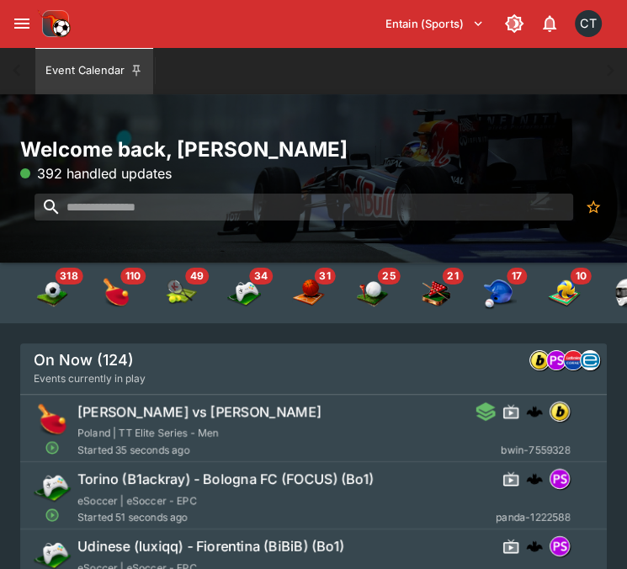
click at [40, 31] on img at bounding box center [54, 24] width 34 height 34
click at [35, 31] on div "Entain (Sports) 1 CT" at bounding box center [313, 23] width 627 height 47
click at [17, 28] on icon "open drawer" at bounding box center [21, 24] width 15 height 10
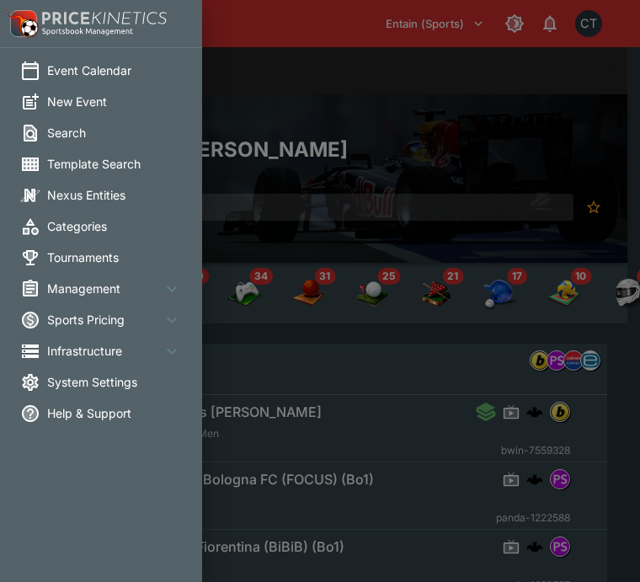
click at [244, 60] on div at bounding box center [320, 291] width 640 height 582
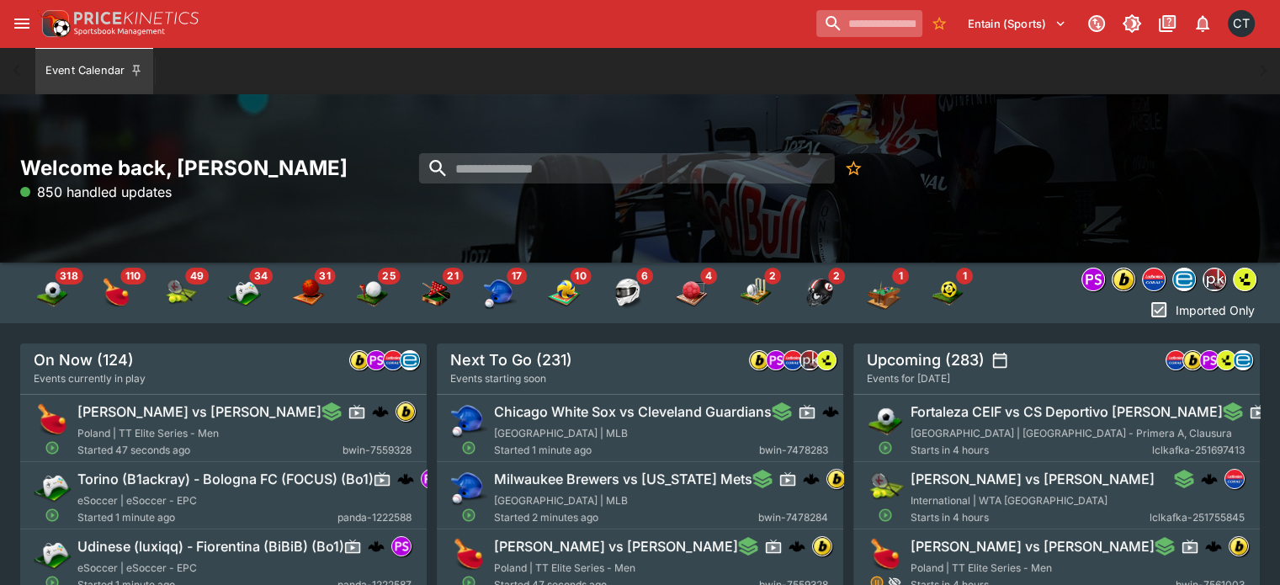
click at [639, 21] on input "search" at bounding box center [869, 23] width 106 height 27
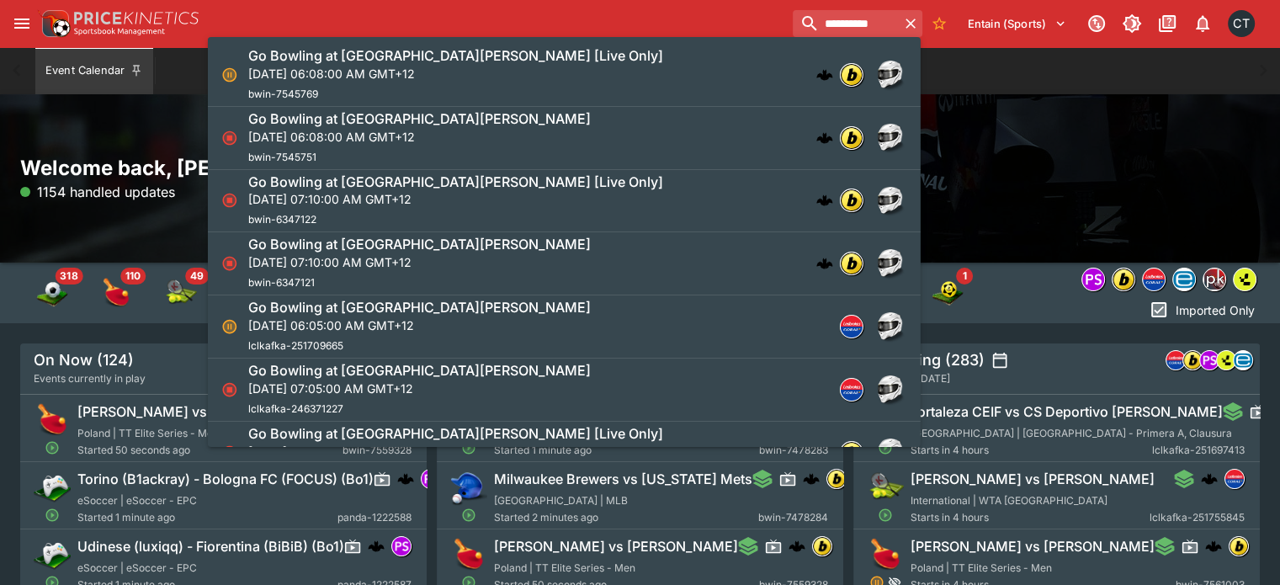
type input "**********"
click at [503, 71] on p "Mon, Aug 11, 2025, 06:08:00 AM GMT+12" at bounding box center [455, 74] width 415 height 18
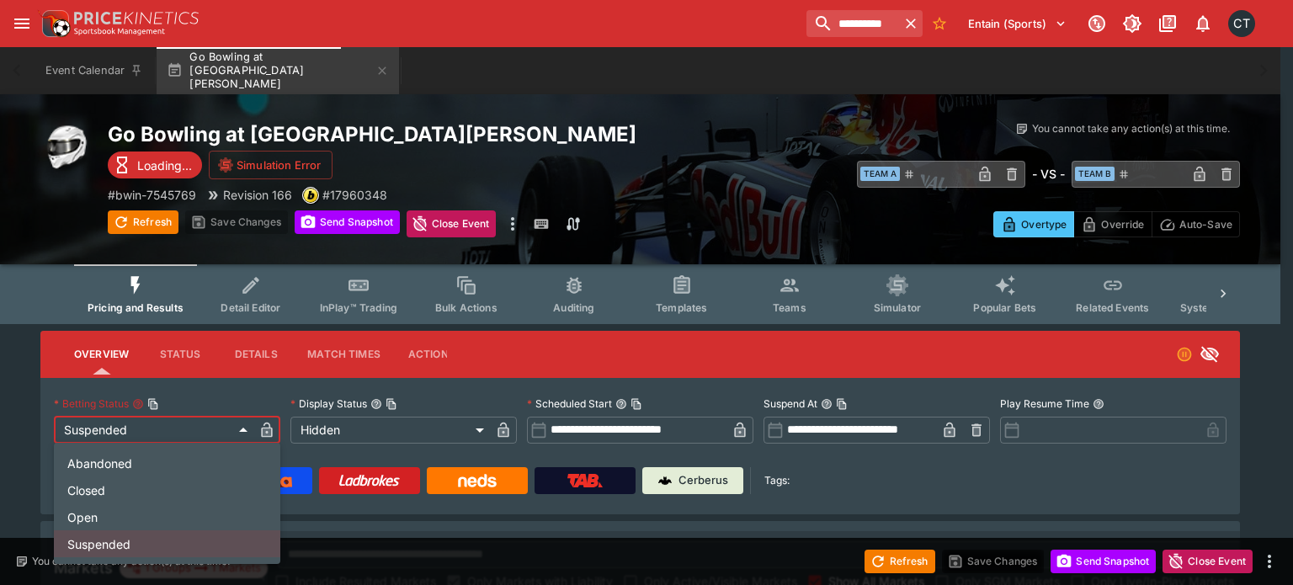
click at [109, 528] on li "Open" at bounding box center [167, 516] width 226 height 27
type input "**********"
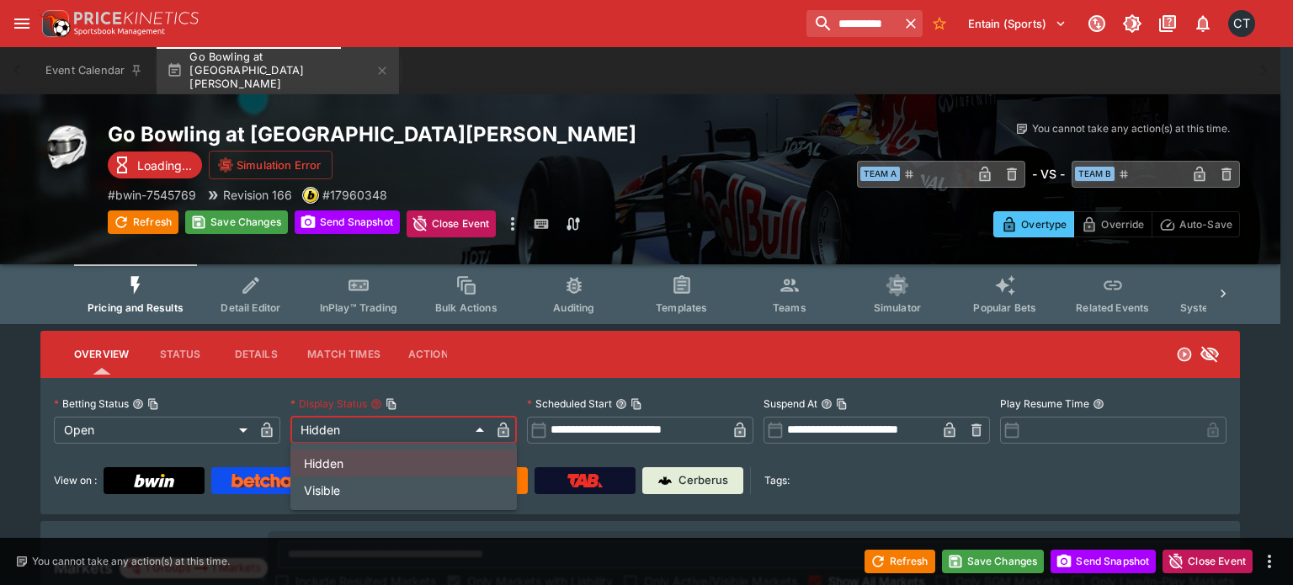
click at [334, 496] on li "Visible" at bounding box center [403, 489] width 226 height 27
type input "*******"
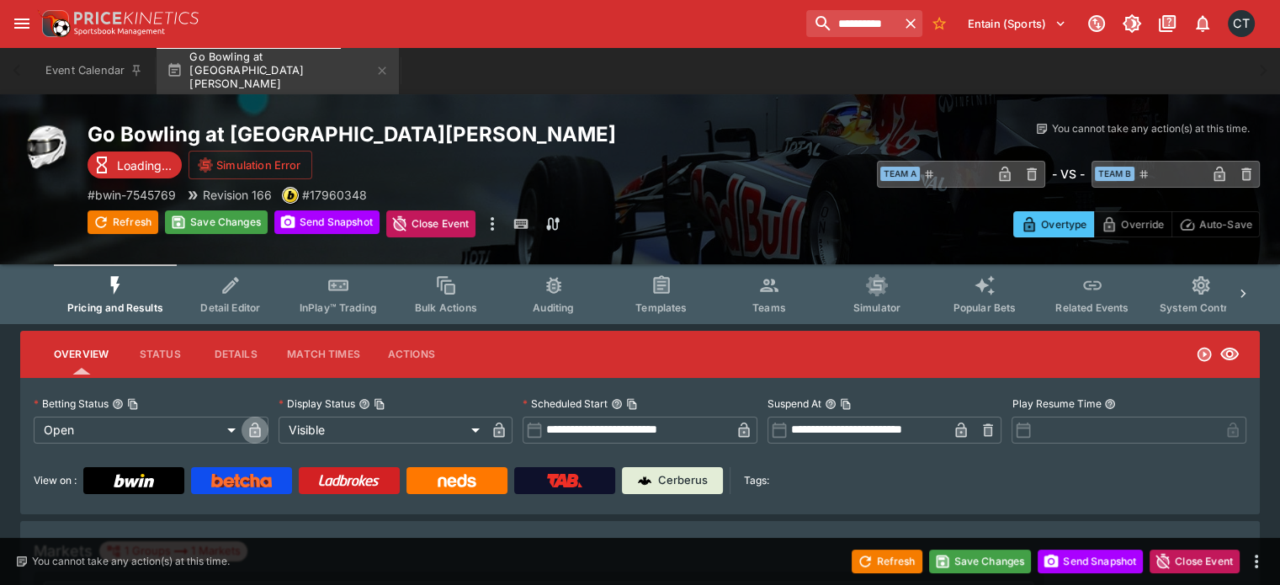
click at [259, 434] on icon "button" at bounding box center [255, 431] width 8 height 7
click at [503, 431] on icon "button" at bounding box center [499, 431] width 8 height 7
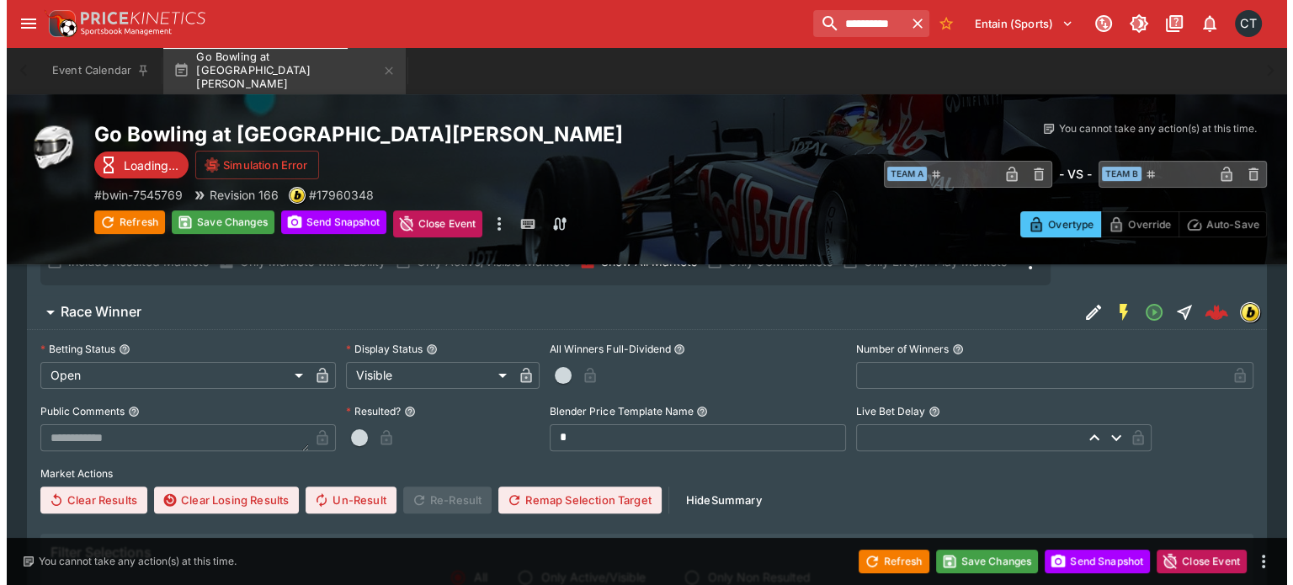
scroll to position [330, 0]
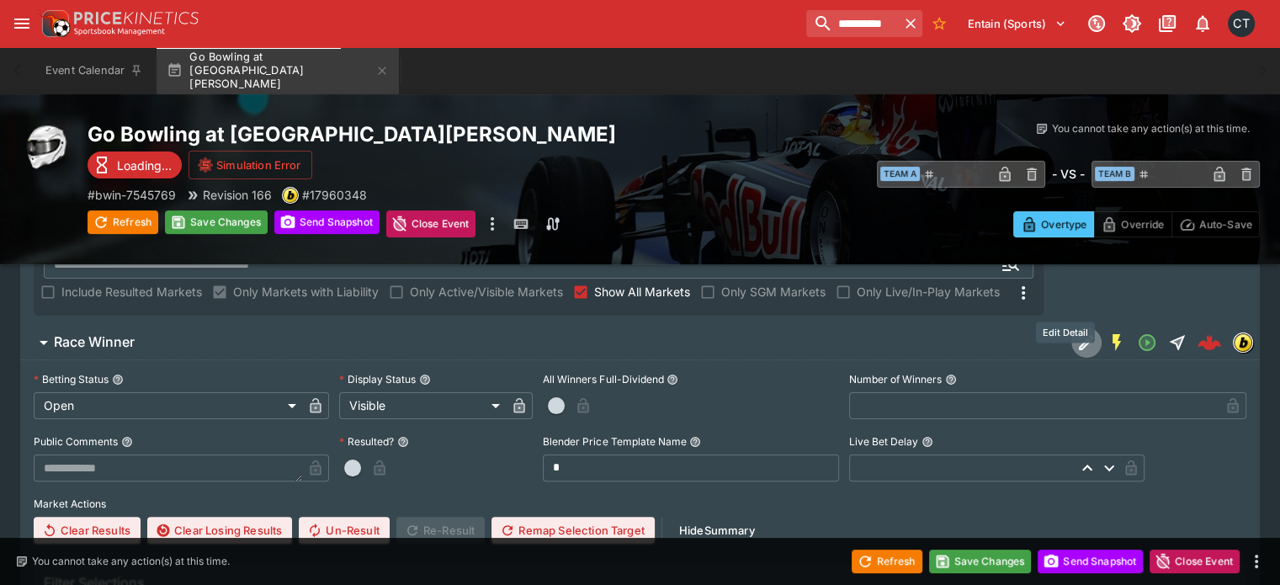
click at [639, 332] on icon "Edit Detail" at bounding box center [1086, 342] width 20 height 20
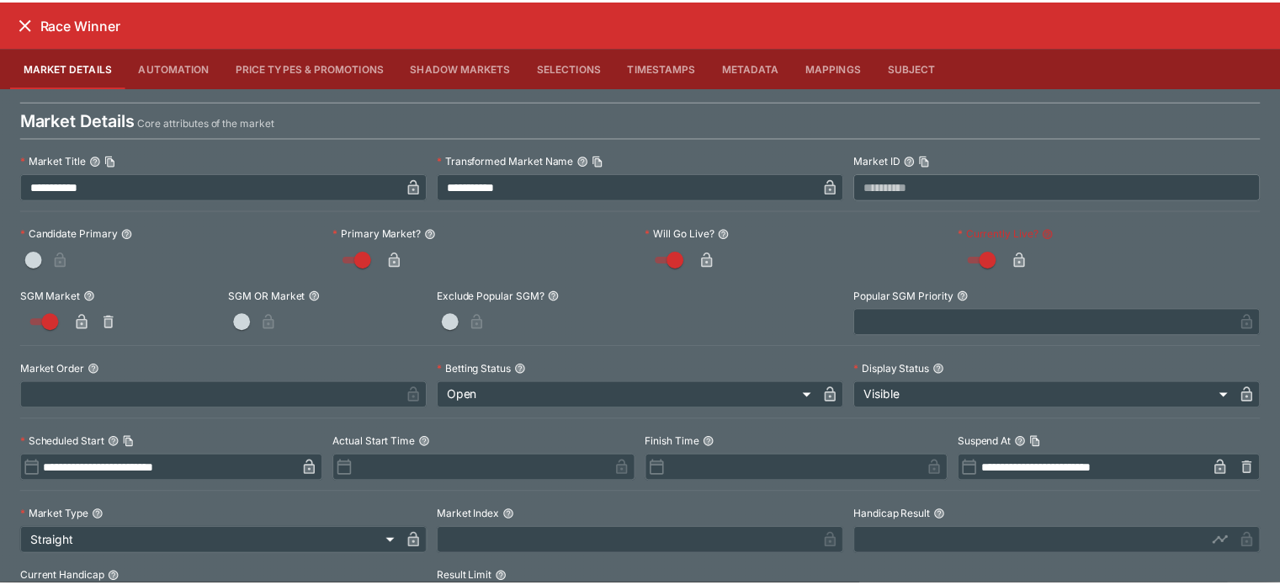
scroll to position [332, 0]
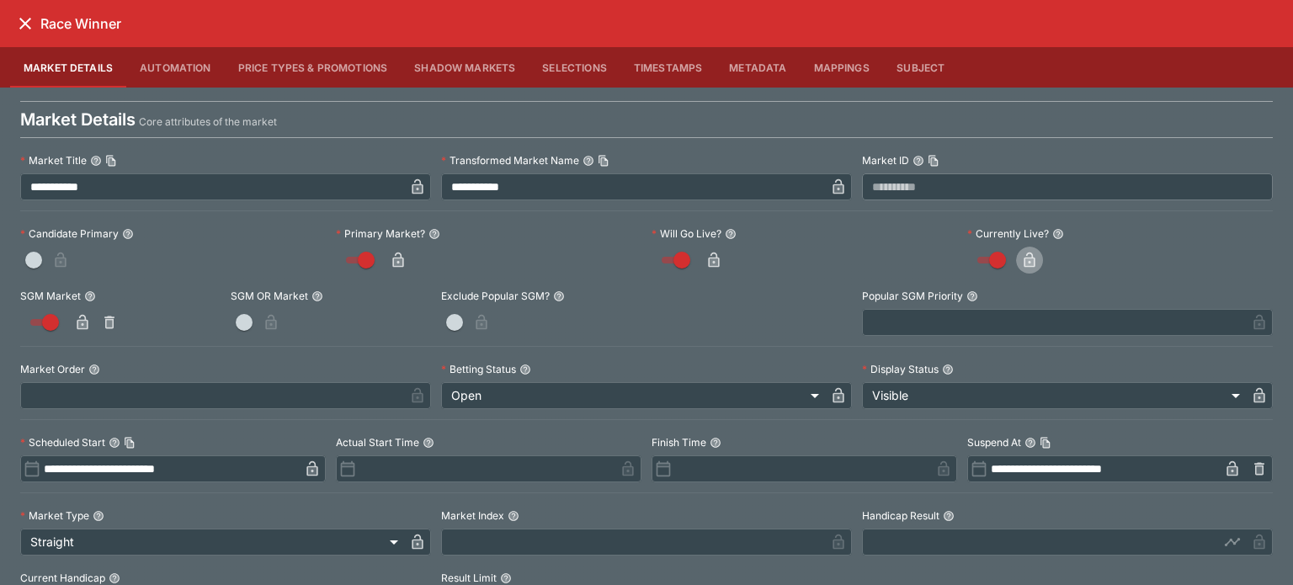
click at [639, 265] on button "button" at bounding box center [1029, 260] width 27 height 27
click at [34, 29] on icon "close" at bounding box center [25, 23] width 20 height 20
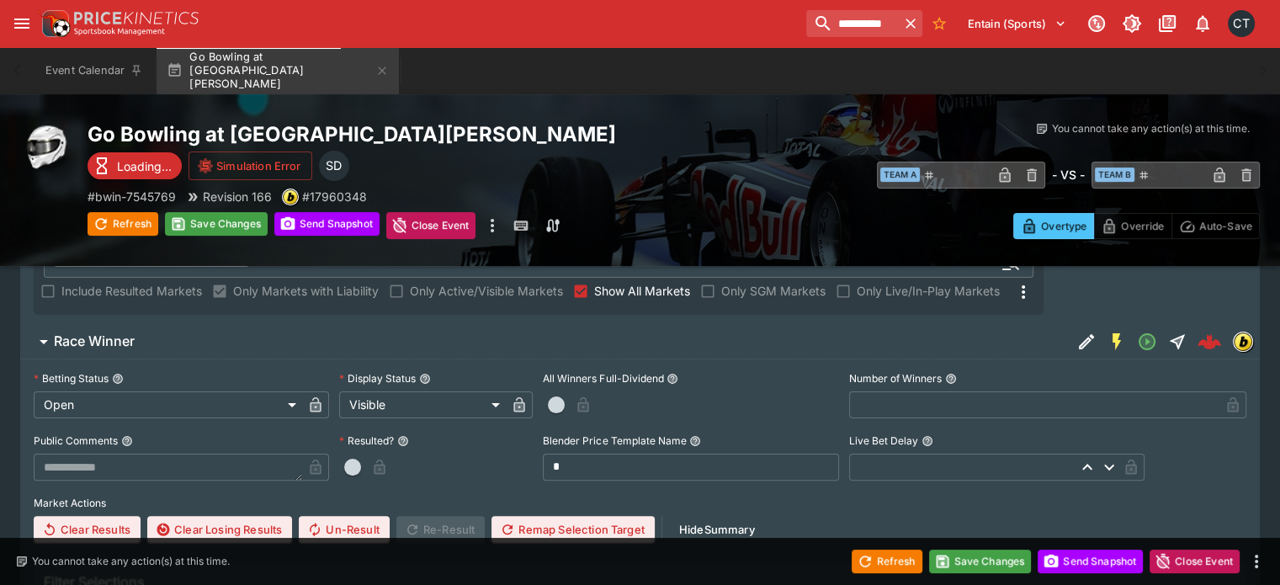
scroll to position [0, 0]
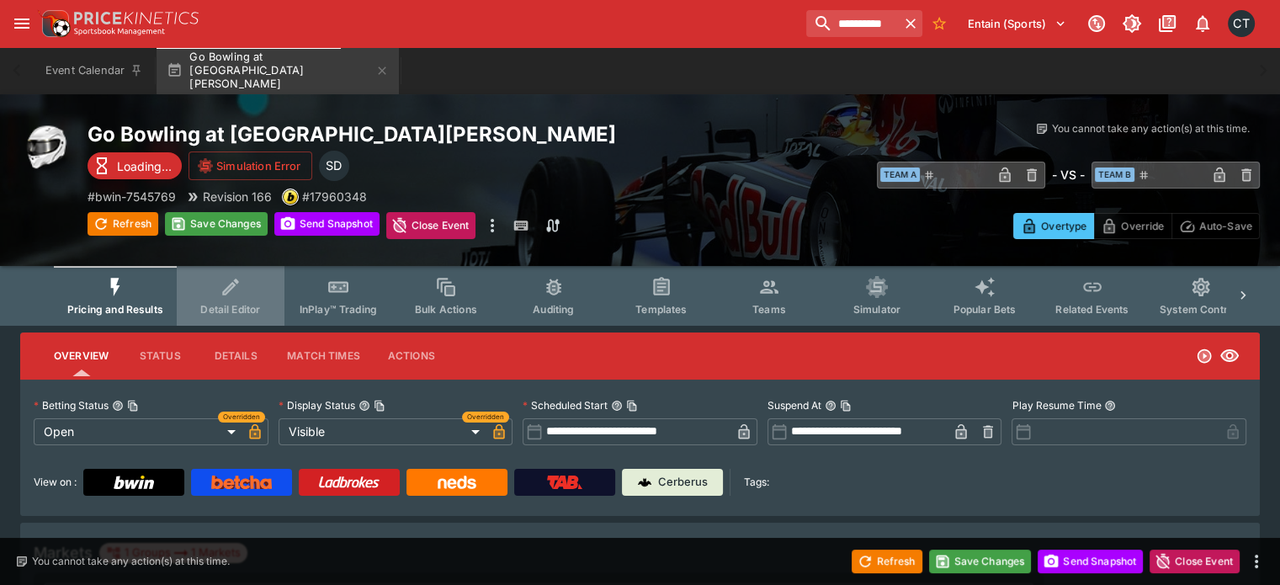
click at [231, 298] on button "Detail Editor" at bounding box center [231, 296] width 108 height 60
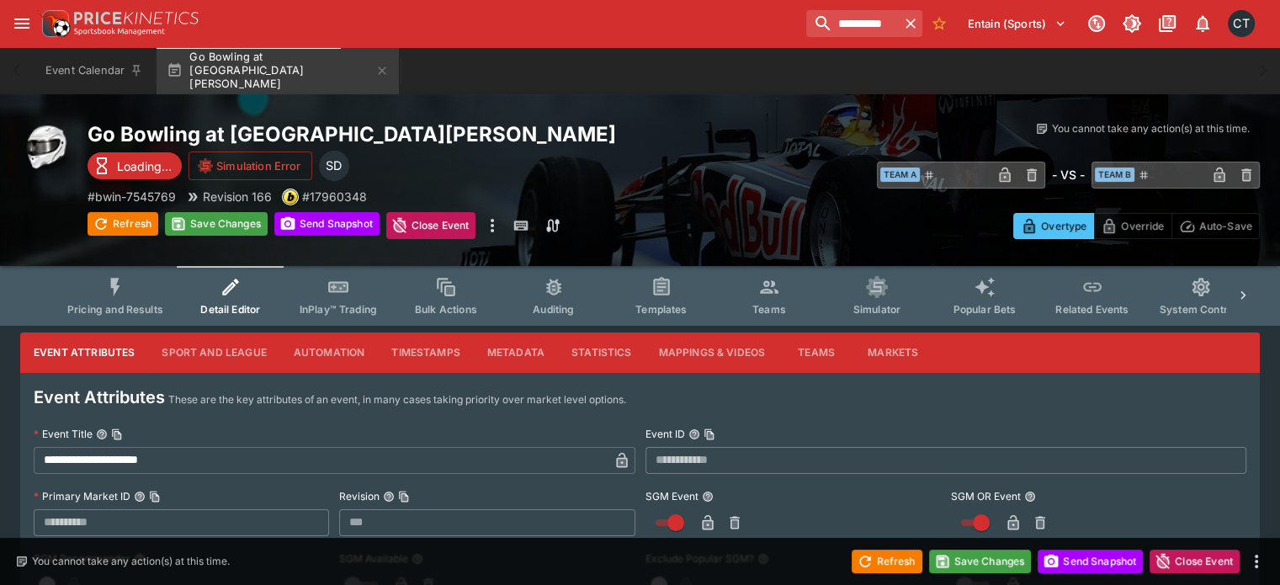
type input "***"
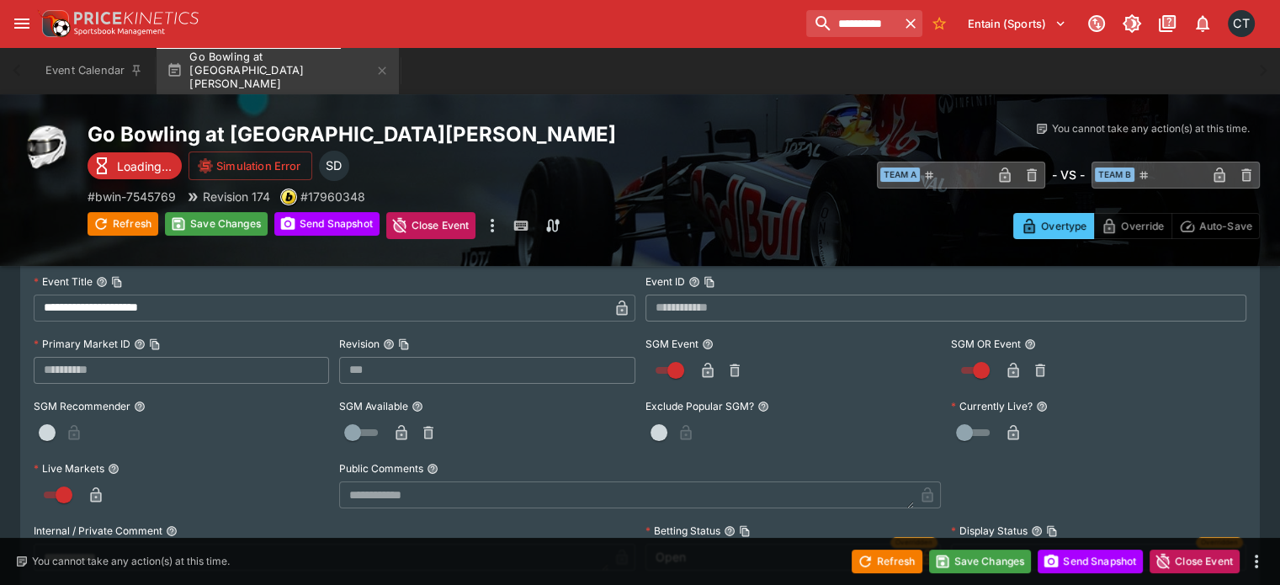
scroll to position [164, 0]
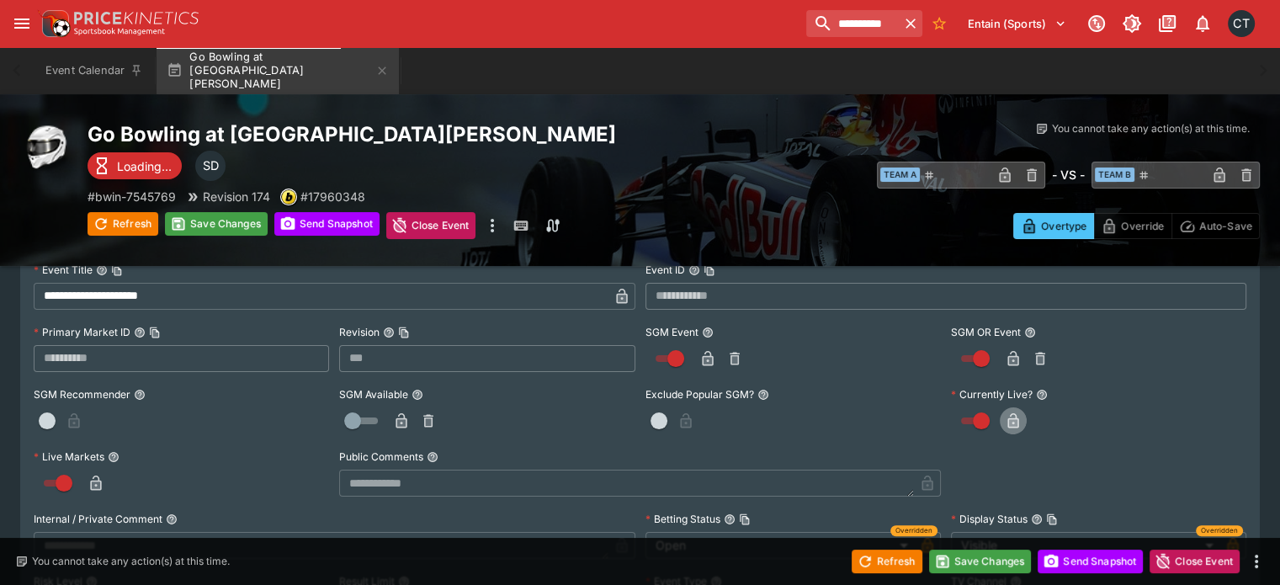
click at [639, 419] on icon "button" at bounding box center [1013, 422] width 8 height 7
type input "***"
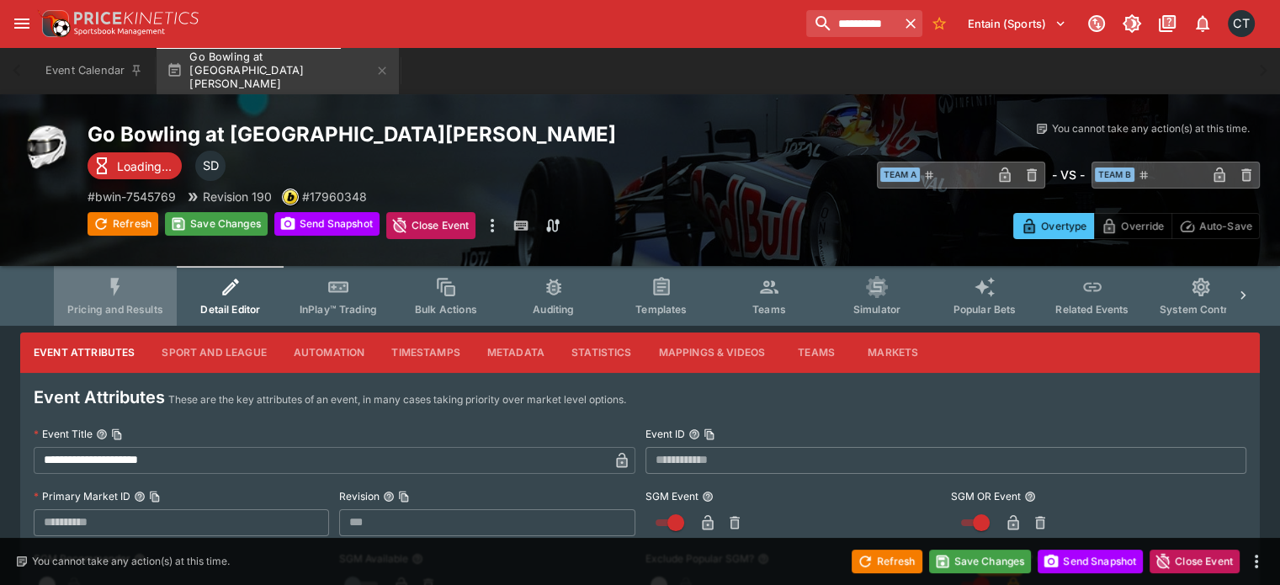
click at [154, 303] on span "Pricing and Results" at bounding box center [115, 309] width 96 height 13
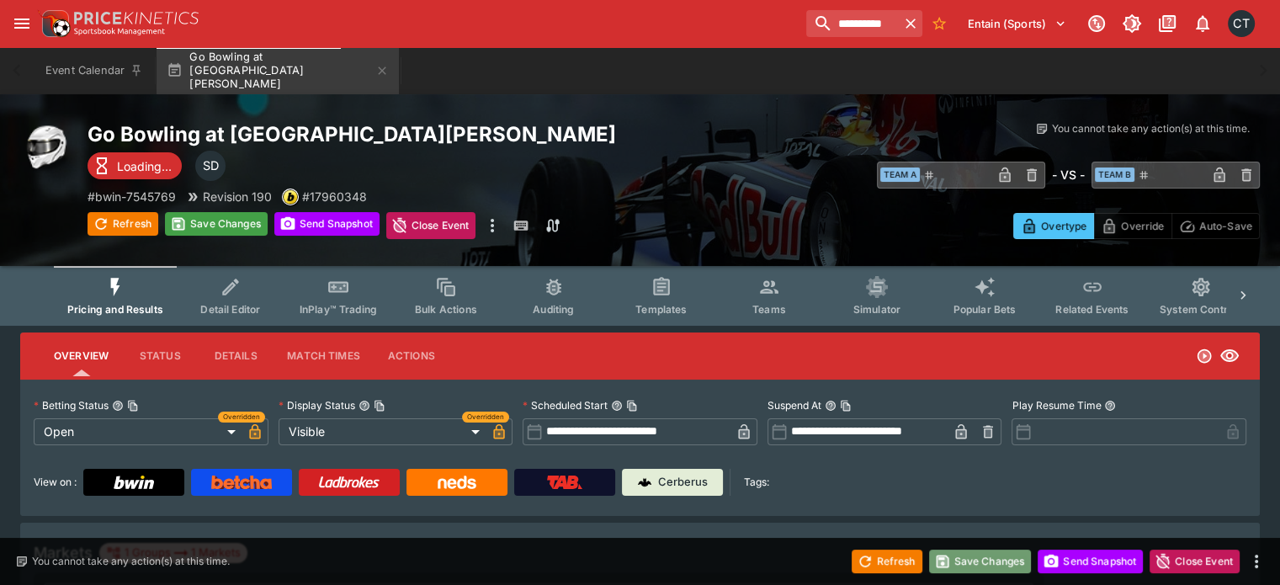
click at [639, 557] on icon "button" at bounding box center [942, 561] width 13 height 13
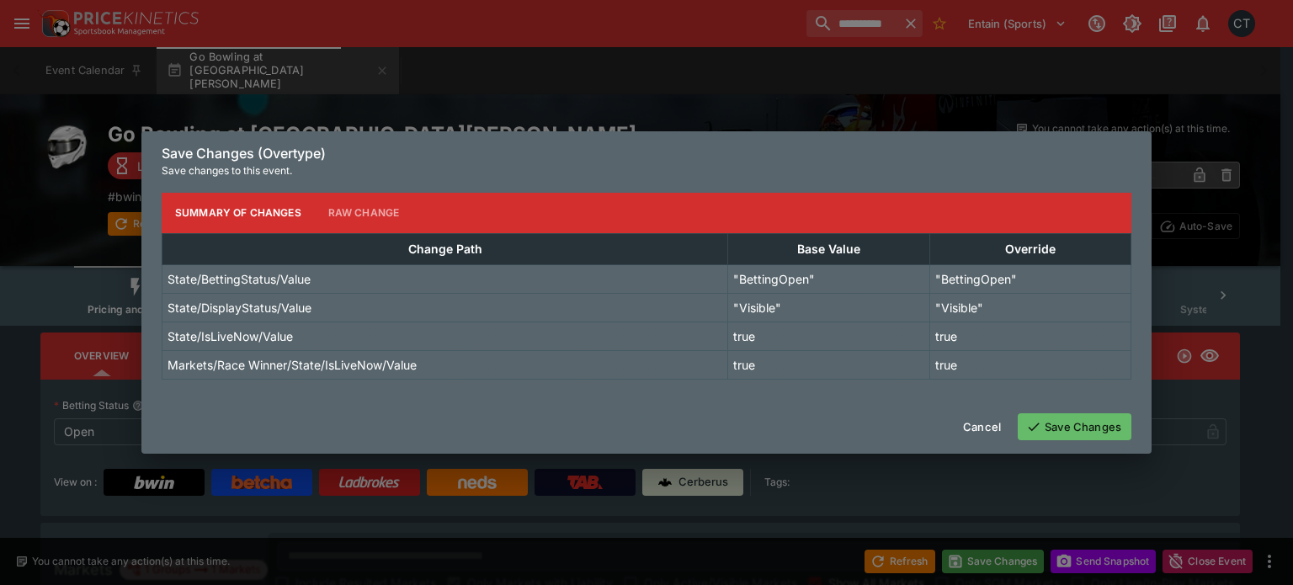
click at [639, 420] on icon "button" at bounding box center [1033, 426] width 15 height 15
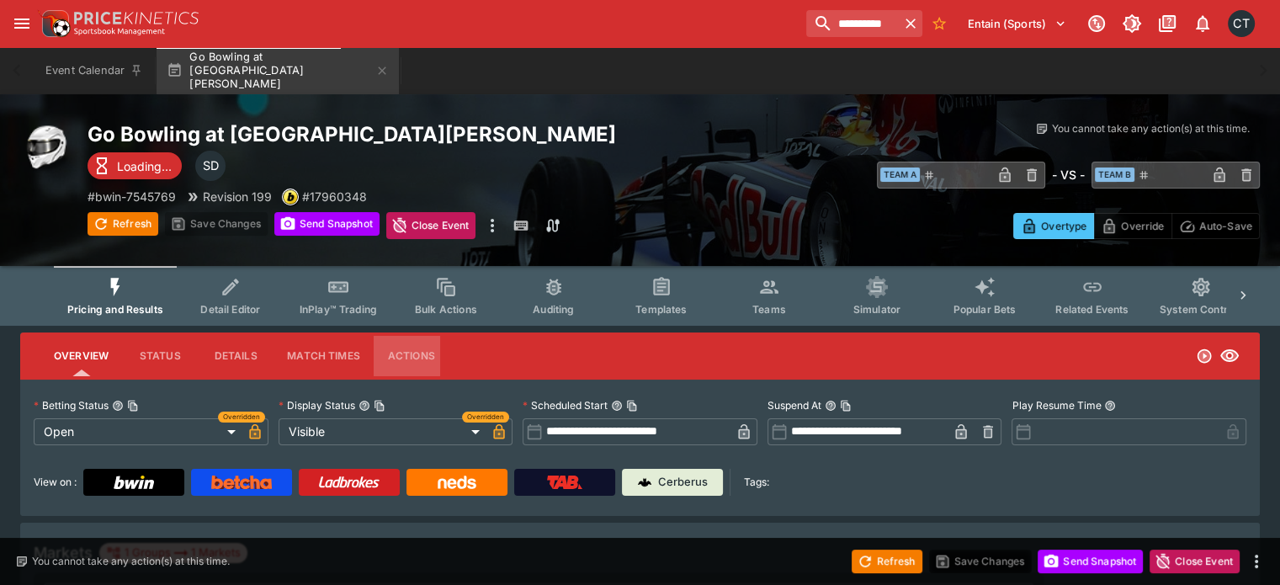
click at [429, 352] on button "Actions" at bounding box center [412, 356] width 76 height 40
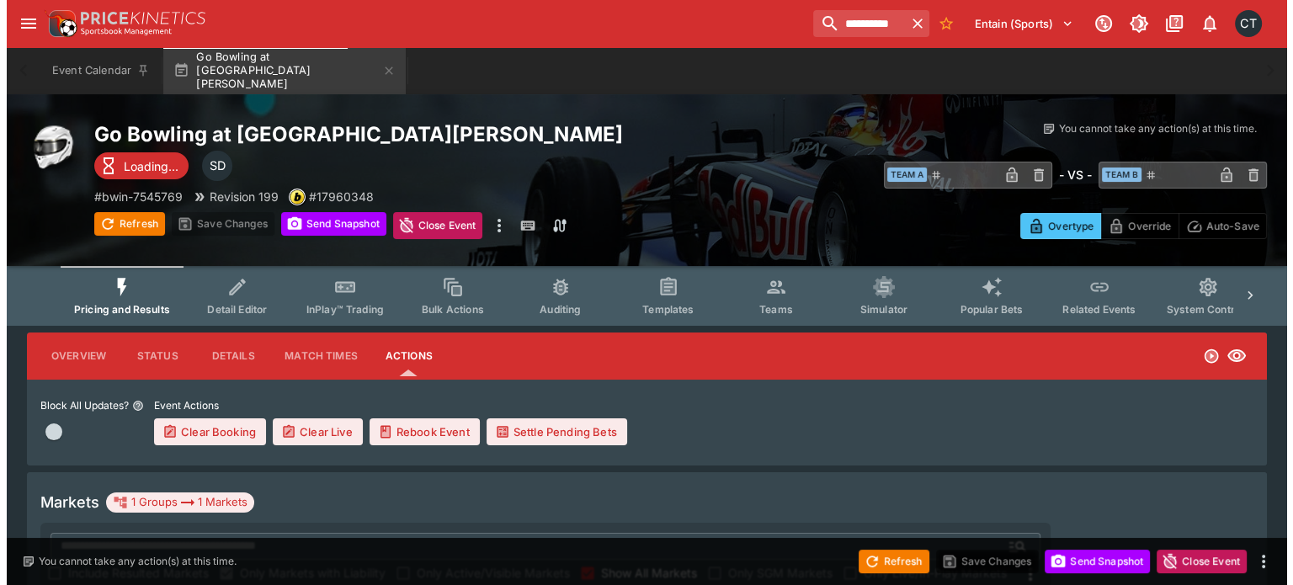
scroll to position [0, 22]
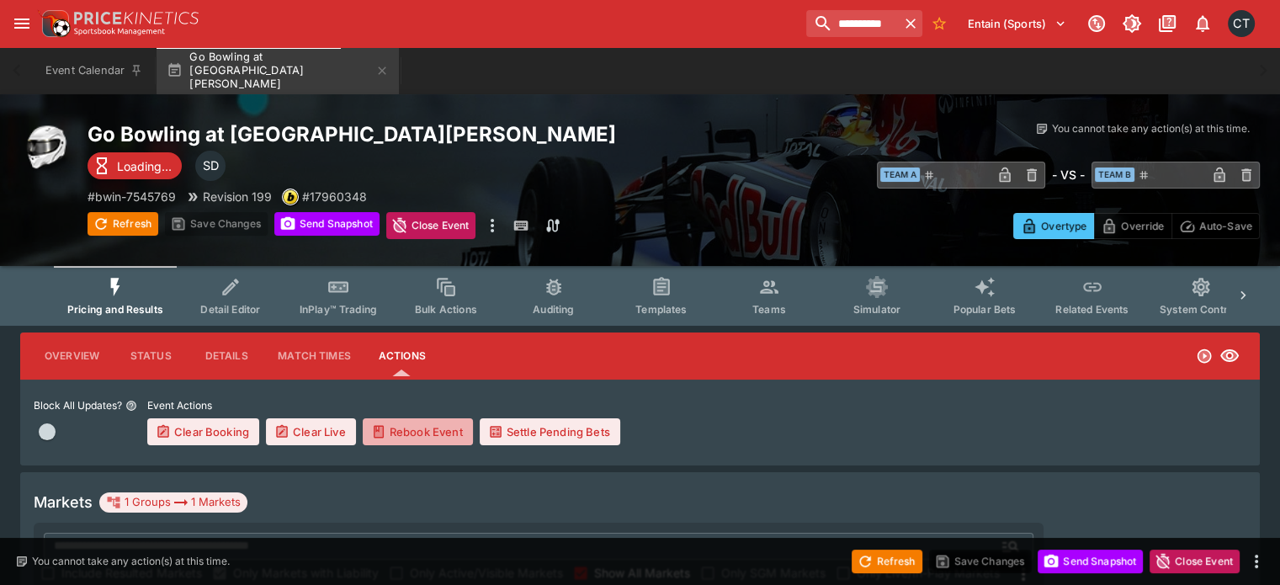
click at [467, 424] on button "Rebook Event" at bounding box center [418, 431] width 110 height 27
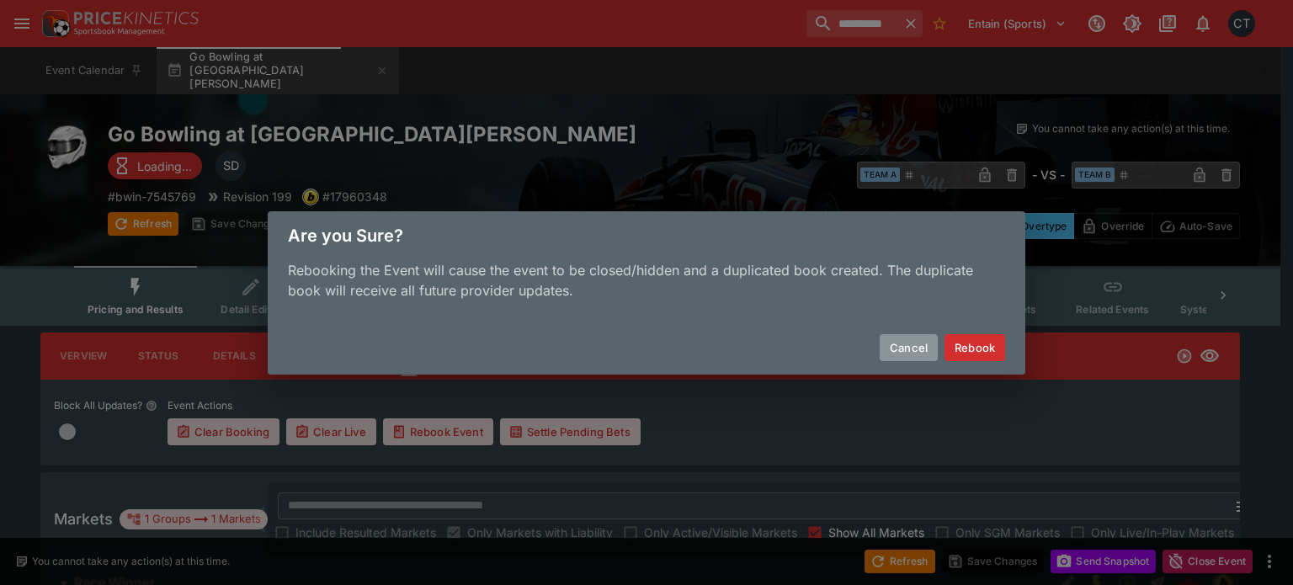
click at [639, 350] on button "Cancel" at bounding box center [908, 347] width 58 height 27
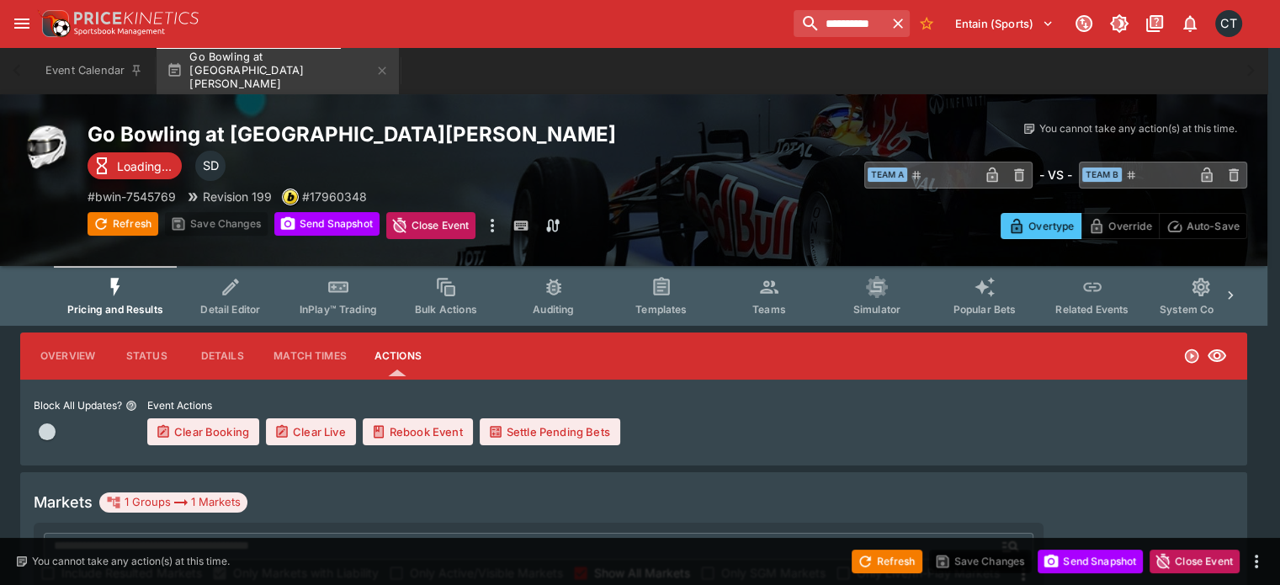
scroll to position [0, 18]
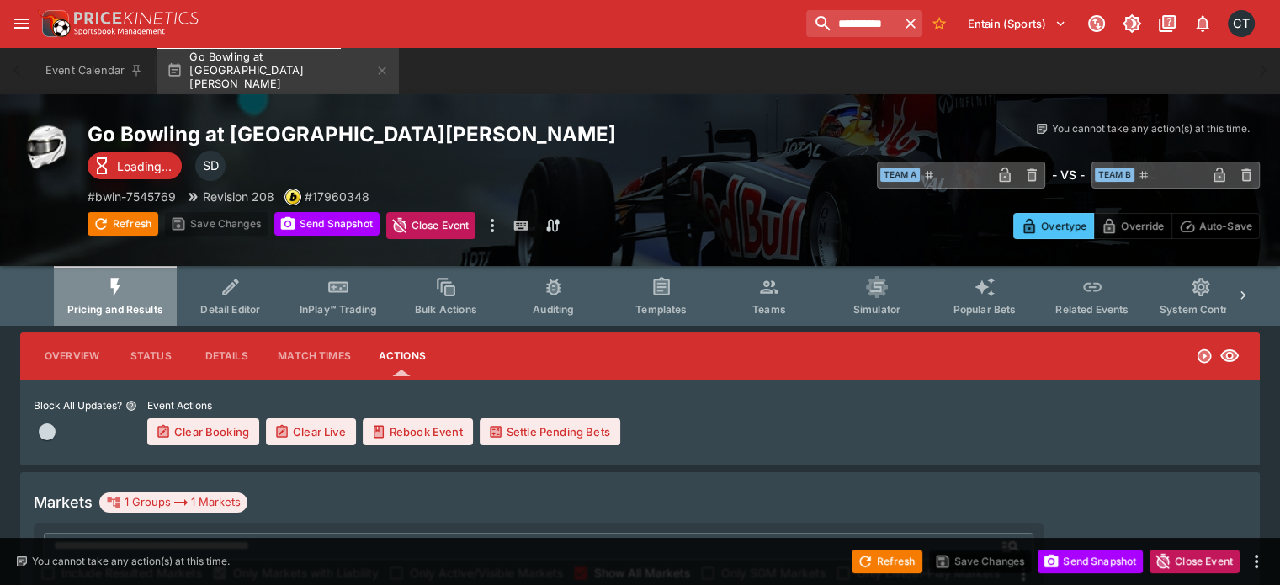
click at [167, 299] on button "Pricing and Results" at bounding box center [115, 296] width 123 height 60
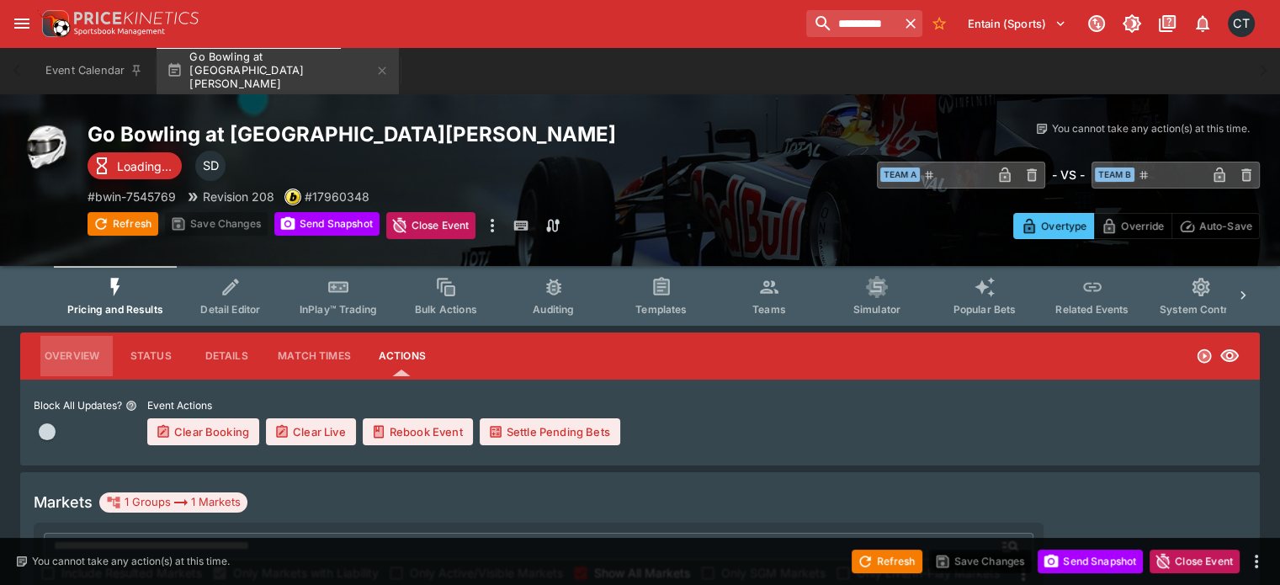
click at [113, 343] on button "Overview" at bounding box center [72, 356] width 82 height 40
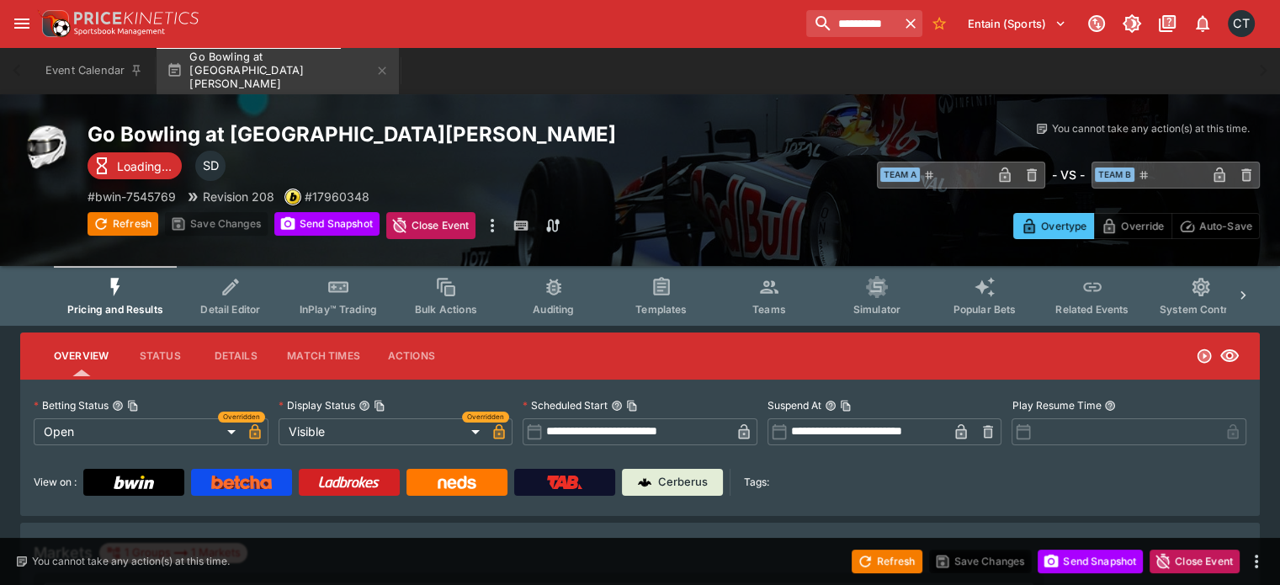
scroll to position [0, 0]
click at [551, 486] on link at bounding box center [564, 482] width 101 height 27
click at [332, 196] on p "# 17960348" at bounding box center [336, 197] width 65 height 18
click at [639, 568] on button "Refresh" at bounding box center [887, 562] width 71 height 24
click at [598, 495] on link at bounding box center [564, 482] width 101 height 27
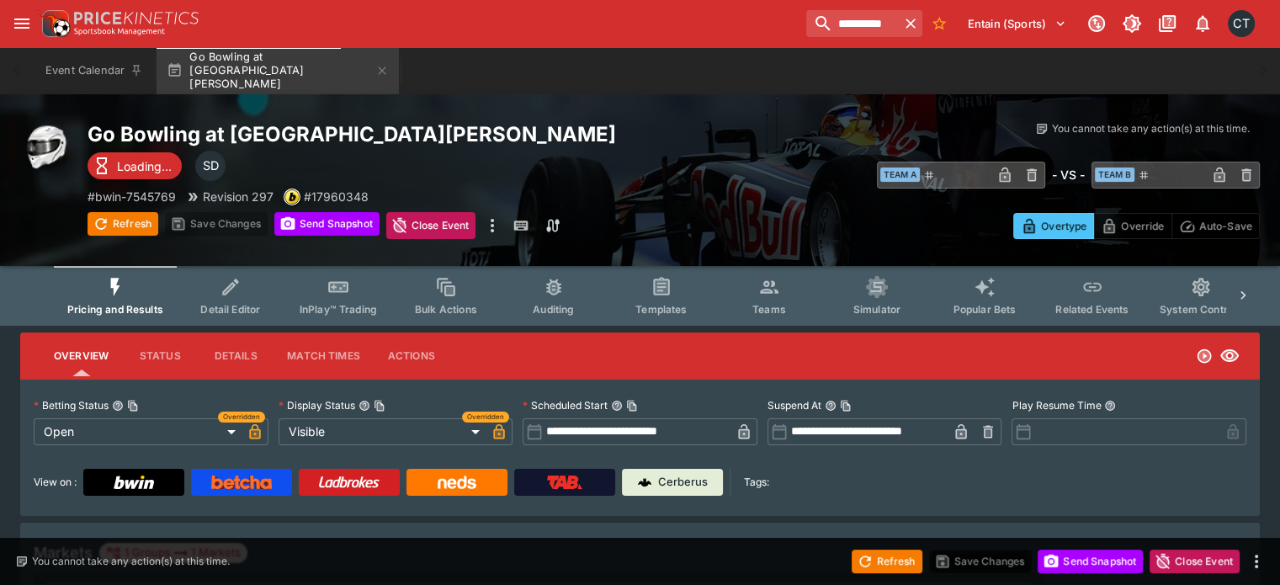
type input "*********"
type input "******"
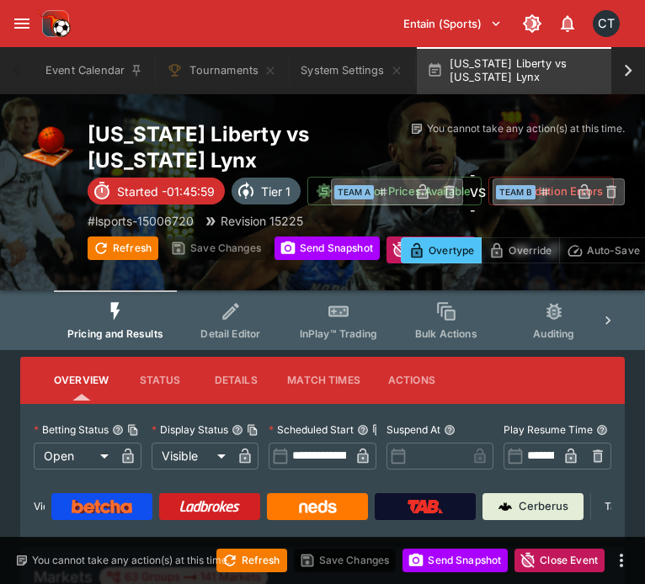
type input "**********"
type input "*******"
type input "**********"
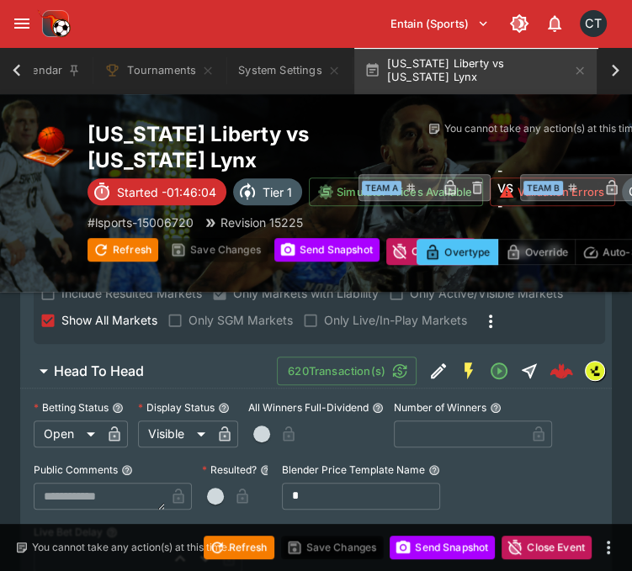
scroll to position [299, 0]
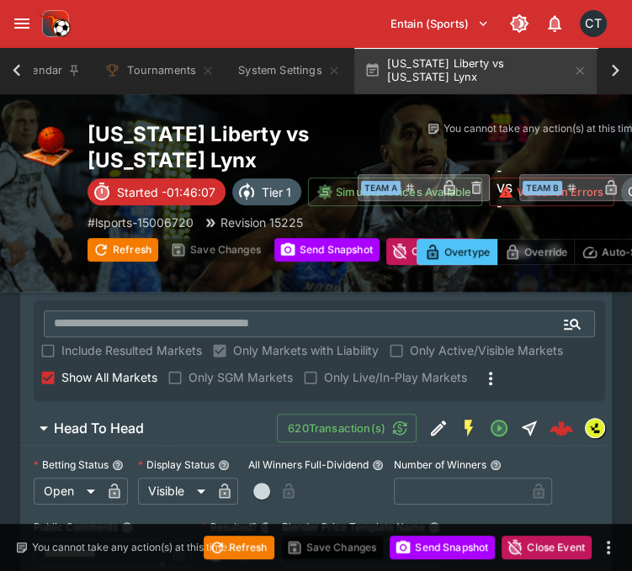
click at [126, 385] on span "Show All Markets" at bounding box center [109, 378] width 96 height 18
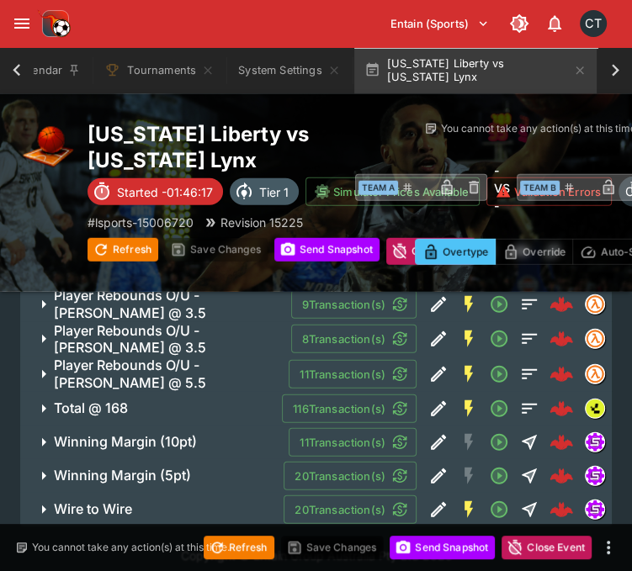
scroll to position [2203, 0]
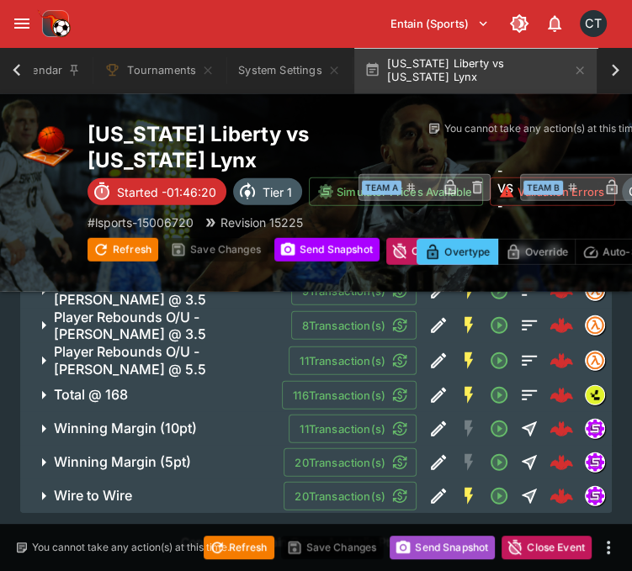
click at [472, 553] on button "Send Snapshot" at bounding box center [442, 548] width 105 height 24
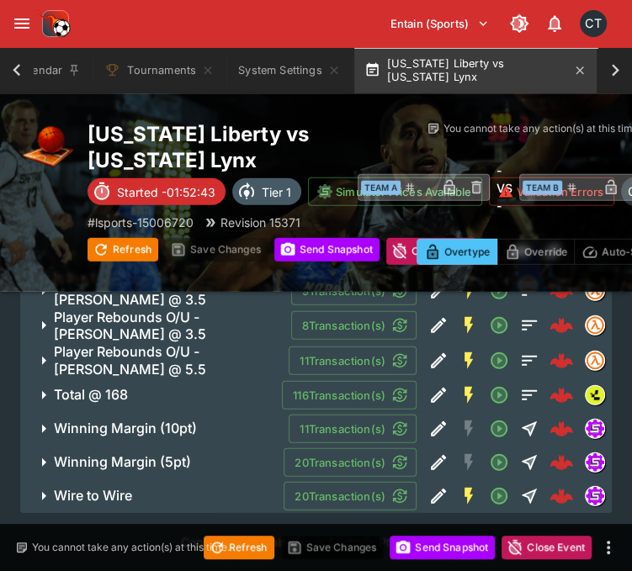
type input "**********"
type input "*********"
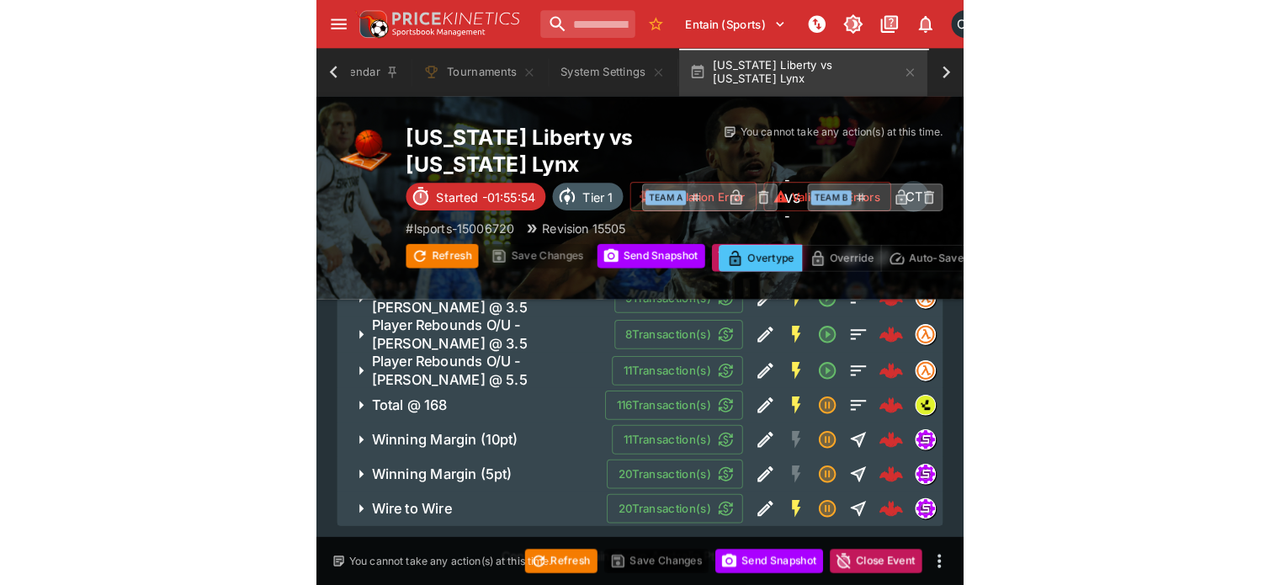
scroll to position [2006, 0]
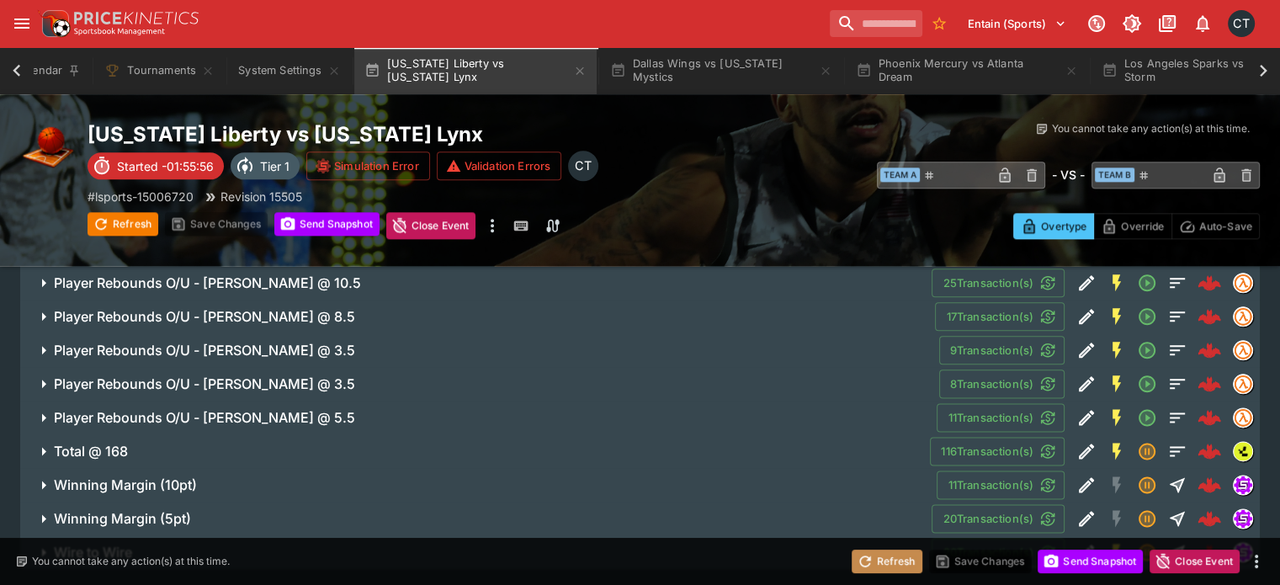
click at [644, 572] on button "Refresh" at bounding box center [887, 562] width 71 height 24
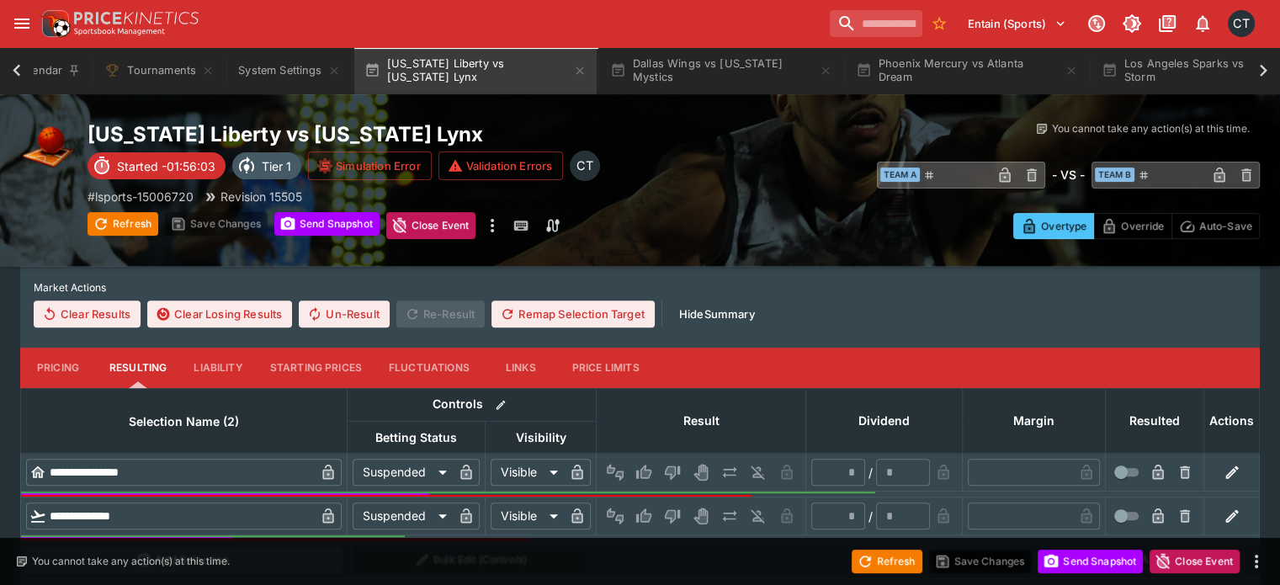
scroll to position [582, 0]
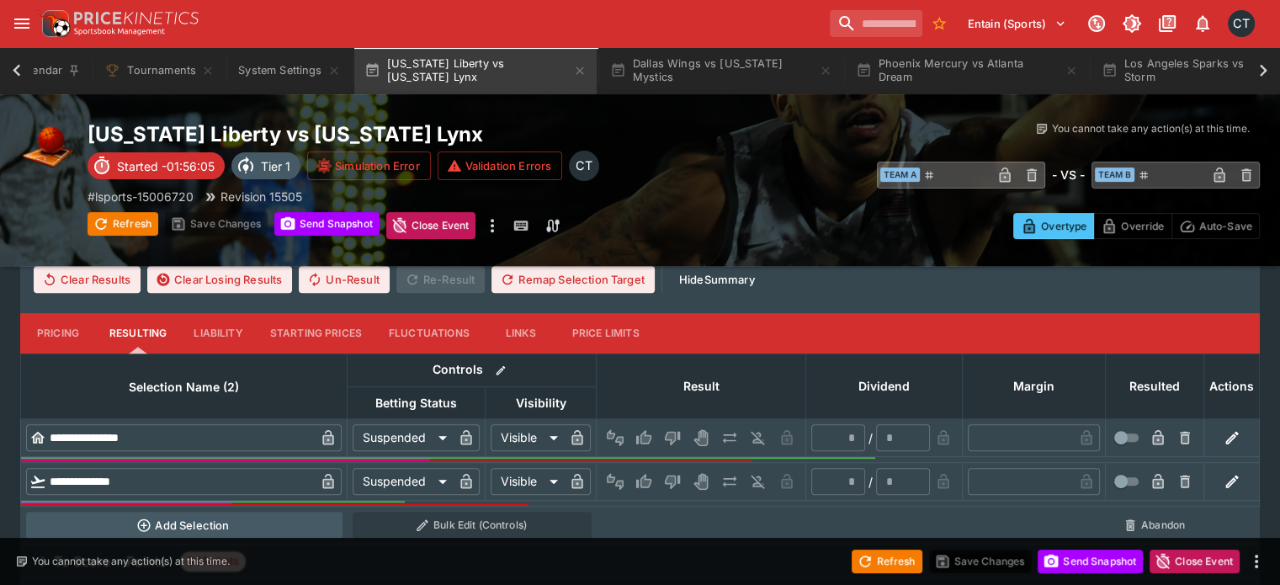
click at [636, 474] on icon "Win" at bounding box center [643, 481] width 15 height 14
click at [644, 429] on icon "Lose" at bounding box center [672, 437] width 17 height 17
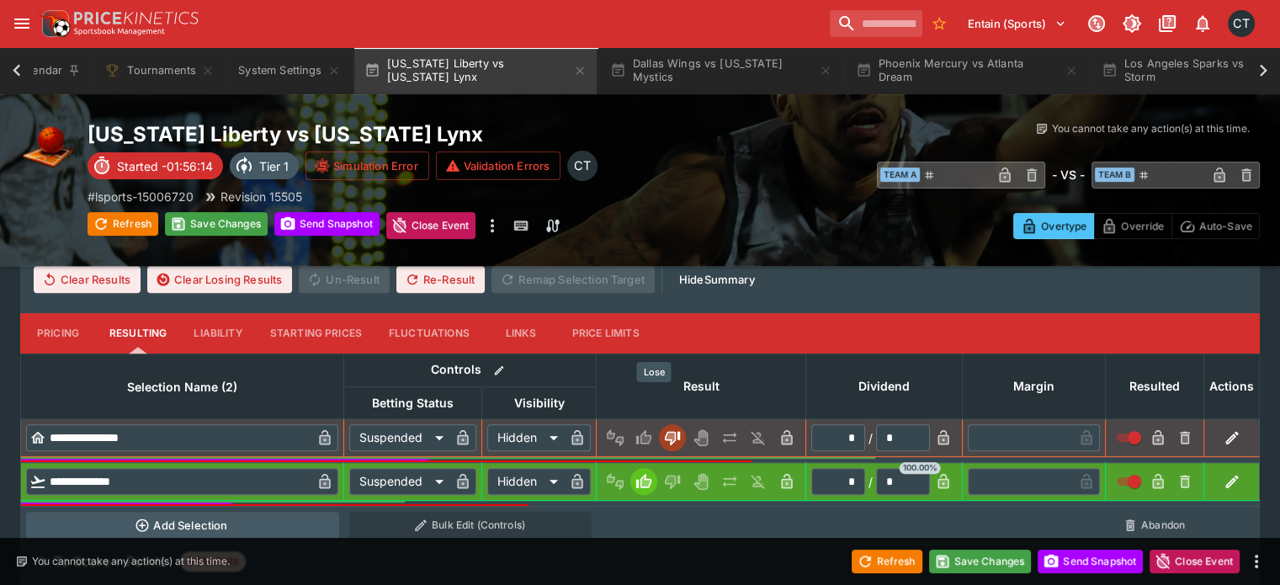
type input "******"
type input "*"
type input "******"
type input "*"
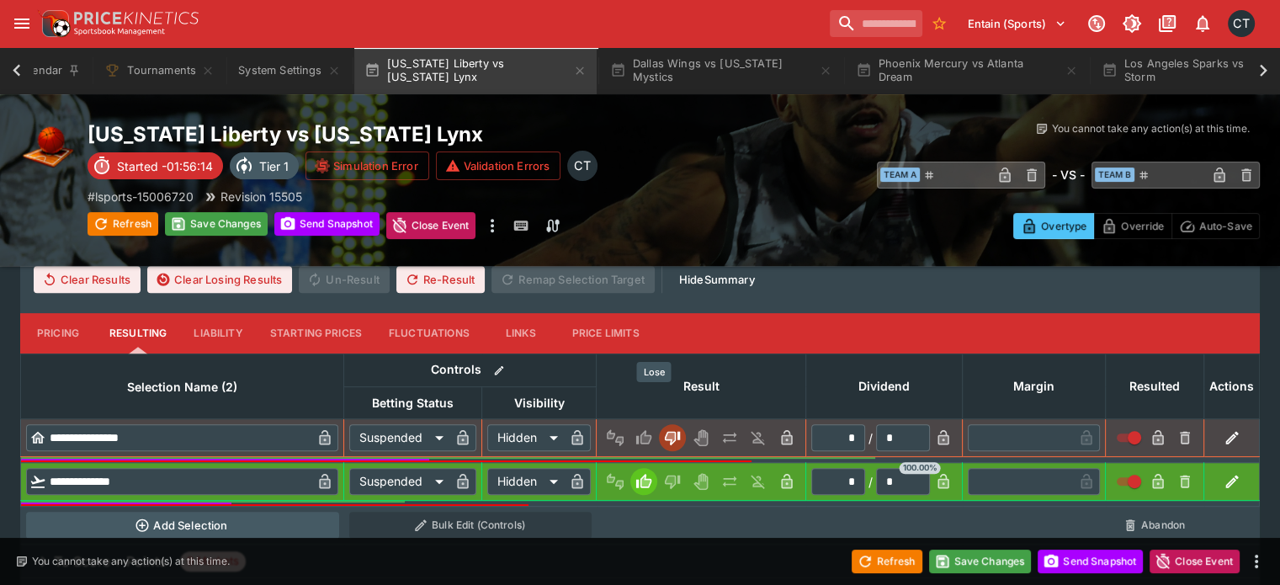
type input "*"
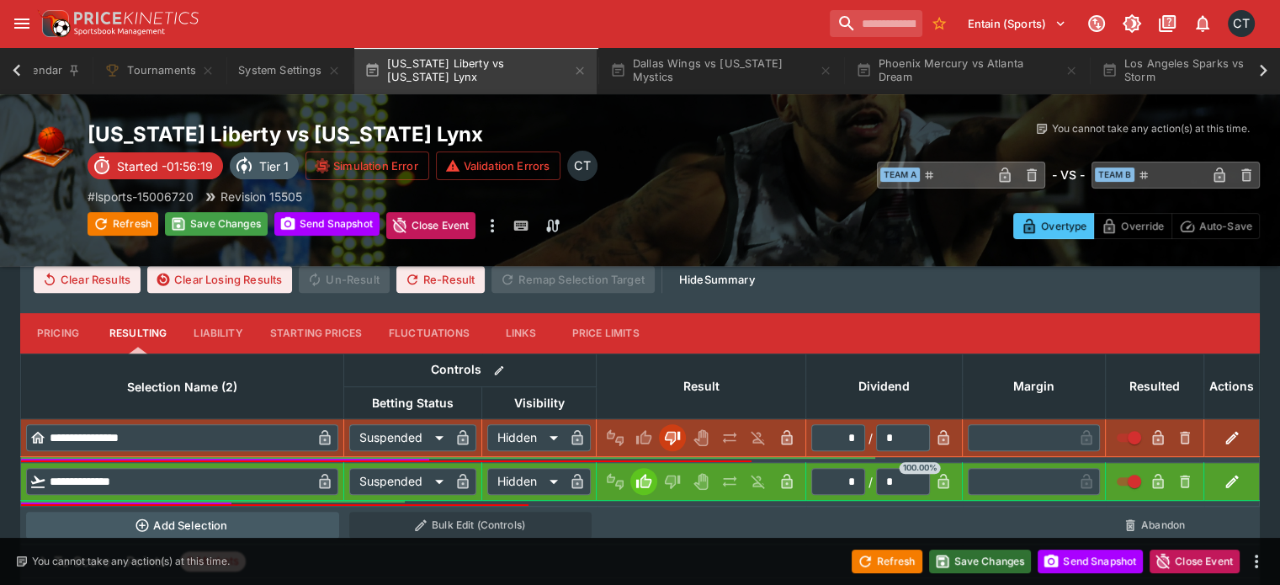
click at [644, 551] on button "Save Changes" at bounding box center [980, 562] width 103 height 24
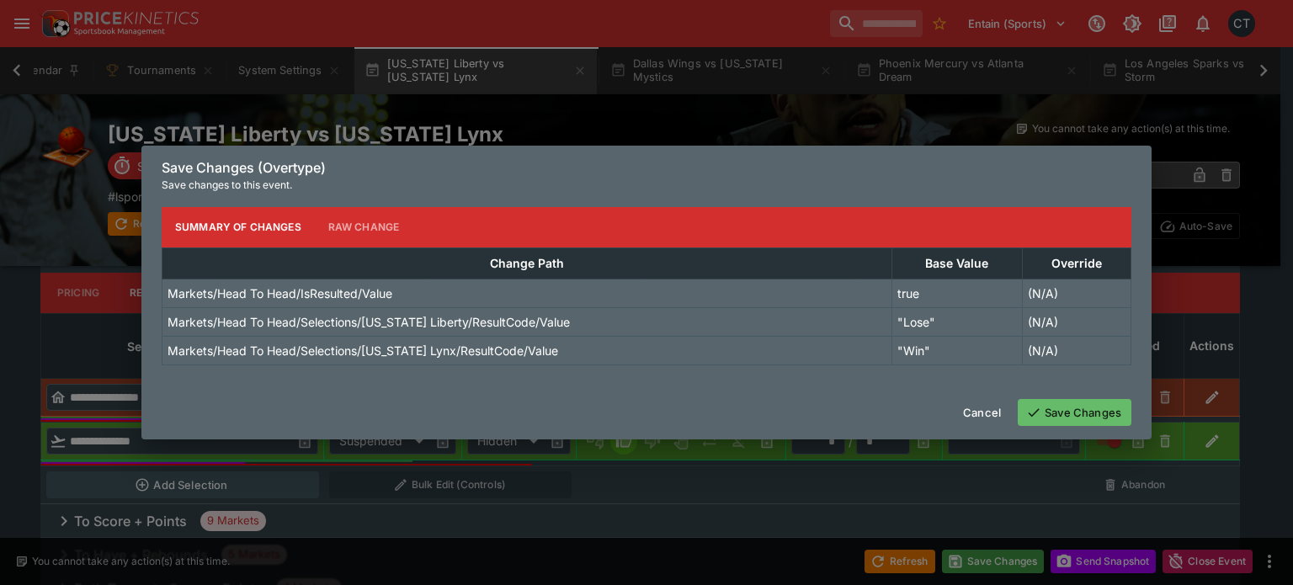
click at [644, 410] on icon "button" at bounding box center [1033, 412] width 15 height 15
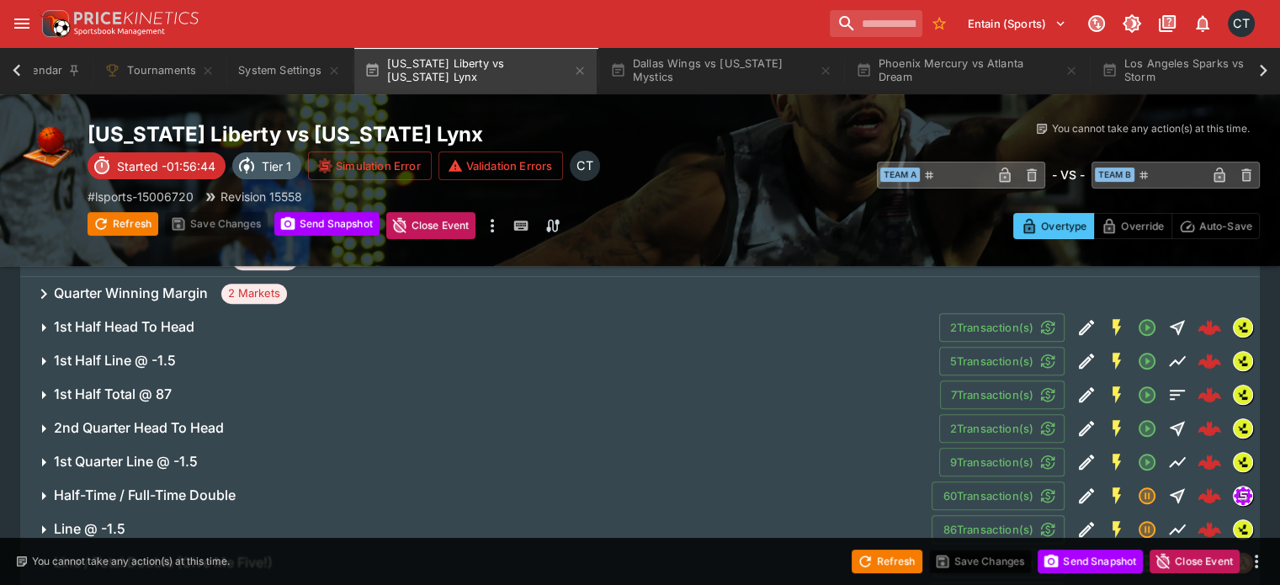
click at [190, 318] on h6 "1st Half Head To Head" at bounding box center [124, 327] width 141 height 18
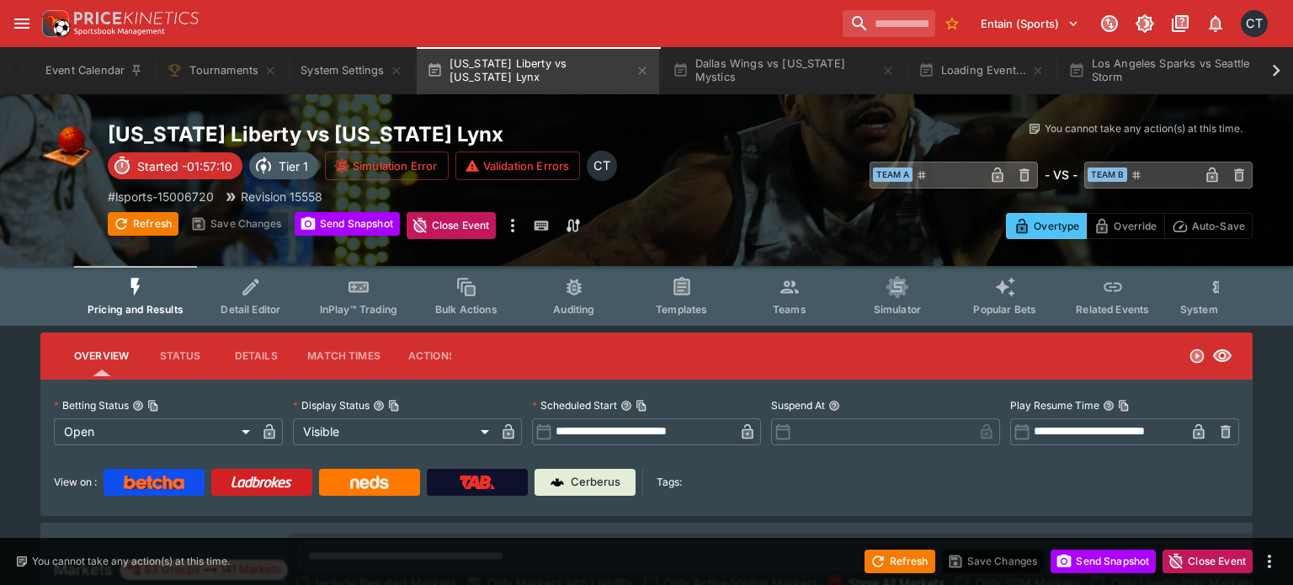
type input "**********"
type input "*******"
type input "**********"
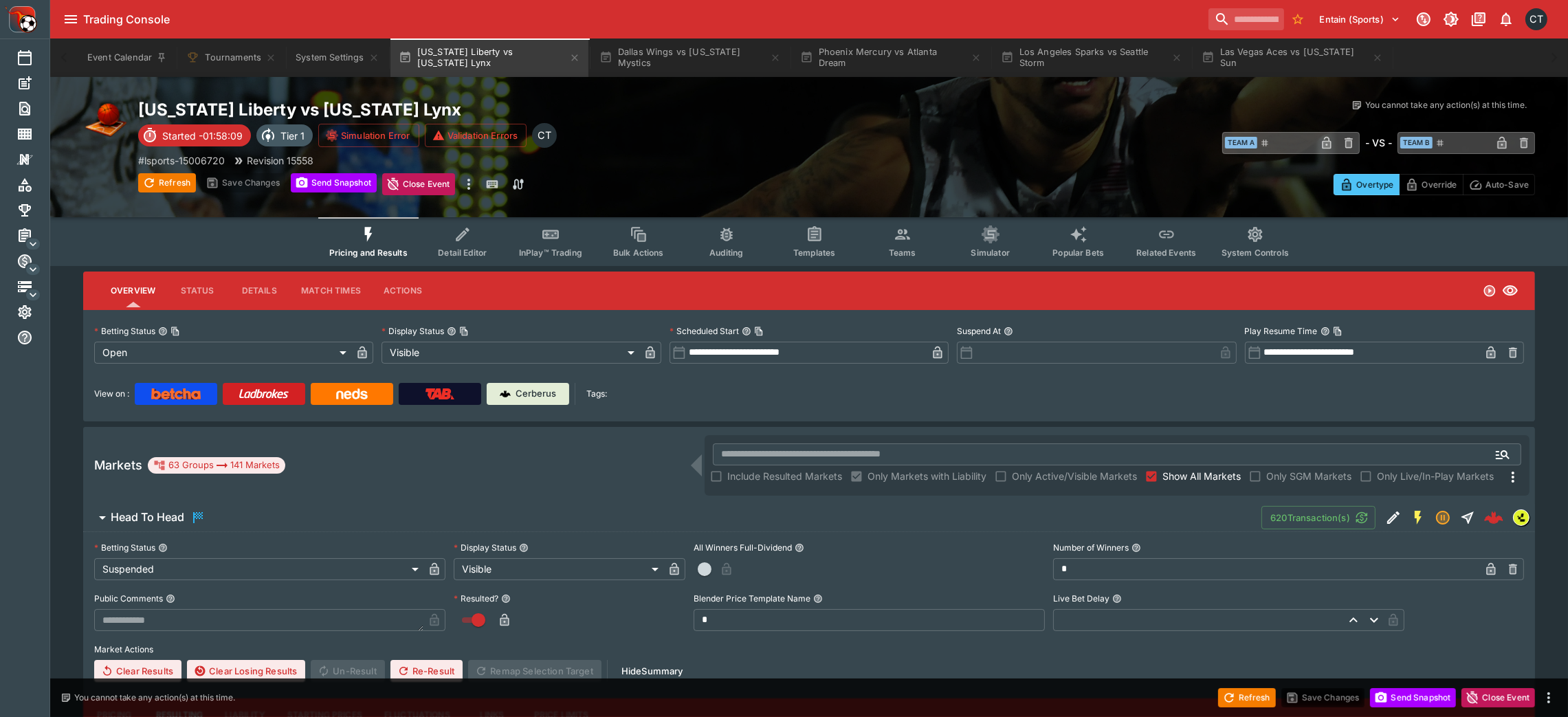
drag, startPoint x: 430, startPoint y: 11, endPoint x: 873, endPoint y: 389, distance: 582.4
click at [873, 389] on div "View on : Cerberus Tags:" at bounding box center [808, 394] width 1430 height 22
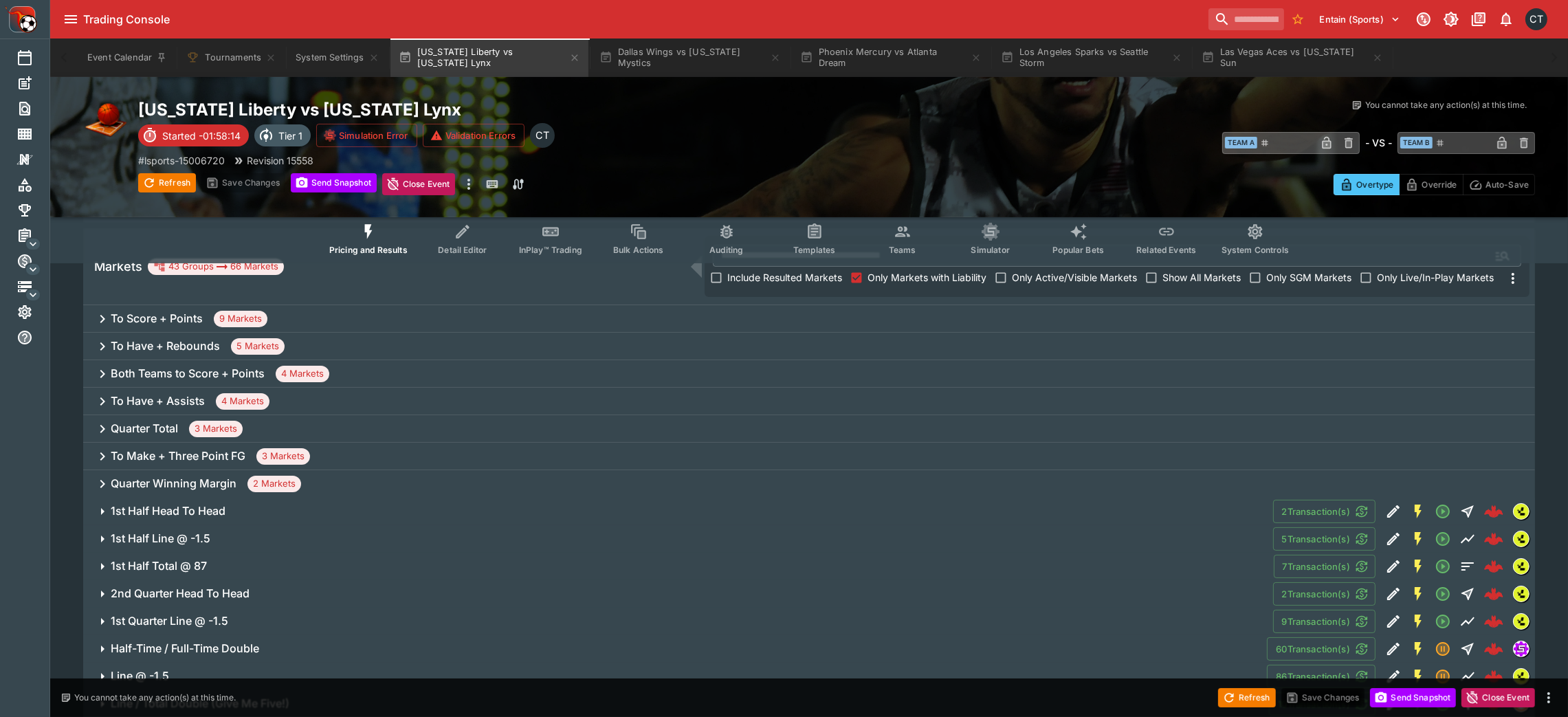
scroll to position [247, 0]
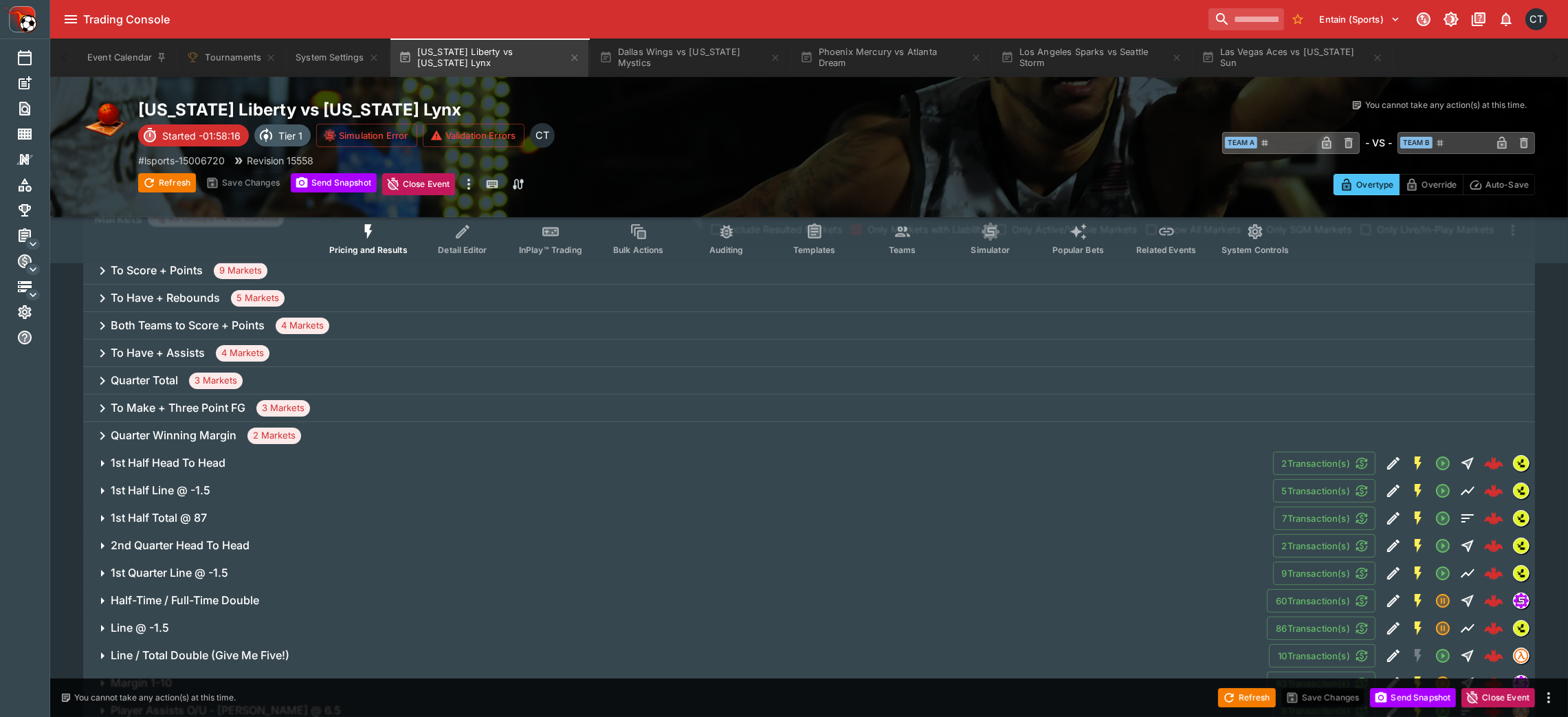
click at [173, 381] on h6 "Quarter Total" at bounding box center [145, 381] width 67 height 15
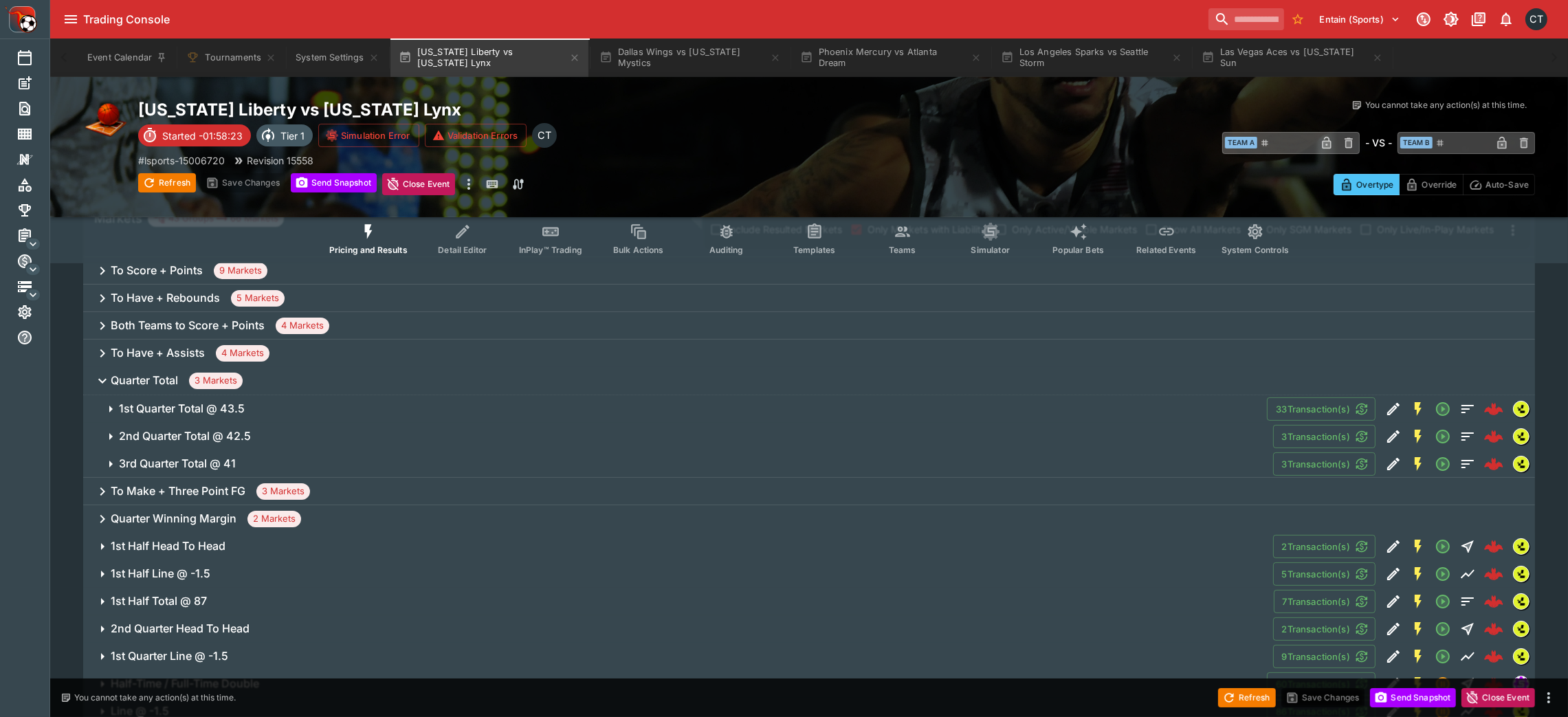
click at [331, 404] on span "1st Quarter Total @ 43.5" at bounding box center [688, 409] width 1137 height 15
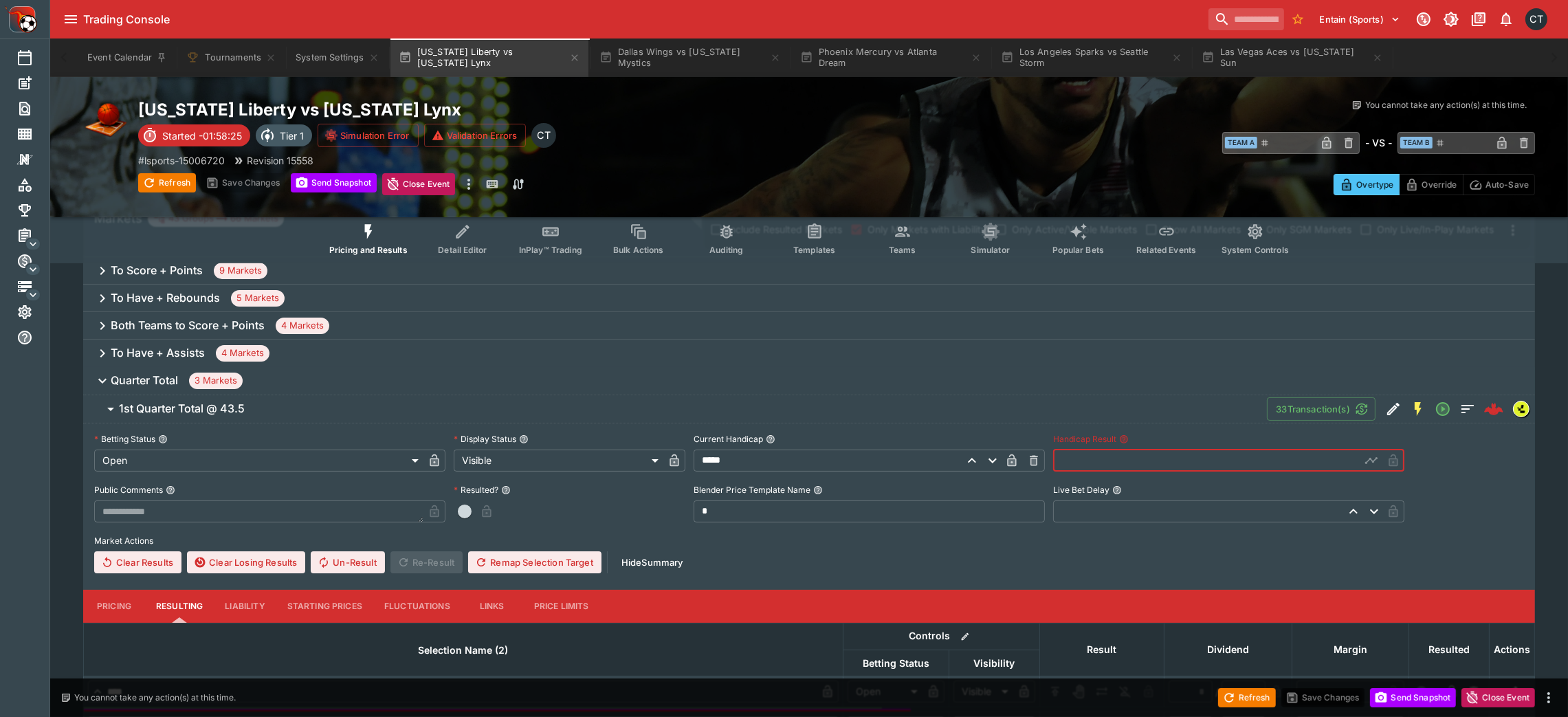
click at [1055, 460] on input "text" at bounding box center [1206, 460] width 307 height 22
type input "*****"
click at [457, 477] on button "button" at bounding box center [464, 511] width 22 height 22
type input "*********"
type input "******"
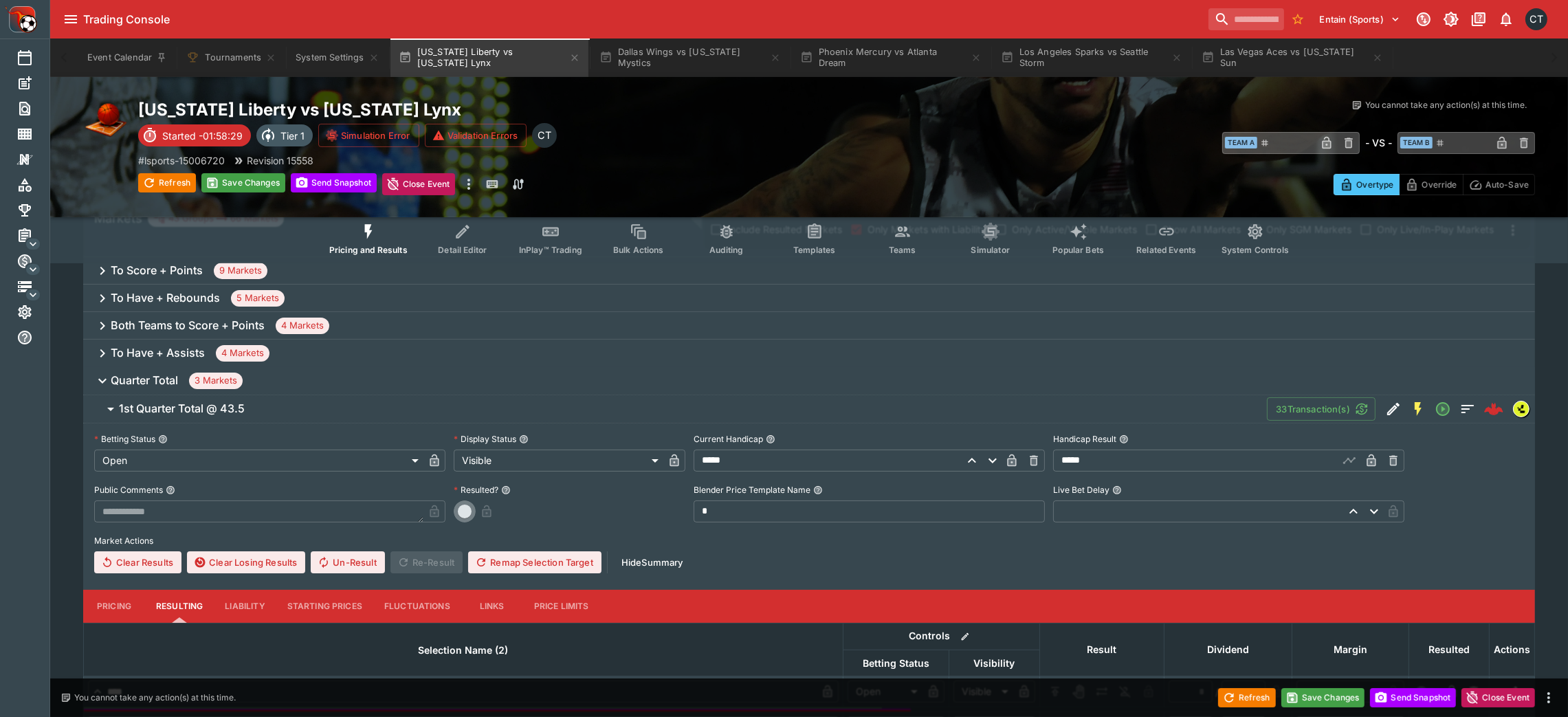
type input "*"
type input "*********"
type input "******"
type input "*"
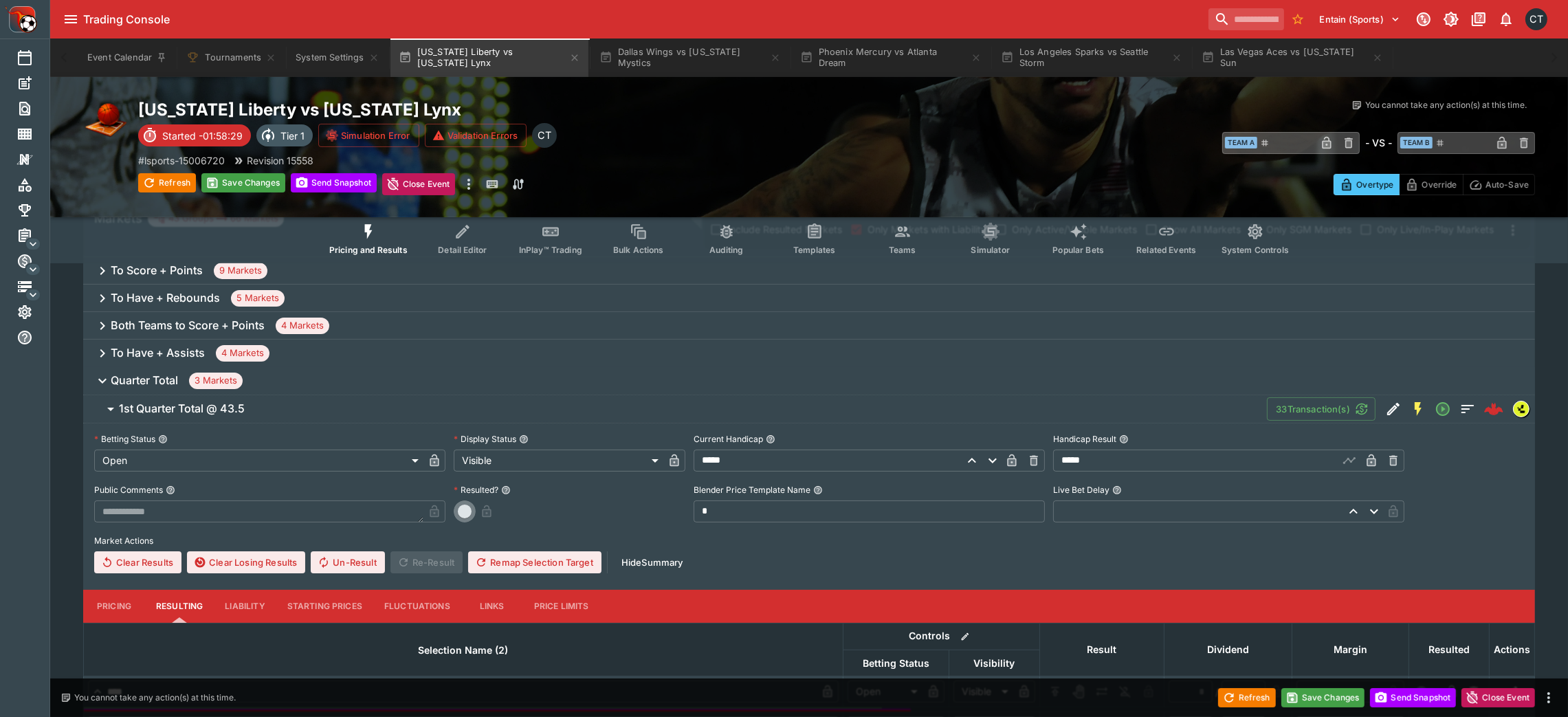
type input "*"
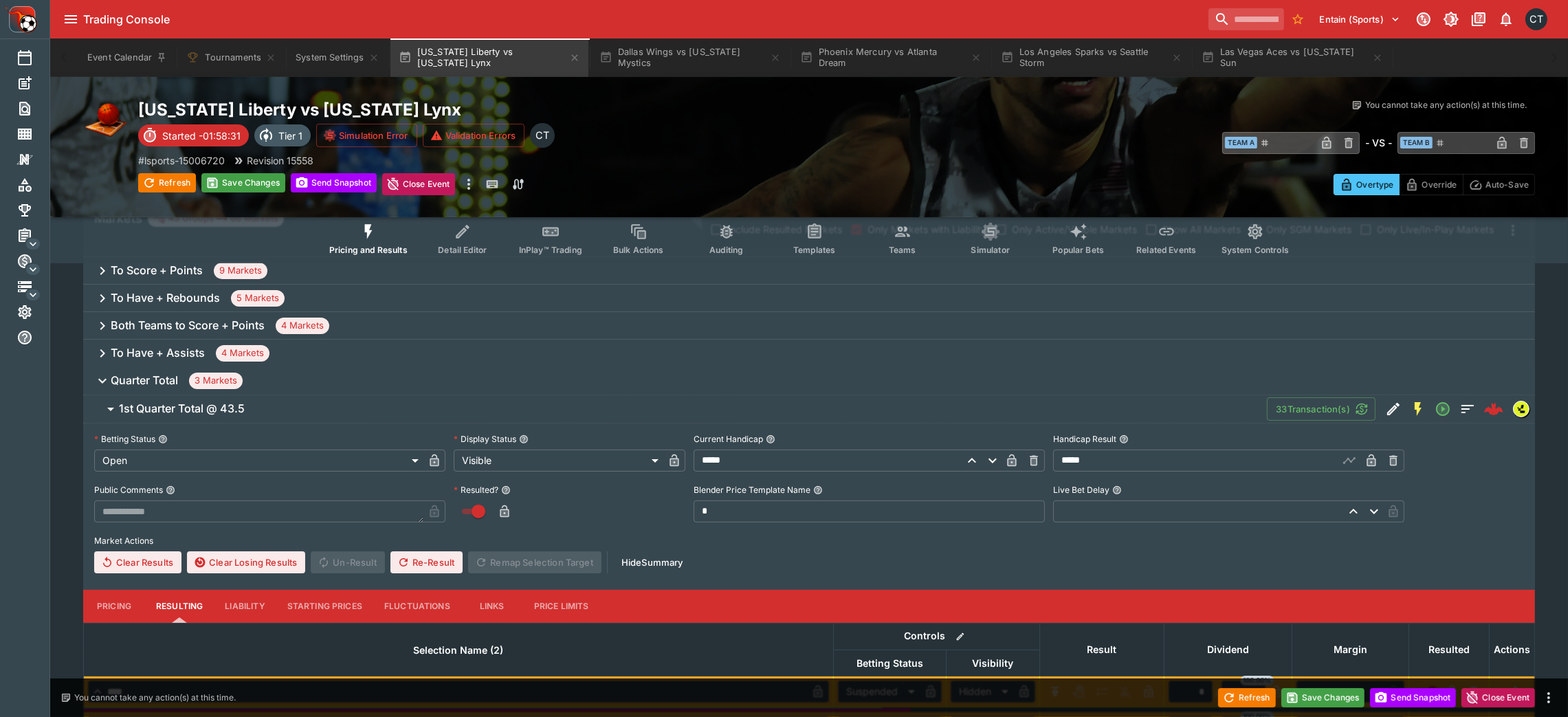
click at [220, 419] on button "1st Quarter Total @ 43.5" at bounding box center [675, 409] width 1183 height 28
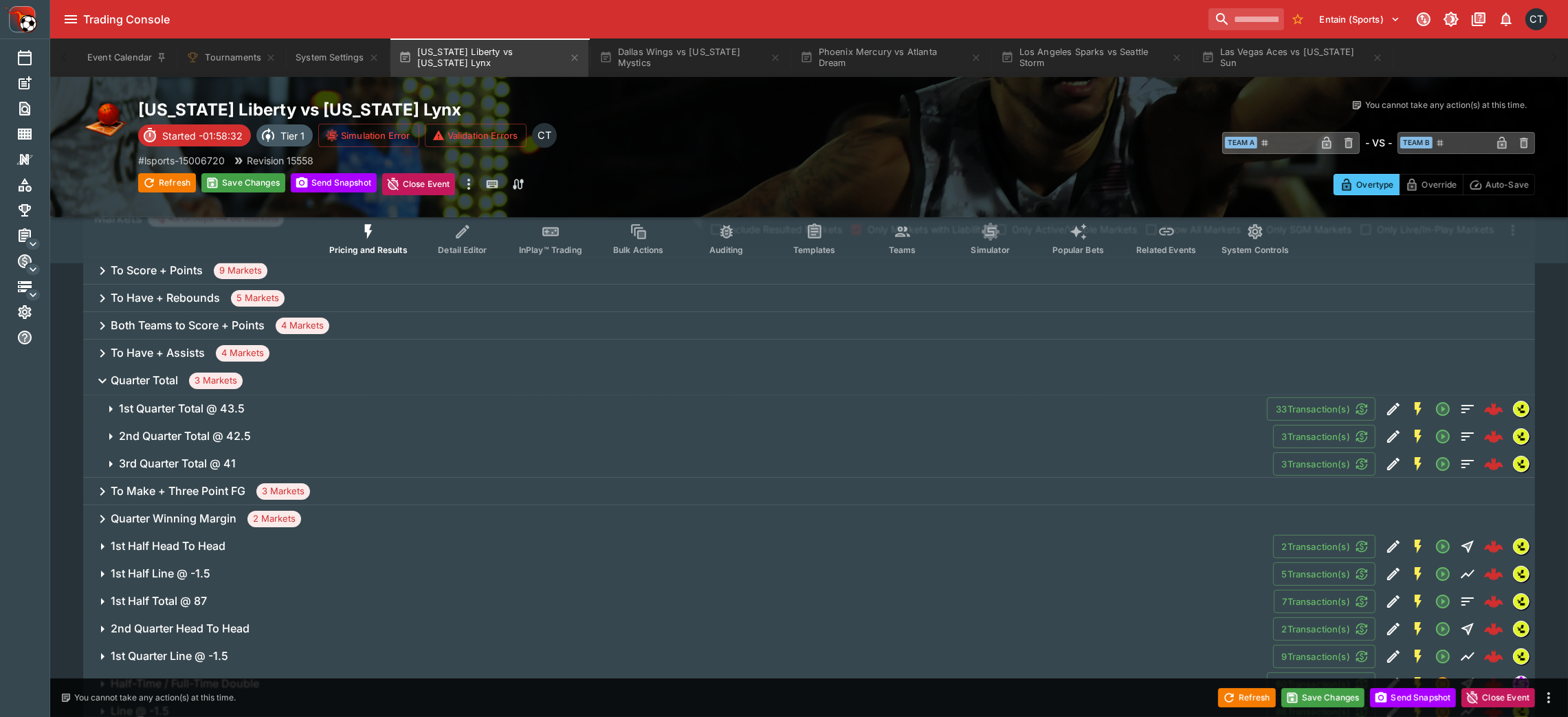
click at [243, 437] on h6 "2nd Quarter Total @ 42.5" at bounding box center [185, 436] width 132 height 15
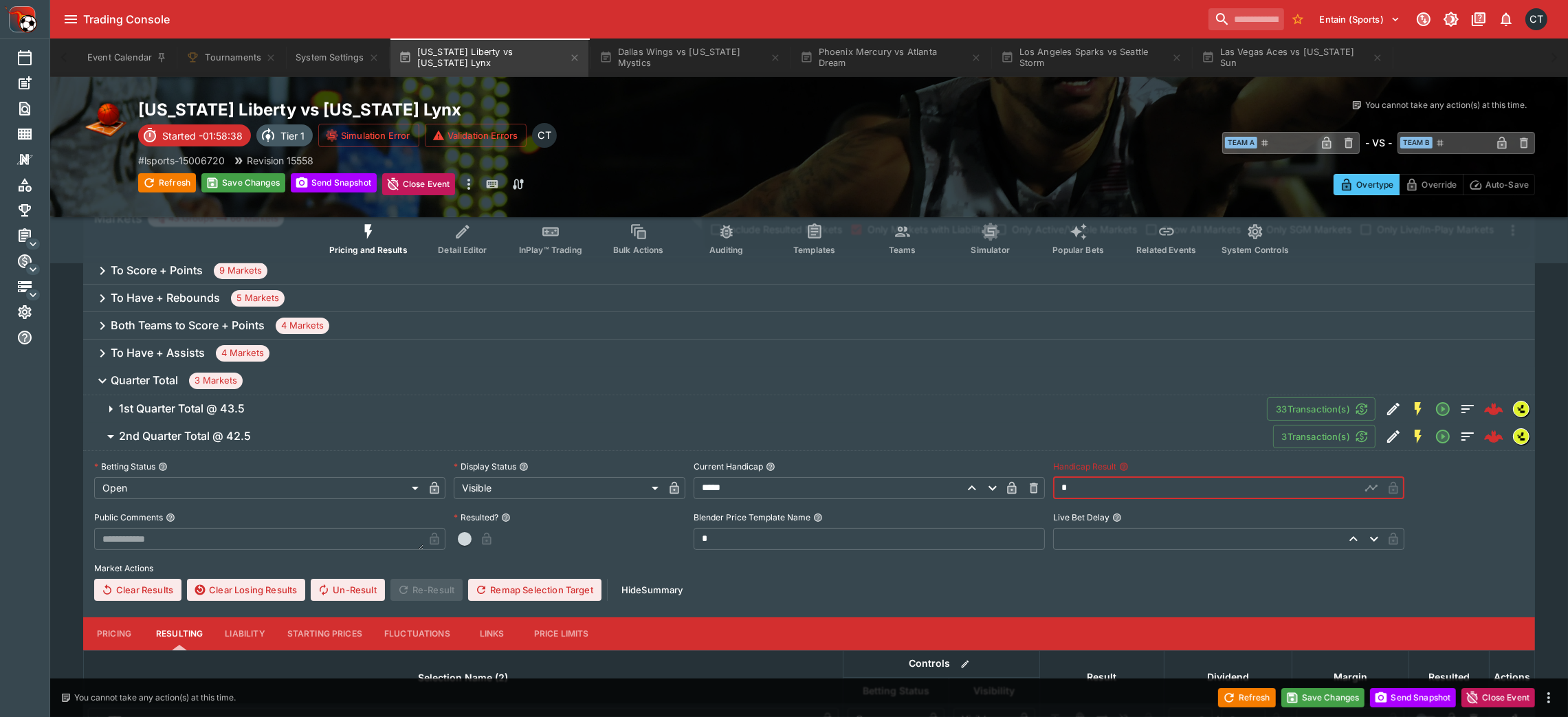
click at [1055, 477] on input "*" at bounding box center [1206, 488] width 307 height 22
type input "*****"
click at [471, 477] on button "button" at bounding box center [464, 538] width 22 height 22
type input "*********"
type input "******"
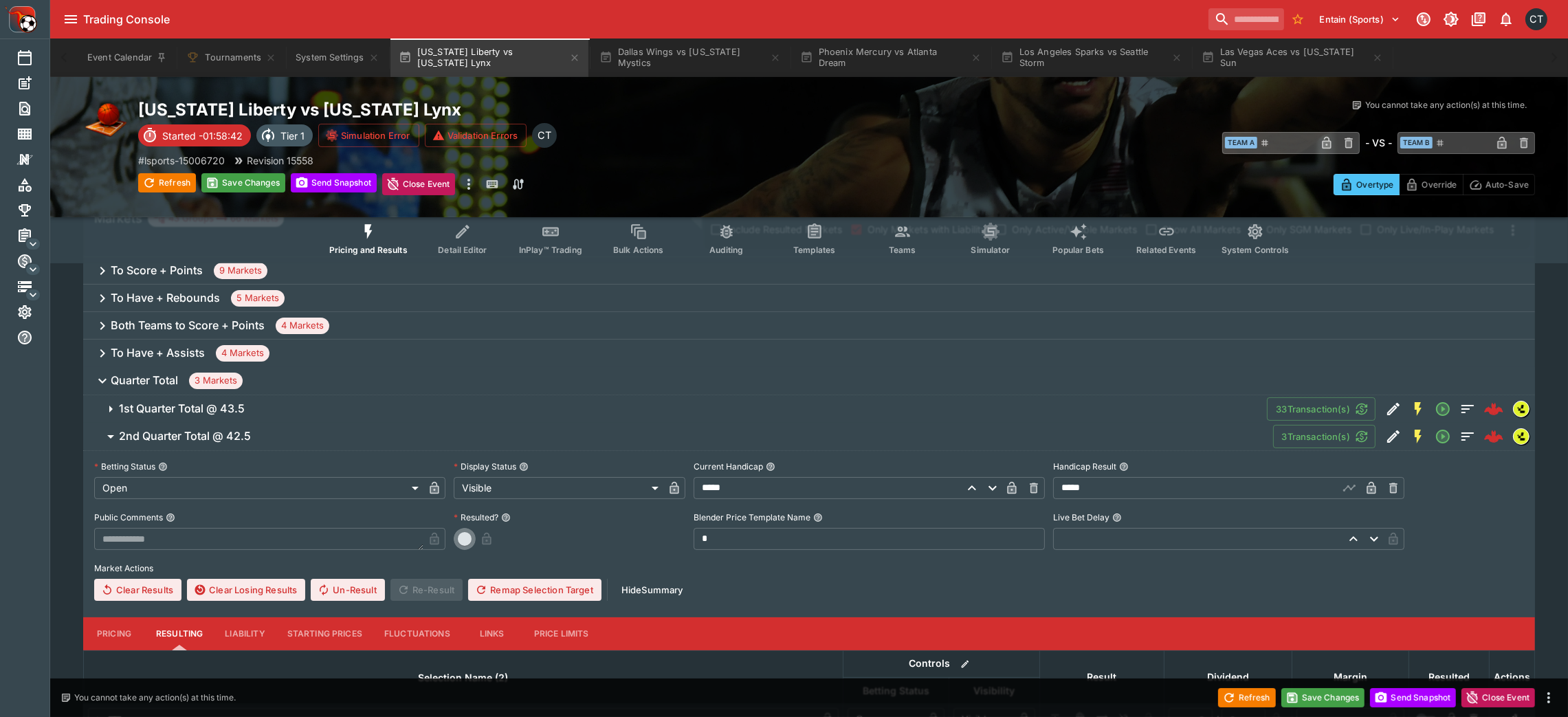
type input "*"
type input "*********"
type input "******"
type input "*"
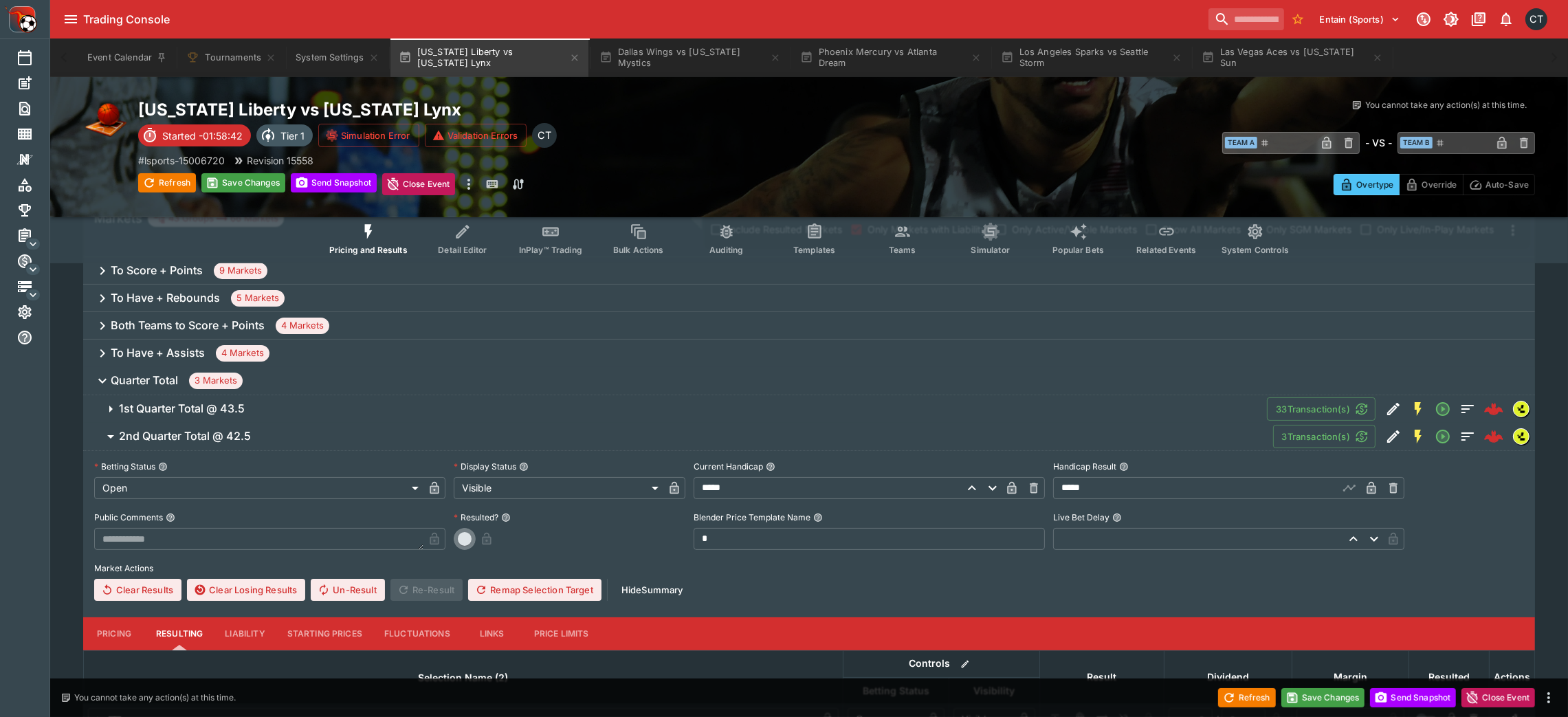
type input "*"
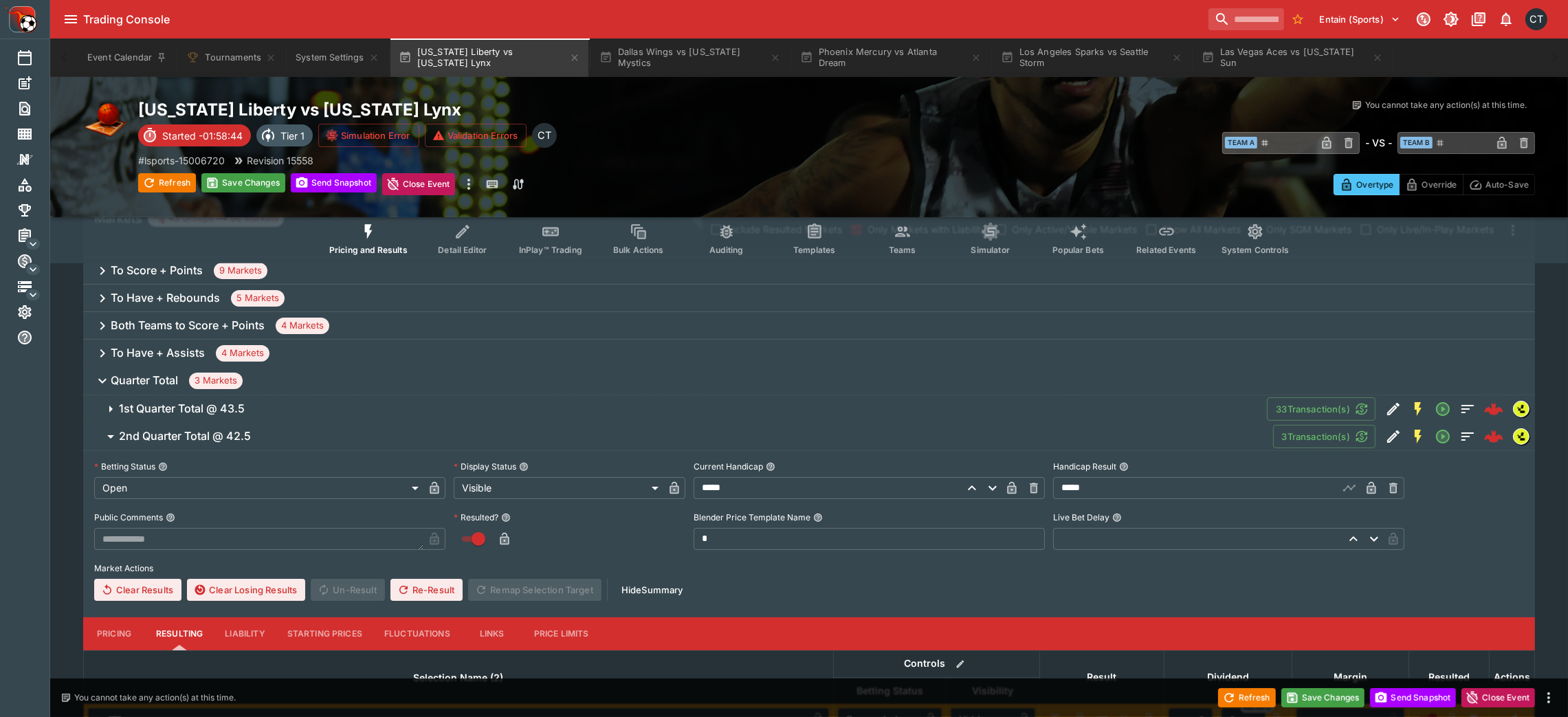
click at [252, 434] on span "2nd Quarter Total @ 42.5" at bounding box center [691, 436] width 1143 height 15
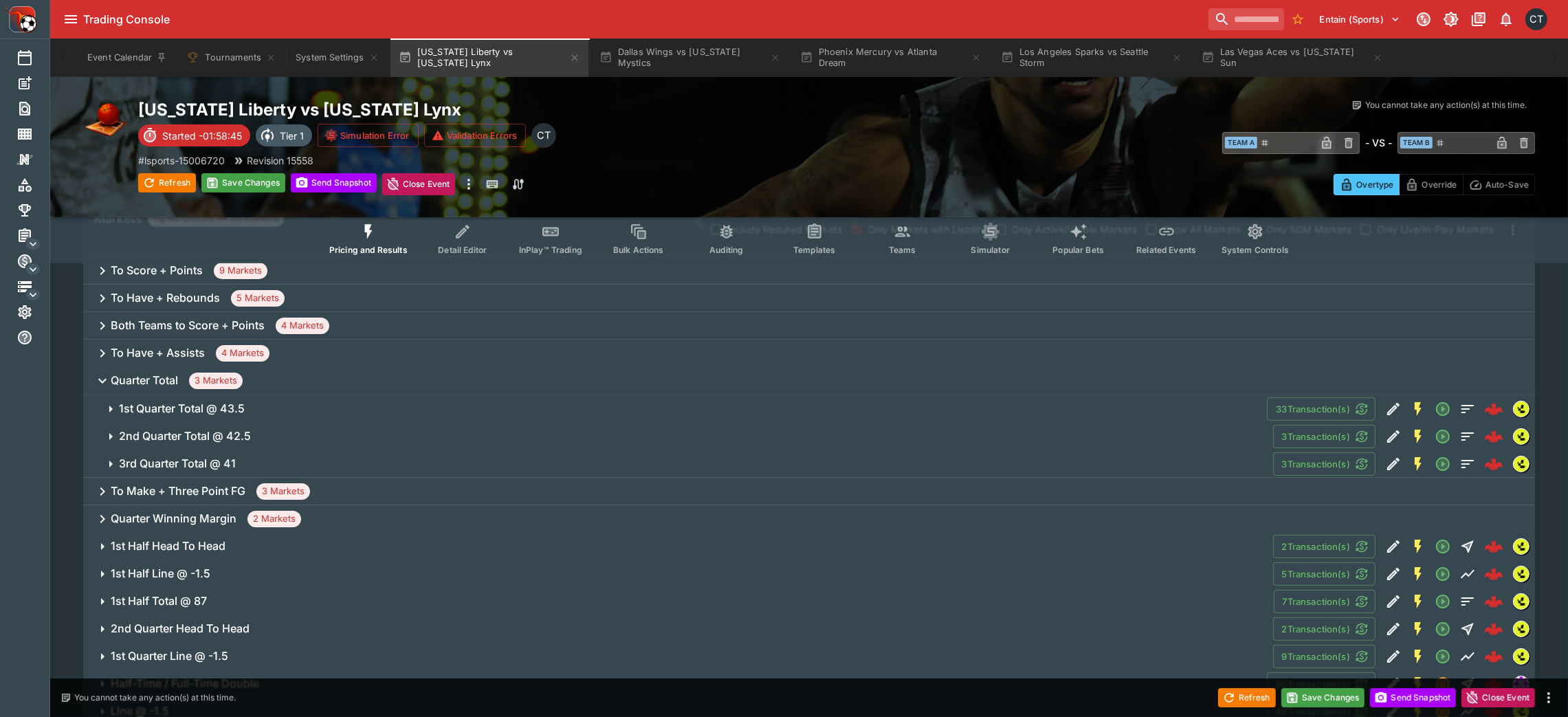
click at [228, 467] on h6 "3rd Quarter Total @ 41" at bounding box center [177, 464] width 117 height 15
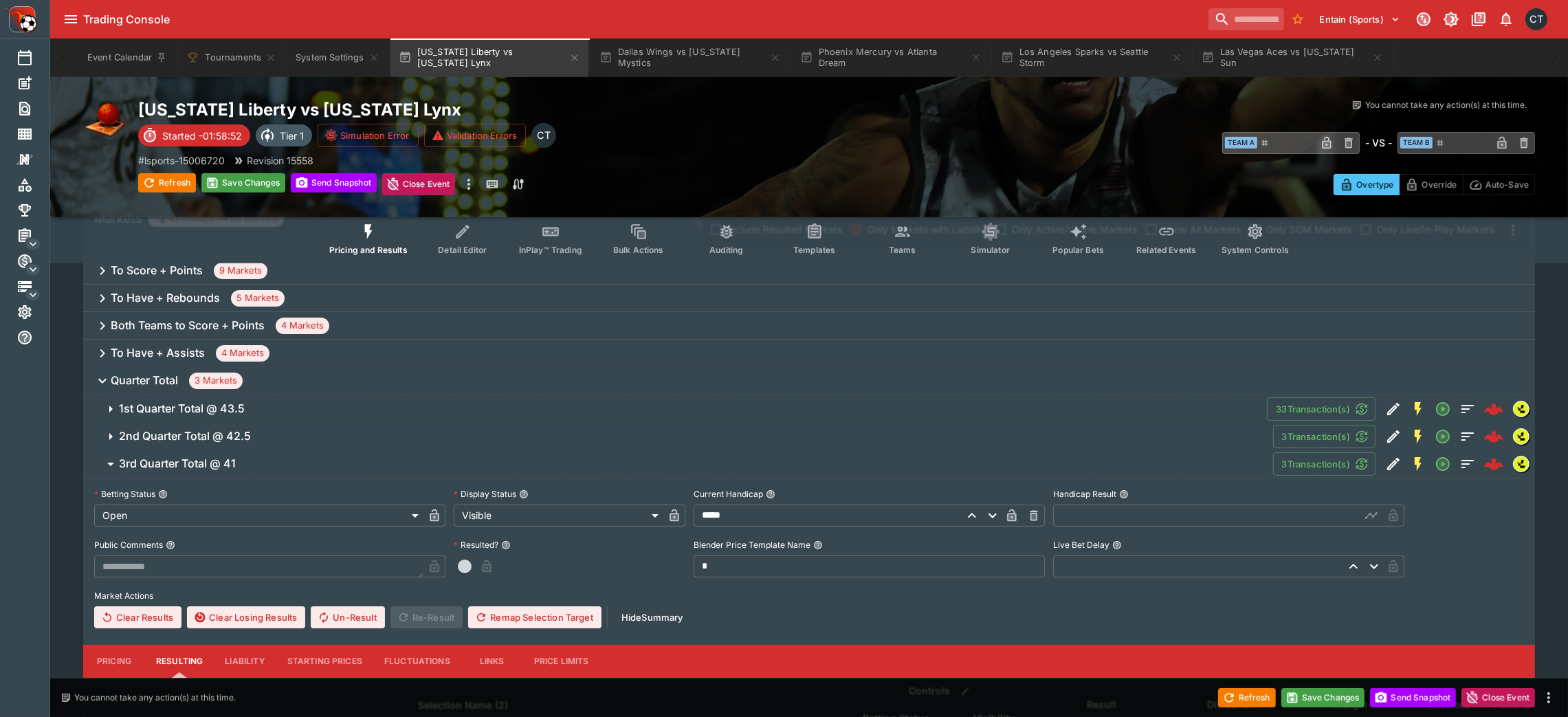
click at [1055, 477] on input "text" at bounding box center [1206, 515] width 307 height 22
type input "*****"
click at [470, 477] on span "button" at bounding box center [465, 566] width 14 height 14
type input "*********"
type input "******"
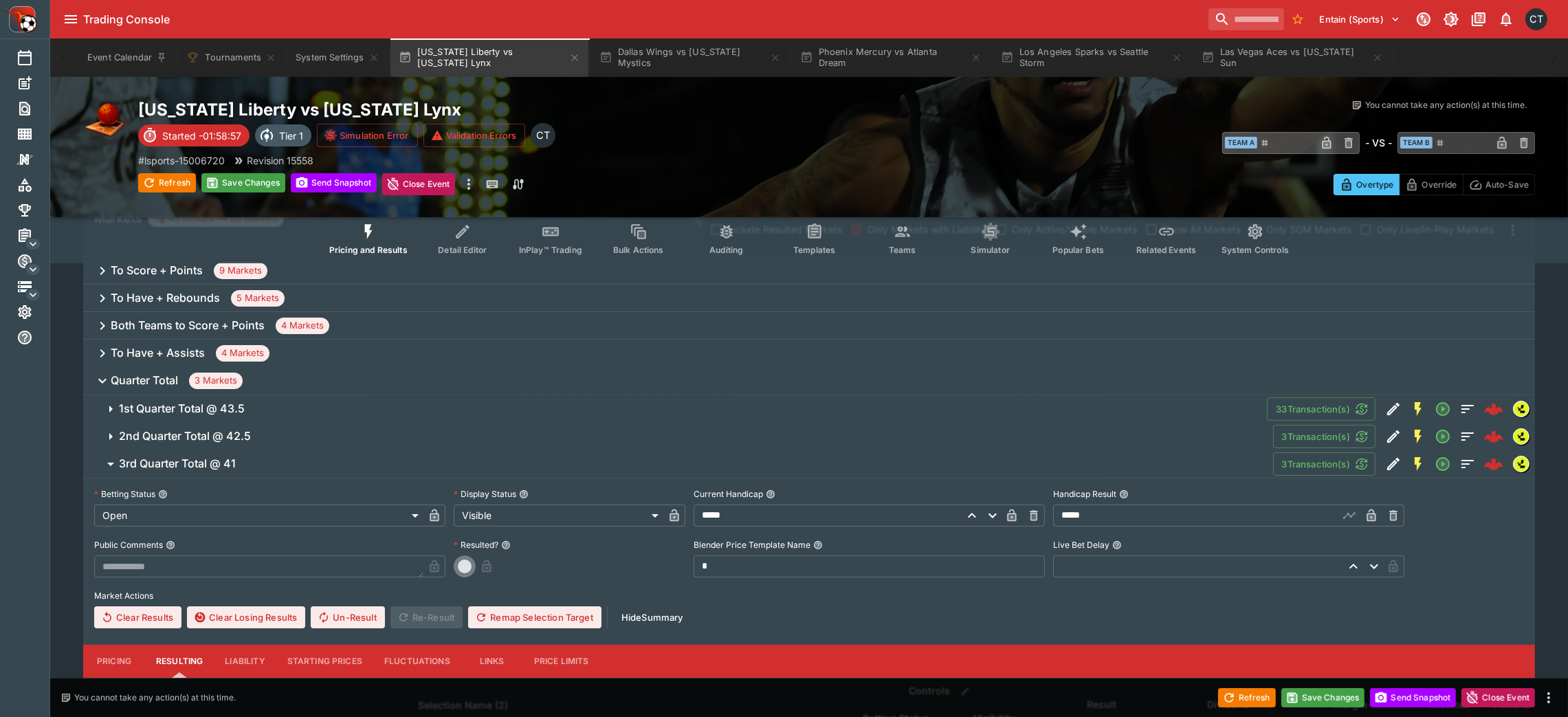
type input "*"
type input "*********"
type input "******"
type input "*"
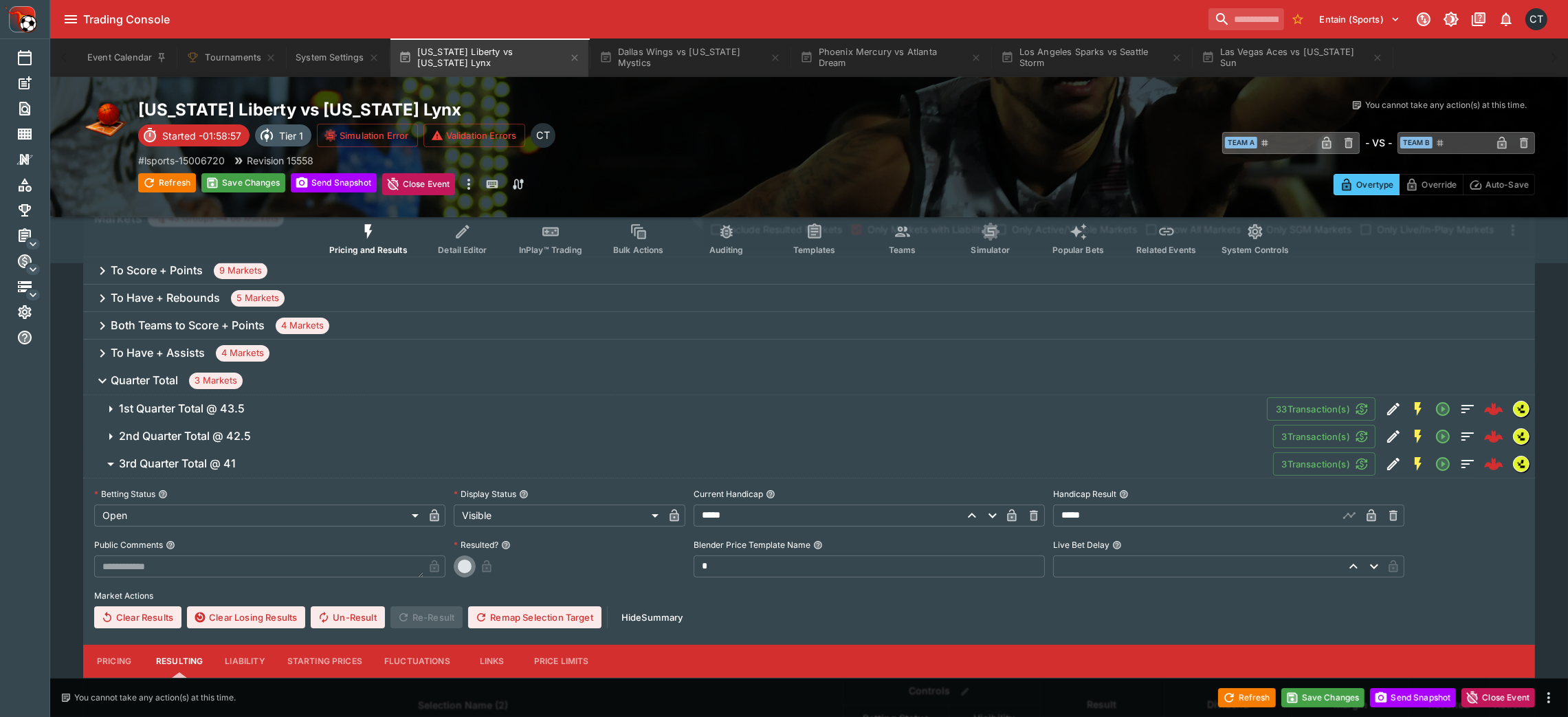
type input "*"
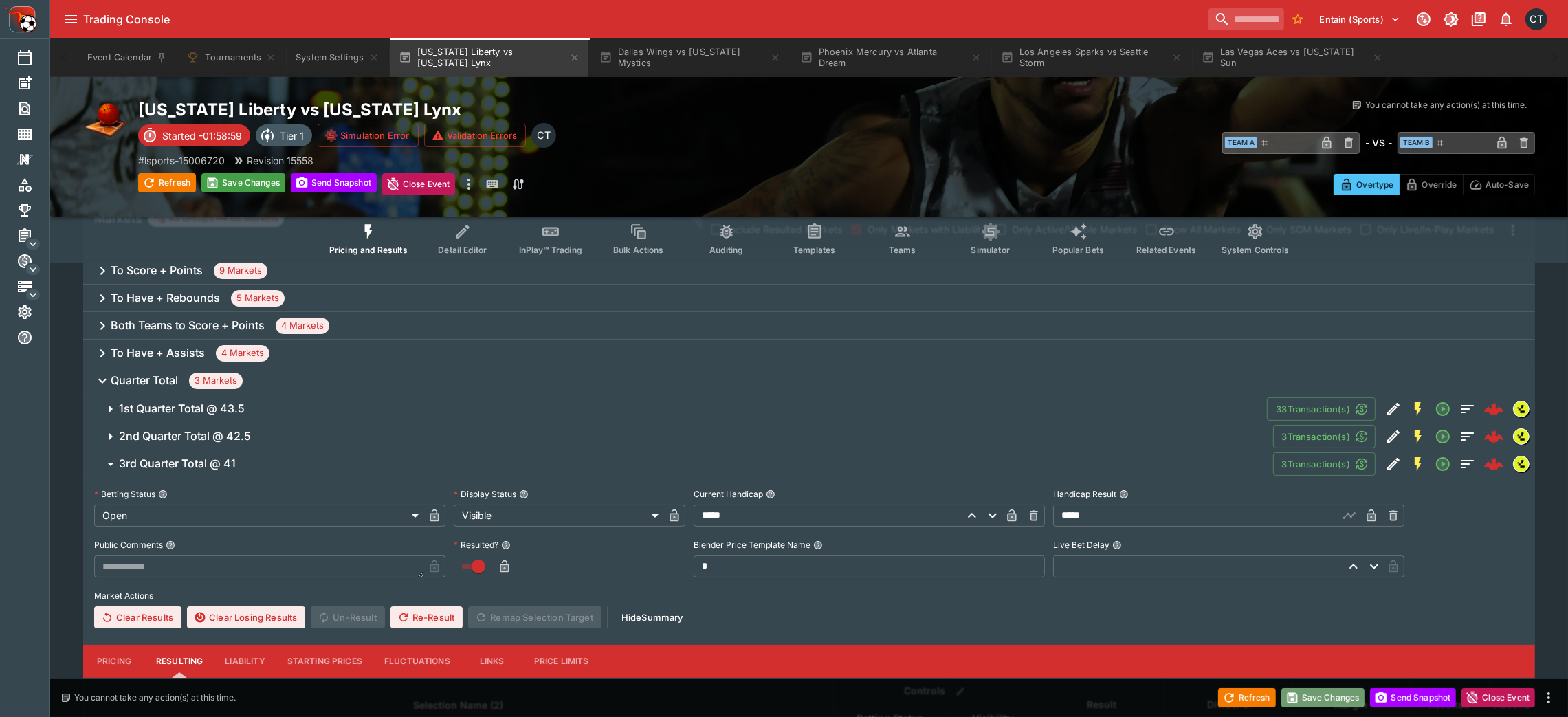
click at [1055, 477] on button "Save Changes" at bounding box center [1323, 697] width 84 height 20
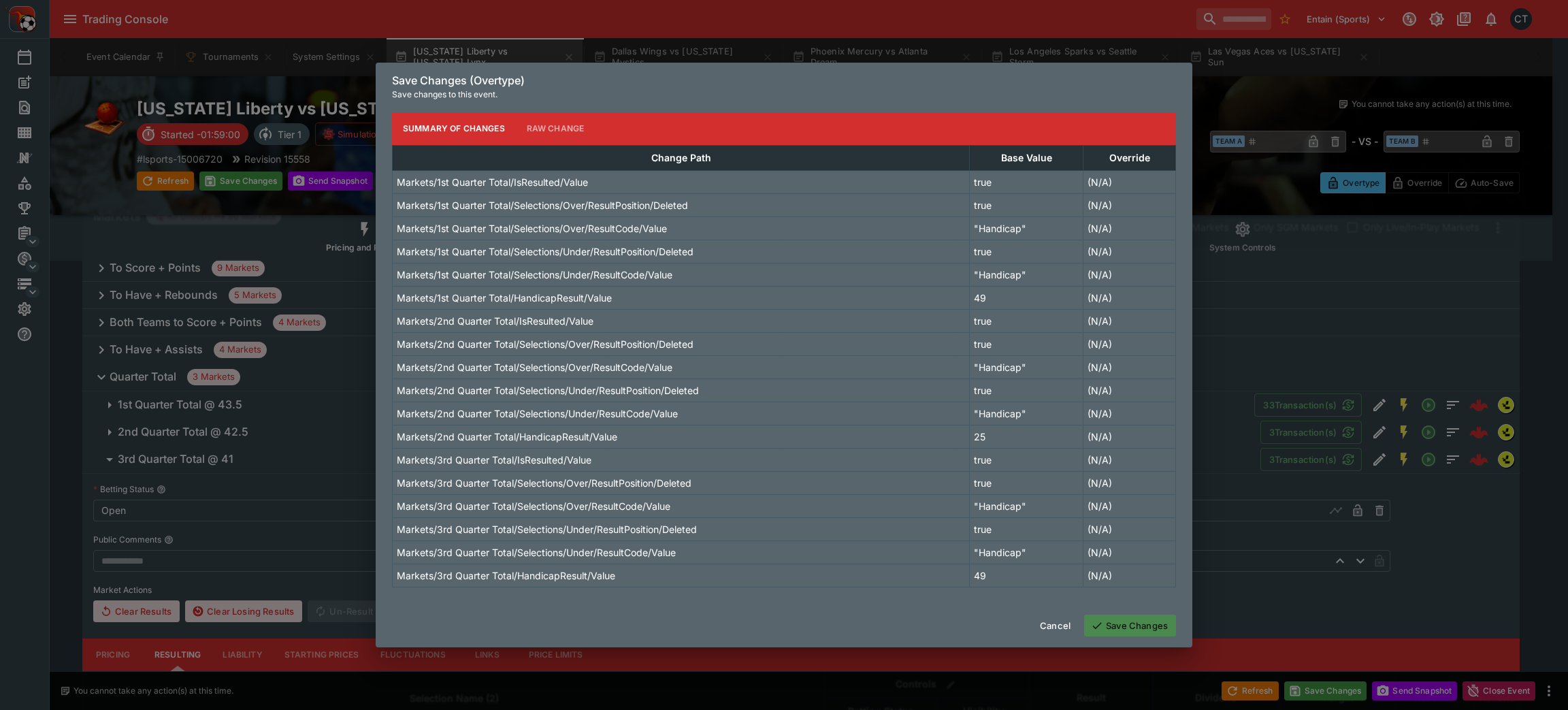
click at [1045, 472] on button "Save Changes" at bounding box center [1131, 625] width 92 height 22
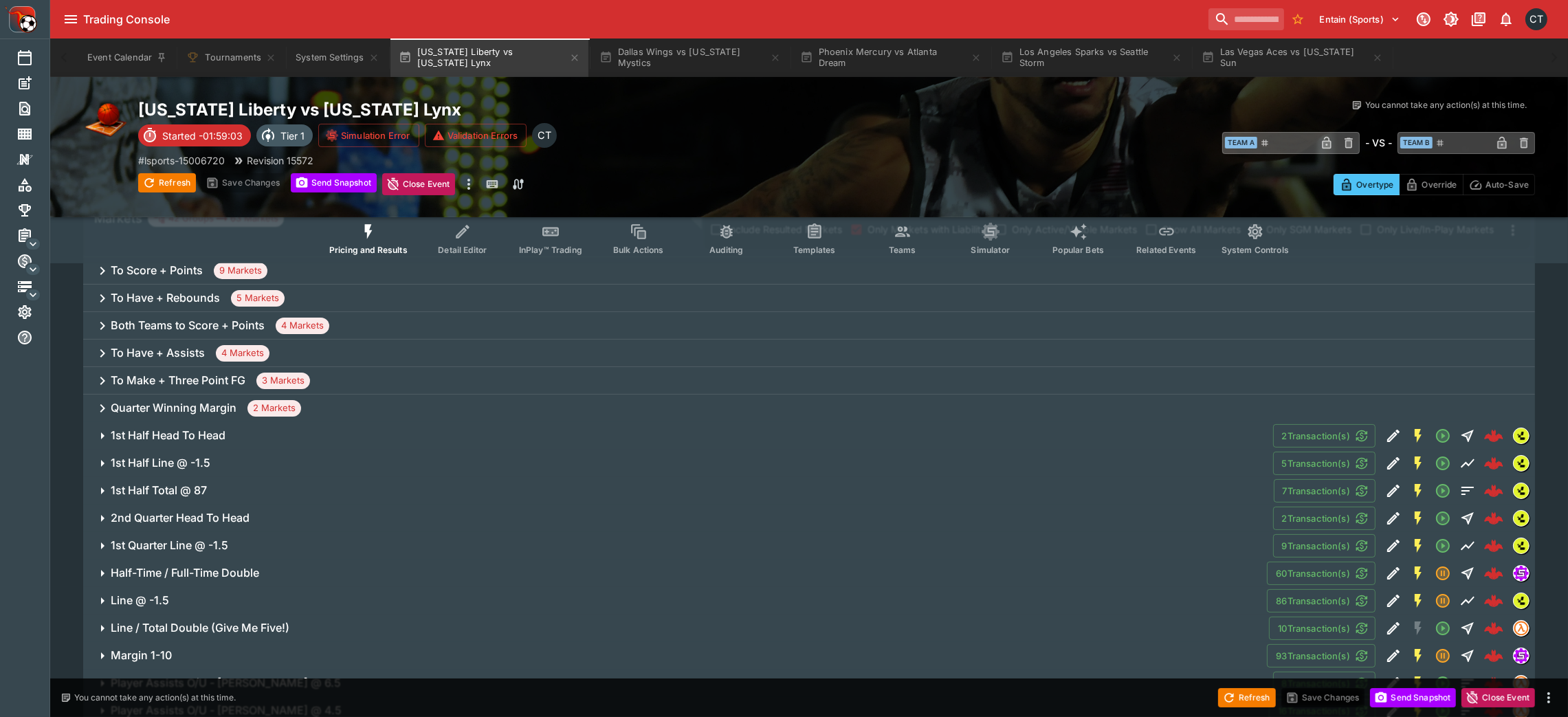
click at [274, 406] on span "2 Markets" at bounding box center [274, 408] width 54 height 14
click at [279, 437] on span "1st Quarter Winning Margin" at bounding box center [691, 436] width 1143 height 15
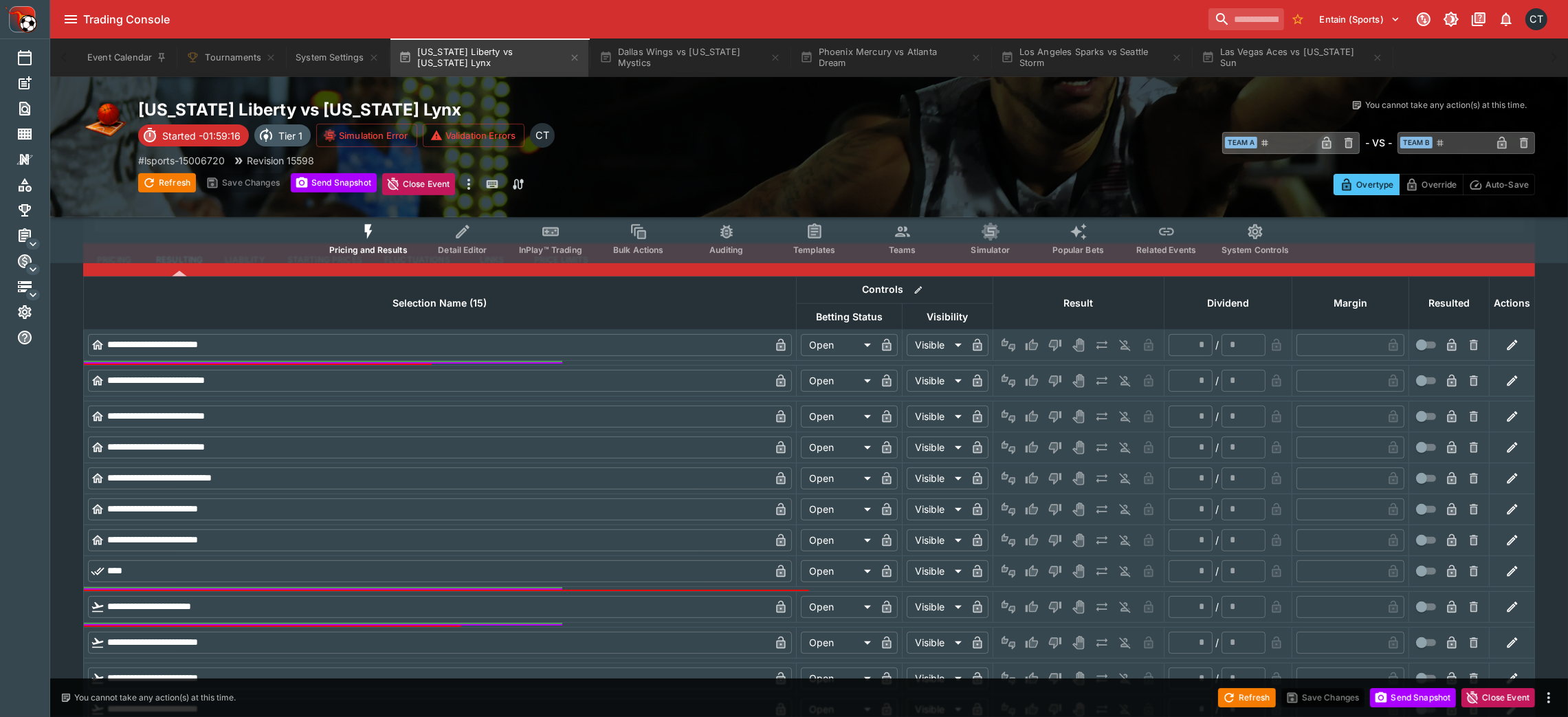
scroll to position [744, 0]
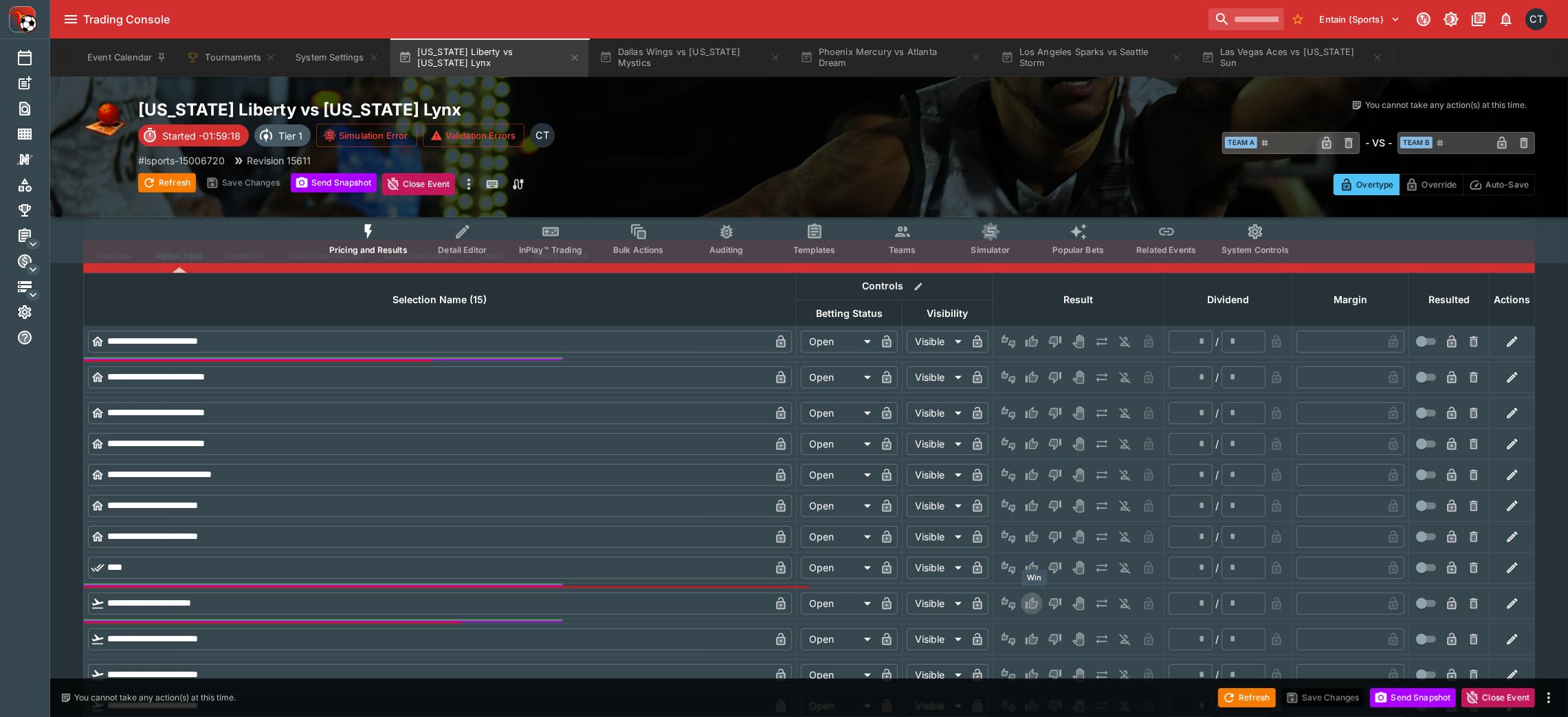
click at [1026, 477] on button "Win" at bounding box center [1031, 603] width 22 height 22
type input "*"
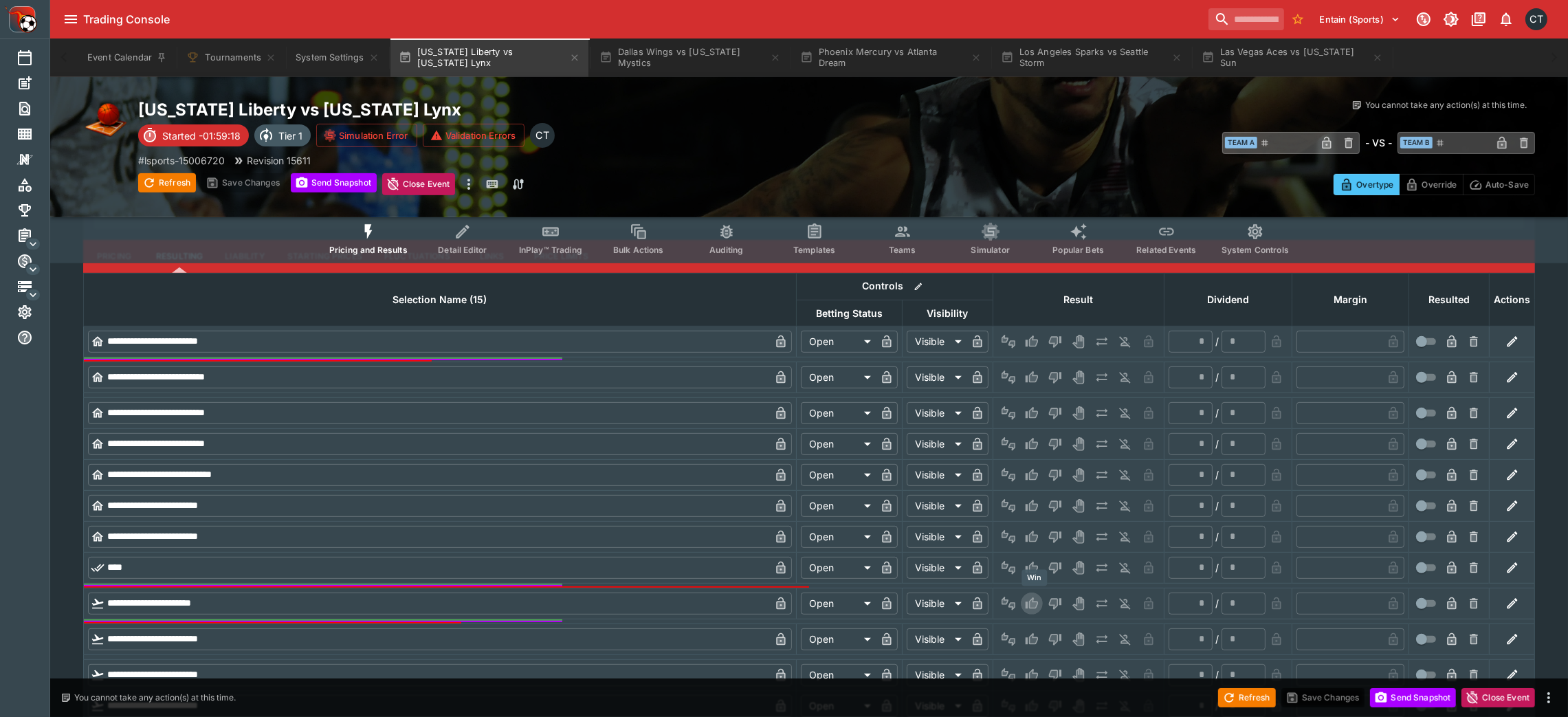
type input "*"
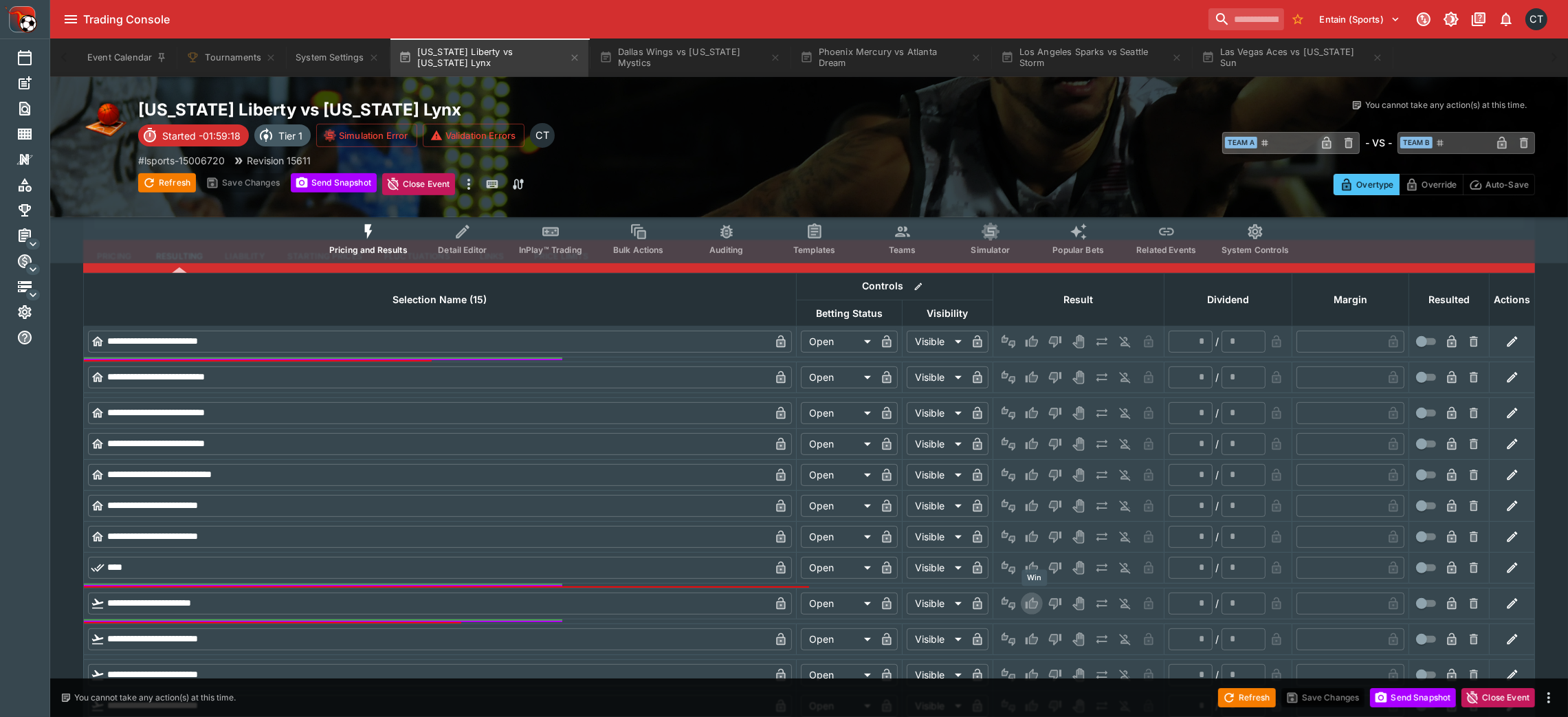
type input "*"
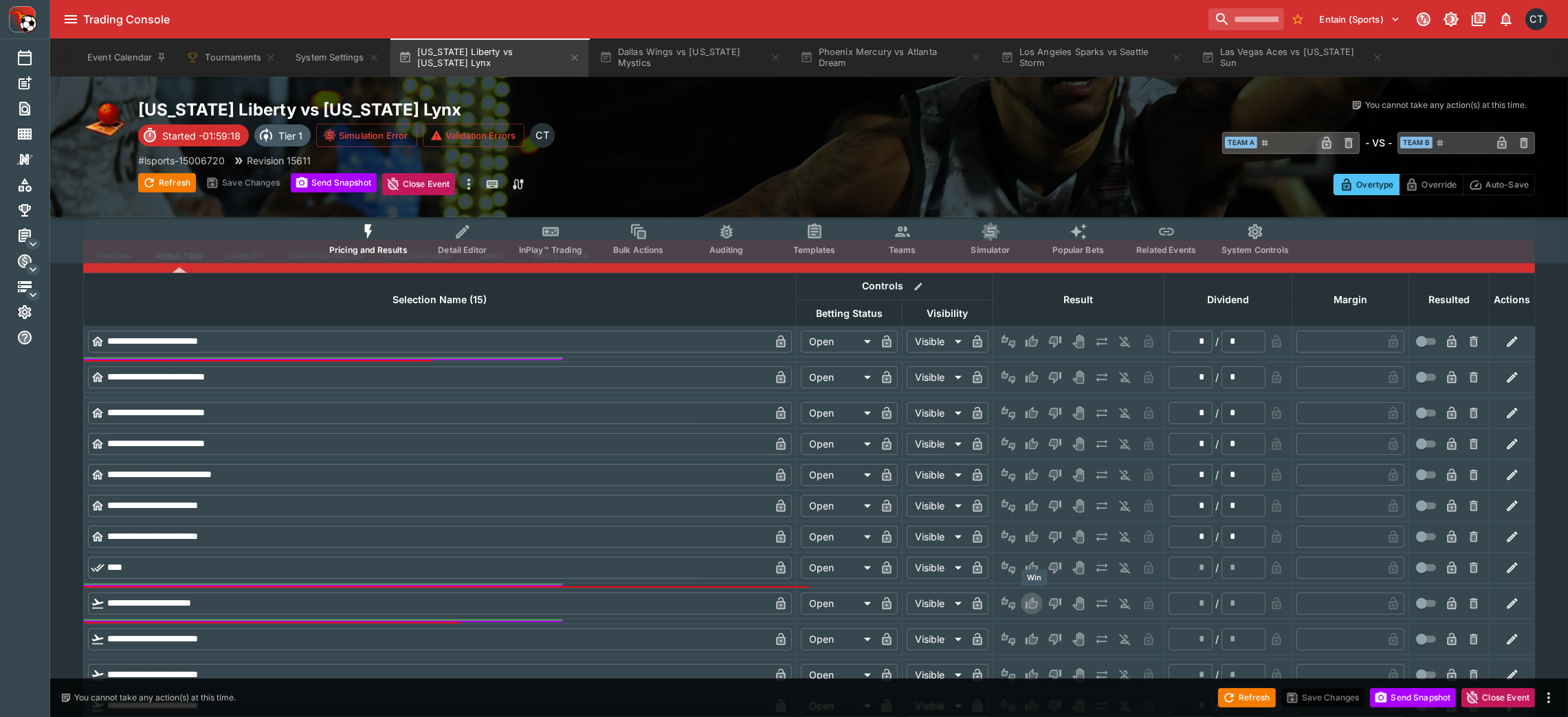
type input "*"
type input "*********"
type input "******"
type input "*"
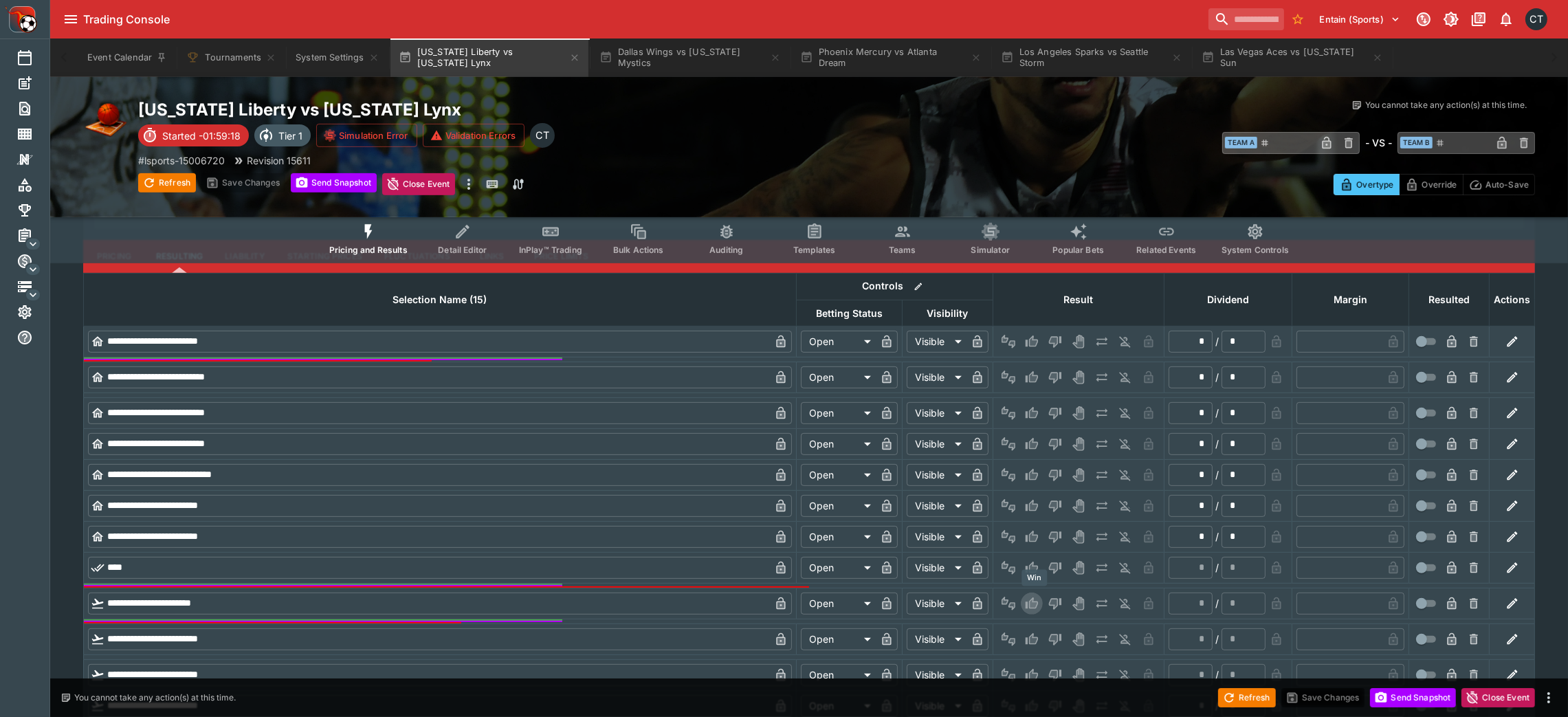
type input "*"
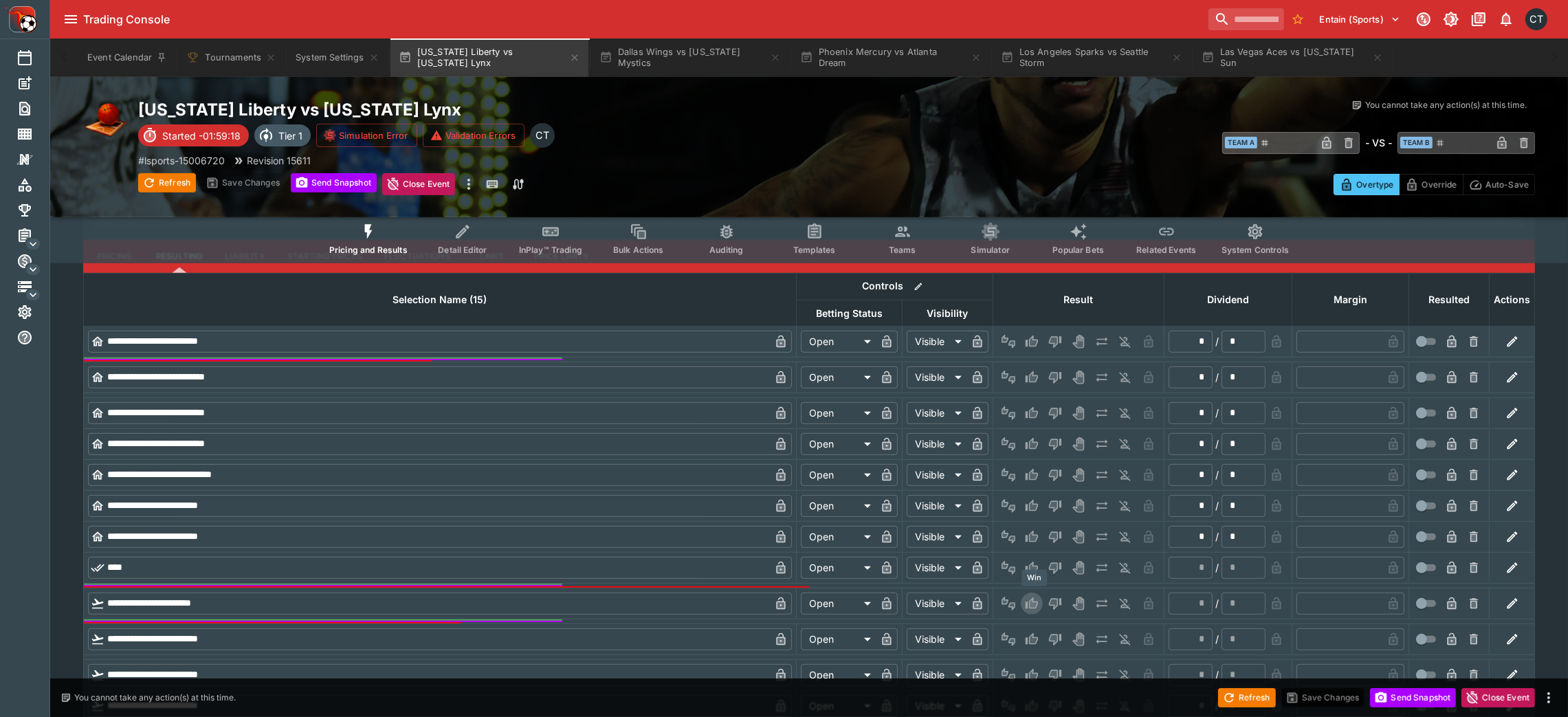
type input "*"
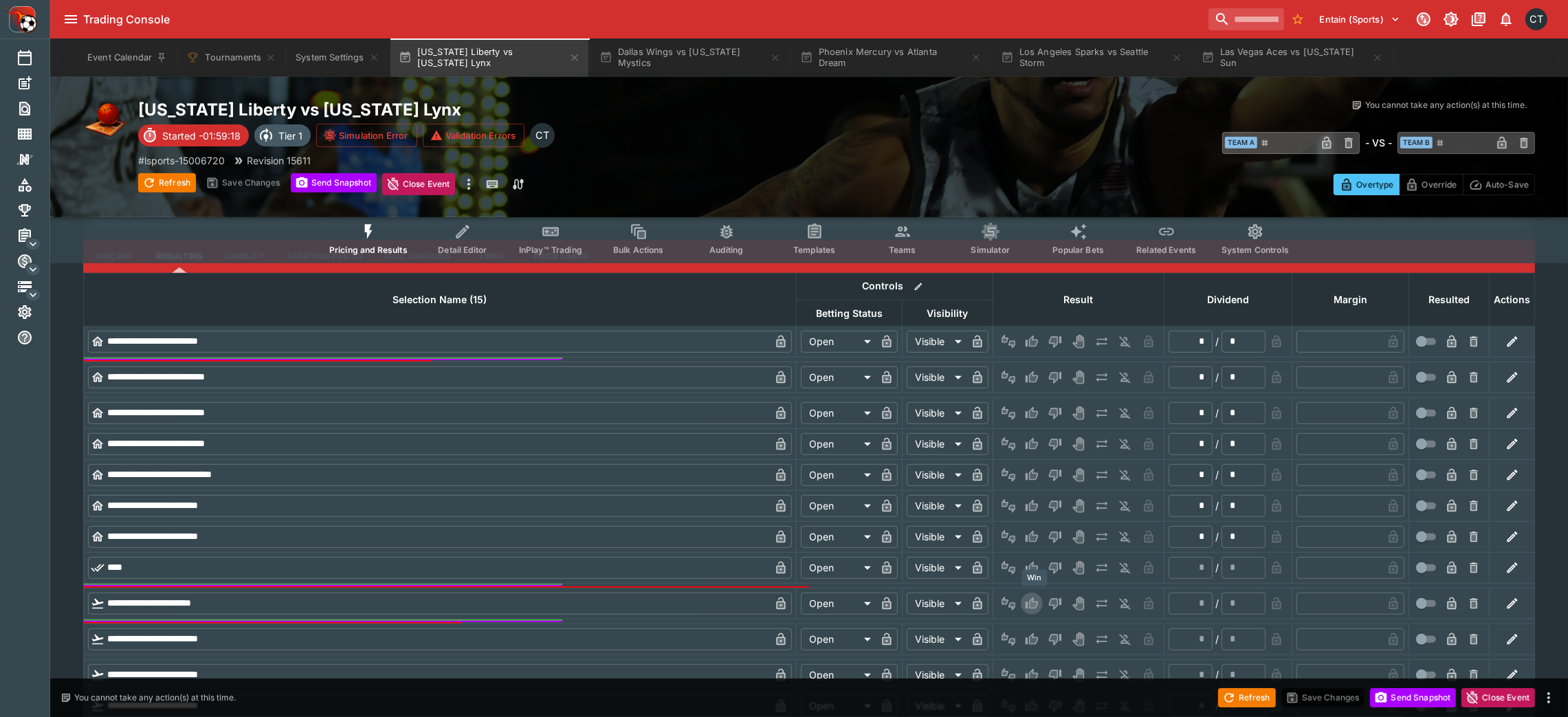
type input "*"
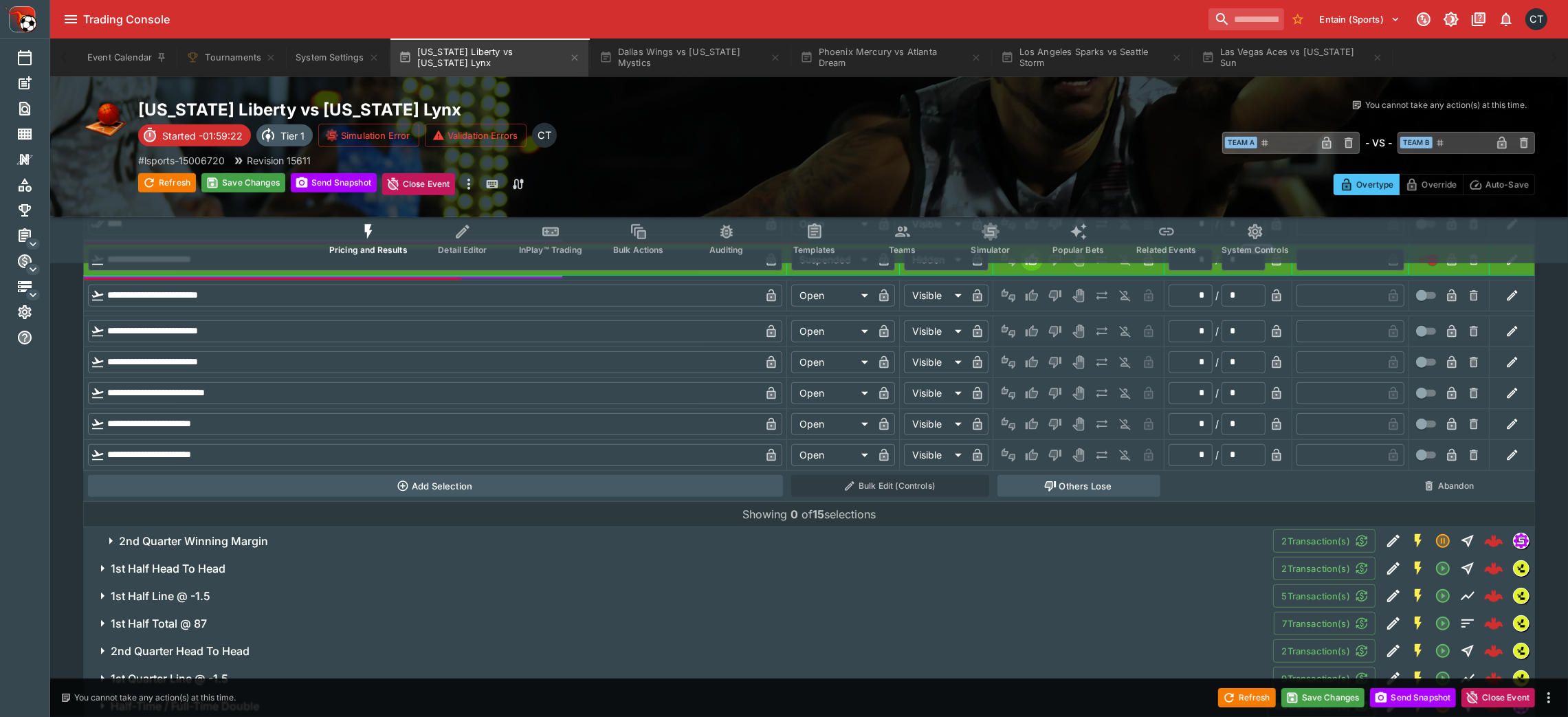
scroll to position [1119, 0]
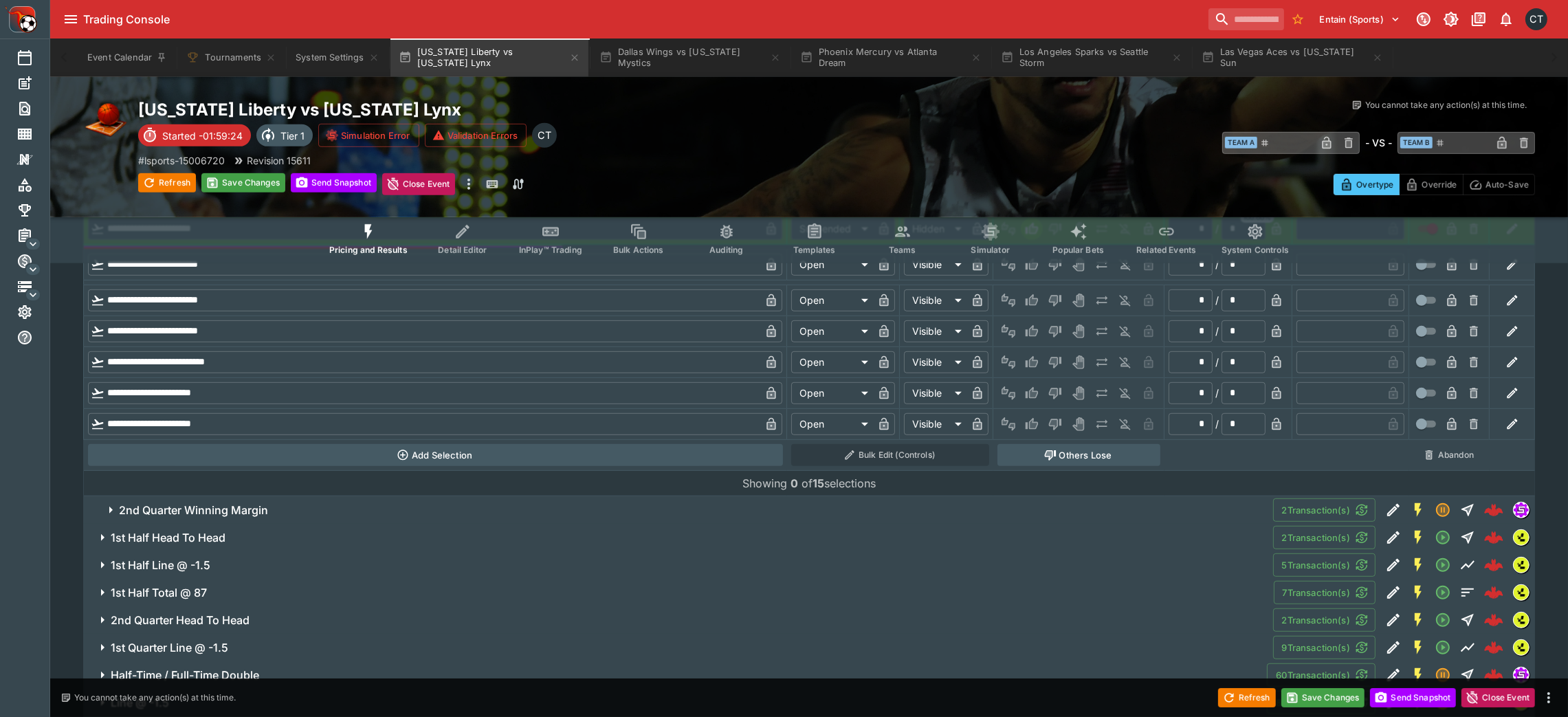
click at [813, 477] on span "2nd Quarter Winning Margin" at bounding box center [691, 510] width 1143 height 15
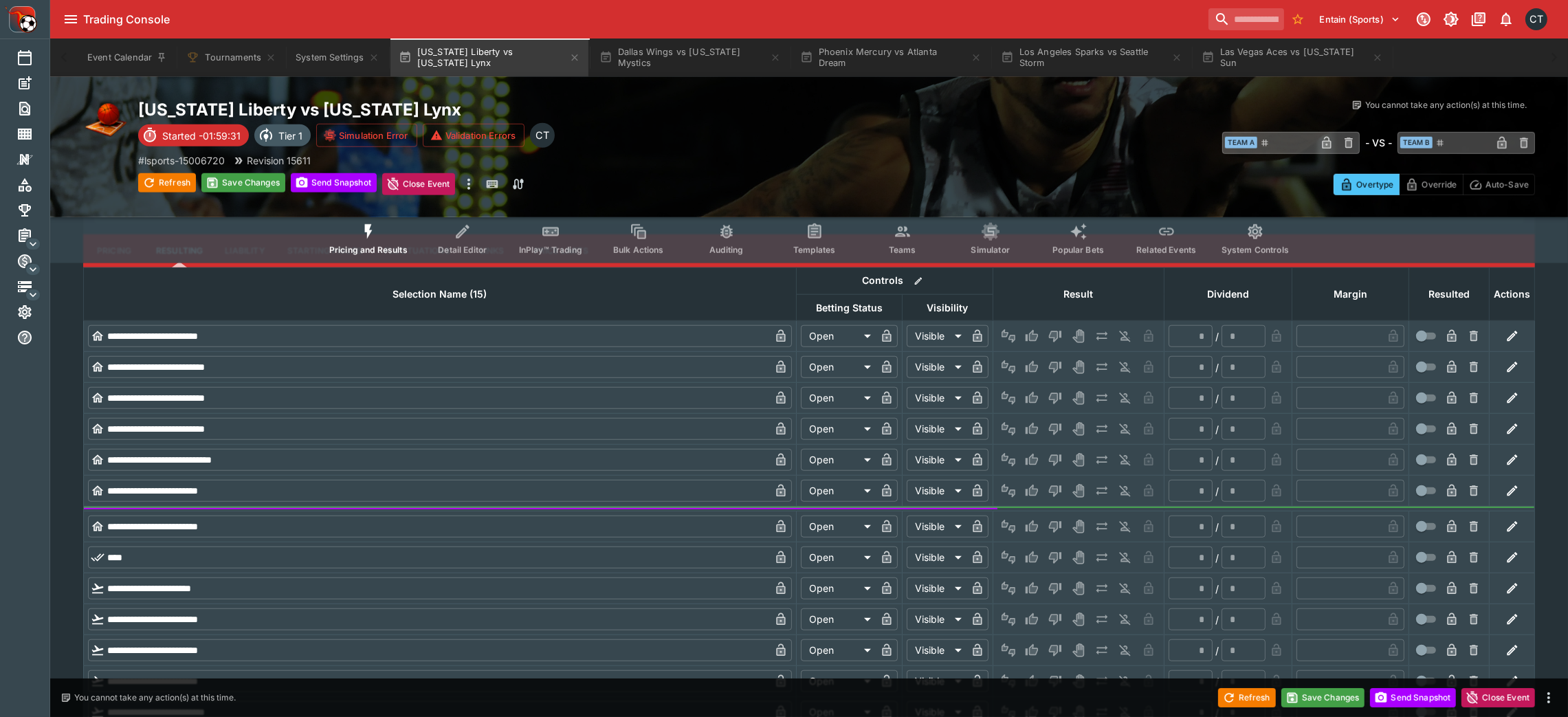
scroll to position [1726, 0]
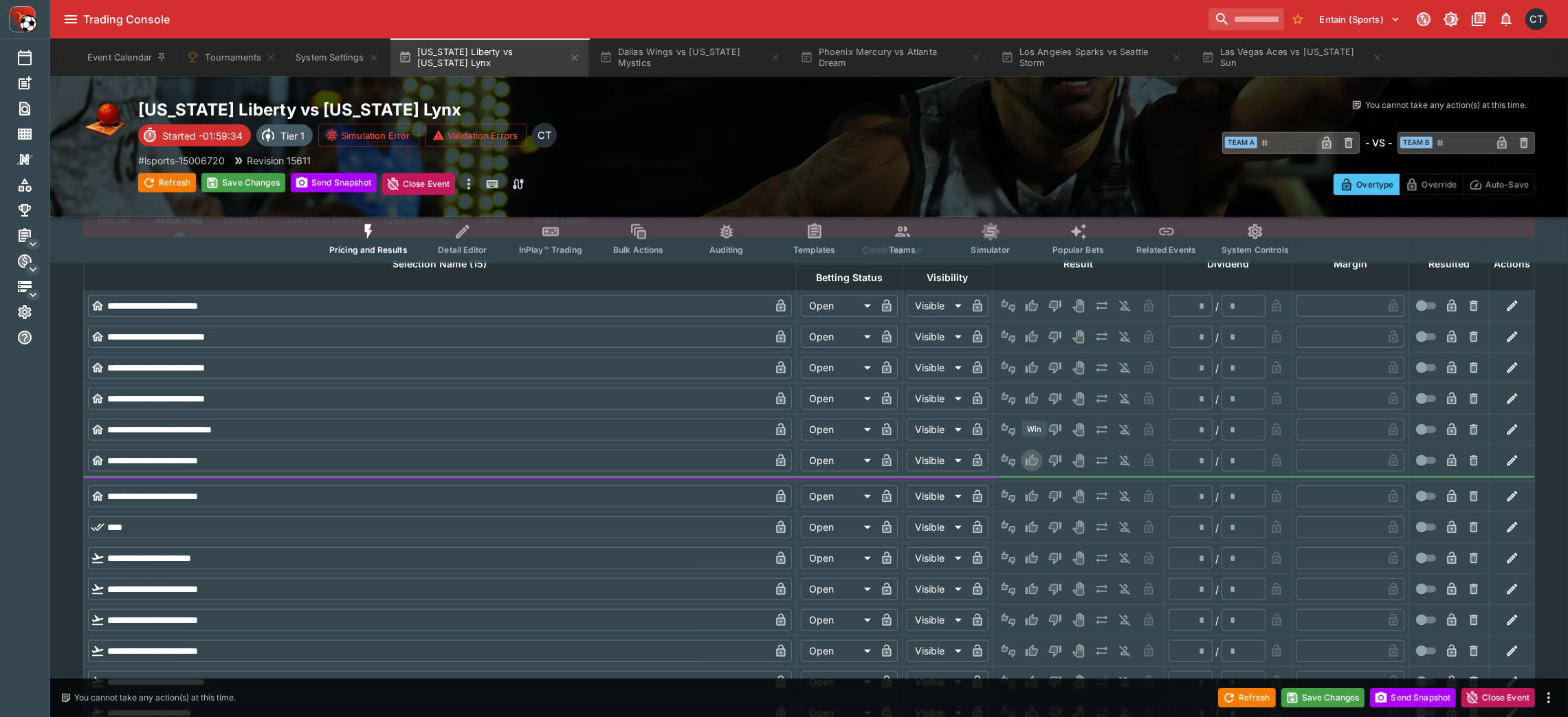
click at [1031, 454] on icon "Win" at bounding box center [1031, 460] width 12 height 11
type input "*"
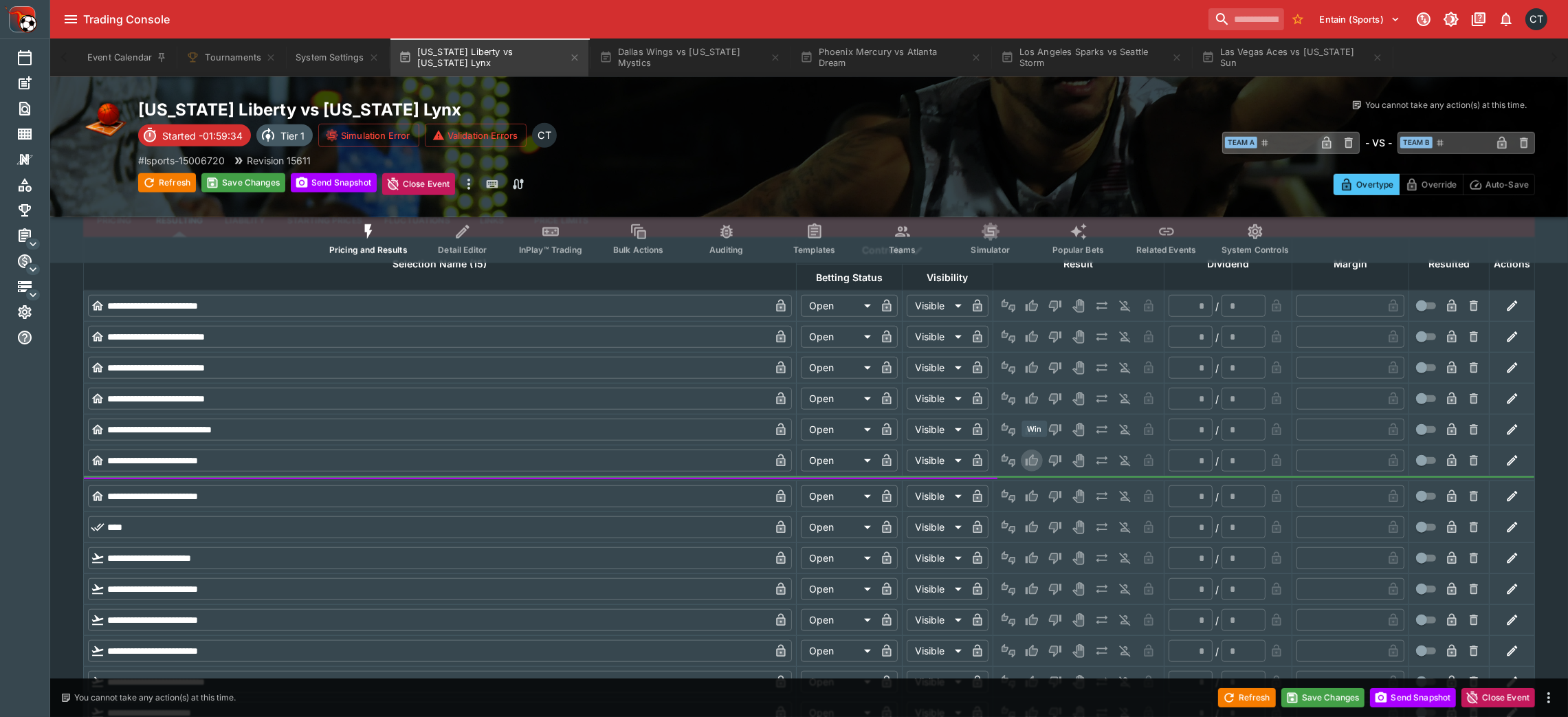
type input "*"
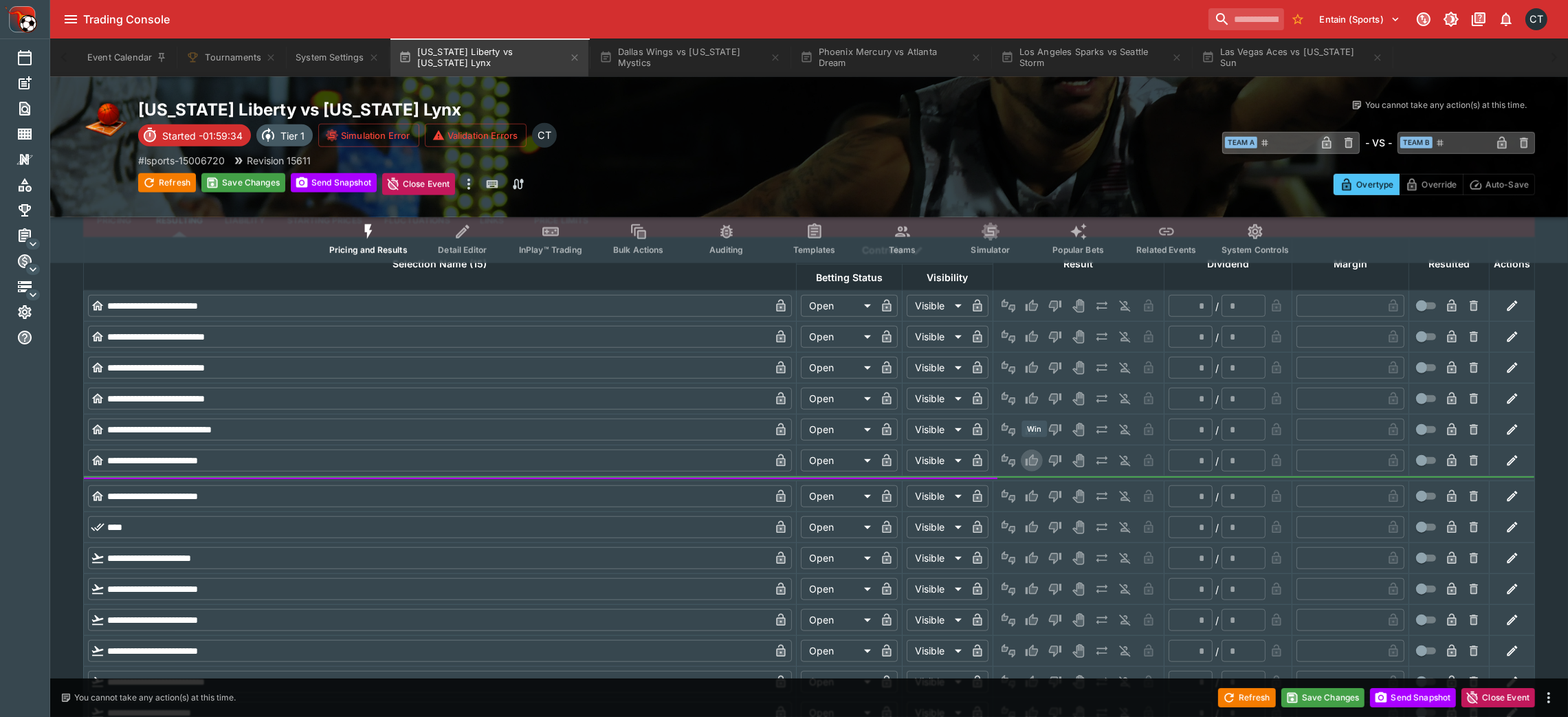
type input "*"
type input "*********"
type input "******"
type input "*"
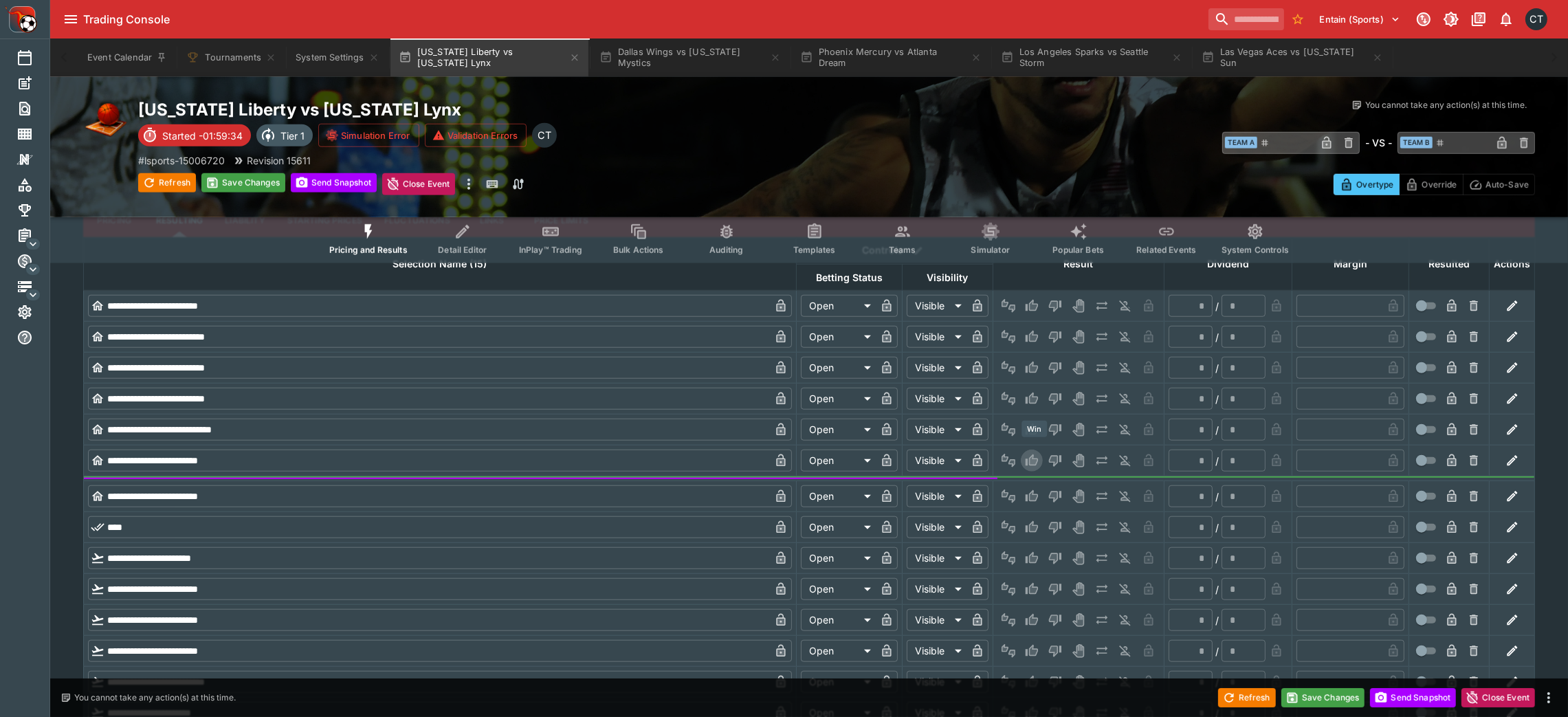
type input "*"
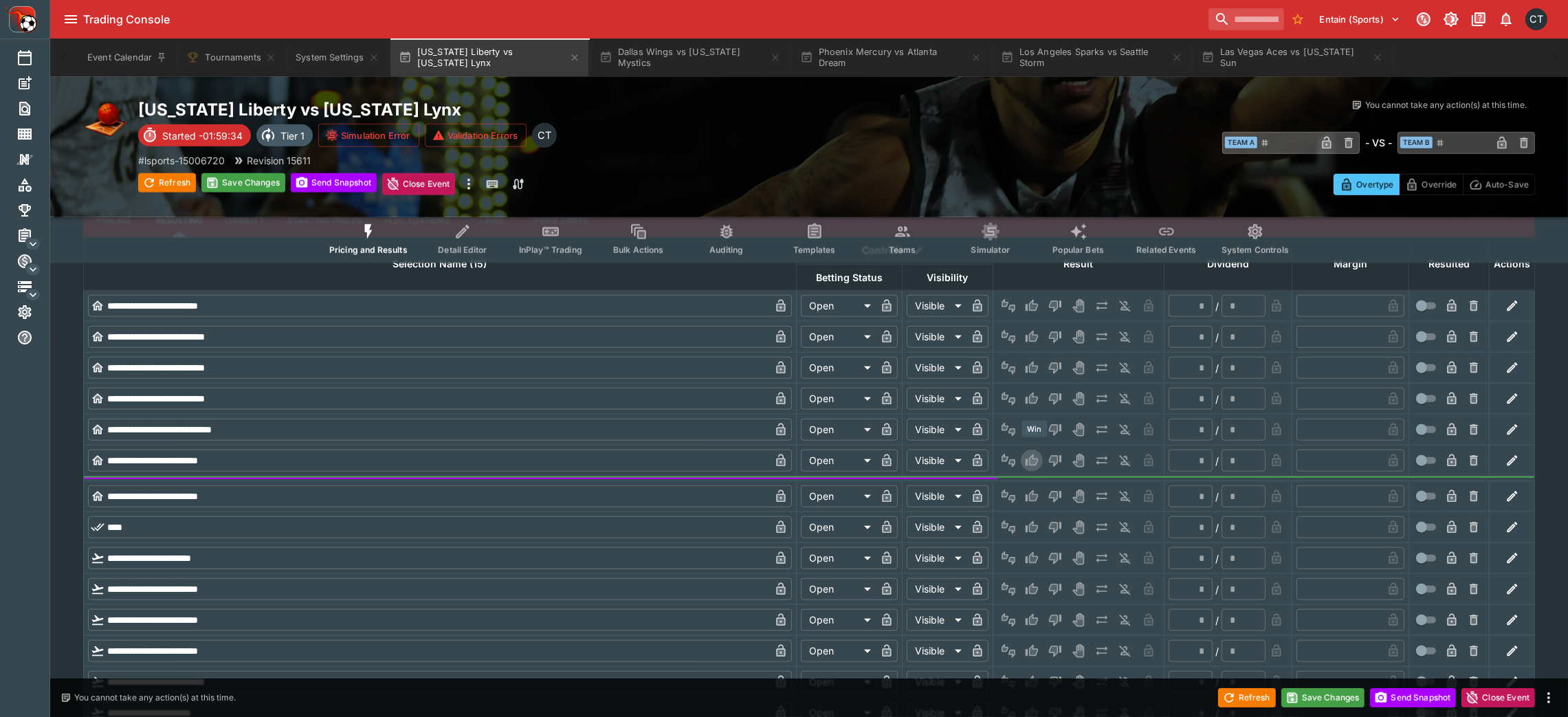
type input "*"
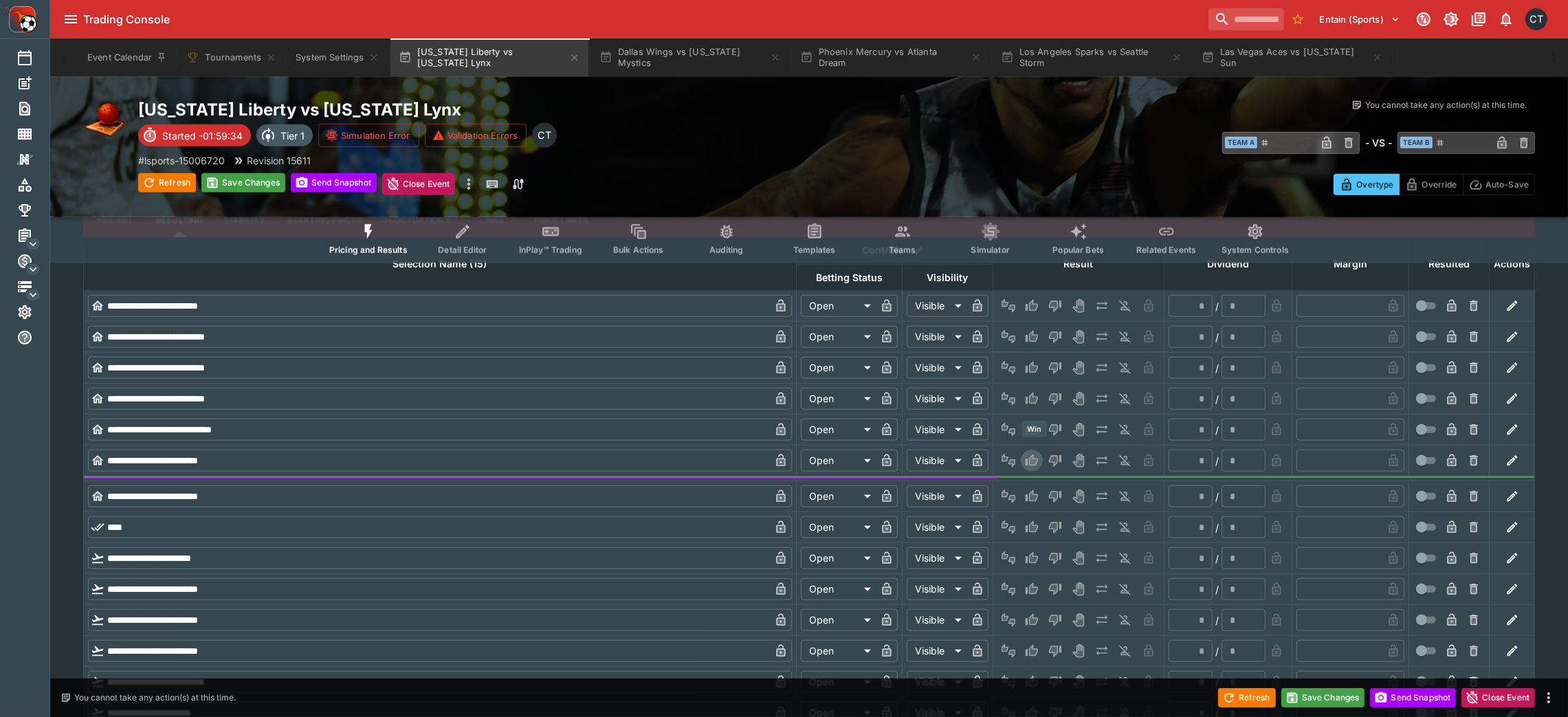
type input "*"
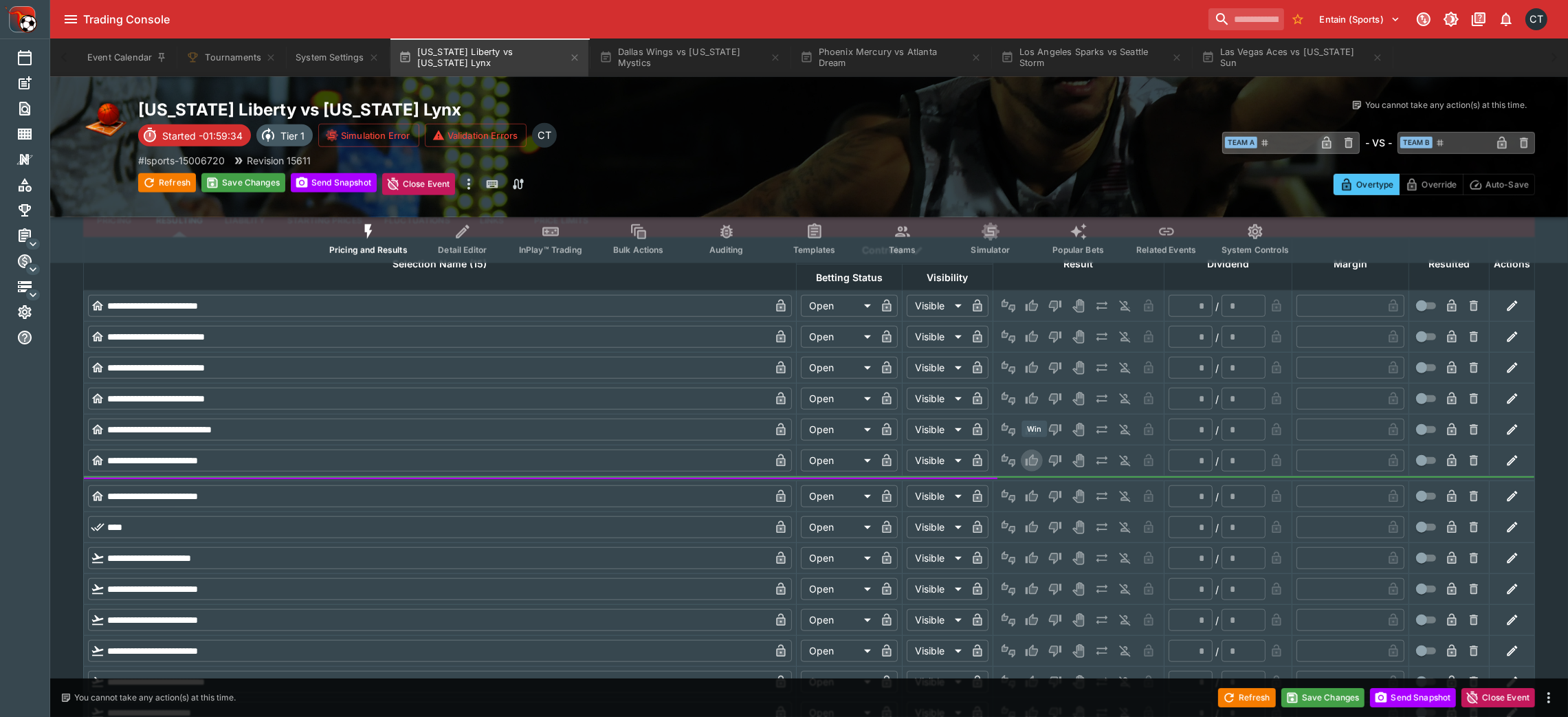
type input "*"
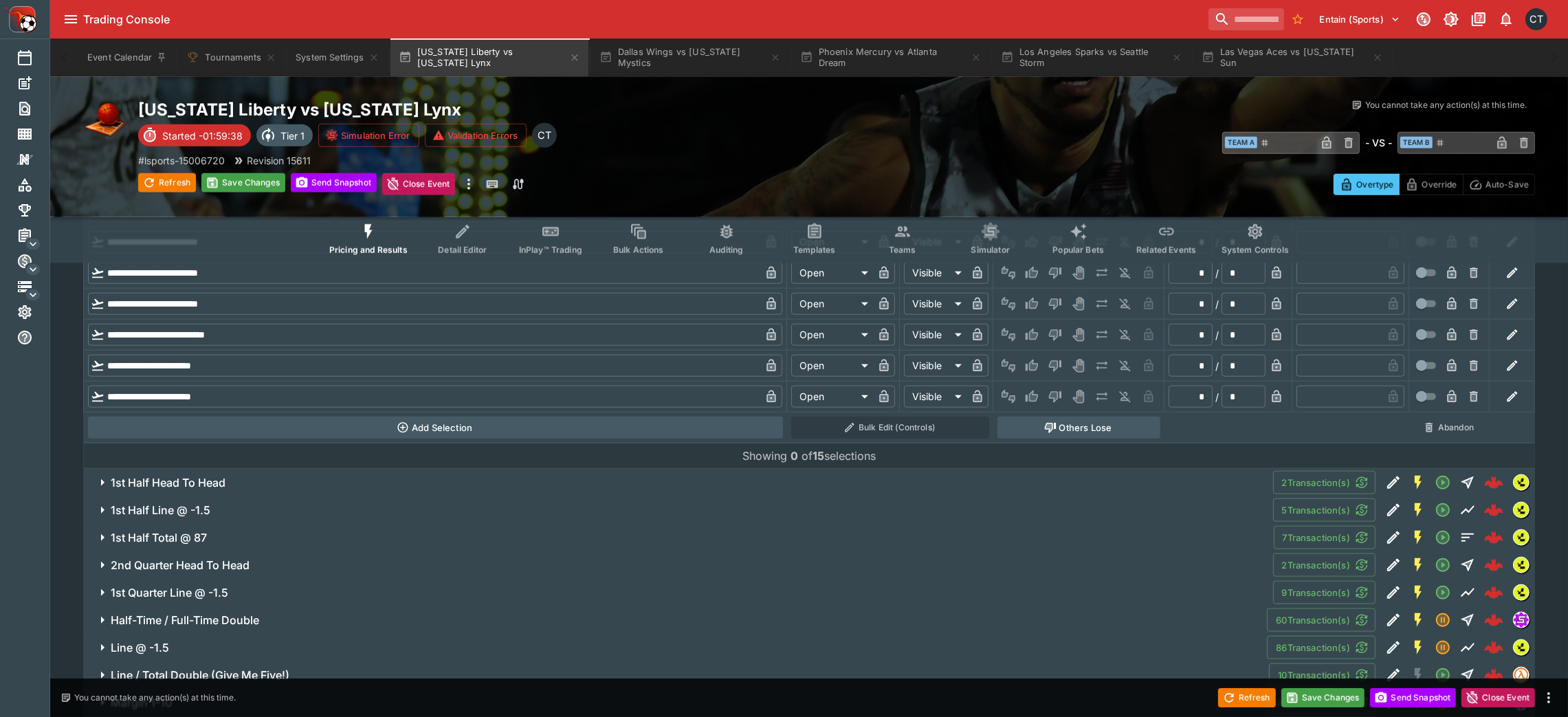
scroll to position [2176, 0]
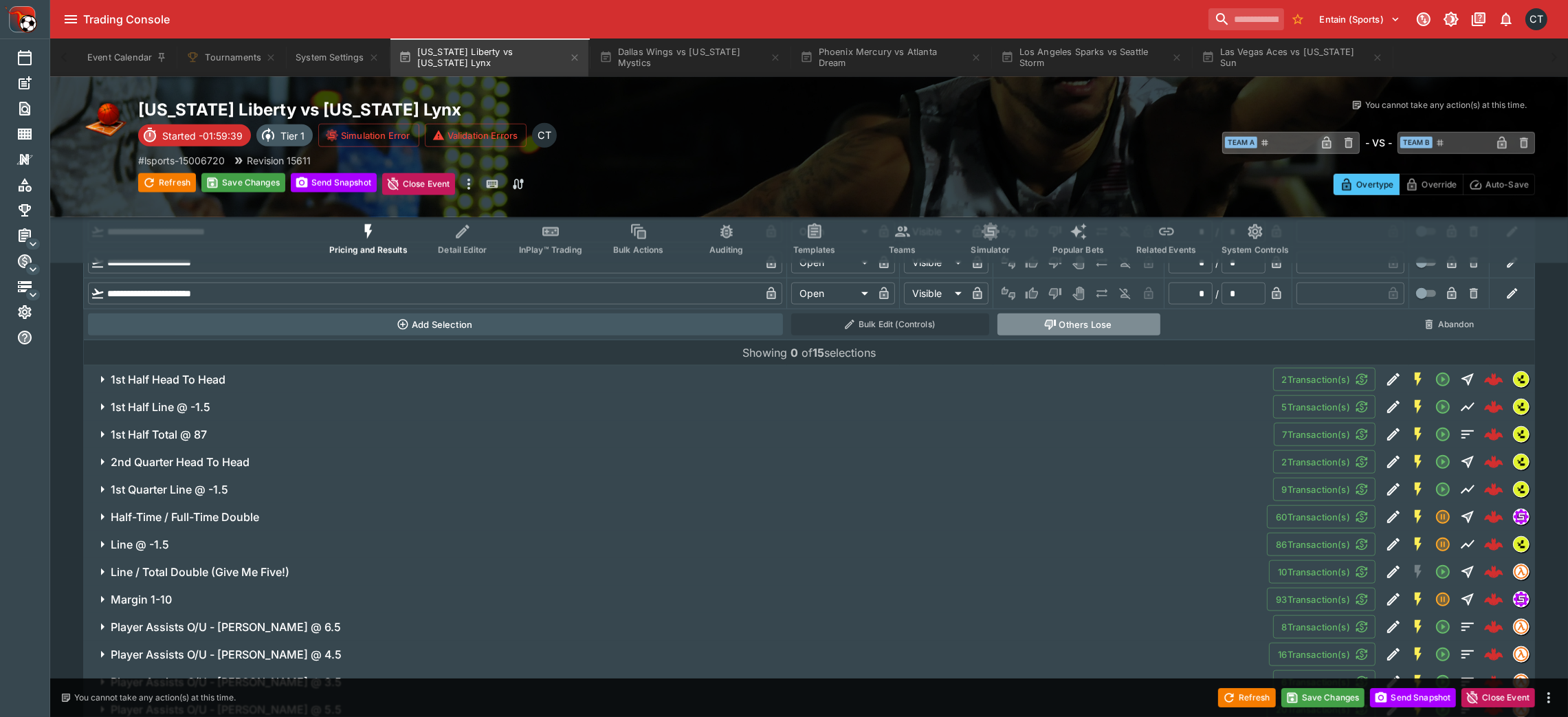
click at [1032, 314] on button "Others Lose" at bounding box center [1078, 324] width 163 height 22
type input "**********"
type input "******"
type input "*********"
type input "******"
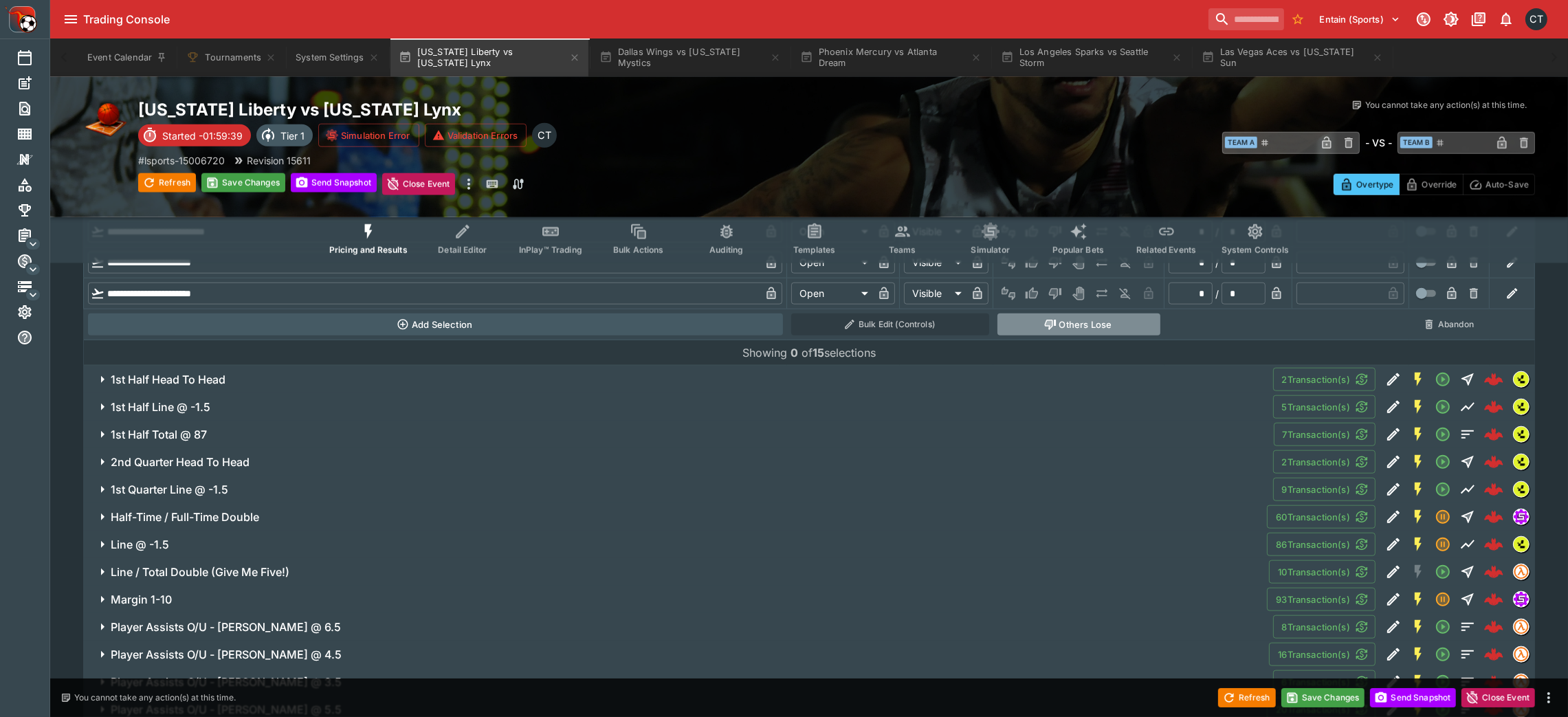
type input "*********"
type input "******"
type input "*********"
type input "******"
type input "*********"
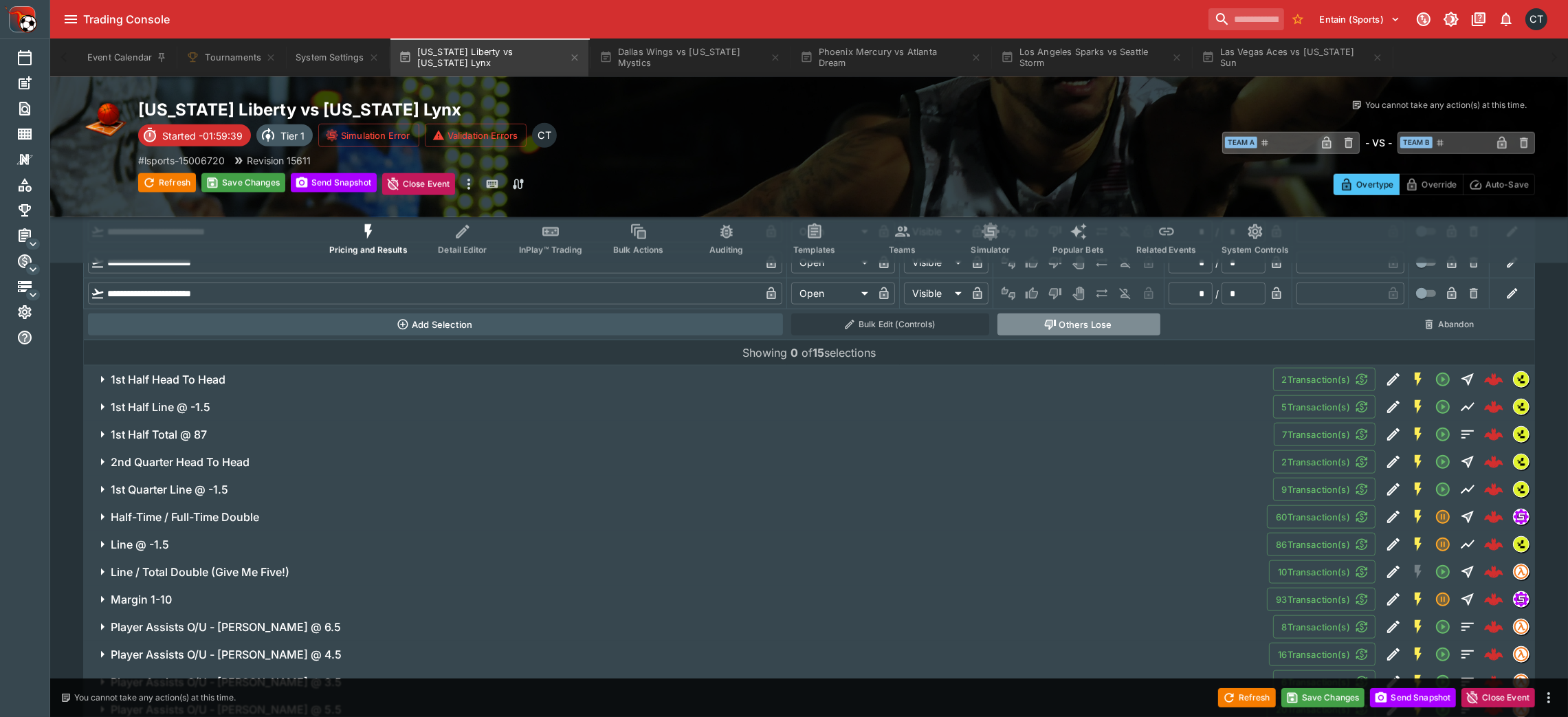
type input "******"
type input "*********"
type input "******"
type input "*********"
type input "******"
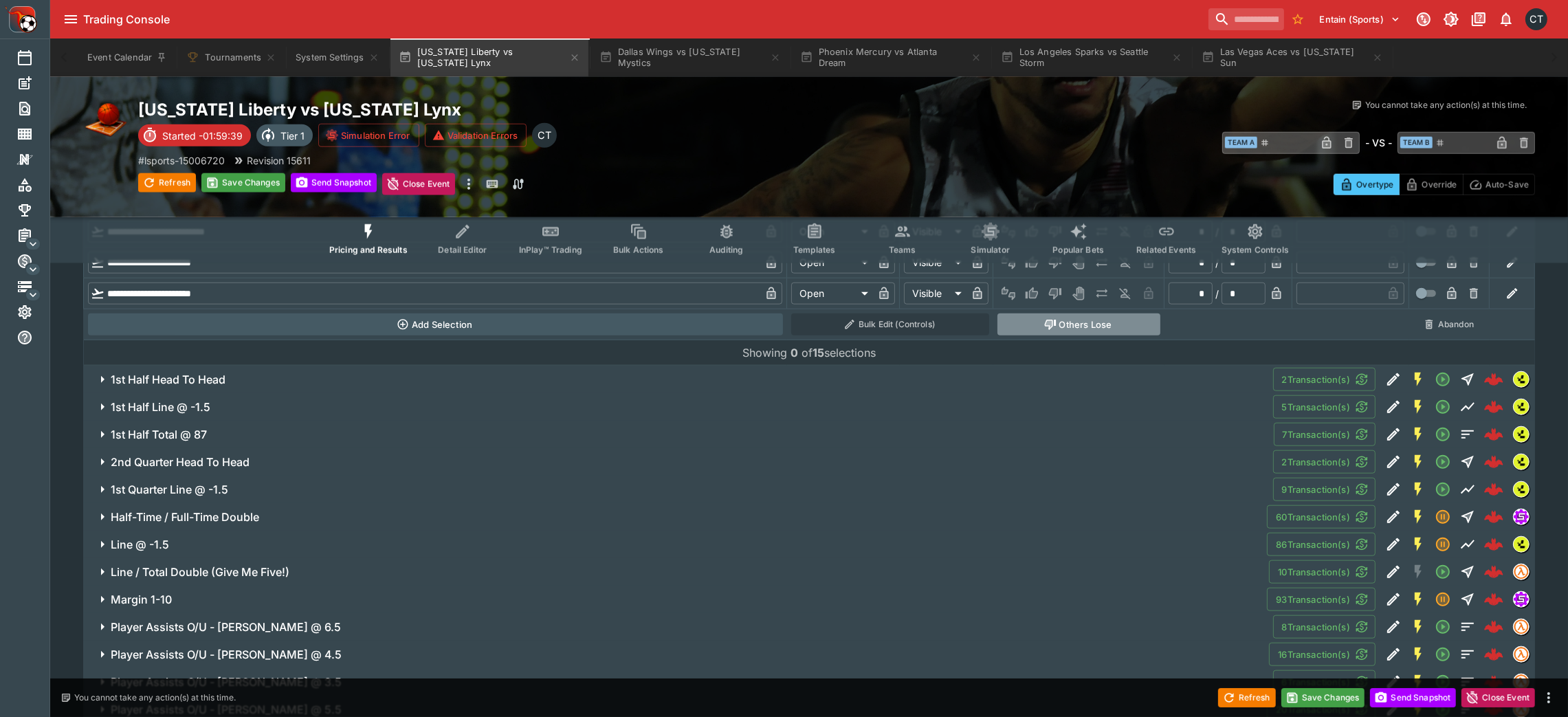
type input "*********"
type input "******"
type input "*********"
type input "******"
type input "*********"
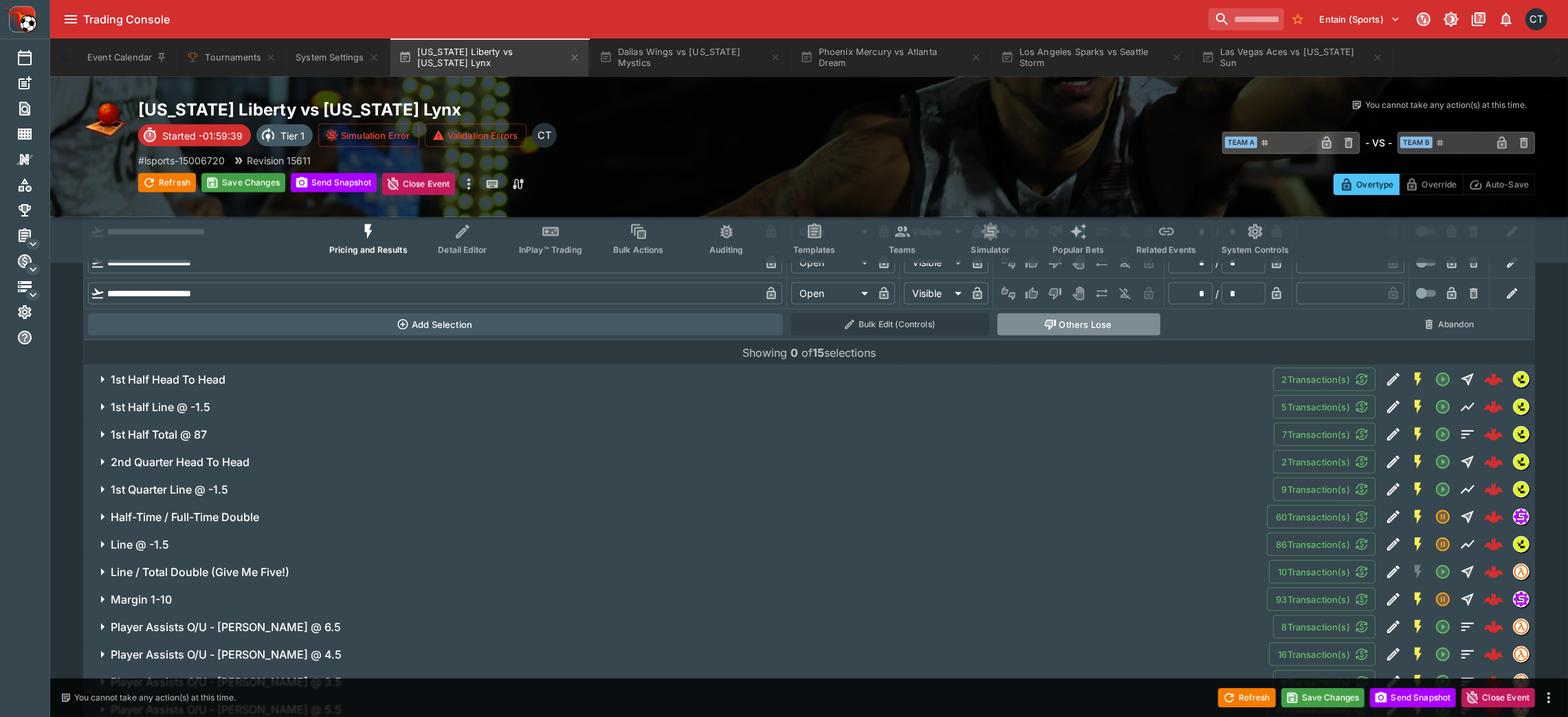
type input "******"
type input "*********"
type input "******"
type input "*********"
type input "******"
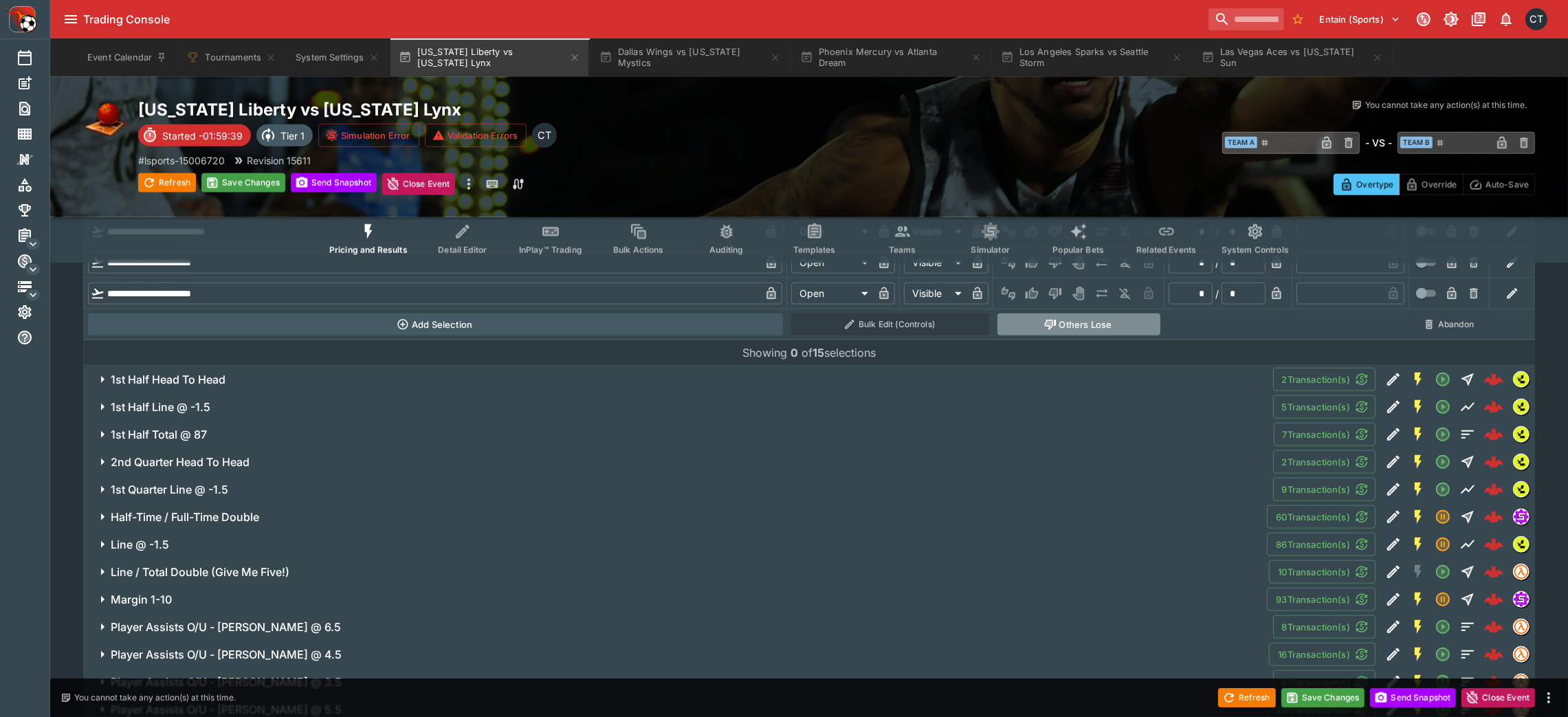
type input "*********"
type input "******"
type input "*********"
type input "******"
type input "*********"
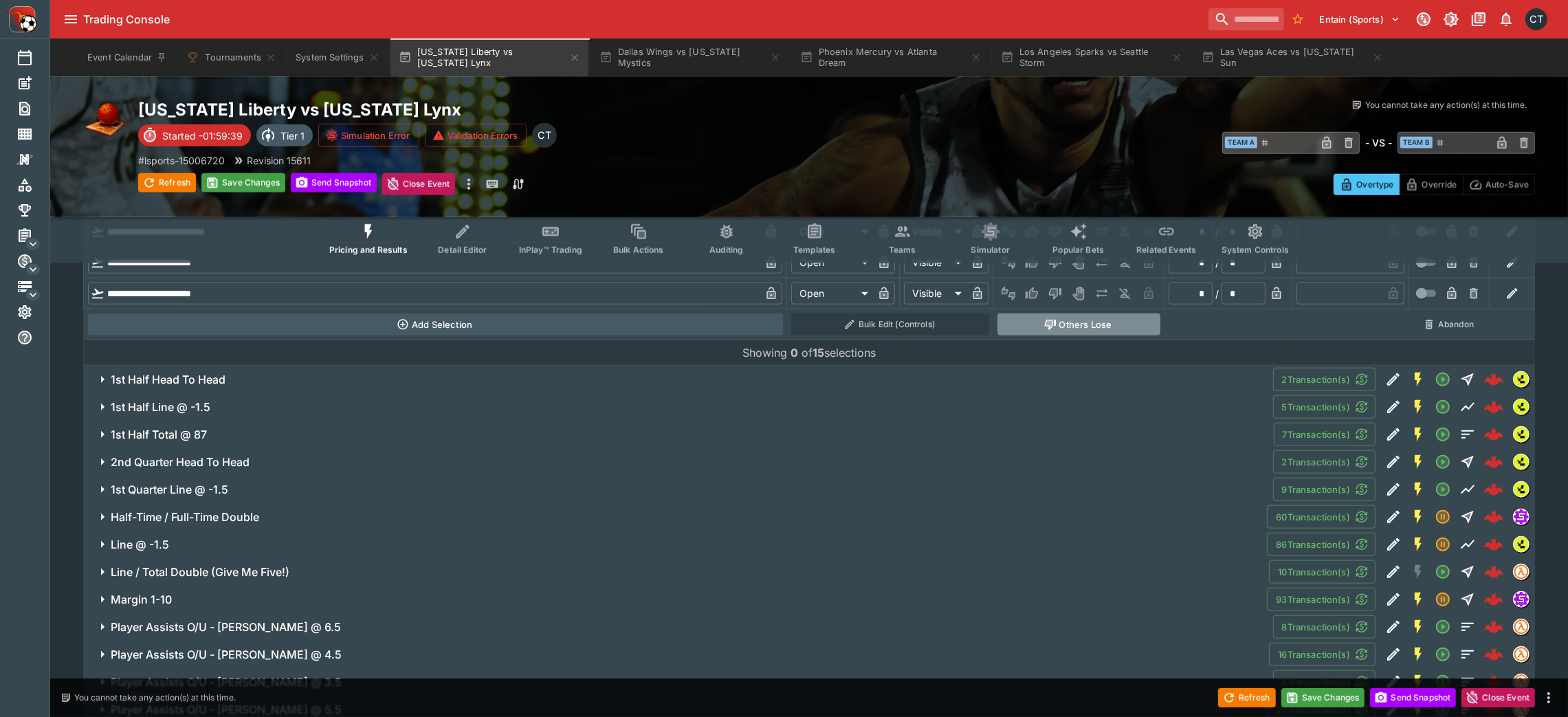
type input "******"
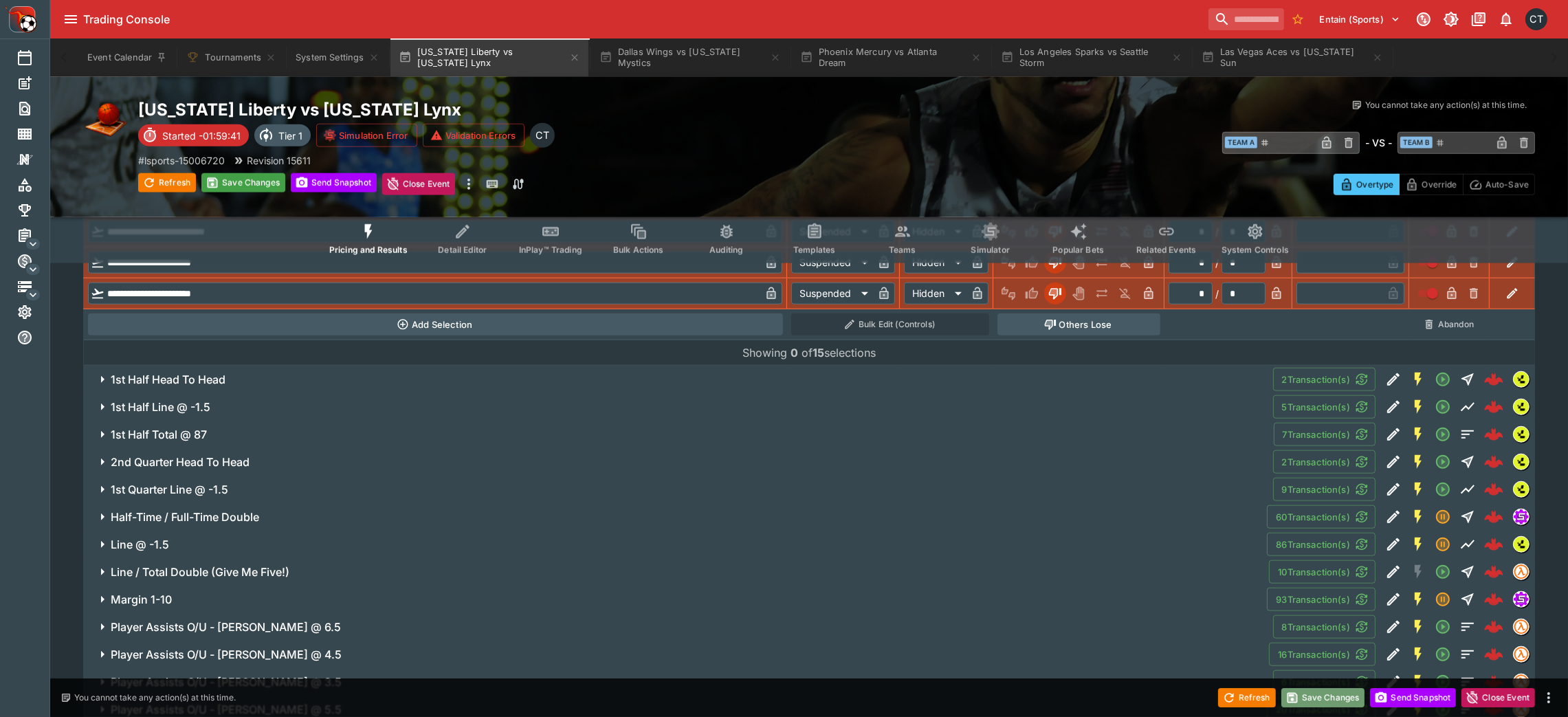
click at [1055, 477] on button "Save Changes" at bounding box center [1323, 697] width 84 height 20
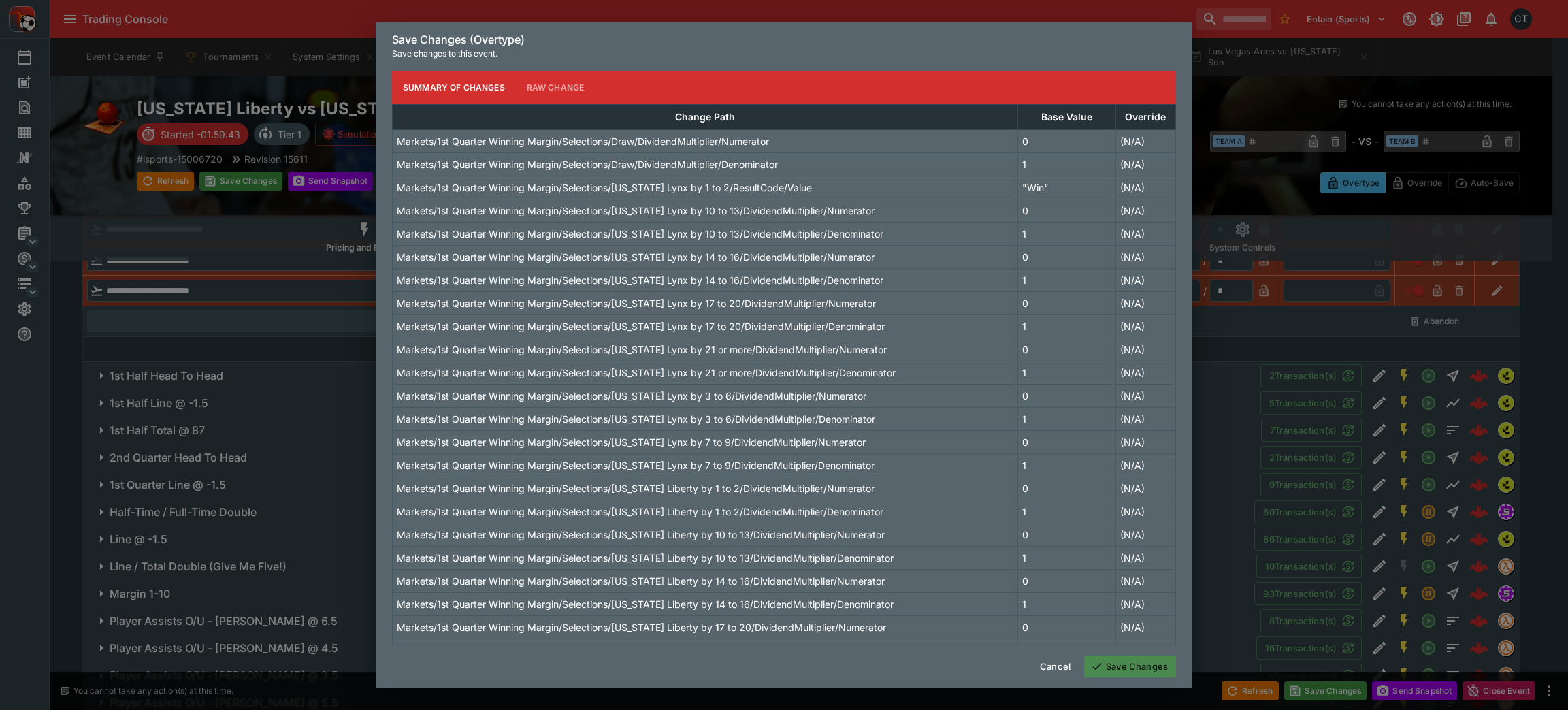
click at [1045, 472] on button "Save Changes" at bounding box center [1131, 666] width 92 height 22
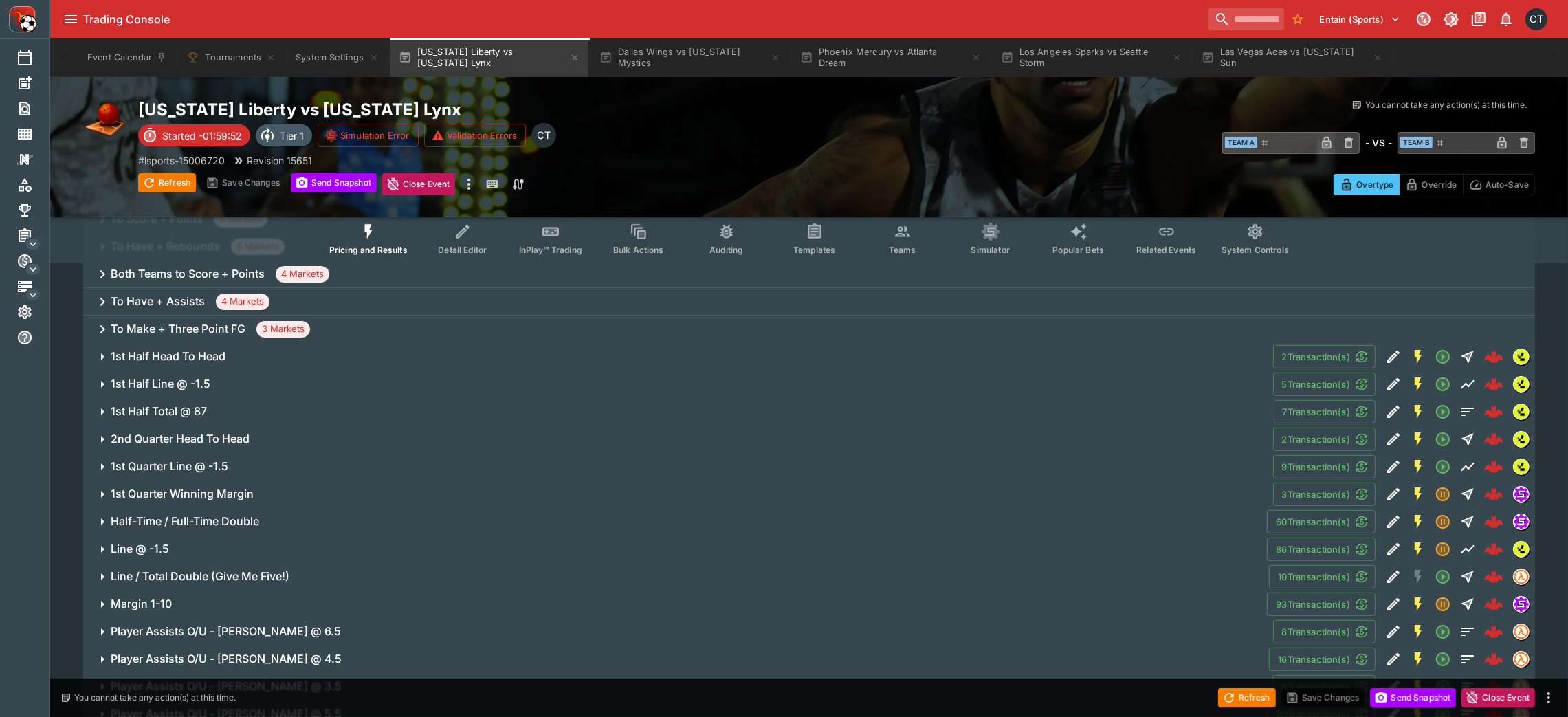
scroll to position [274, 0]
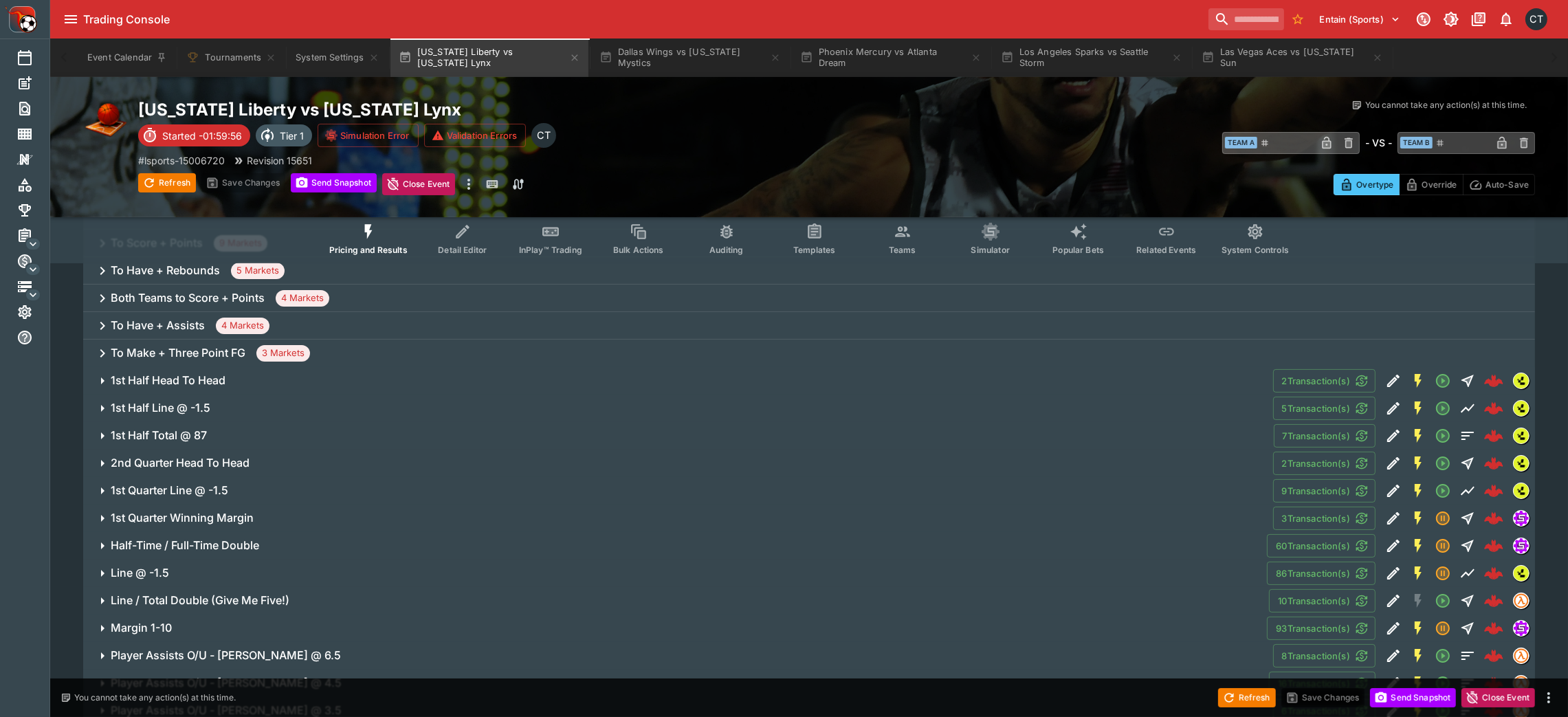
click at [1055, 373] on span "1st Half Head To Head" at bounding box center [687, 381] width 1152 height 15
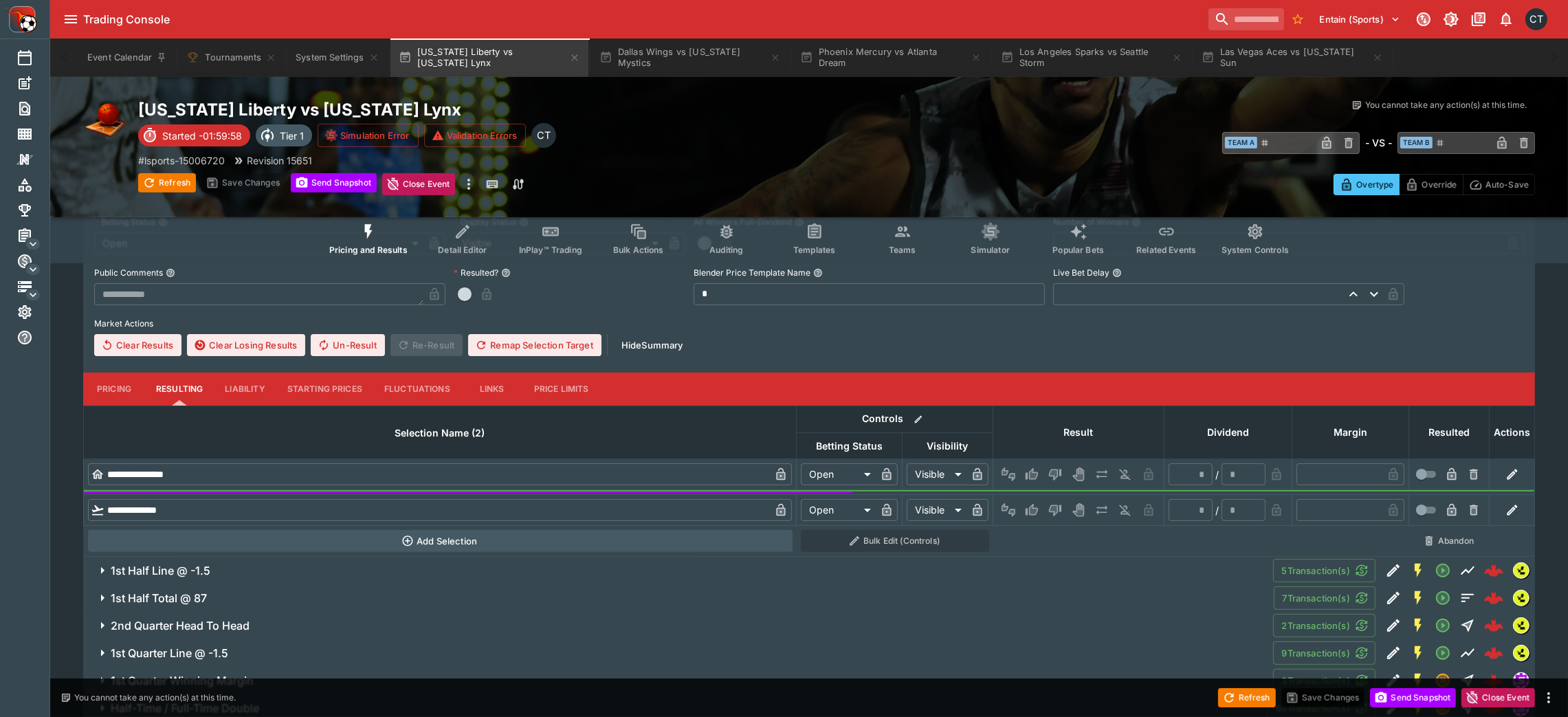
scroll to position [493, 0]
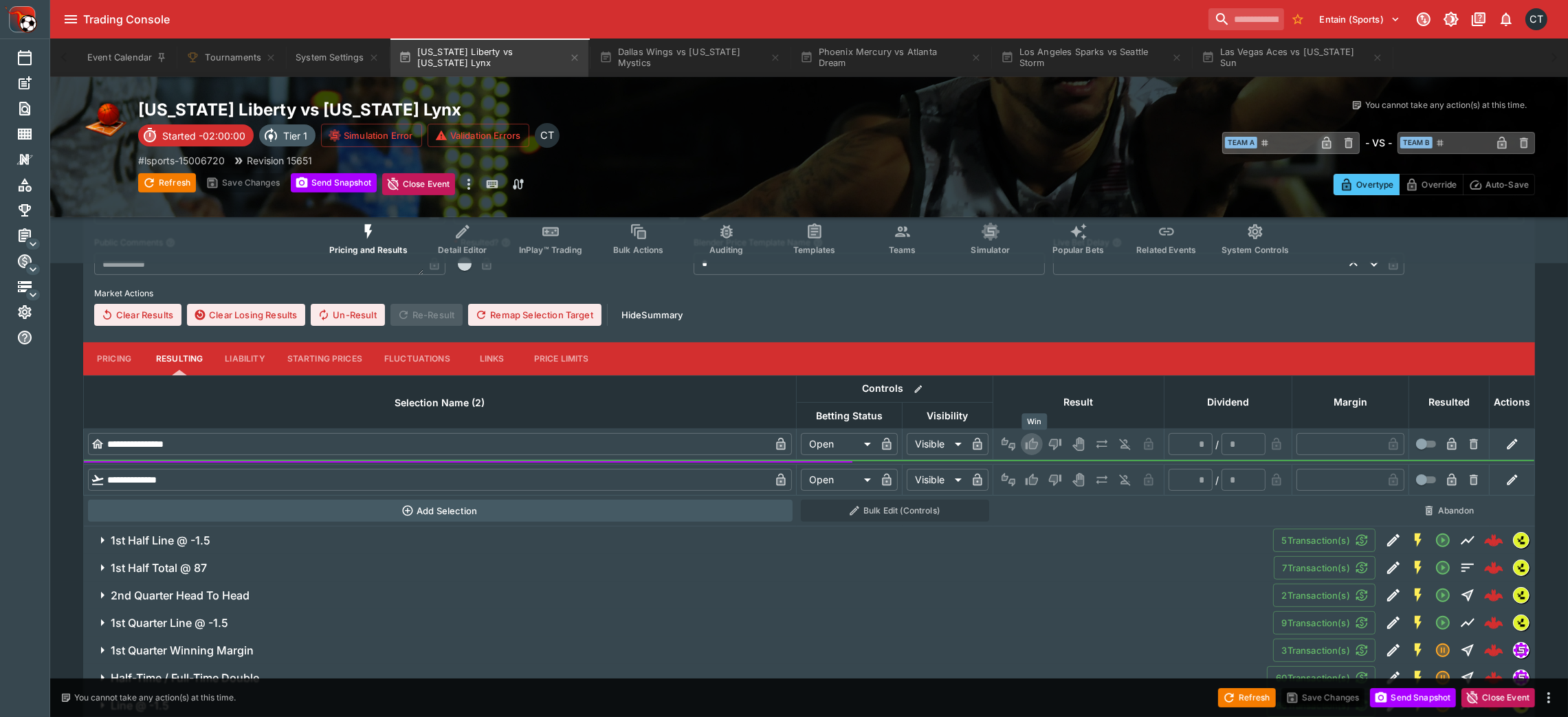
click at [1037, 439] on icon "Win" at bounding box center [1031, 443] width 14 height 14
type input "*********"
type input "******"
type input "*"
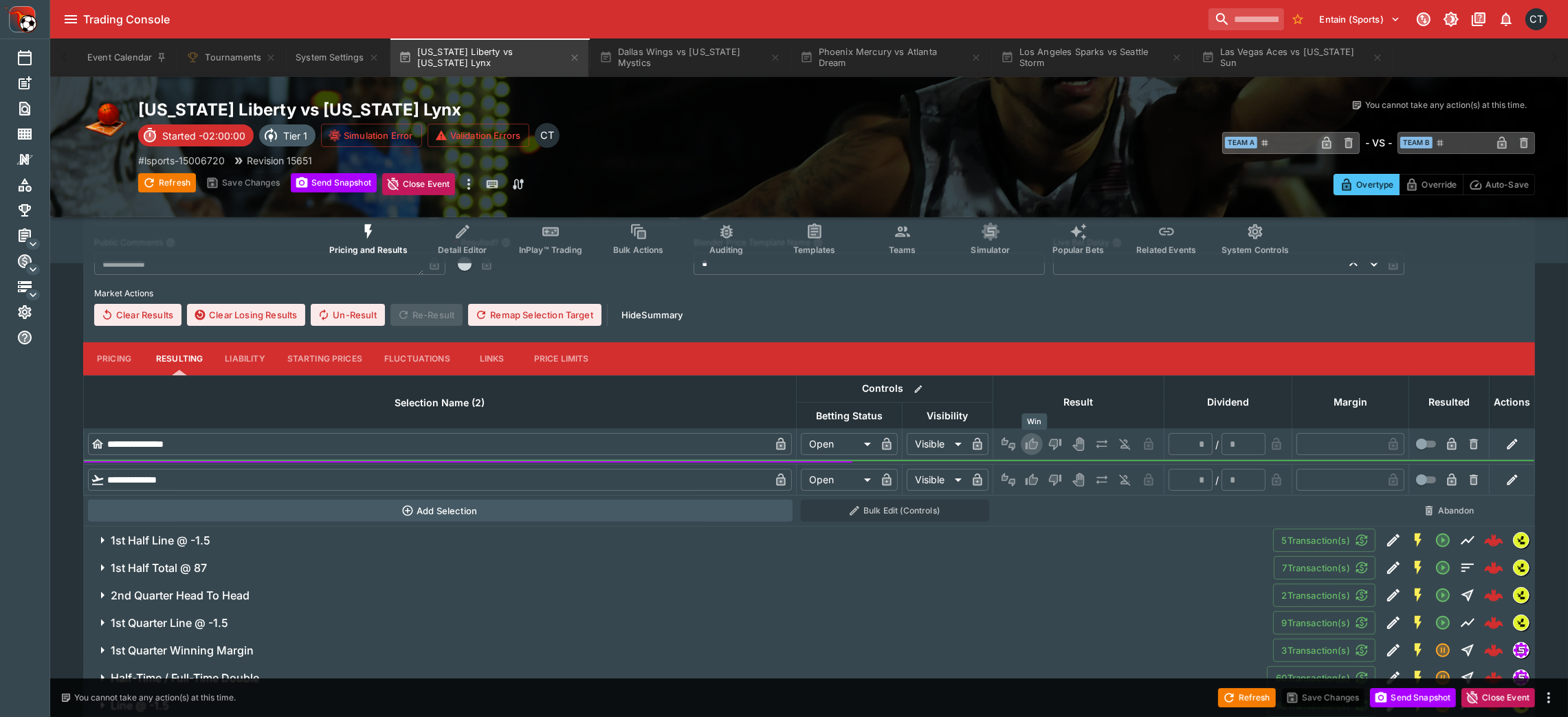
type input "*"
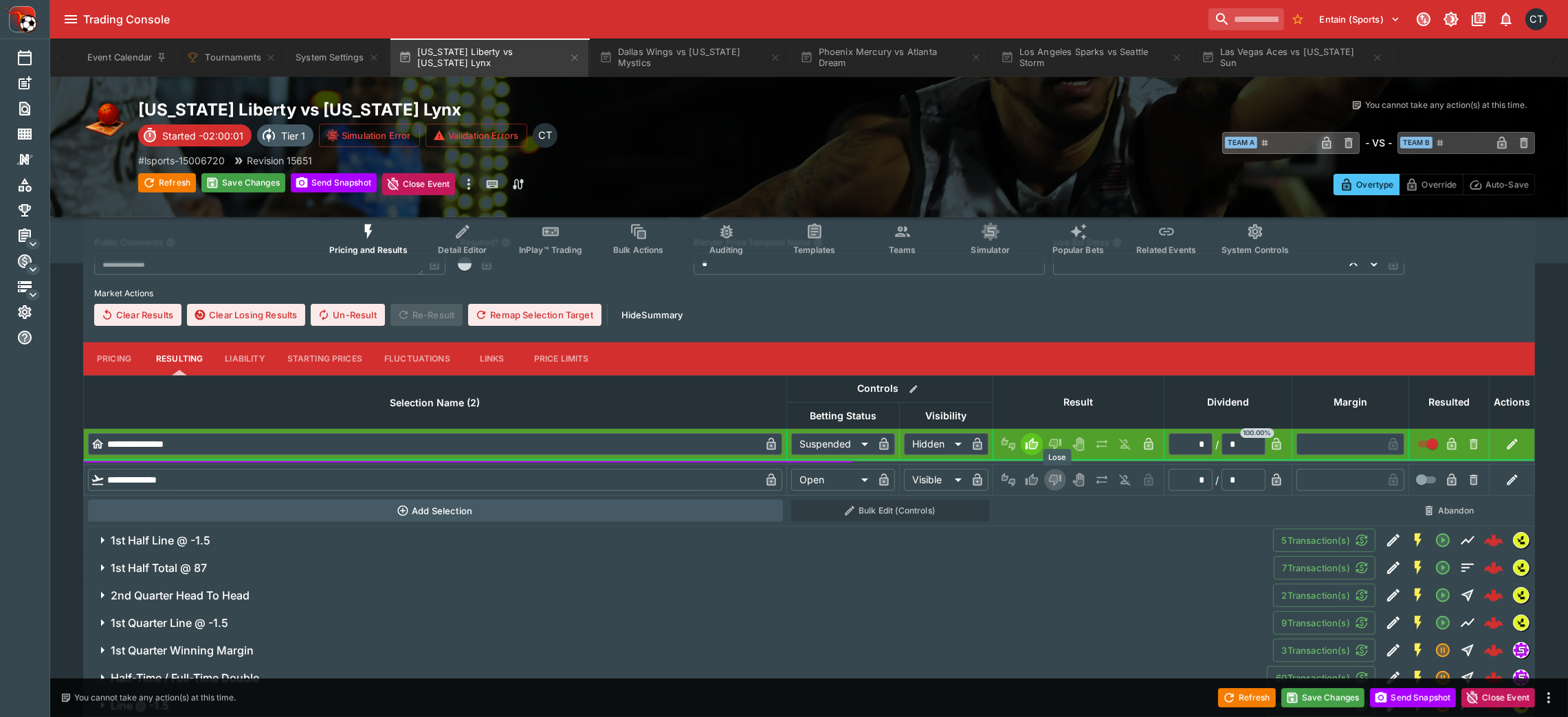
click at [1055, 477] on icon "Lose" at bounding box center [1054, 481] width 12 height 11
type input "*********"
type input "******"
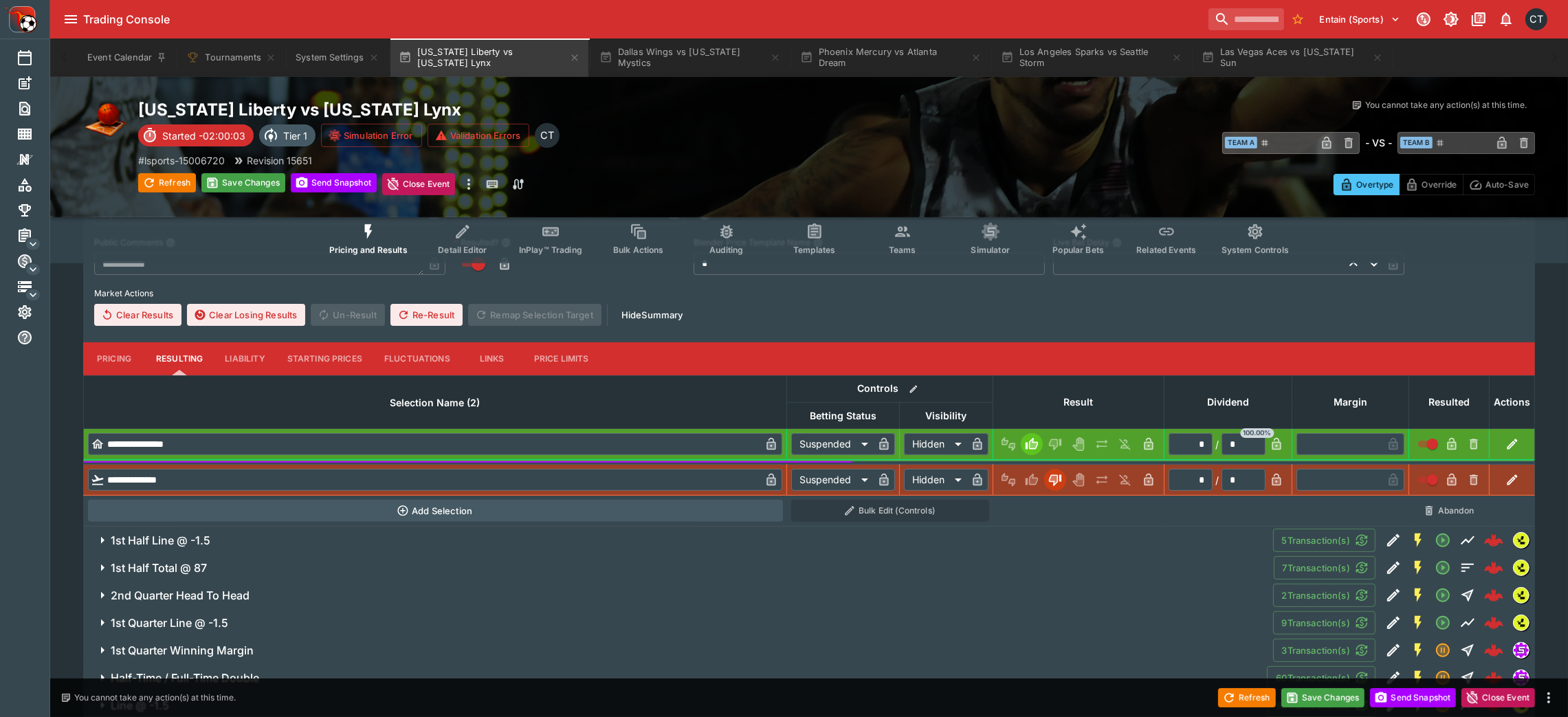
click at [888, 477] on button "1st Half Line @ -1.5" at bounding box center [678, 541] width 1190 height 28
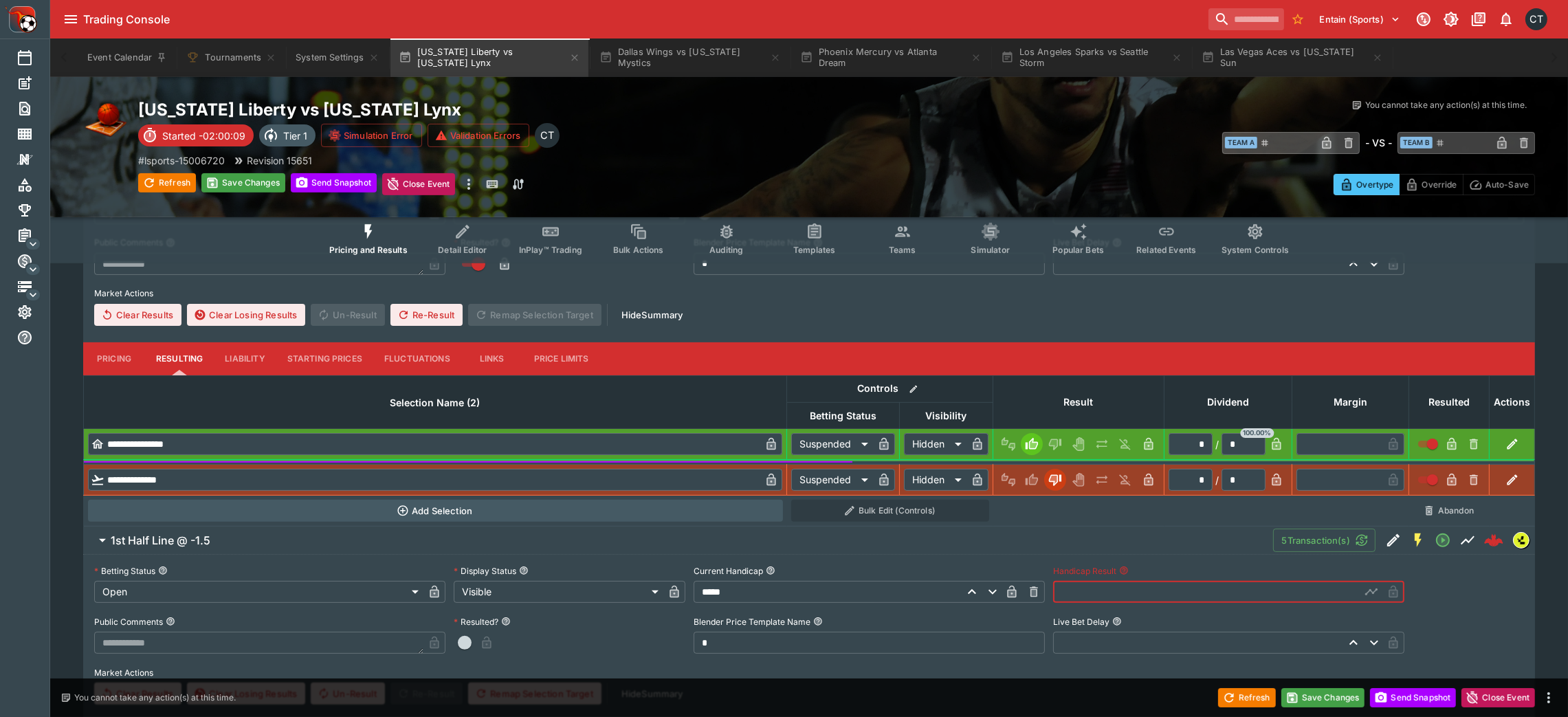
click at [1055, 477] on input "text" at bounding box center [1206, 591] width 307 height 22
type input "****"
drag, startPoint x: 454, startPoint y: 633, endPoint x: 462, endPoint y: 637, distance: 8.9
click at [462, 477] on div at bounding box center [569, 642] width 232 height 22
click at [462, 477] on span "button" at bounding box center [465, 642] width 14 height 14
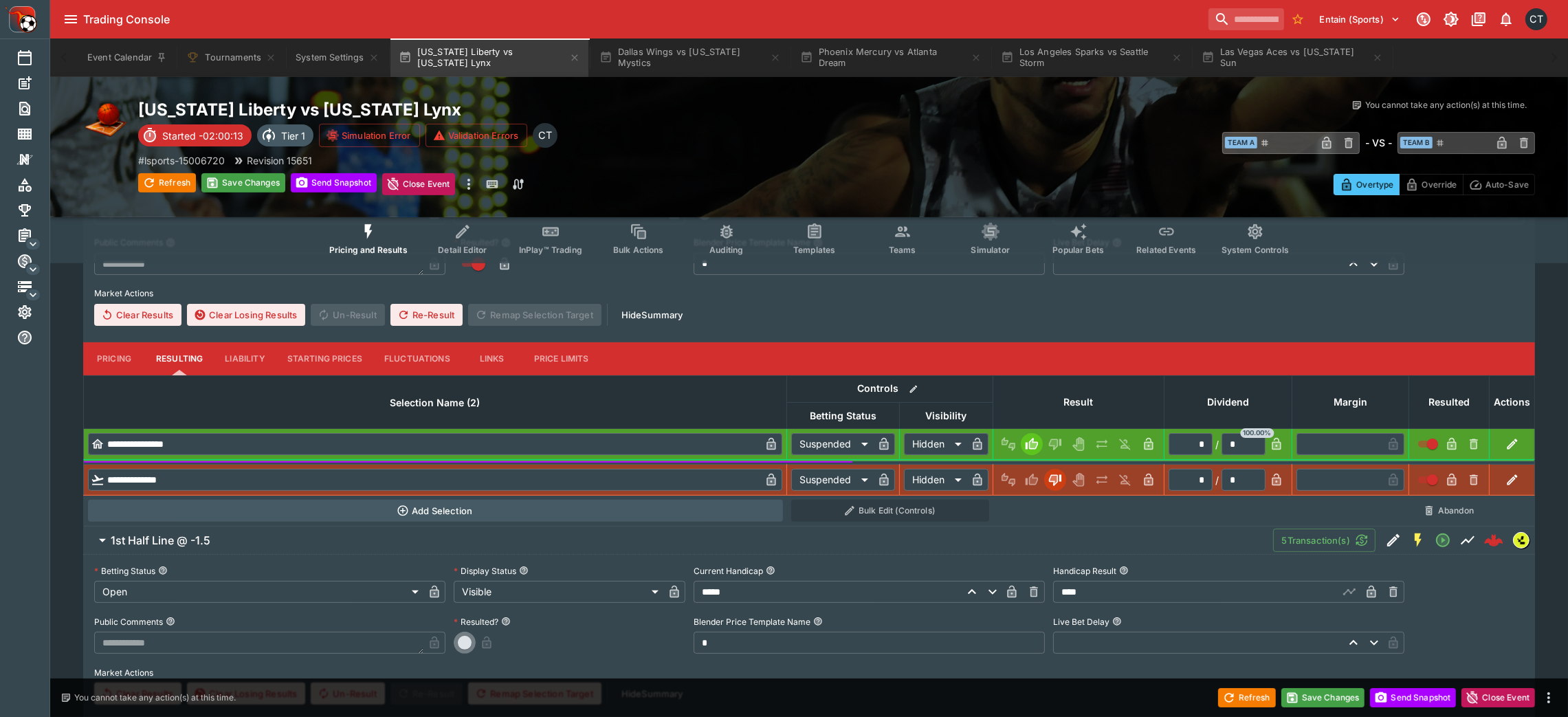
type input "*********"
type input "******"
type input "*"
type input "*********"
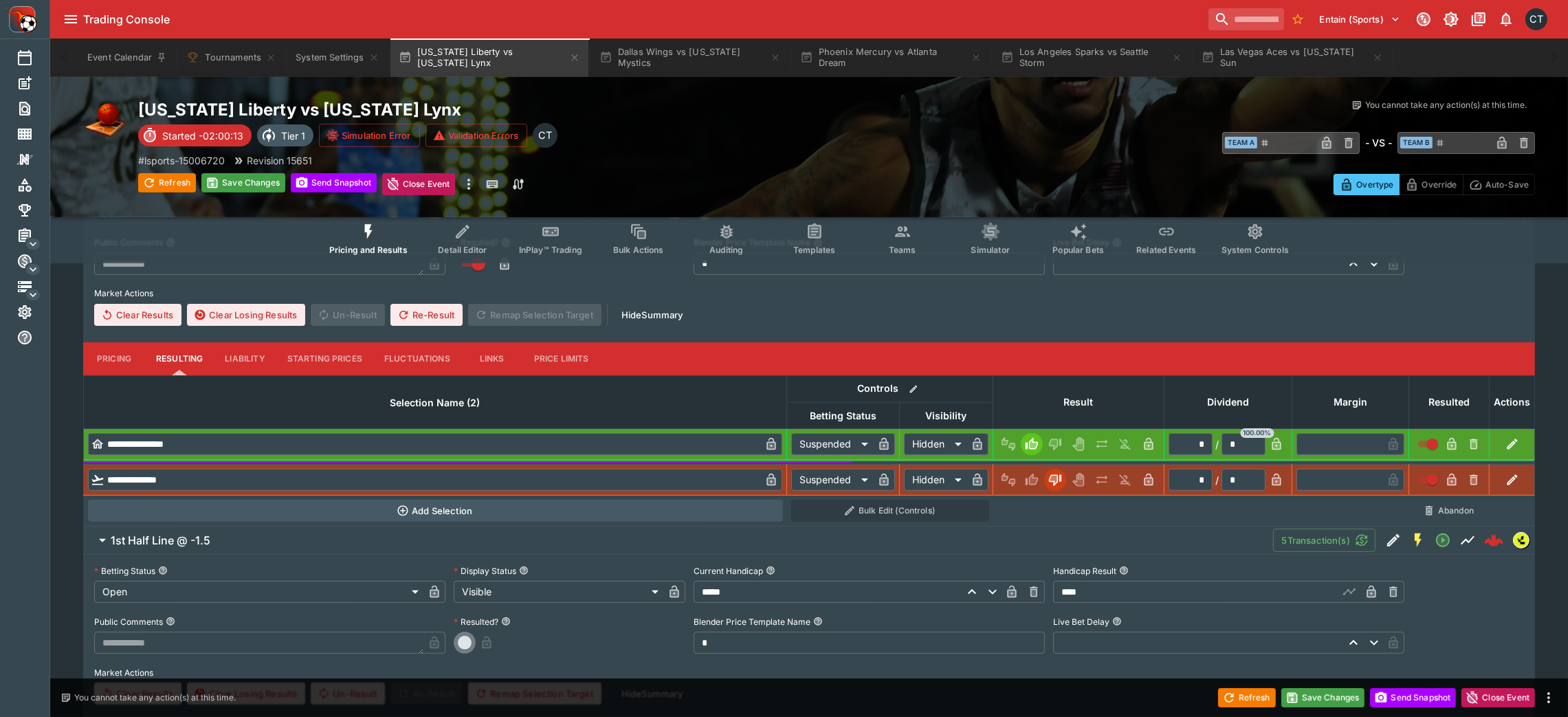
type input "******"
type input "*"
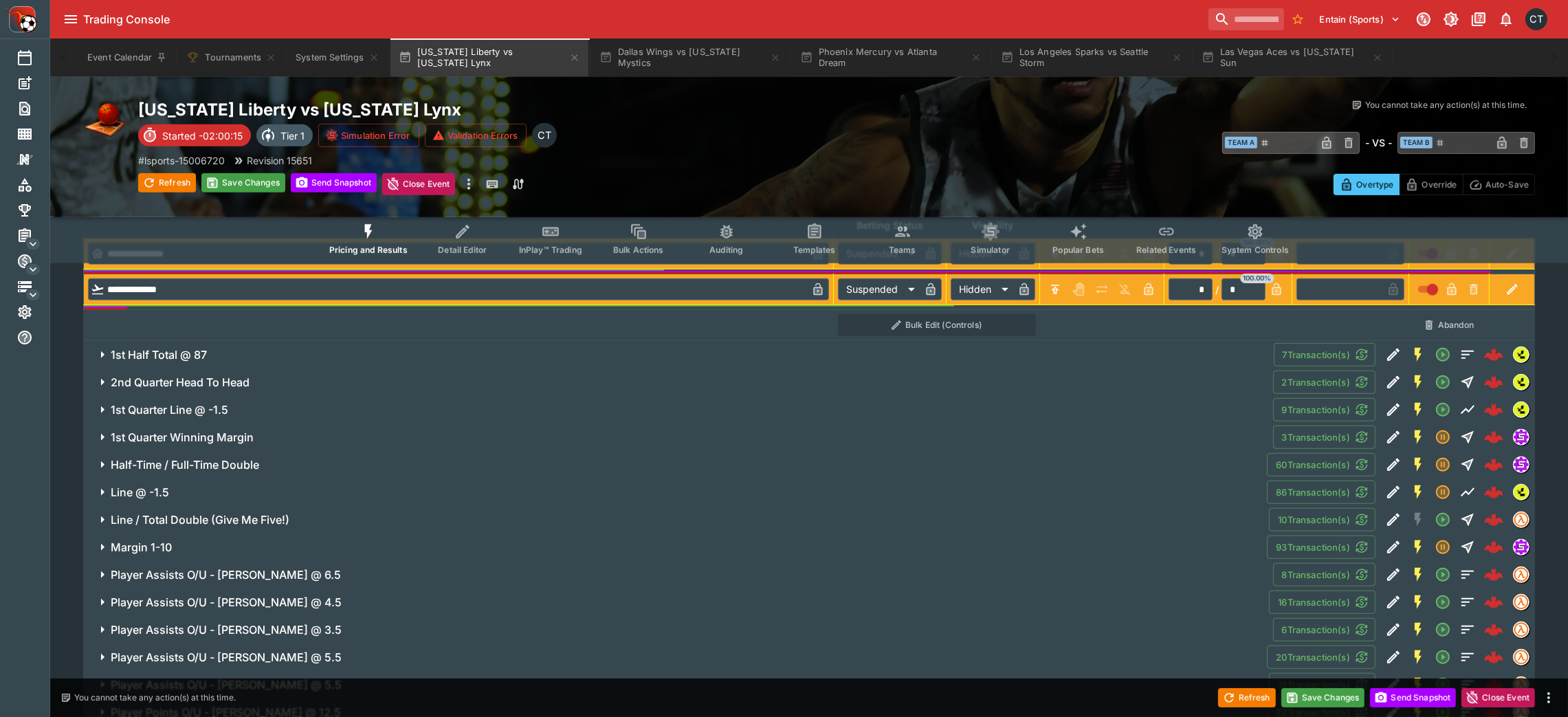
scroll to position [1104, 0]
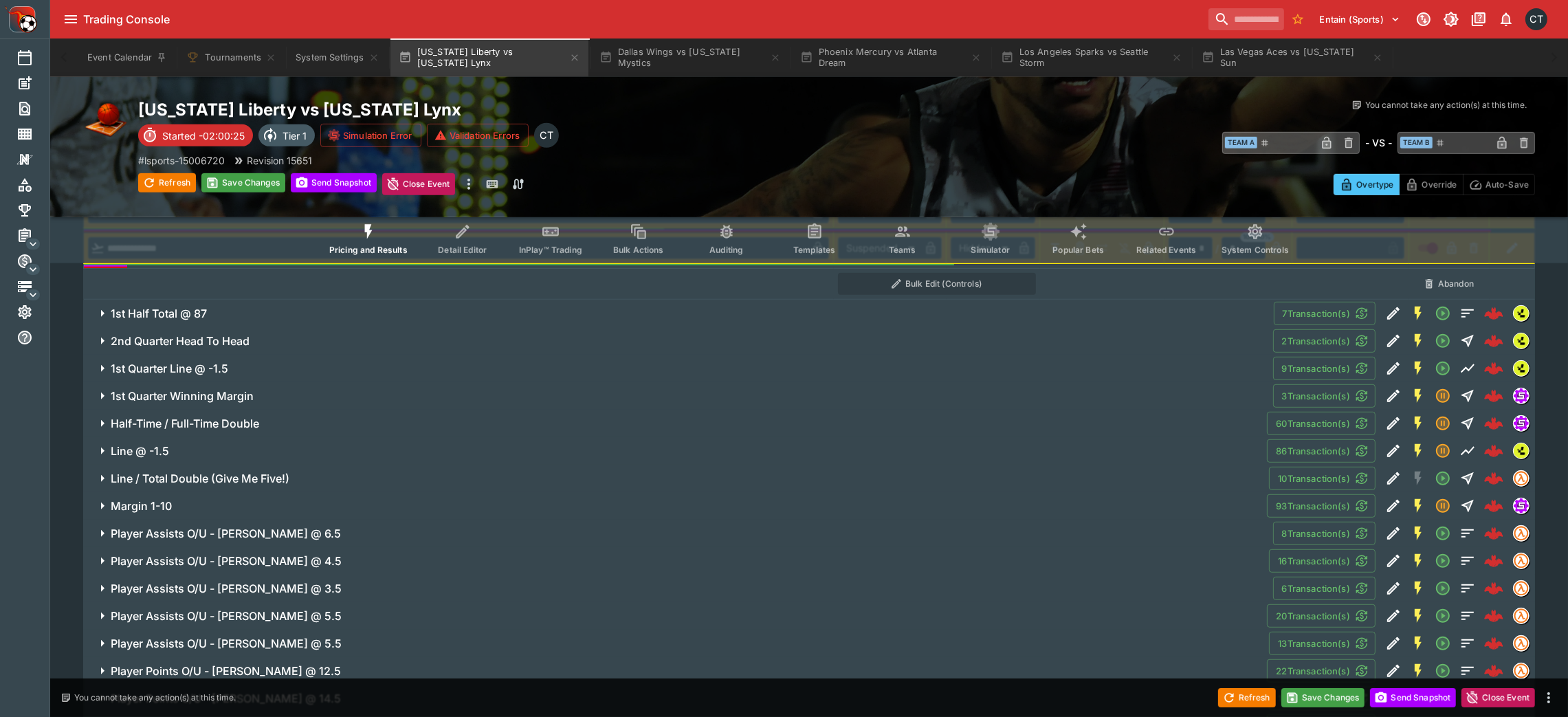
click at [881, 317] on button "1st Half Total @ 87" at bounding box center [679, 314] width 1191 height 28
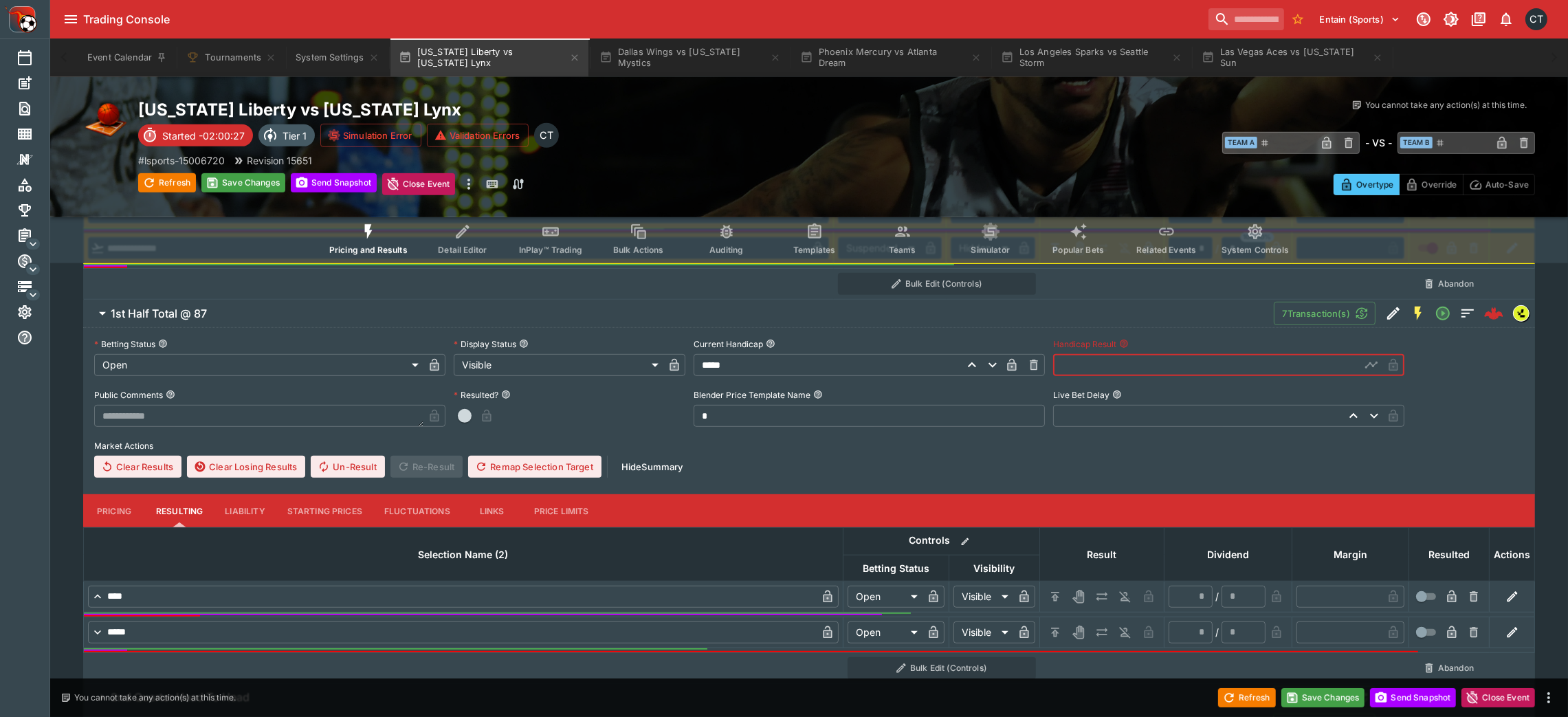
click at [1055, 354] on input "text" at bounding box center [1206, 364] width 307 height 22
type input "*****"
click at [466, 412] on span "button" at bounding box center [465, 416] width 14 height 14
type input "*********"
type input "******"
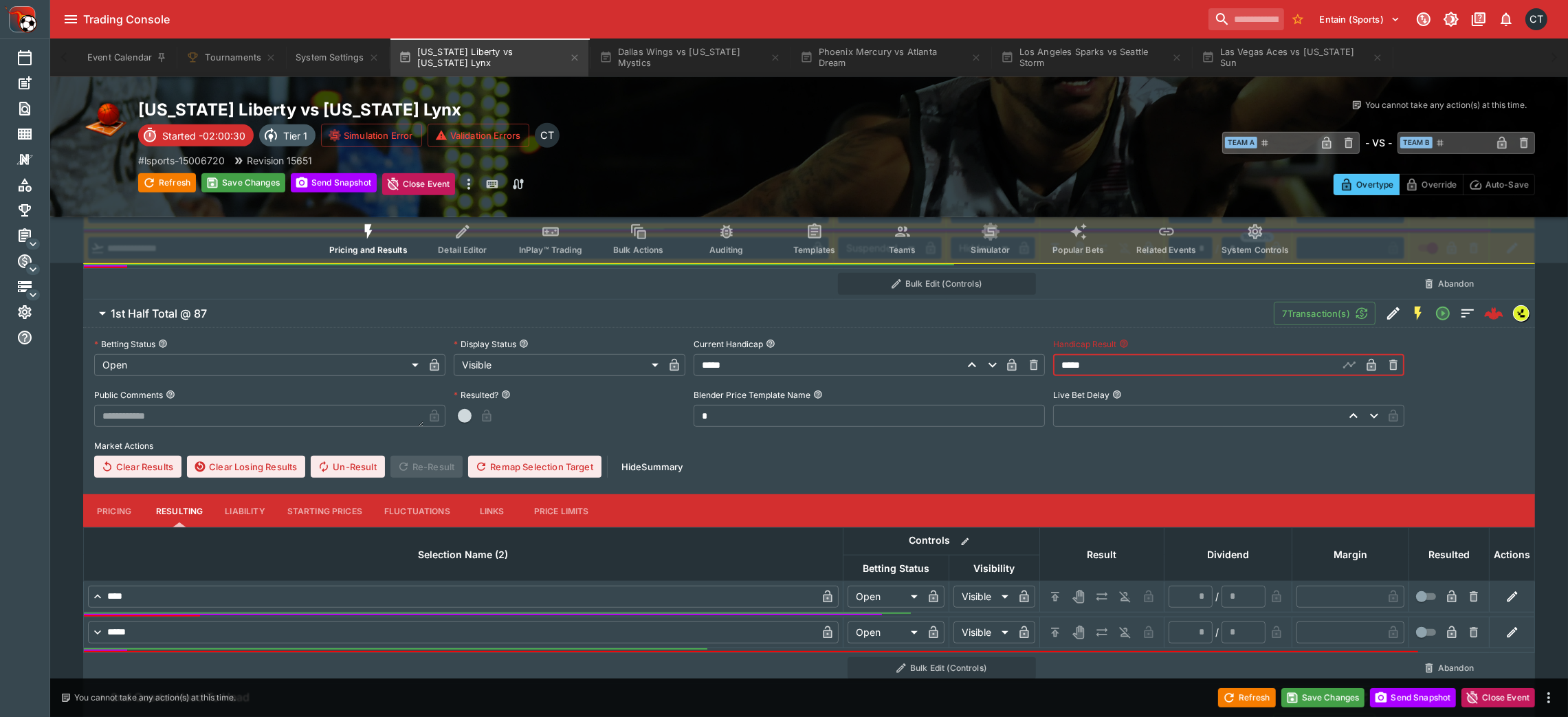
type input "*"
type input "*********"
type input "******"
type input "*"
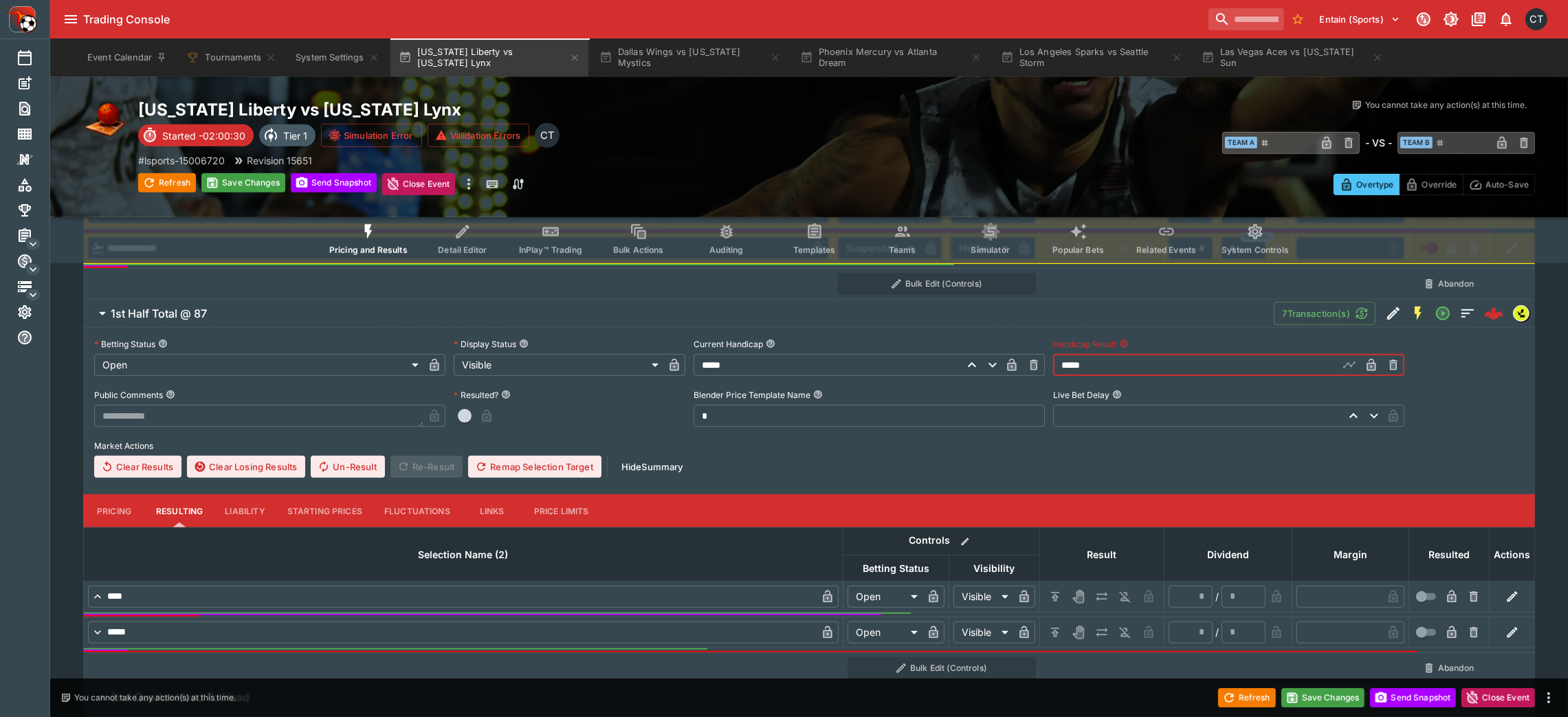
type input "*"
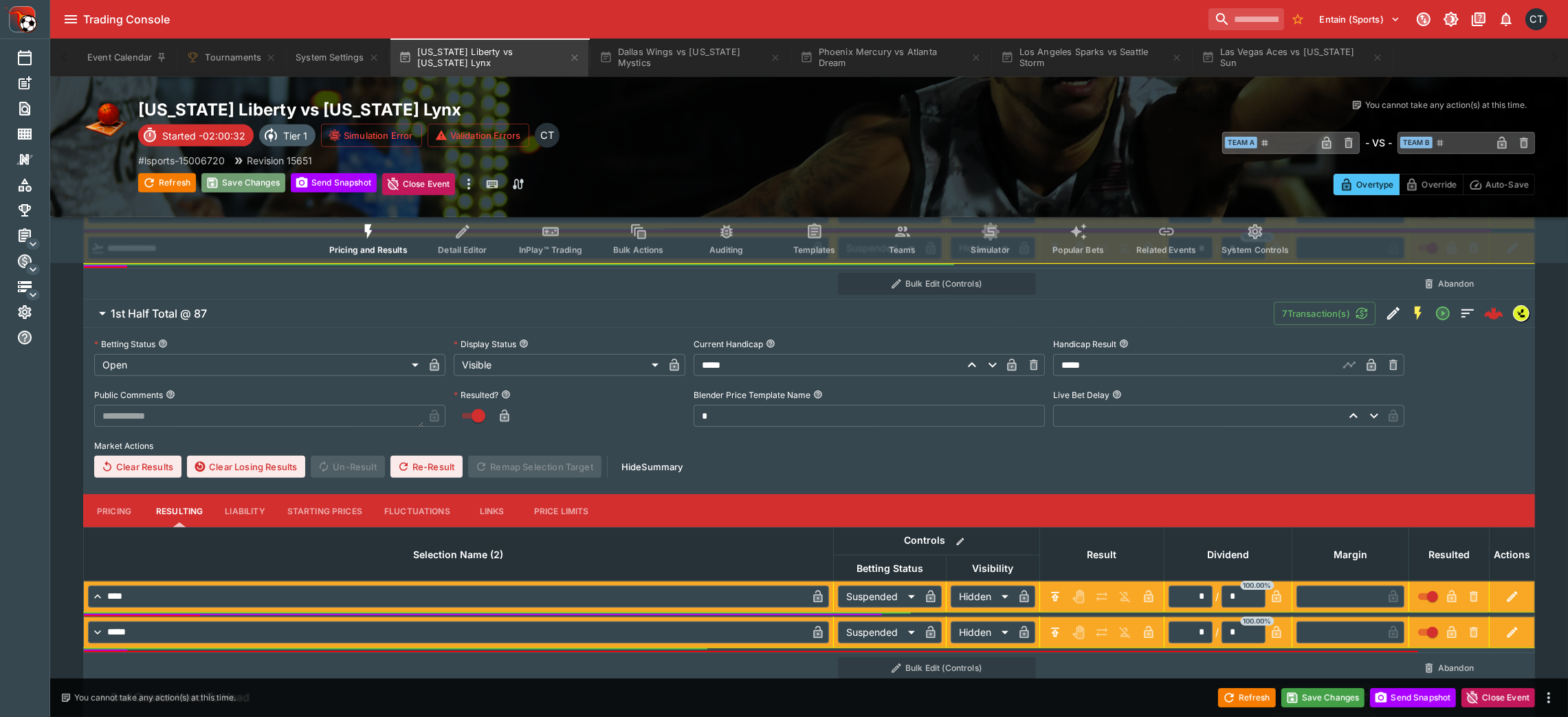
click at [267, 190] on button "Save Changes" at bounding box center [243, 183] width 84 height 20
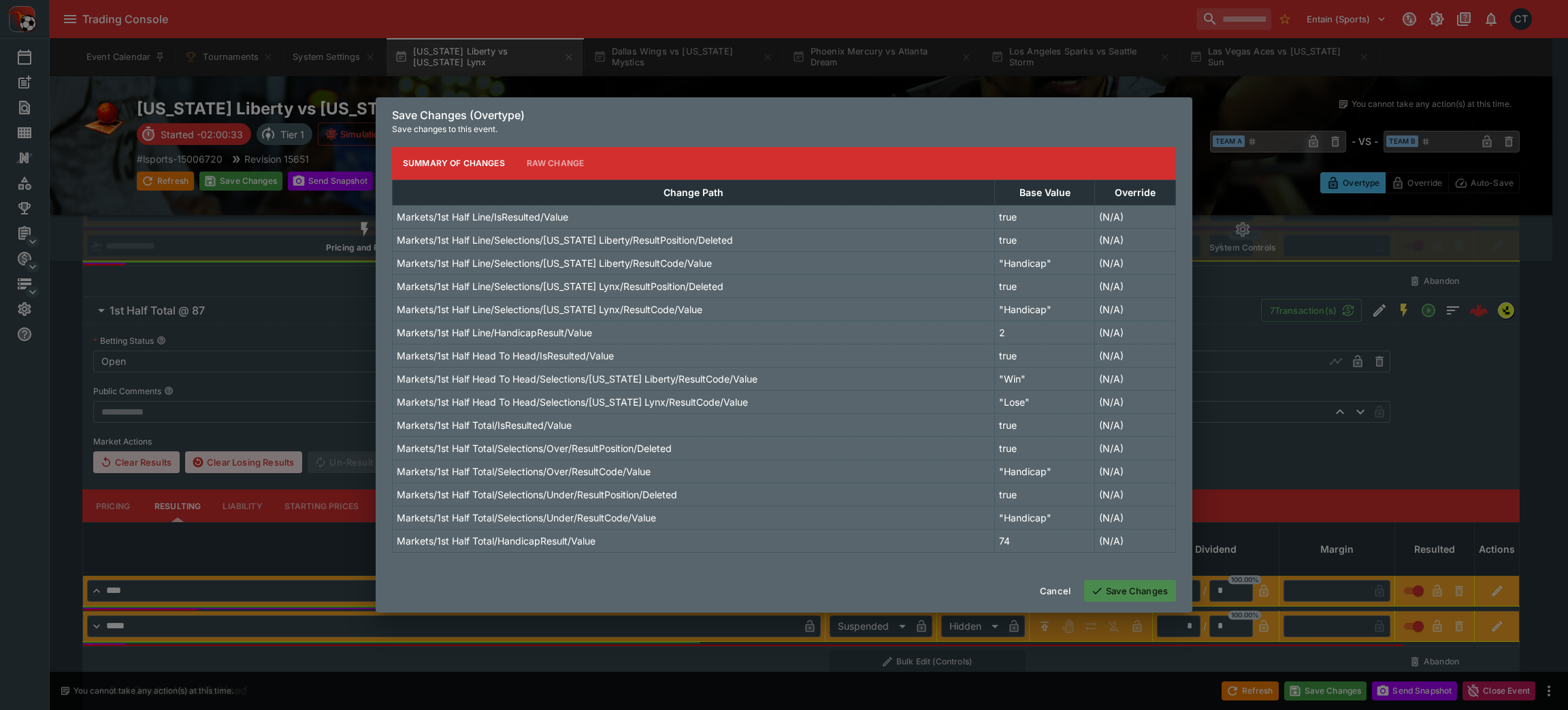
click at [1045, 472] on button "Save Changes" at bounding box center [1131, 590] width 92 height 22
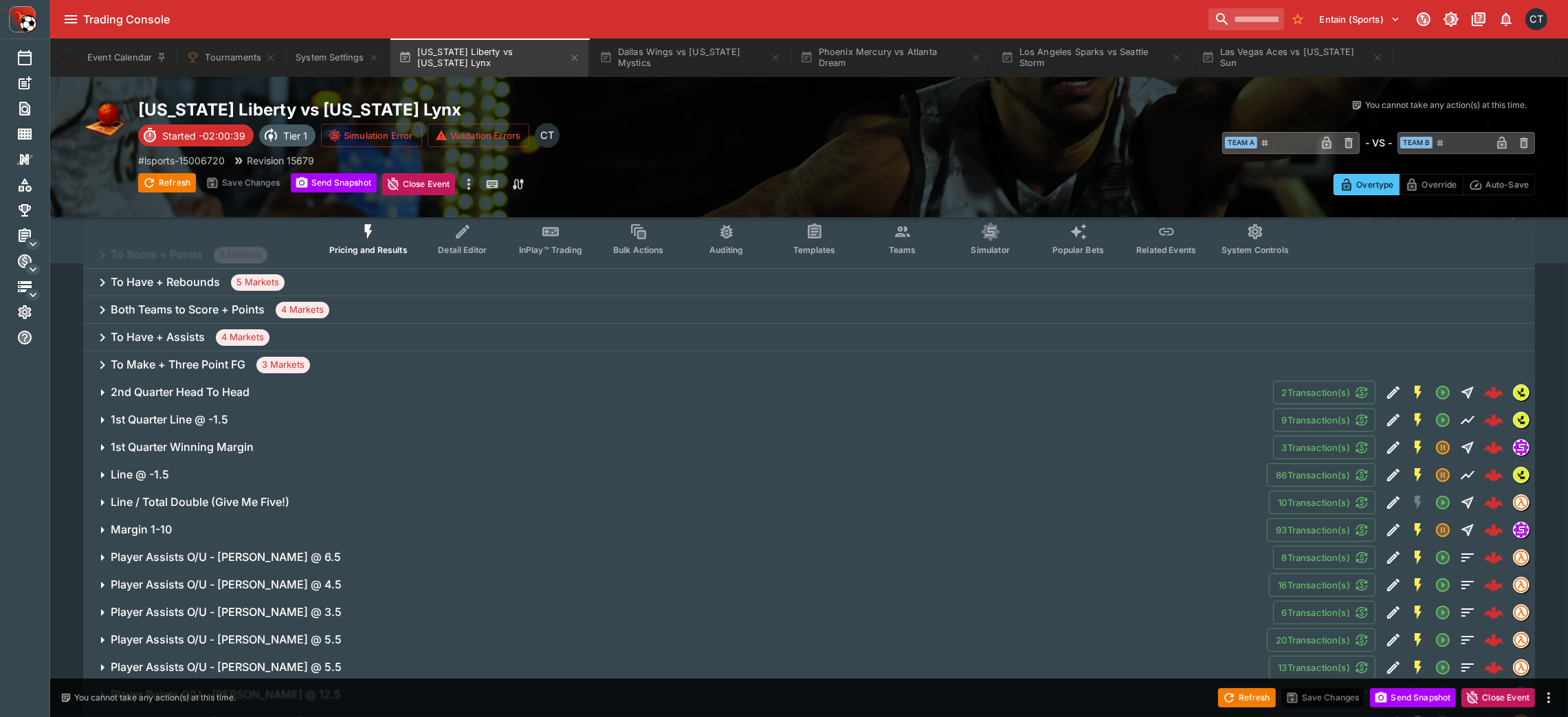
scroll to position [234, 0]
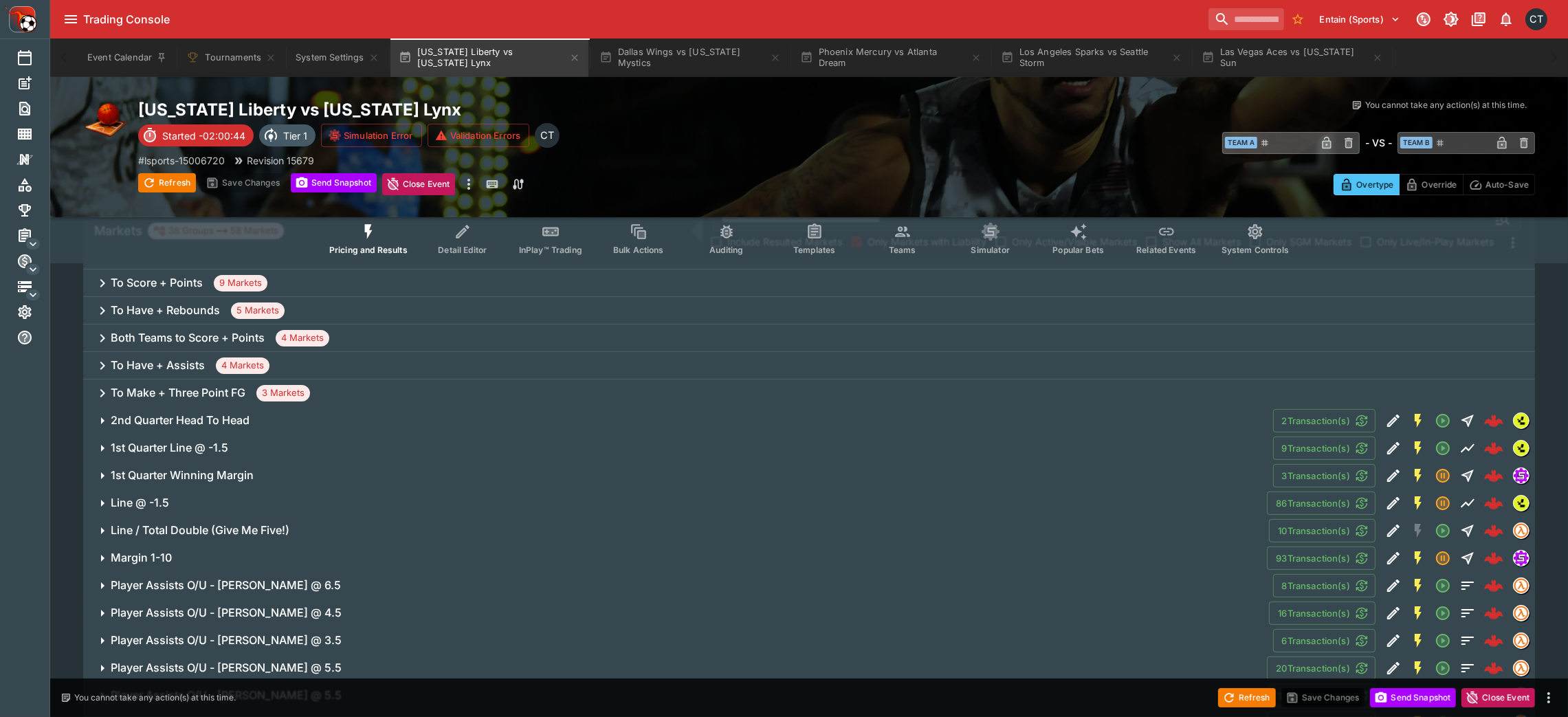
click at [245, 428] on button "2nd Quarter Head To Head" at bounding box center [678, 421] width 1190 height 28
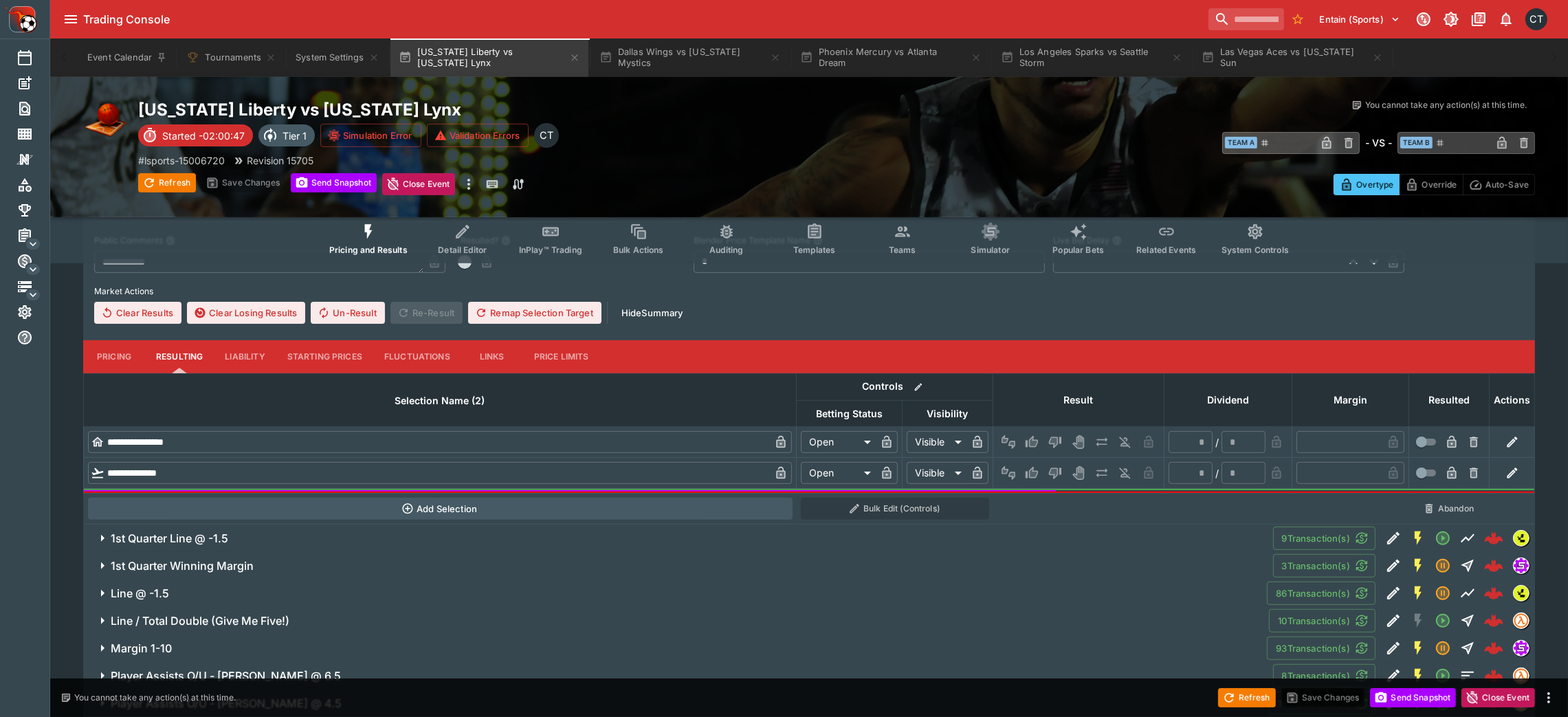
scroll to position [502, 0]
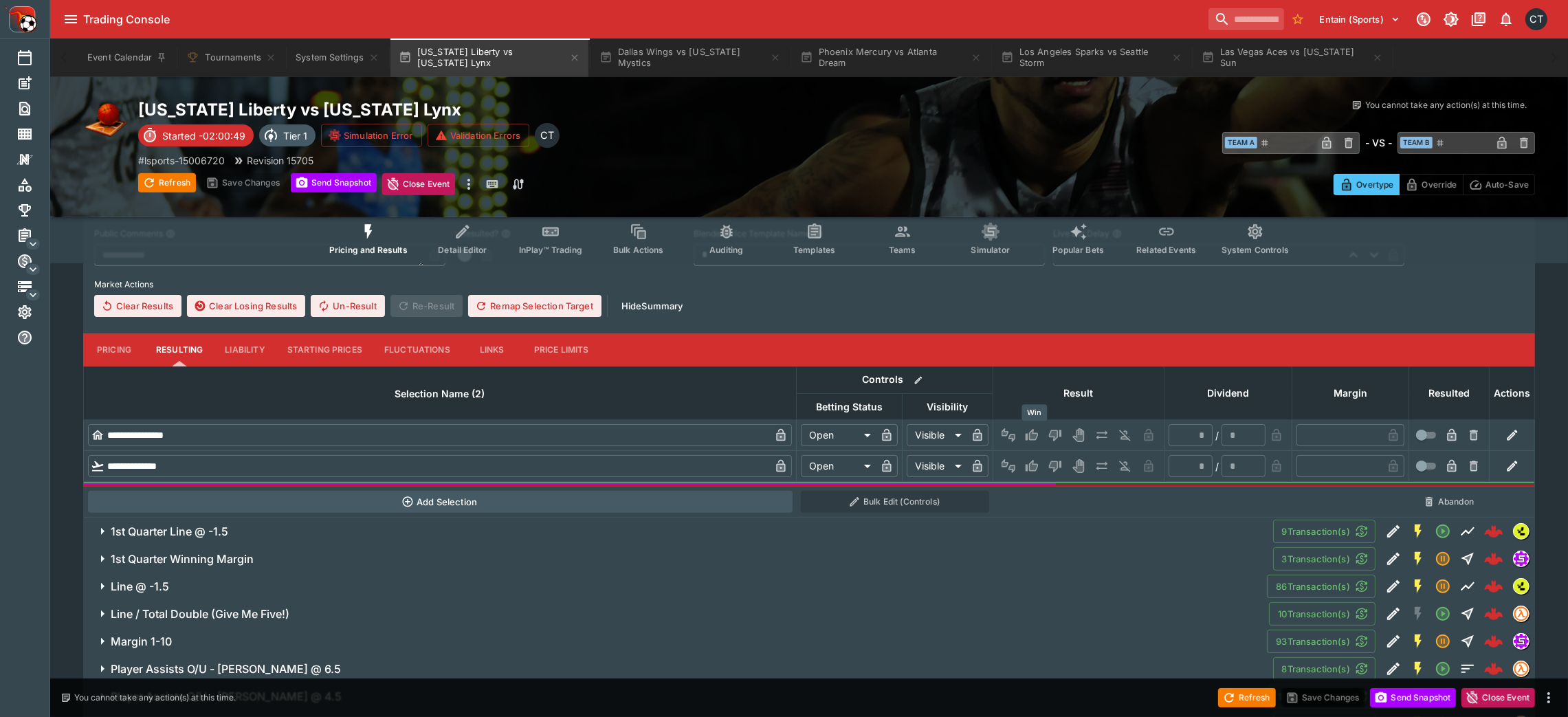
click at [1036, 425] on button "Win" at bounding box center [1031, 434] width 22 height 22
type input "*********"
type input "******"
type input "*"
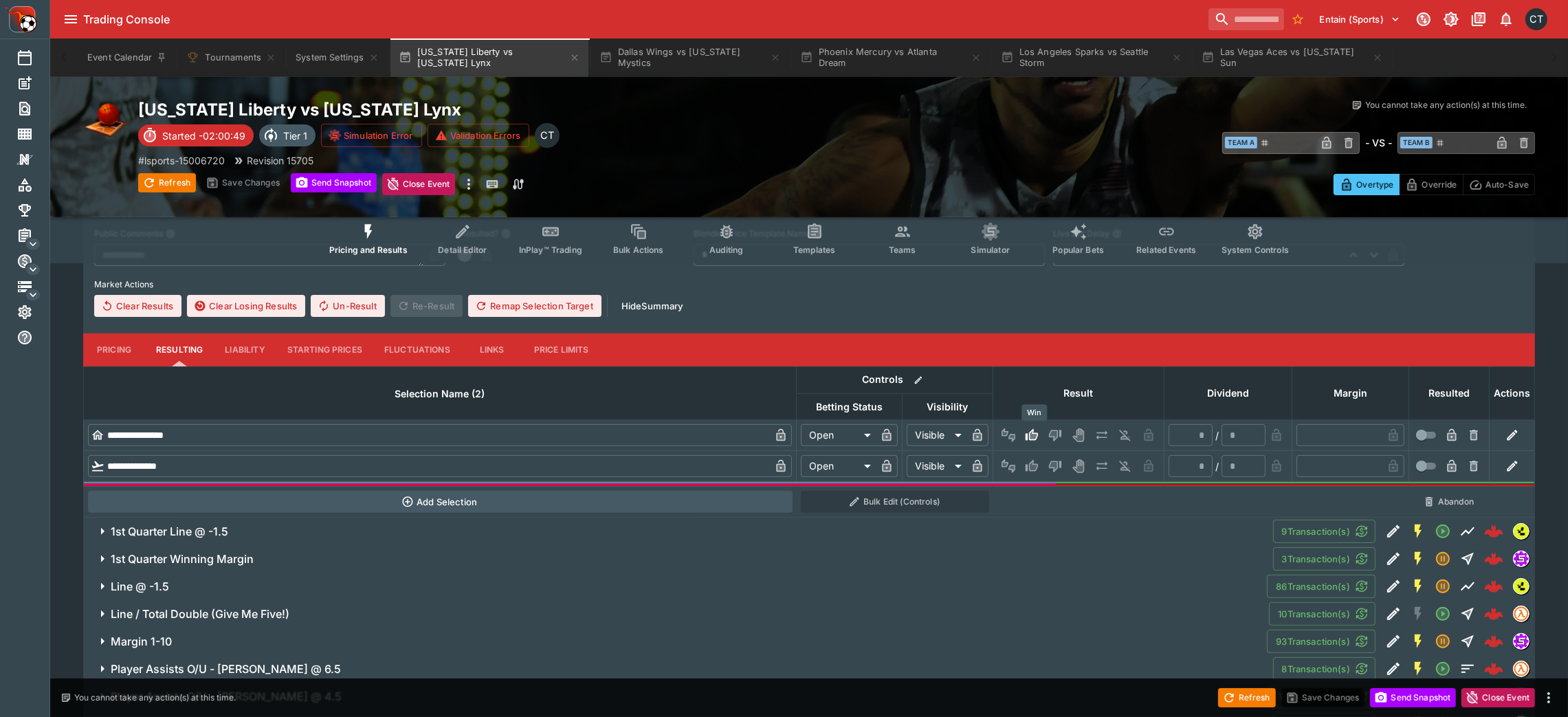
type input "*"
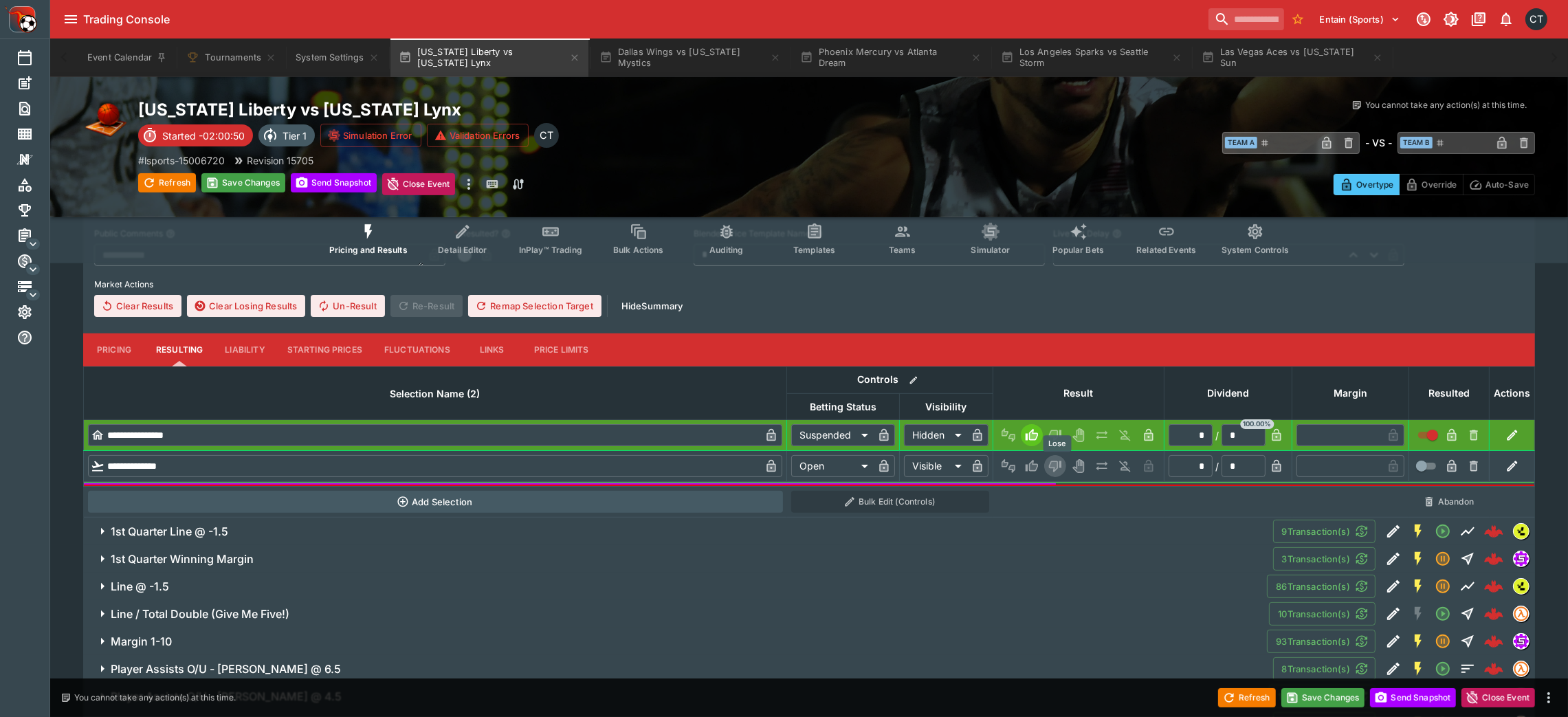
click at [1055, 455] on button "Lose" at bounding box center [1054, 465] width 22 height 22
type input "*********"
type input "******"
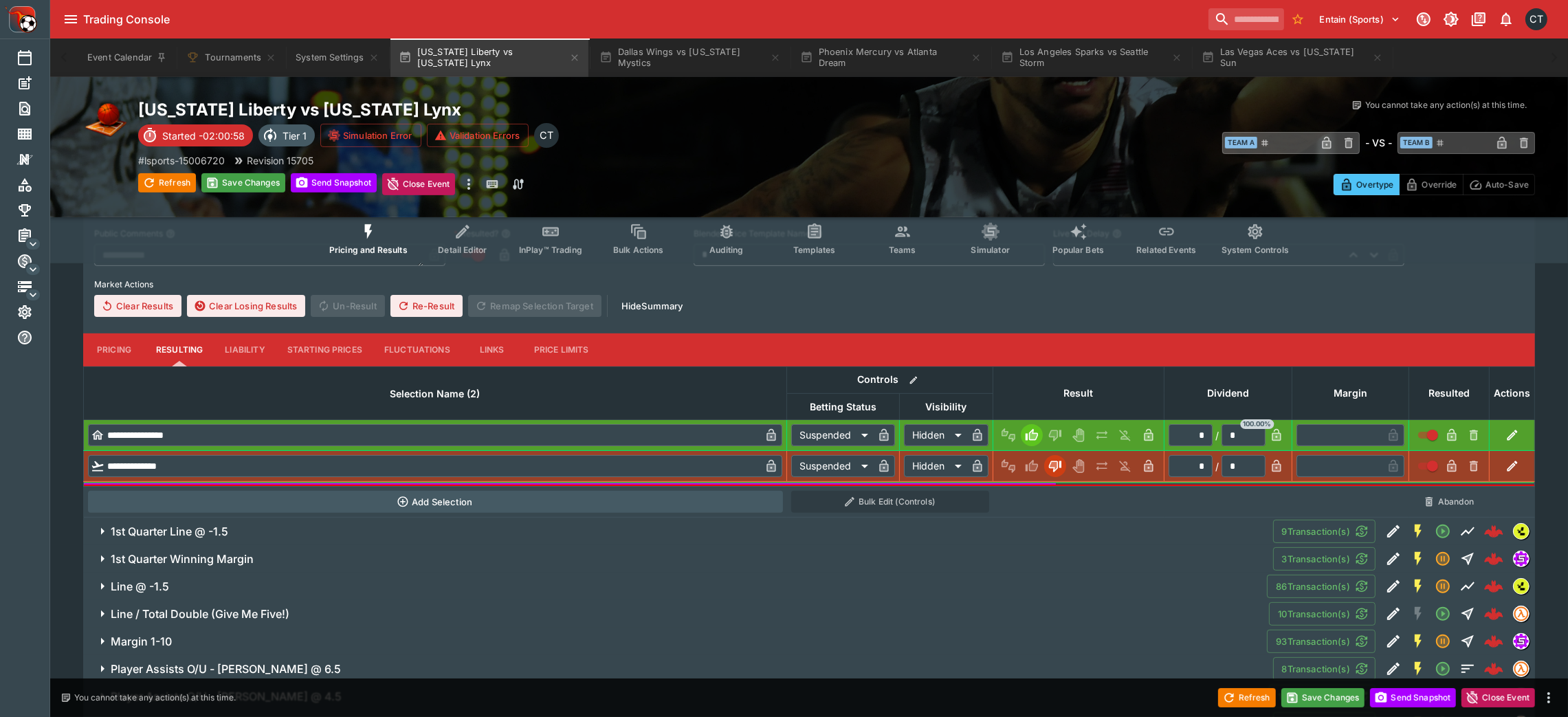
click at [590, 477] on button "1st Quarter Line @ -1.5" at bounding box center [678, 532] width 1190 height 28
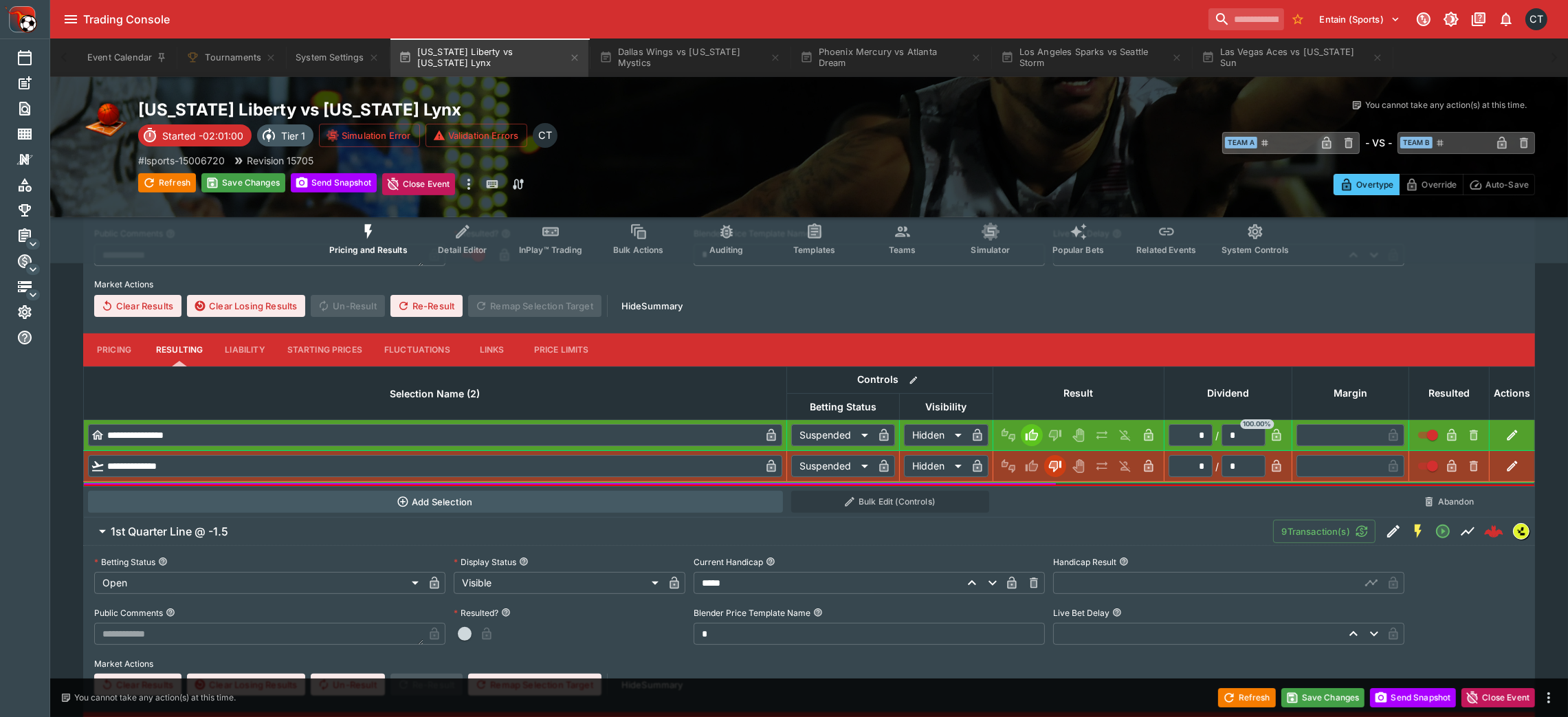
click at [1055, 477] on input "text" at bounding box center [1206, 582] width 307 height 22
type input "*****"
click at [471, 477] on span "button" at bounding box center [465, 634] width 14 height 14
type input "*********"
type input "******"
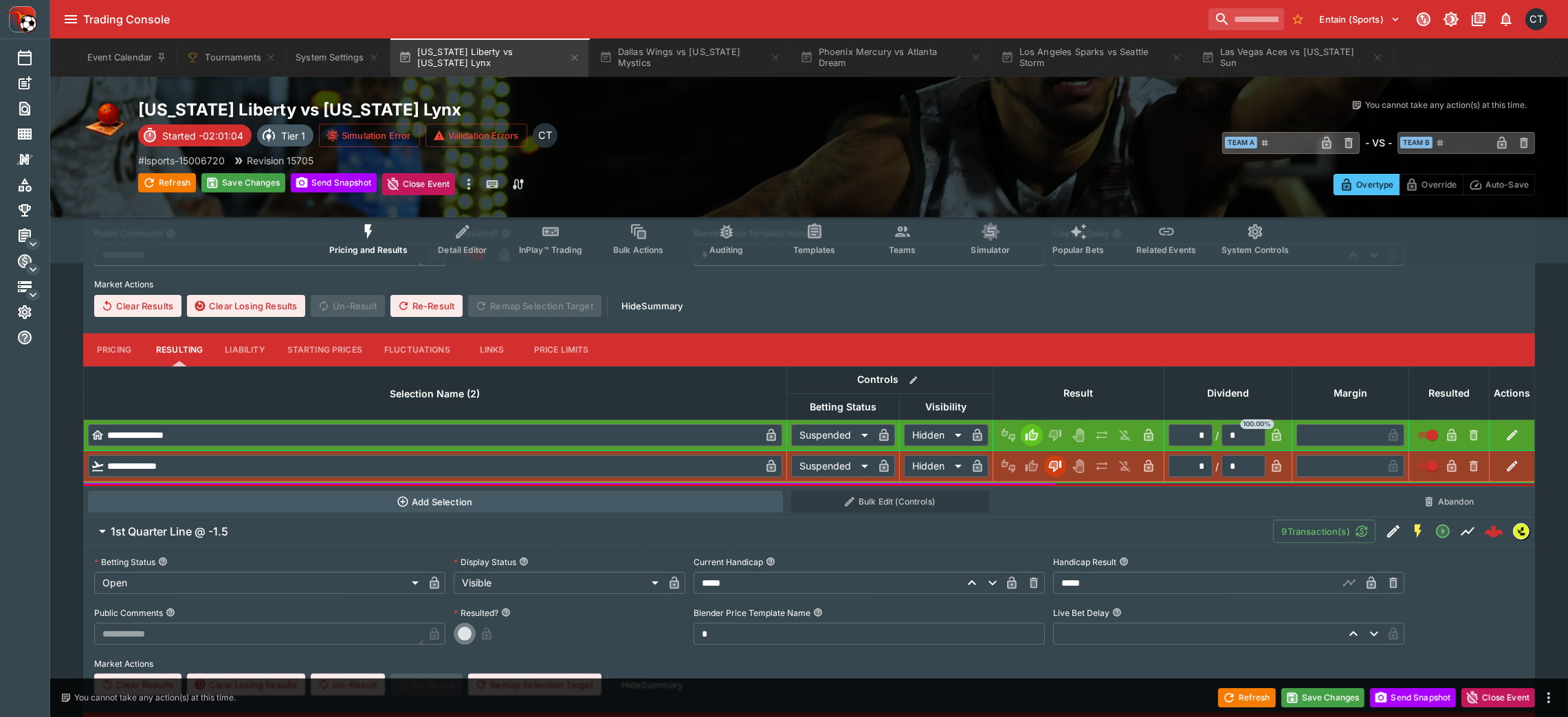
type input "*"
type input "*********"
type input "******"
type input "*"
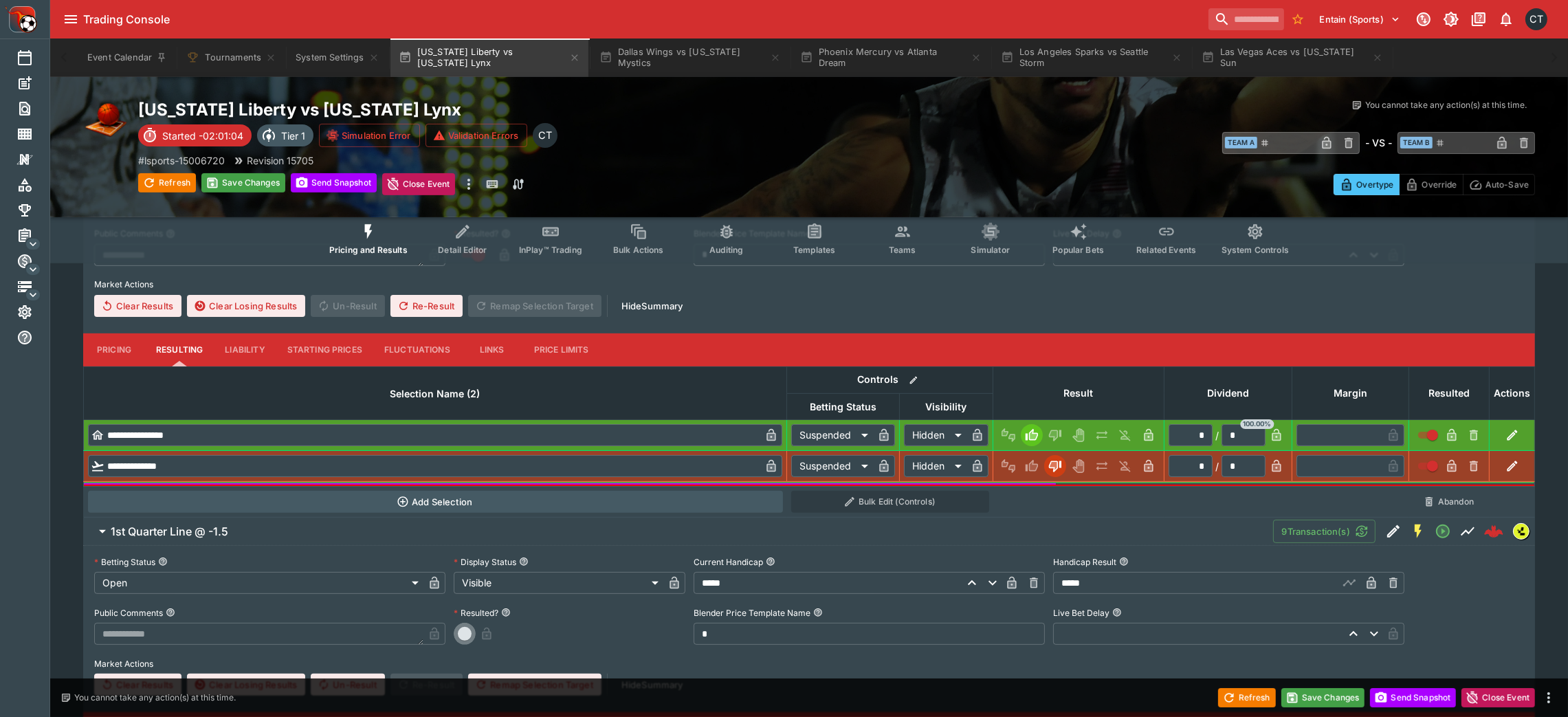
type input "*"
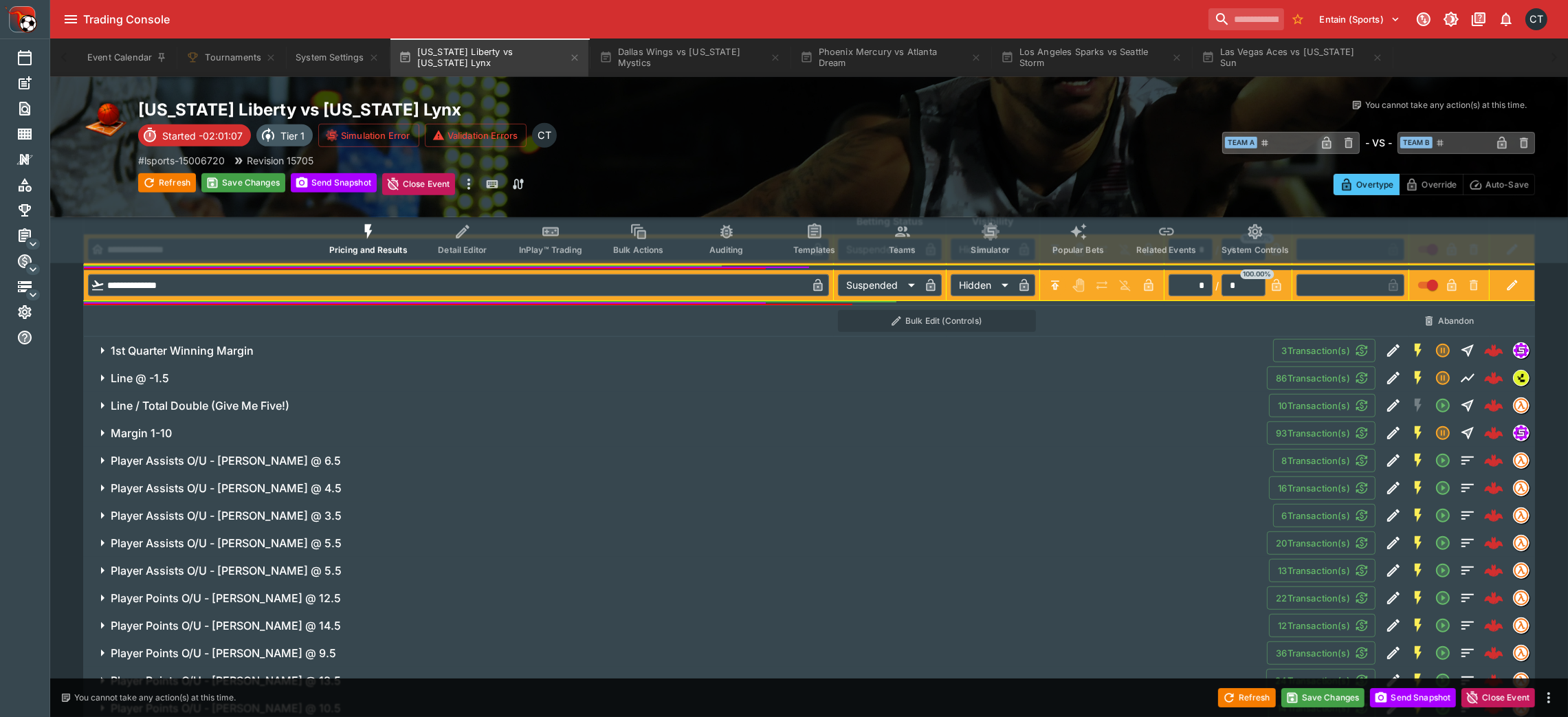
scroll to position [1071, 0]
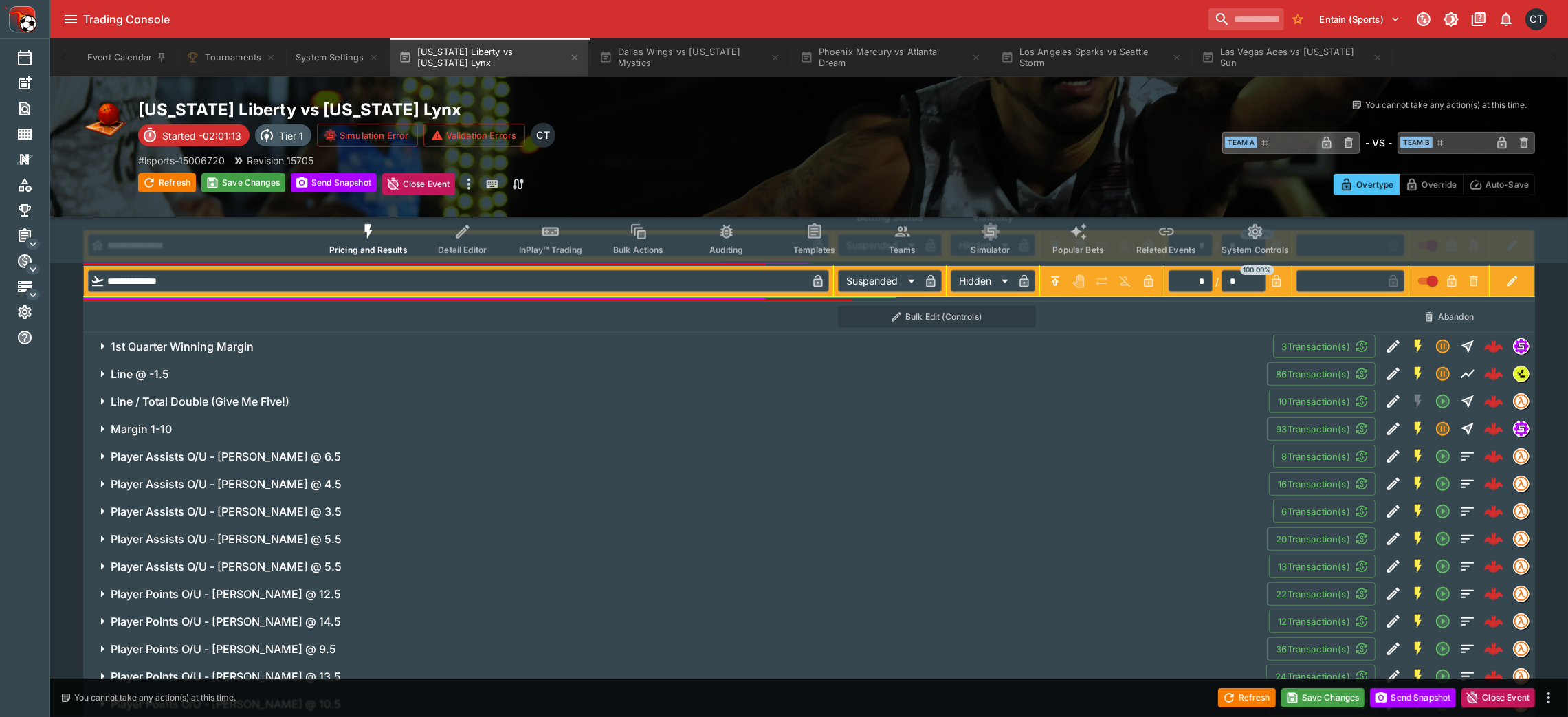
click at [519, 371] on span "Line @ -1.5" at bounding box center [684, 374] width 1145 height 15
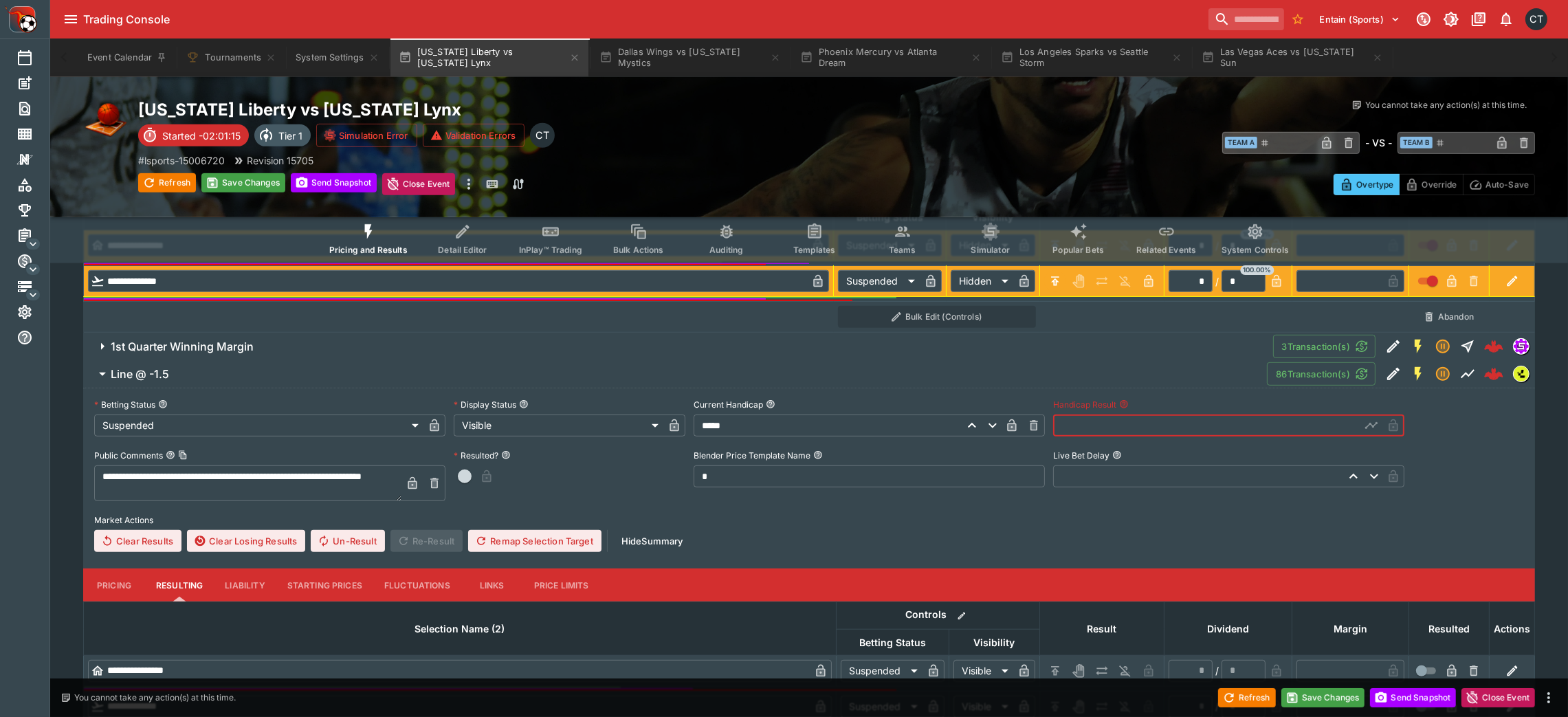
click at [1055, 419] on input "text" at bounding box center [1206, 425] width 307 height 22
type input "******"
click at [468, 470] on span "button" at bounding box center [465, 476] width 14 height 14
type input "******"
type input "*"
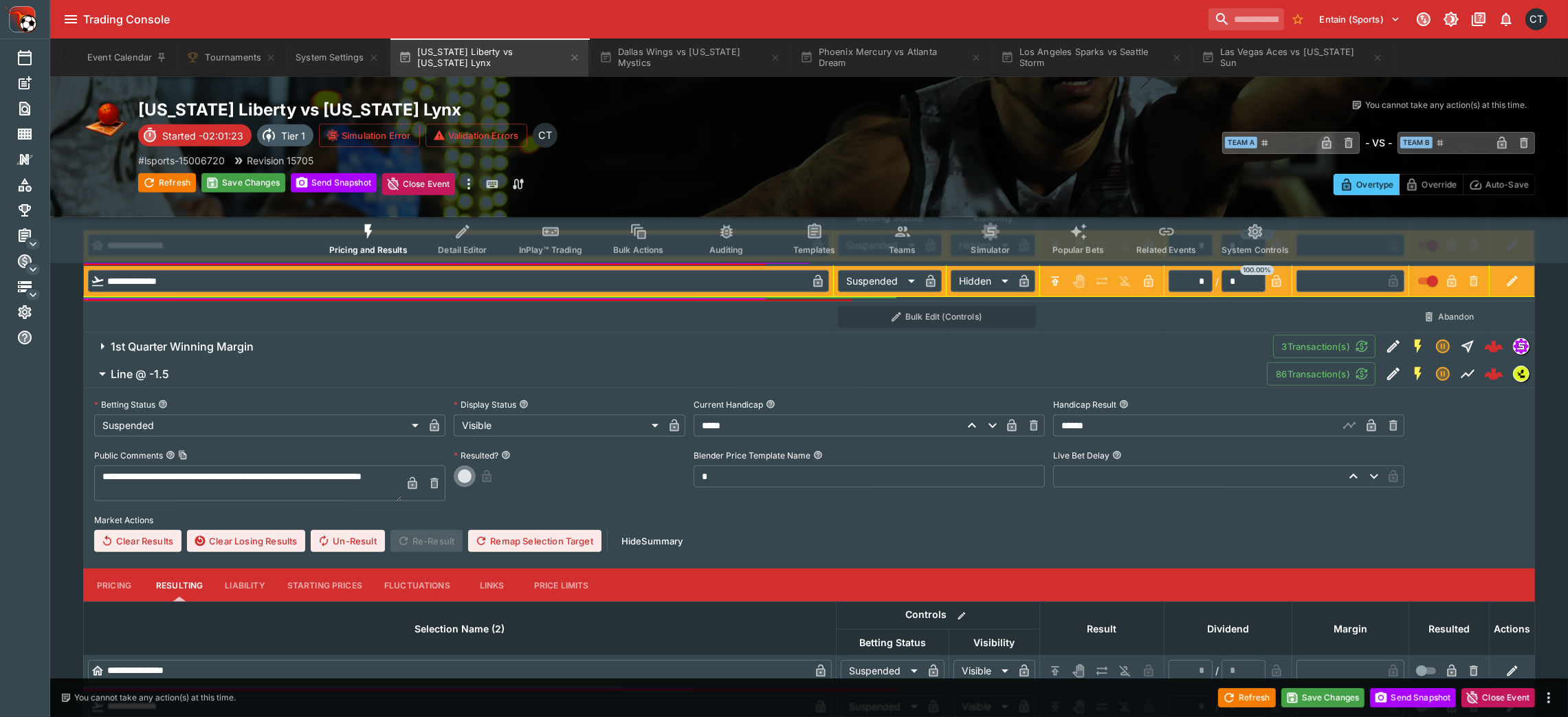
type input "*"
type input "******"
type input "*"
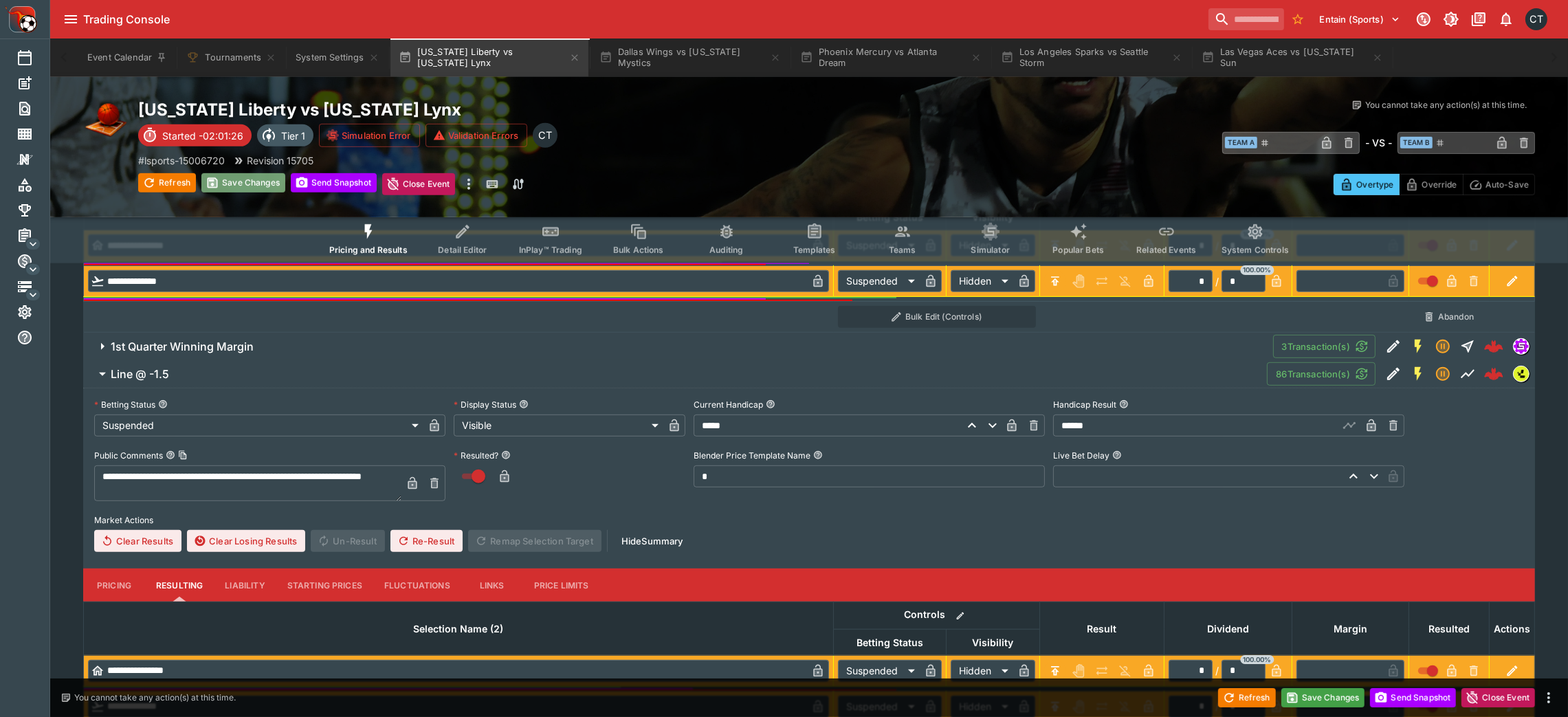
click at [247, 181] on button "Save Changes" at bounding box center [243, 183] width 84 height 20
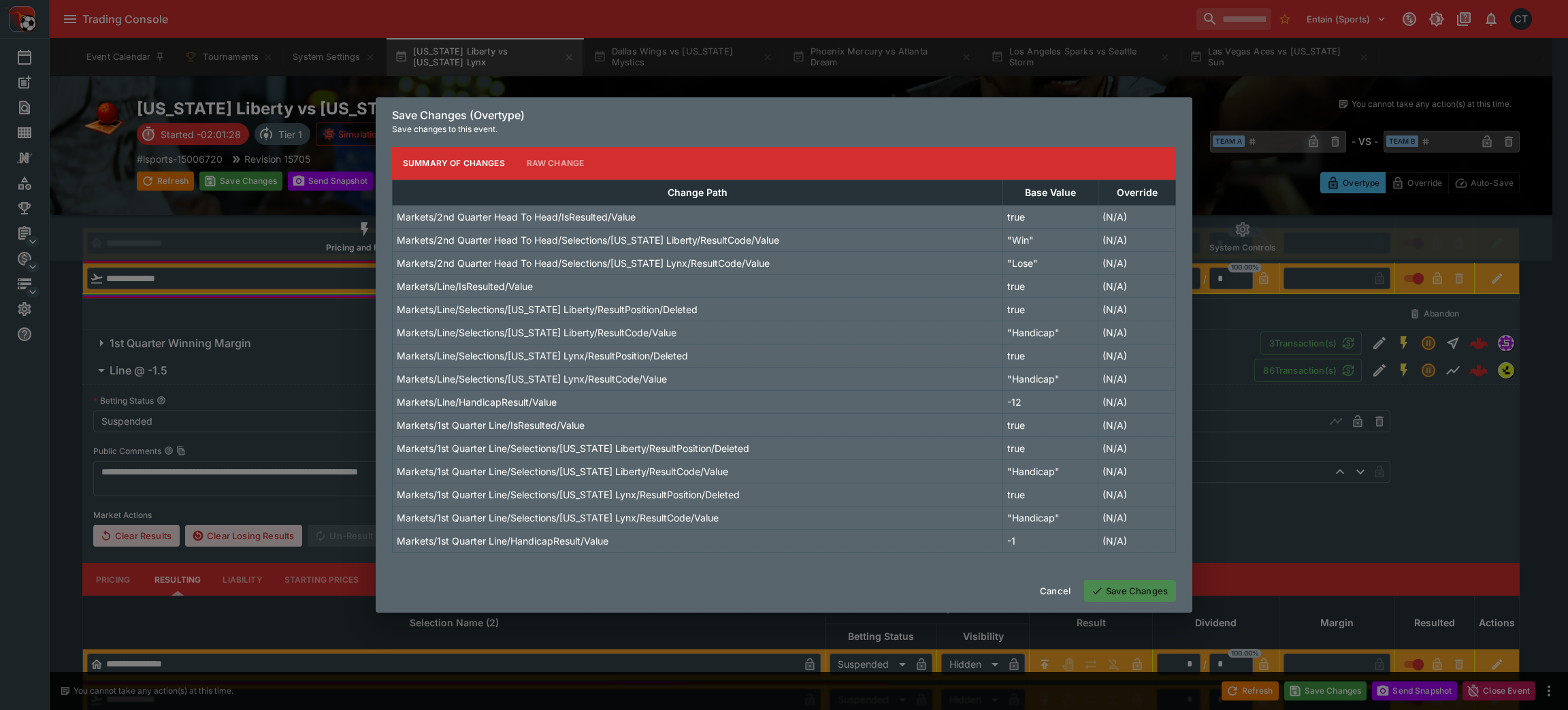
click at [1045, 472] on button "Save Changes" at bounding box center [1131, 590] width 92 height 22
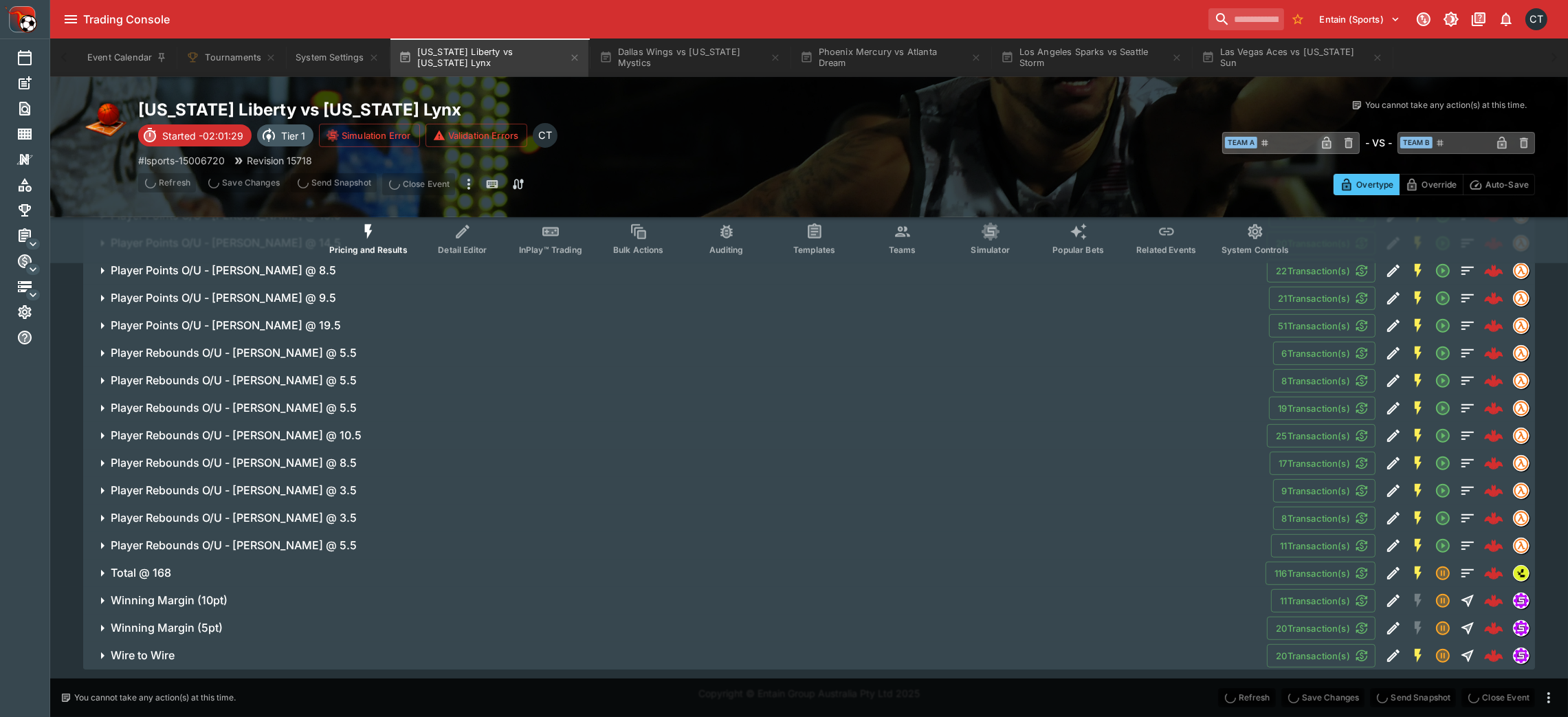
scroll to position [796, 0]
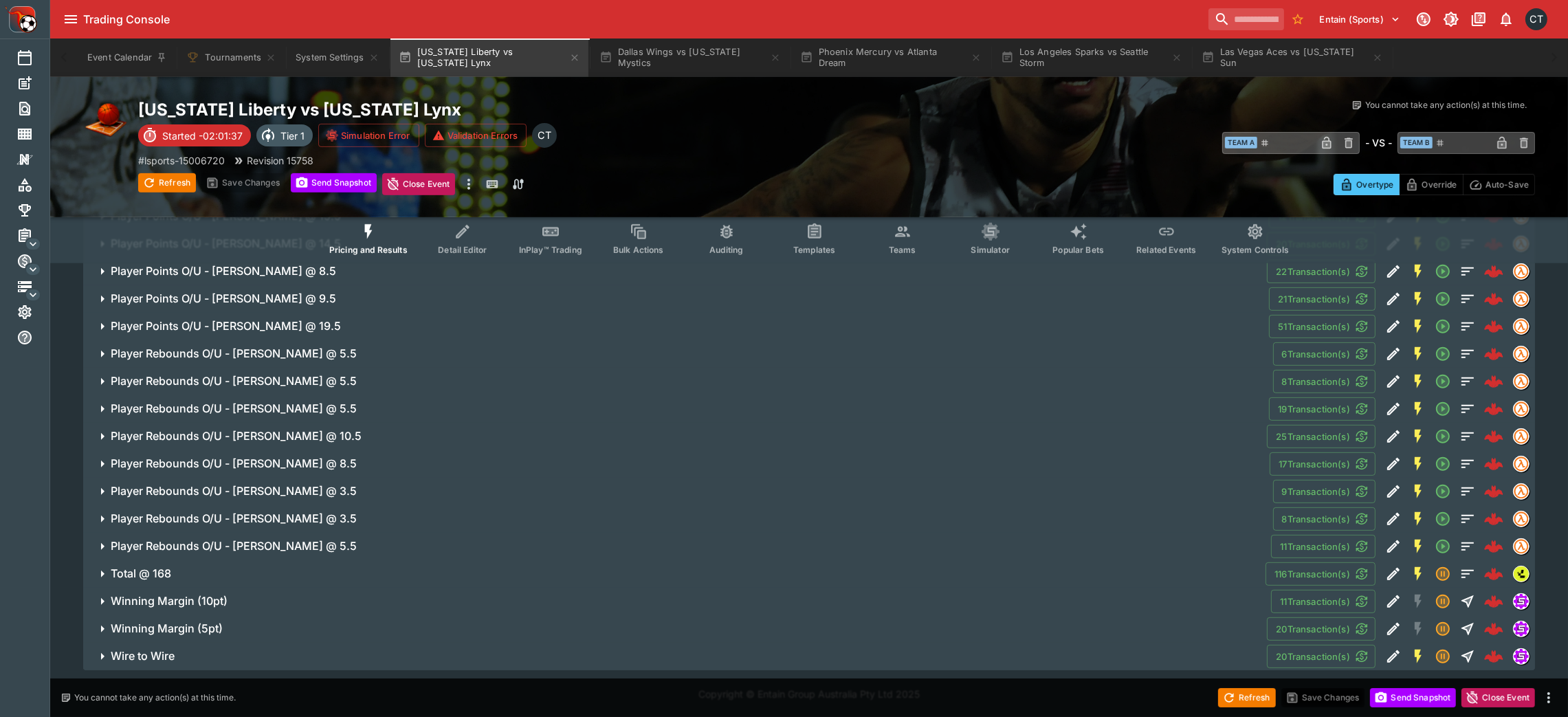
click at [363, 477] on span "Total @ 168" at bounding box center [683, 573] width 1143 height 15
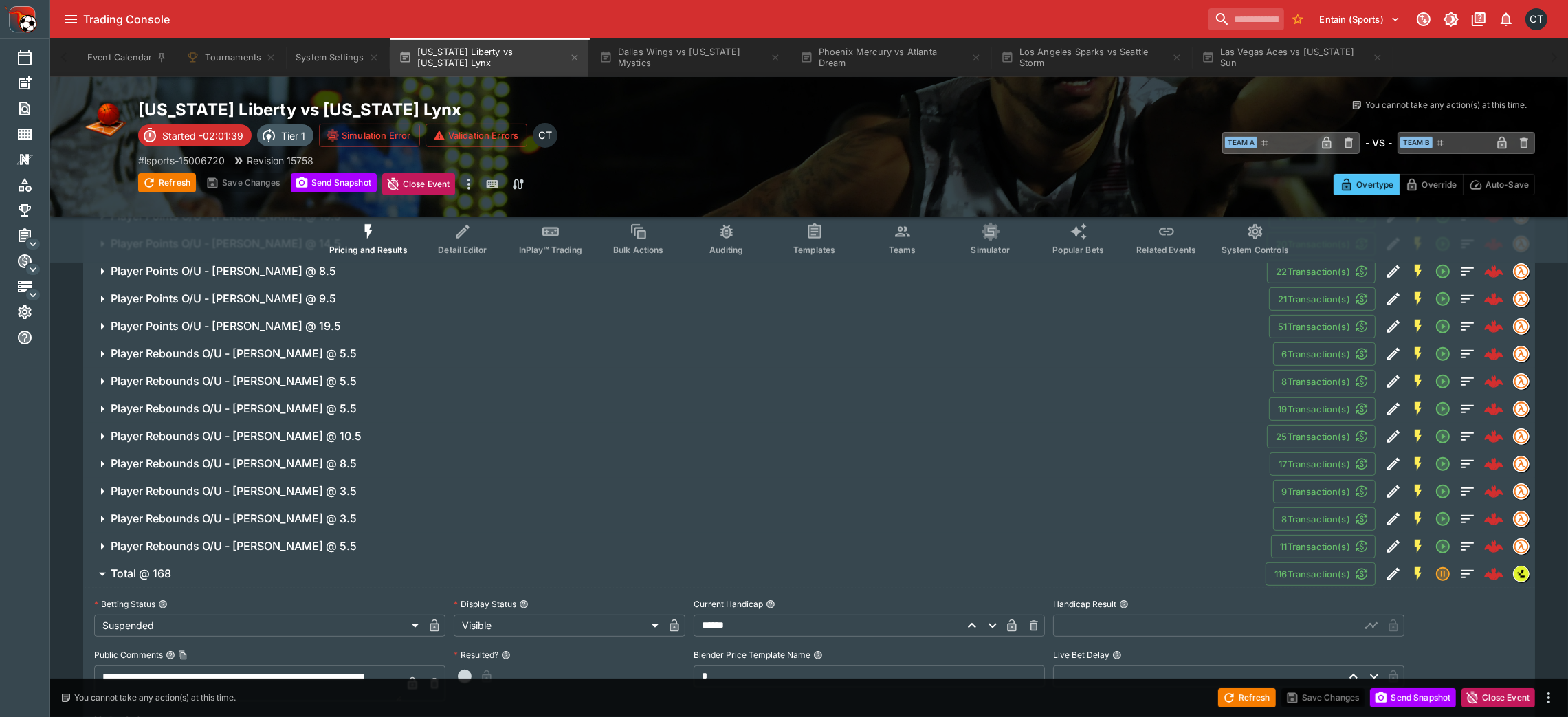
click at [1055, 477] on input "text" at bounding box center [1206, 625] width 307 height 22
type input "******"
click at [466, 477] on span "button" at bounding box center [465, 676] width 14 height 14
type input "******"
type input "*"
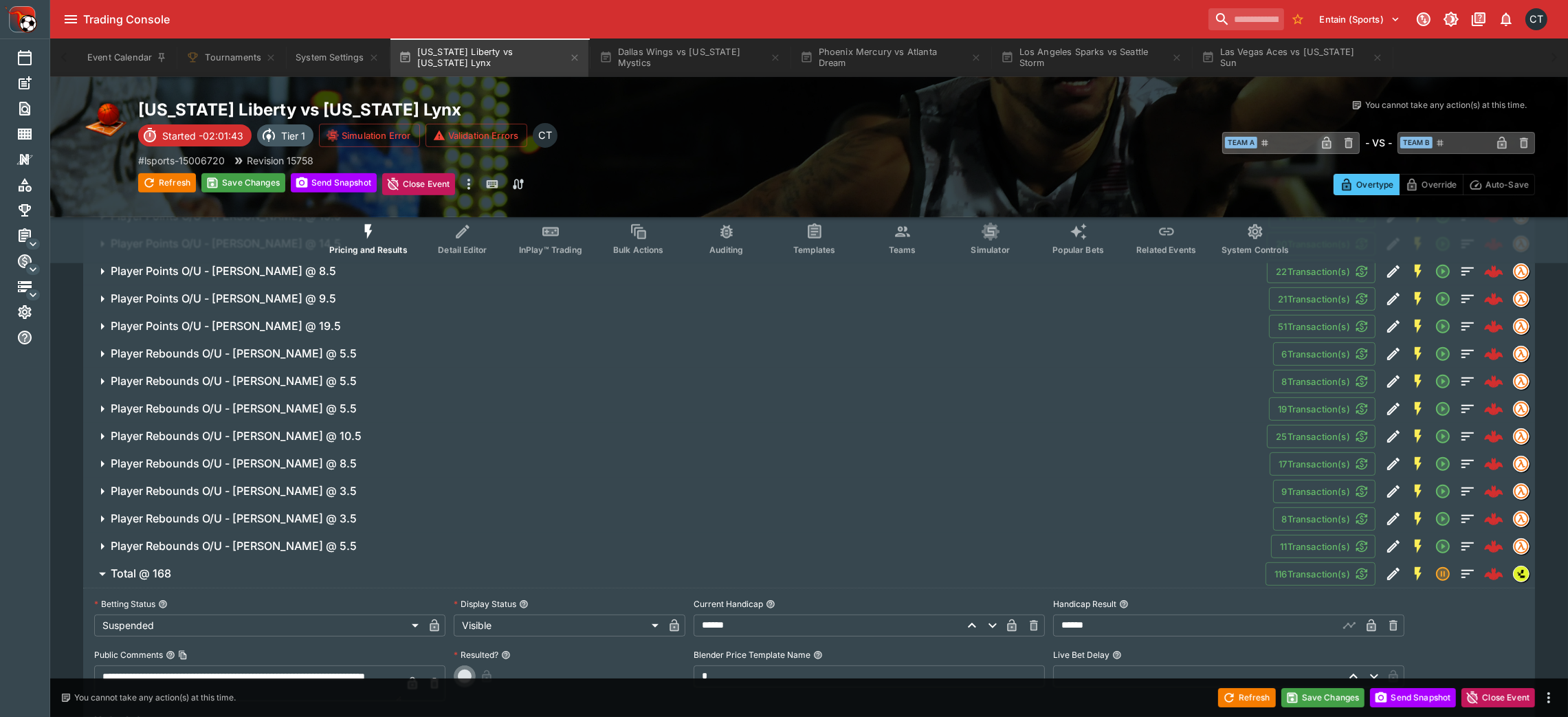
type input "*"
type input "******"
type input "*"
click at [1055, 477] on button "Save Changes" at bounding box center [1323, 697] width 84 height 20
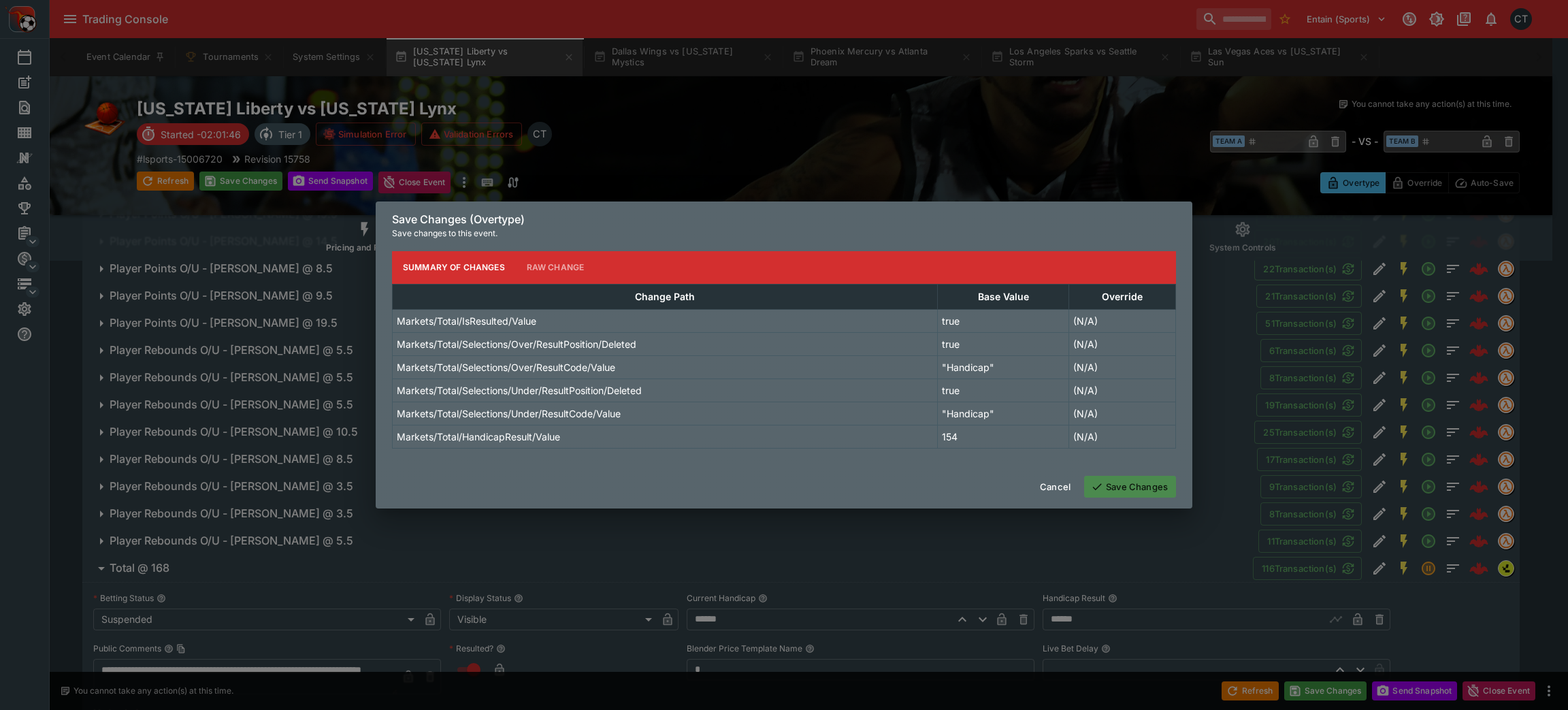
click at [1045, 472] on button "Save Changes" at bounding box center [1131, 486] width 92 height 22
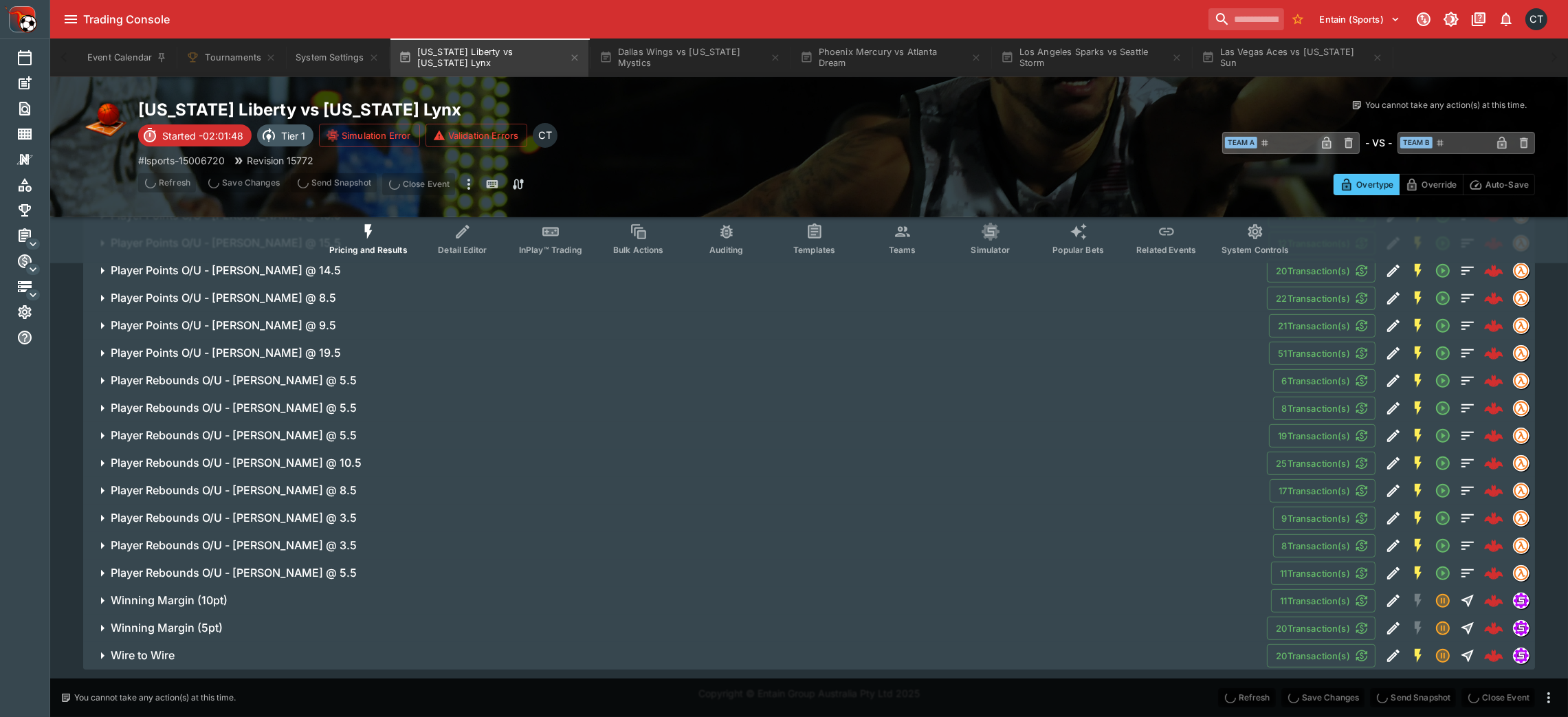
scroll to position [741, 0]
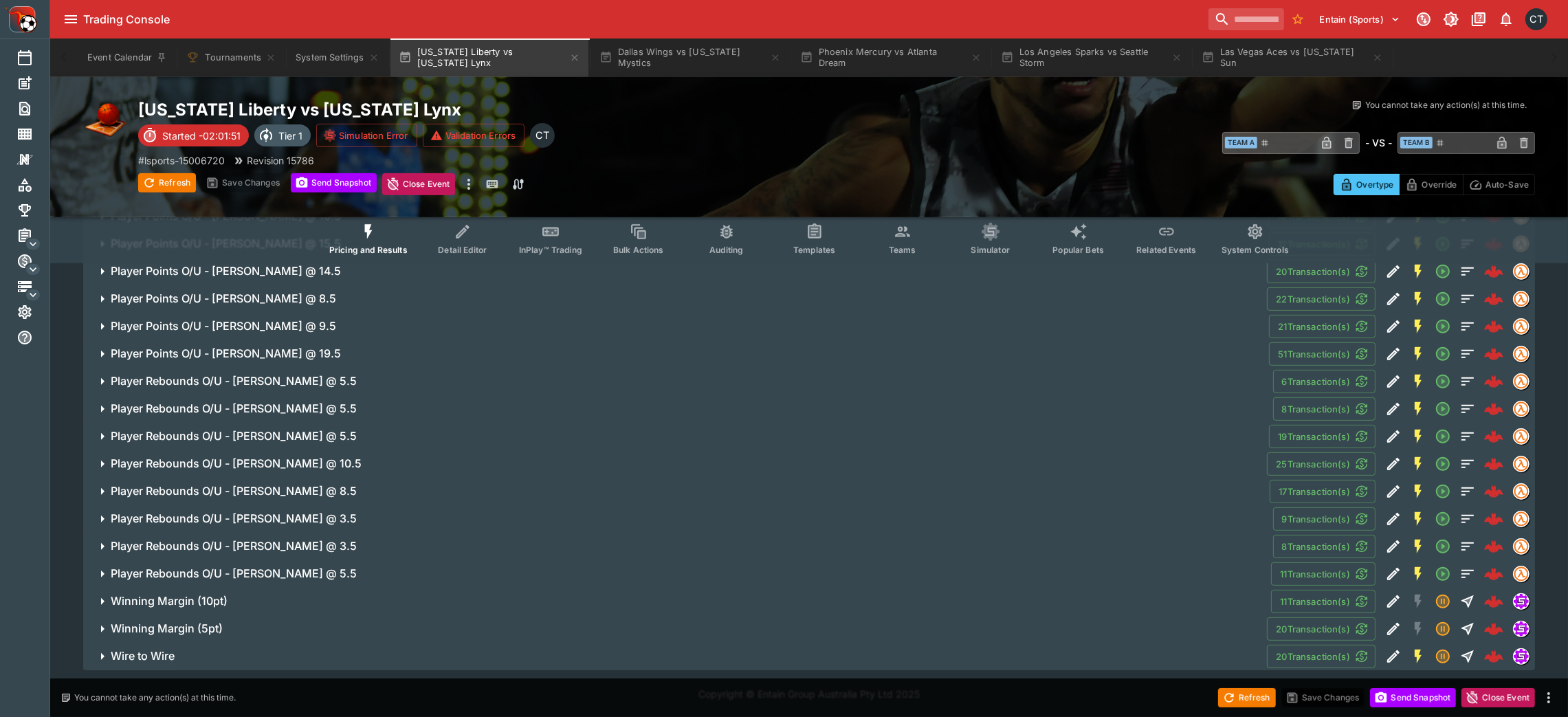
click at [500, 477] on button "Winning Margin (10pt)" at bounding box center [677, 602] width 1187 height 28
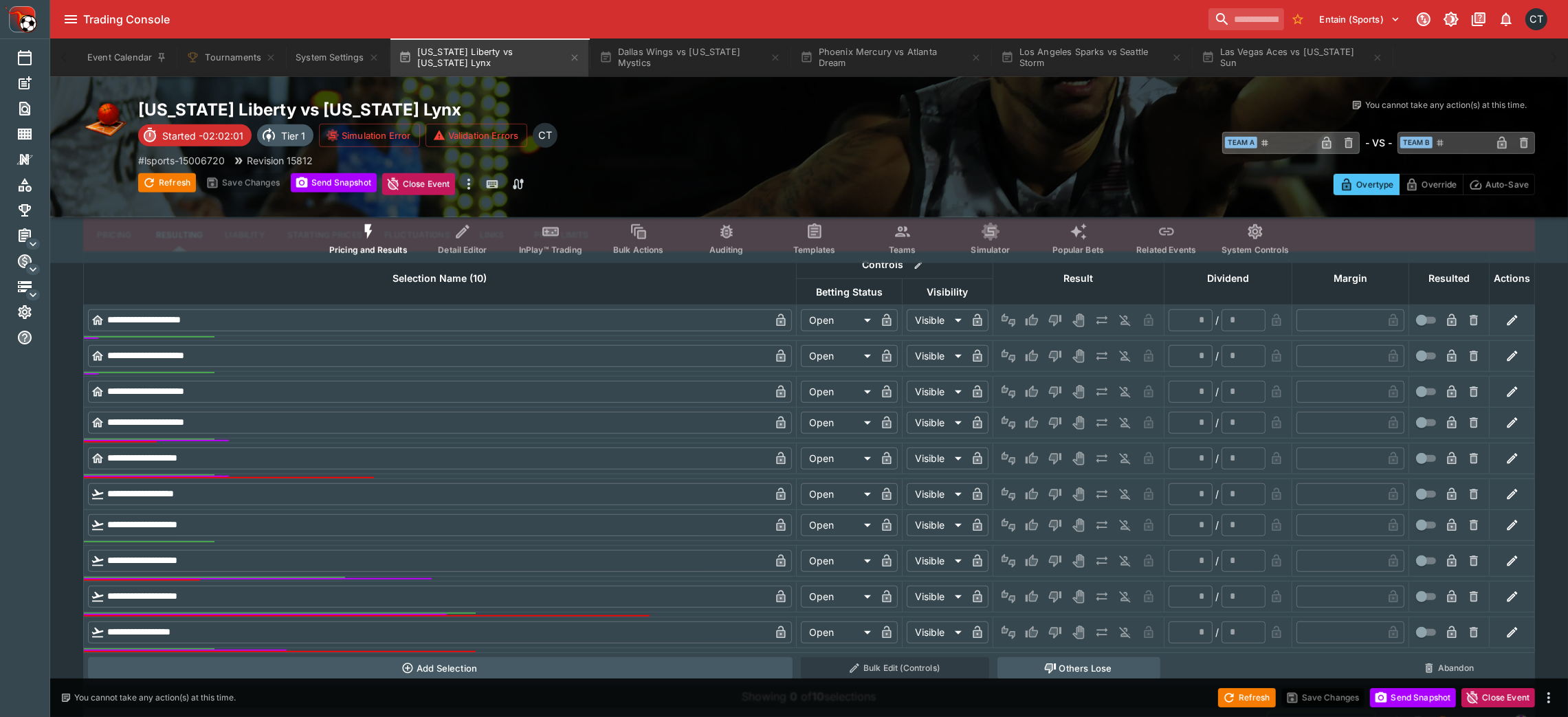
scroll to position [1433, 0]
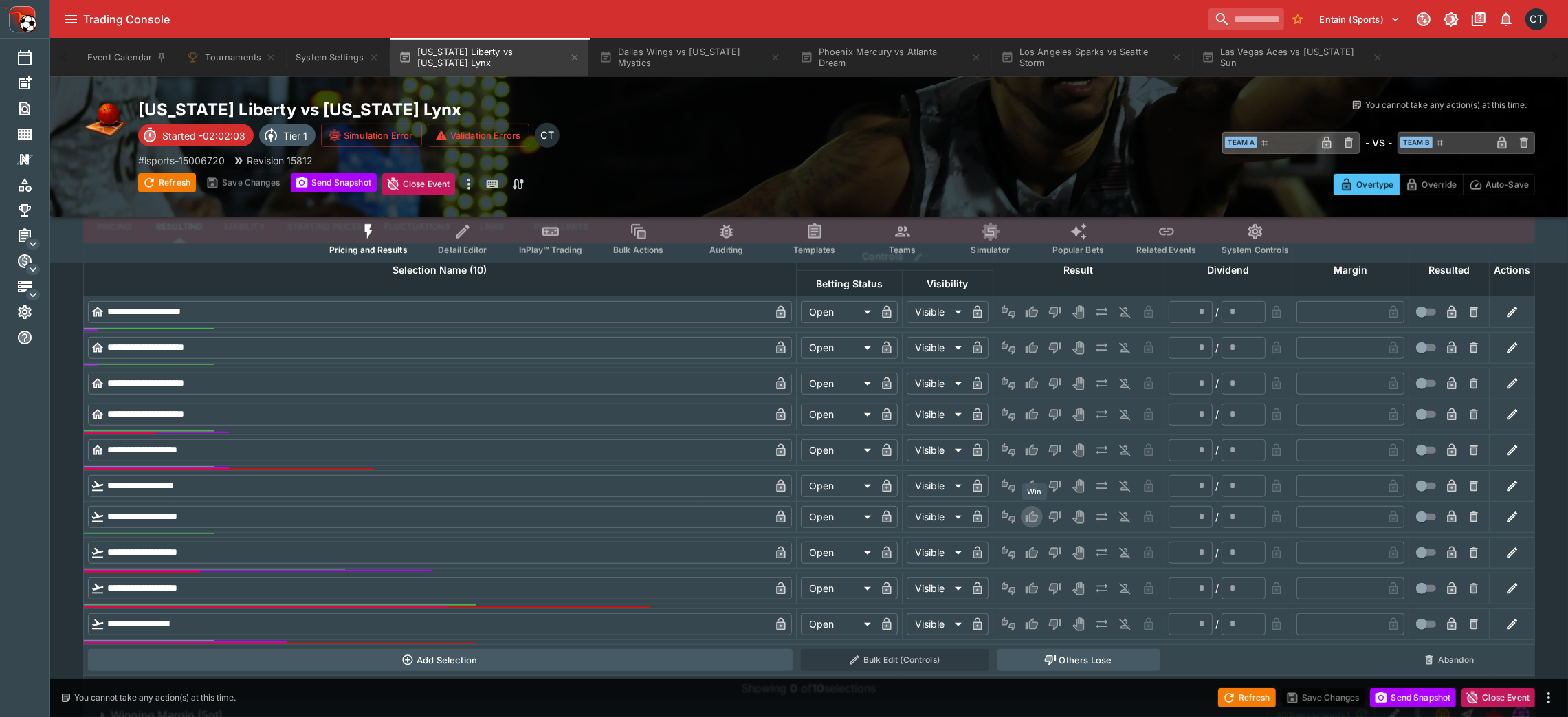
click at [1032, 477] on icon "Win" at bounding box center [1034, 517] width 7 height 8
type input "*"
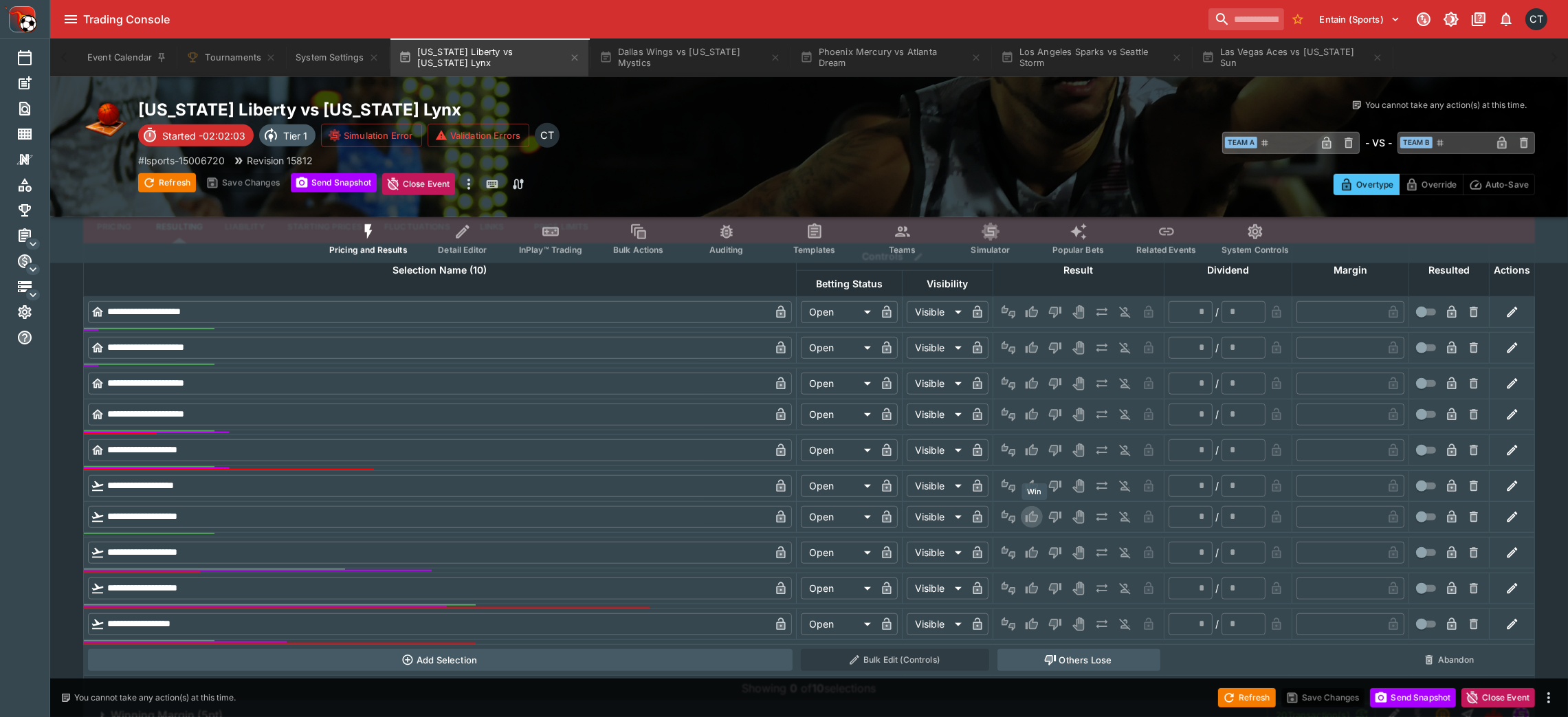
type input "*"
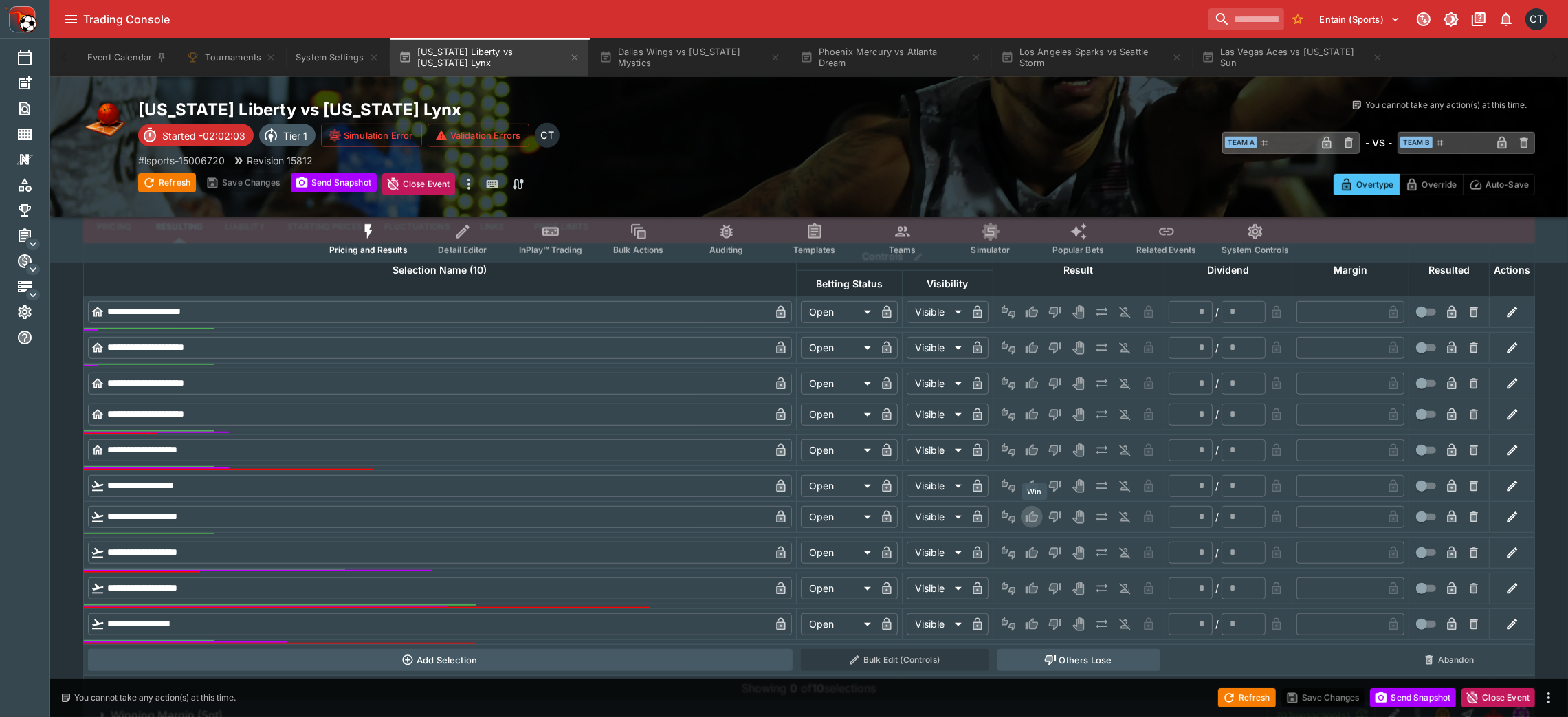
type input "*"
type input "*********"
type input "******"
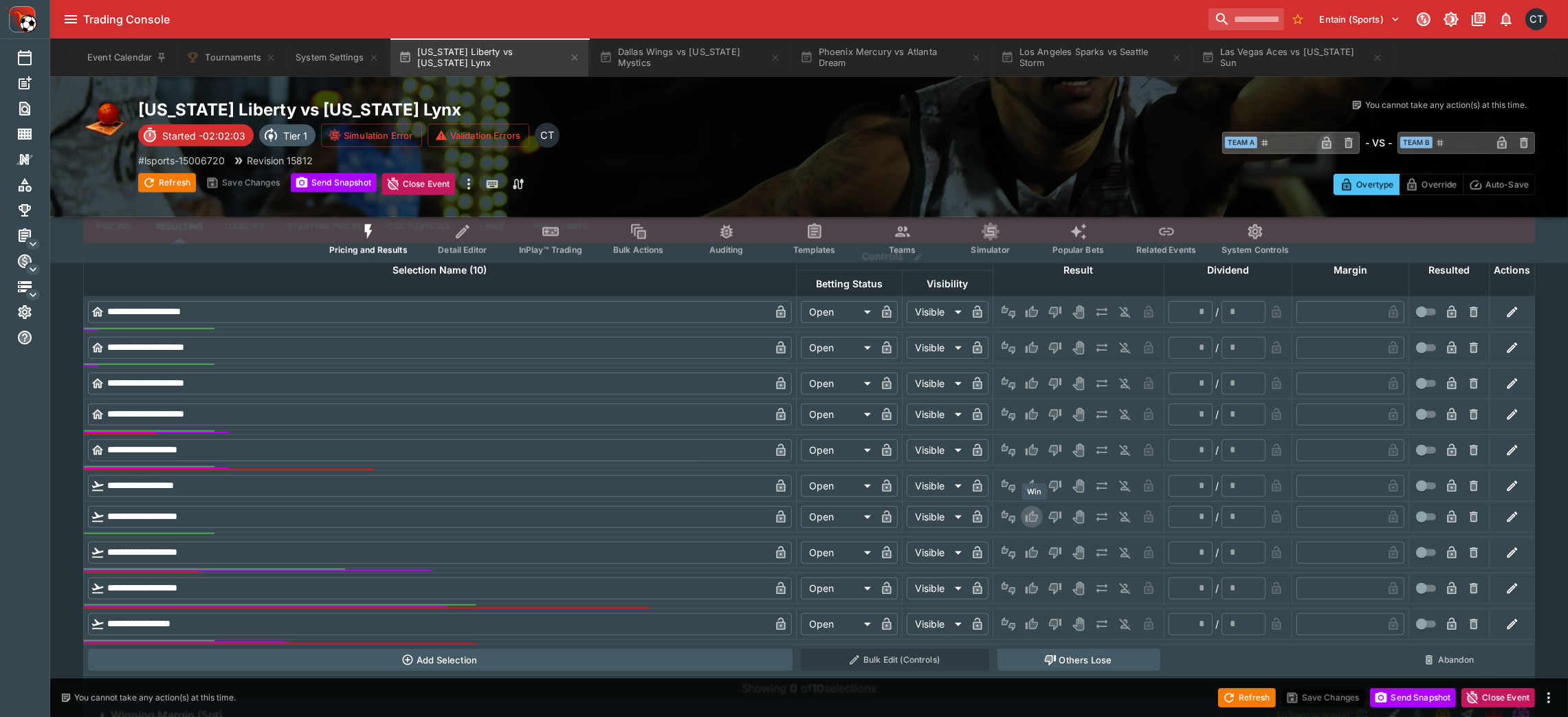
type input "*"
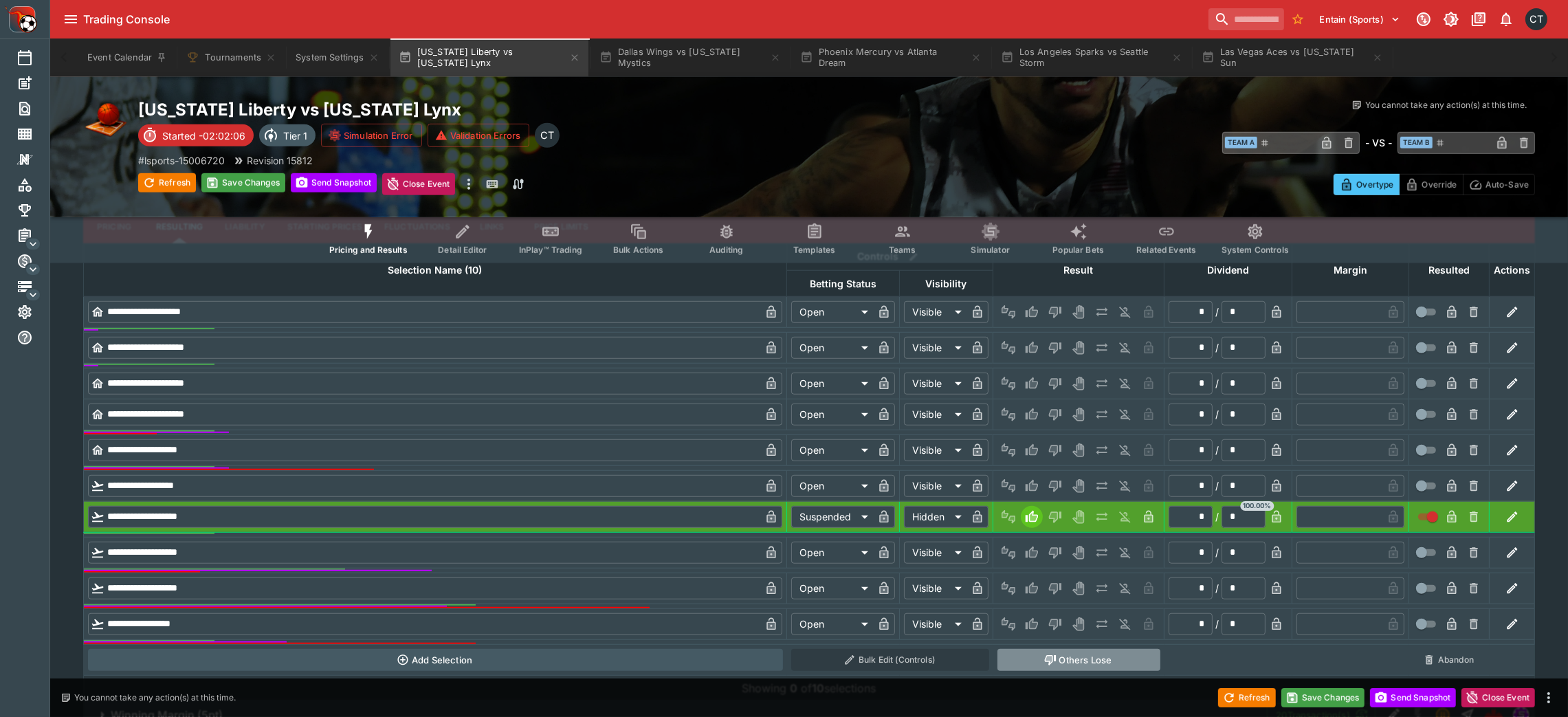
click at [1055, 477] on button "Others Lose" at bounding box center [1078, 659] width 163 height 22
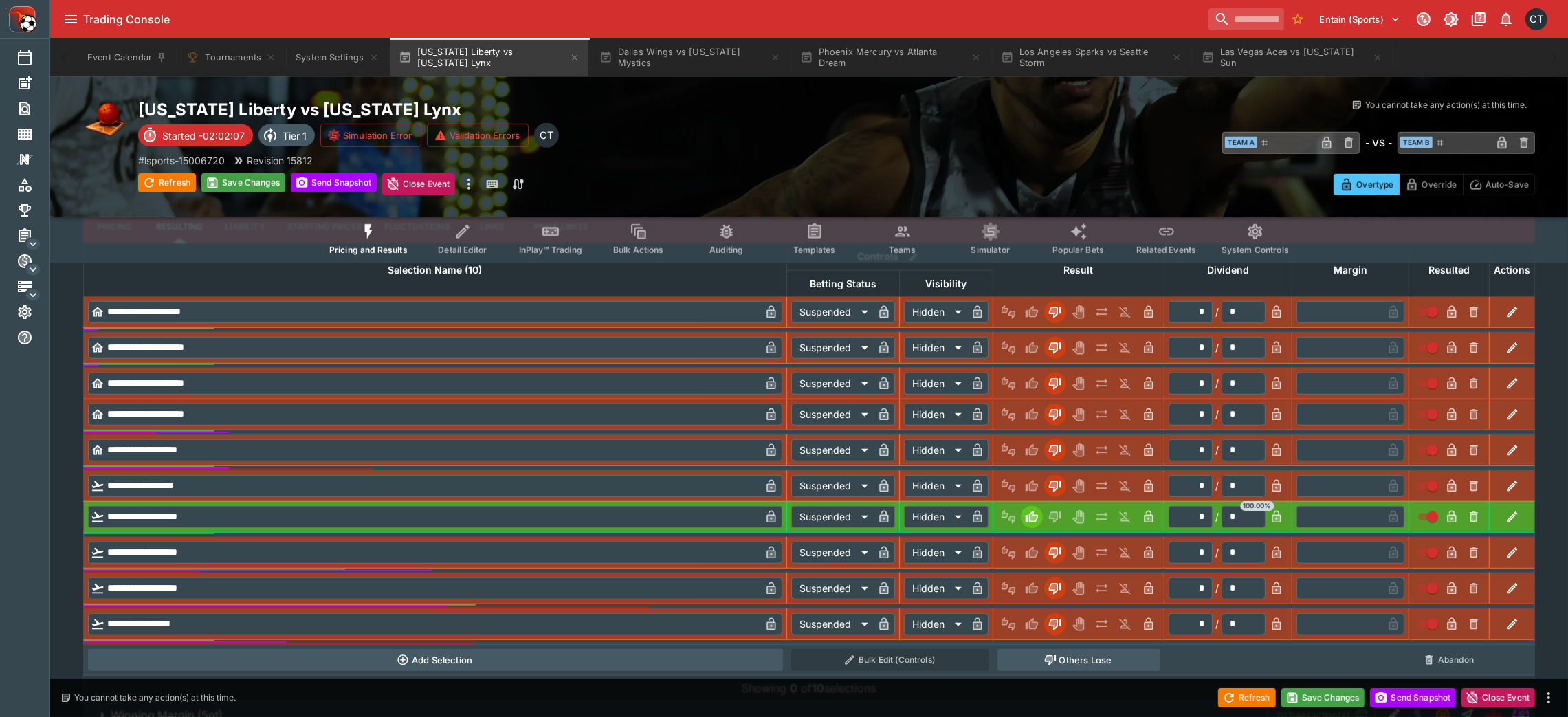
scroll to position [1512, 0]
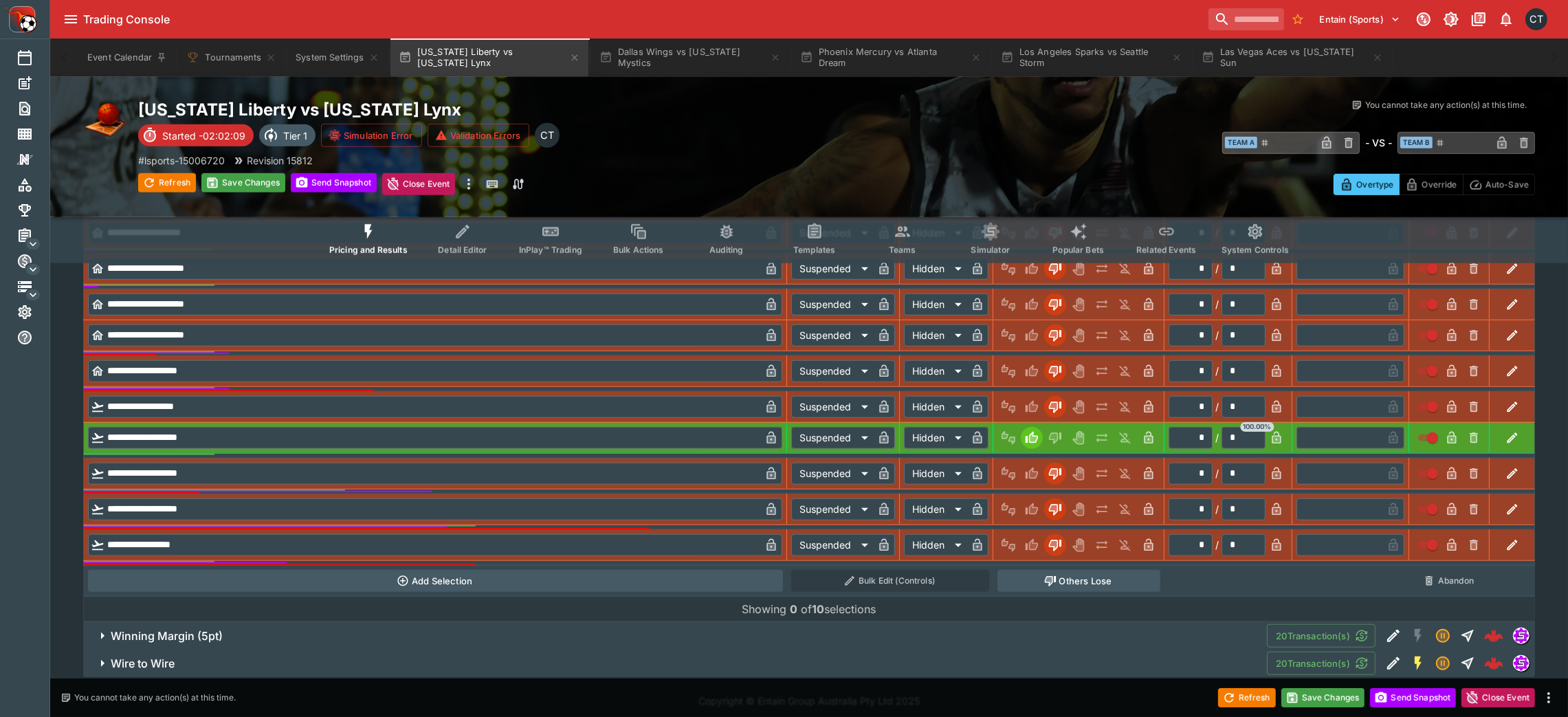
click at [879, 477] on span "Winning Margin (5pt)" at bounding box center [684, 636] width 1145 height 15
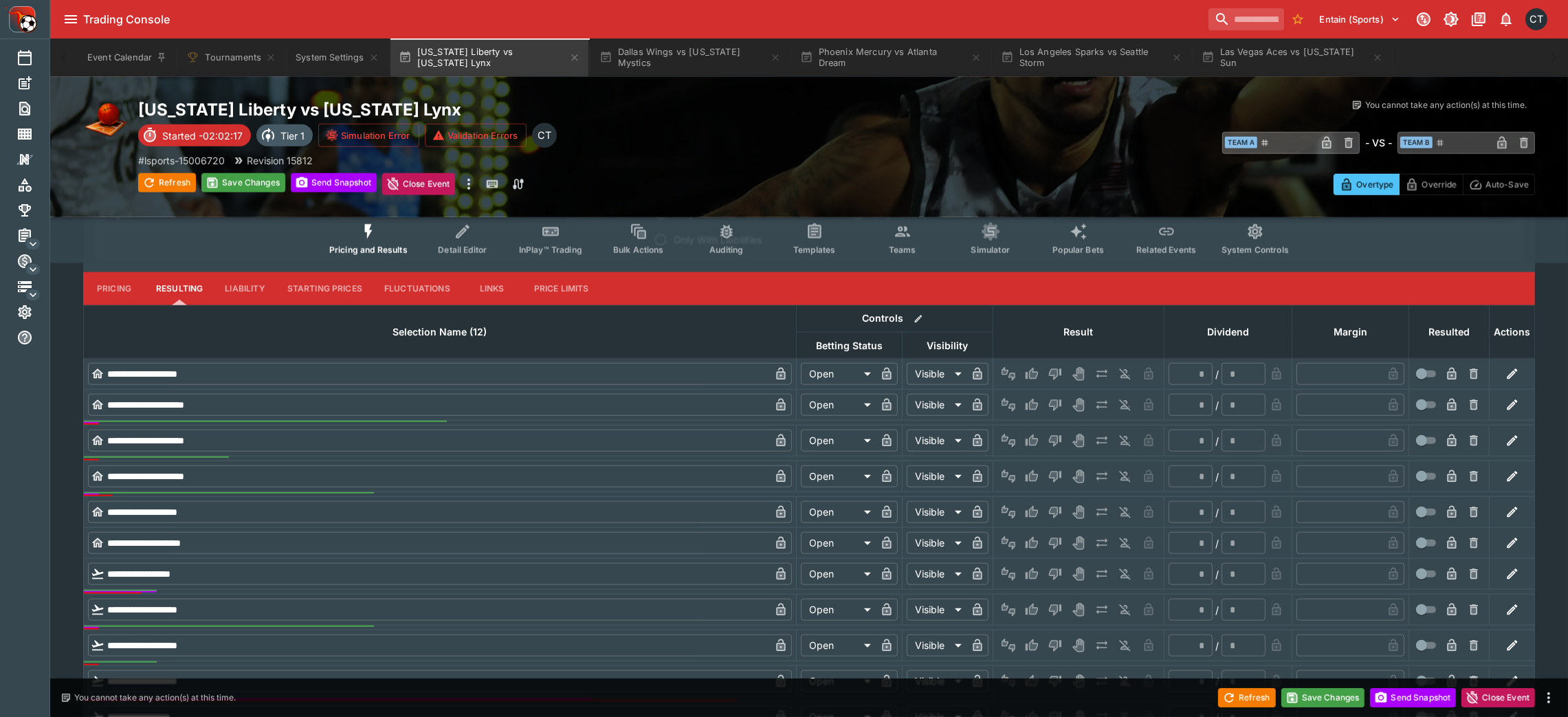
scroll to position [2189, 0]
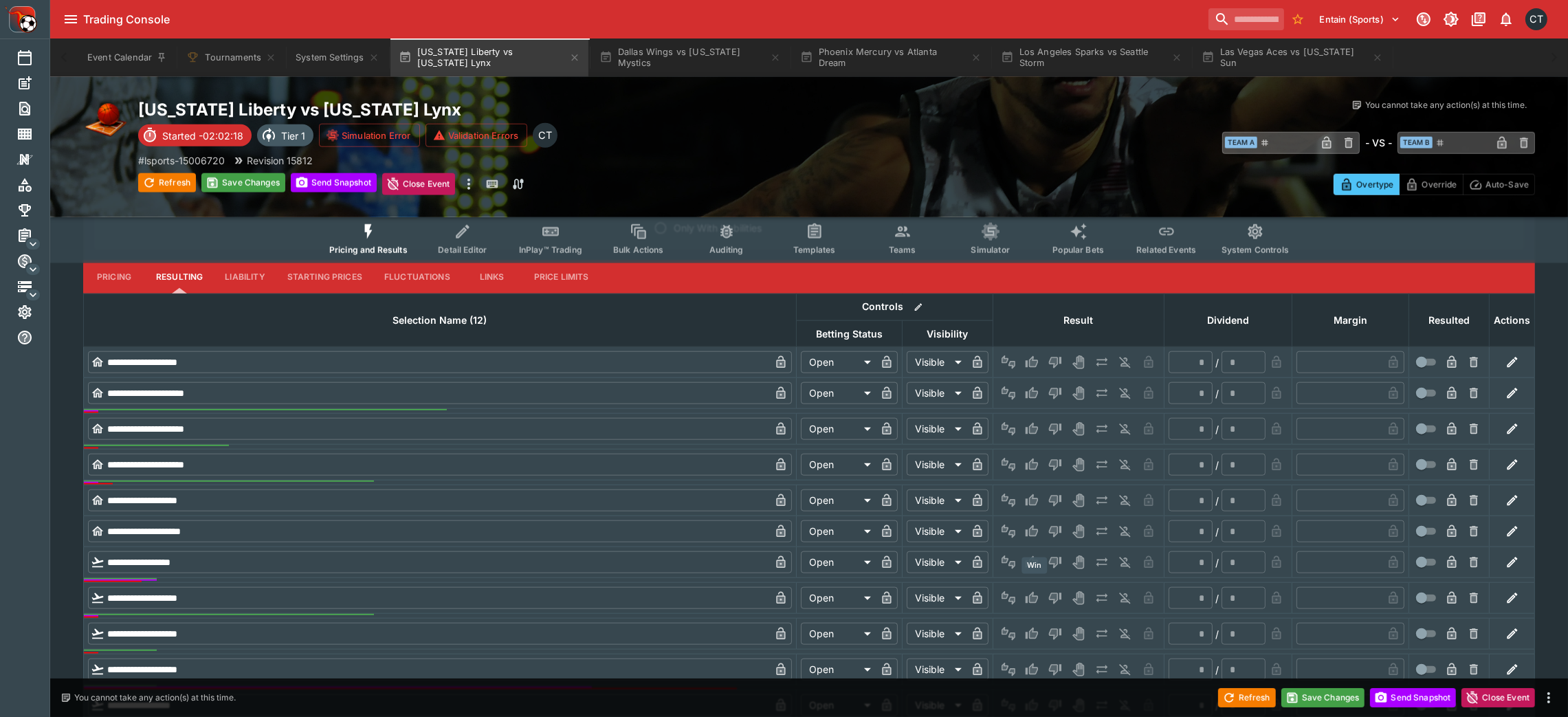
click at [1038, 477] on icon "Win" at bounding box center [1031, 598] width 14 height 14
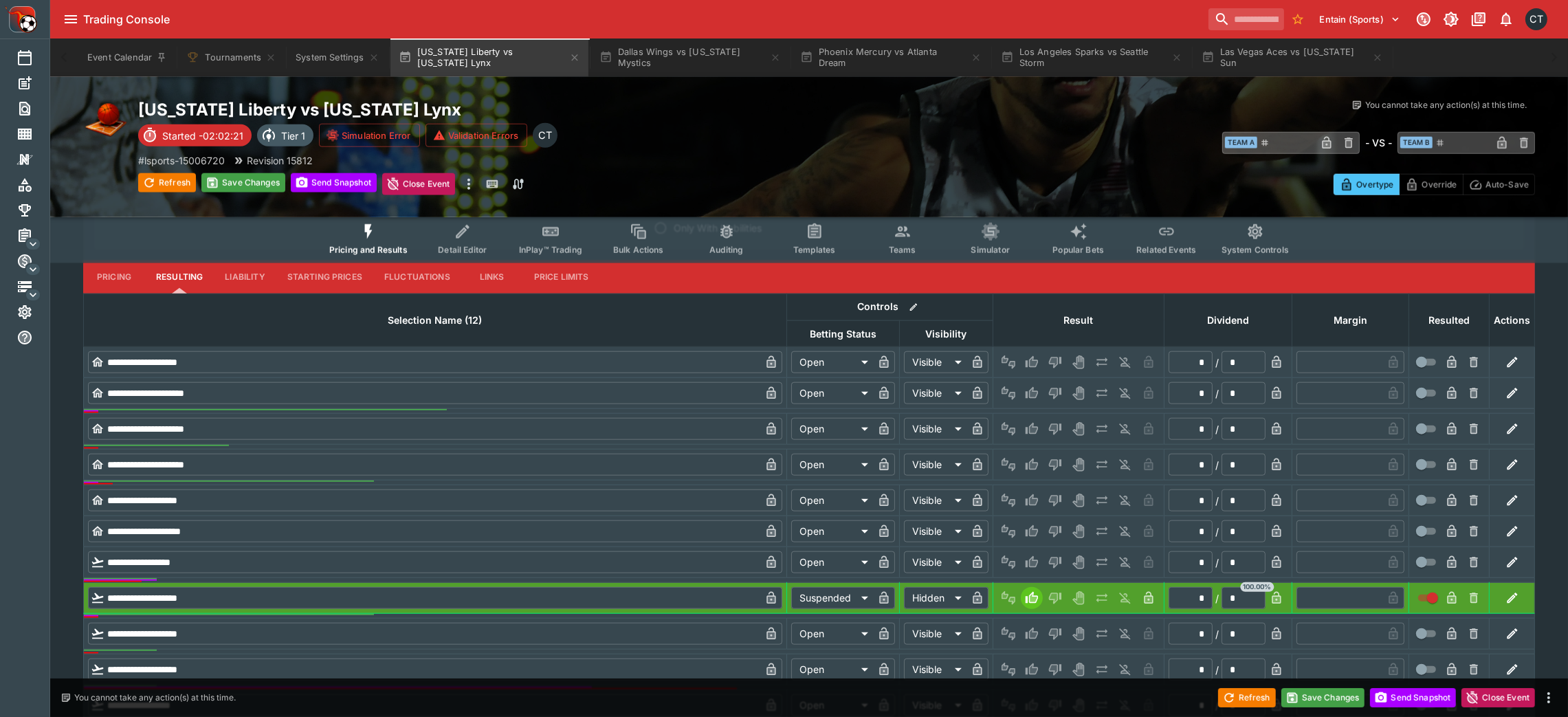
scroll to position [2349, 0]
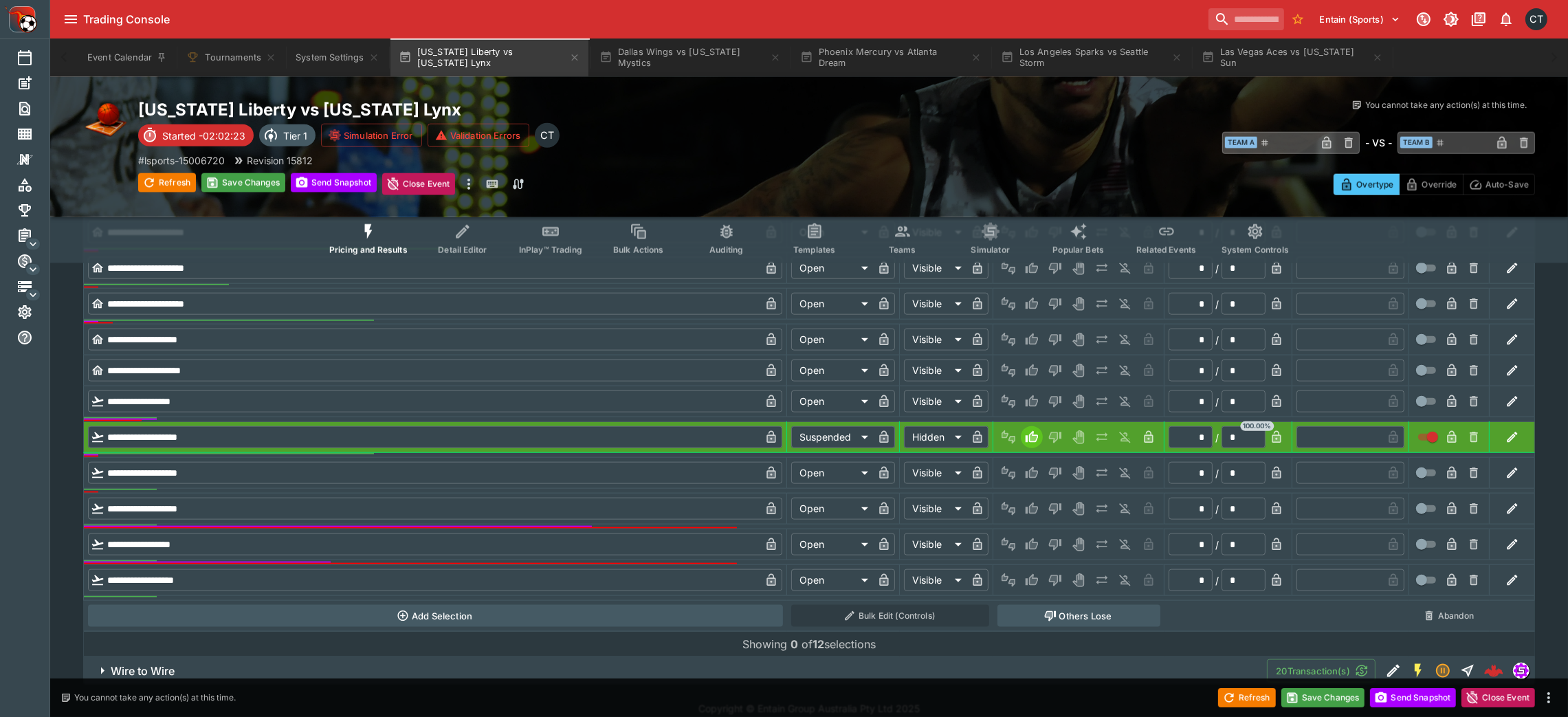
click at [1055, 477] on button "Others Lose" at bounding box center [1078, 616] width 163 height 22
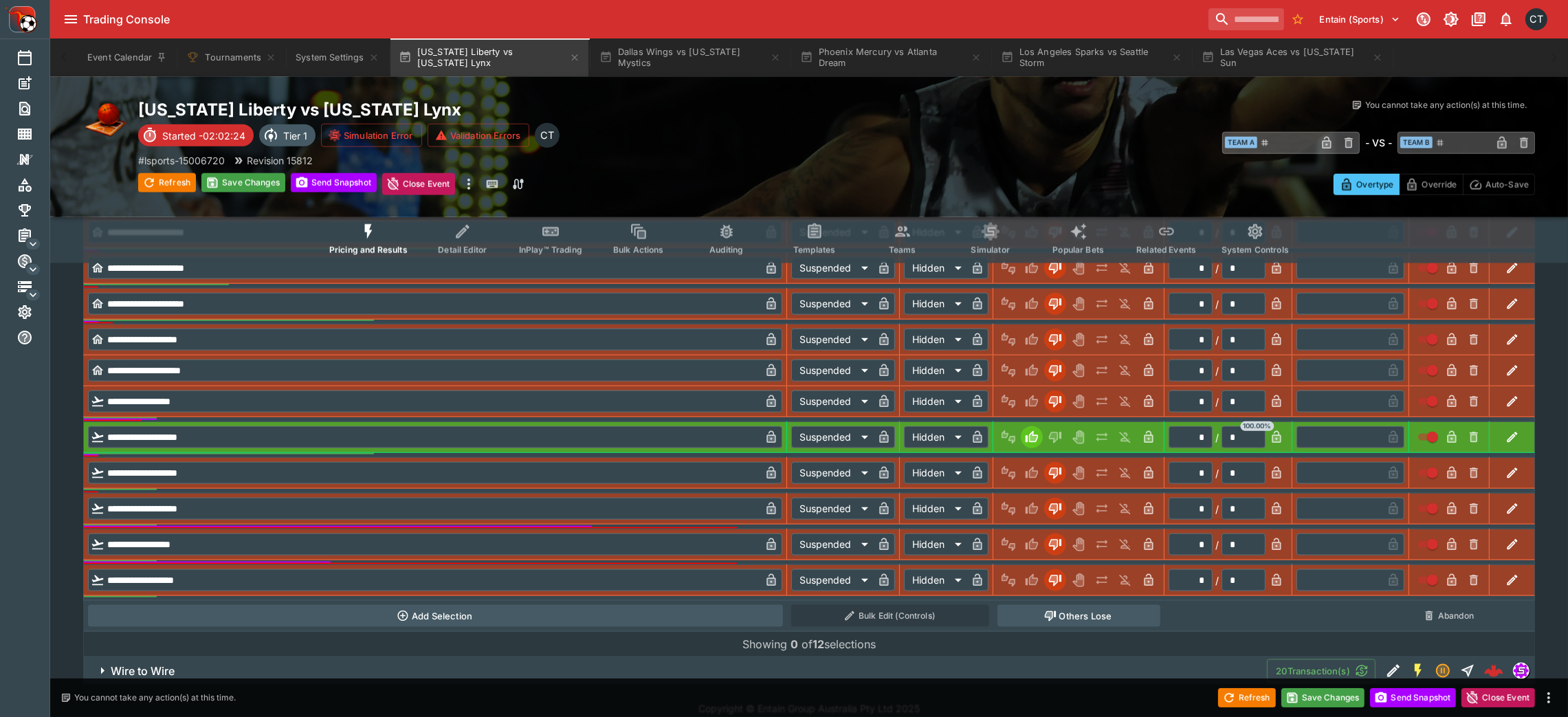
click at [1000, 477] on button "Wire to Wire" at bounding box center [675, 671] width 1183 height 28
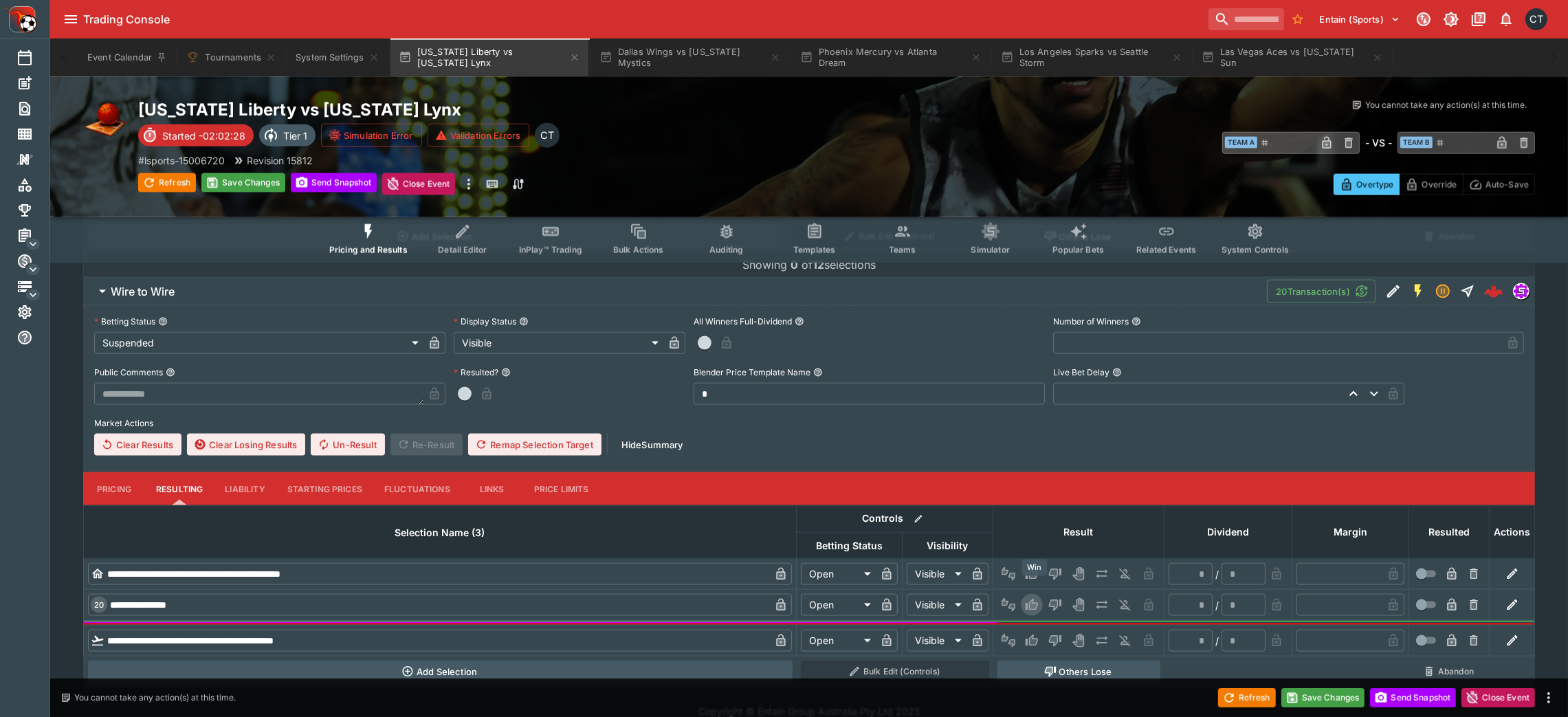
click at [1027, 477] on icon "Win" at bounding box center [1031, 604] width 14 height 14
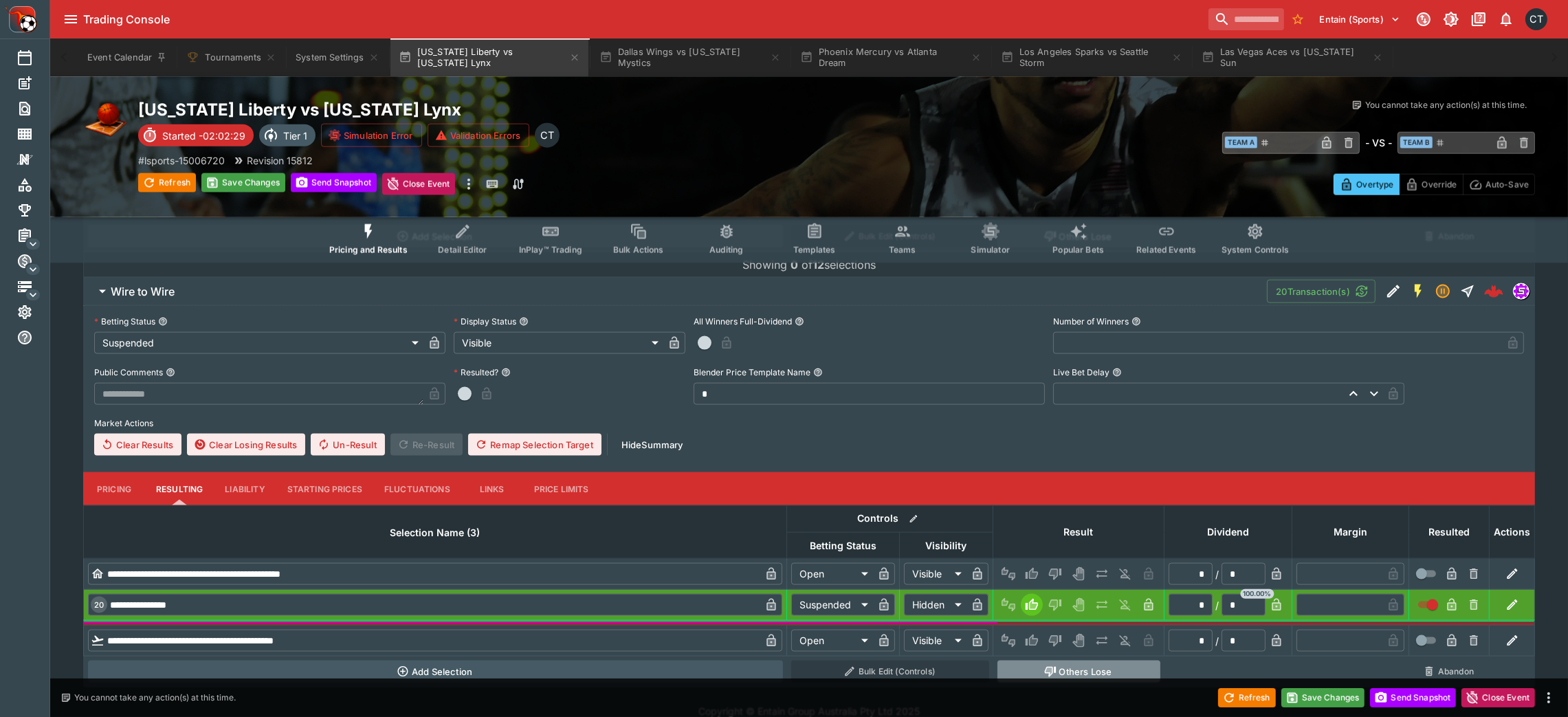
click at [1055, 477] on button "Others Lose" at bounding box center [1078, 671] width 163 height 22
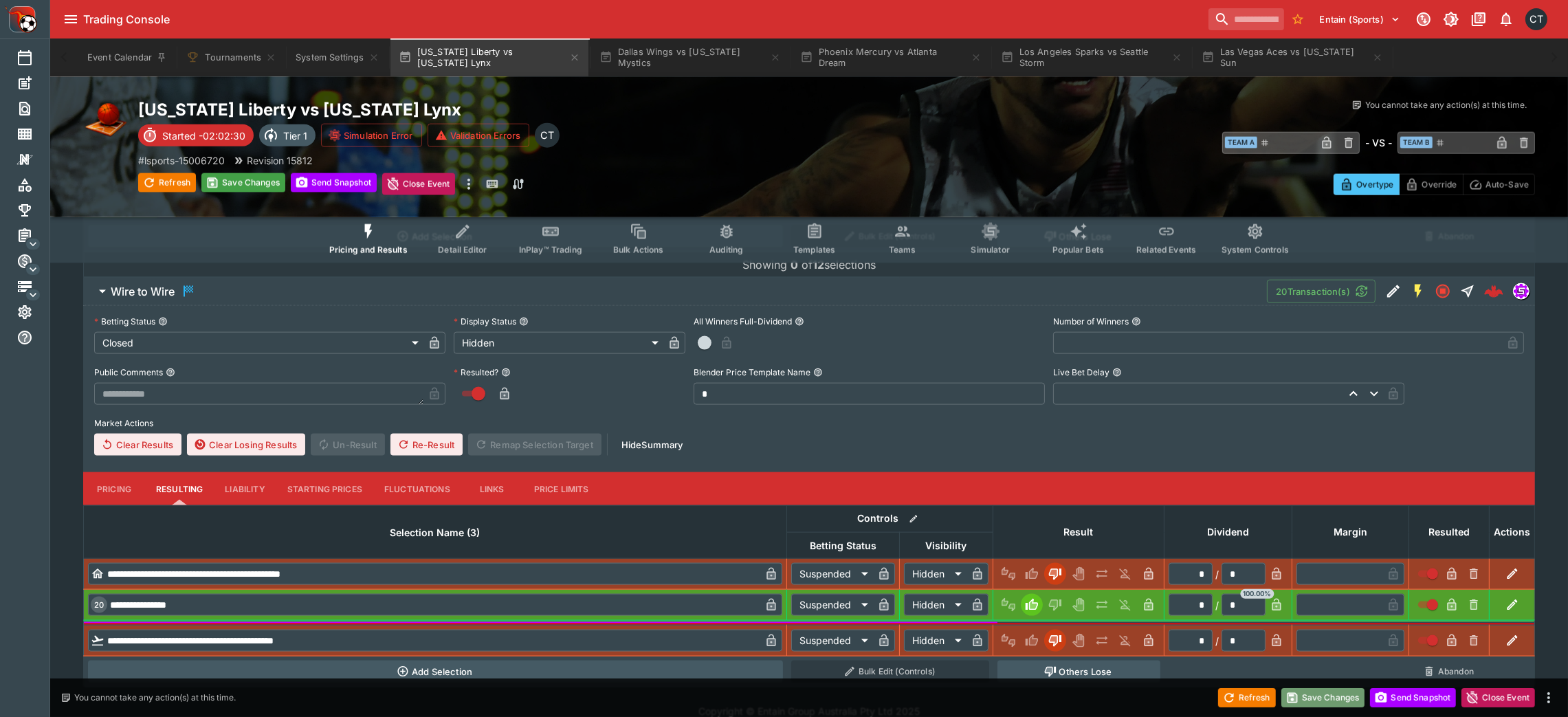
click at [1055, 477] on button "Save Changes" at bounding box center [1323, 697] width 84 height 20
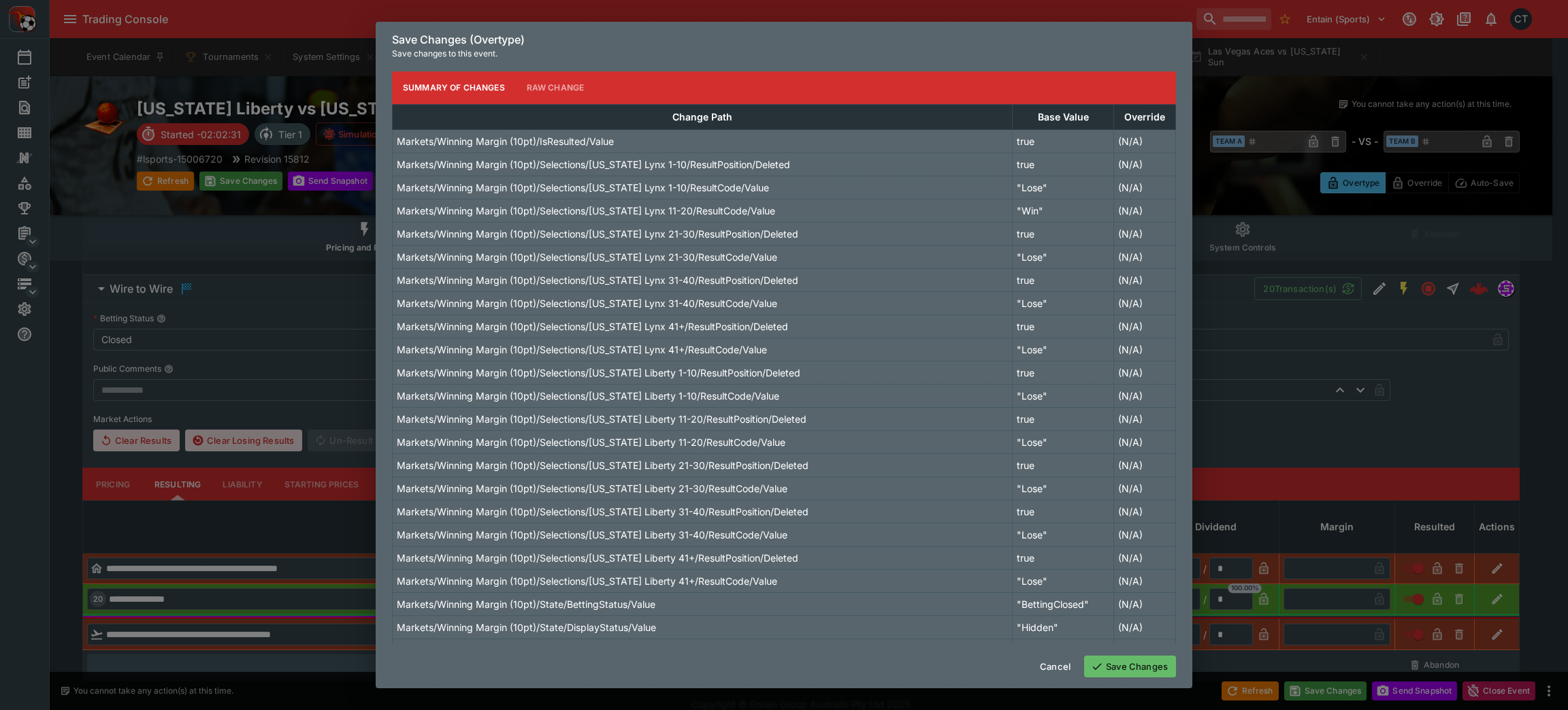
click at [1045, 472] on button "Save Changes" at bounding box center [1131, 666] width 92 height 22
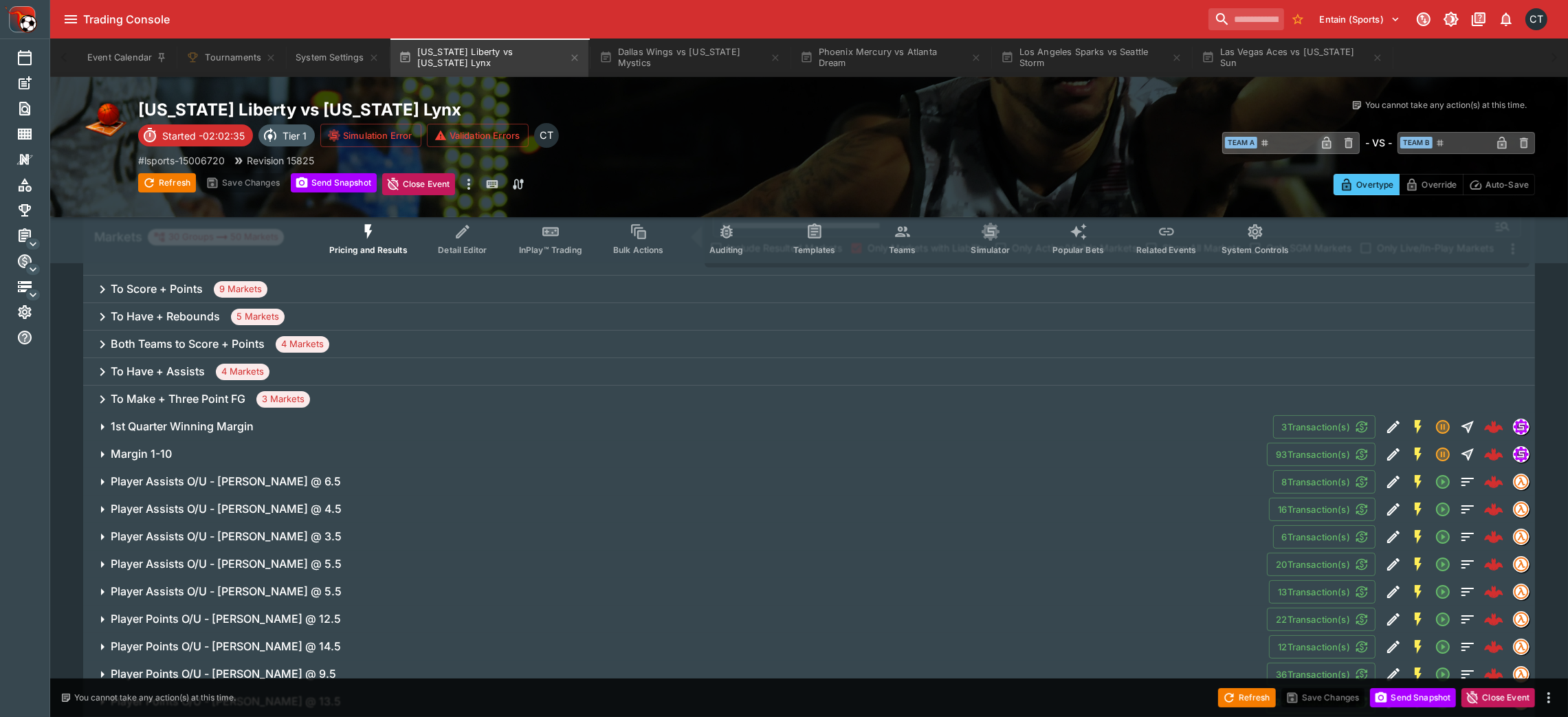
scroll to position [215, 0]
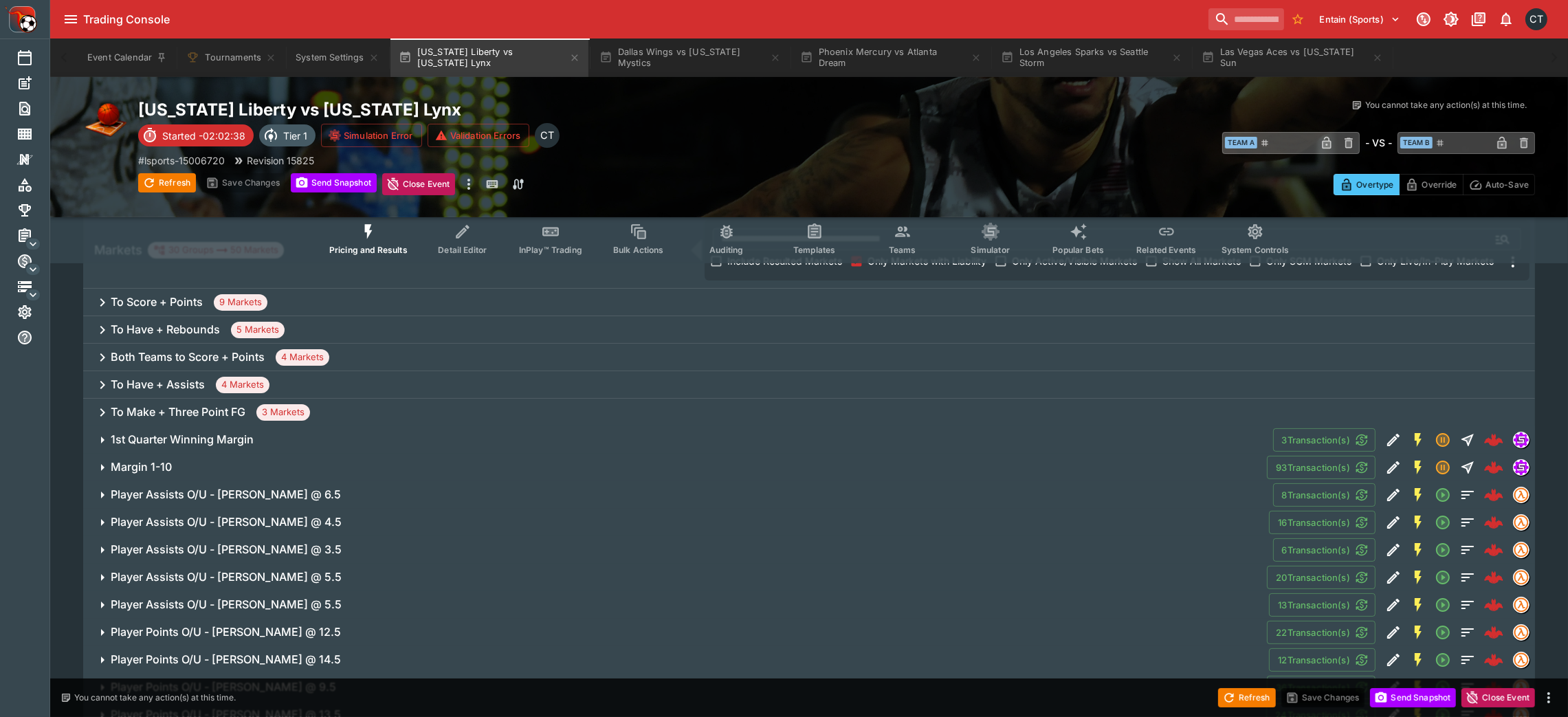
click at [708, 348] on div "Both Teams to Score + Points 4 Markets" at bounding box center [808, 358] width 1451 height 28
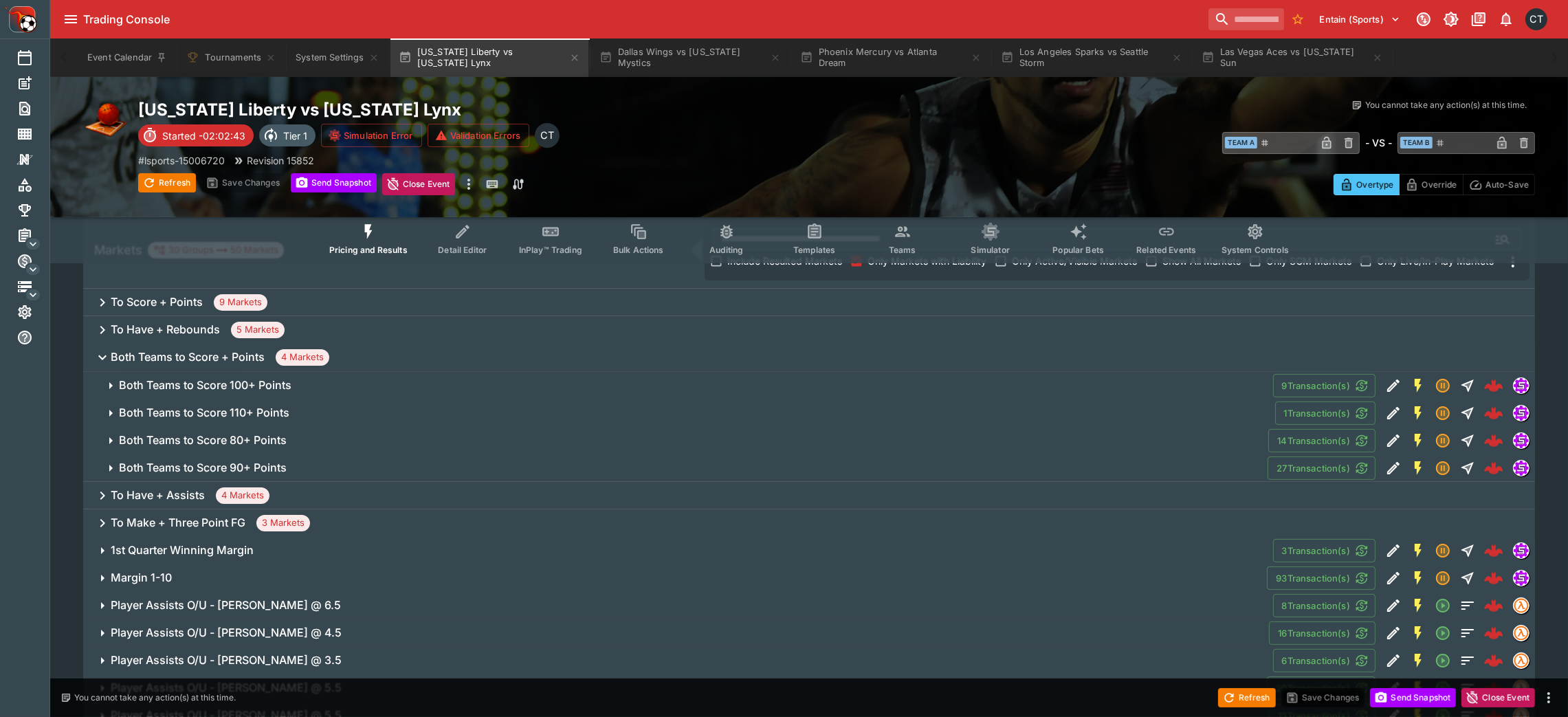
click at [306, 387] on span "Both Teams to Score 100+ Points" at bounding box center [691, 385] width 1143 height 15
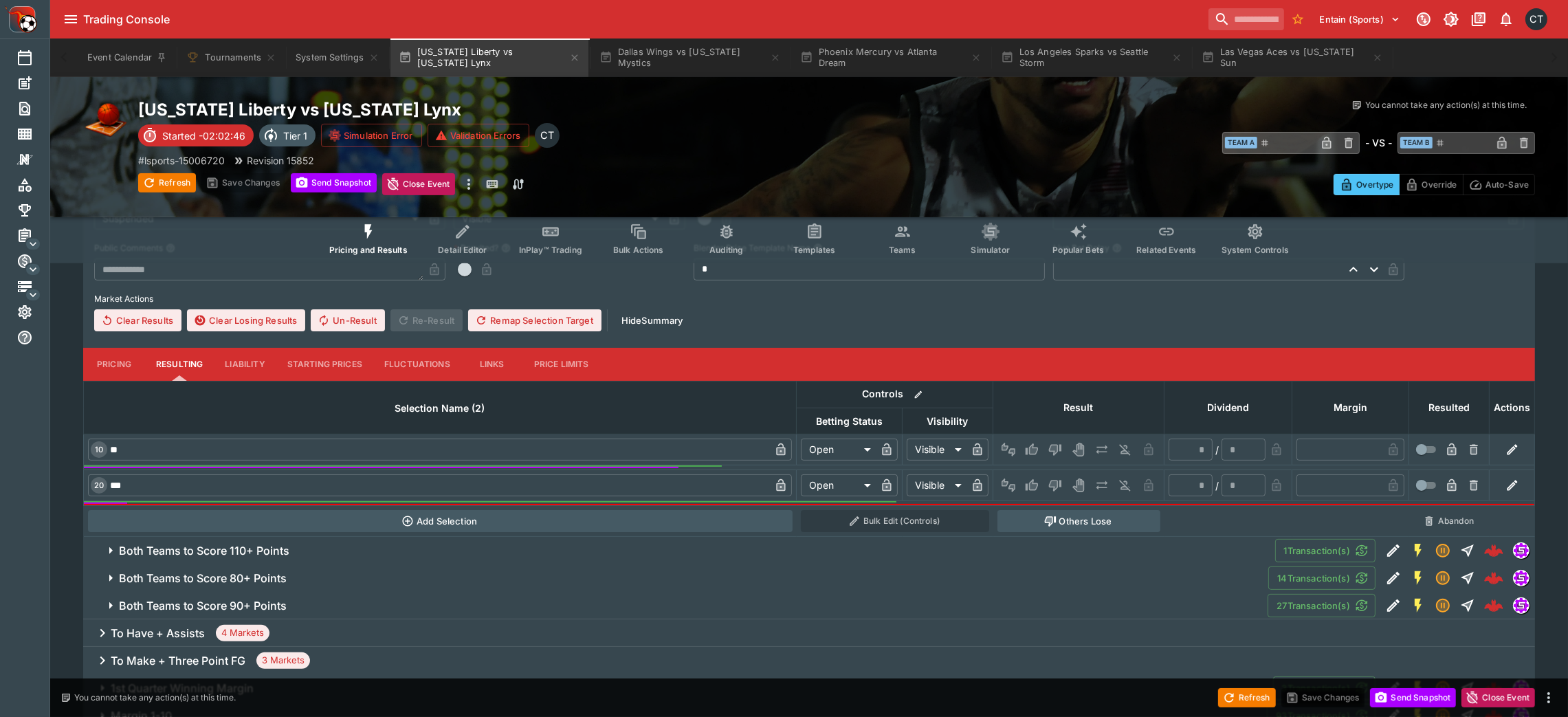
scroll to position [475, 0]
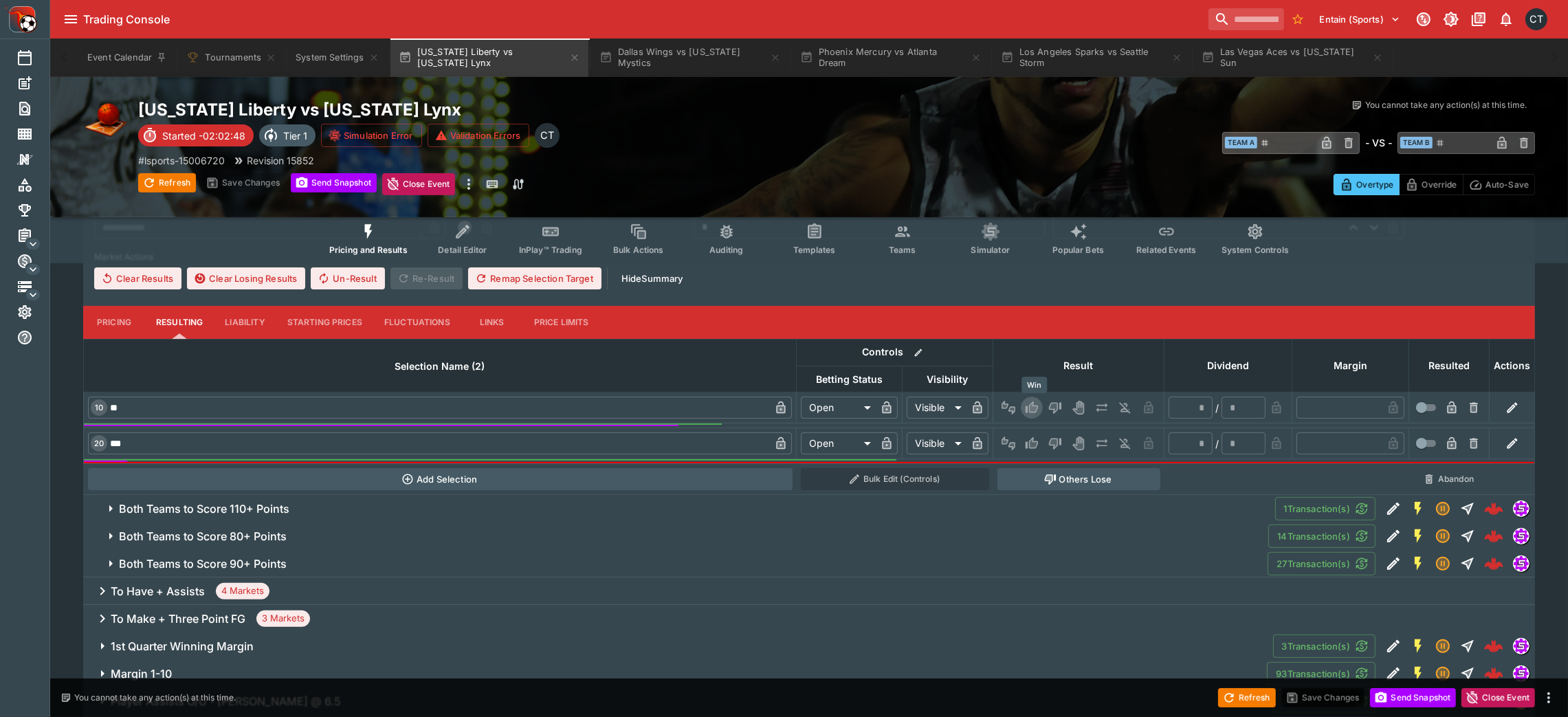
click at [1035, 397] on button "Win" at bounding box center [1031, 407] width 22 height 22
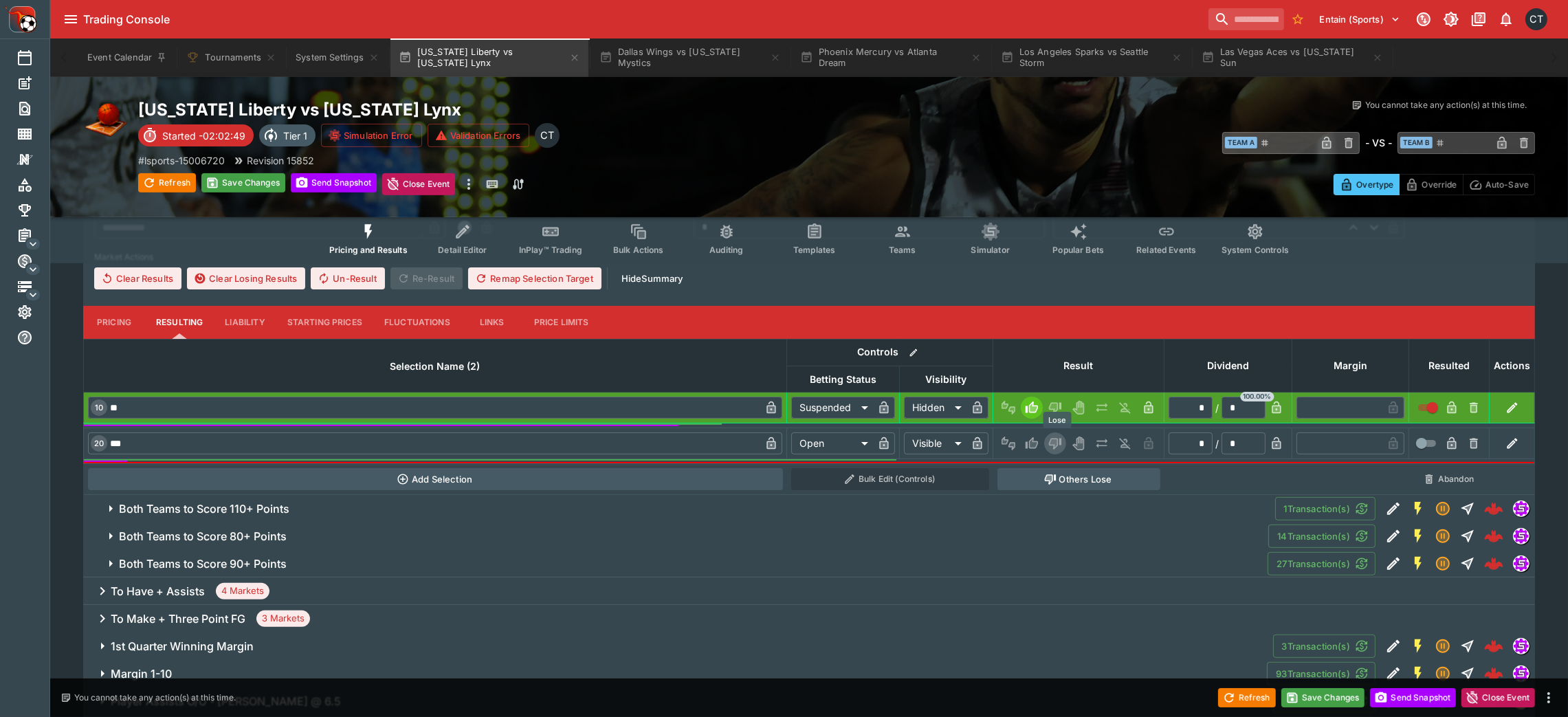
click at [1055, 436] on icon "Lose" at bounding box center [1054, 443] width 14 height 14
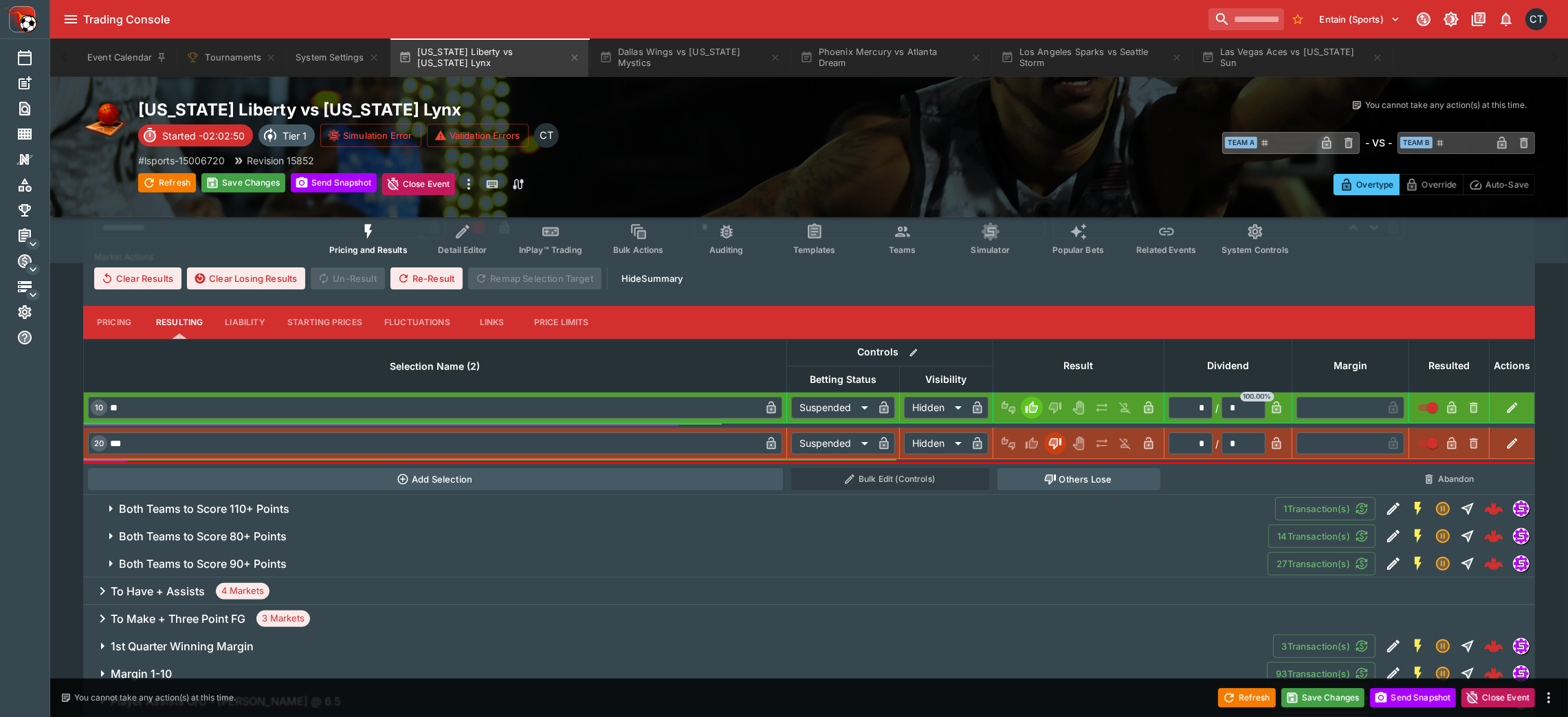
click at [1022, 477] on button "Both Teams to Score 110+ Points" at bounding box center [679, 509] width 1192 height 28
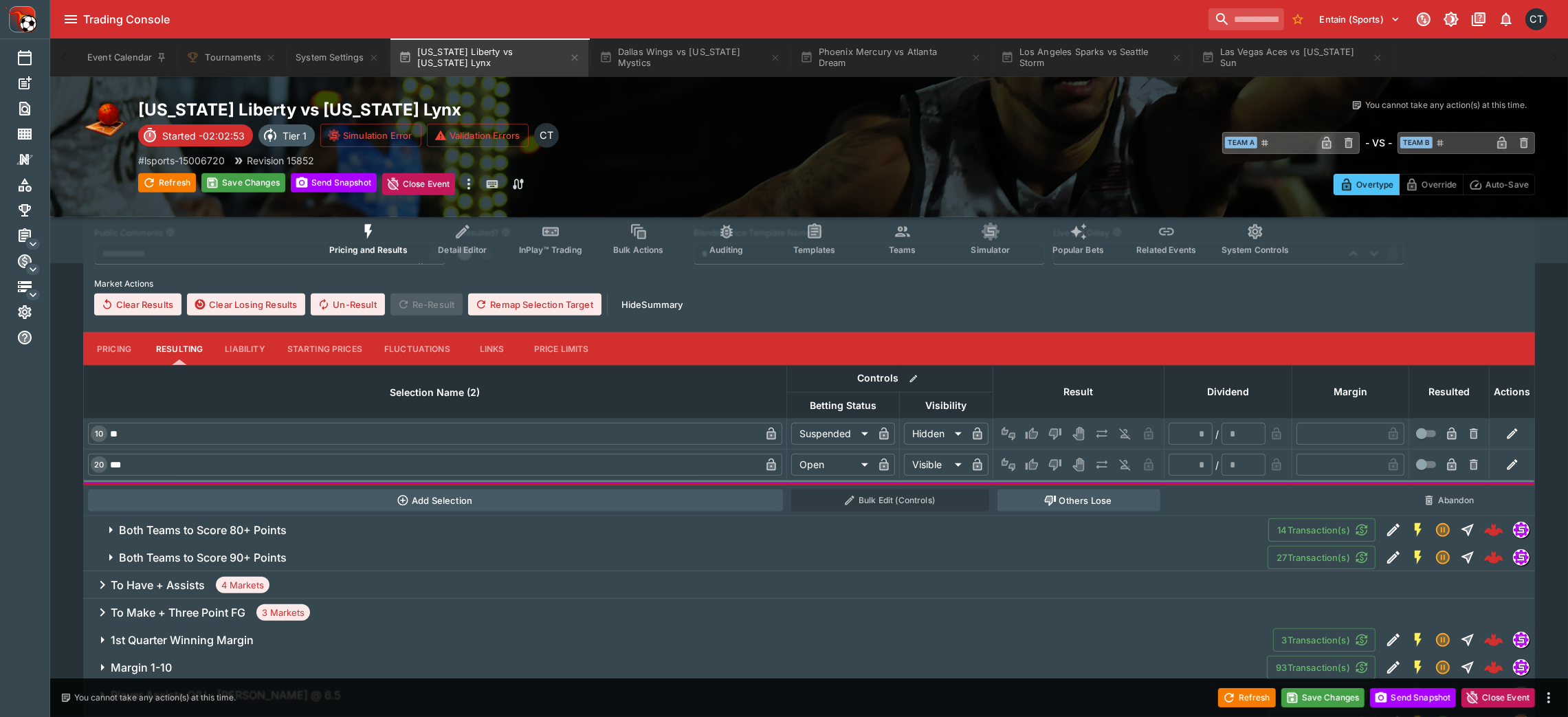
scroll to position [844, 0]
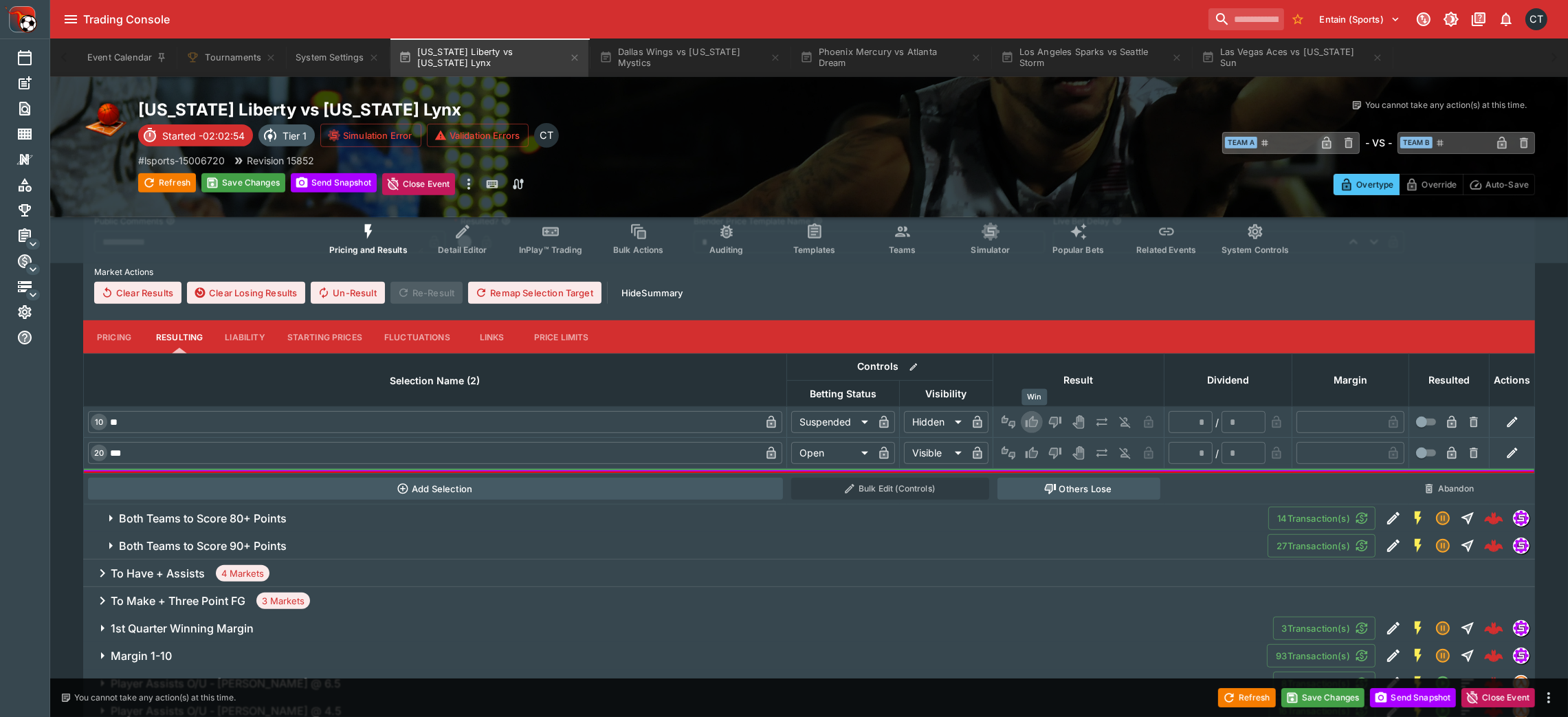
click at [1030, 411] on button "Win" at bounding box center [1031, 421] width 22 height 22
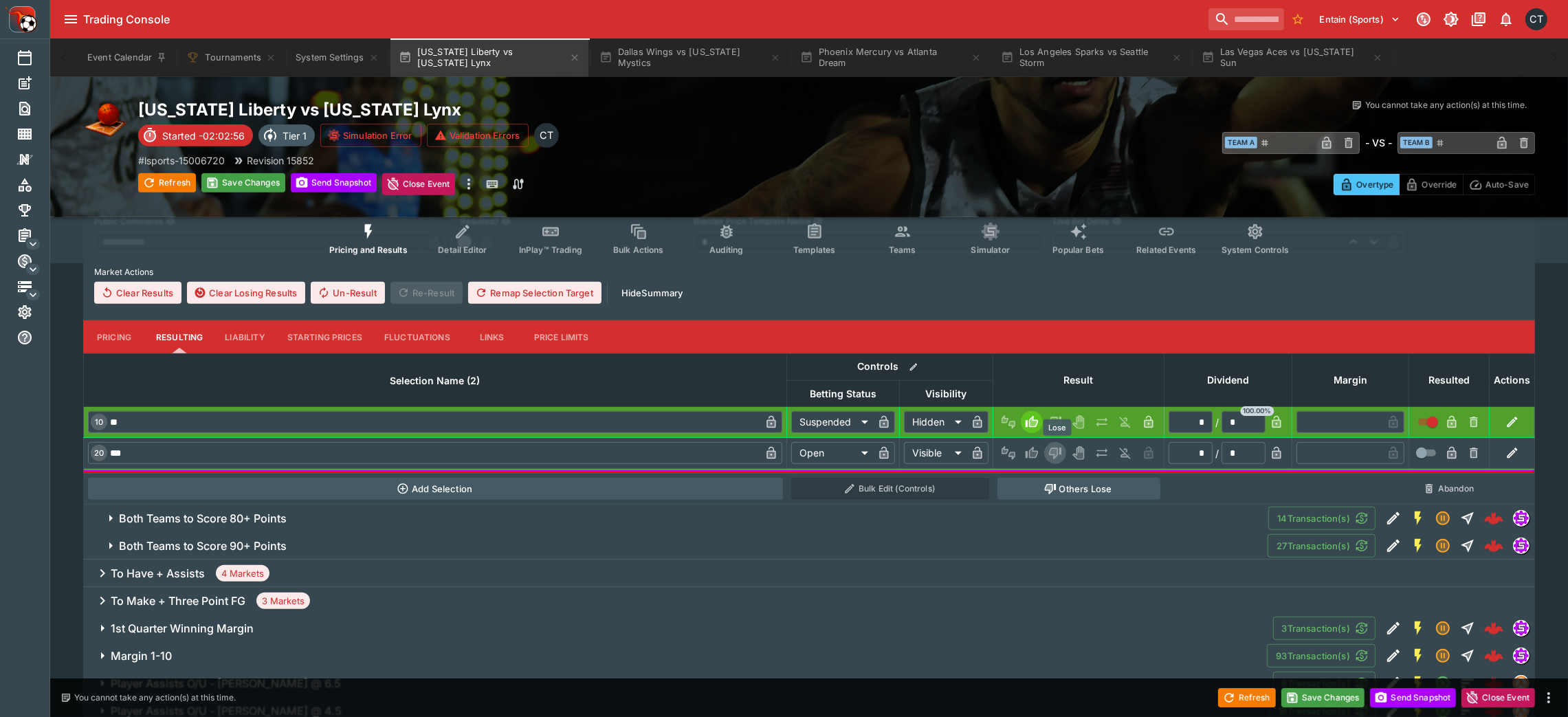
click at [1055, 453] on icon "Lose" at bounding box center [1054, 454] width 12 height 11
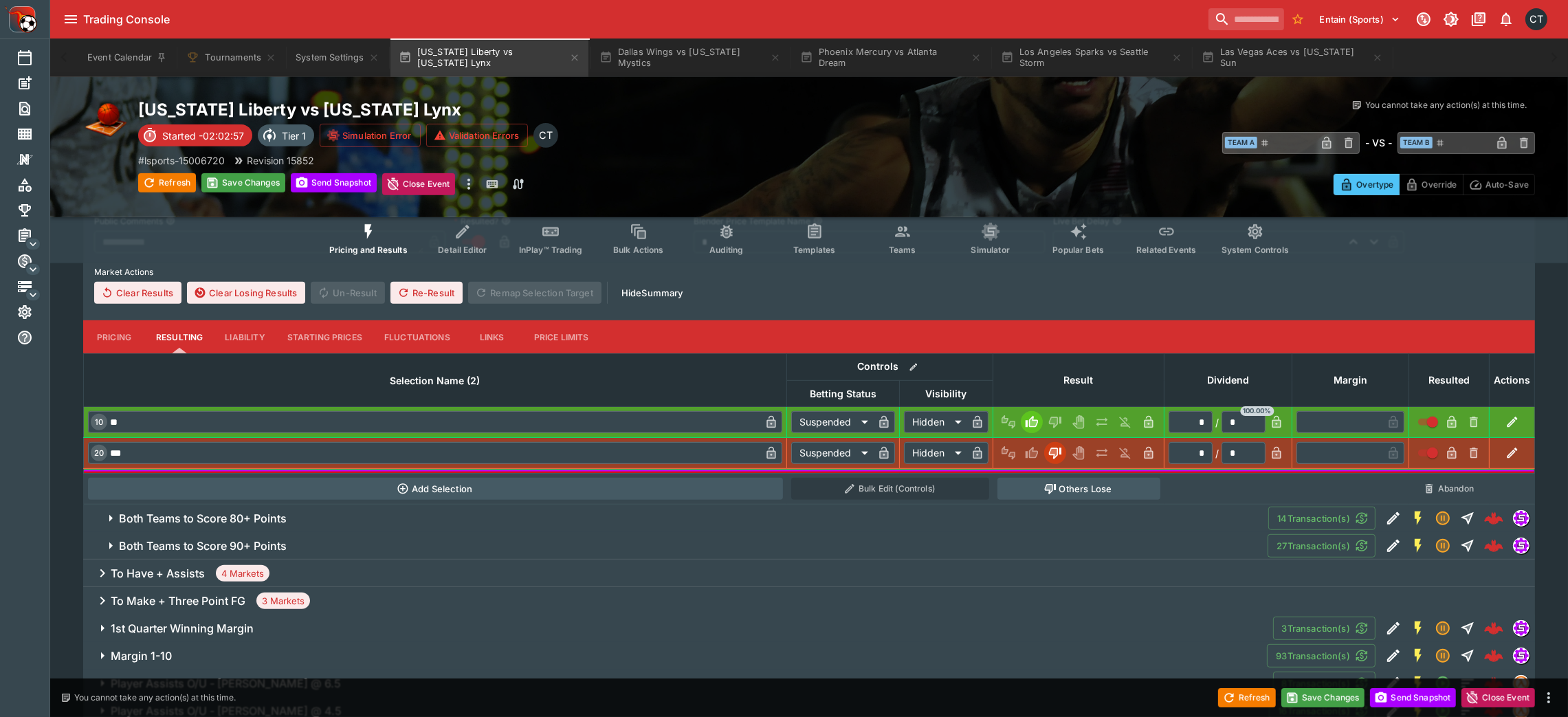
click at [1016, 477] on span "Both Teams to Score 80+ Points" at bounding box center [688, 519] width 1138 height 15
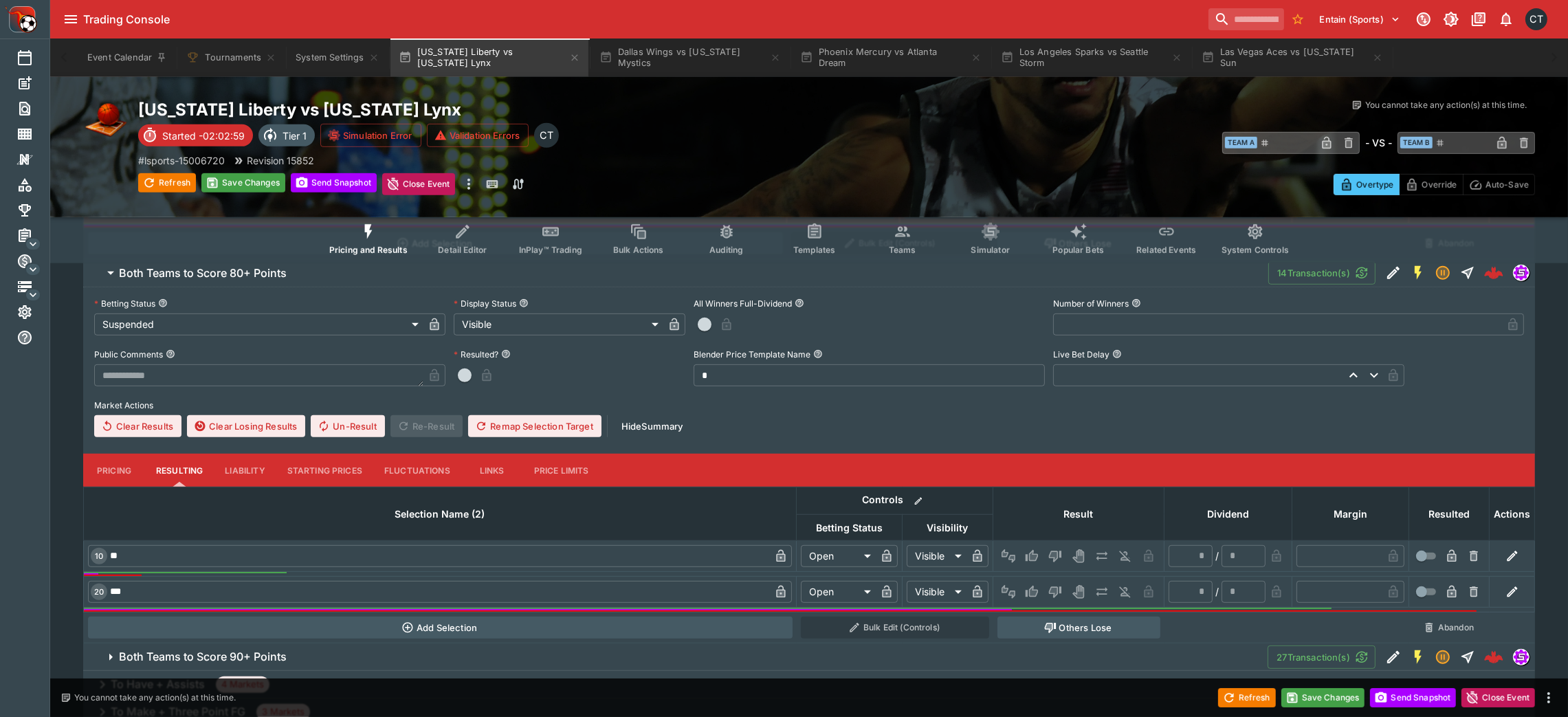
scroll to position [1109, 0]
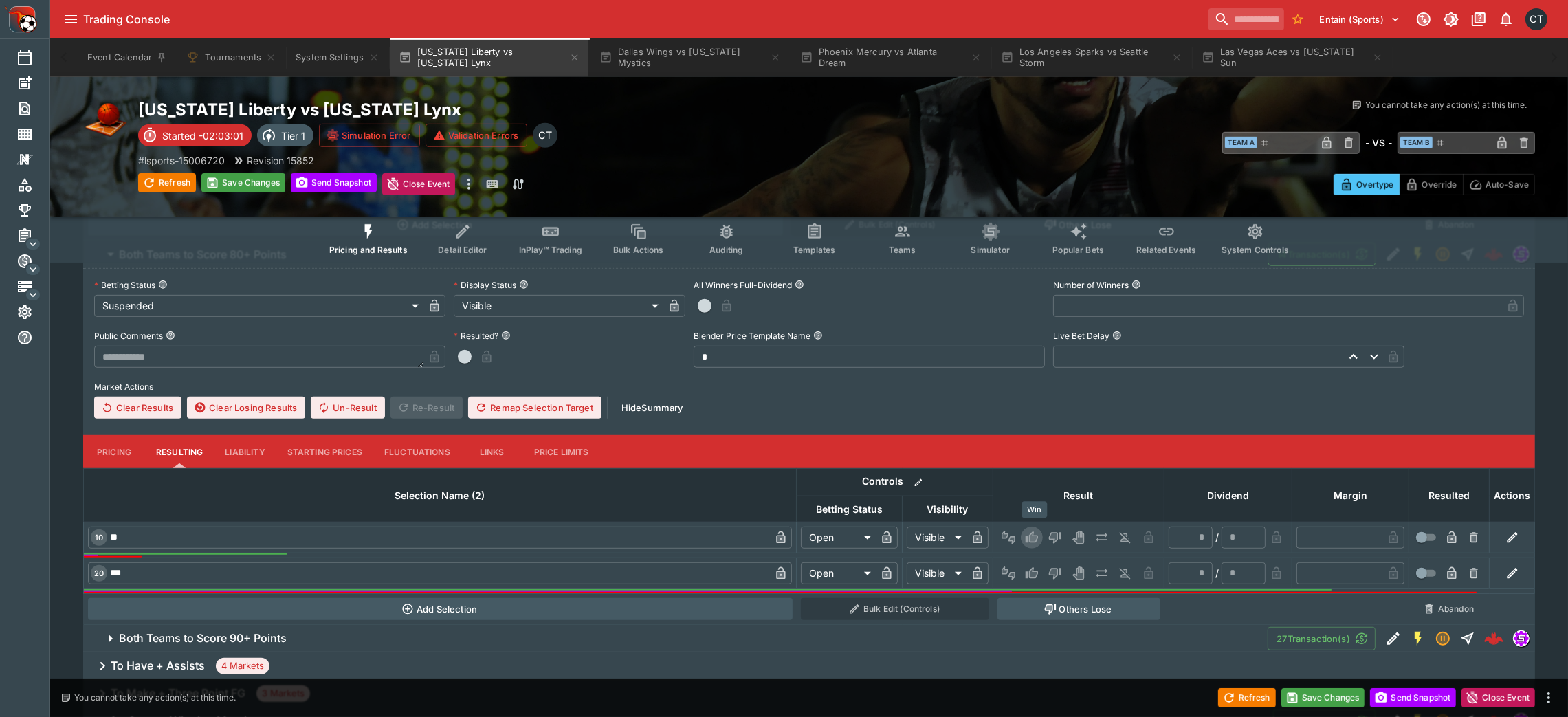
click at [1038, 477] on icon "Win" at bounding box center [1031, 537] width 14 height 14
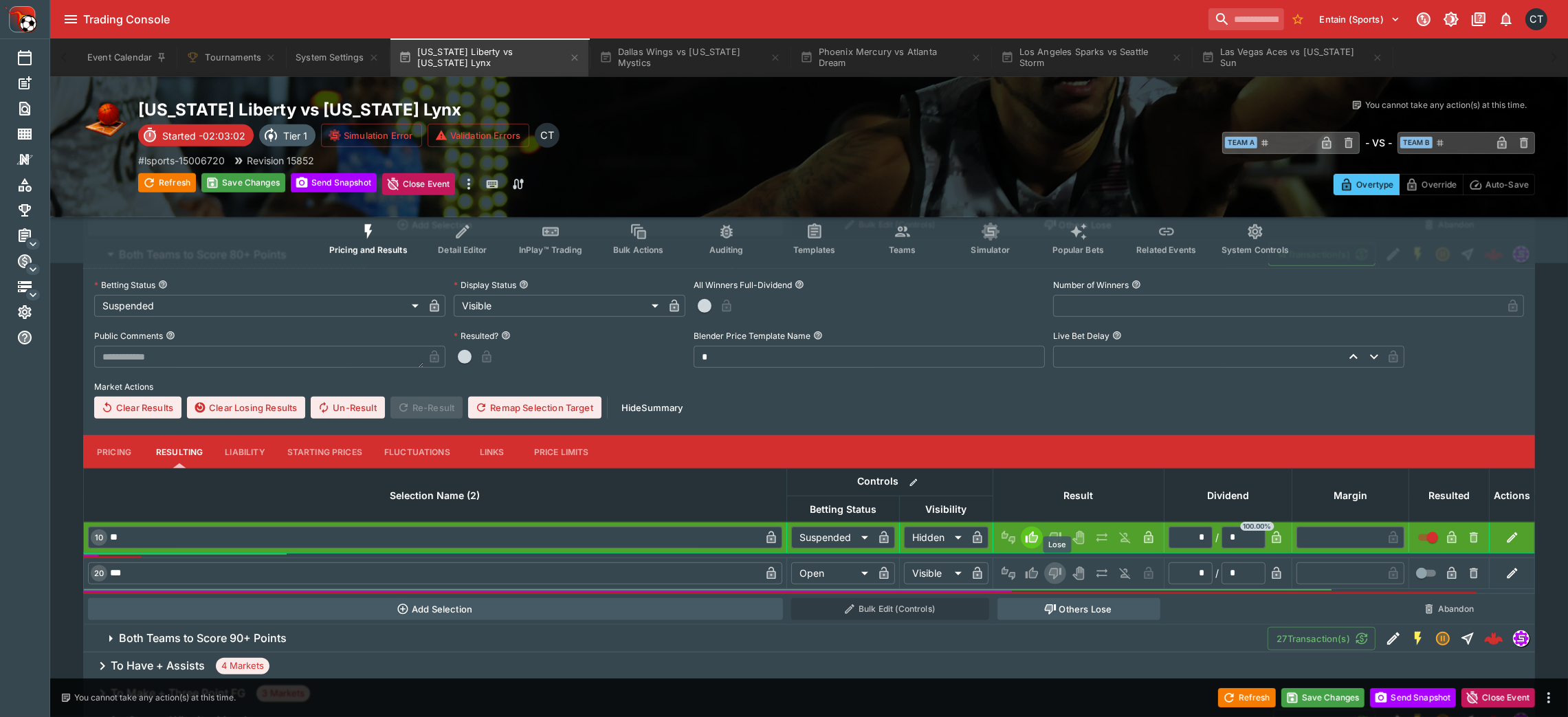
click at [1055, 477] on icon "Lose" at bounding box center [1054, 572] width 14 height 14
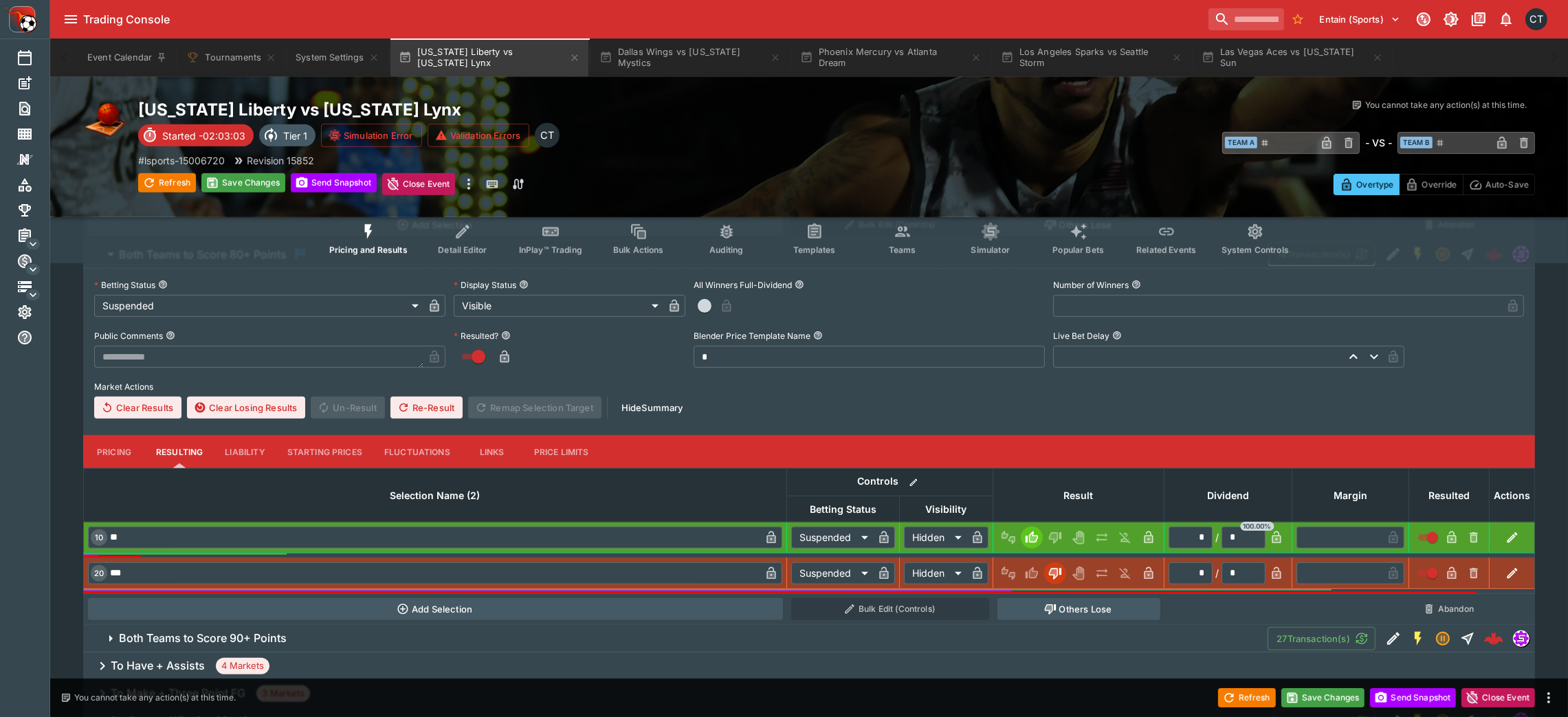
click at [950, 477] on span "Both Teams to Score 90+ Points" at bounding box center [688, 639] width 1138 height 15
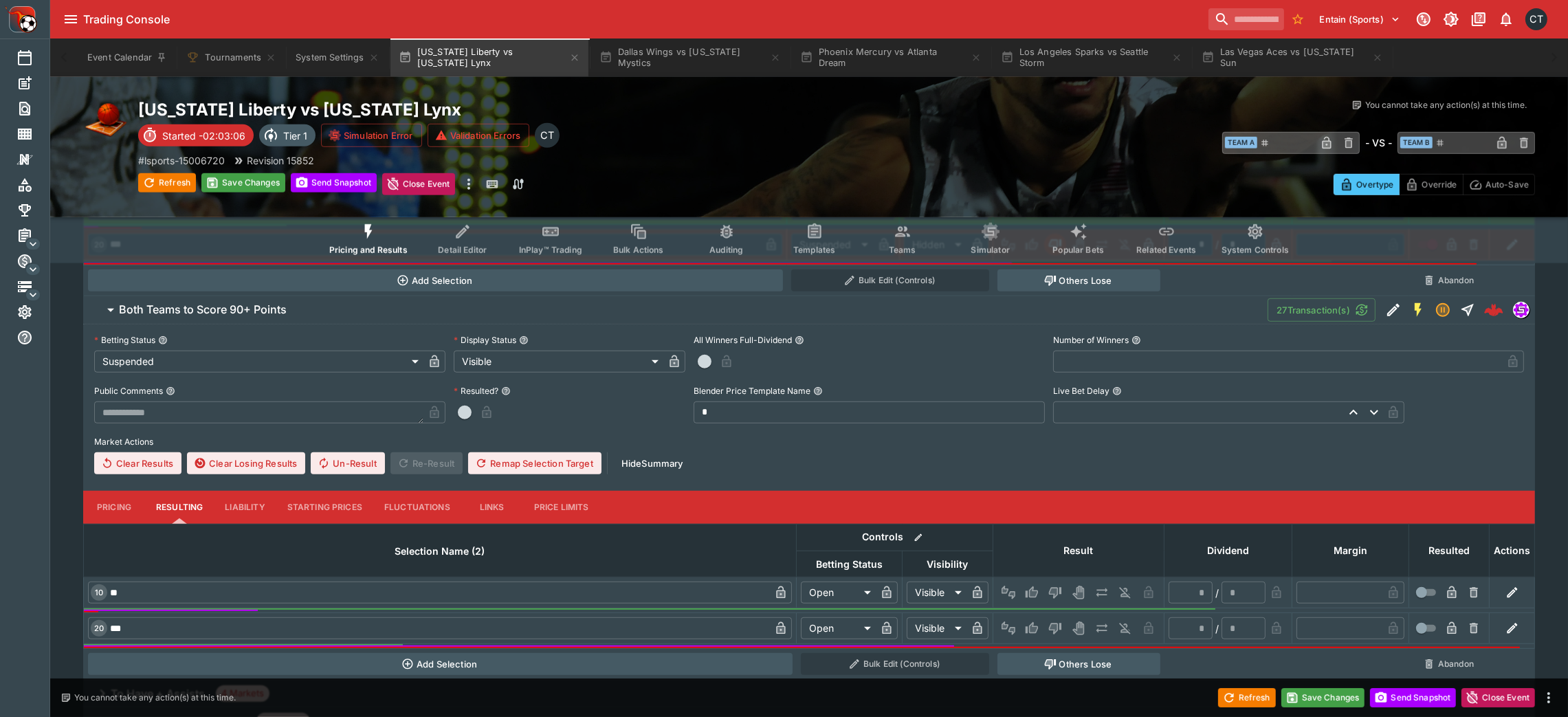
scroll to position [1464, 0]
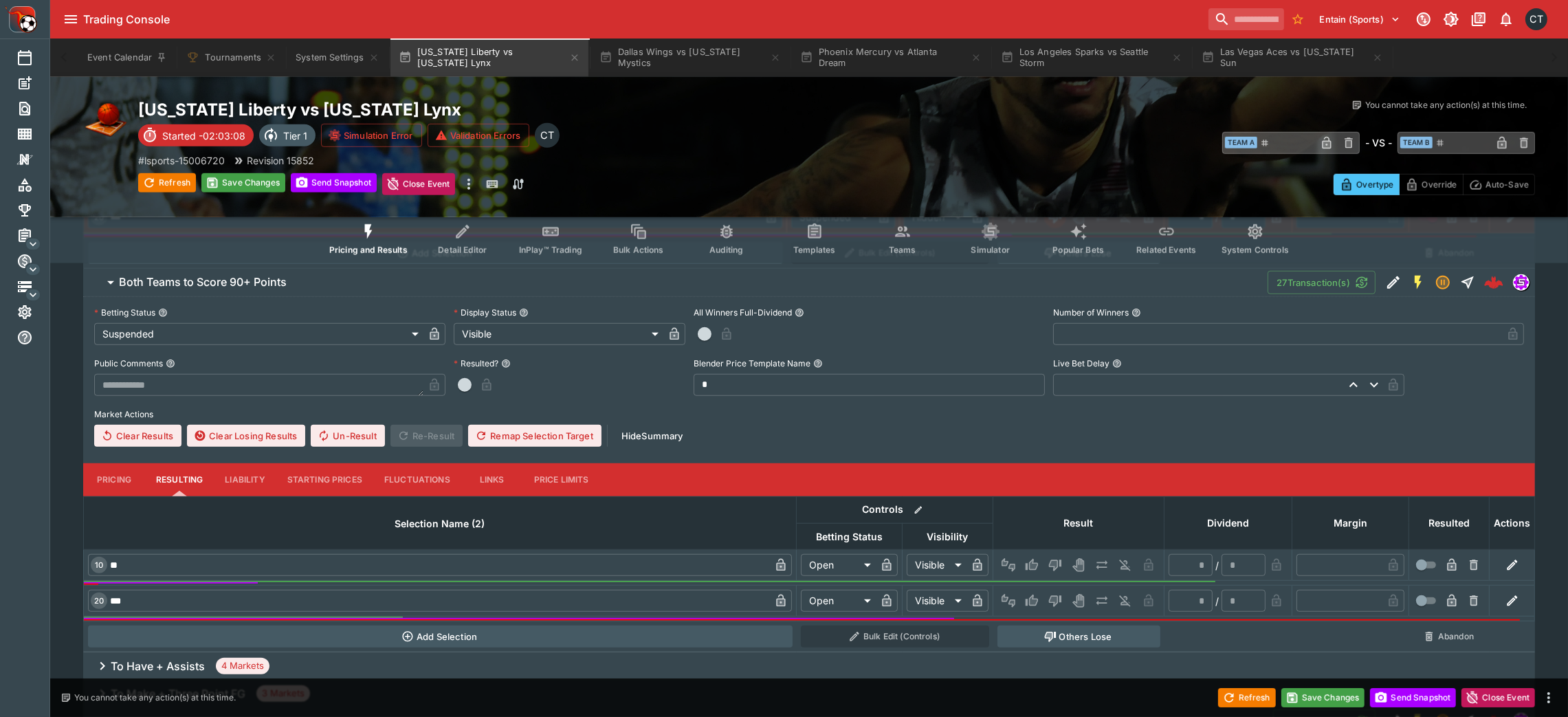
click at [1024, 477] on td at bounding box center [1079, 565] width 172 height 31
click at [1031, 477] on icon "Win" at bounding box center [1031, 564] width 12 height 11
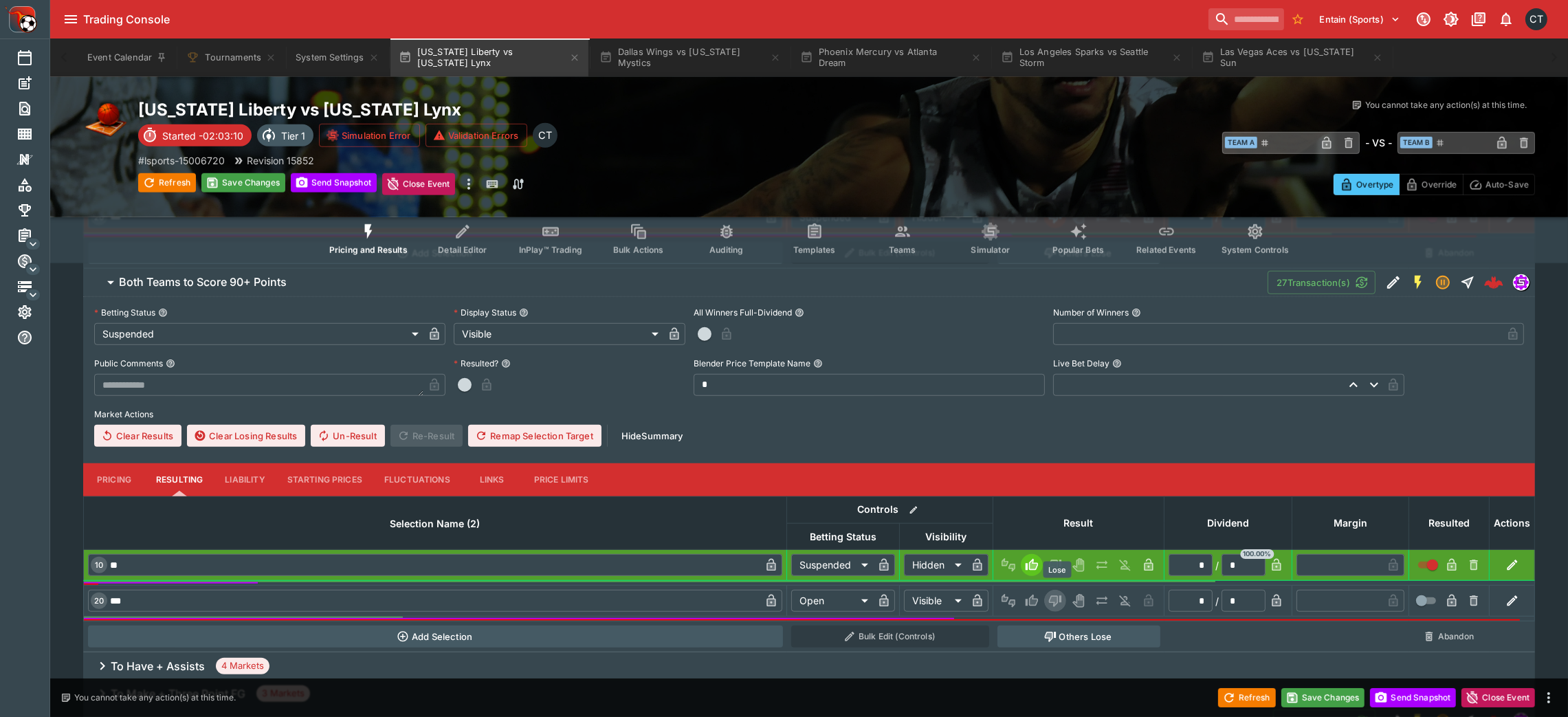
click at [1054, 477] on button "Lose" at bounding box center [1054, 600] width 22 height 22
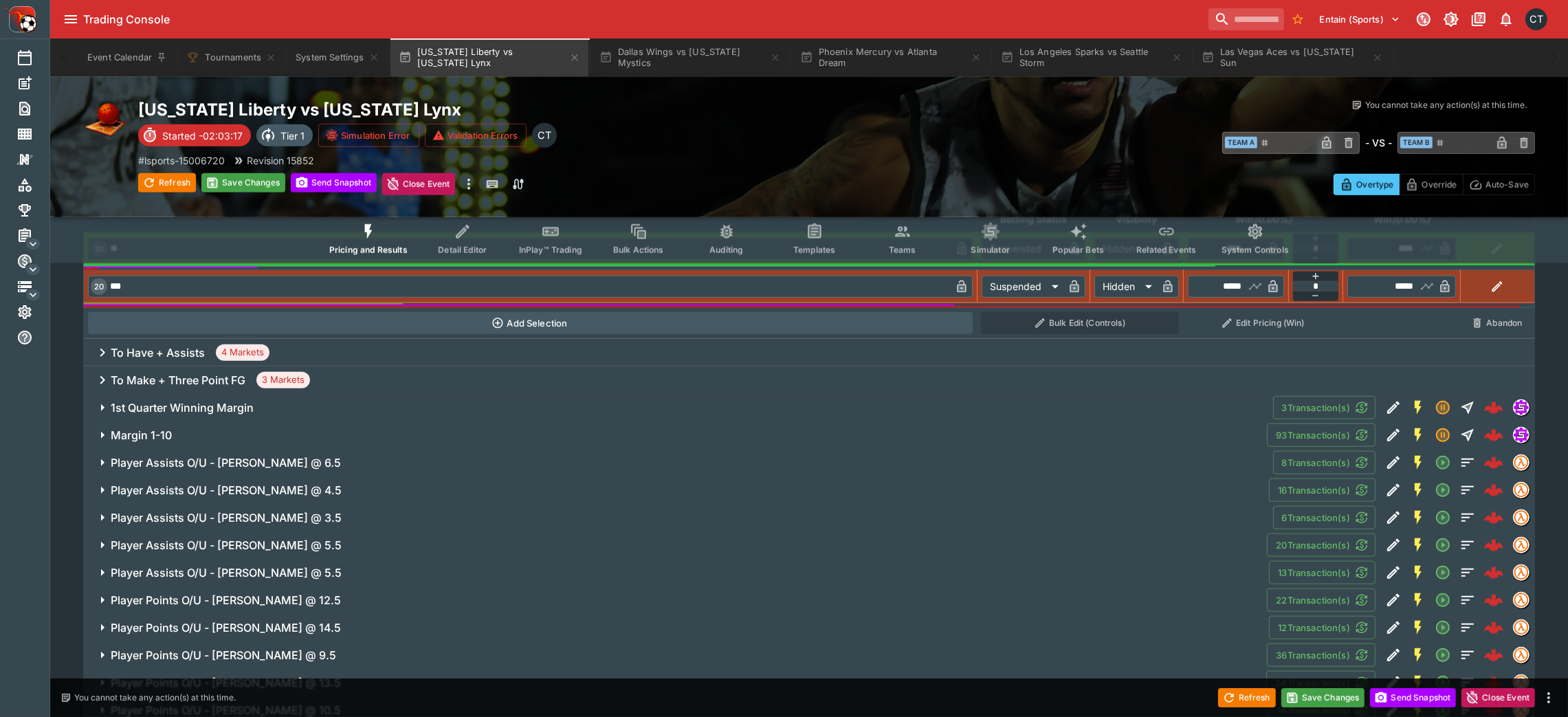
scroll to position [1788, 0]
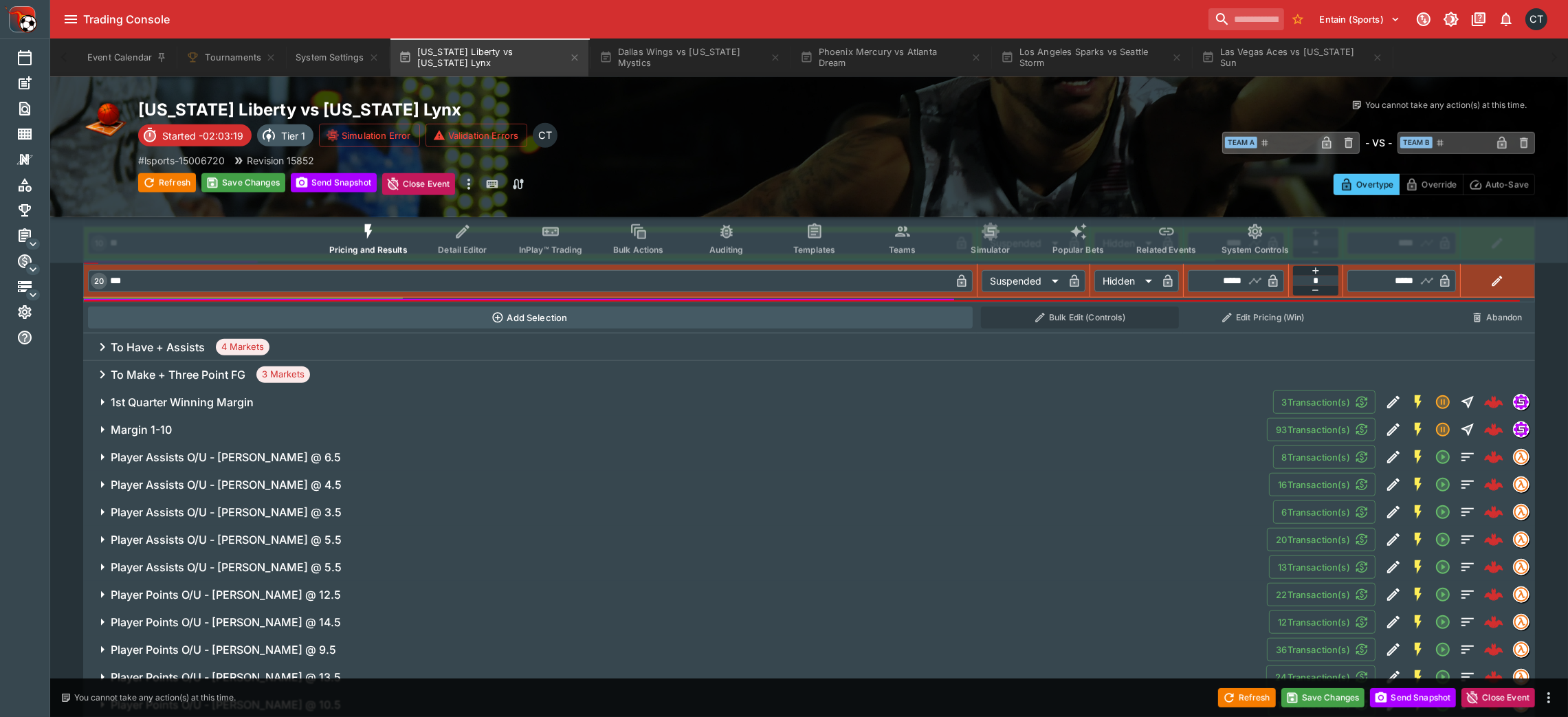
click at [639, 375] on div "To Make + Three Point FG 3 Markets" at bounding box center [808, 375] width 1451 height 28
click at [639, 375] on button "To Make + Three Point FG 3 Markets" at bounding box center [808, 375] width 1451 height 28
click at [560, 395] on span "1st Quarter Winning Margin" at bounding box center [687, 403] width 1152 height 15
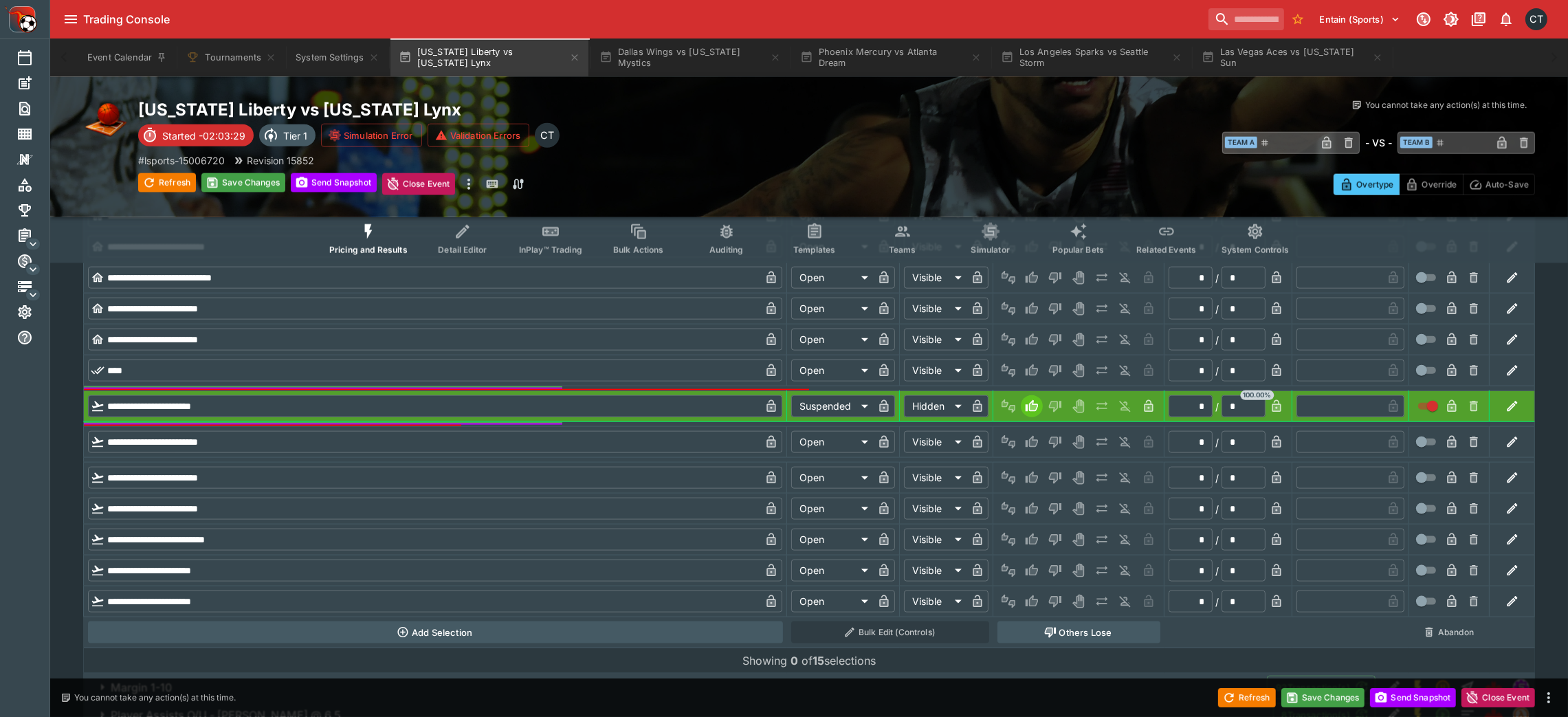
scroll to position [2630, 0]
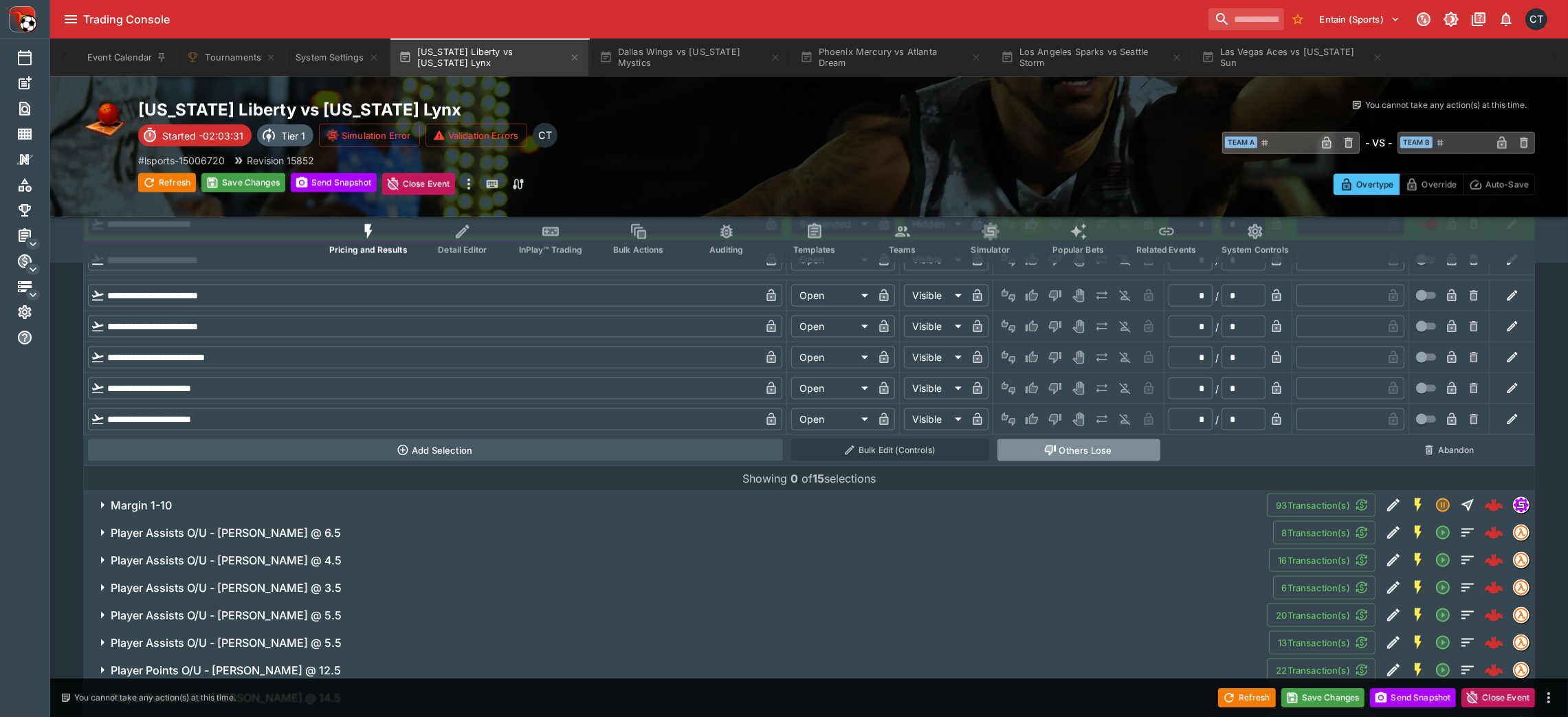
click at [1055, 439] on button "Others Lose" at bounding box center [1078, 450] width 163 height 22
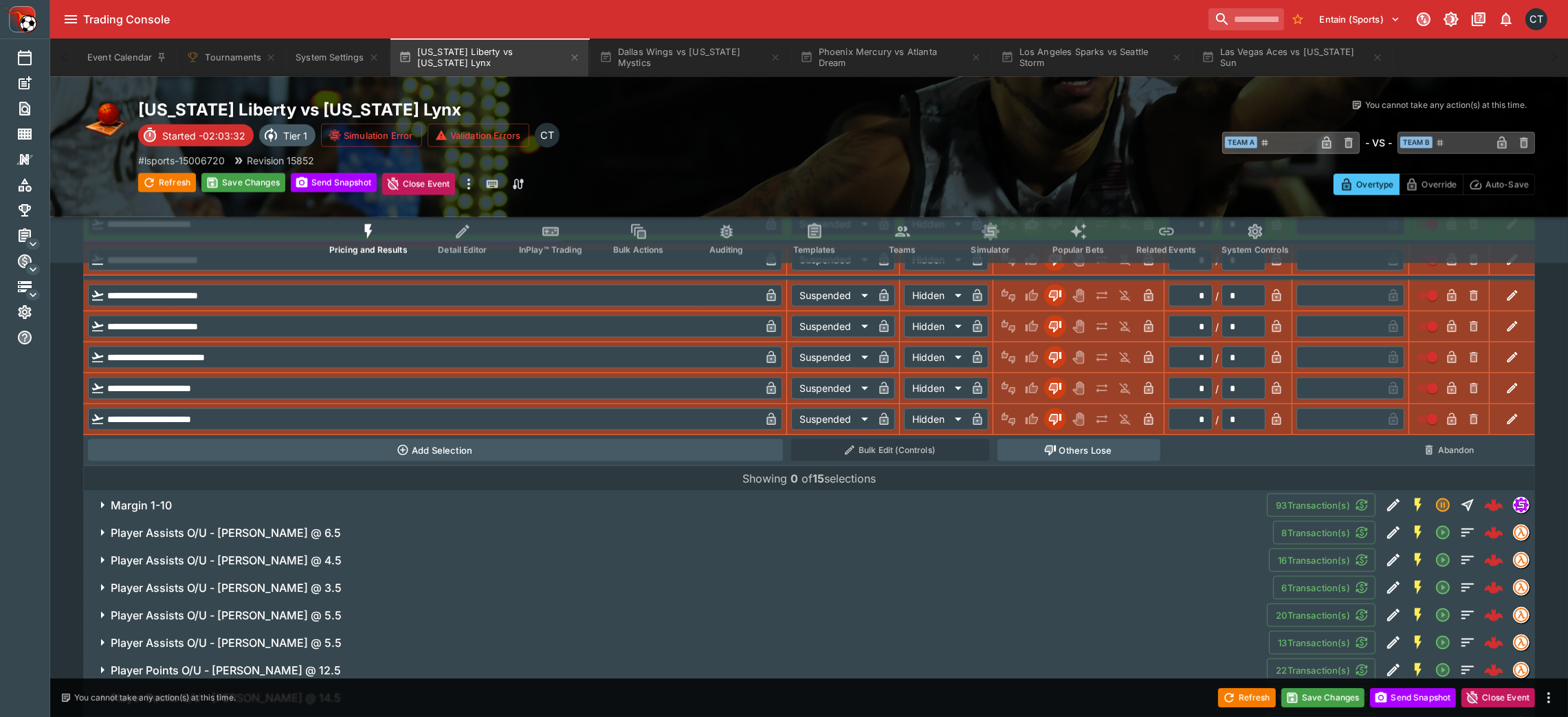
click at [994, 477] on span "Margin 1-10" at bounding box center [684, 505] width 1145 height 15
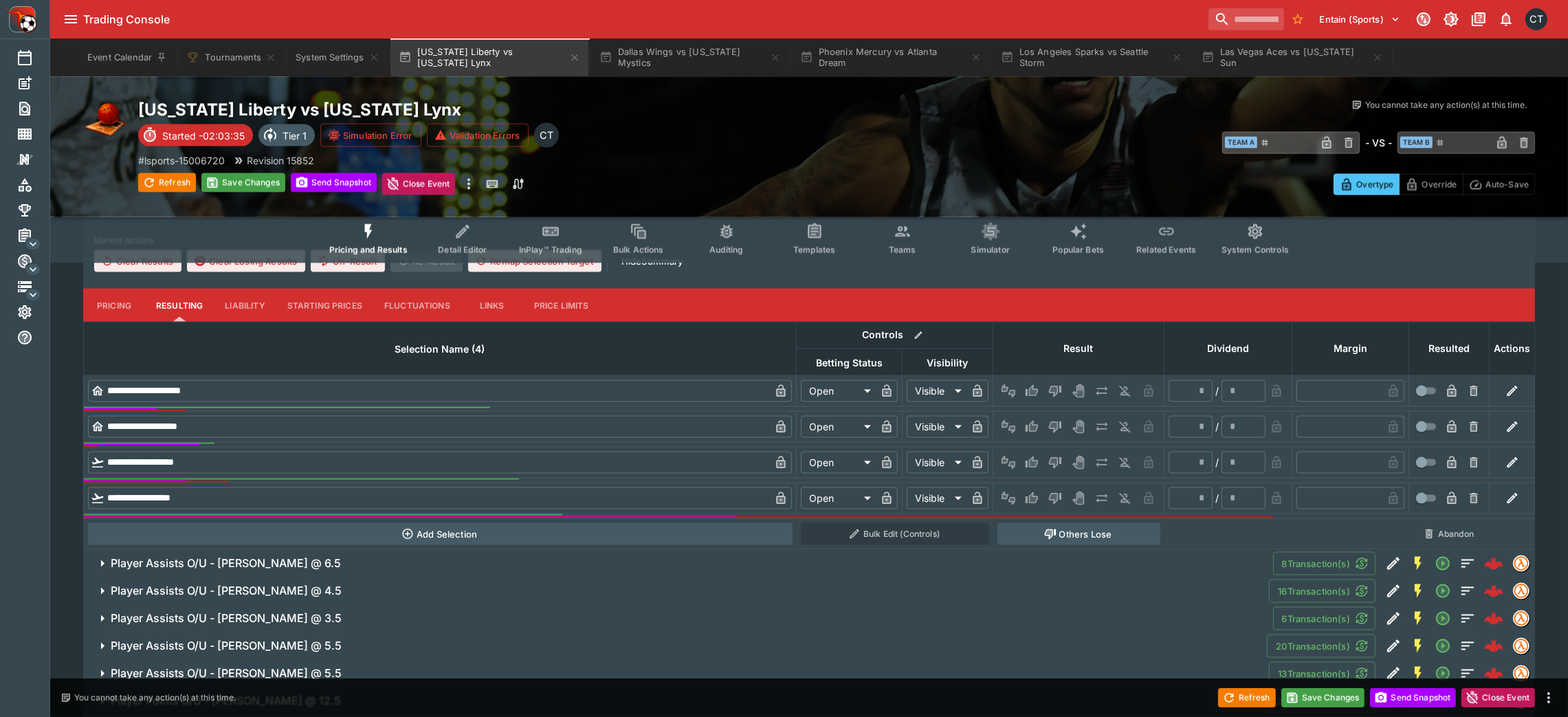
scroll to position [3051, 0]
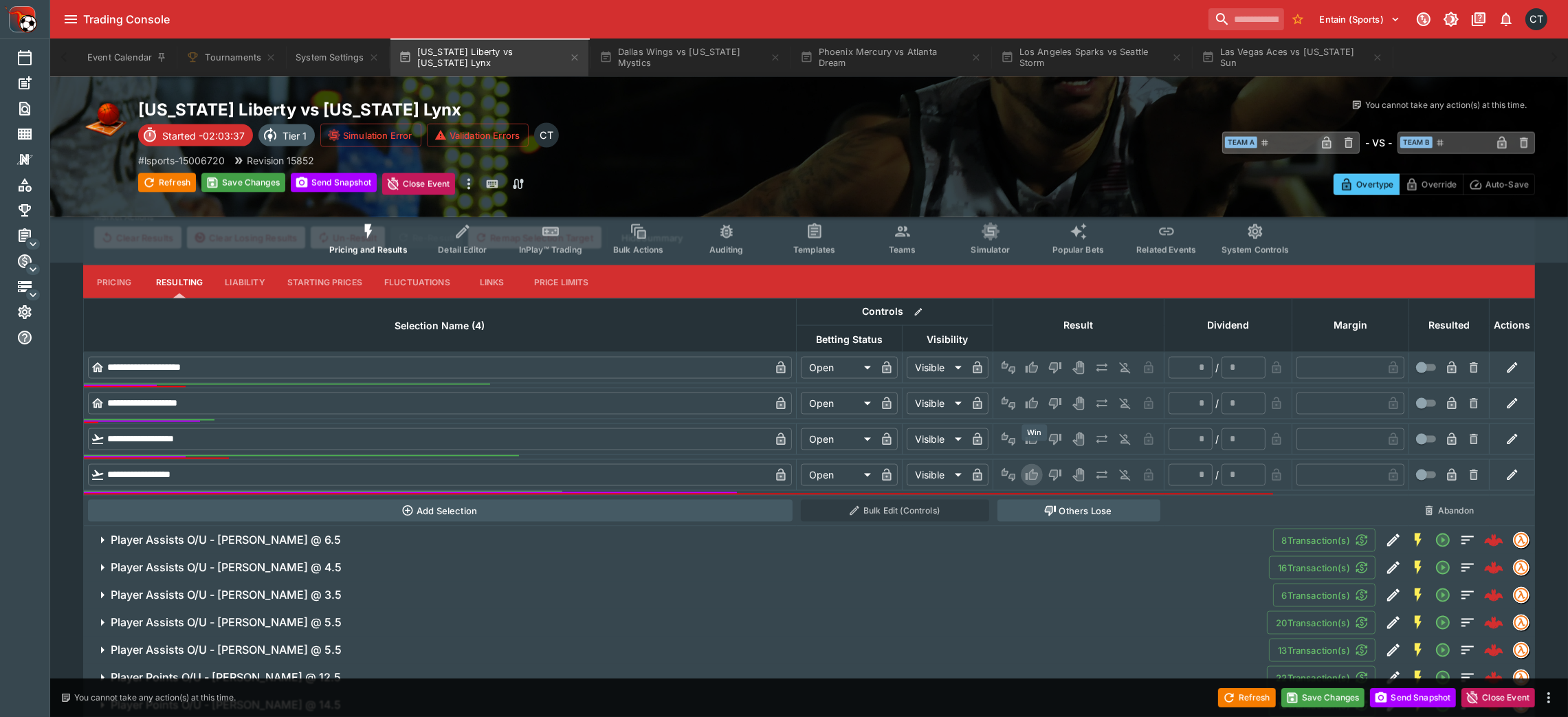
click at [1032, 471] on icon "Win" at bounding box center [1034, 475] width 7 height 8
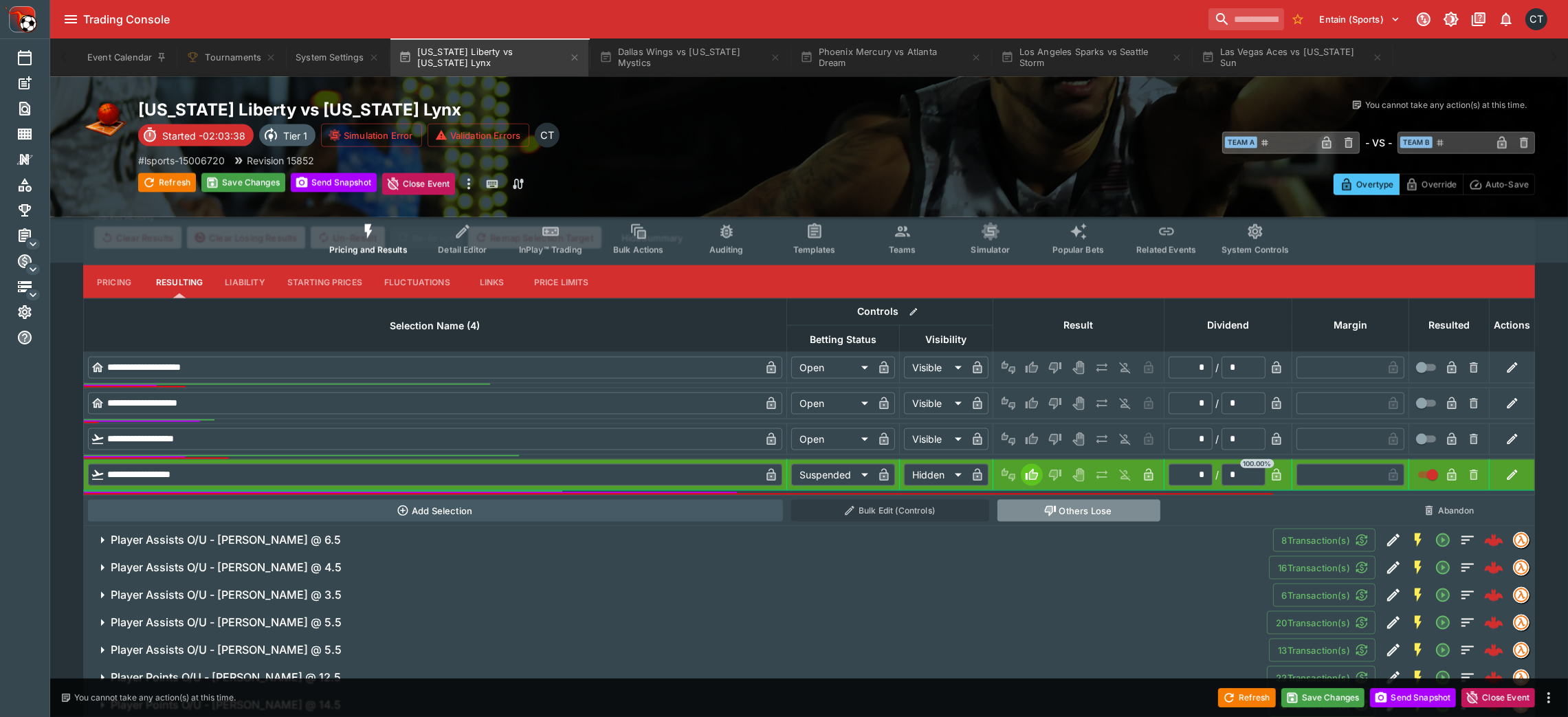
click at [1055, 477] on button "Others Lose" at bounding box center [1078, 510] width 163 height 22
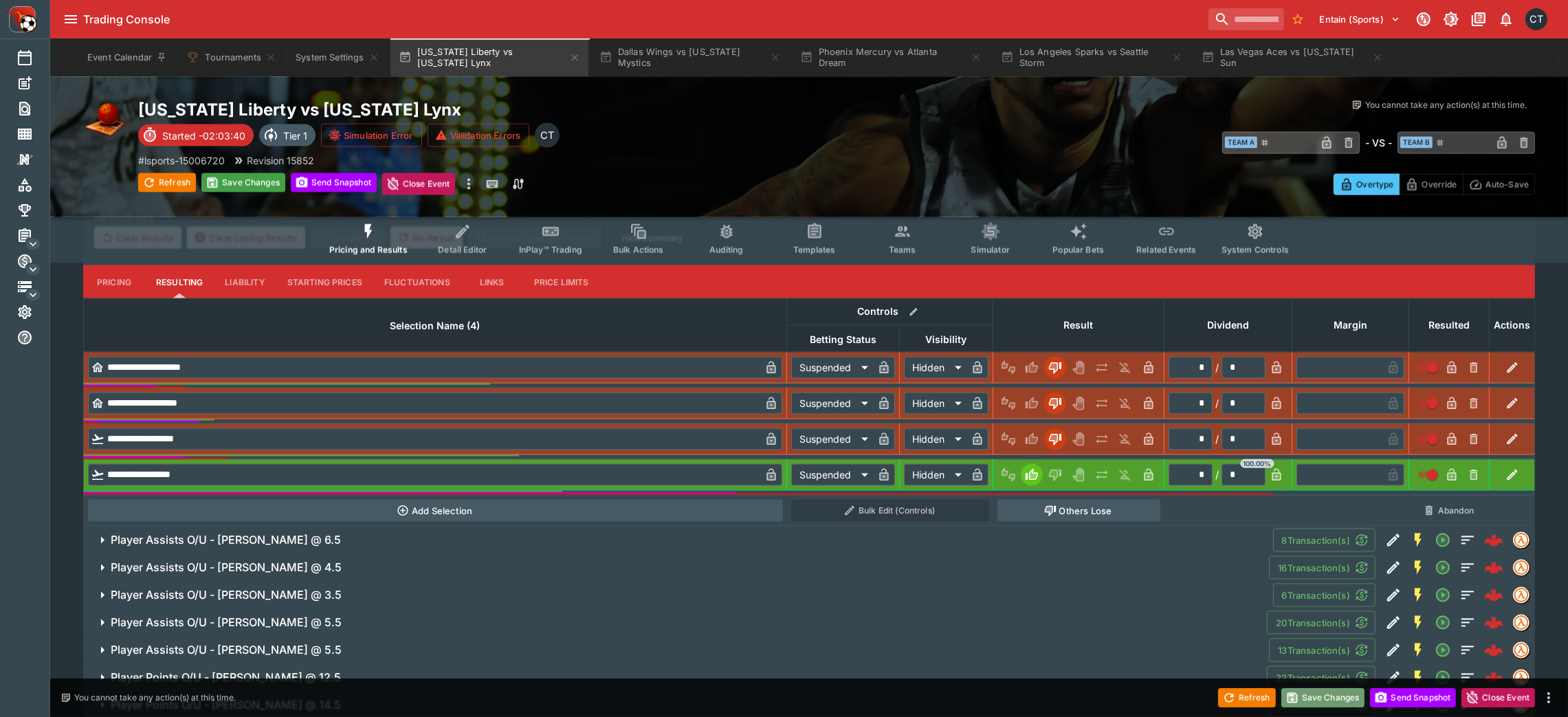
click at [1055, 477] on button "Save Changes" at bounding box center [1323, 697] width 84 height 20
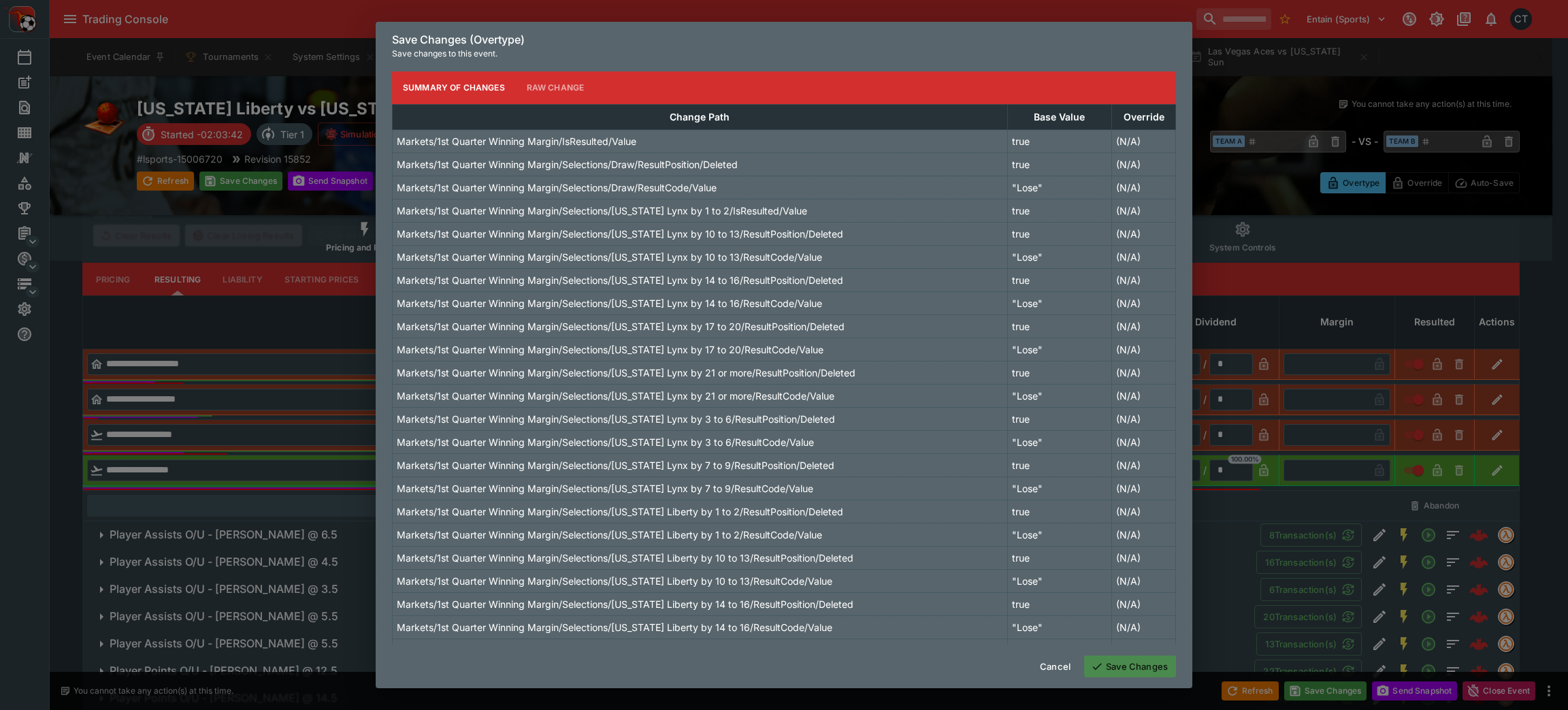
click at [1045, 472] on button "Save Changes" at bounding box center [1131, 666] width 92 height 22
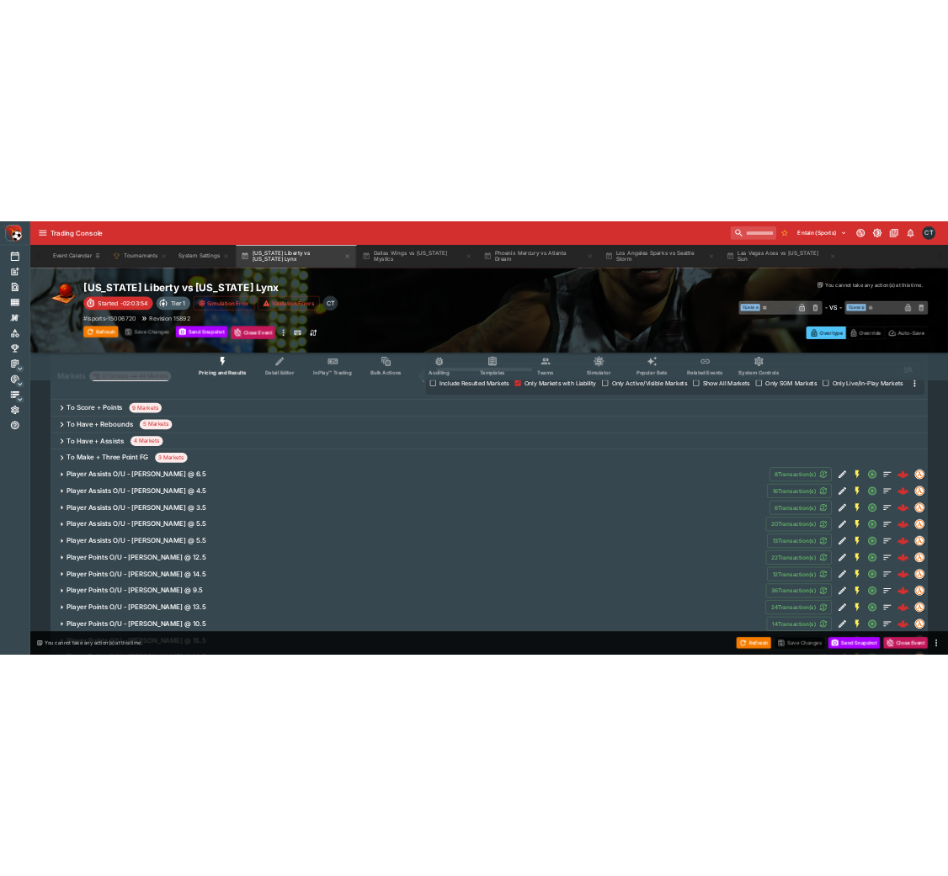
scroll to position [245, 0]
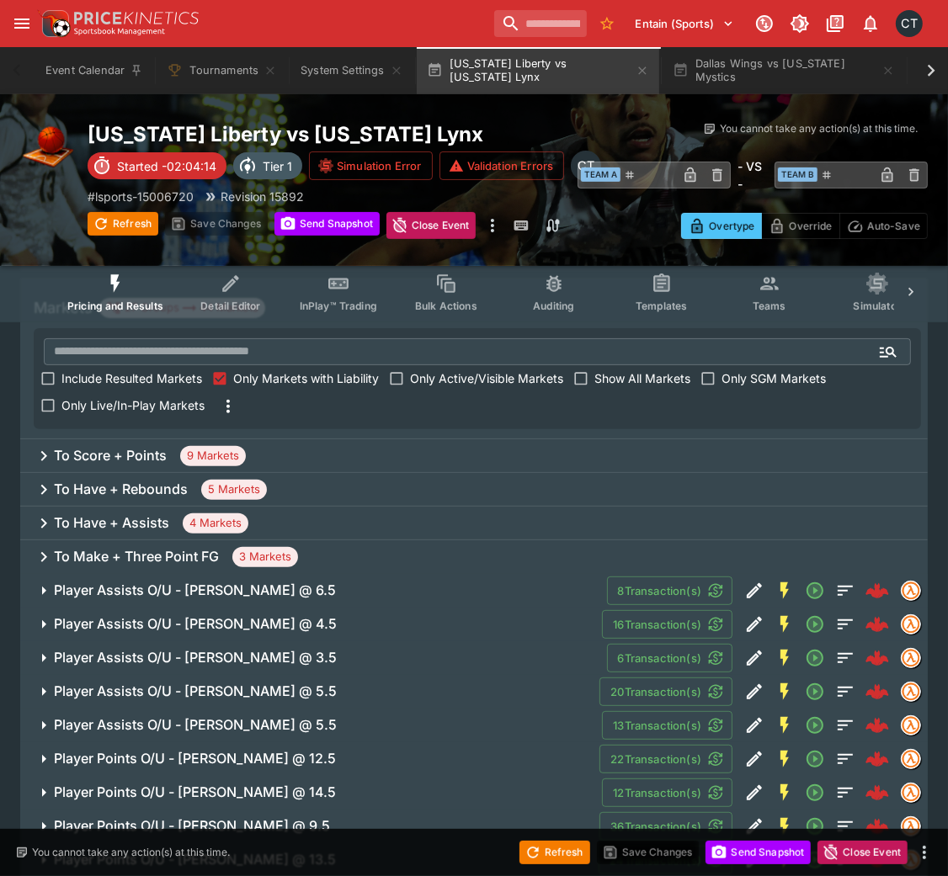
click at [262, 584] on h6 "Player Assists O/U - [PERSON_NAME] @ 6.5" at bounding box center [195, 591] width 282 height 18
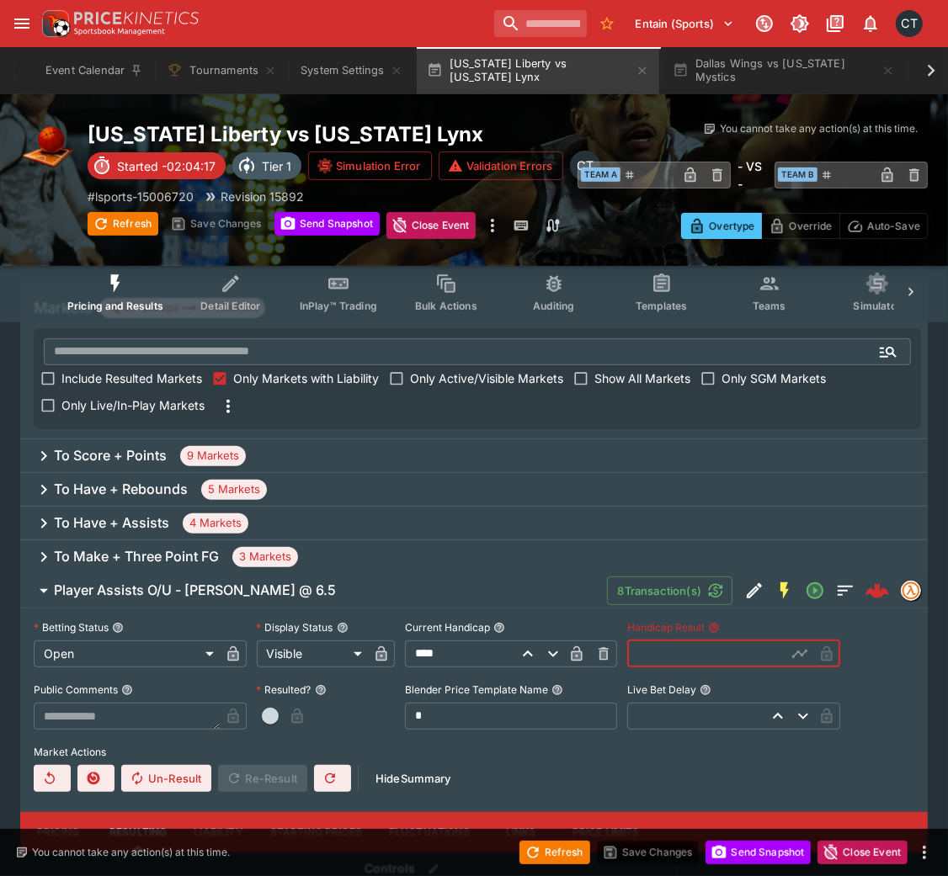
click at [635, 584] on input "text" at bounding box center [706, 653] width 159 height 27
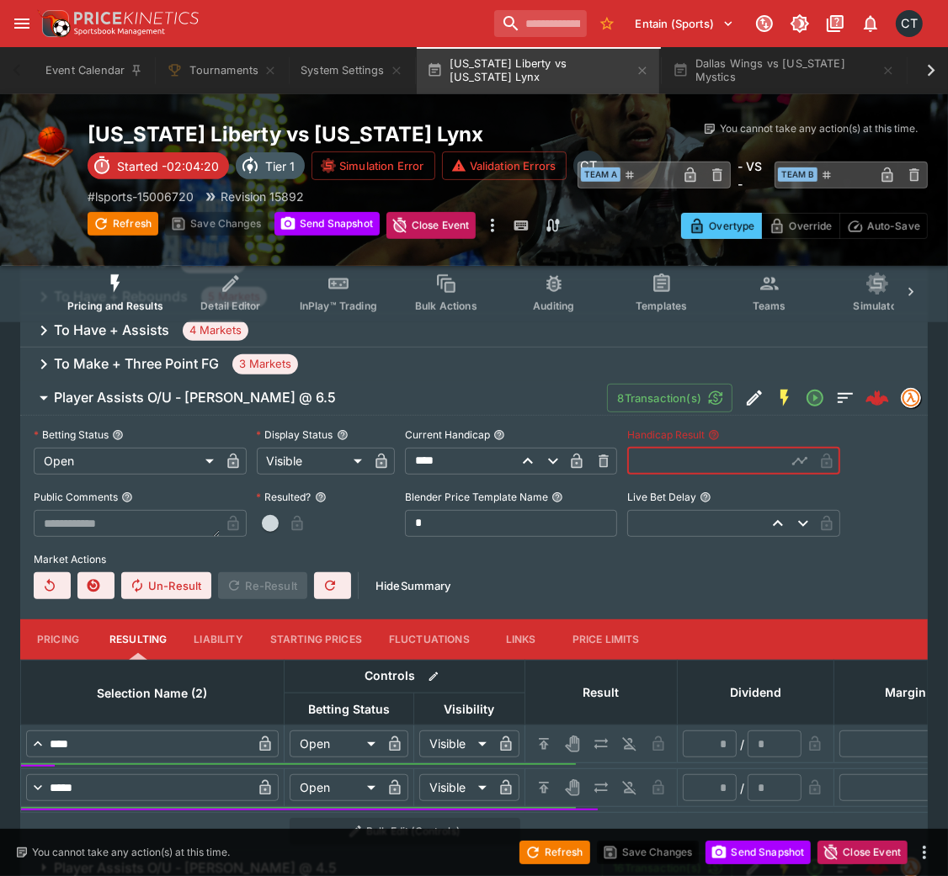
scroll to position [438, 0]
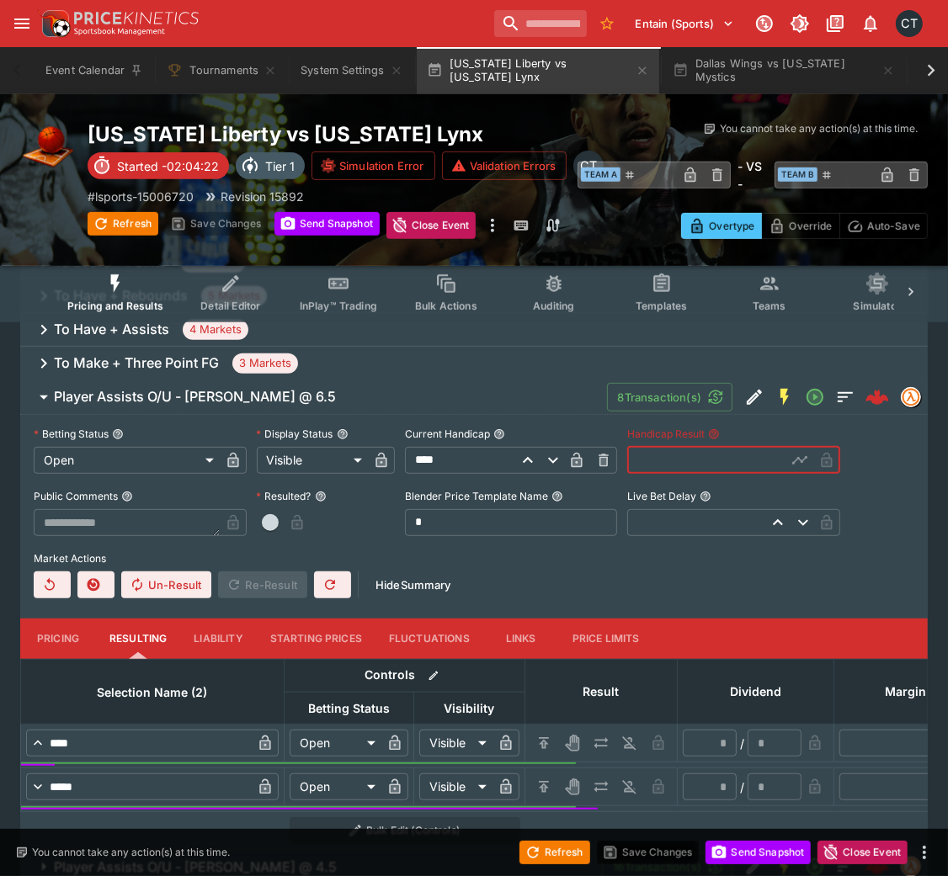
click at [662, 461] on input "text" at bounding box center [706, 460] width 159 height 27
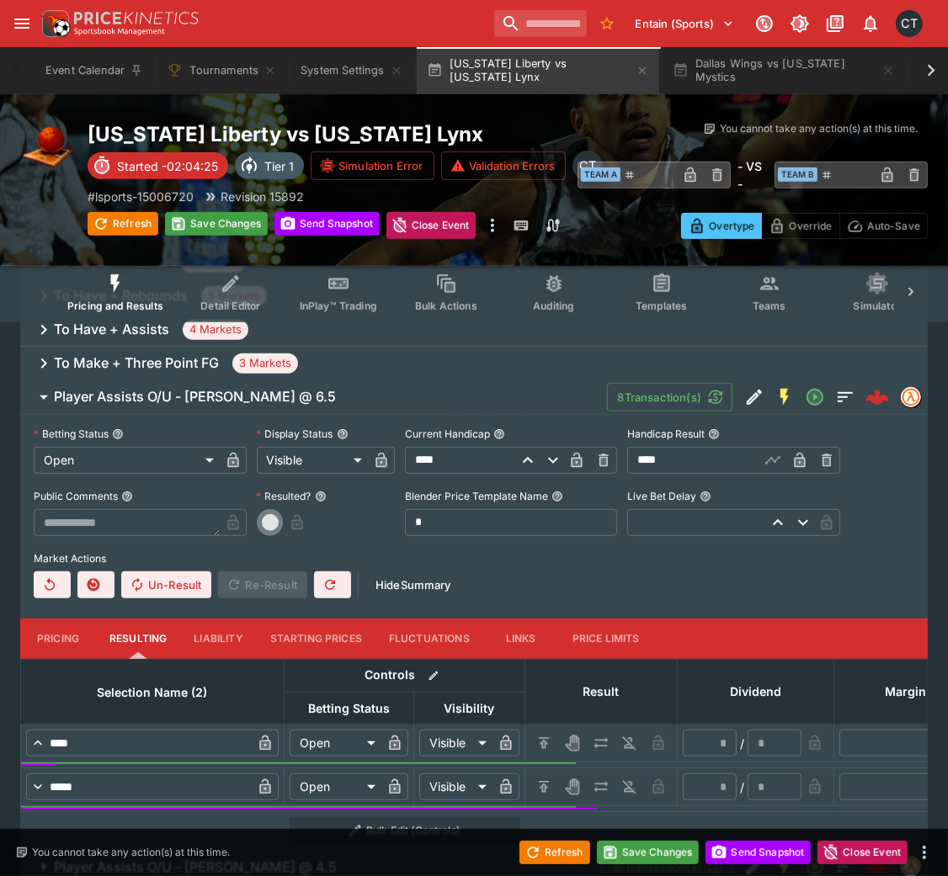
click at [268, 528] on span "button" at bounding box center [270, 522] width 17 height 17
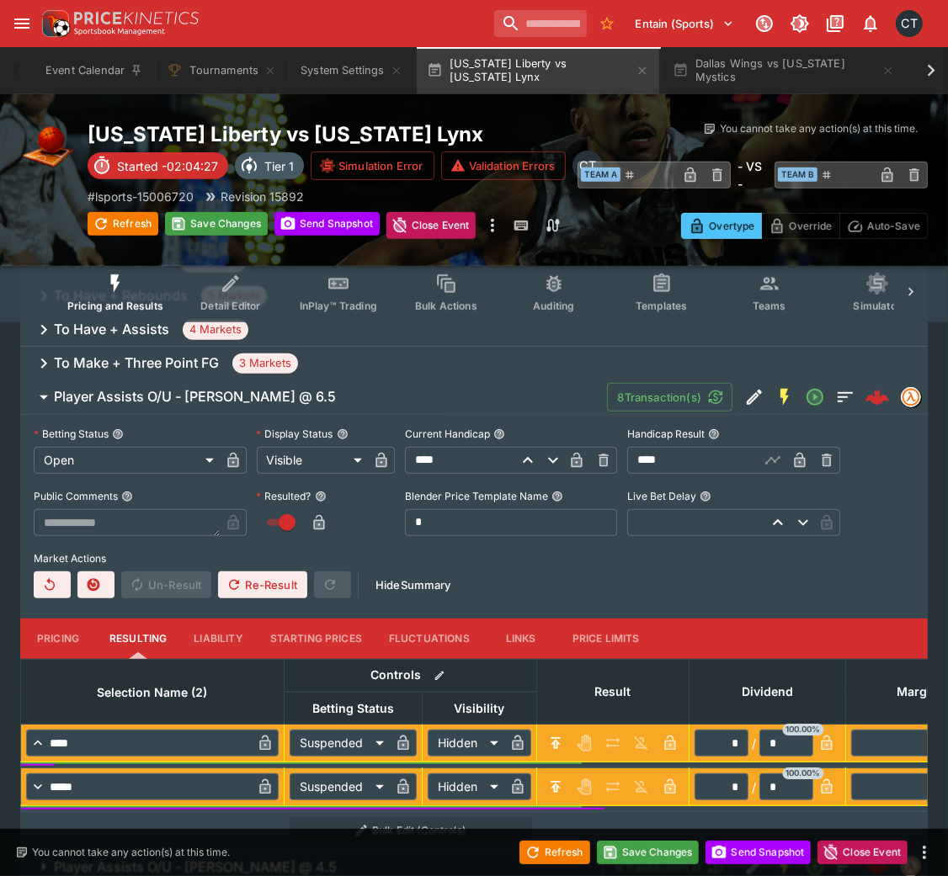
click at [195, 390] on h6 "Player Assists O/U - [PERSON_NAME] @ 6.5" at bounding box center [195, 397] width 282 height 18
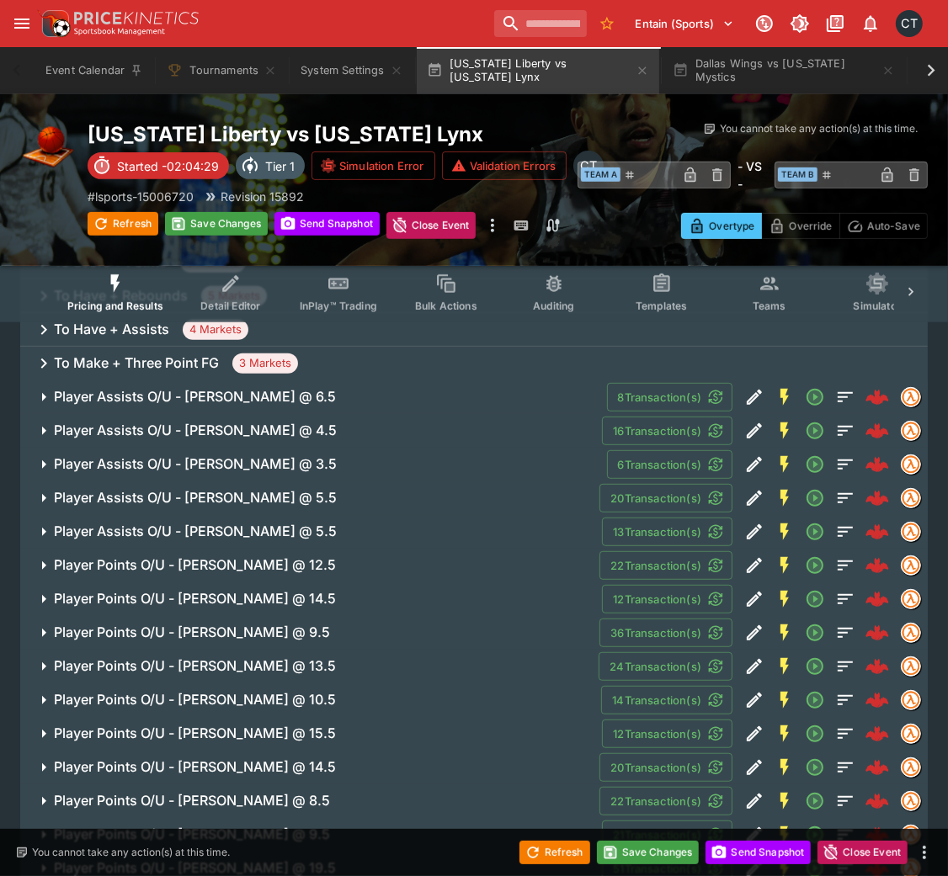
click at [196, 429] on h6 "Player Assists O/U - [PERSON_NAME] @ 4.5" at bounding box center [195, 431] width 283 height 18
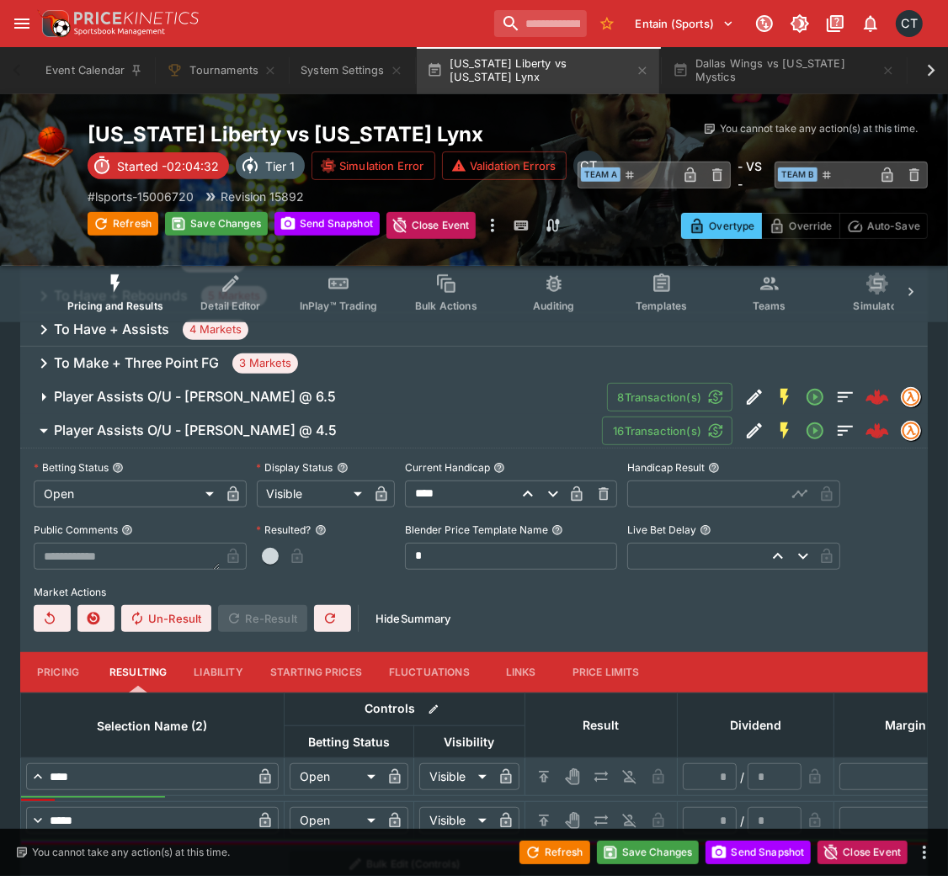
click at [125, 435] on h6 "Player Assists O/U - [PERSON_NAME] @ 4.5" at bounding box center [195, 431] width 283 height 18
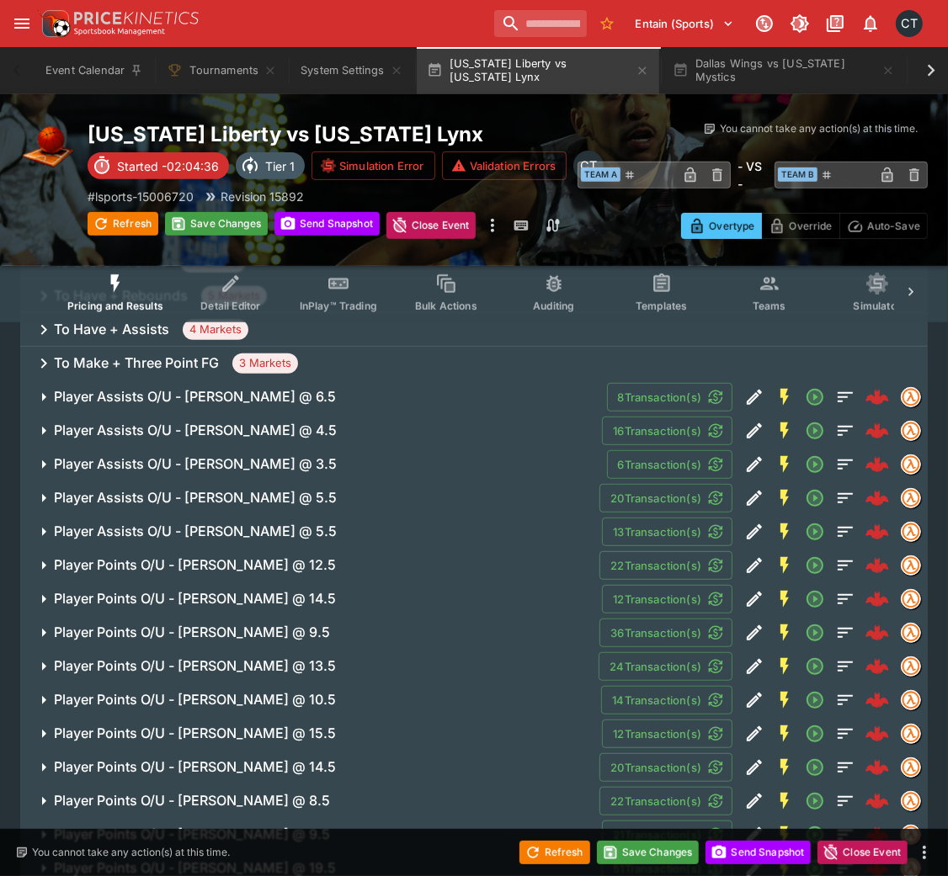
click at [157, 469] on h6 "Player Assists O/U - [PERSON_NAME] @ 3.5" at bounding box center [195, 464] width 283 height 18
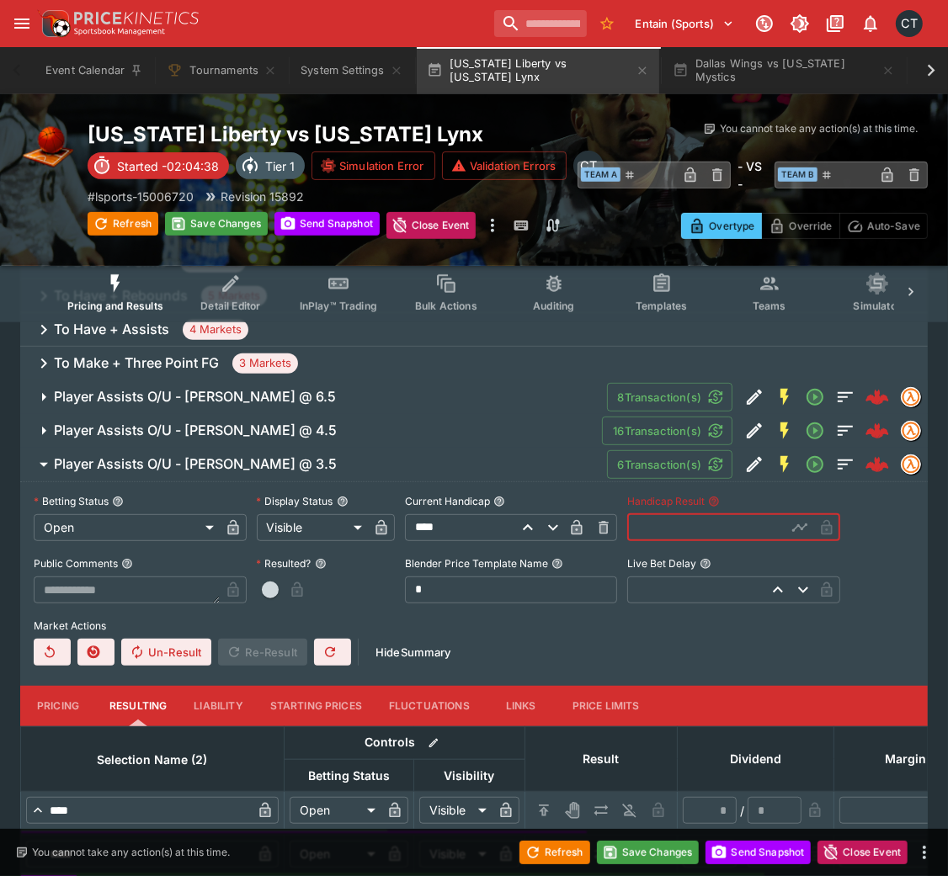
click at [669, 528] on input "text" at bounding box center [706, 527] width 159 height 27
click at [266, 584] on span "button" at bounding box center [270, 590] width 17 height 17
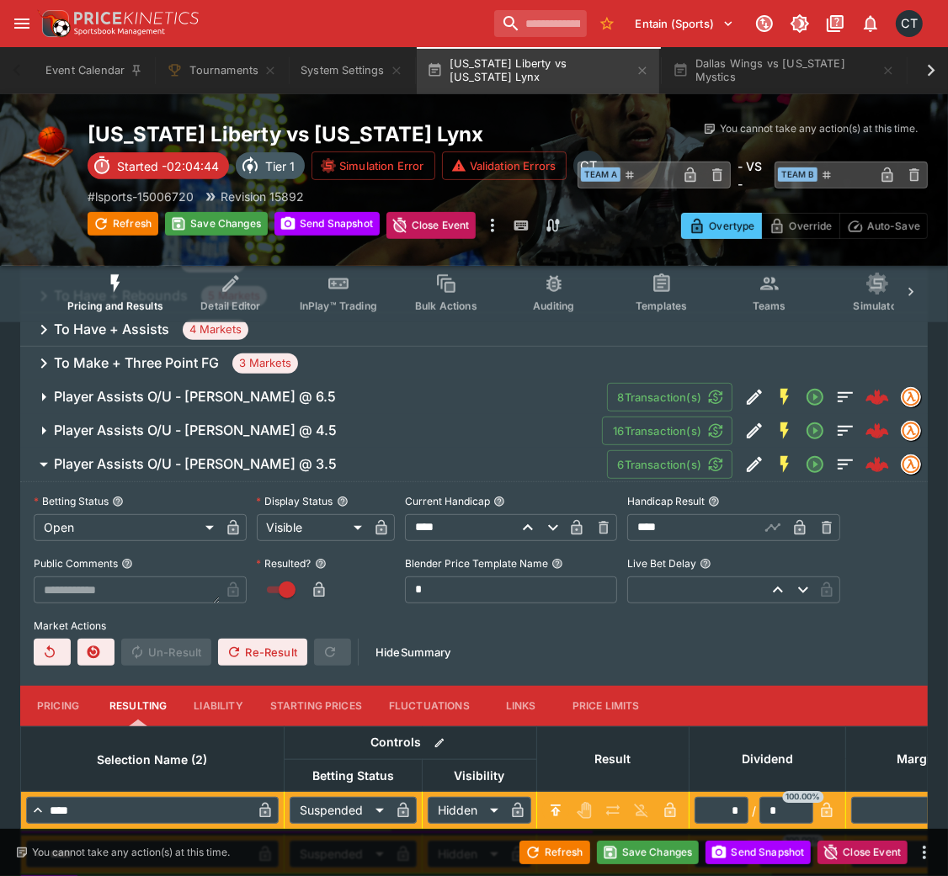
click at [173, 448] on button "Player Assists O/U - [PERSON_NAME] @ 3.5" at bounding box center [313, 465] width 587 height 34
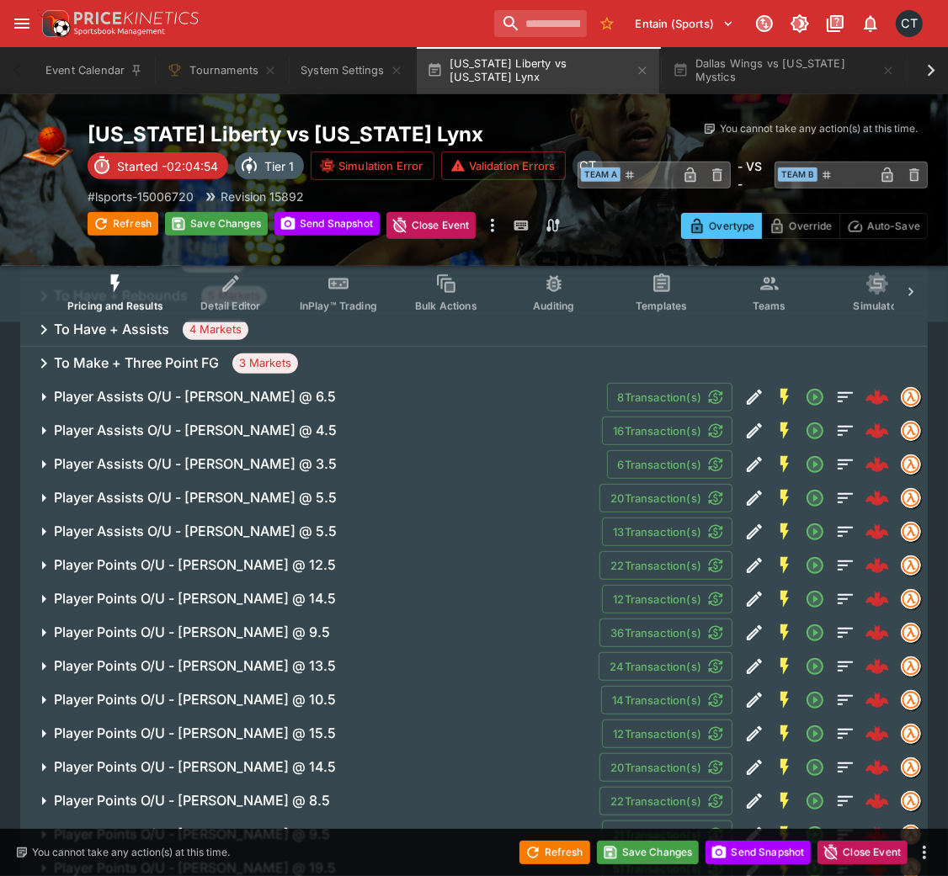
click at [205, 571] on h6 "Player Points O/U - [PERSON_NAME] @ 12.5" at bounding box center [195, 565] width 282 height 18
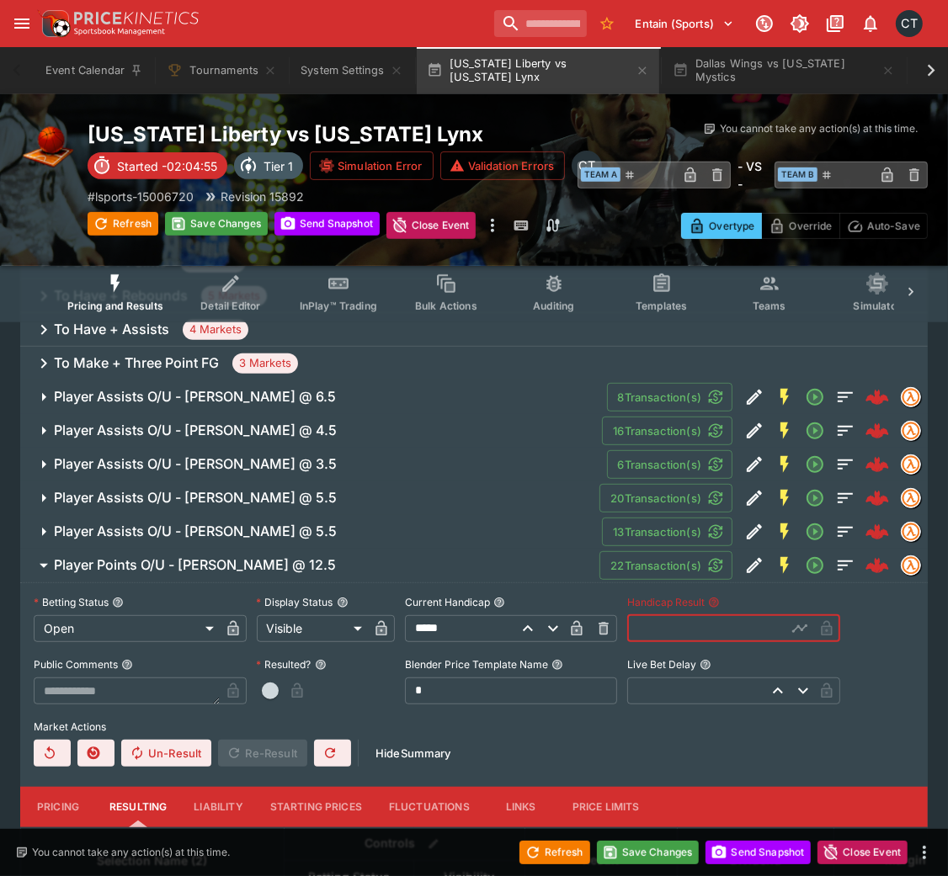
click at [663, 584] on input "text" at bounding box center [706, 628] width 159 height 27
click at [254, 584] on div "**********" at bounding box center [474, 678] width 880 height 177
click at [278, 584] on button "button" at bounding box center [270, 691] width 27 height 27
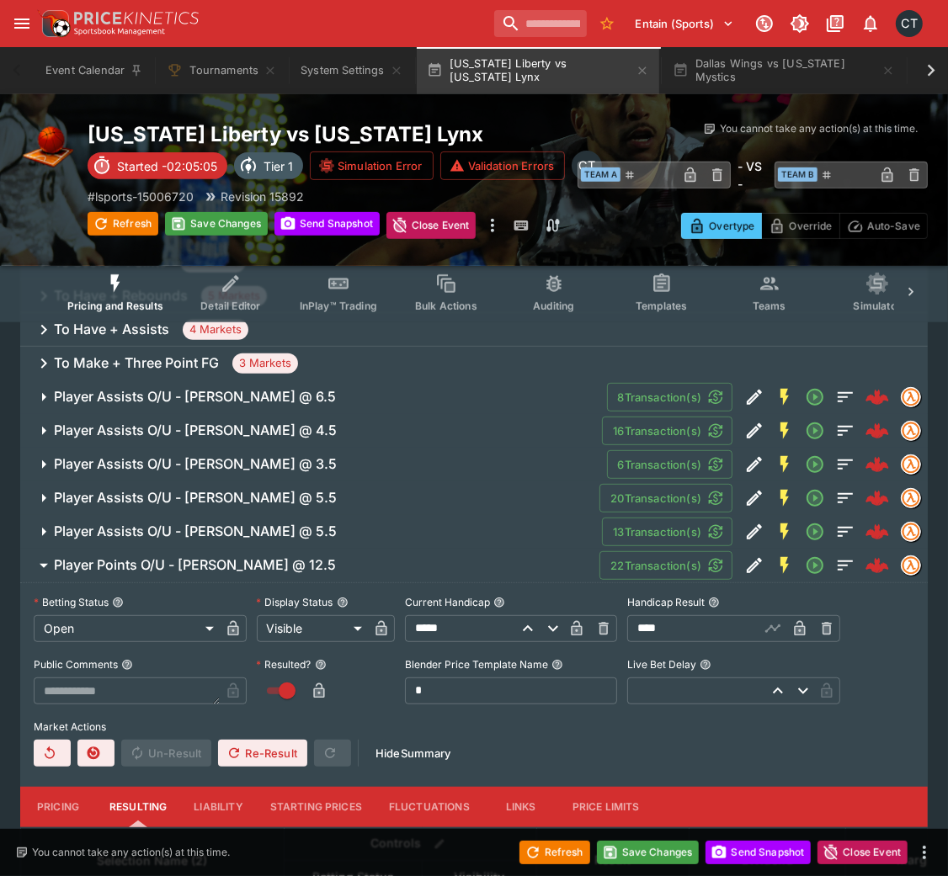
click at [205, 575] on button "Player Points O/U - [PERSON_NAME] @ 12.5" at bounding box center [309, 566] width 579 height 34
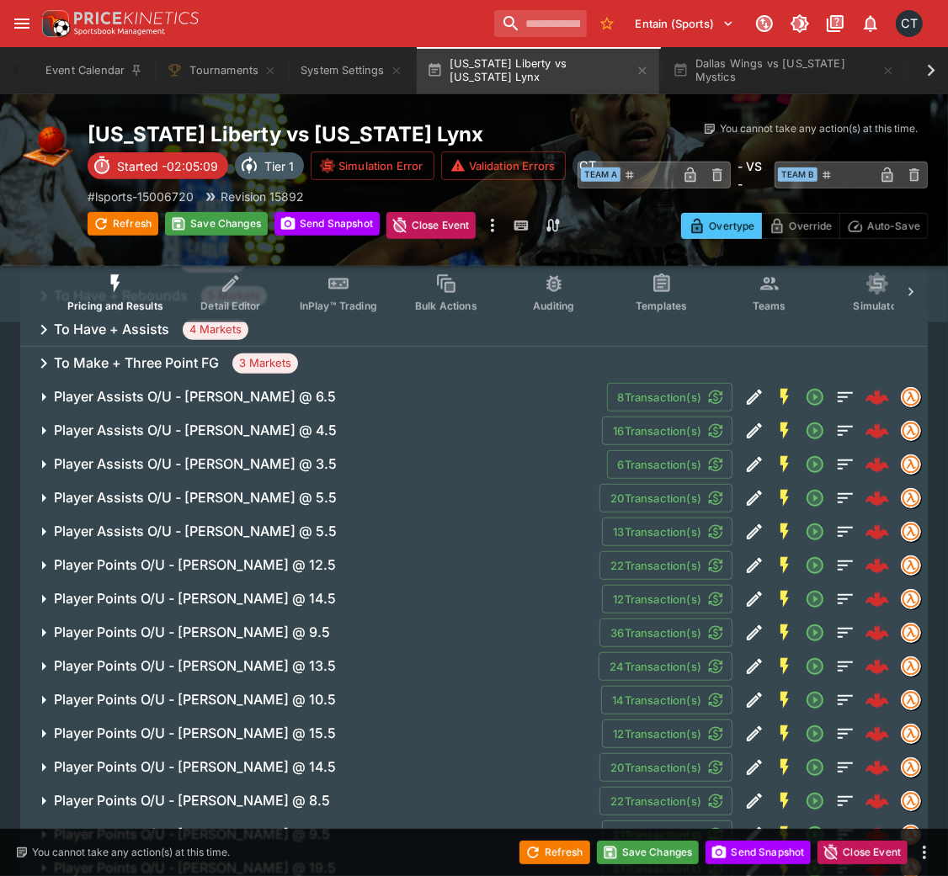
click at [286, 584] on button "Player Points O/U - [PERSON_NAME] @ 14.5" at bounding box center [311, 599] width 582 height 34
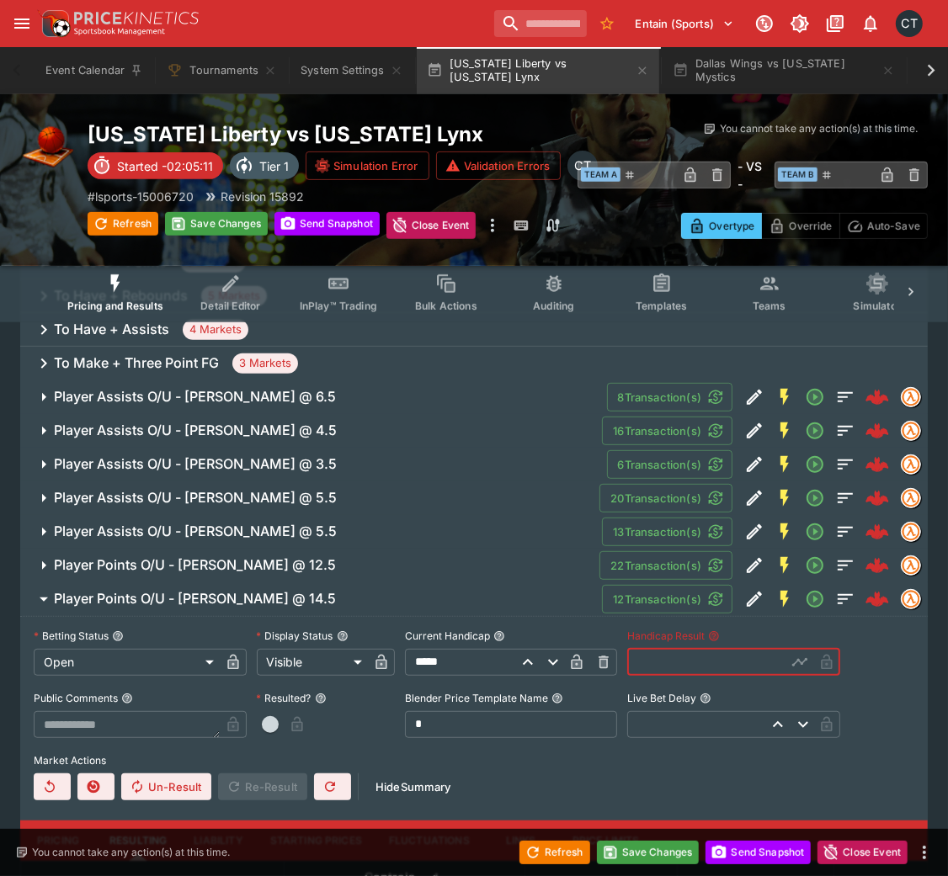
click at [692, 584] on input "text" at bounding box center [706, 662] width 159 height 27
click at [268, 584] on span "button" at bounding box center [270, 724] width 17 height 17
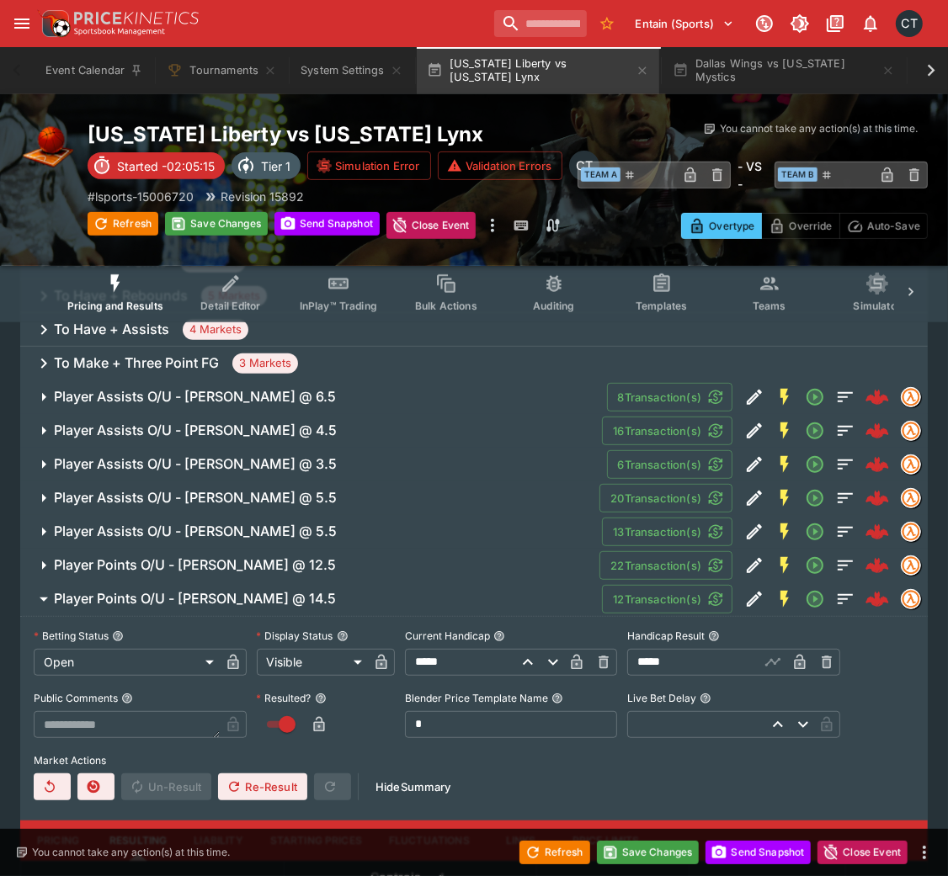
click at [271, 584] on h6 "Player Points O/U - [PERSON_NAME] @ 14.5" at bounding box center [195, 599] width 282 height 18
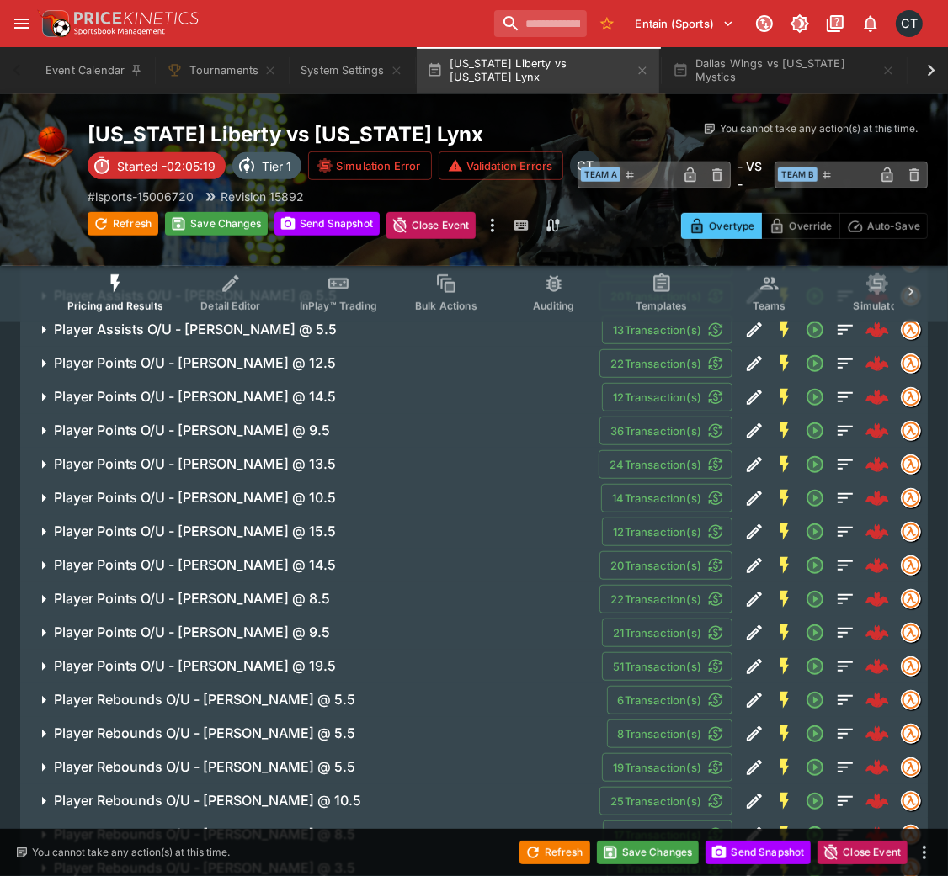
scroll to position [691, 0]
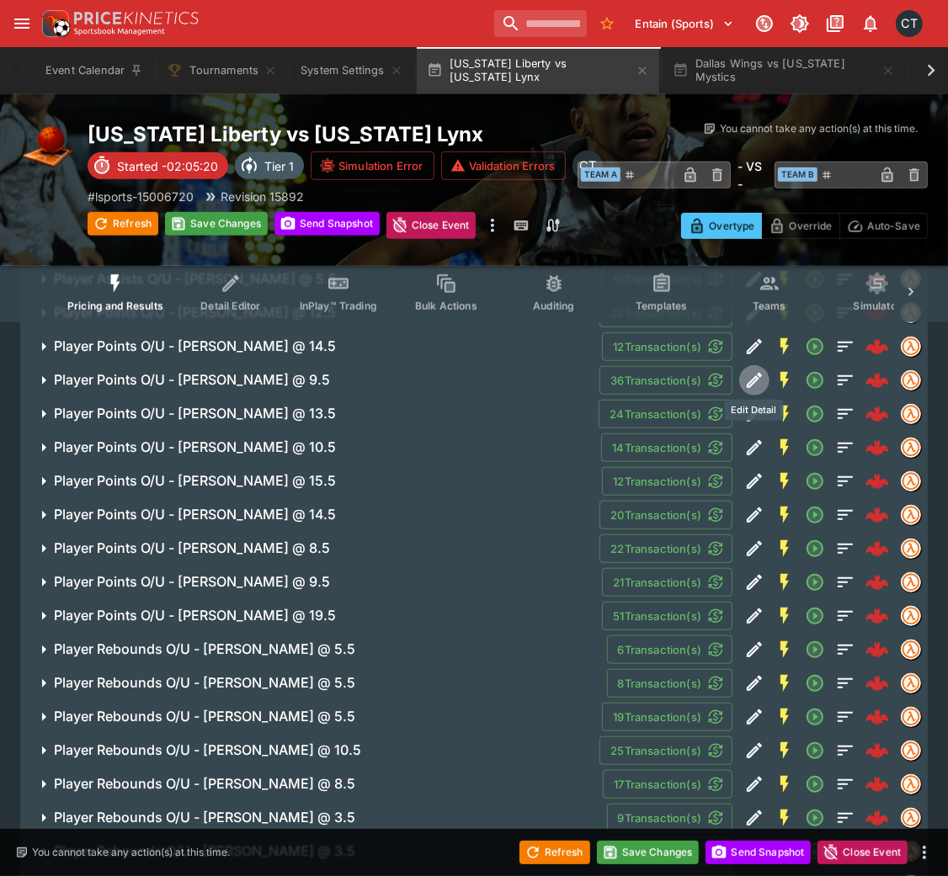
click at [746, 382] on icon "Edit Detail" at bounding box center [754, 380] width 20 height 20
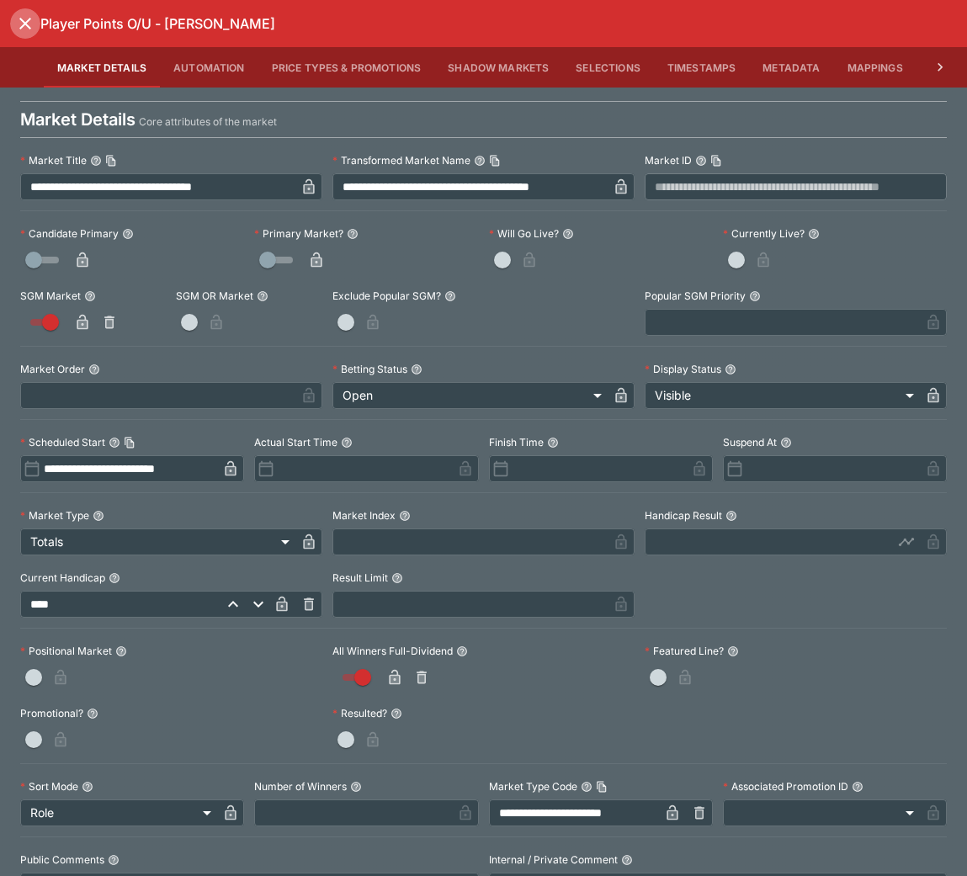
click at [35, 27] on icon "close" at bounding box center [25, 23] width 20 height 20
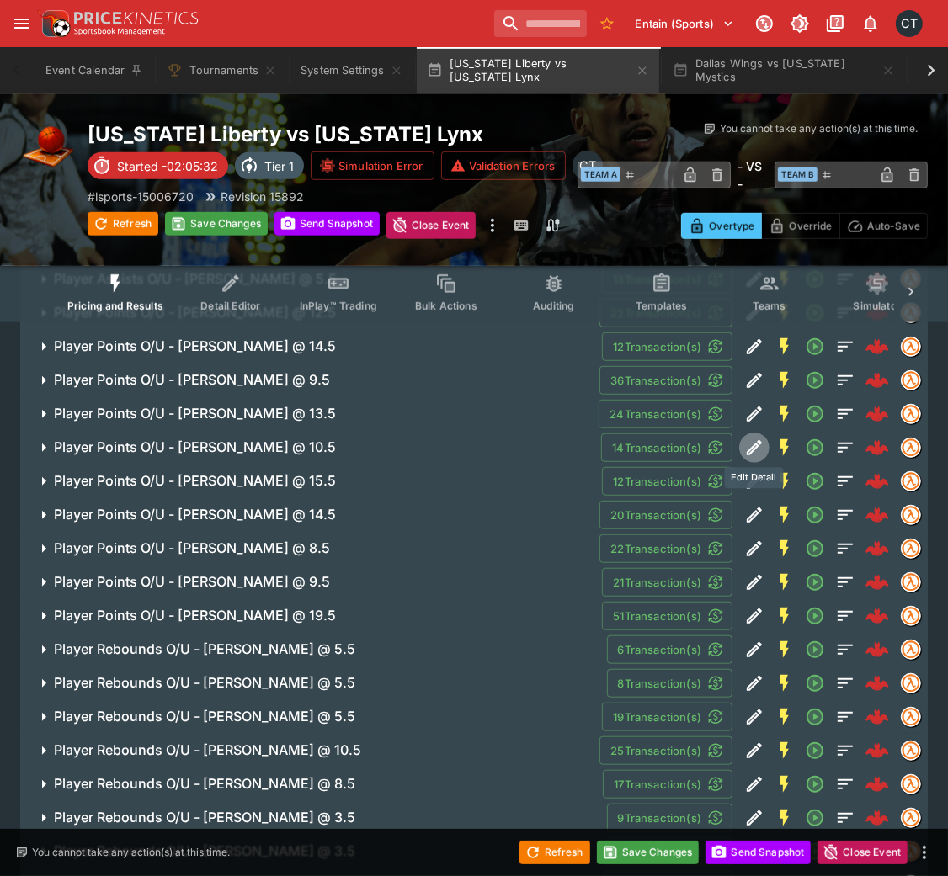
click at [754, 438] on icon "Edit Detail" at bounding box center [754, 448] width 20 height 20
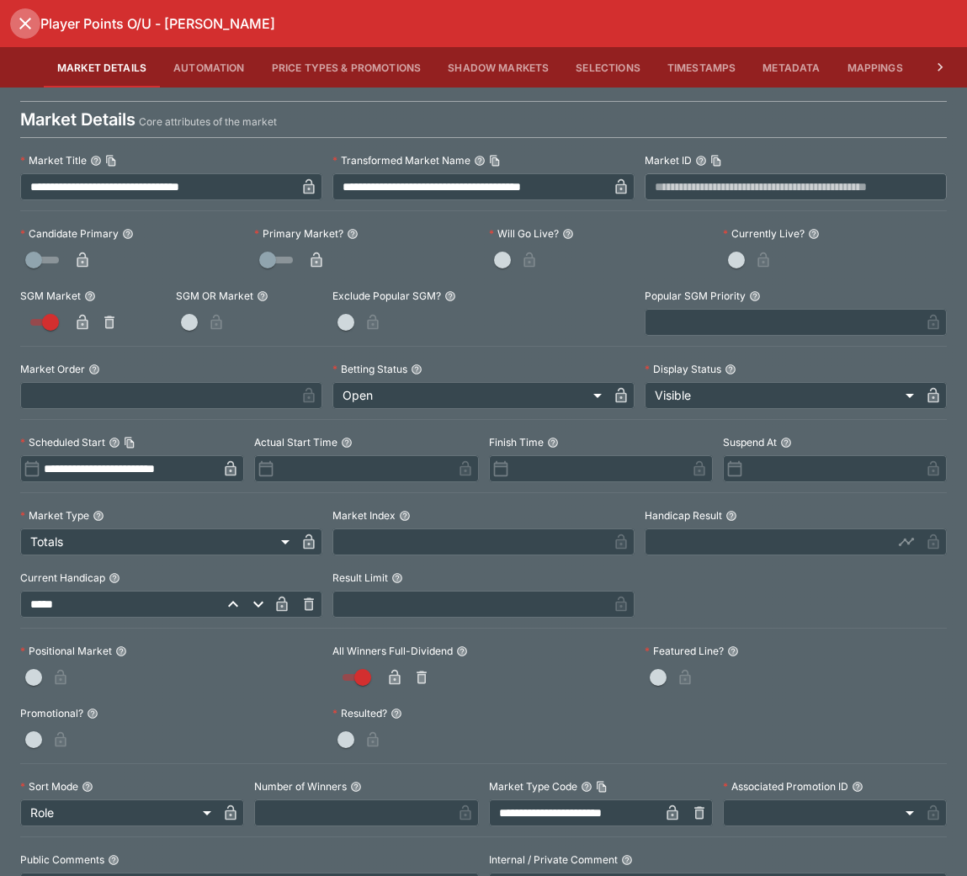
click at [28, 35] on button "close" at bounding box center [25, 23] width 30 height 30
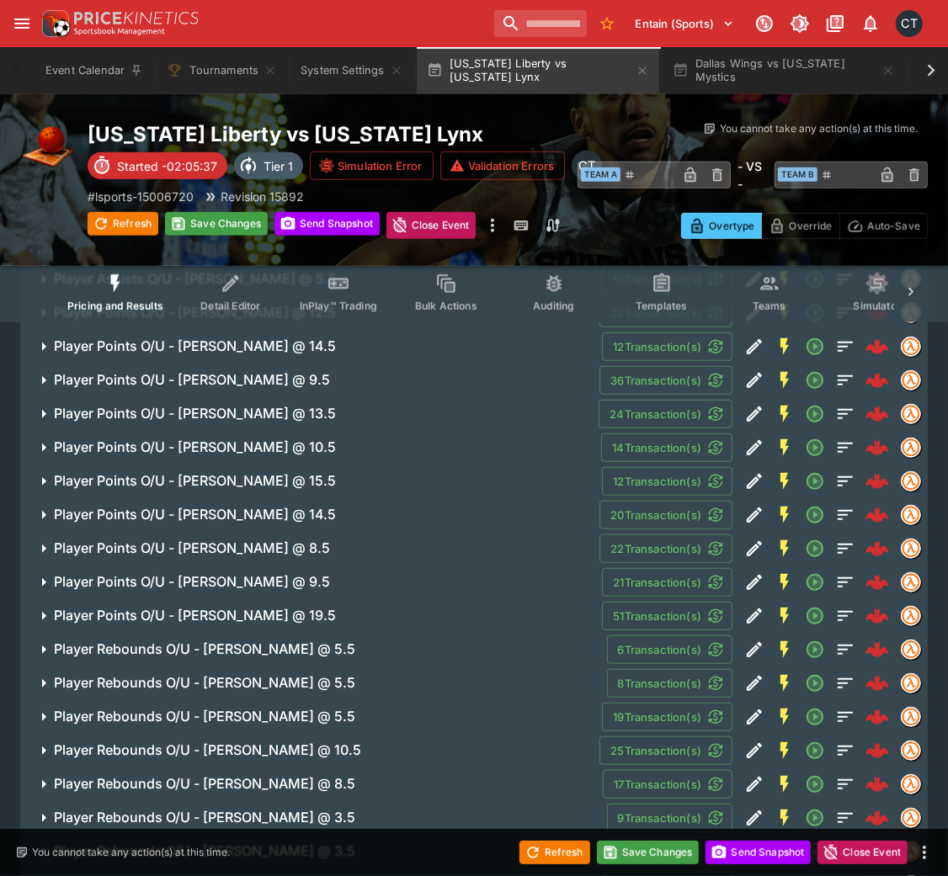
click at [294, 453] on h6 "Player Points O/U - [PERSON_NAME] @ 10.5" at bounding box center [195, 447] width 282 height 18
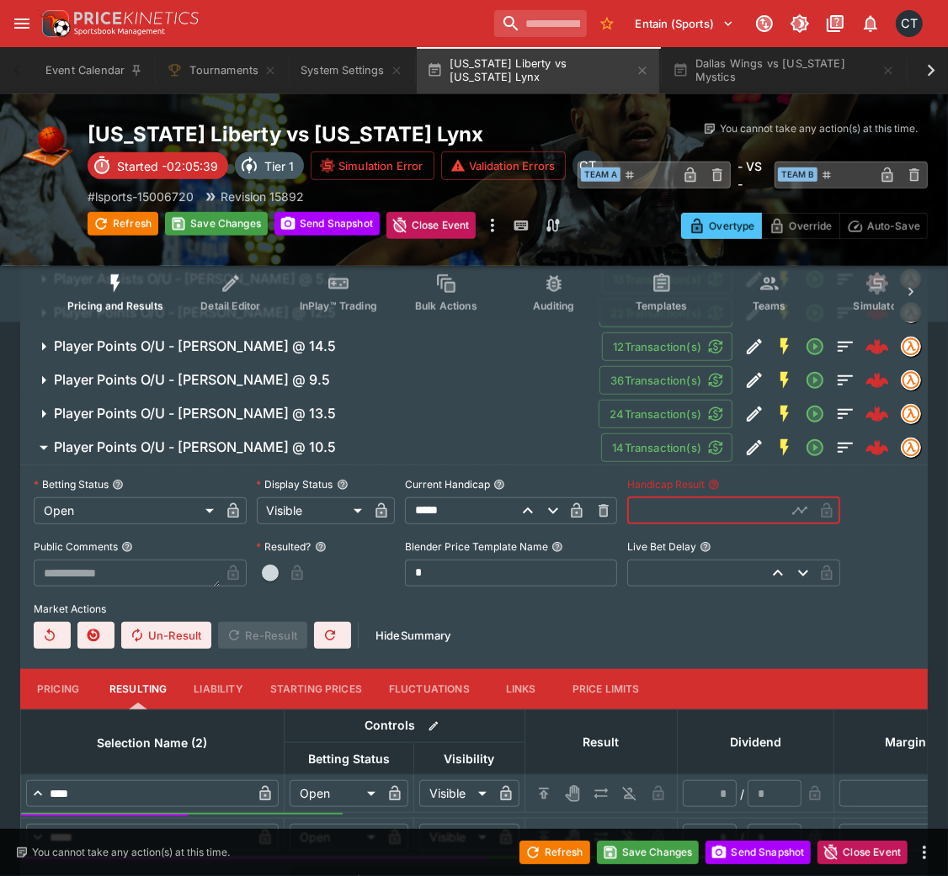
click at [678, 510] on input "text" at bounding box center [706, 510] width 159 height 27
click at [266, 568] on span "button" at bounding box center [270, 573] width 17 height 17
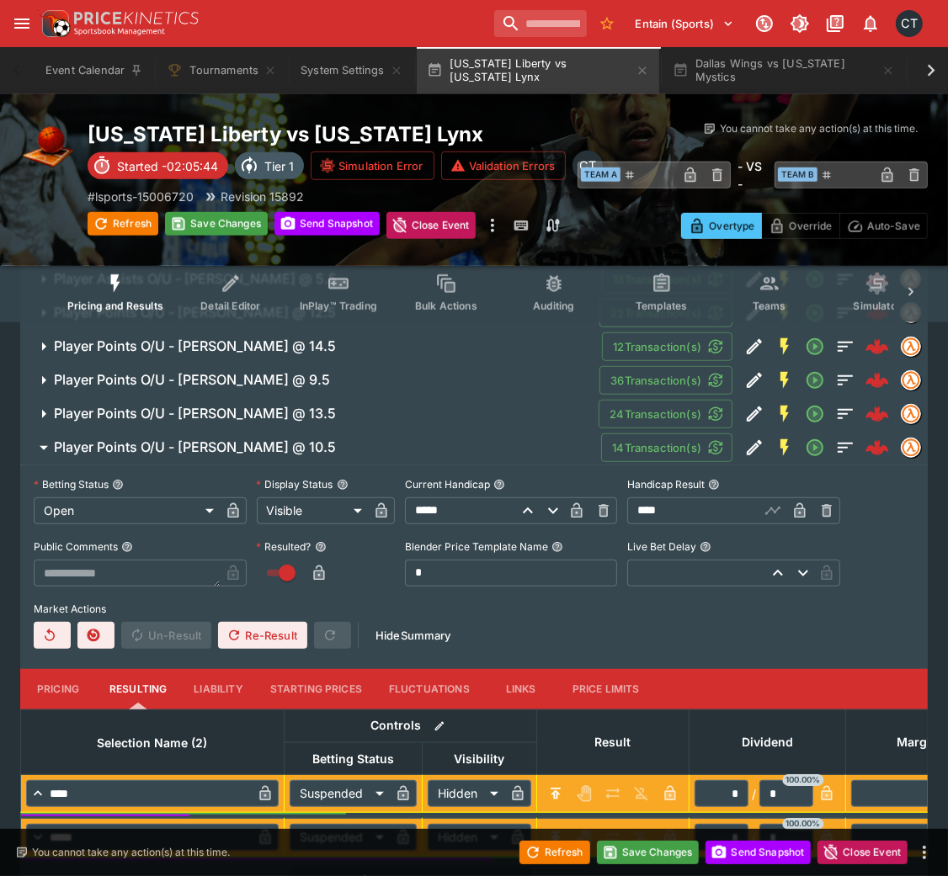
click at [178, 457] on button "Player Points O/U - [PERSON_NAME] @ 10.5" at bounding box center [310, 448] width 581 height 34
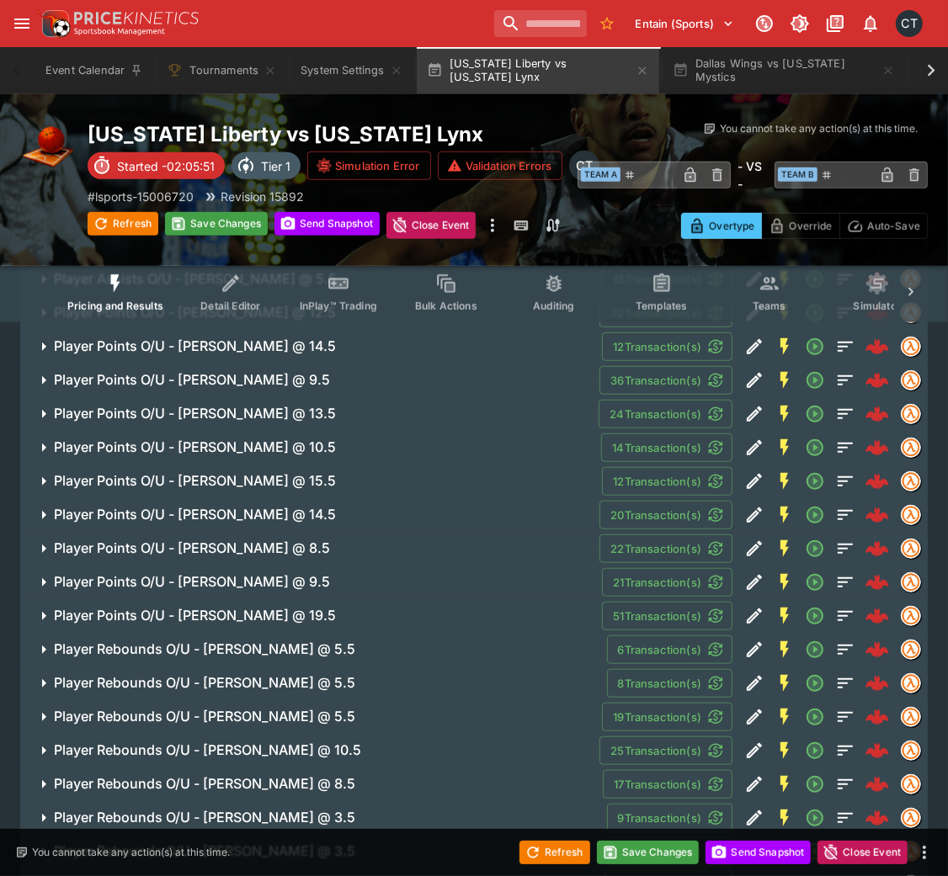
click at [222, 520] on h6 "Player Points O/U - [PERSON_NAME] @ 14.5" at bounding box center [195, 515] width 282 height 18
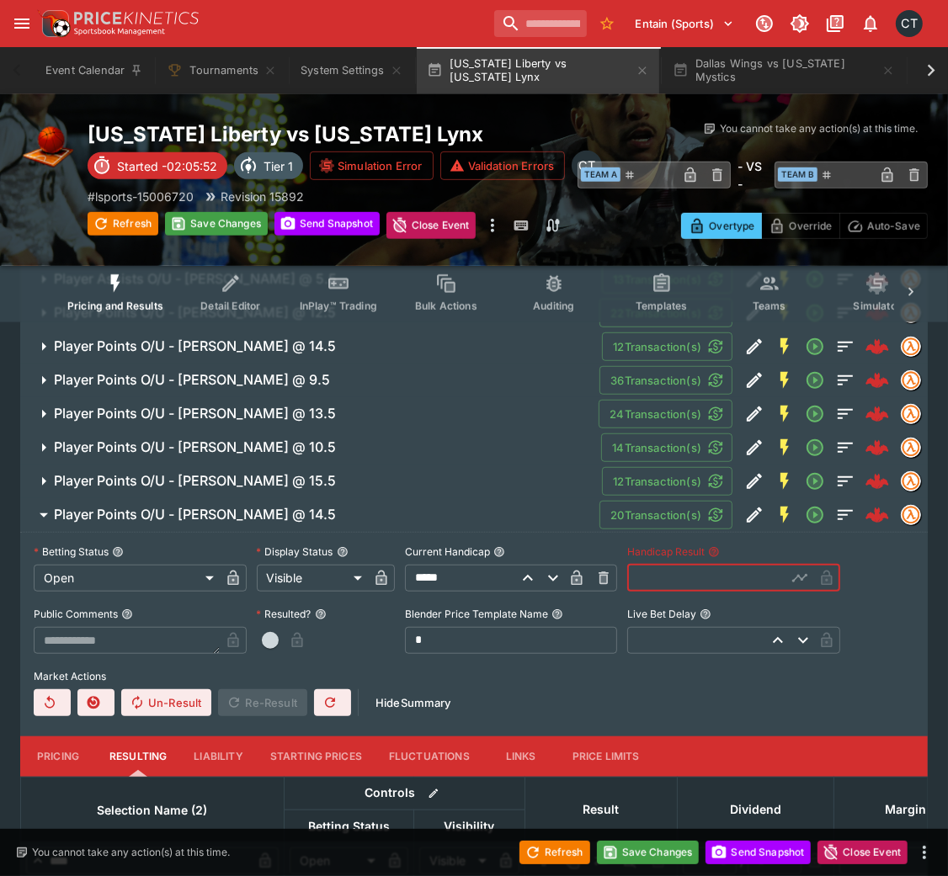
click at [685, 573] on input "text" at bounding box center [706, 578] width 159 height 27
click at [267, 584] on span "button" at bounding box center [270, 640] width 17 height 17
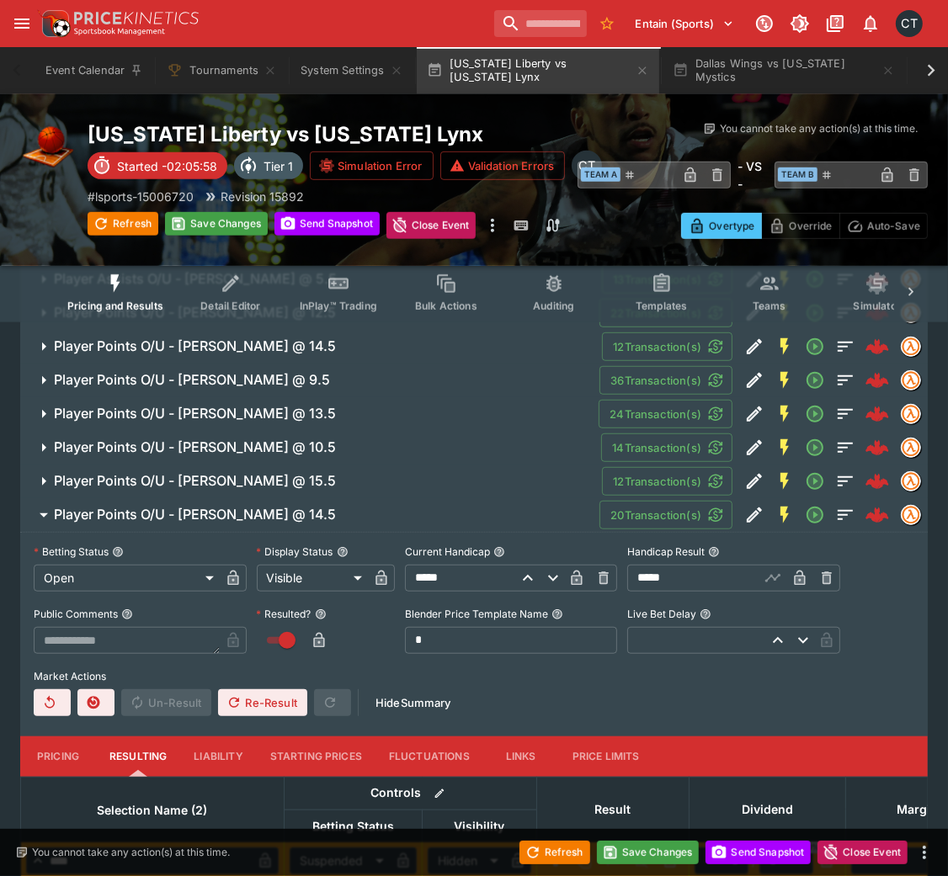
click at [162, 517] on h6 "Player Points O/U - [PERSON_NAME] @ 14.5" at bounding box center [195, 515] width 282 height 18
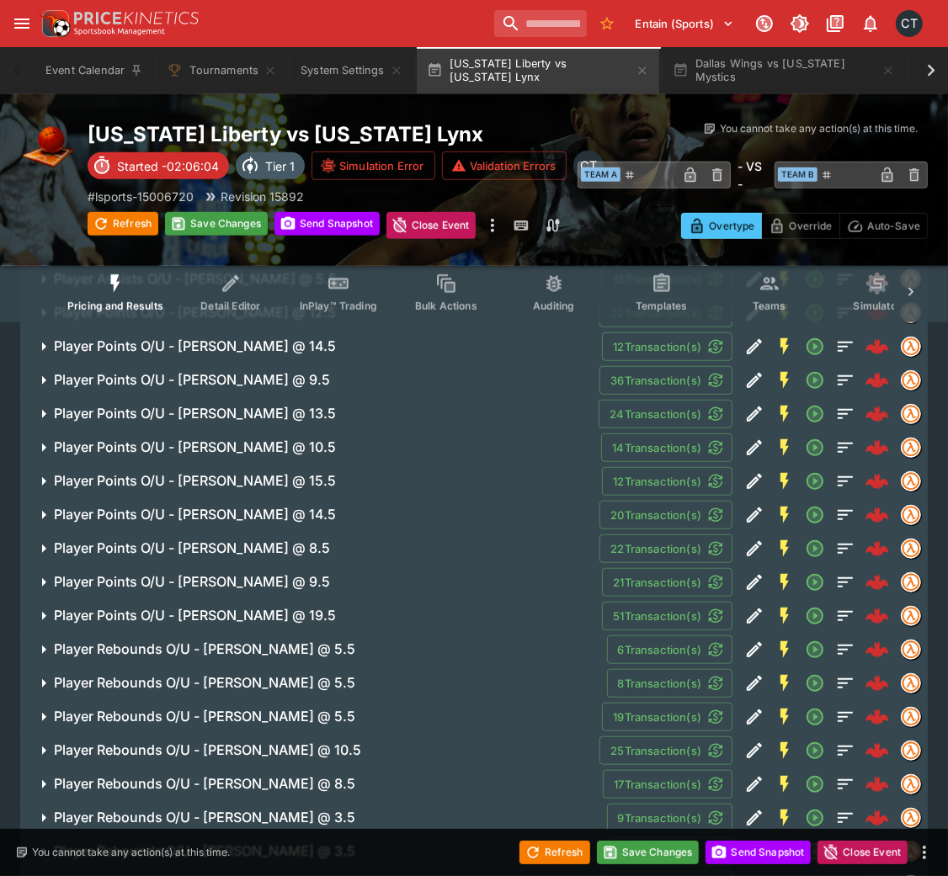
click at [244, 573] on h6 "Player Points O/U - [PERSON_NAME] @ 9.5" at bounding box center [192, 582] width 276 height 18
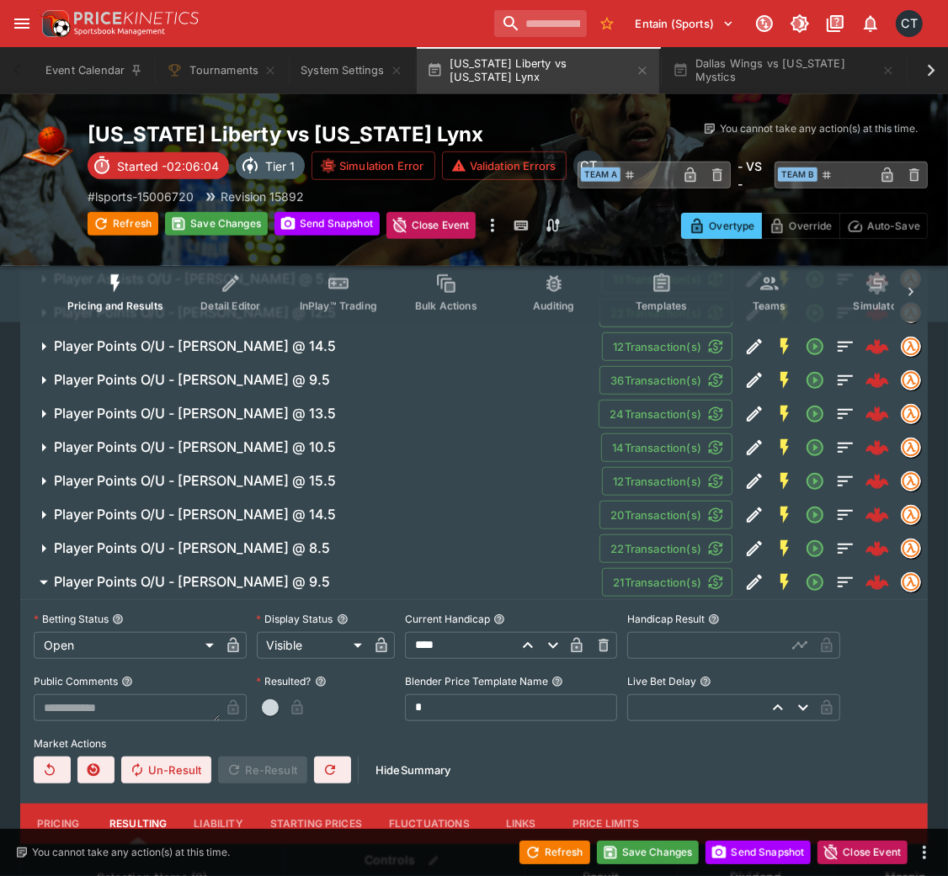
click at [244, 573] on h6 "Player Points O/U - [PERSON_NAME] @ 9.5" at bounding box center [192, 582] width 276 height 18
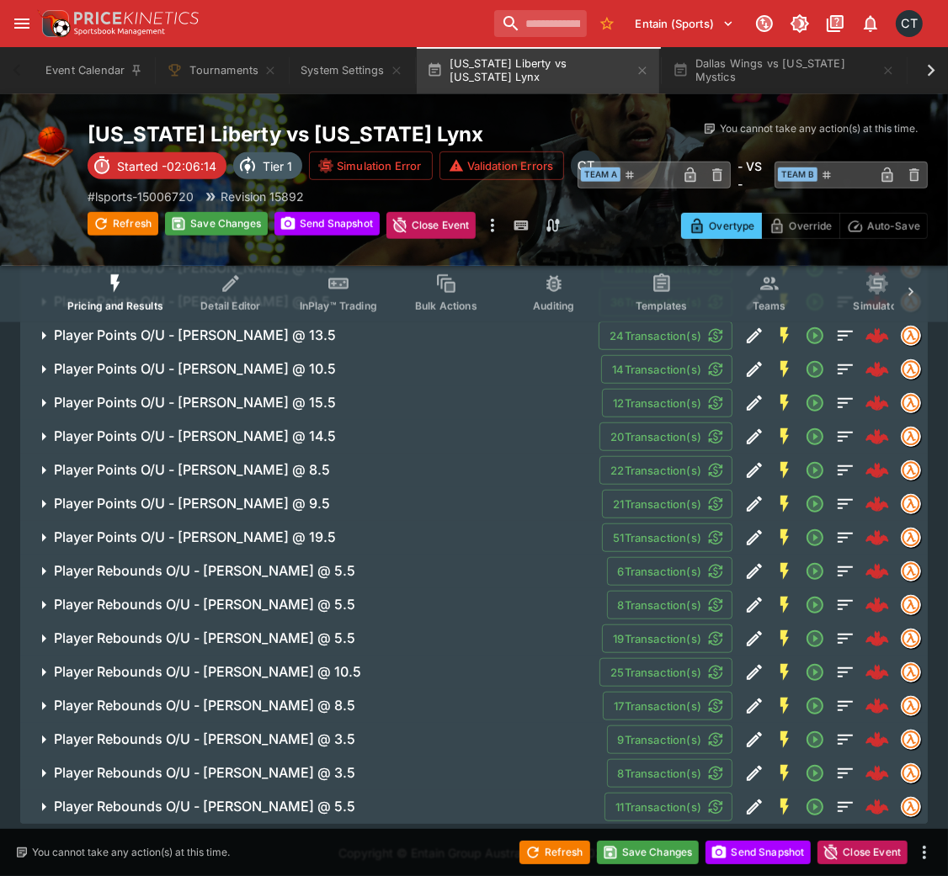
scroll to position [774, 0]
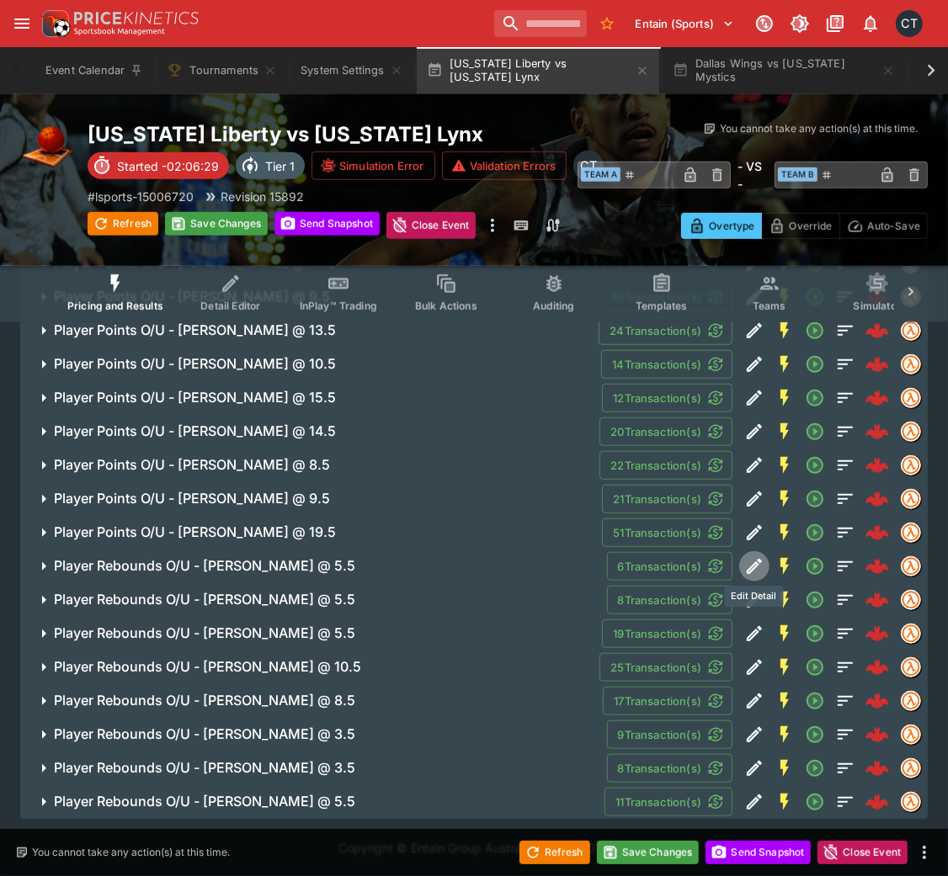
click at [744, 565] on icon "Edit Detail" at bounding box center [754, 566] width 20 height 20
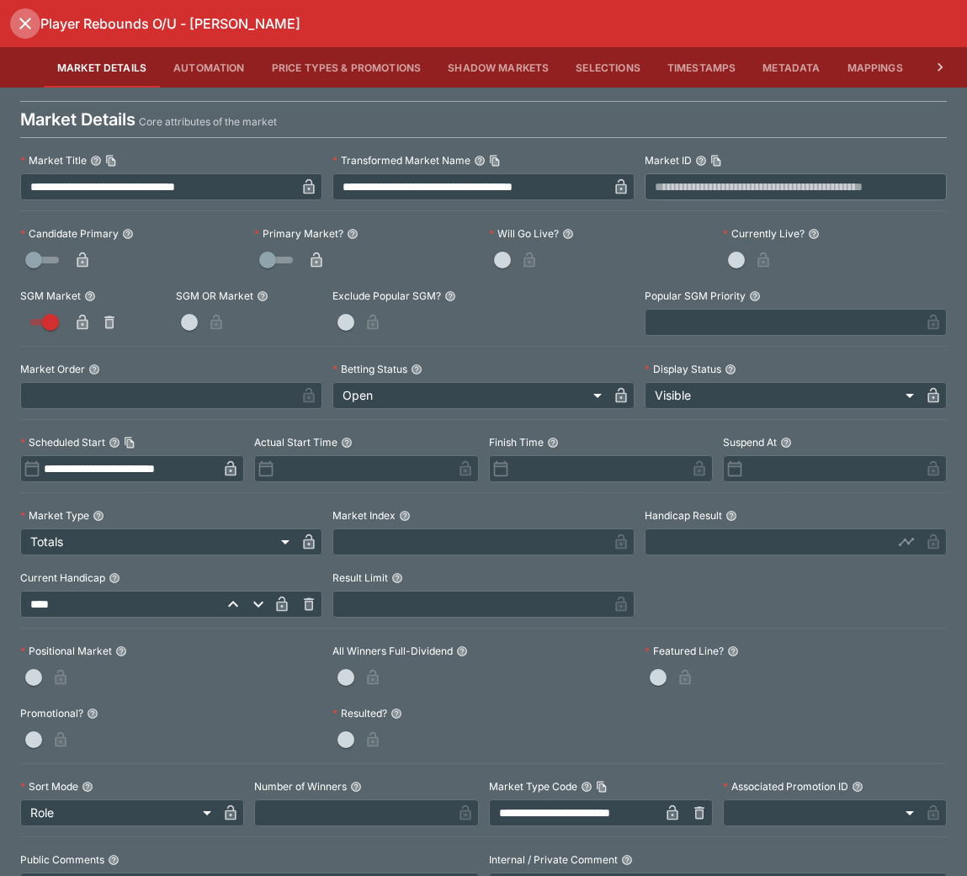
click at [27, 20] on icon "close" at bounding box center [25, 24] width 12 height 12
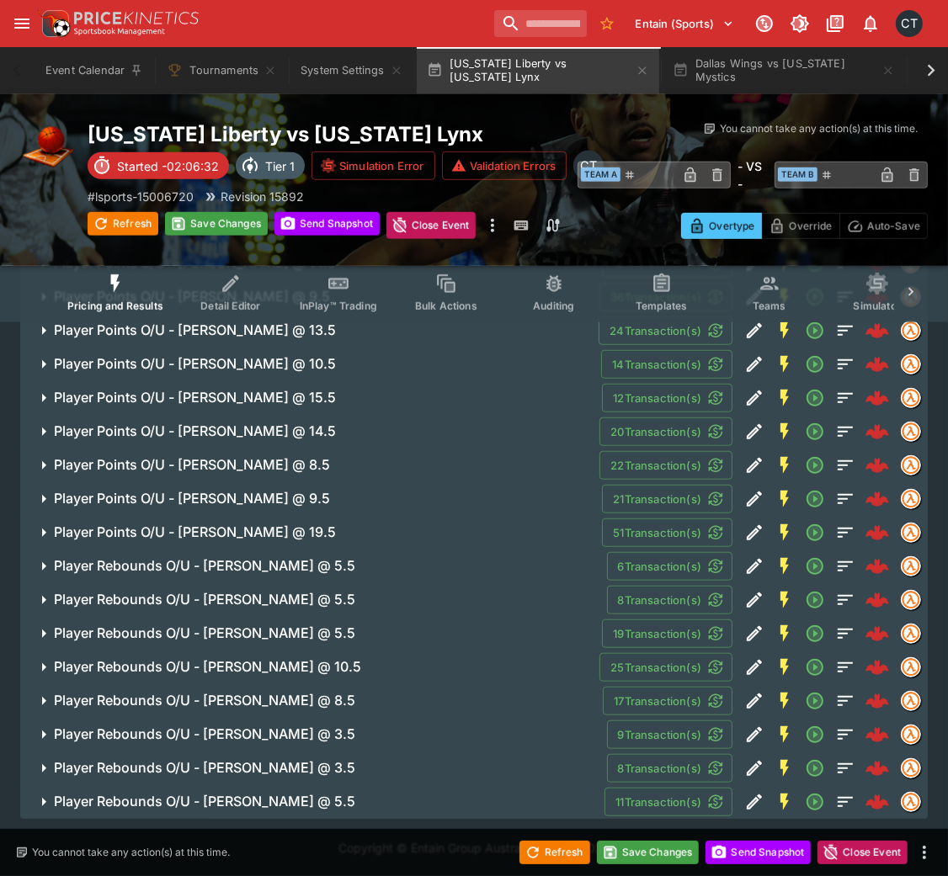
click at [322, 573] on h6 "Player Rebounds O/U - [PERSON_NAME] @ 5.5" at bounding box center [204, 566] width 301 height 18
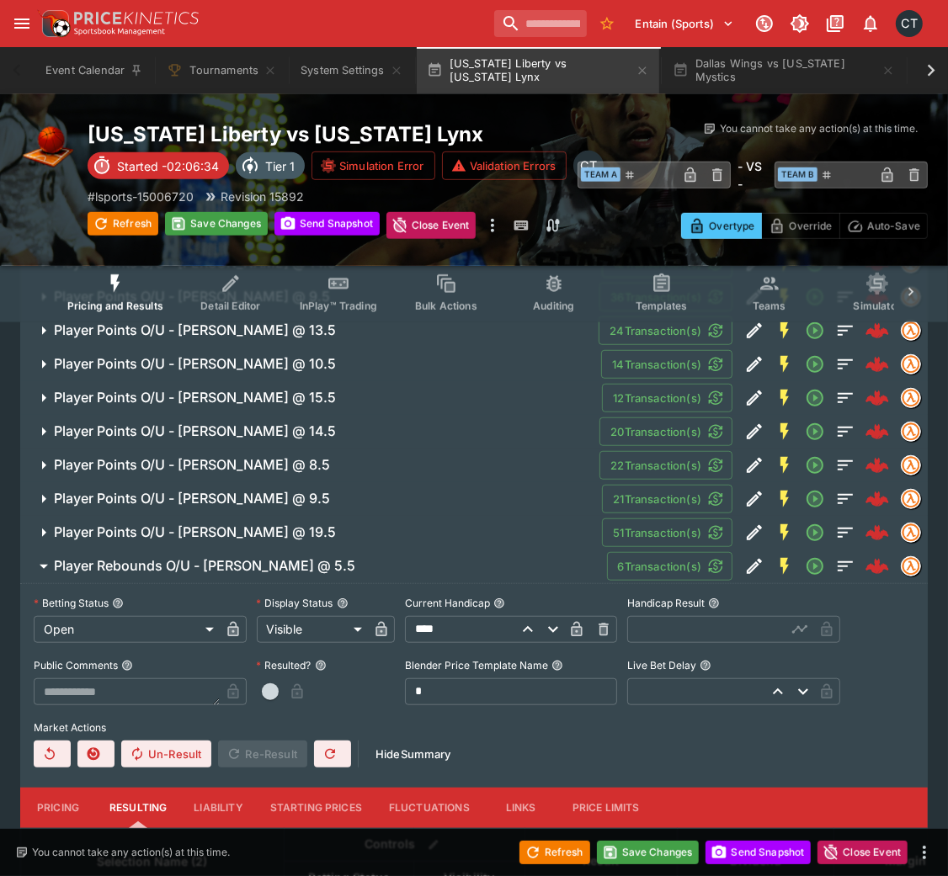
click at [651, 584] on input "text" at bounding box center [706, 629] width 159 height 27
click at [274, 584] on span "button" at bounding box center [270, 691] width 17 height 17
click at [249, 578] on button "Player Rebounds O/U - [PERSON_NAME] @ 5.5" at bounding box center [313, 567] width 587 height 34
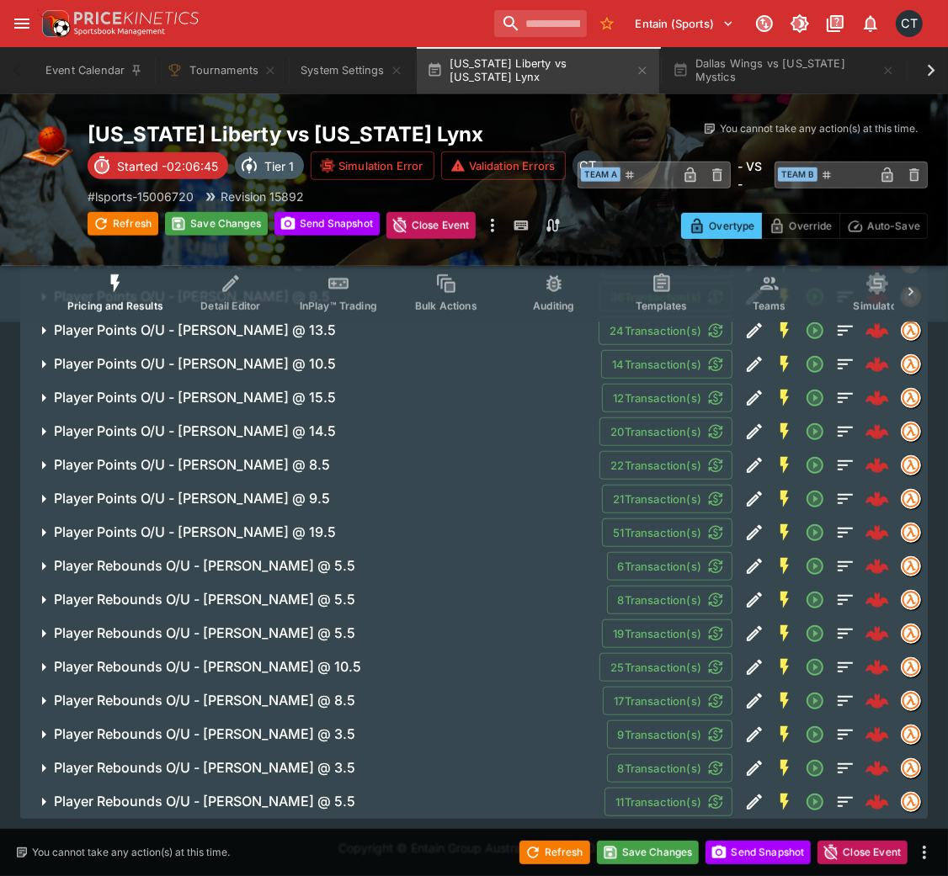
click at [284, 584] on h6 "Player Rebounds O/U - [PERSON_NAME] @ 5.5" at bounding box center [204, 600] width 301 height 18
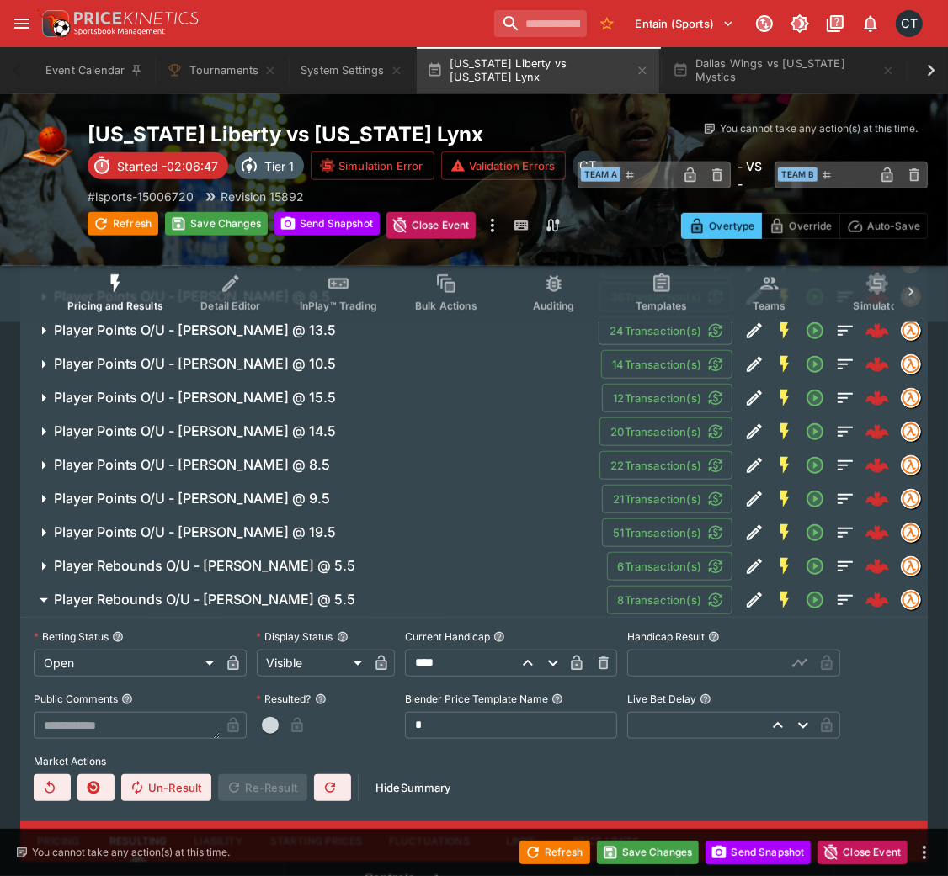
click at [673, 584] on input "text" at bounding box center [706, 663] width 159 height 27
click at [279, 584] on button "button" at bounding box center [270, 725] width 27 height 27
click at [300, 584] on h6 "Player Rebounds O/U - [PERSON_NAME] @ 5.5" at bounding box center [204, 600] width 301 height 18
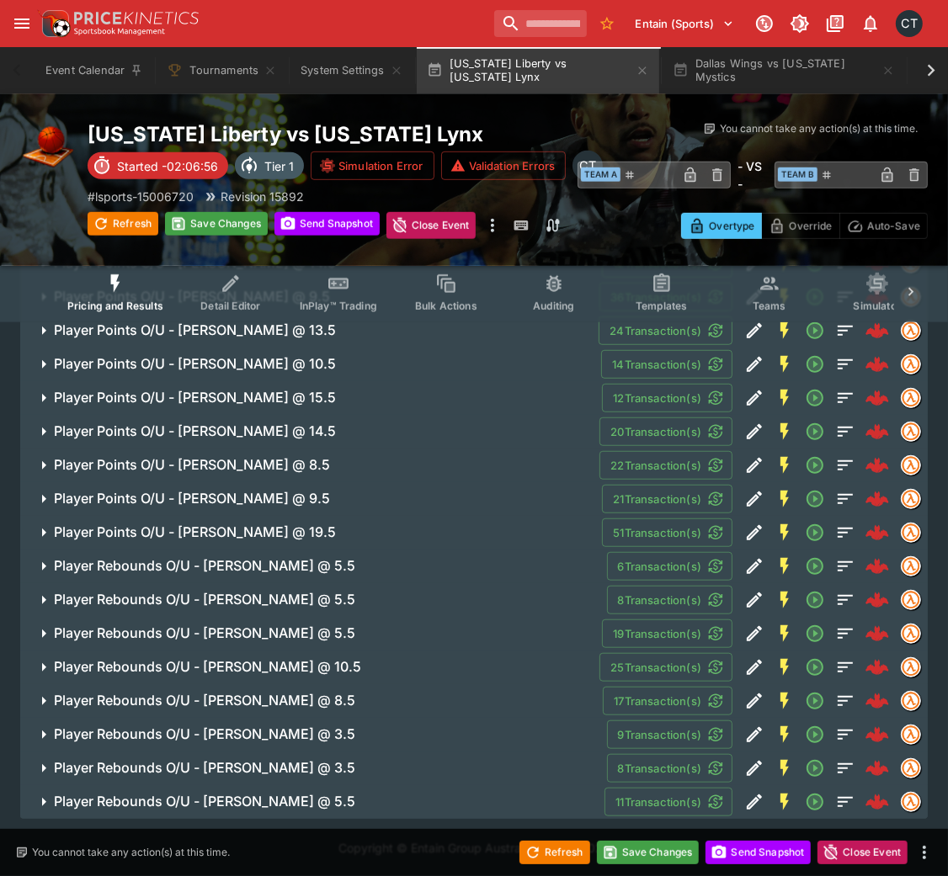
click at [295, 584] on h6 "Player Rebounds O/U - [PERSON_NAME] @ 5.5" at bounding box center [204, 633] width 301 height 18
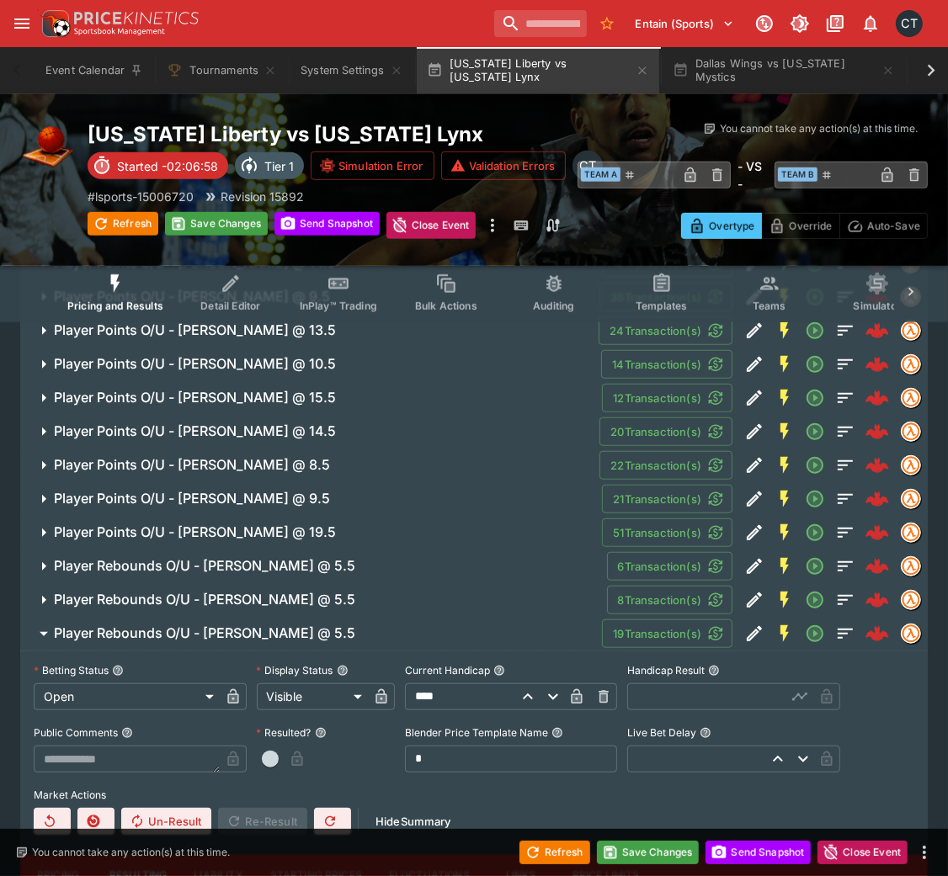
click at [295, 584] on h6 "Player Rebounds O/U - [PERSON_NAME] @ 5.5" at bounding box center [204, 633] width 301 height 18
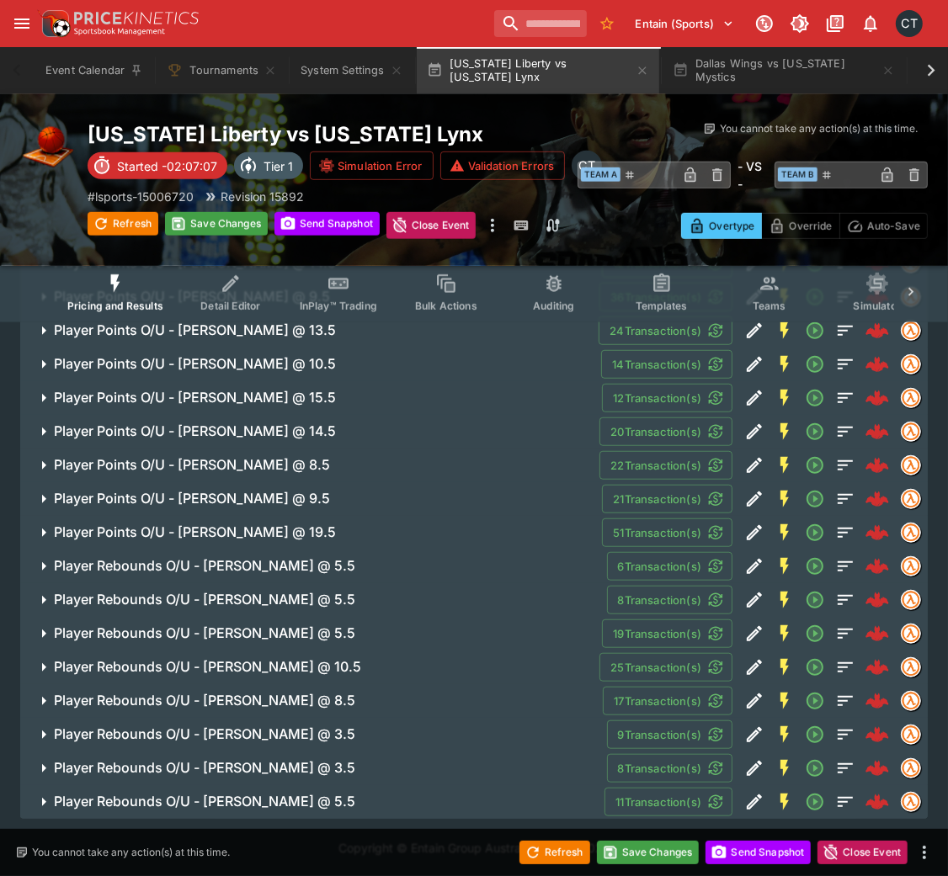
click at [307, 584] on h6 "Player Rebounds O/U - [PERSON_NAME] @ 10.5" at bounding box center [207, 667] width 307 height 18
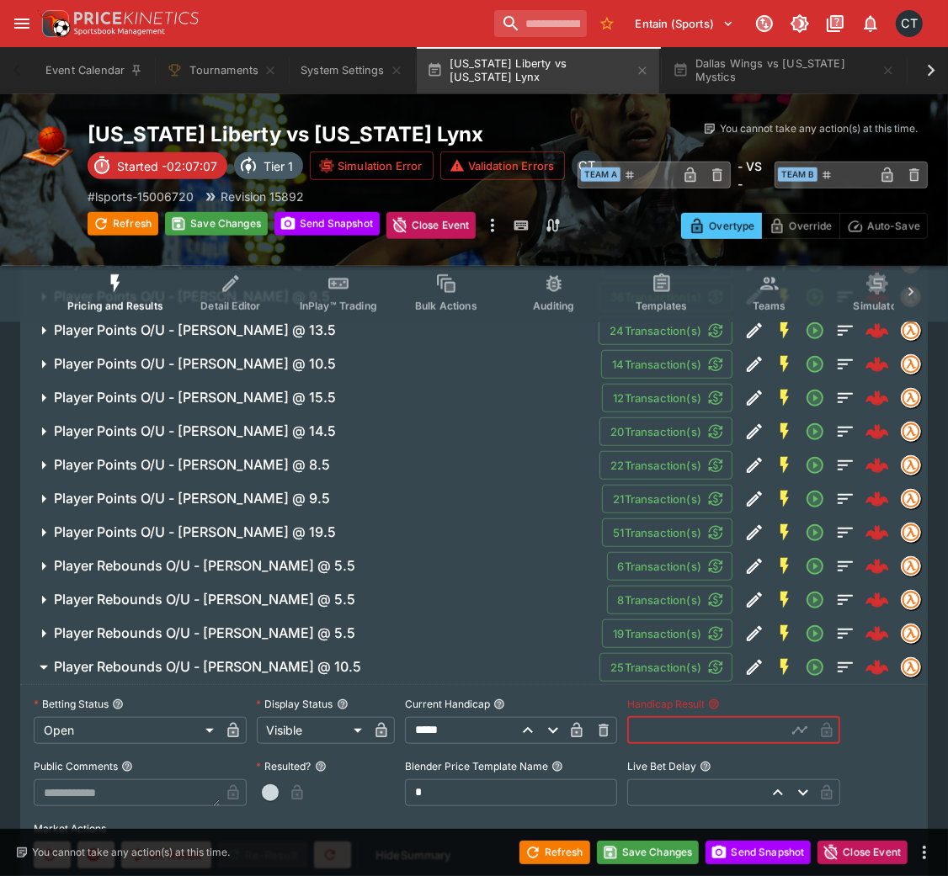
click at [637, 584] on input "text" at bounding box center [706, 730] width 159 height 27
click at [326, 584] on button "Player Rebounds O/U - [PERSON_NAME] @ 10.5" at bounding box center [309, 668] width 579 height 34
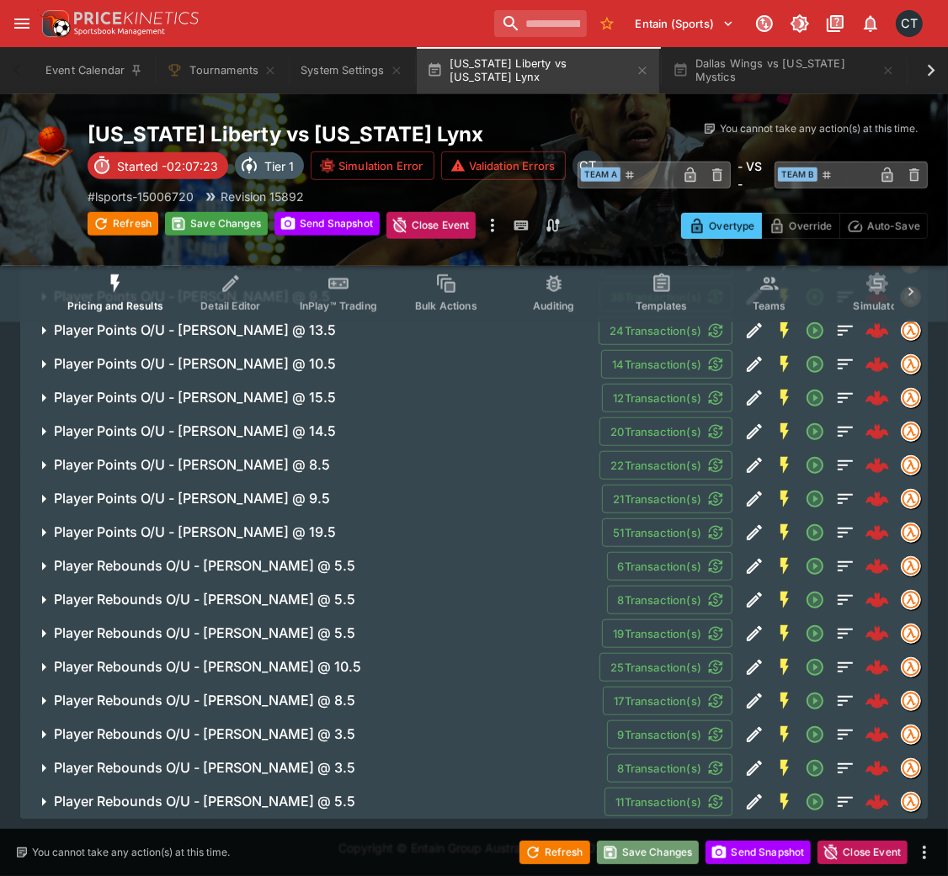
click at [630, 584] on button "Save Changes" at bounding box center [648, 853] width 103 height 24
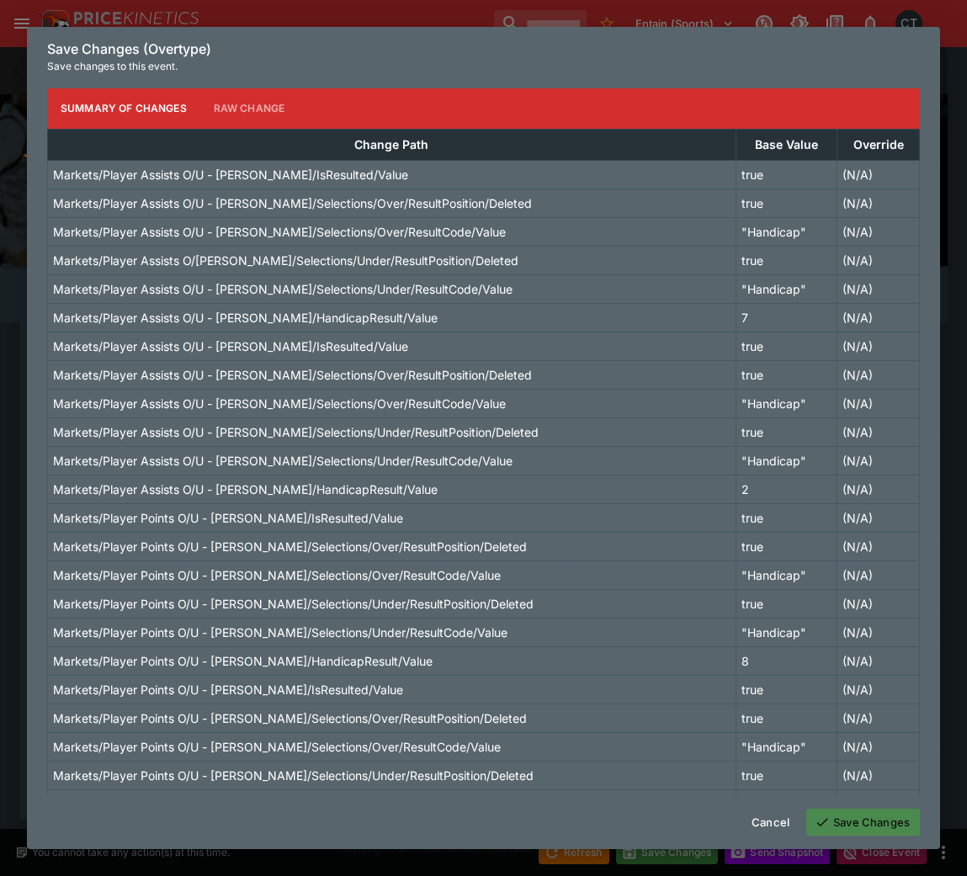
click at [850, 584] on button "Save Changes" at bounding box center [863, 822] width 114 height 27
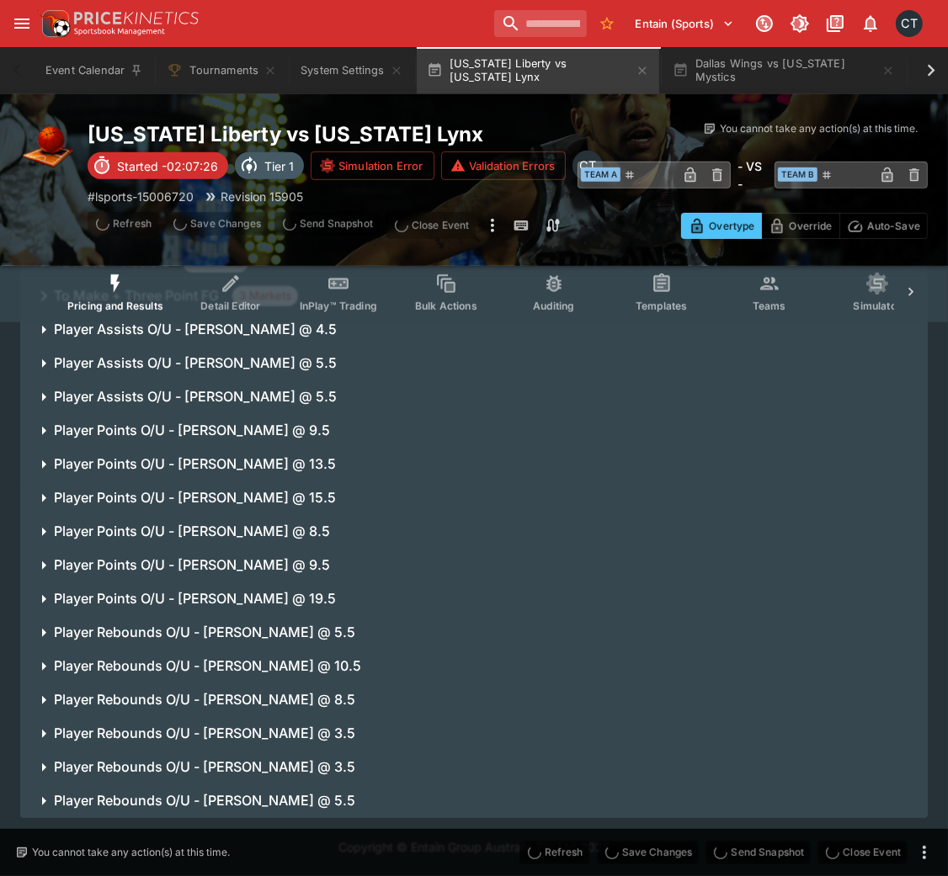
scroll to position [505, 0]
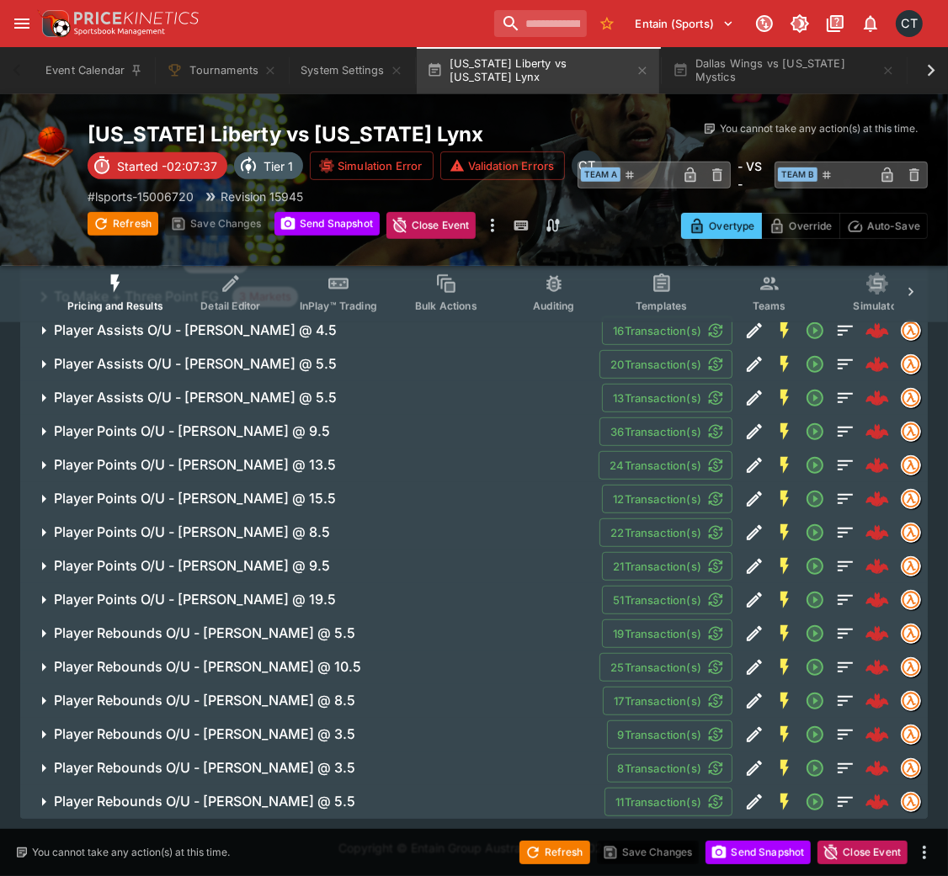
click at [269, 335] on h6 "Player Assists O/U - [PERSON_NAME] @ 4.5" at bounding box center [195, 330] width 283 height 18
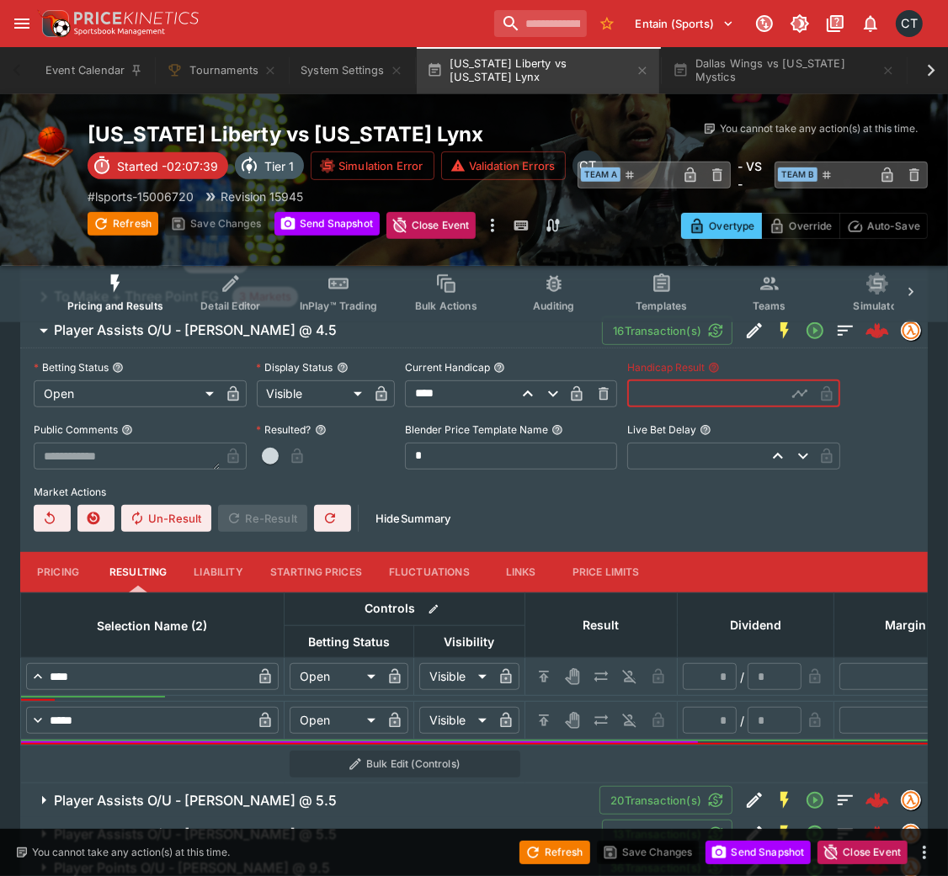
click at [663, 380] on input "text" at bounding box center [706, 393] width 159 height 27
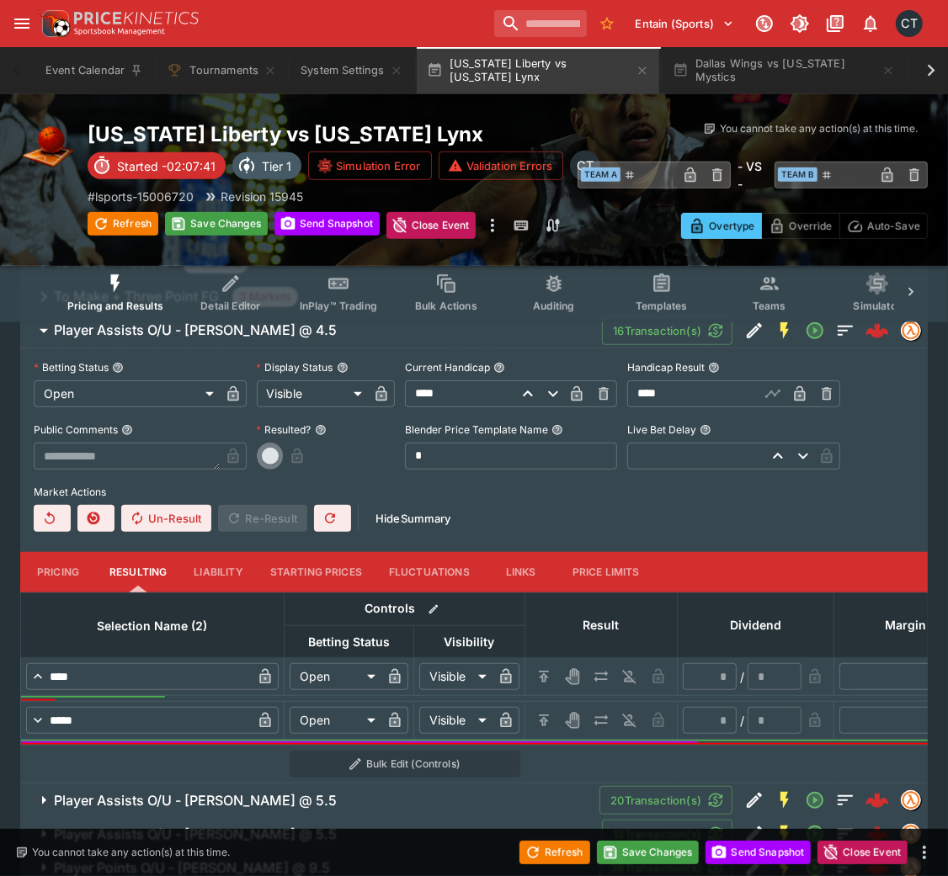
click at [264, 443] on button "button" at bounding box center [270, 456] width 27 height 27
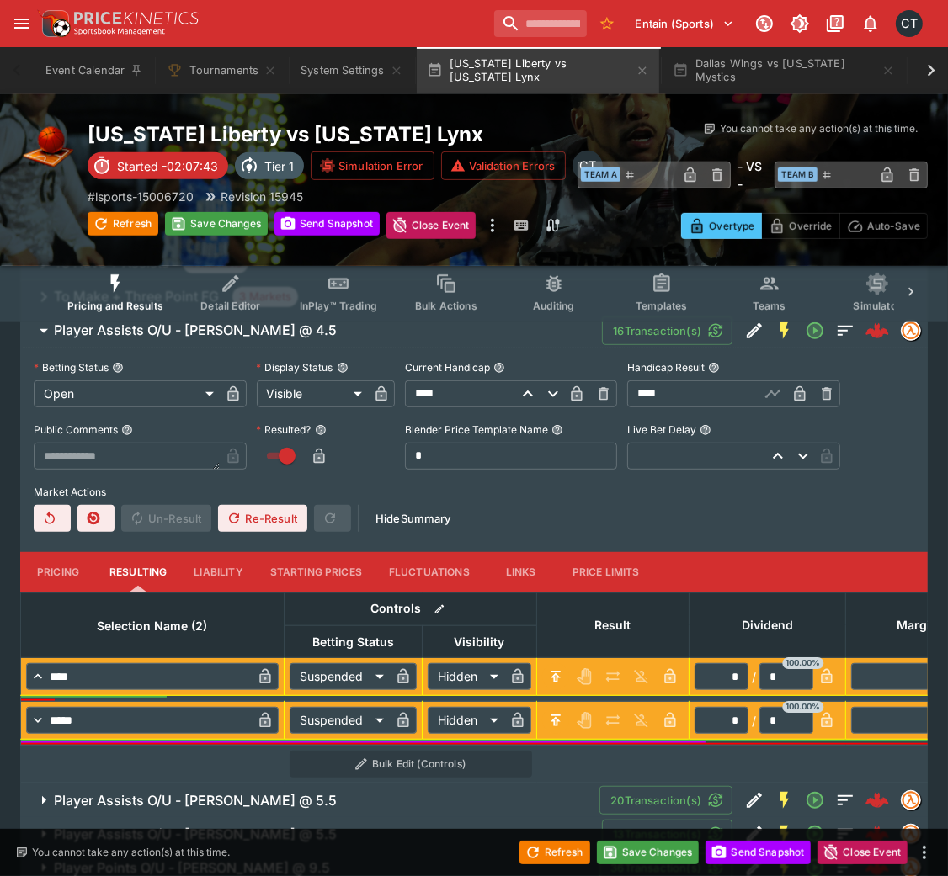
click at [208, 330] on h6 "Player Assists O/U - [PERSON_NAME] @ 4.5" at bounding box center [195, 330] width 283 height 18
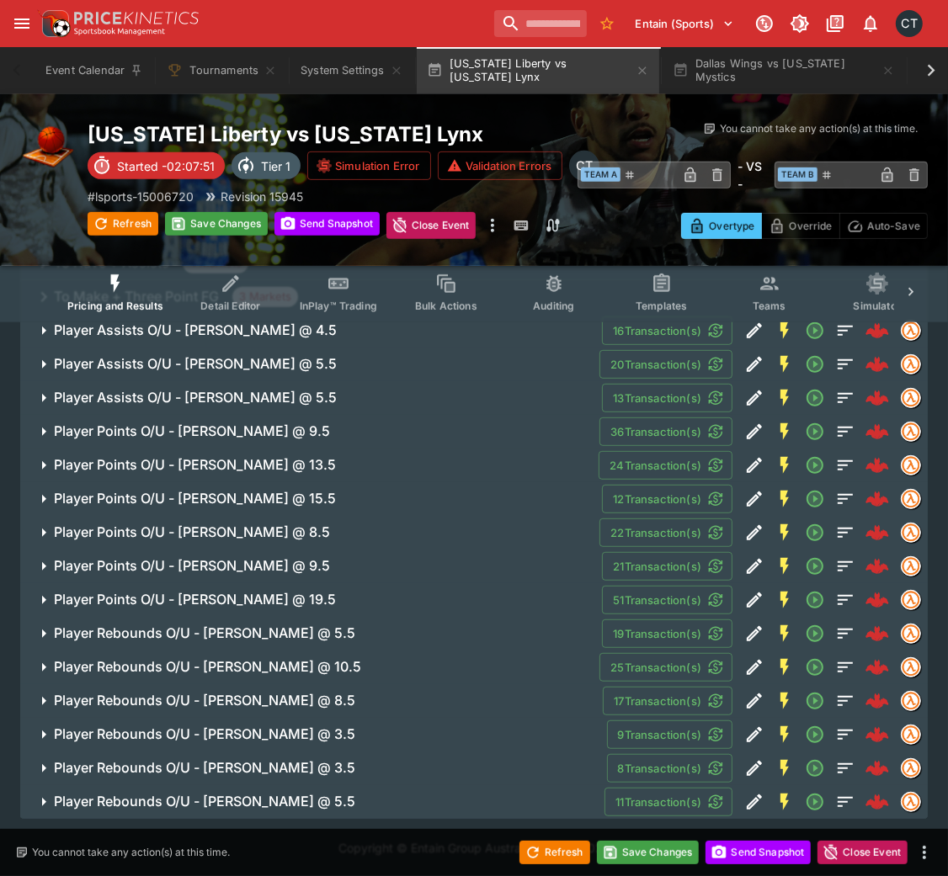
click at [417, 360] on span "Player Assists O/U - [PERSON_NAME] @ 5.5" at bounding box center [320, 364] width 532 height 18
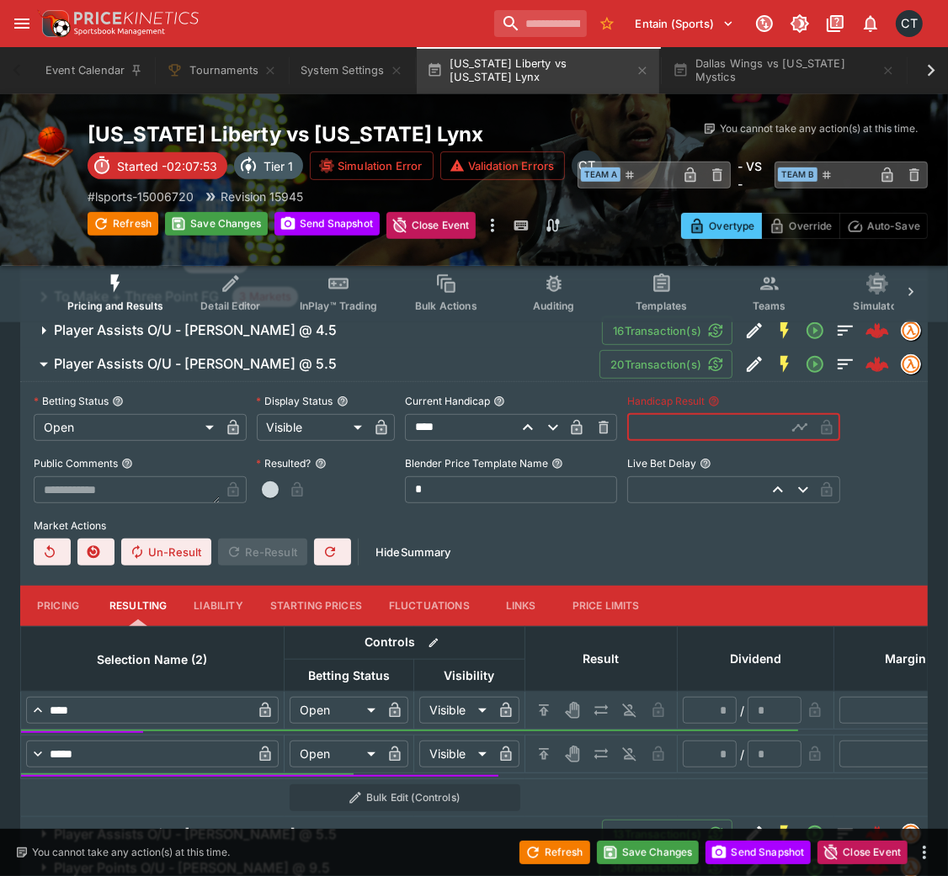
click at [668, 422] on input "text" at bounding box center [706, 427] width 159 height 27
click at [269, 486] on span "button" at bounding box center [270, 489] width 17 height 17
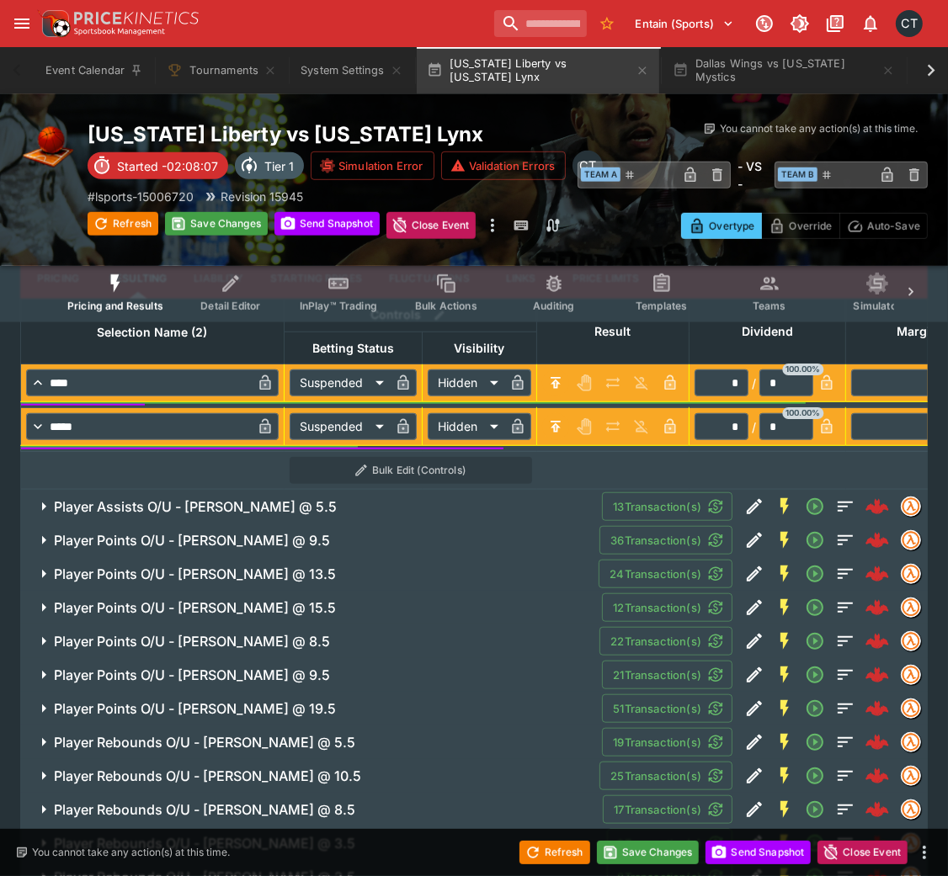
scroll to position [957, 0]
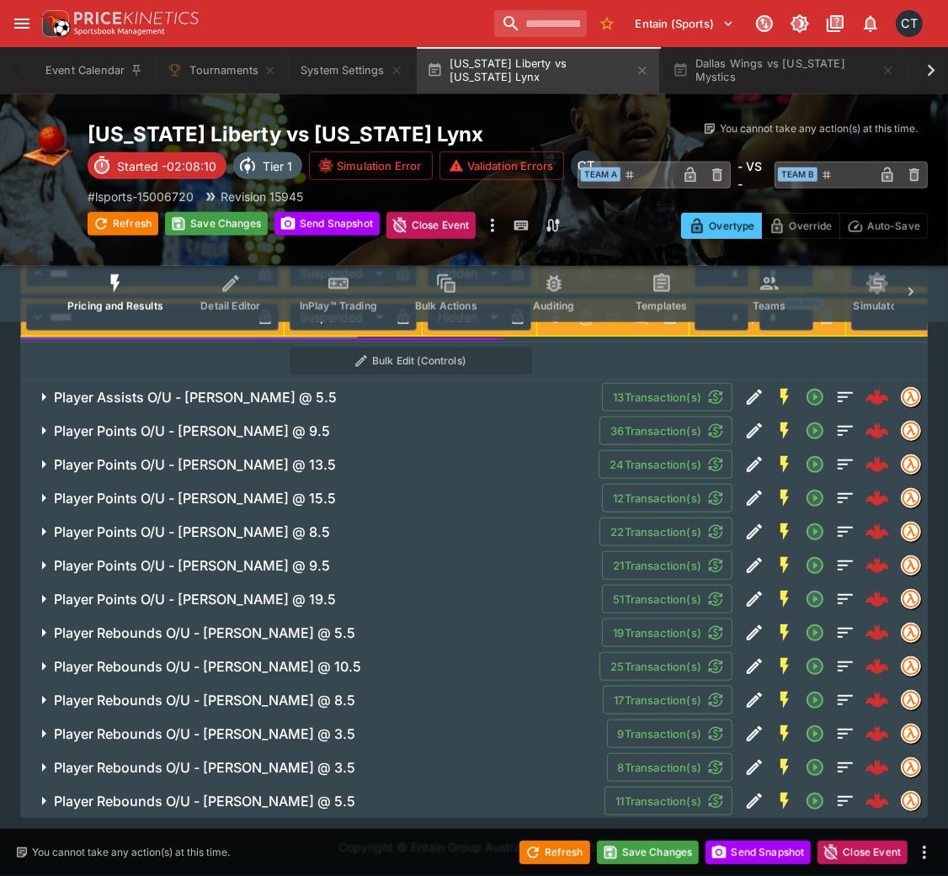
click at [126, 403] on h6 "Player Assists O/U - [PERSON_NAME] @ 5.5" at bounding box center [195, 398] width 283 height 18
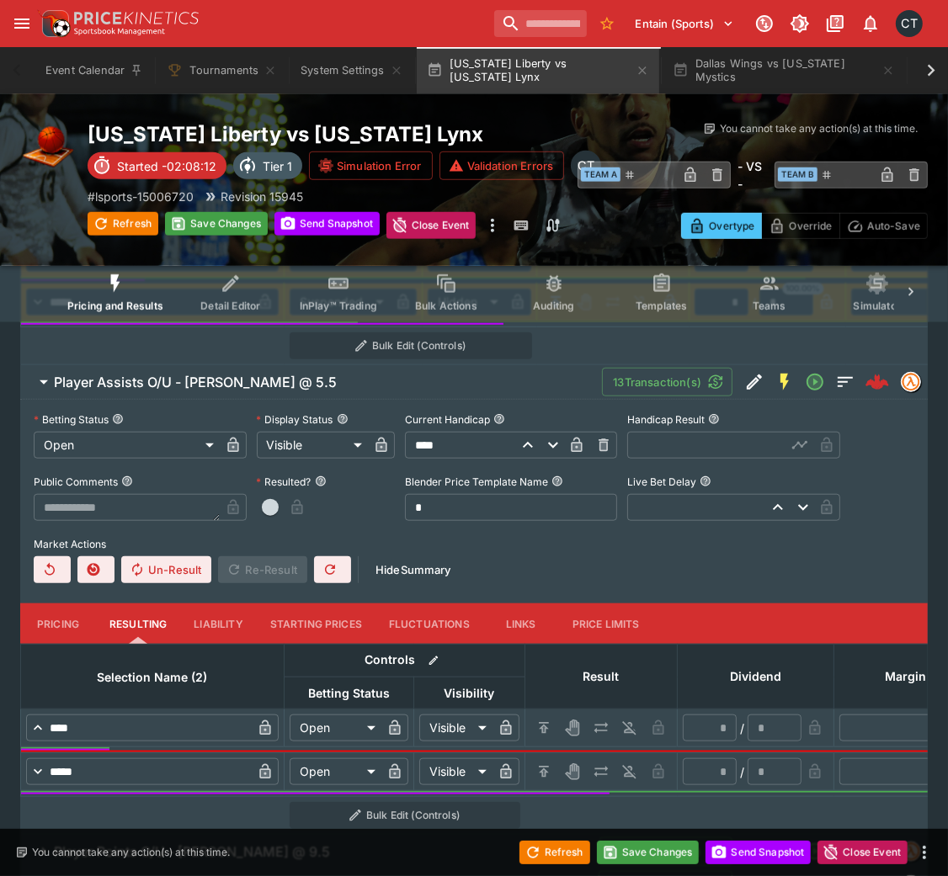
click at [676, 457] on input "text" at bounding box center [706, 445] width 159 height 27
click at [272, 516] on span "button" at bounding box center [270, 507] width 17 height 17
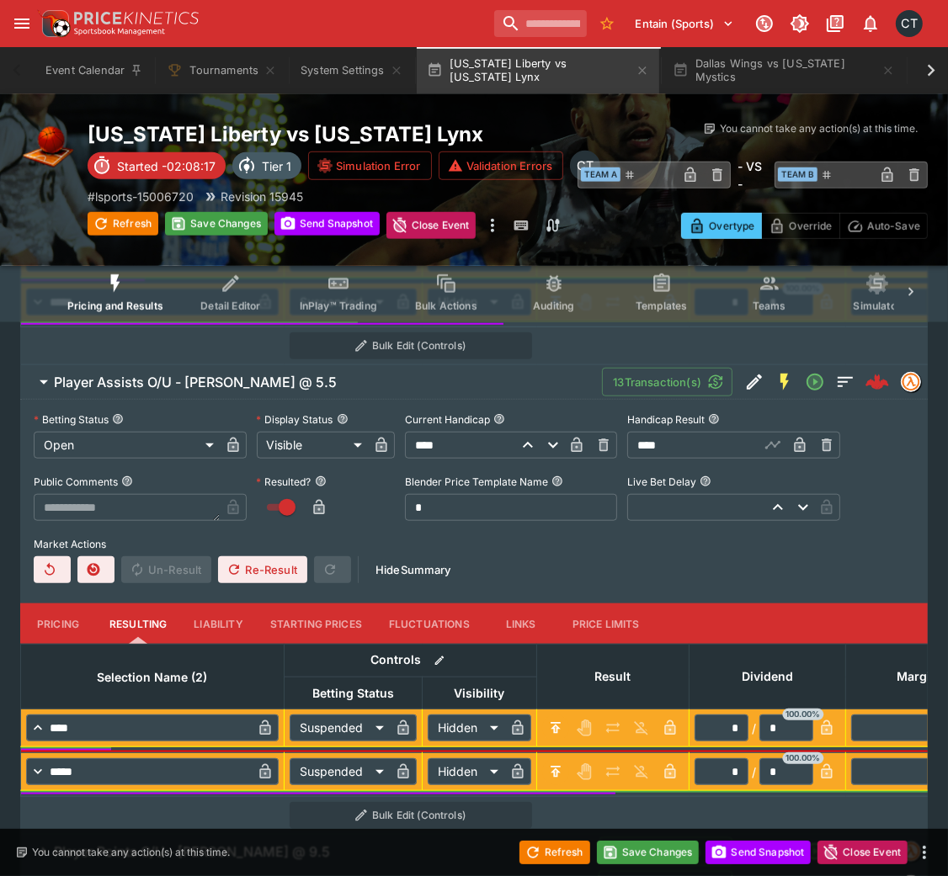
click at [611, 584] on div "Refresh Save Changes Send Snapshot Close Event" at bounding box center [474, 852] width 948 height 47
click at [626, 584] on button "Save Changes" at bounding box center [648, 853] width 103 height 24
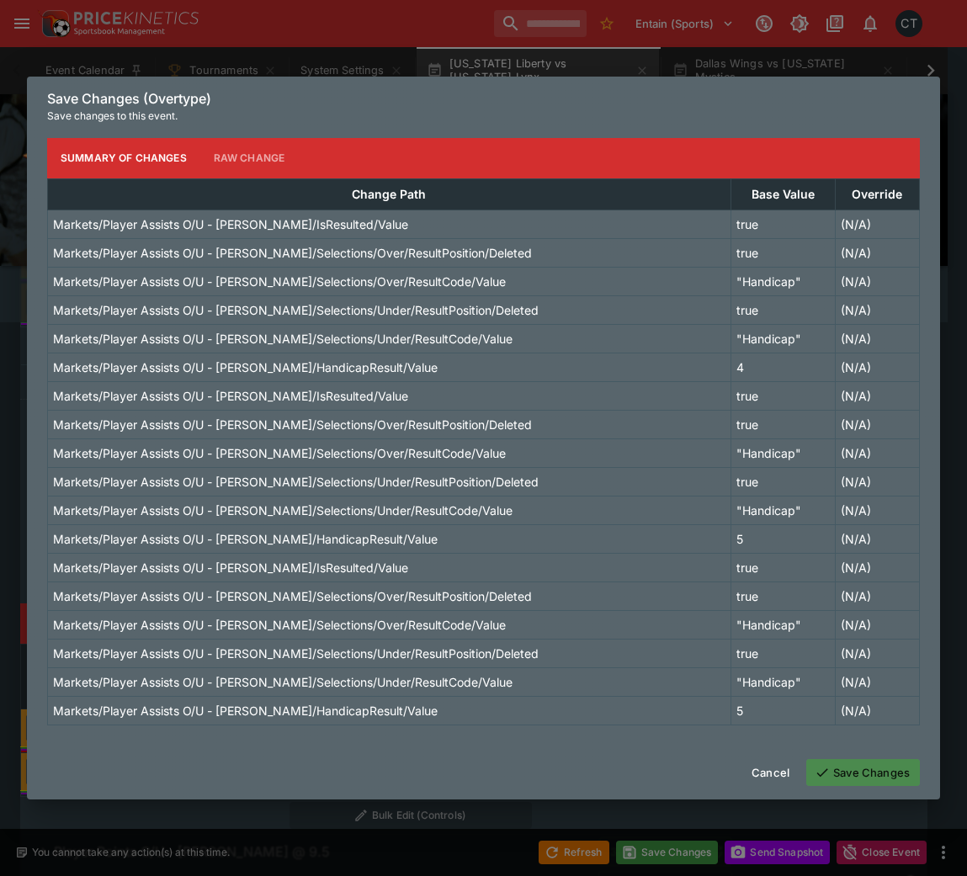
click at [853, 584] on button "Save Changes" at bounding box center [863, 772] width 114 height 27
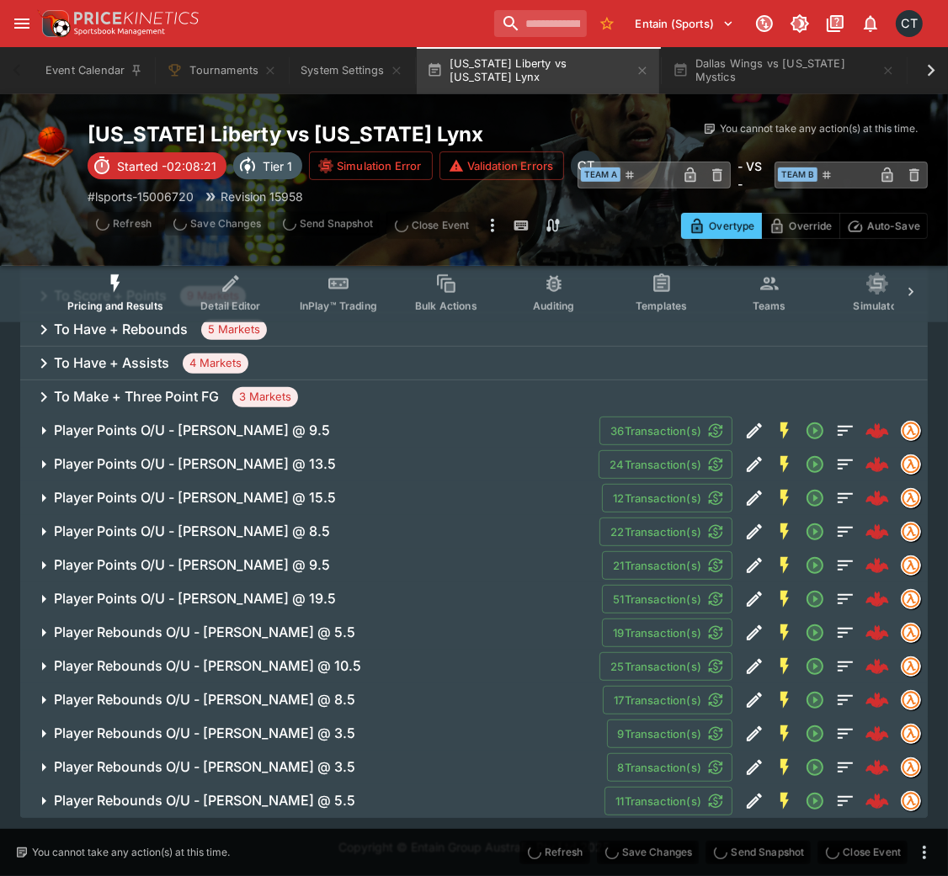
scroll to position [403, 0]
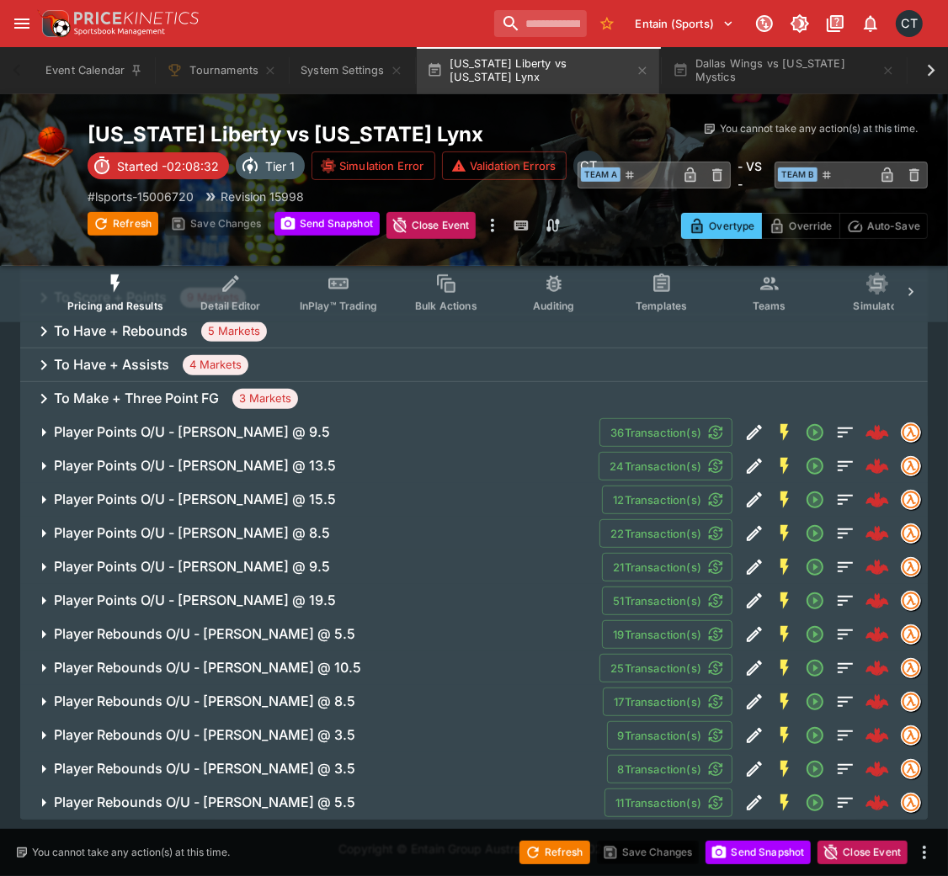
click at [256, 438] on h6 "Player Points O/U - [PERSON_NAME] @ 9.5" at bounding box center [192, 432] width 276 height 18
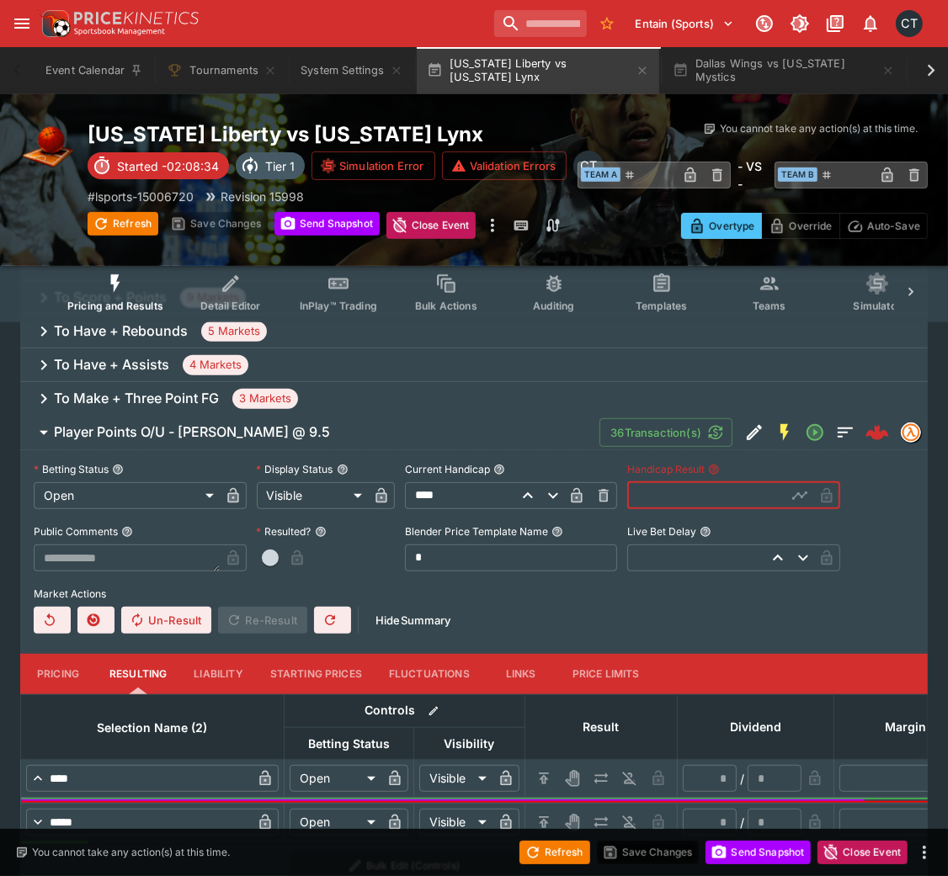
click at [667, 503] on input "text" at bounding box center [706, 495] width 159 height 27
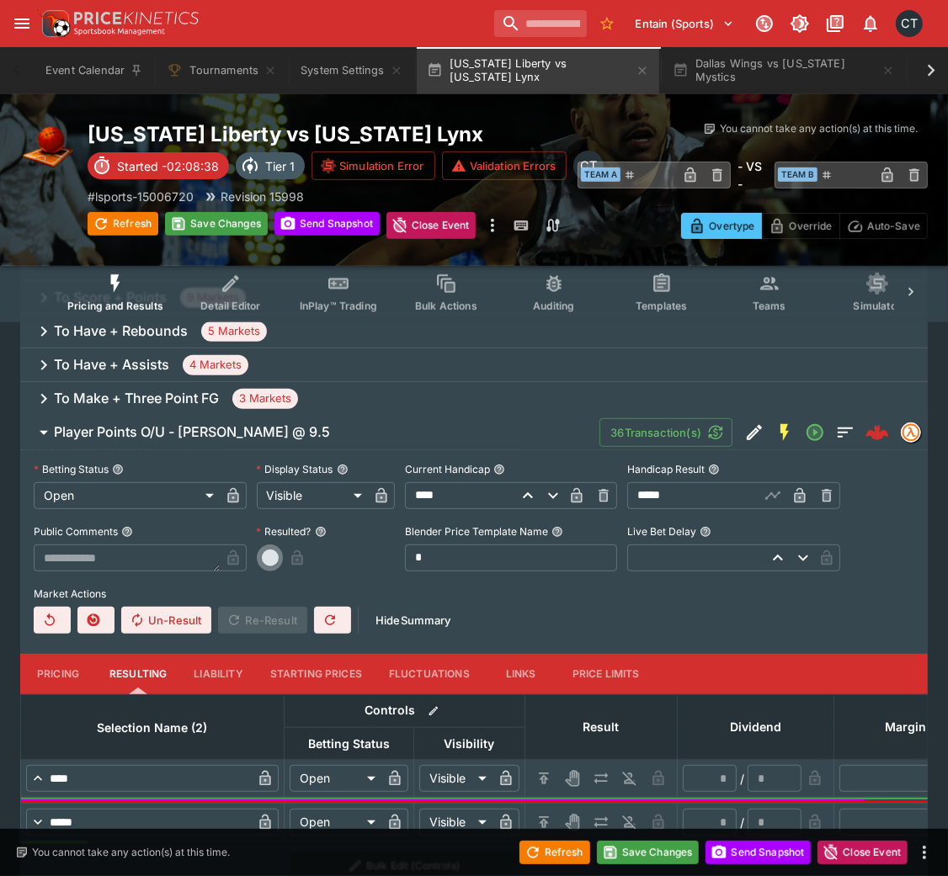
click at [268, 568] on button "button" at bounding box center [270, 558] width 27 height 27
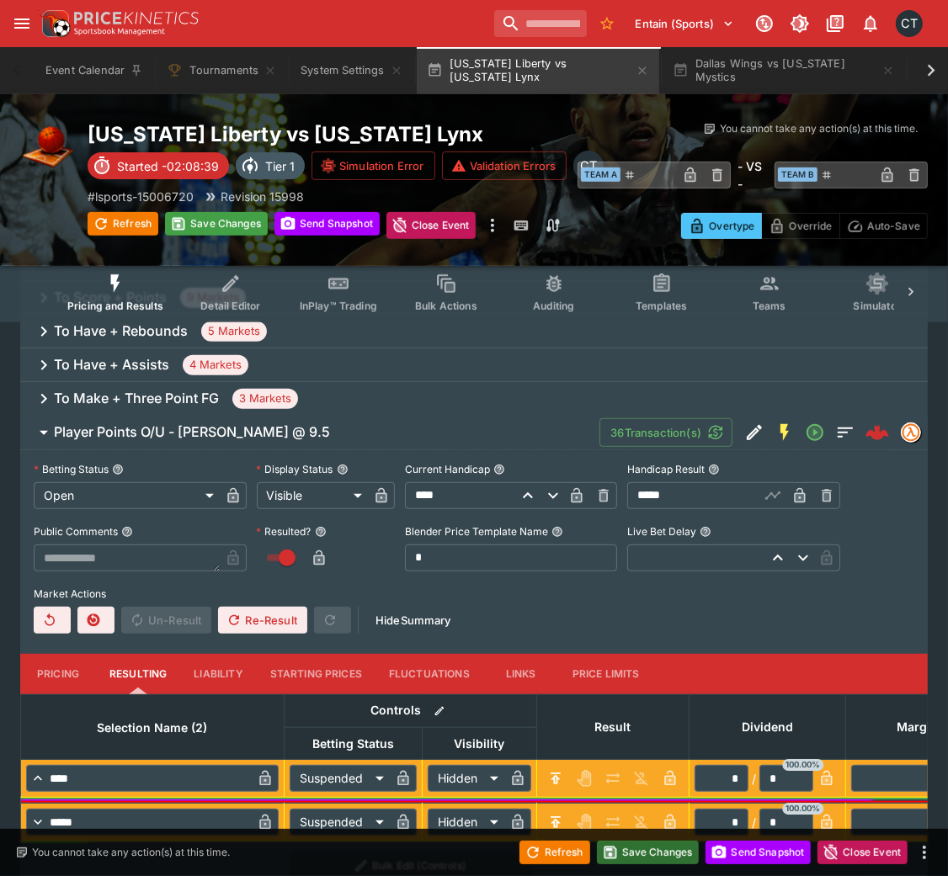
click at [647, 584] on button "Save Changes" at bounding box center [648, 853] width 103 height 24
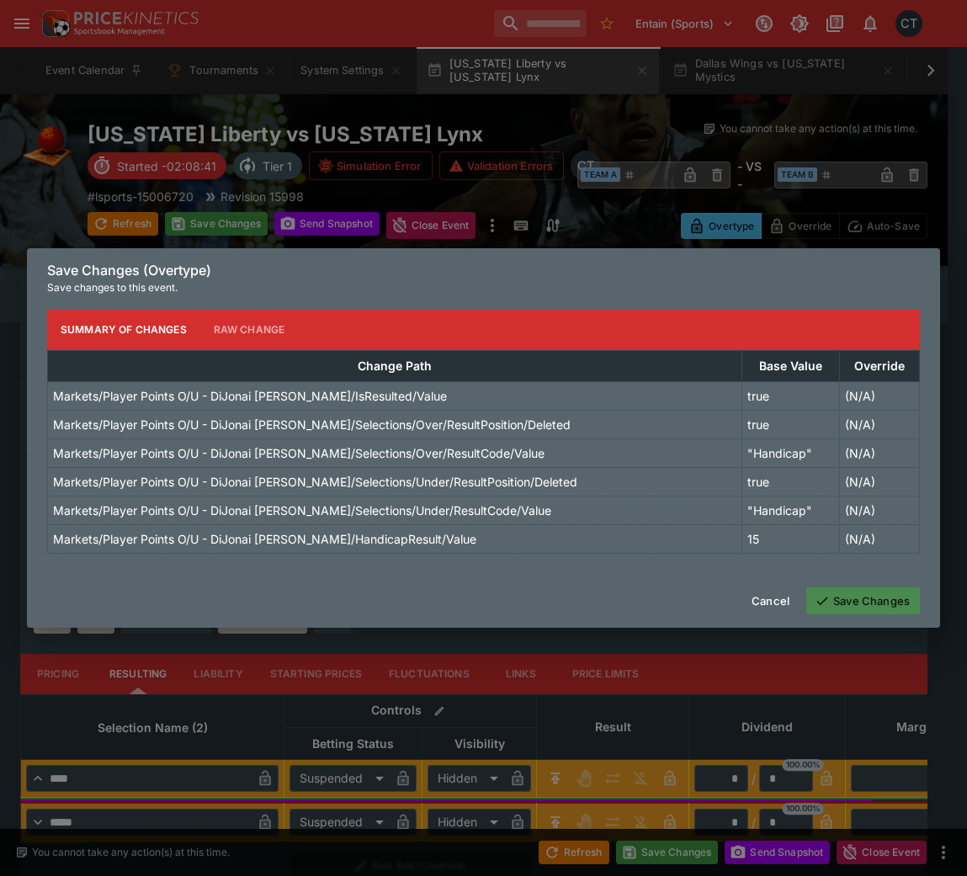
click at [885, 584] on button "Save Changes" at bounding box center [863, 600] width 114 height 27
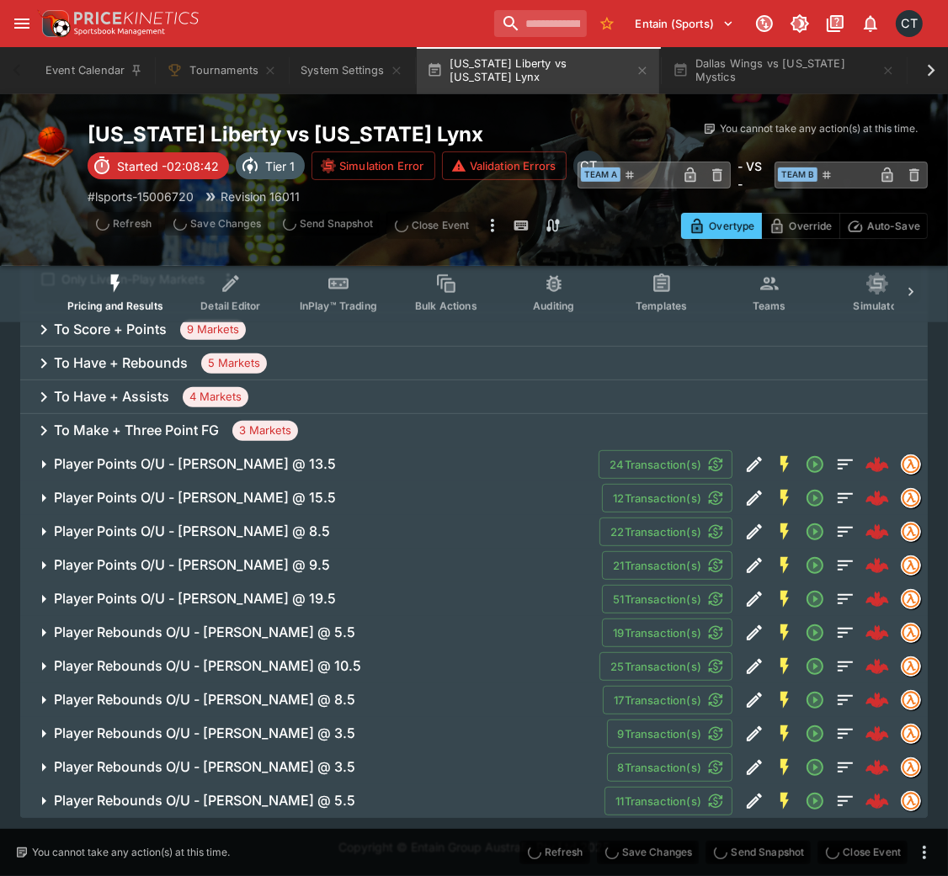
scroll to position [370, 0]
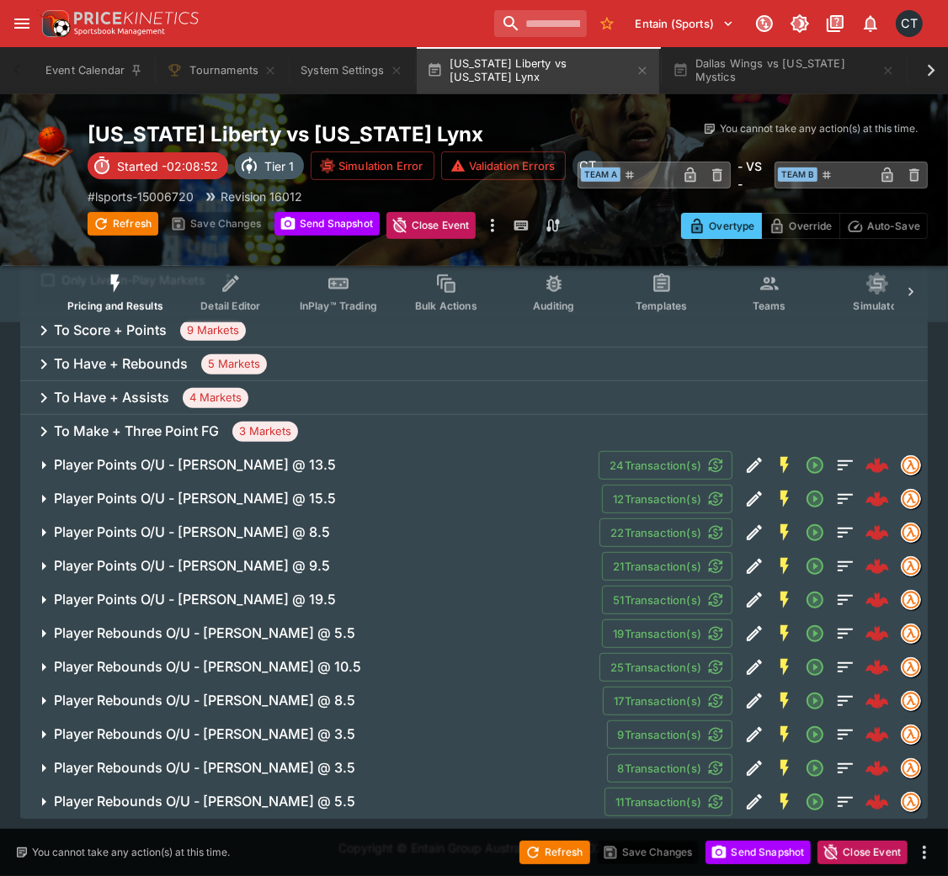
click at [277, 474] on button "Player Points O/U - [PERSON_NAME] @ 13.5" at bounding box center [309, 466] width 578 height 34
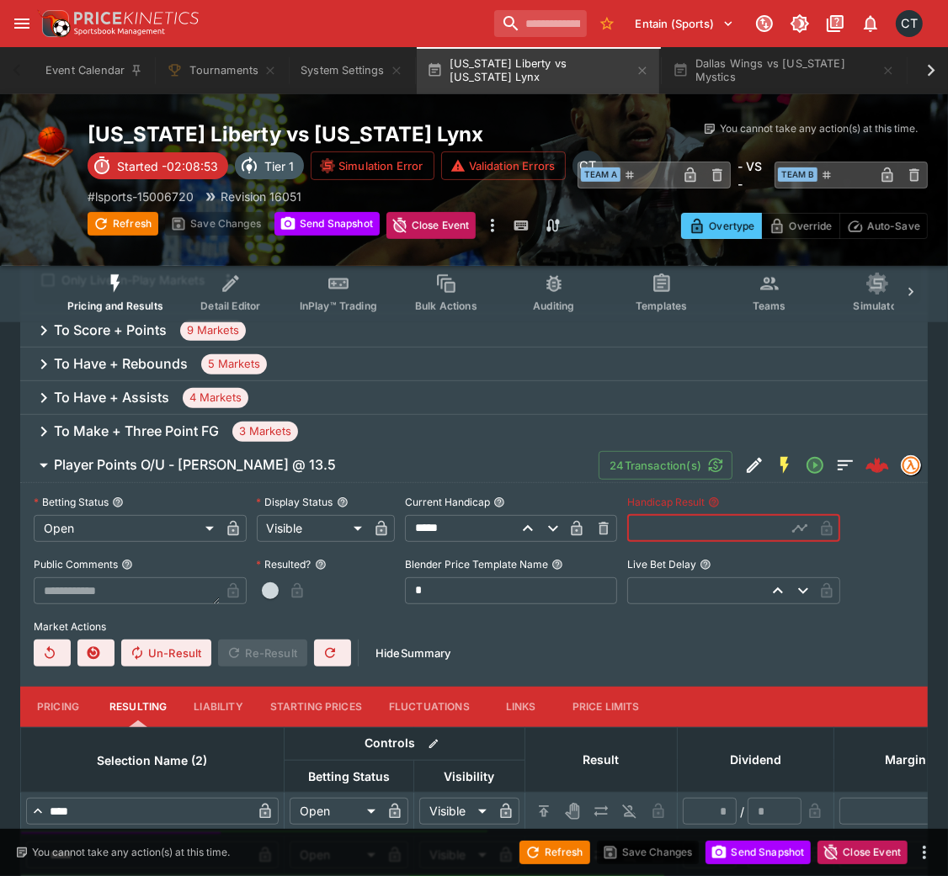
click at [700, 534] on input "text" at bounding box center [706, 528] width 159 height 27
click at [504, 449] on button "Player Points O/U - [PERSON_NAME] @ 13.5" at bounding box center [309, 466] width 578 height 34
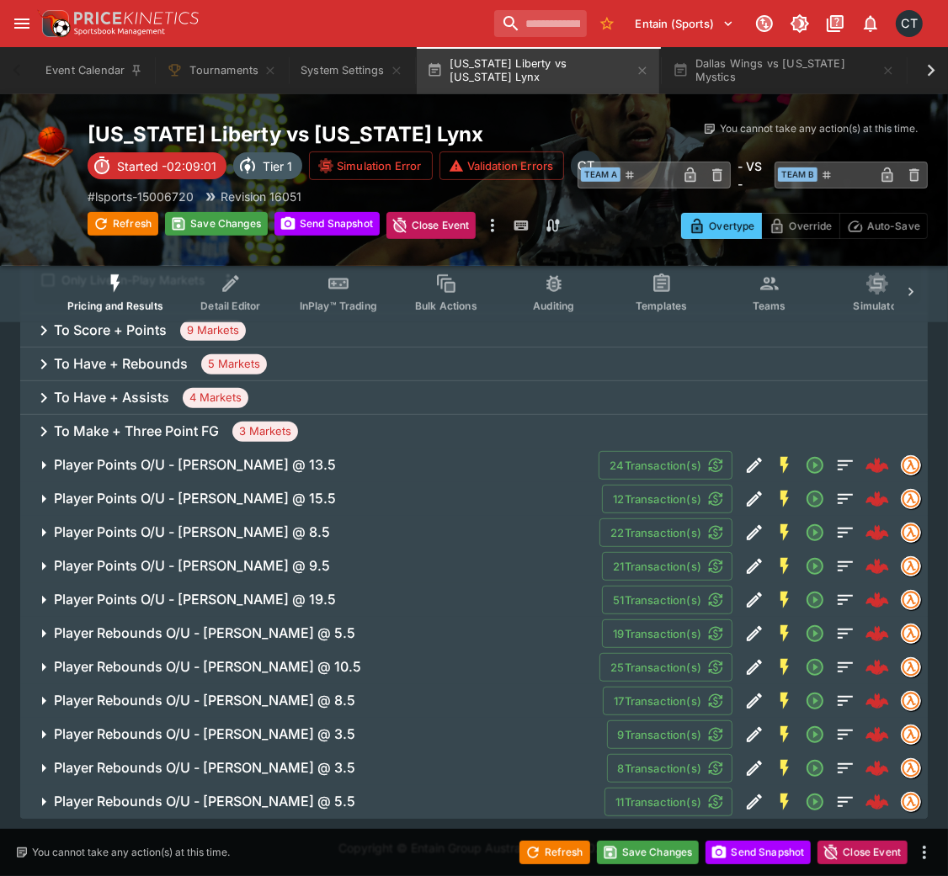
click at [463, 502] on span "Player Points O/U - [PERSON_NAME] @ 15.5" at bounding box center [321, 499] width 534 height 18
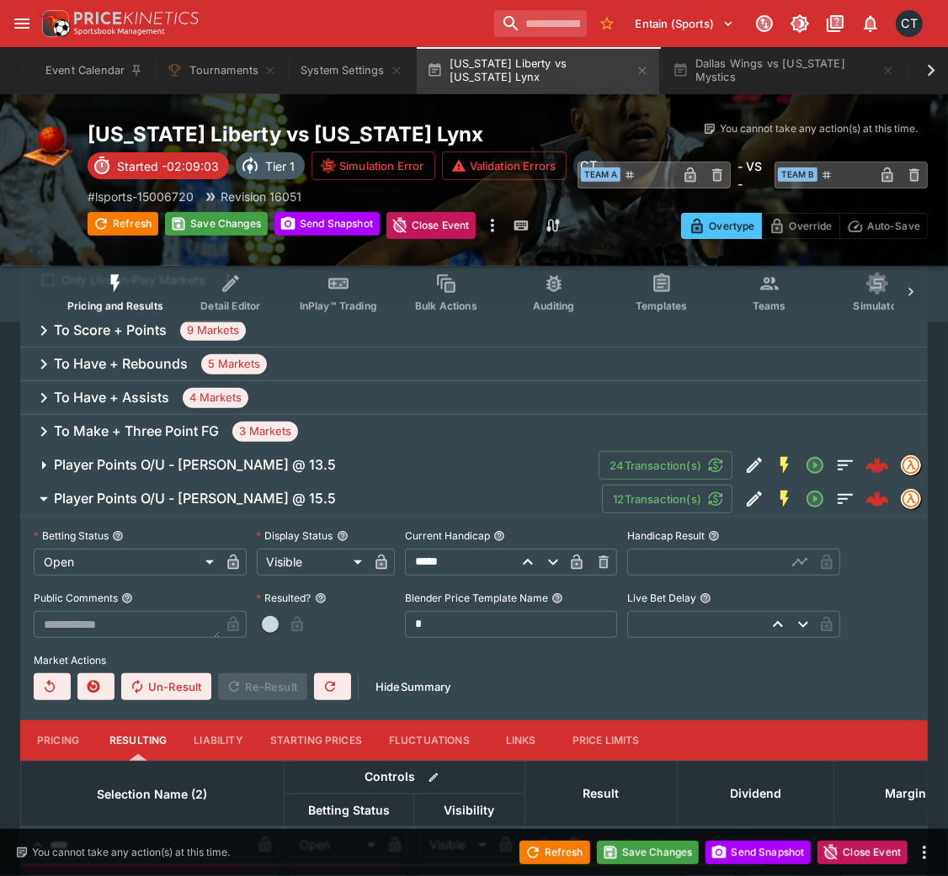
click at [755, 573] on input "text" at bounding box center [706, 562] width 159 height 27
click at [235, 497] on h6 "Player Points O/U - [PERSON_NAME] @ 15.5" at bounding box center [195, 499] width 282 height 18
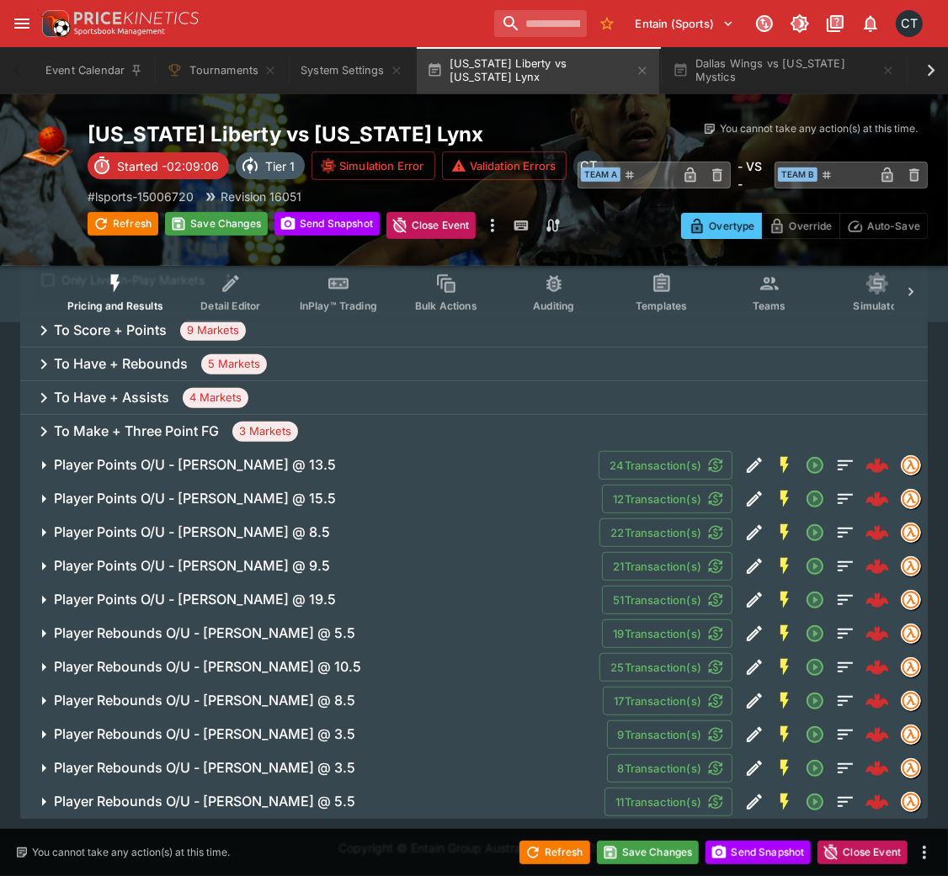
click at [235, 497] on h6 "Player Points O/U - [PERSON_NAME] @ 15.5" at bounding box center [195, 499] width 282 height 18
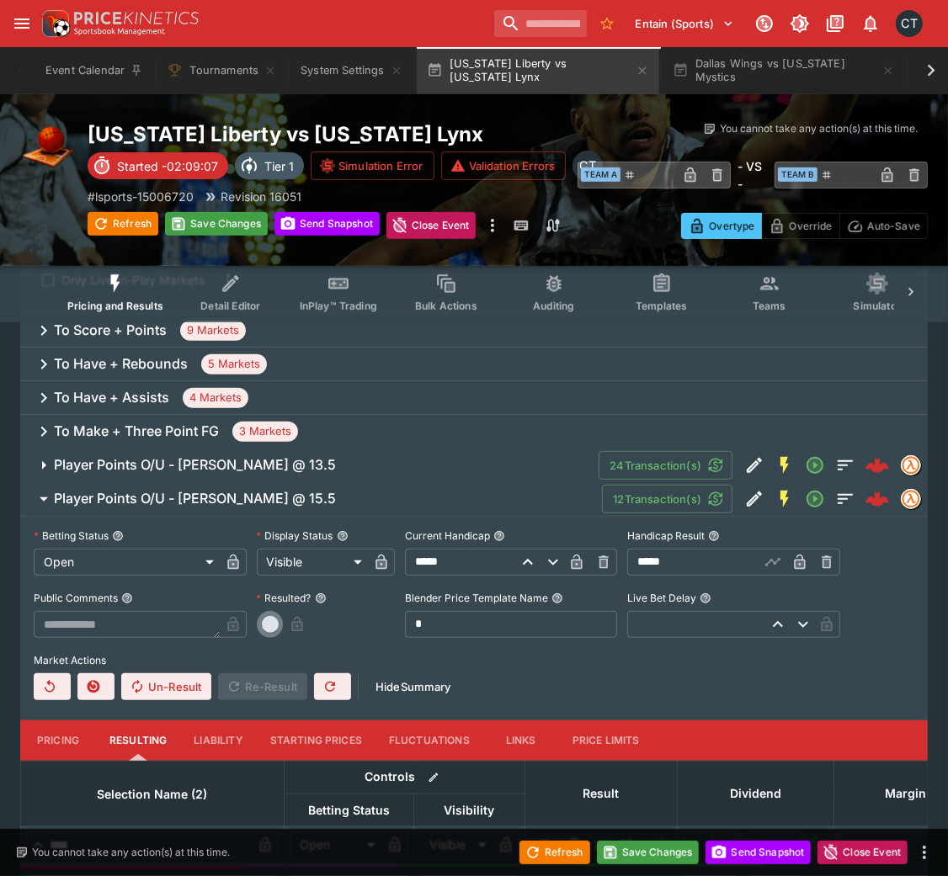
click at [277, 584] on button "button" at bounding box center [270, 624] width 27 height 27
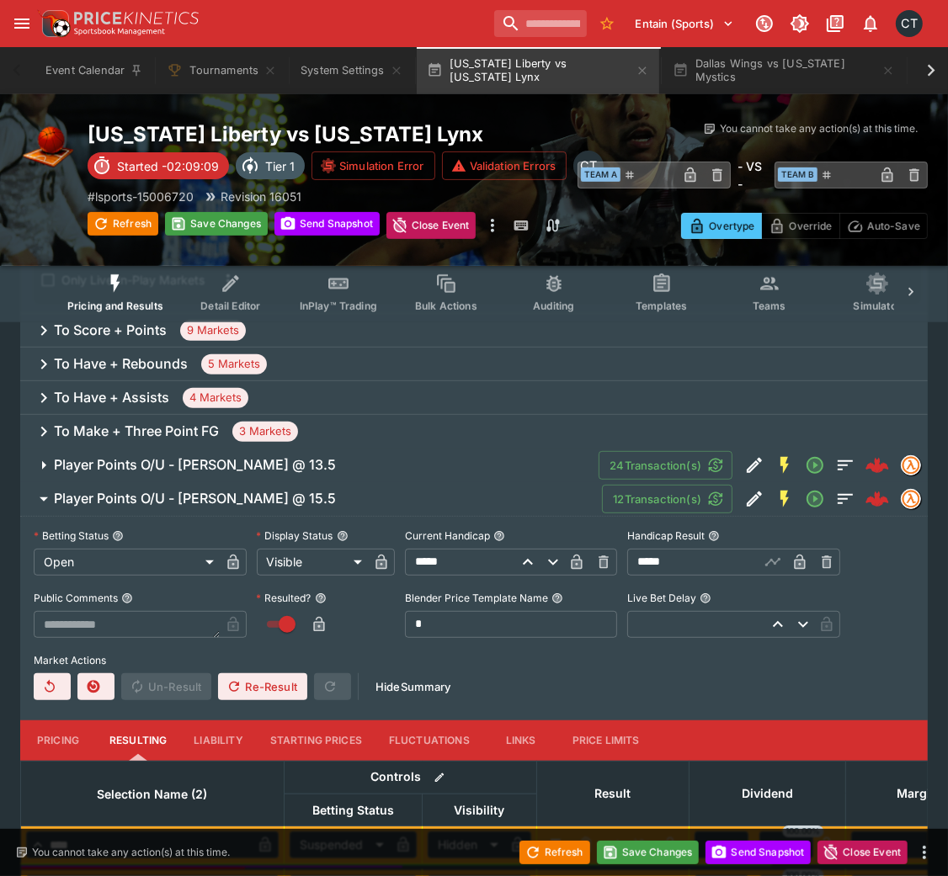
click at [239, 492] on h6 "Player Points O/U - [PERSON_NAME] @ 15.5" at bounding box center [195, 499] width 282 height 18
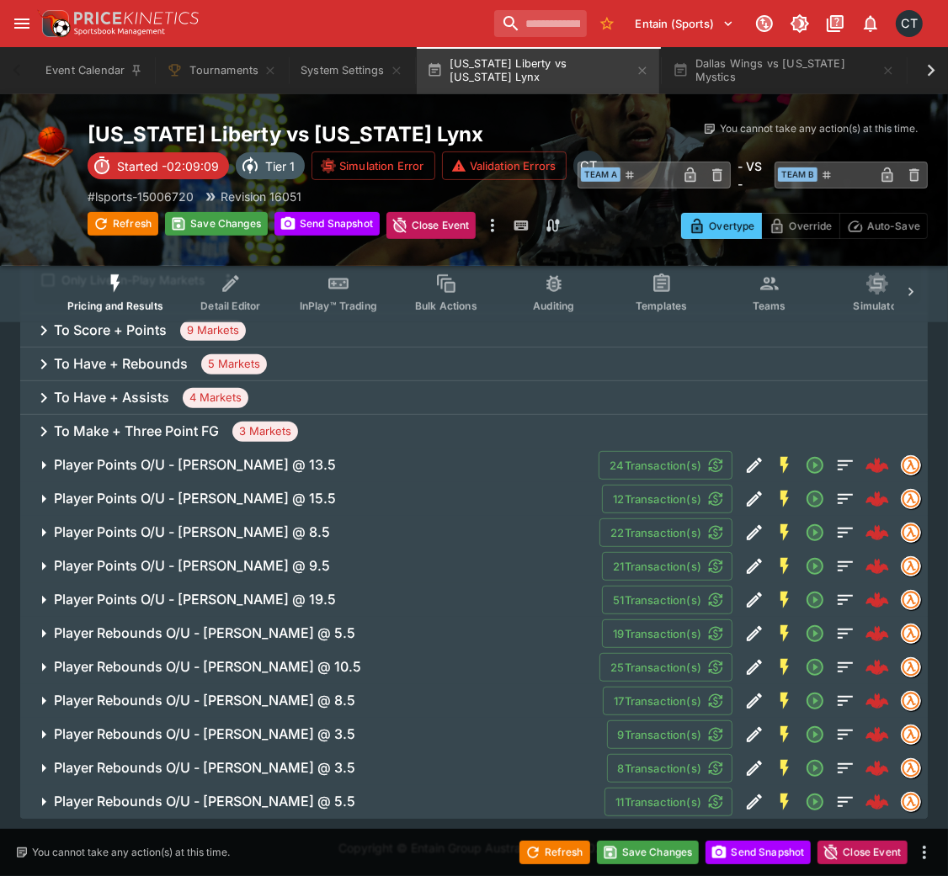
click at [257, 465] on h6 "Player Points O/U - [PERSON_NAME] @ 13.5" at bounding box center [195, 465] width 282 height 18
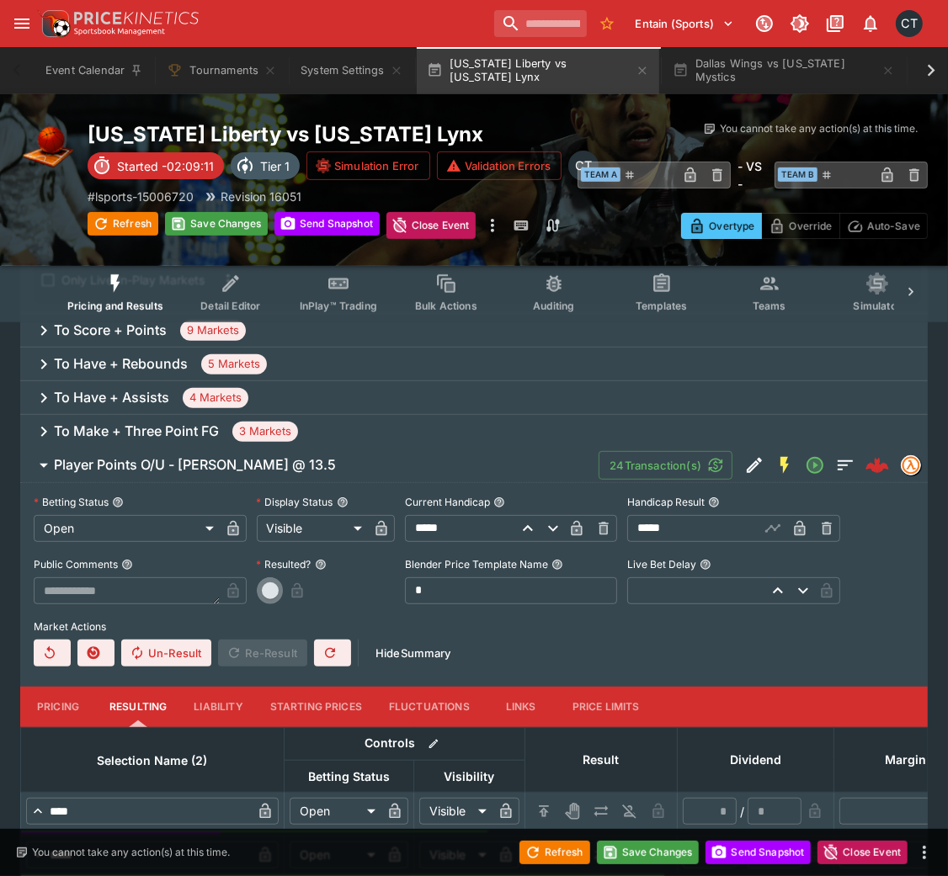
click at [261, 584] on button "button" at bounding box center [270, 590] width 27 height 27
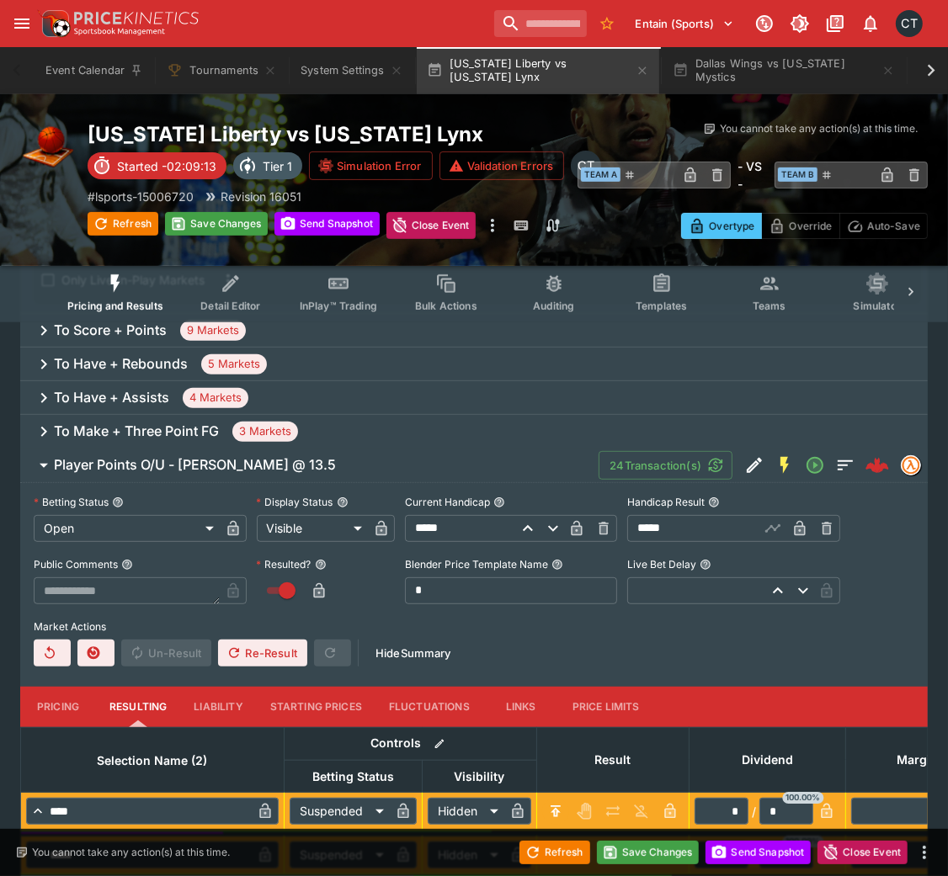
click at [236, 465] on h6 "Player Points O/U - [PERSON_NAME] @ 13.5" at bounding box center [195, 465] width 282 height 18
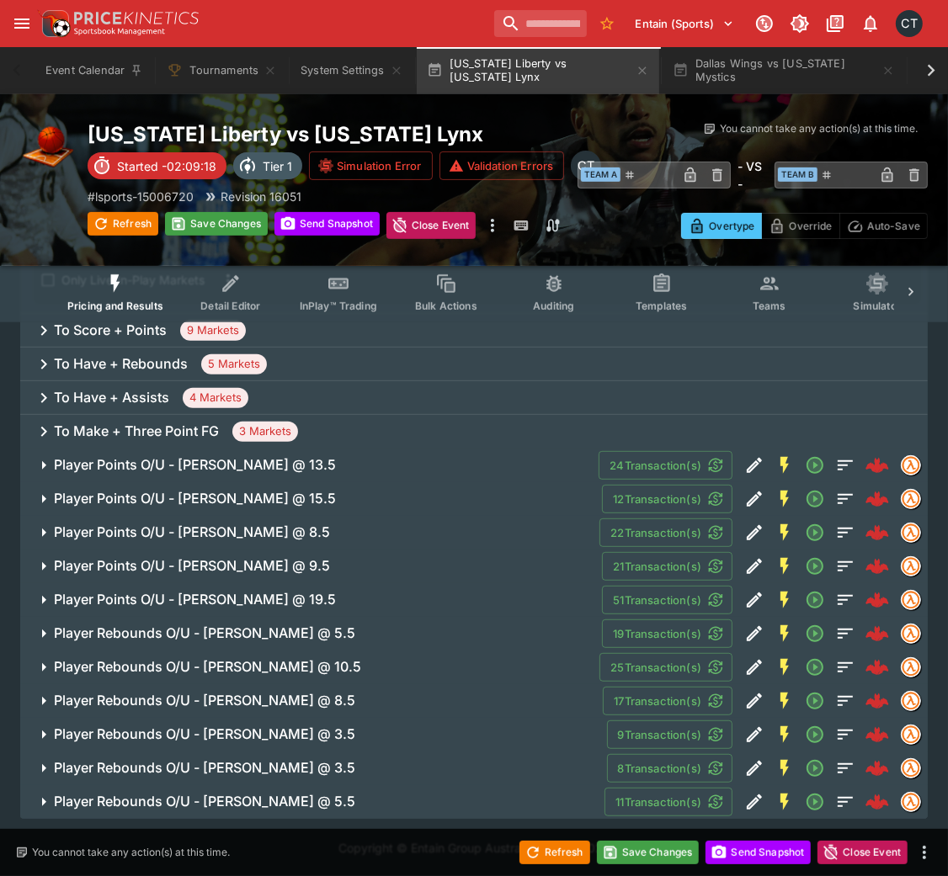
click at [244, 532] on h6 "Player Points O/U - [PERSON_NAME] @ 8.5" at bounding box center [192, 532] width 276 height 18
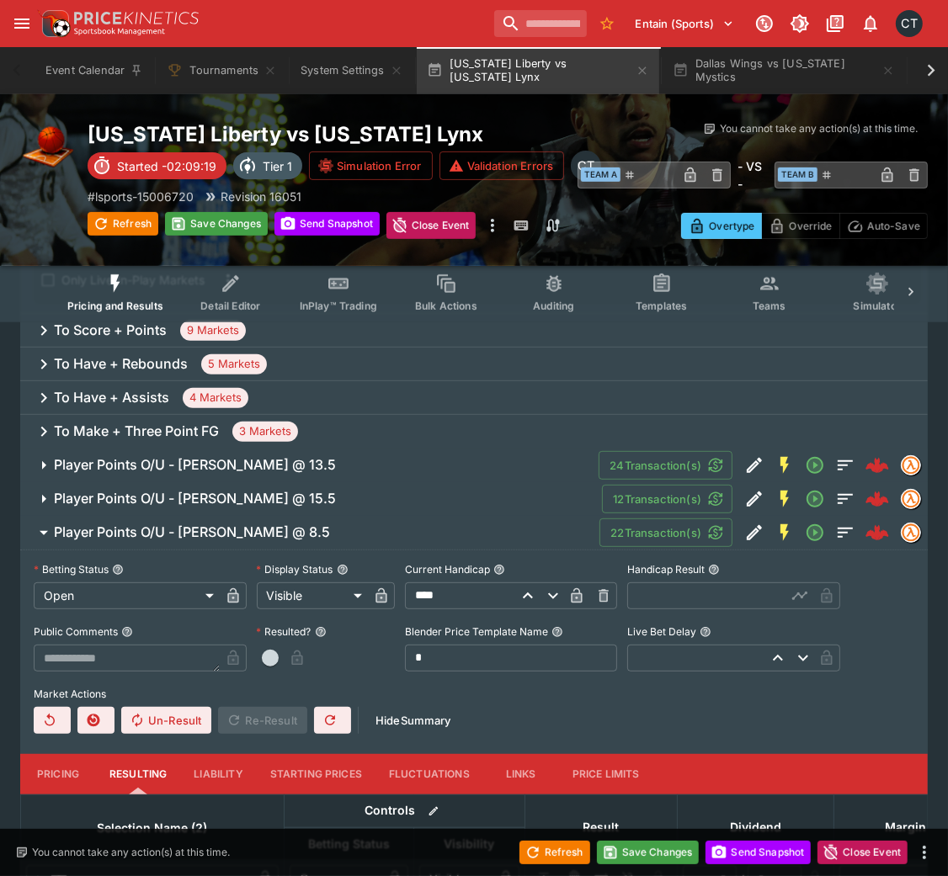
click at [675, 584] on input "text" at bounding box center [706, 595] width 159 height 27
click at [280, 584] on button "button" at bounding box center [270, 658] width 27 height 27
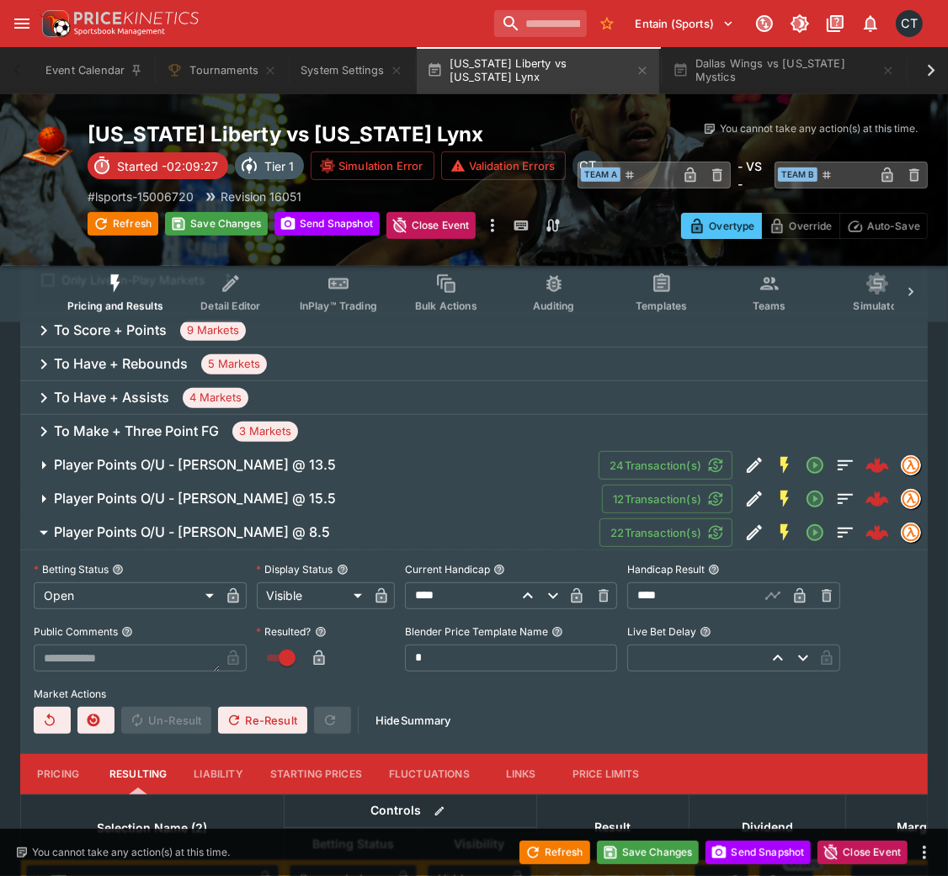
click at [305, 530] on h6 "Player Points O/U - [PERSON_NAME] @ 8.5" at bounding box center [192, 532] width 276 height 18
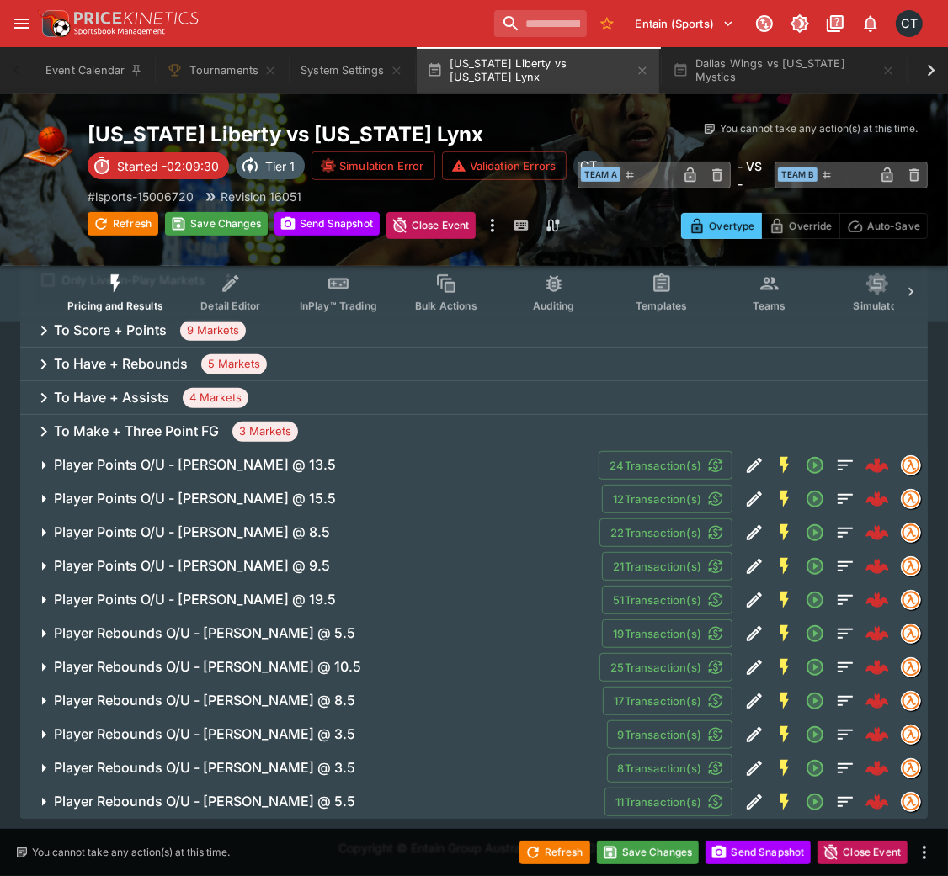
click at [299, 568] on h6 "Player Points O/U - [PERSON_NAME] @ 9.5" at bounding box center [192, 566] width 276 height 18
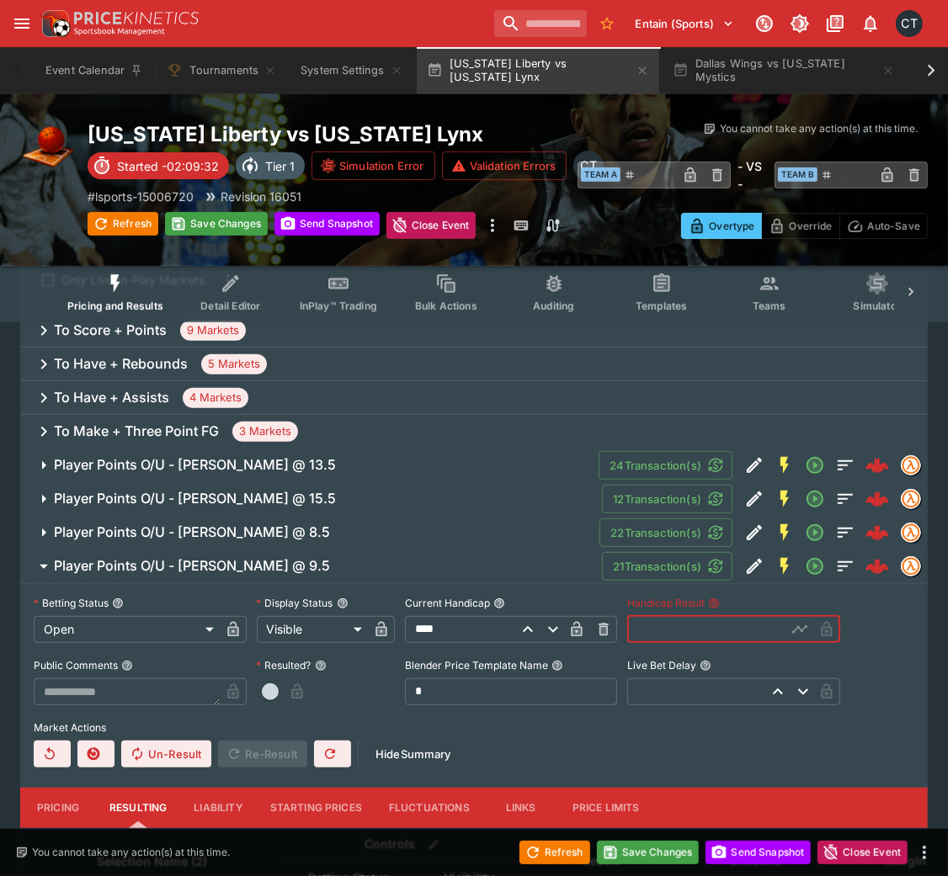
click at [699, 584] on input "text" at bounding box center [706, 629] width 159 height 27
click at [278, 584] on button "button" at bounding box center [270, 691] width 27 height 27
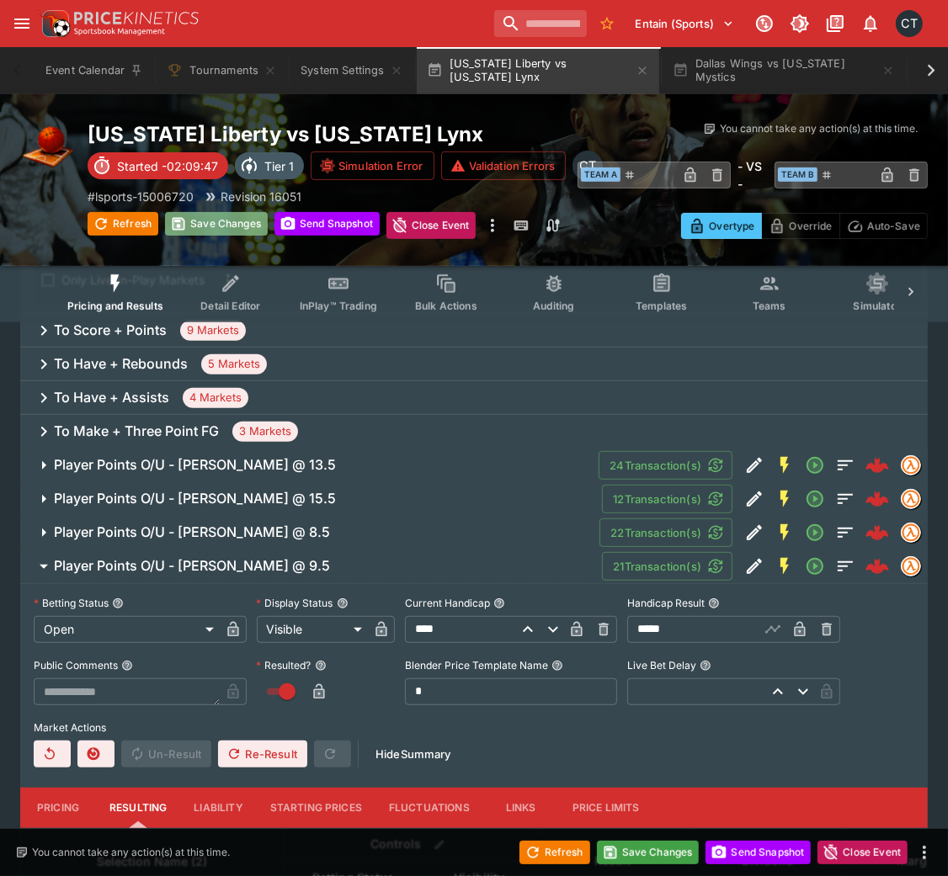
click at [218, 214] on button "Save Changes" at bounding box center [216, 224] width 103 height 24
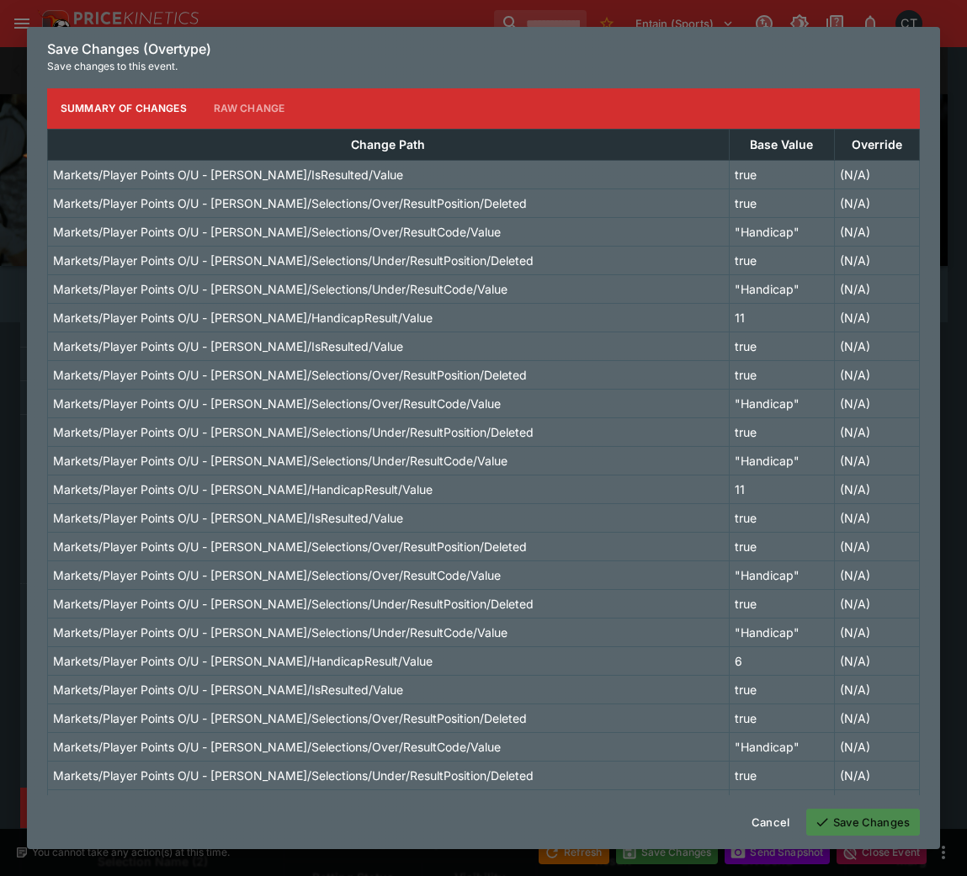
click at [826, 584] on icon "button" at bounding box center [822, 822] width 15 height 15
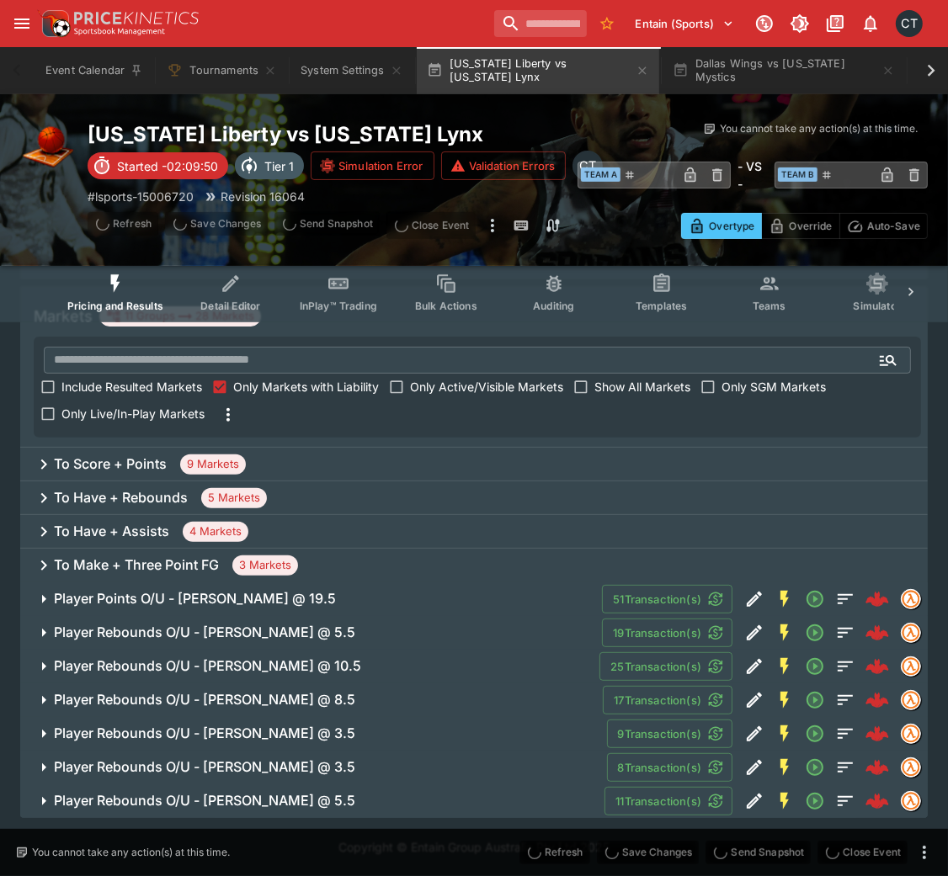
scroll to position [236, 0]
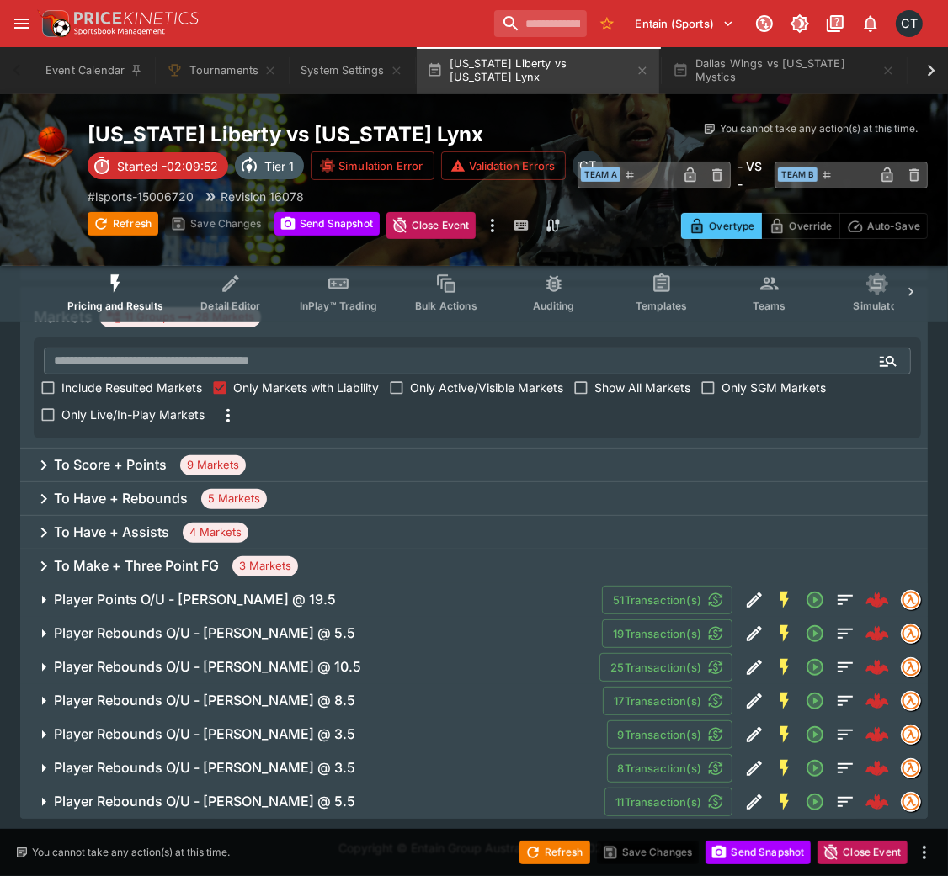
click at [153, 584] on h6 "Player Points O/U - [PERSON_NAME] @ 19.5" at bounding box center [195, 600] width 282 height 18
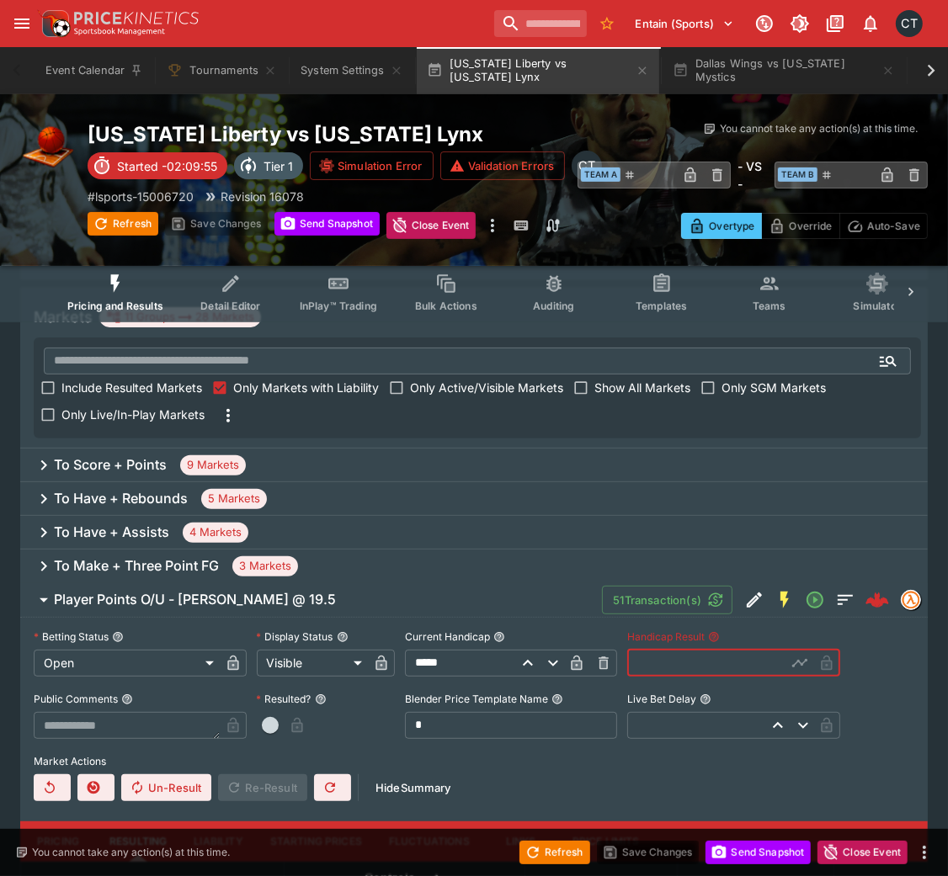
click at [666, 584] on input "text" at bounding box center [706, 663] width 159 height 27
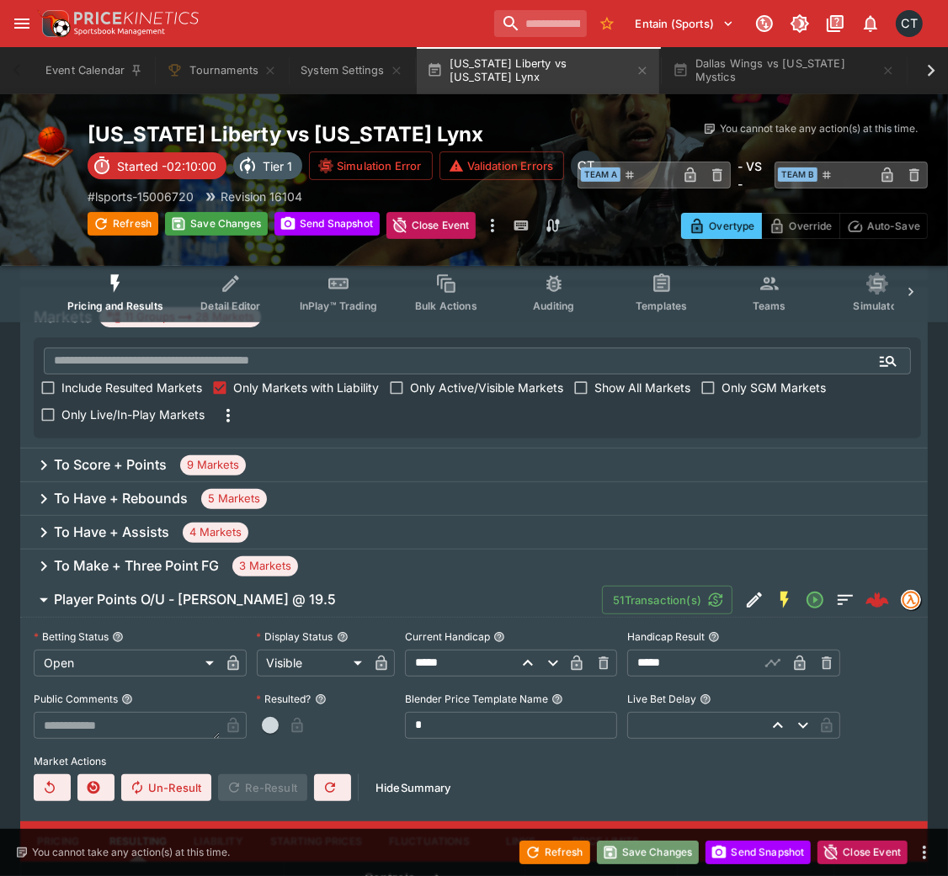
click at [643, 584] on button "Save Changes" at bounding box center [648, 853] width 103 height 24
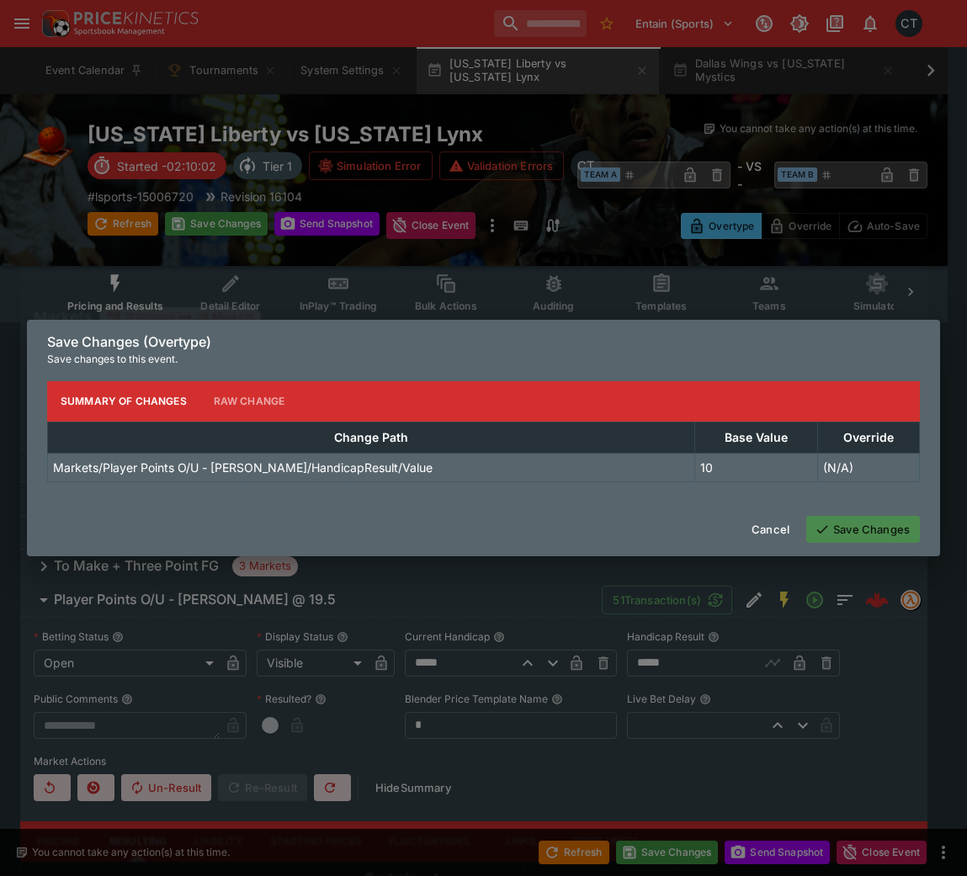
click at [890, 528] on button "Save Changes" at bounding box center [863, 529] width 114 height 27
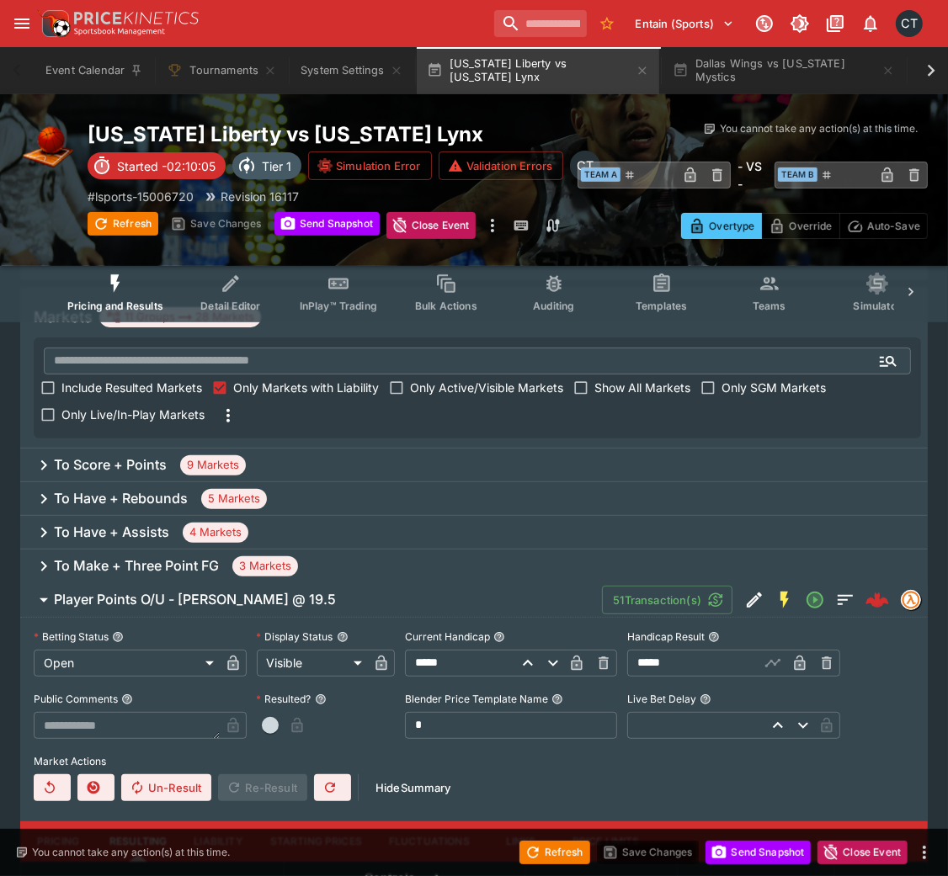
click at [274, 584] on button "button" at bounding box center [270, 725] width 27 height 27
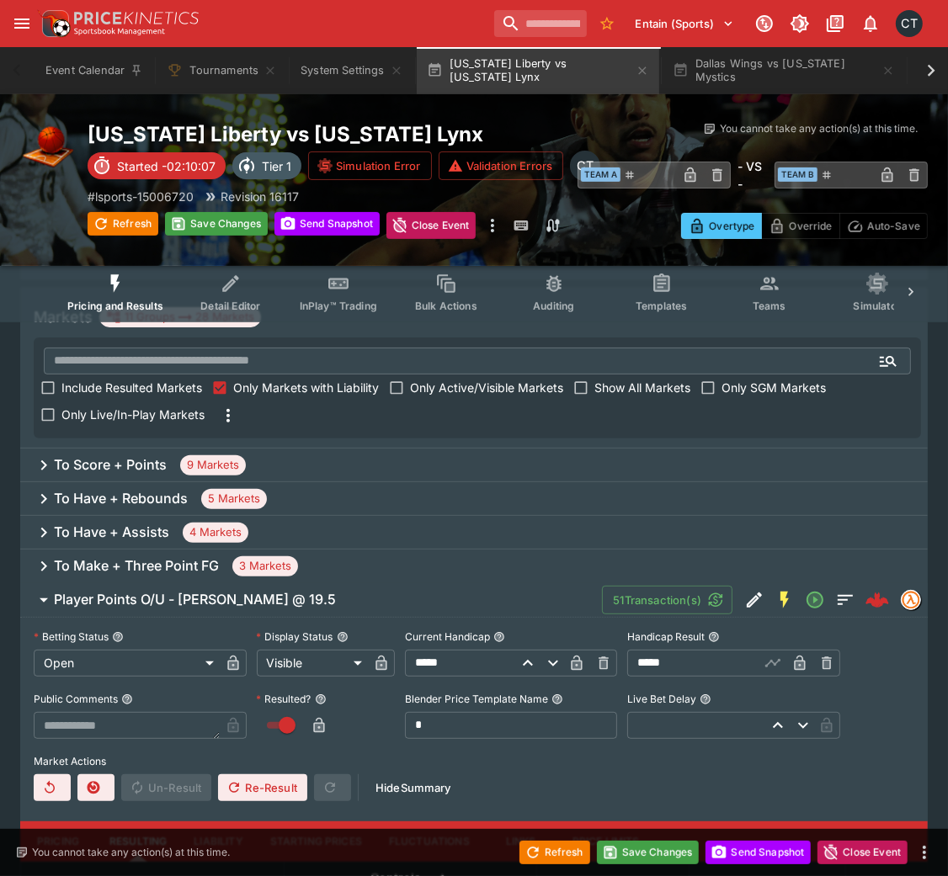
click at [254, 584] on h6 "Player Points O/U - [PERSON_NAME] @ 19.5" at bounding box center [195, 600] width 282 height 18
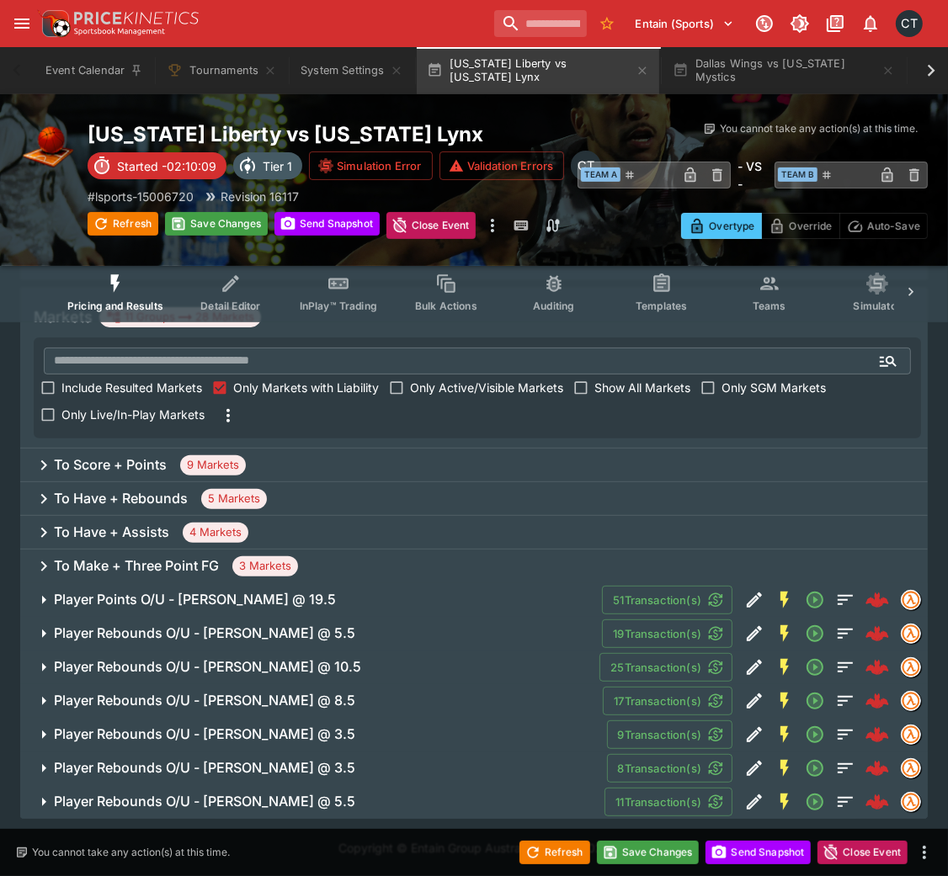
click at [243, 584] on h6 "Player Rebounds O/U - [PERSON_NAME] @ 5.5" at bounding box center [204, 633] width 301 height 18
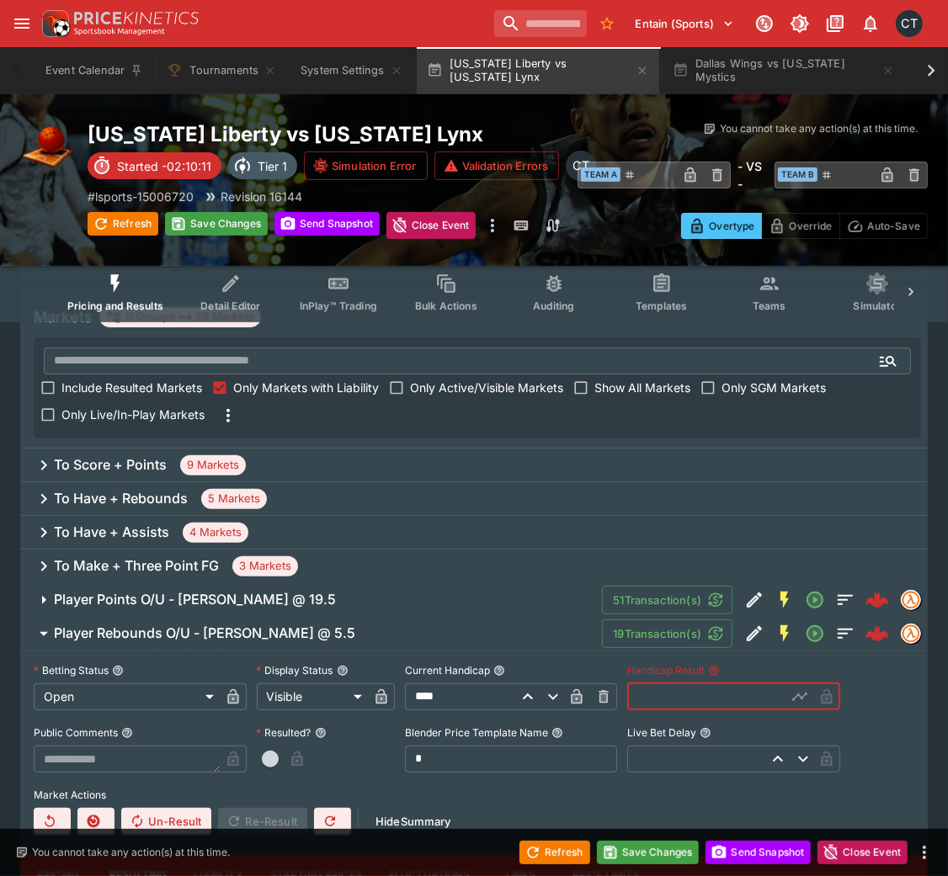
click at [674, 584] on input "text" at bounding box center [706, 696] width 159 height 27
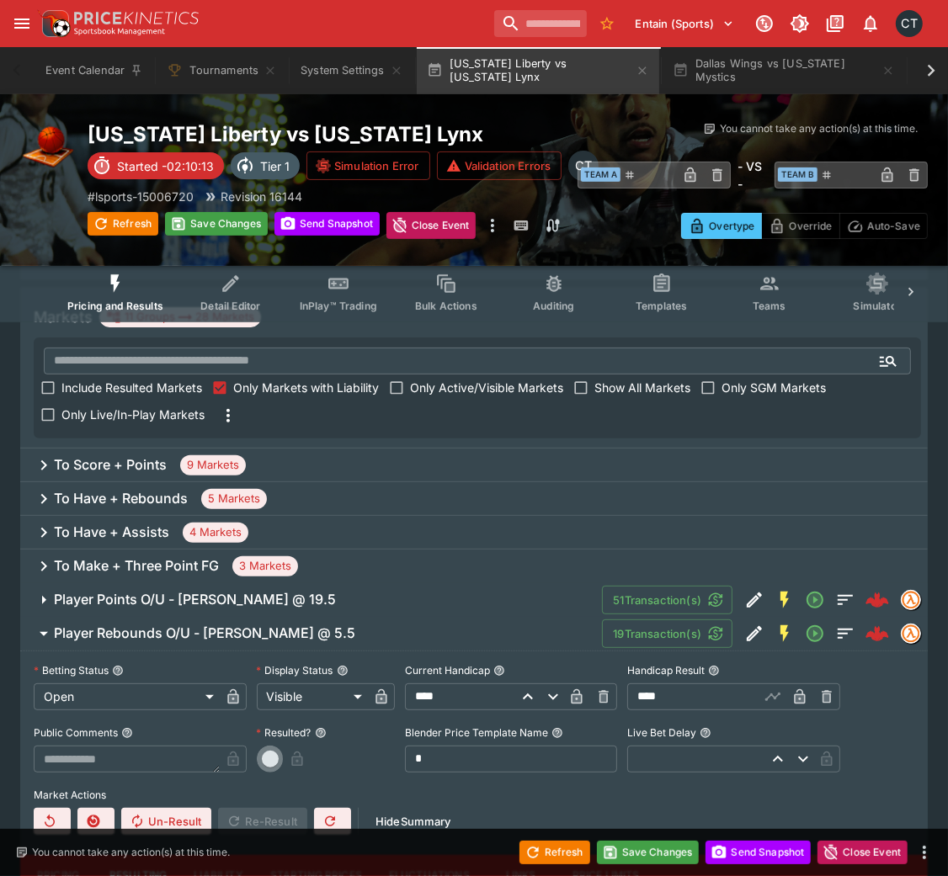
click at [278, 584] on button "button" at bounding box center [270, 759] width 27 height 27
click at [279, 584] on h6 "Player Rebounds O/U - [PERSON_NAME] @ 5.5" at bounding box center [204, 633] width 301 height 18
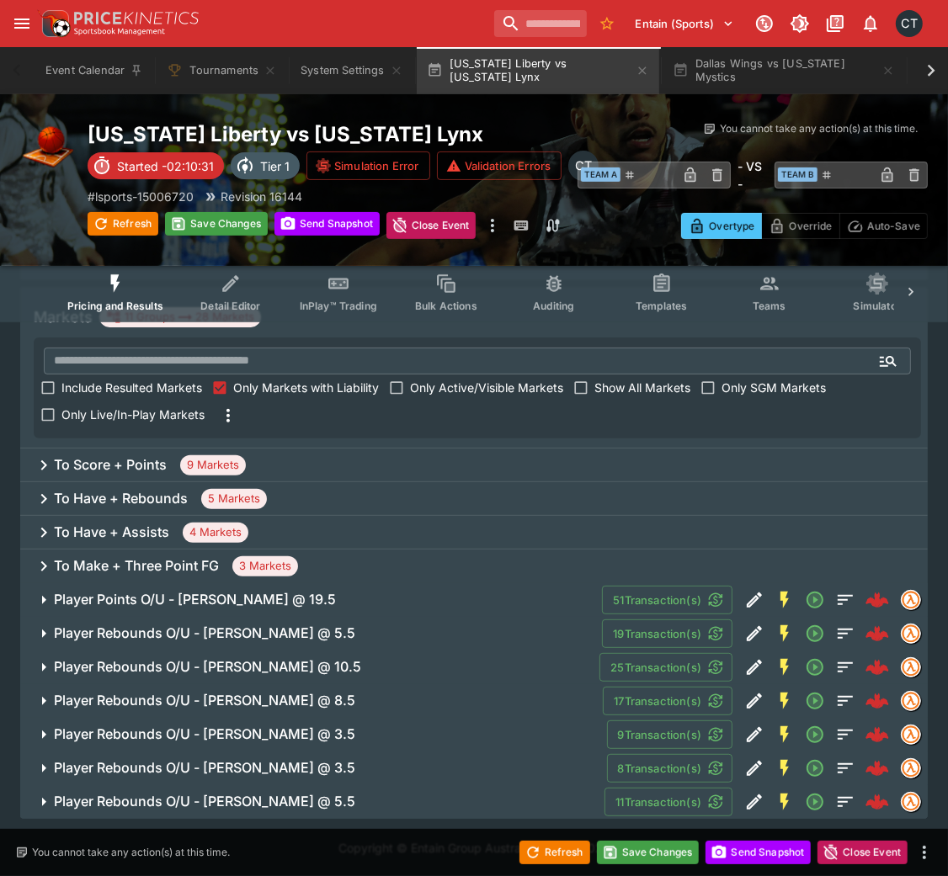
click at [319, 584] on h6 "Player Rebounds O/U - [PERSON_NAME] @ 10.5" at bounding box center [207, 667] width 307 height 18
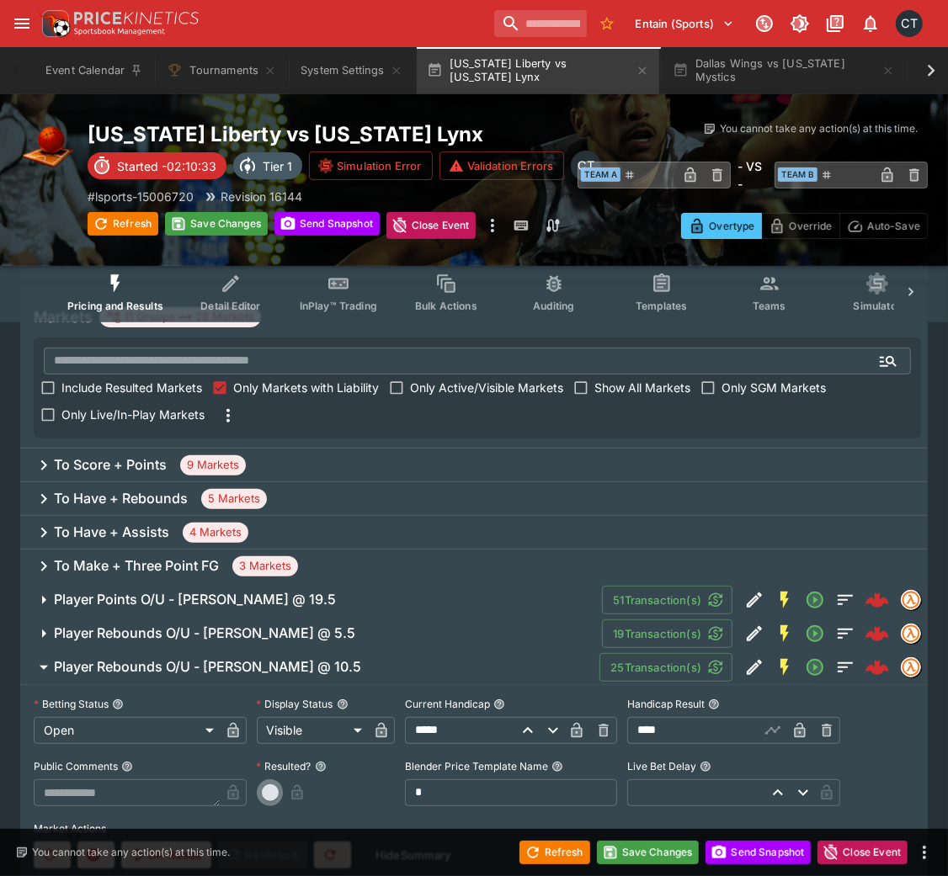
click at [279, 584] on button "button" at bounding box center [270, 792] width 27 height 27
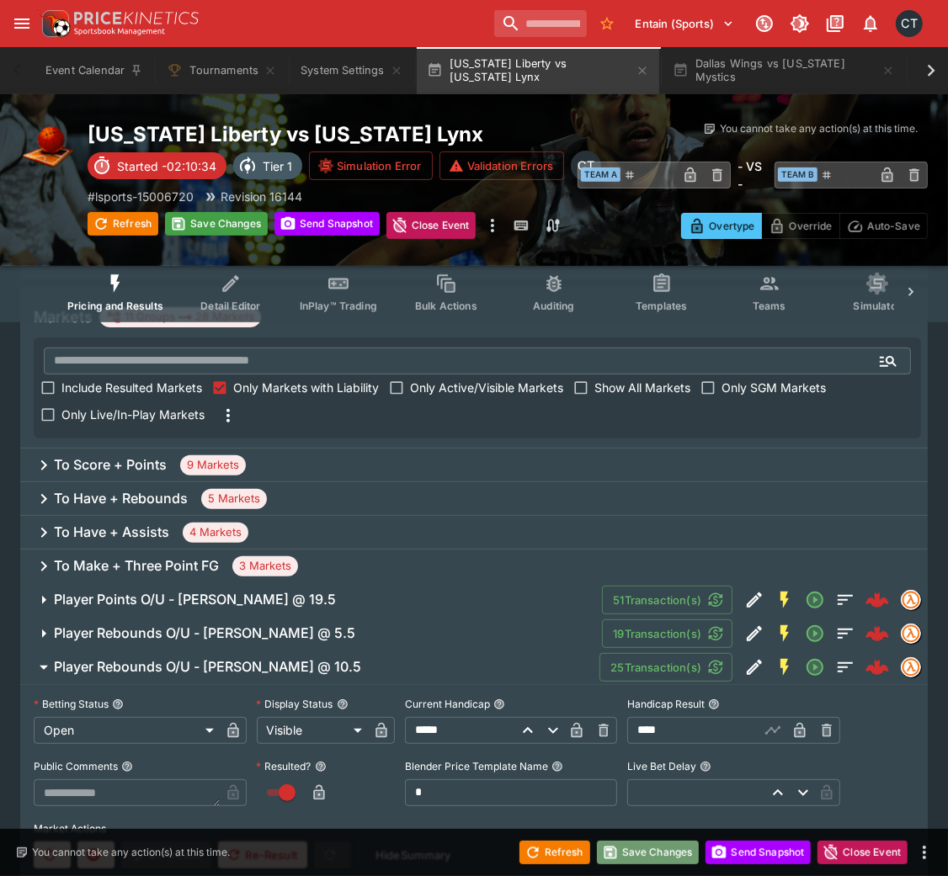
click at [656, 584] on button "Save Changes" at bounding box center [648, 853] width 103 height 24
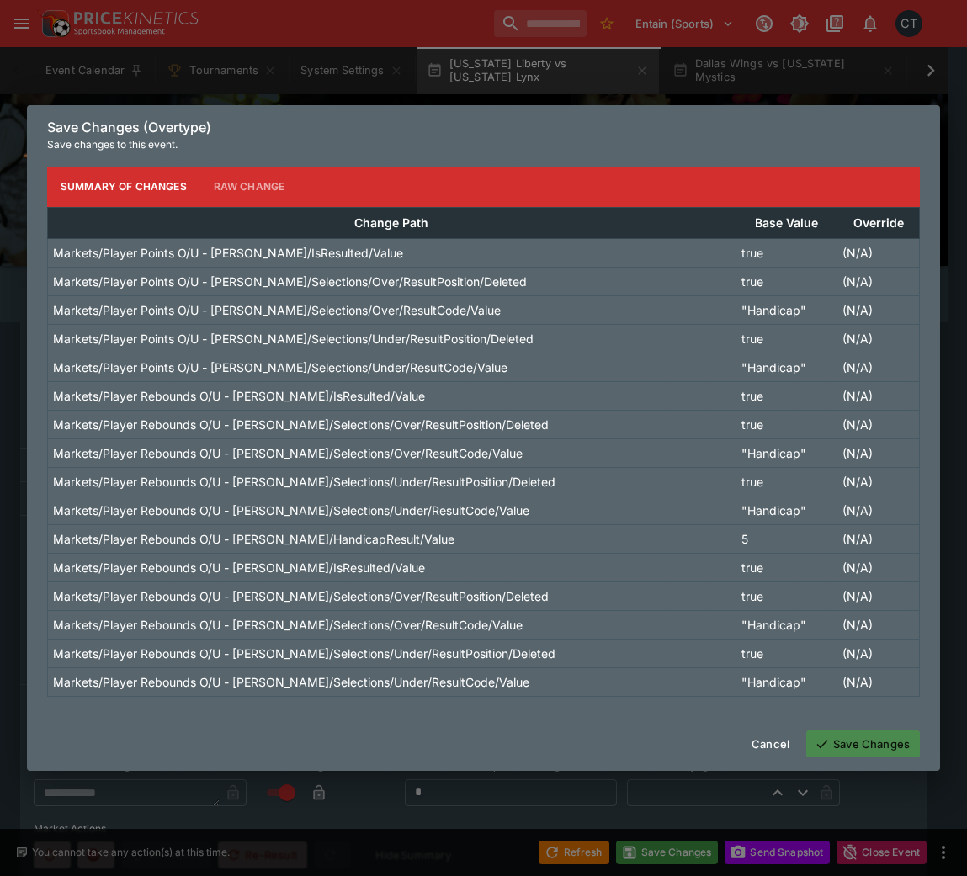
click at [853, 584] on button "Save Changes" at bounding box center [863, 744] width 114 height 27
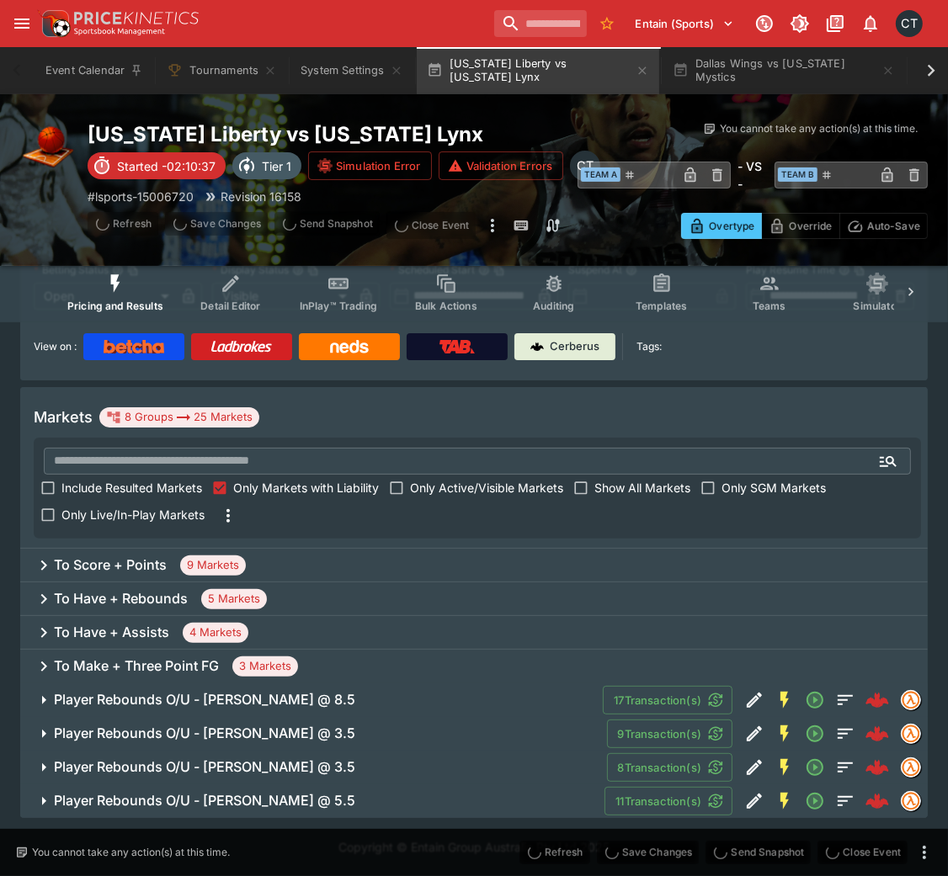
scroll to position [135, 0]
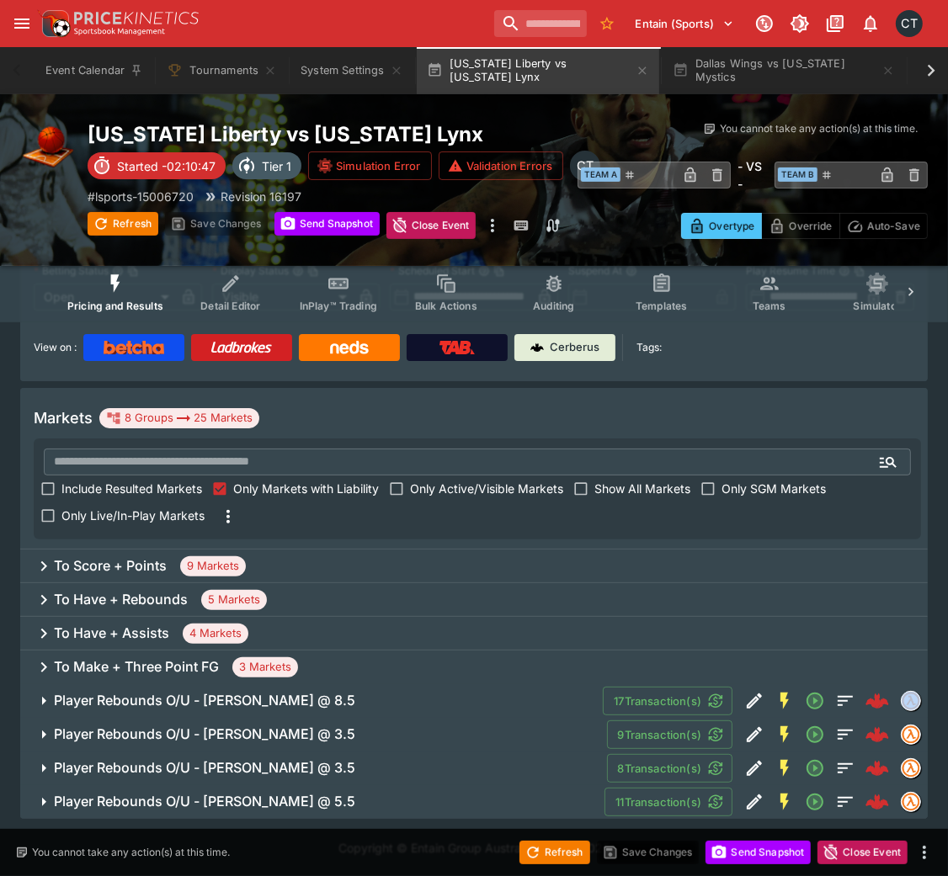
drag, startPoint x: 380, startPoint y: 672, endPoint x: 340, endPoint y: 701, distance: 49.3
click at [340, 584] on div "Markets 8 Groups 25 Markets ​ Include Resulted Markets Only Markets with Liabil…" at bounding box center [473, 603] width 907 height 431
click at [340, 584] on span "Player Rebounds O/U - [PERSON_NAME] @ 8.5" at bounding box center [321, 701] width 535 height 18
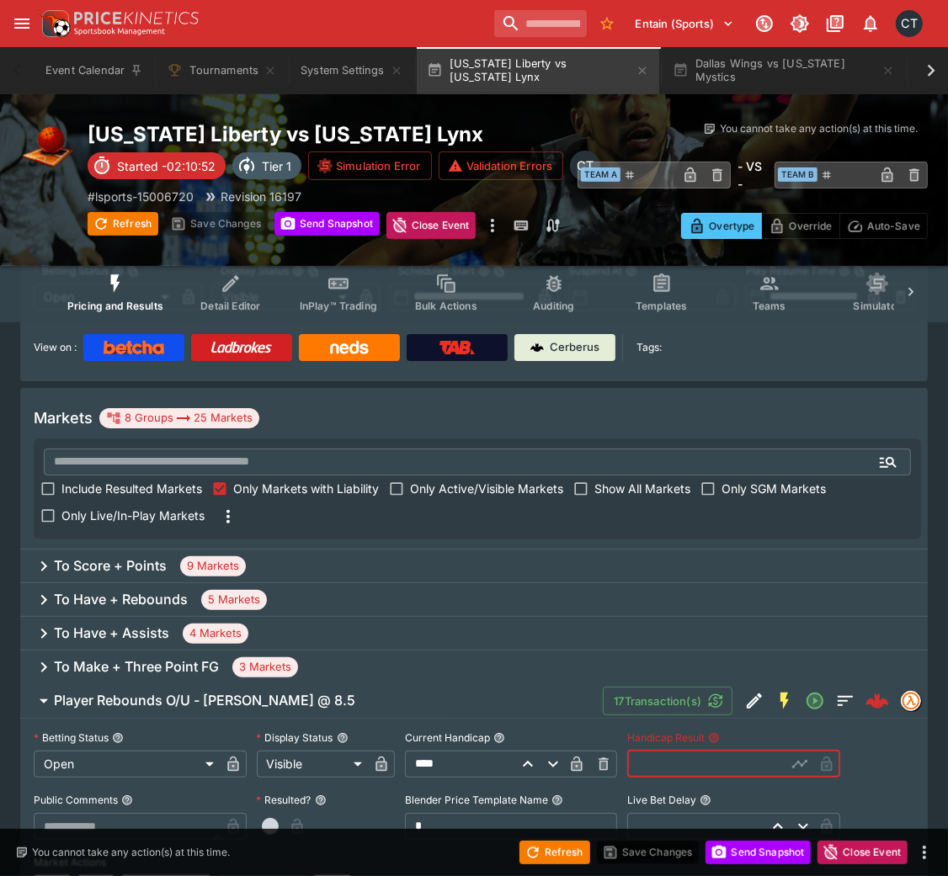
click at [661, 584] on input "text" at bounding box center [706, 764] width 159 height 27
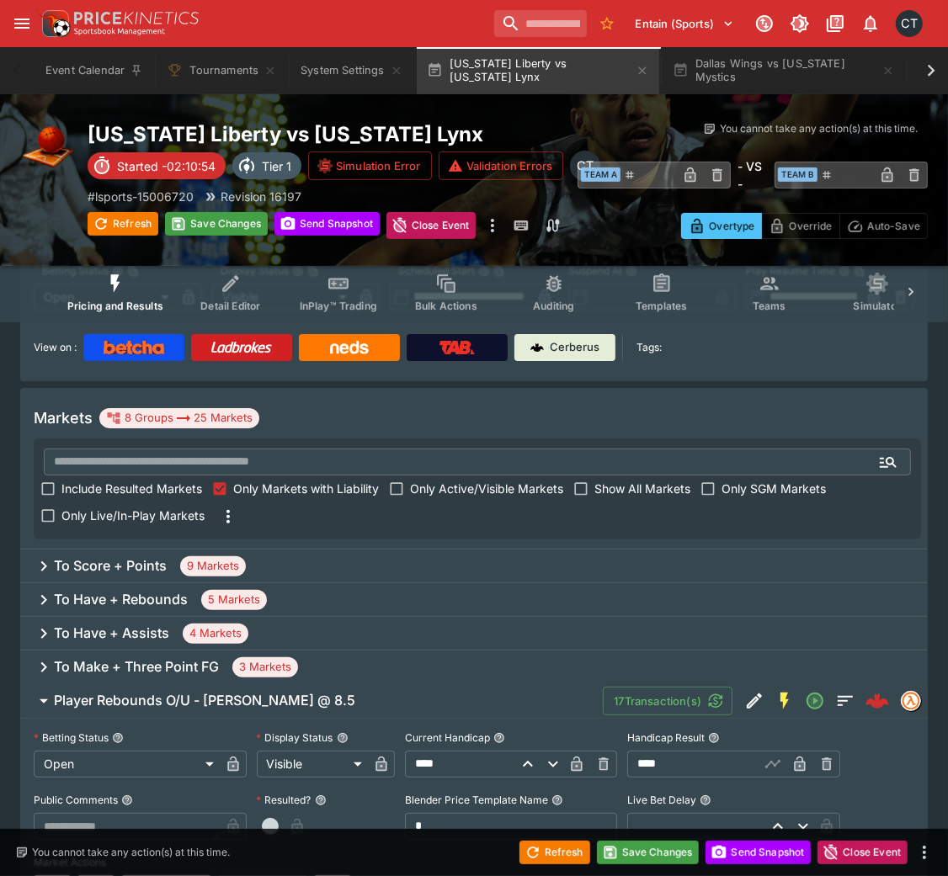
click at [501, 584] on button "Player Rebounds O/U - [PERSON_NAME] @ 8.5" at bounding box center [311, 701] width 582 height 34
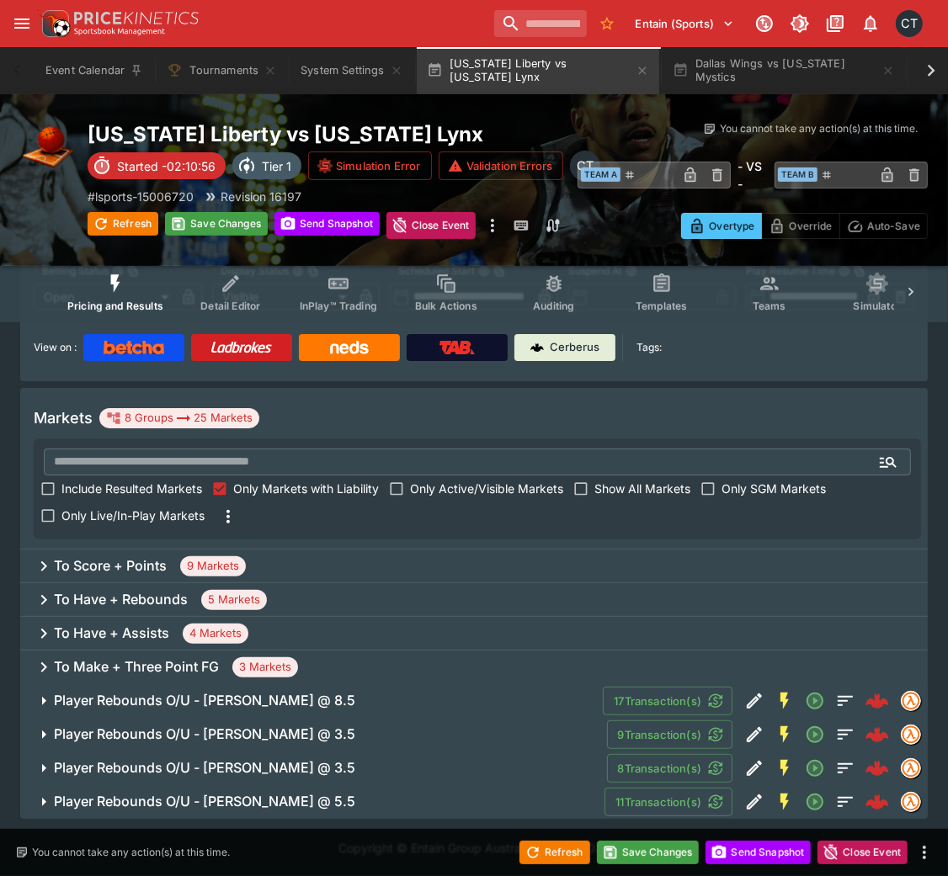
click at [362, 584] on span "Player Rebounds O/U - [PERSON_NAME] @ 3.5" at bounding box center [323, 734] width 539 height 18
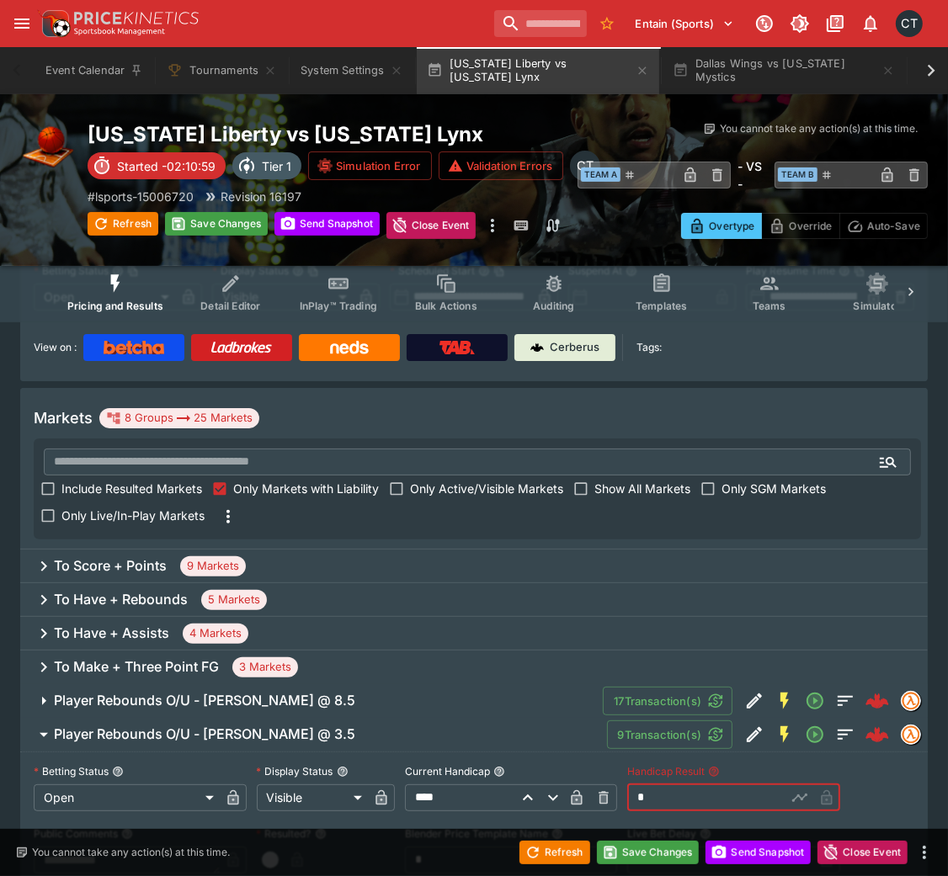
click at [656, 584] on input "*" at bounding box center [706, 797] width 159 height 27
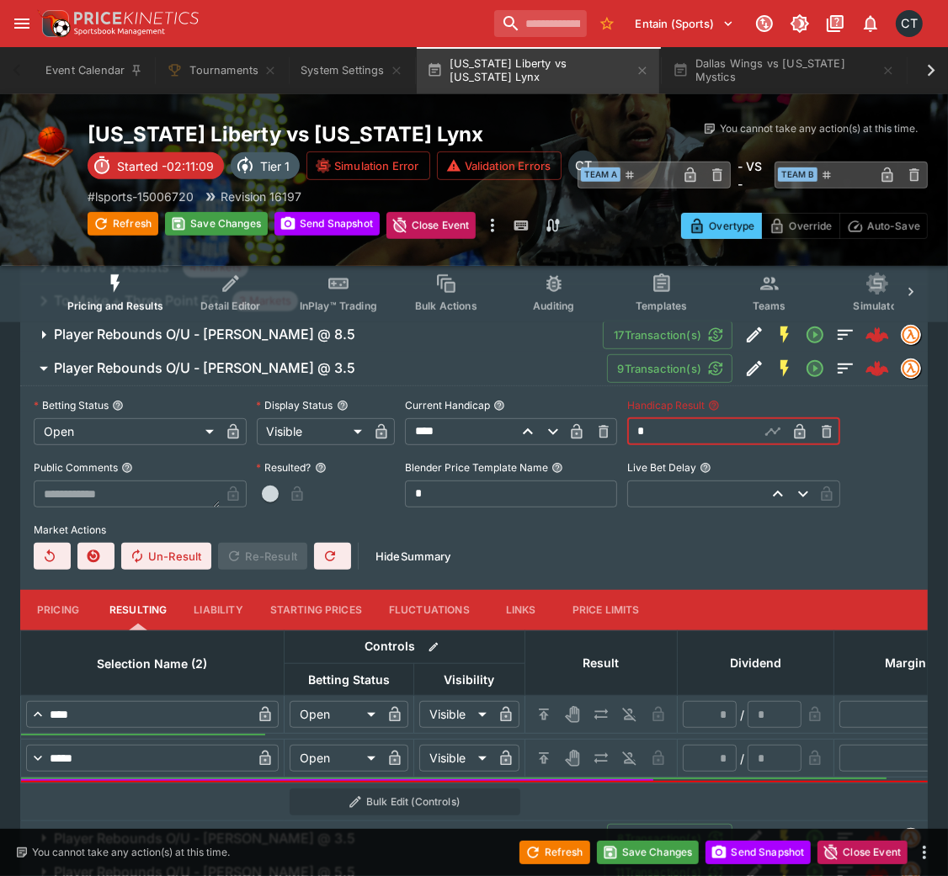
scroll to position [508, 0]
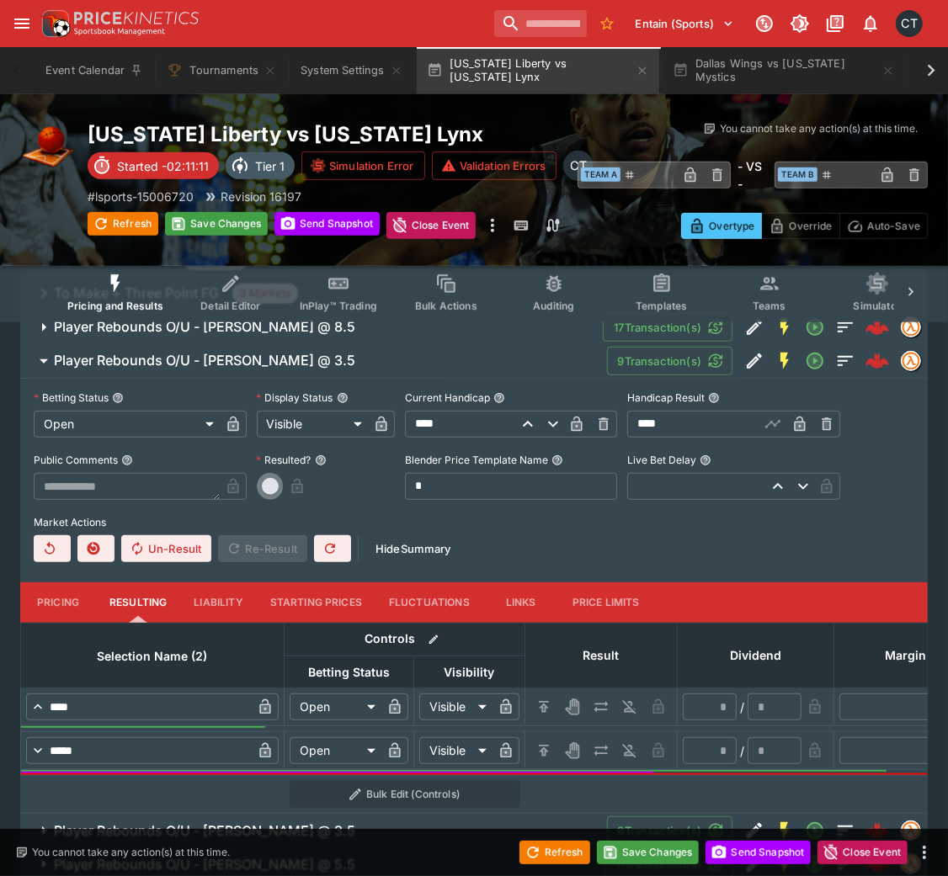
click at [277, 493] on button "button" at bounding box center [270, 486] width 27 height 27
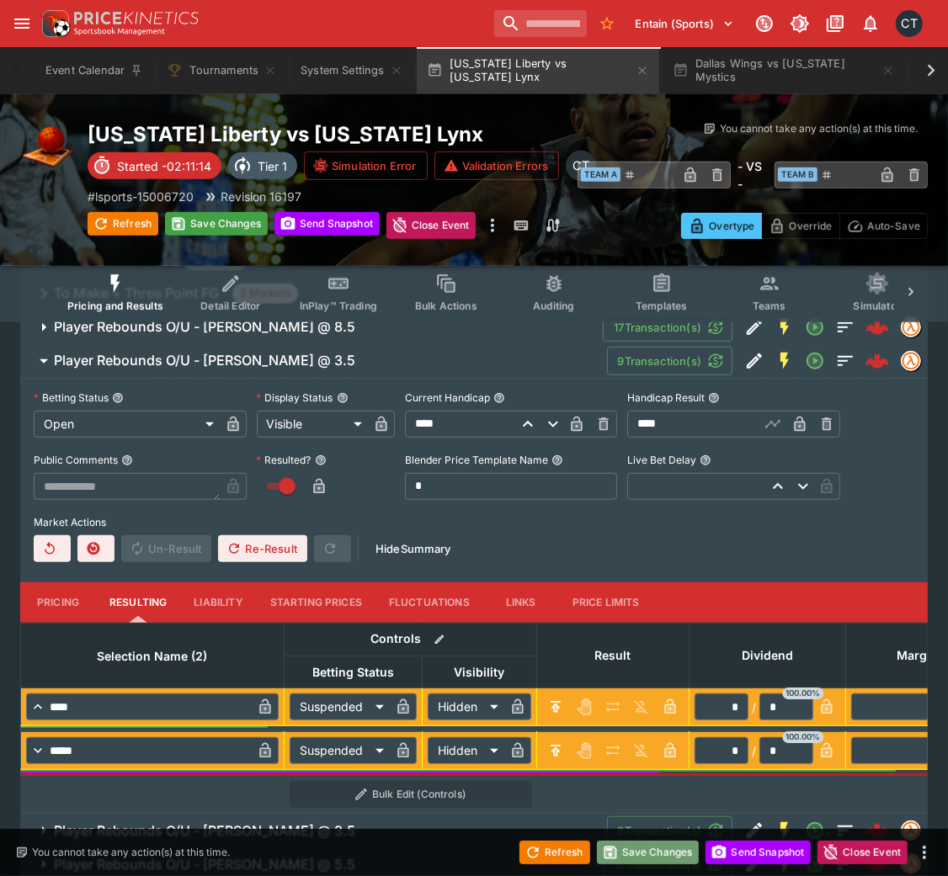
click at [654, 584] on button "Save Changes" at bounding box center [648, 853] width 103 height 24
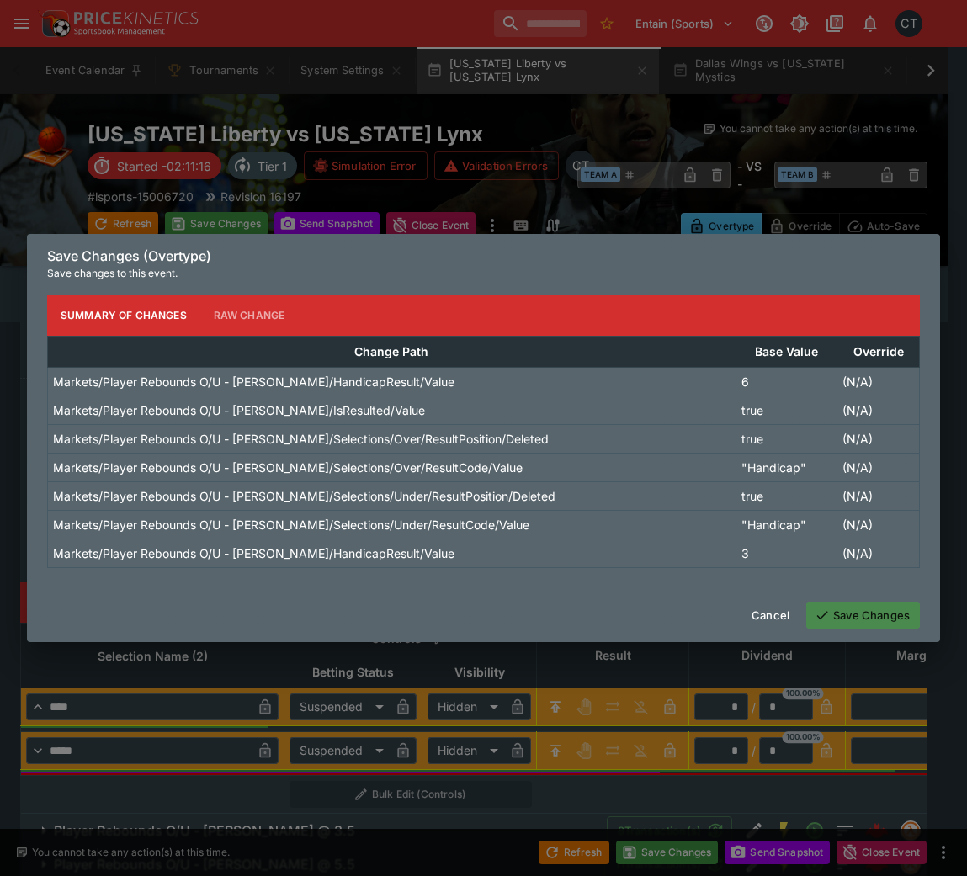
click at [820, 584] on button "Save Changes" at bounding box center [863, 615] width 114 height 27
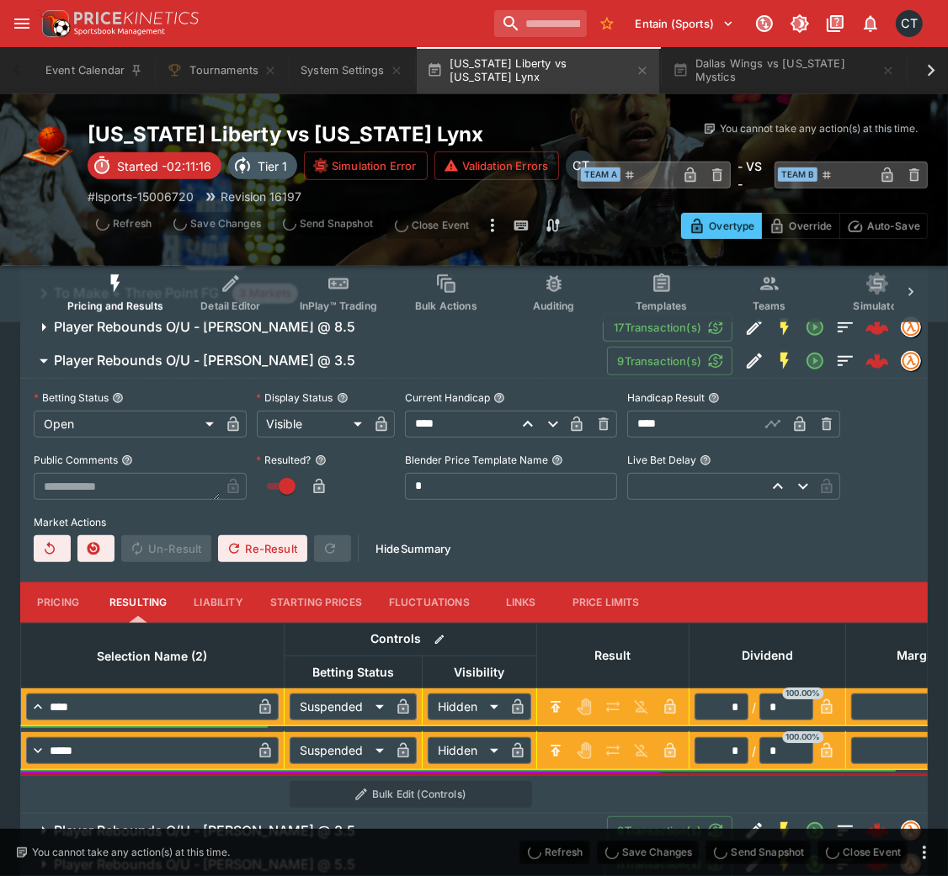
scroll to position [100, 0]
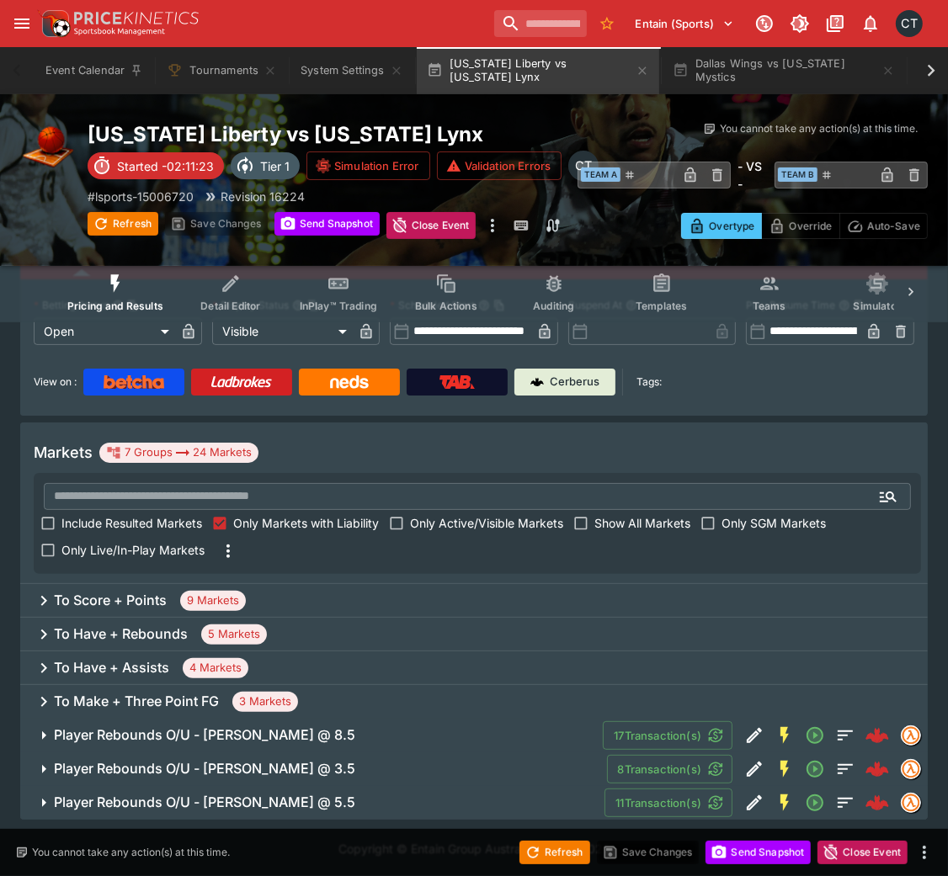
click at [148, 584] on h6 "Player Rebounds O/U - [PERSON_NAME] @ 8.5" at bounding box center [204, 735] width 301 height 18
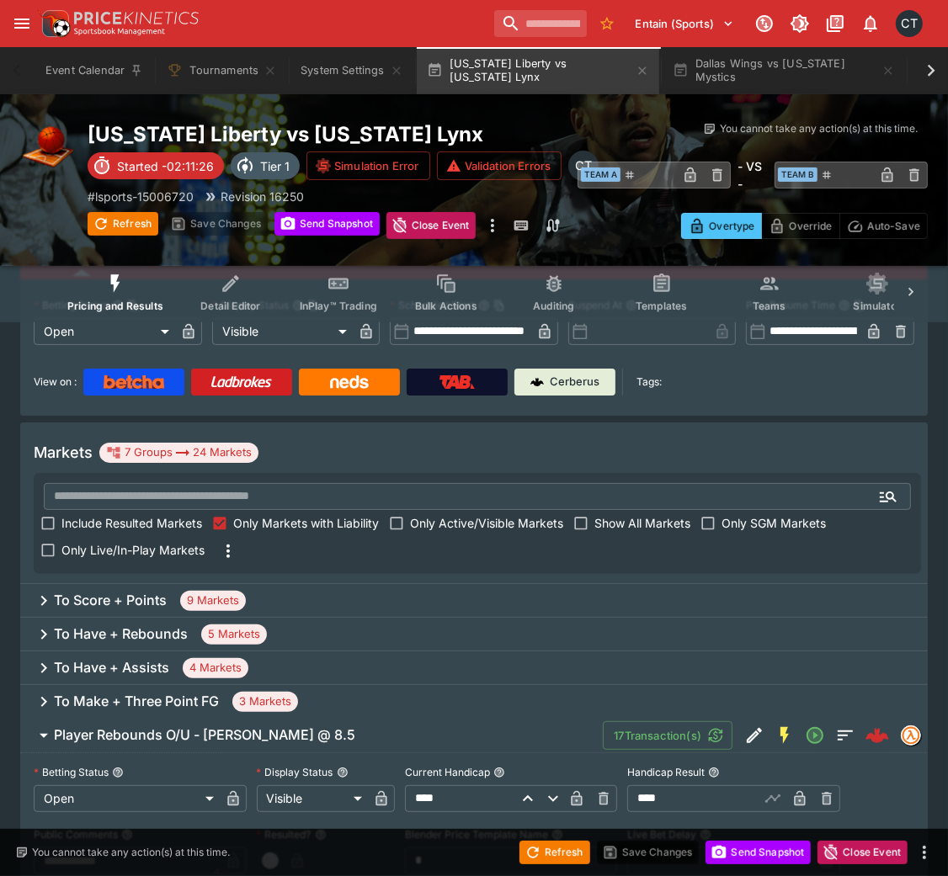
scroll to position [347, 0]
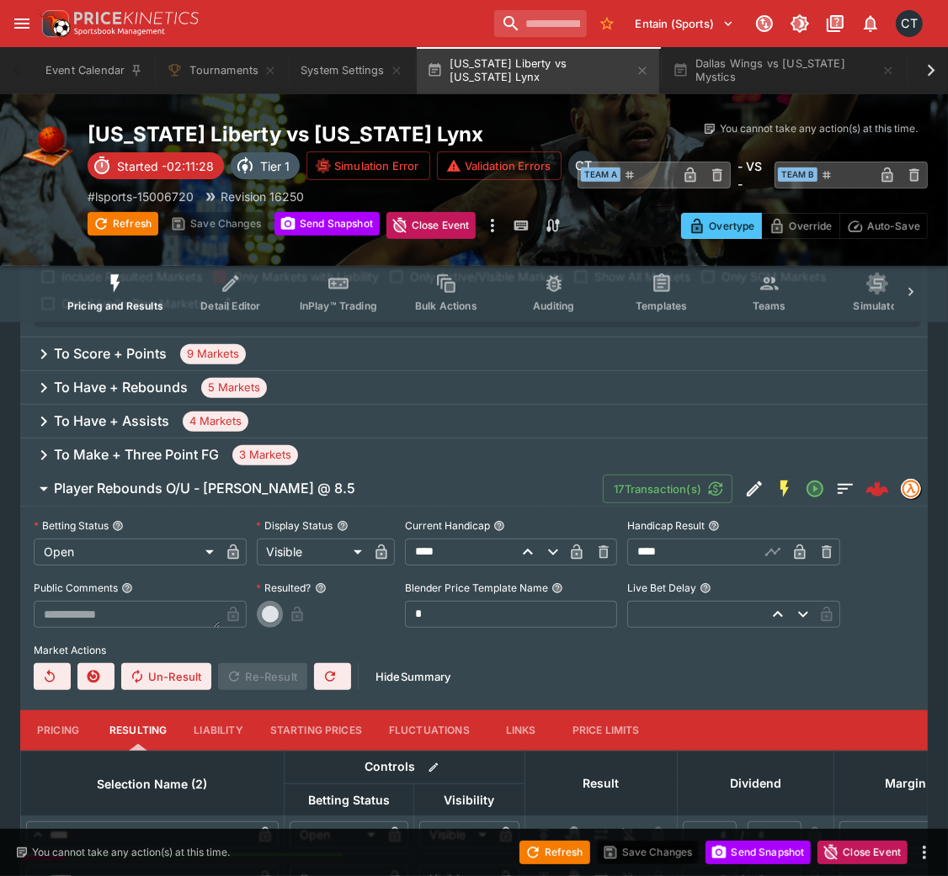
click at [272, 584] on span "button" at bounding box center [270, 614] width 17 height 17
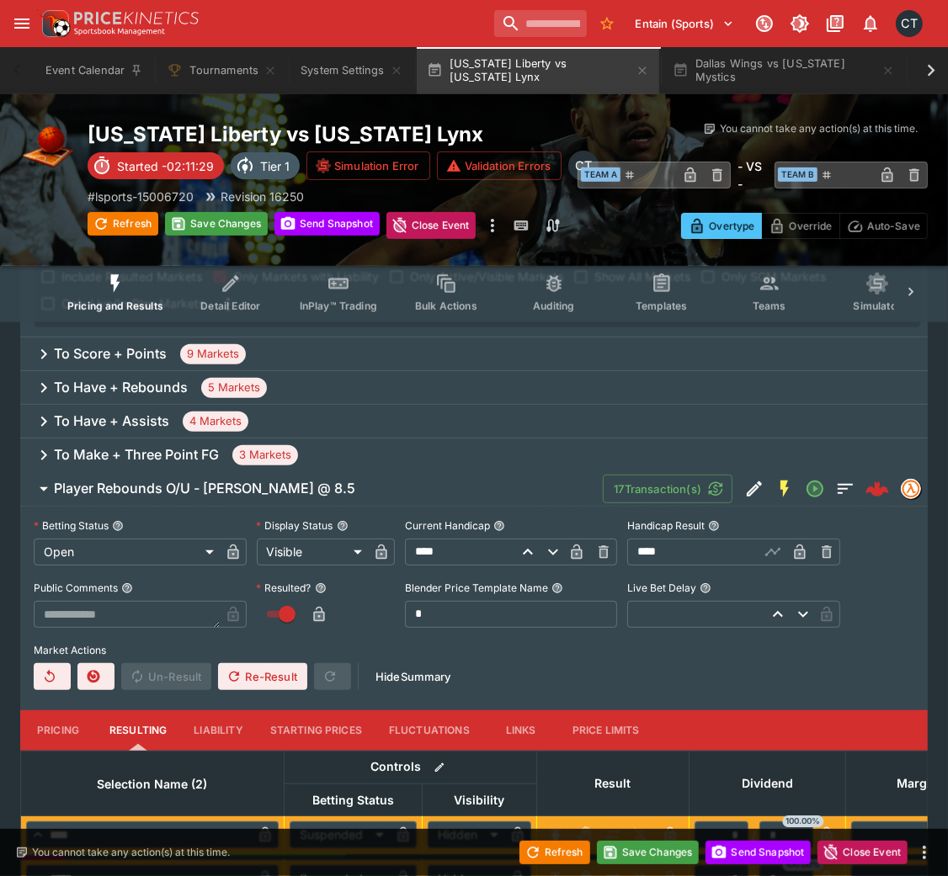
click at [274, 497] on button "Player Rebounds O/U - [PERSON_NAME] @ 8.5" at bounding box center [311, 489] width 582 height 34
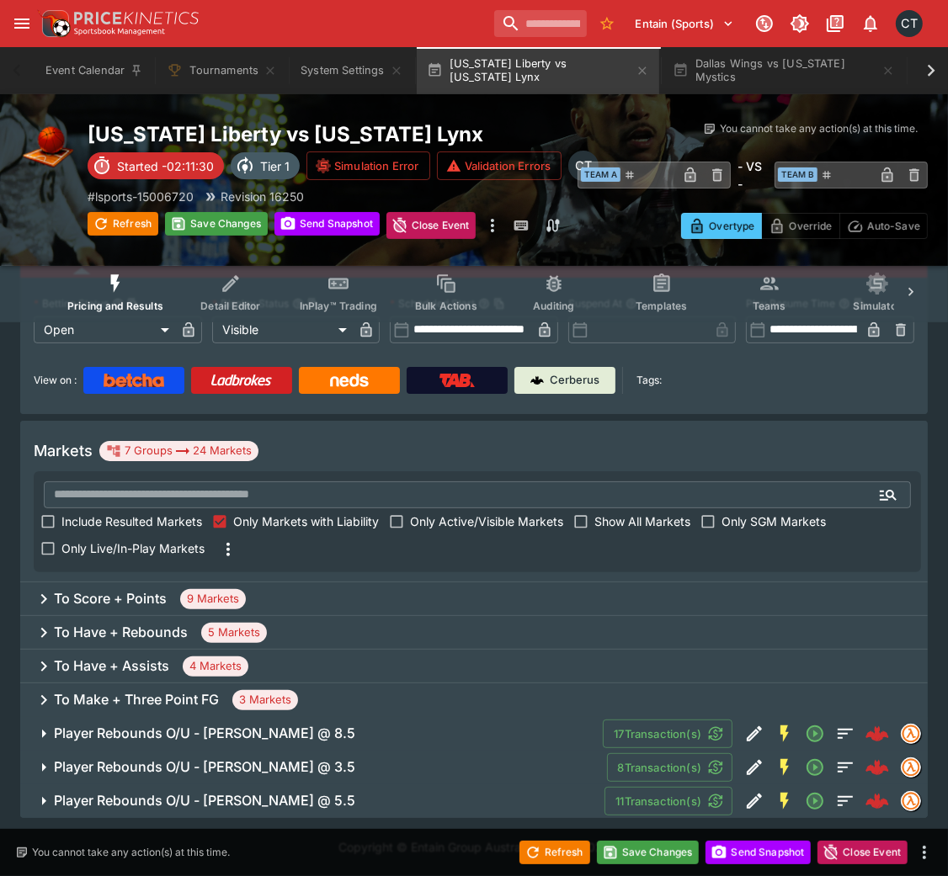
scroll to position [100, 0]
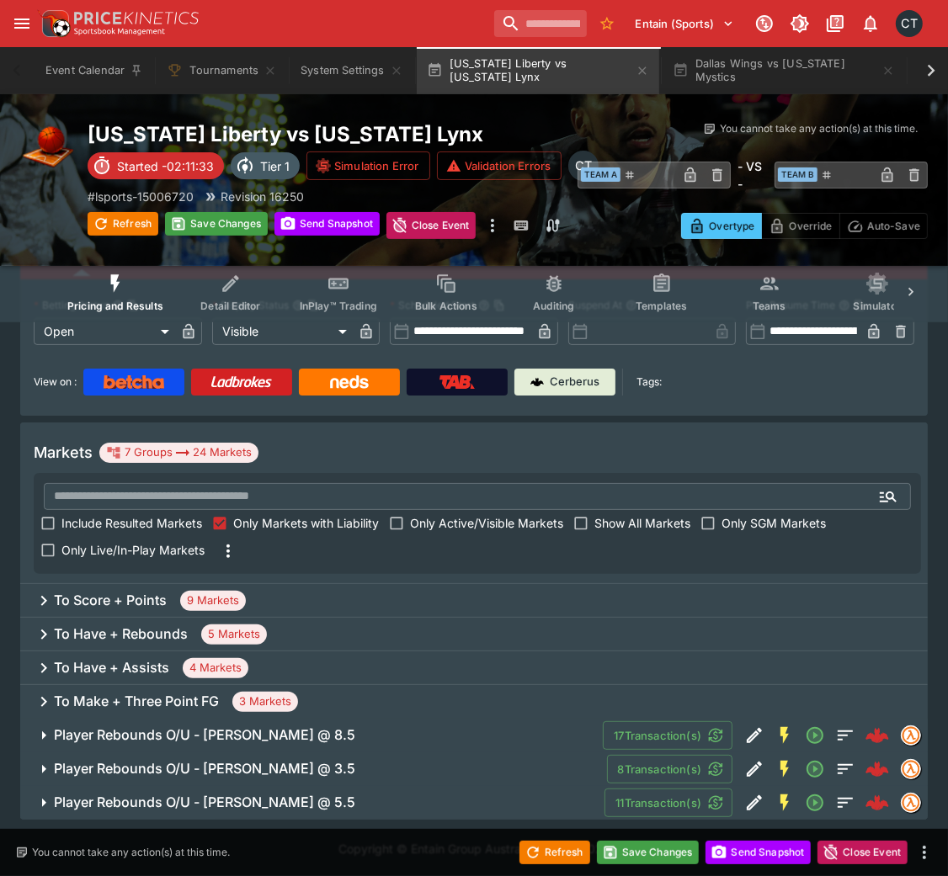
click at [272, 584] on h6 "Player Rebounds O/U - [PERSON_NAME] @ 3.5" at bounding box center [204, 769] width 301 height 18
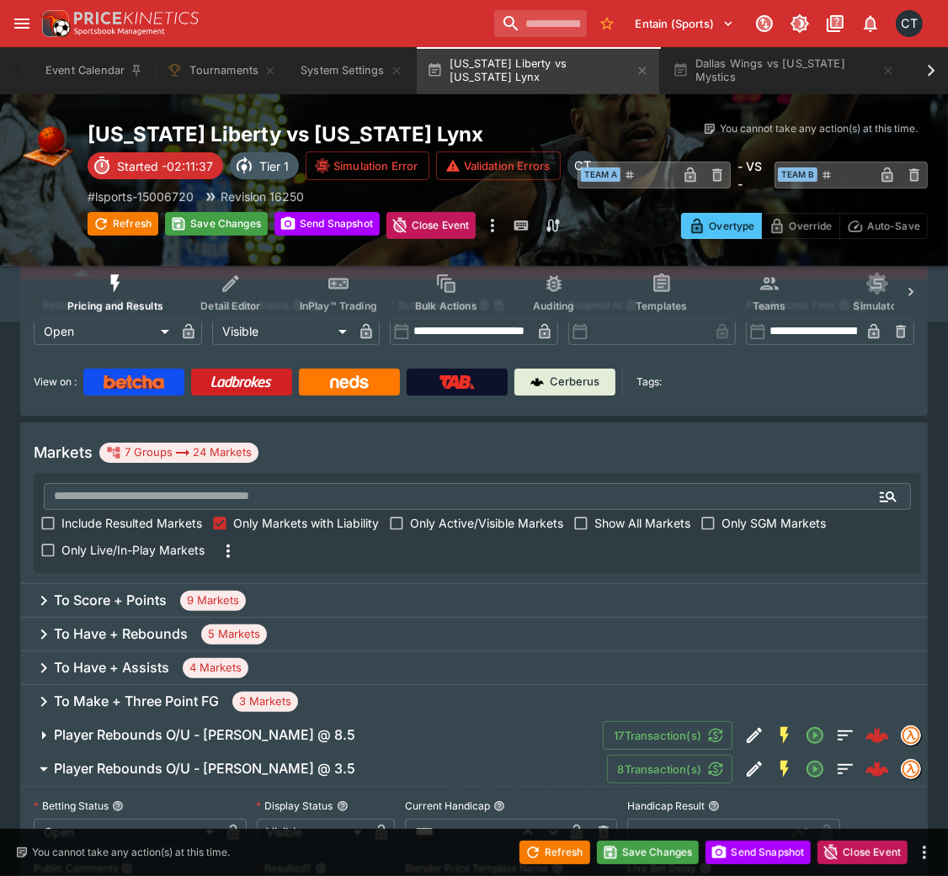
click at [644, 584] on input "text" at bounding box center [706, 832] width 159 height 27
click at [532, 584] on span "Player Rebounds O/U - [PERSON_NAME] @ 3.5" at bounding box center [323, 769] width 539 height 18
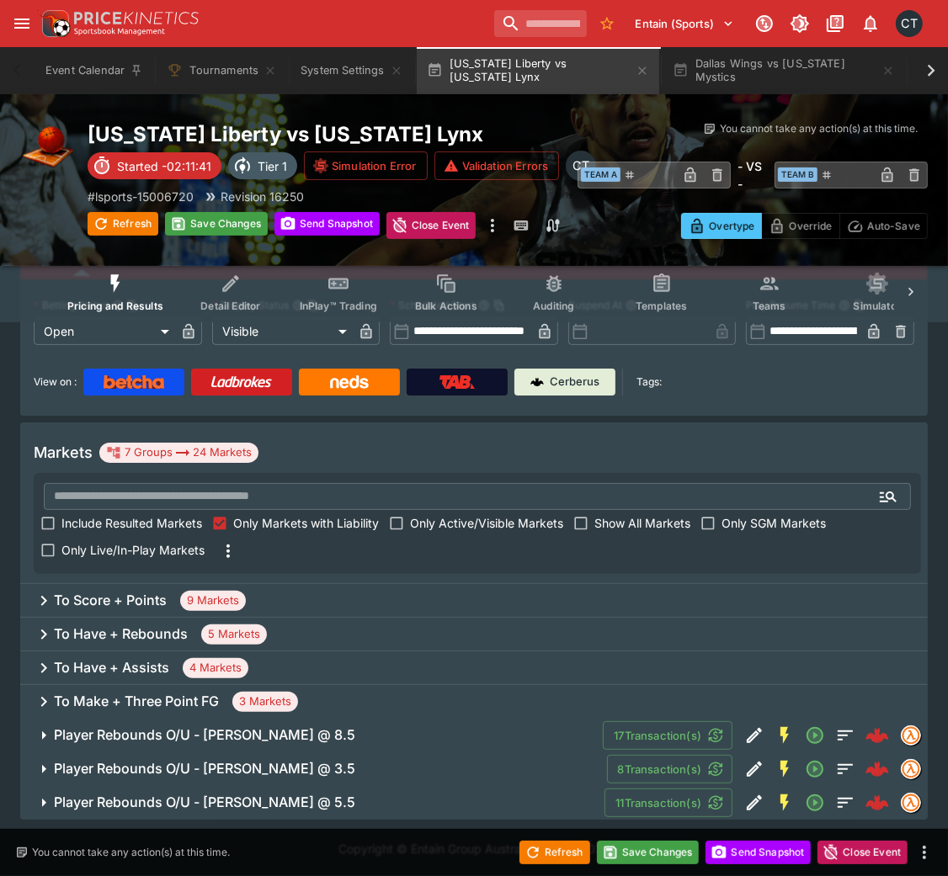
click at [532, 584] on span "Player Rebounds O/U - [PERSON_NAME] @ 3.5" at bounding box center [323, 769] width 539 height 18
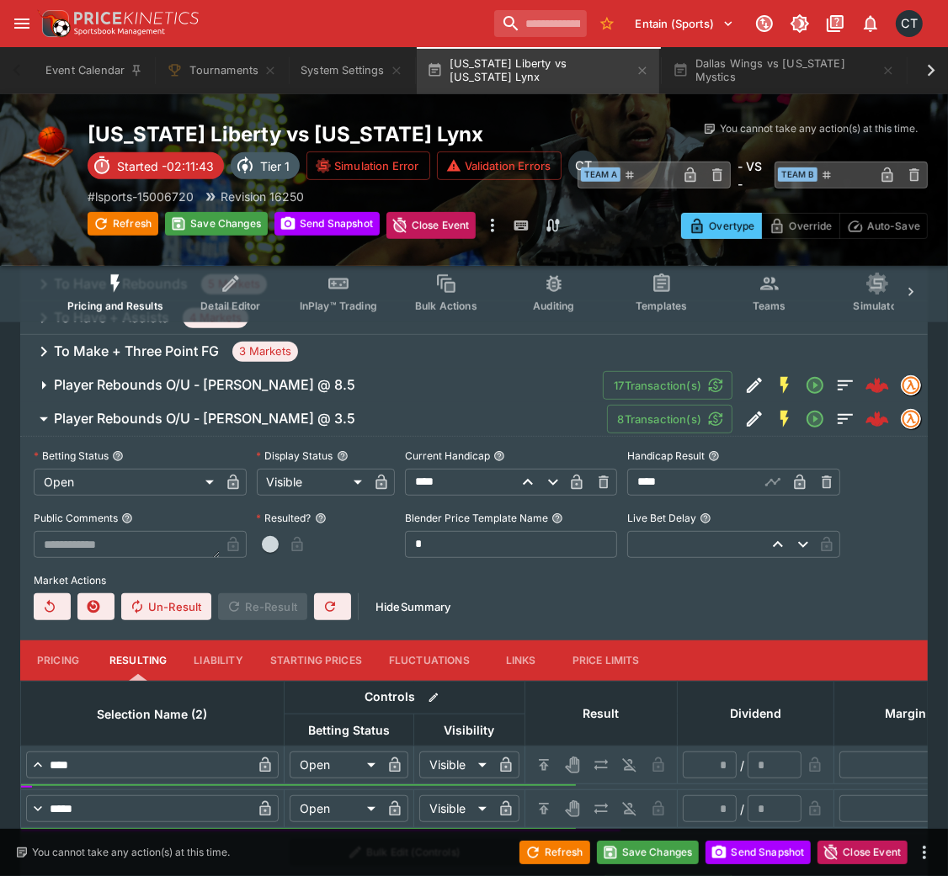
scroll to position [553, 0]
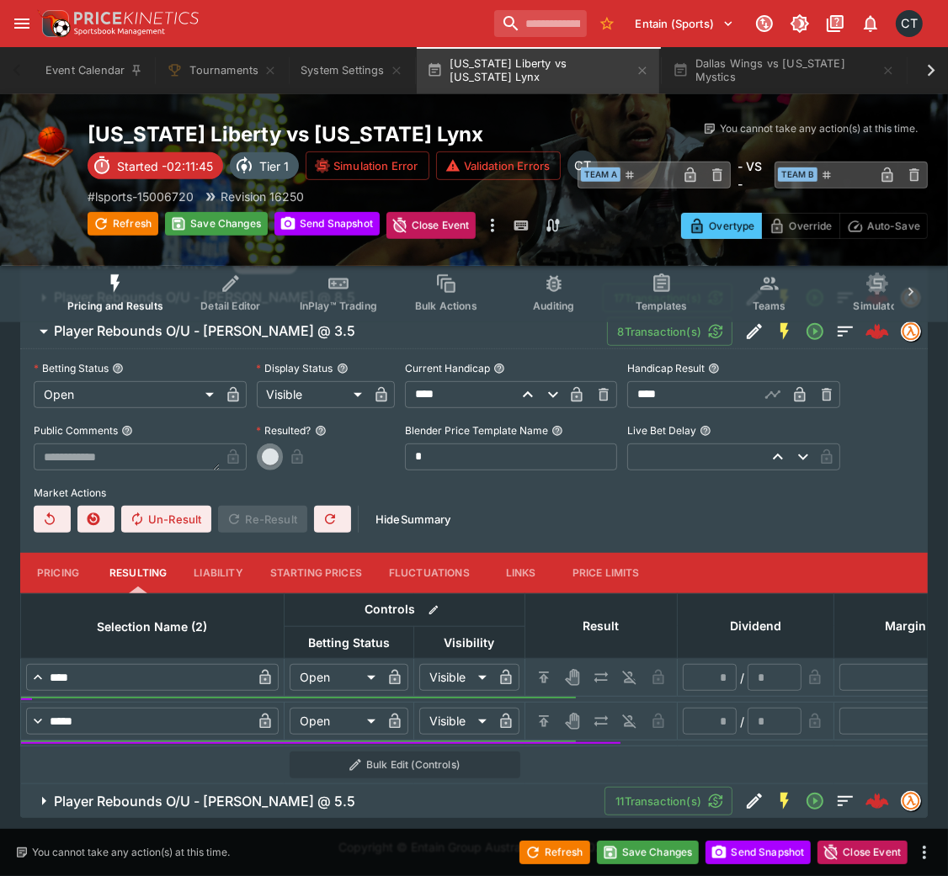
click at [266, 449] on span "button" at bounding box center [270, 457] width 17 height 17
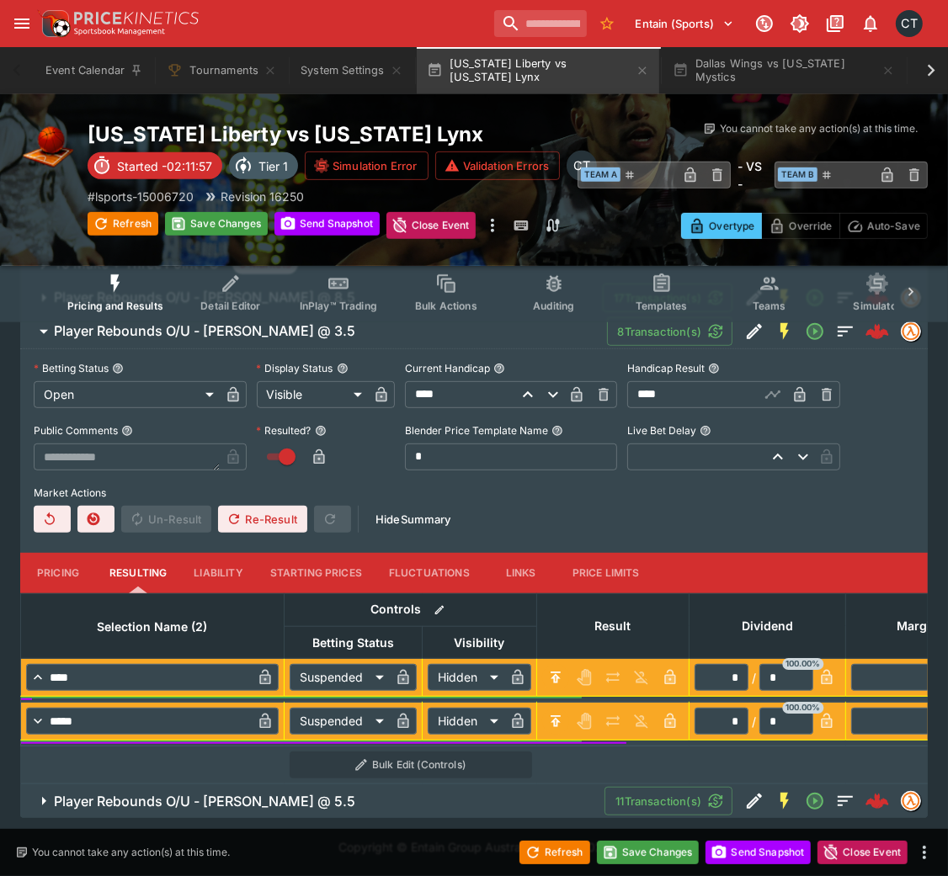
click at [272, 584] on h6 "Player Rebounds O/U - [PERSON_NAME] @ 5.5" at bounding box center [204, 802] width 301 height 18
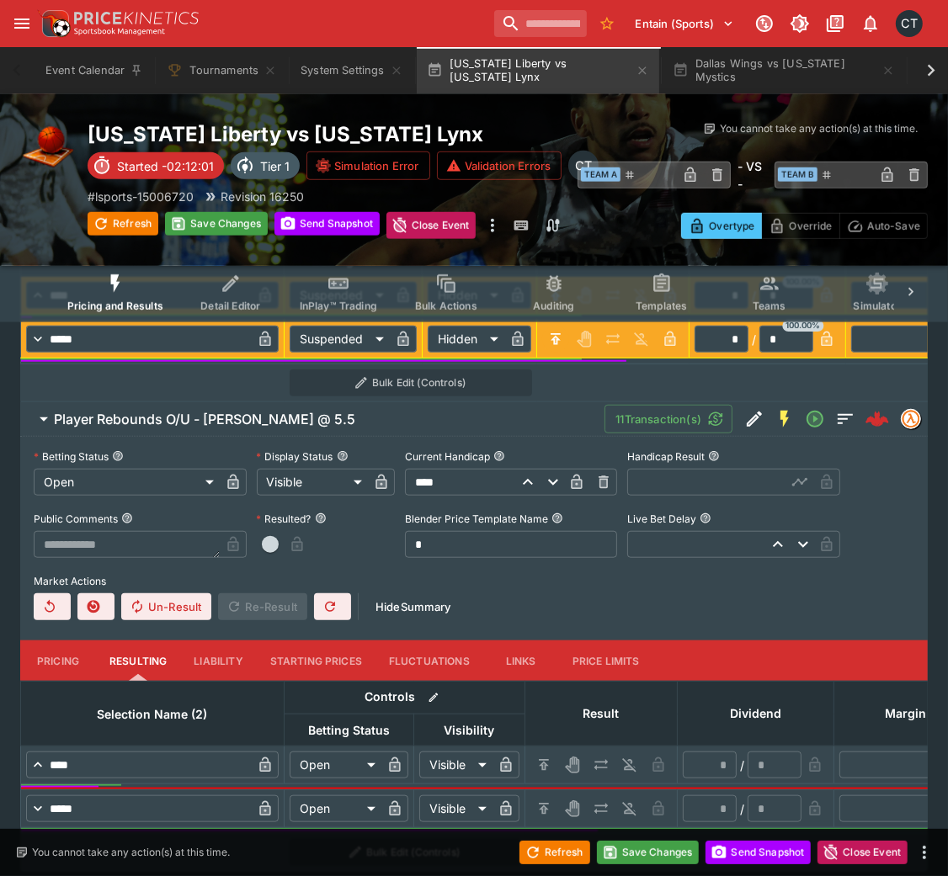
scroll to position [1005, 0]
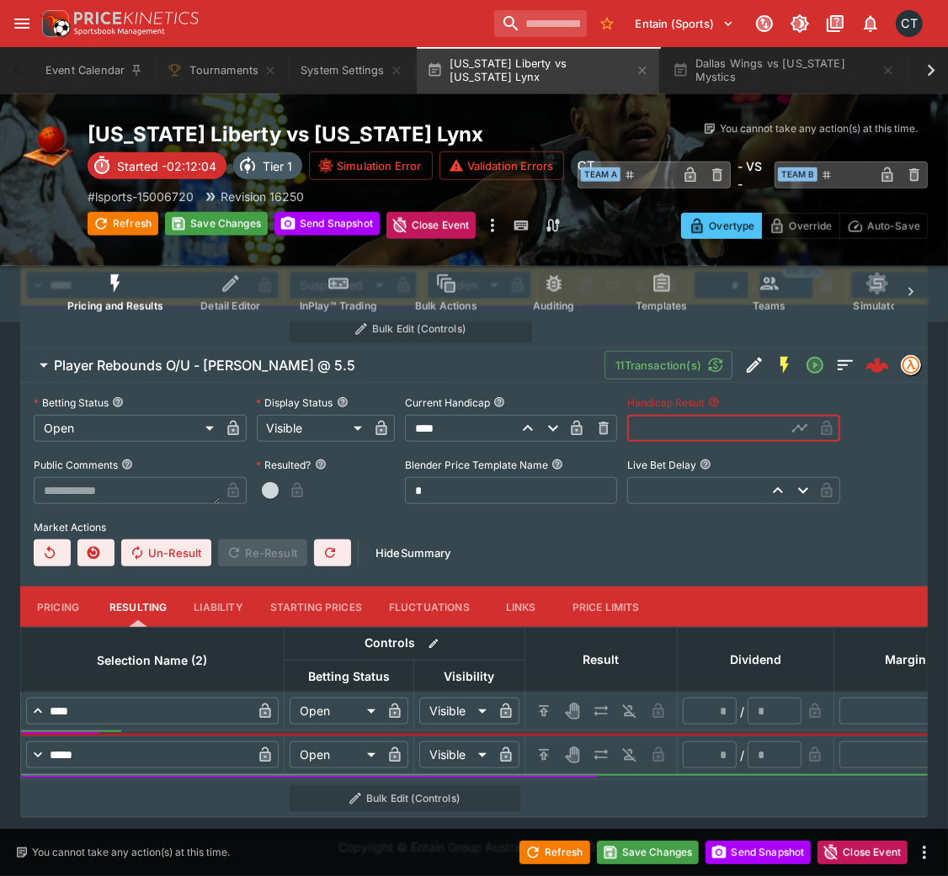
click at [662, 416] on input "text" at bounding box center [706, 428] width 159 height 27
click at [278, 478] on button "button" at bounding box center [270, 490] width 27 height 27
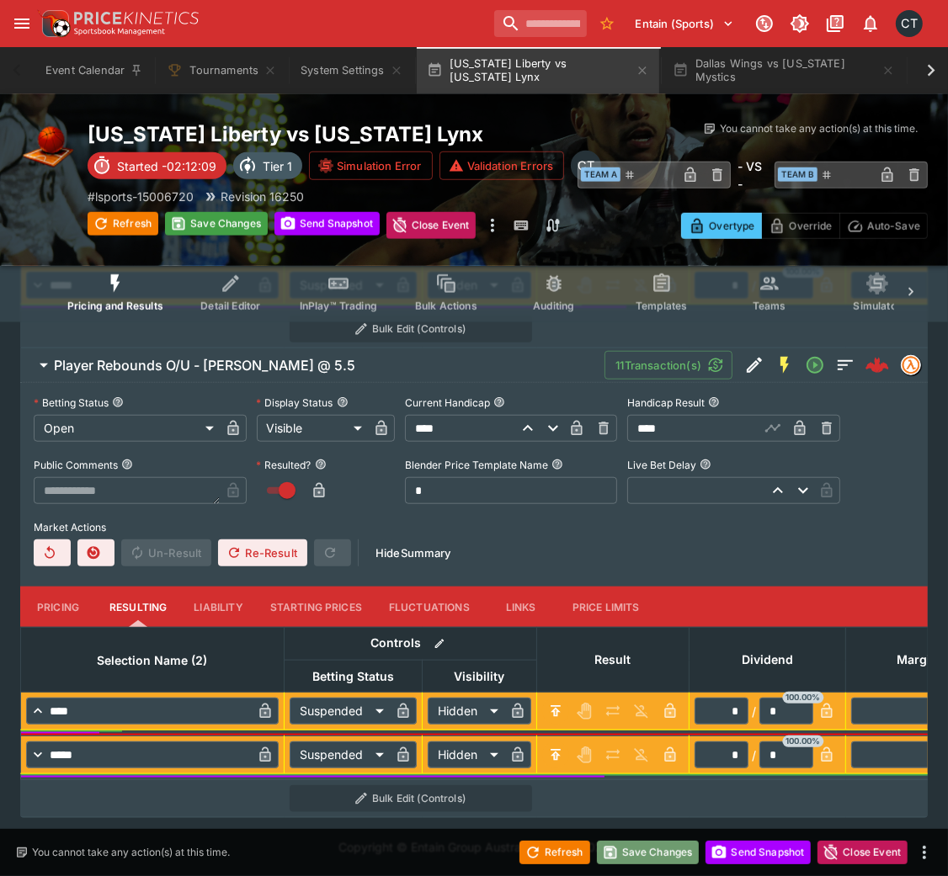
click at [671, 584] on button "Save Changes" at bounding box center [648, 853] width 103 height 24
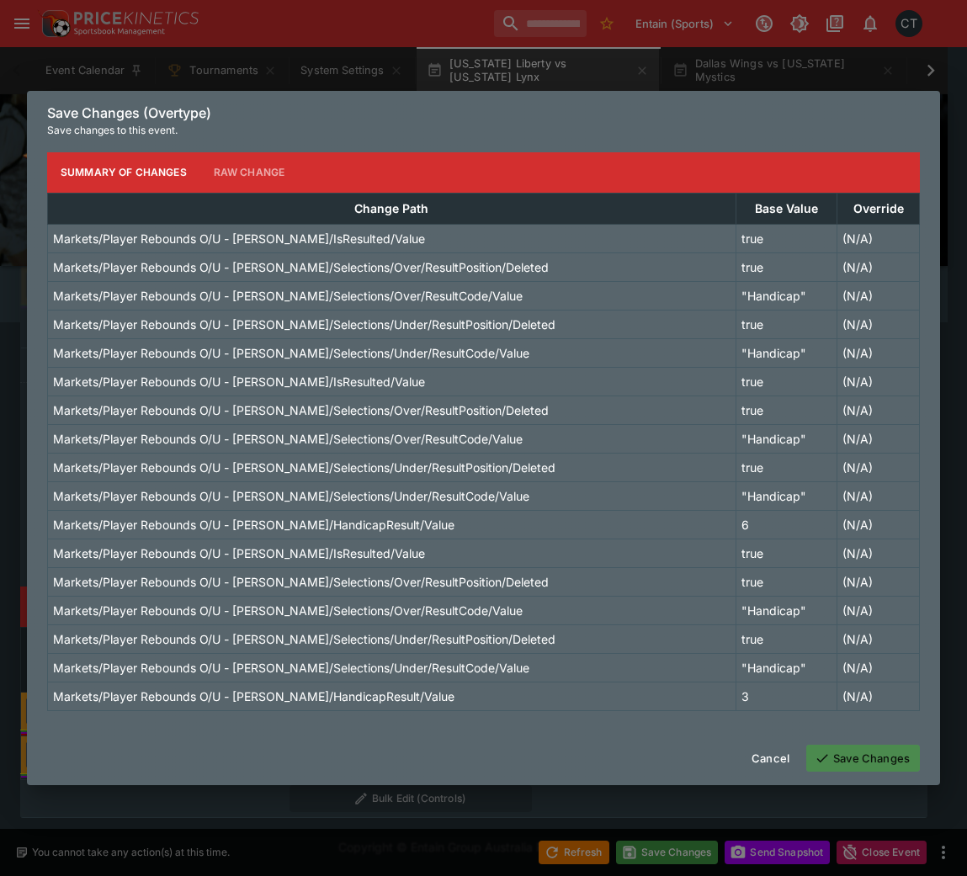
click at [854, 584] on button "Save Changes" at bounding box center [863, 758] width 114 height 27
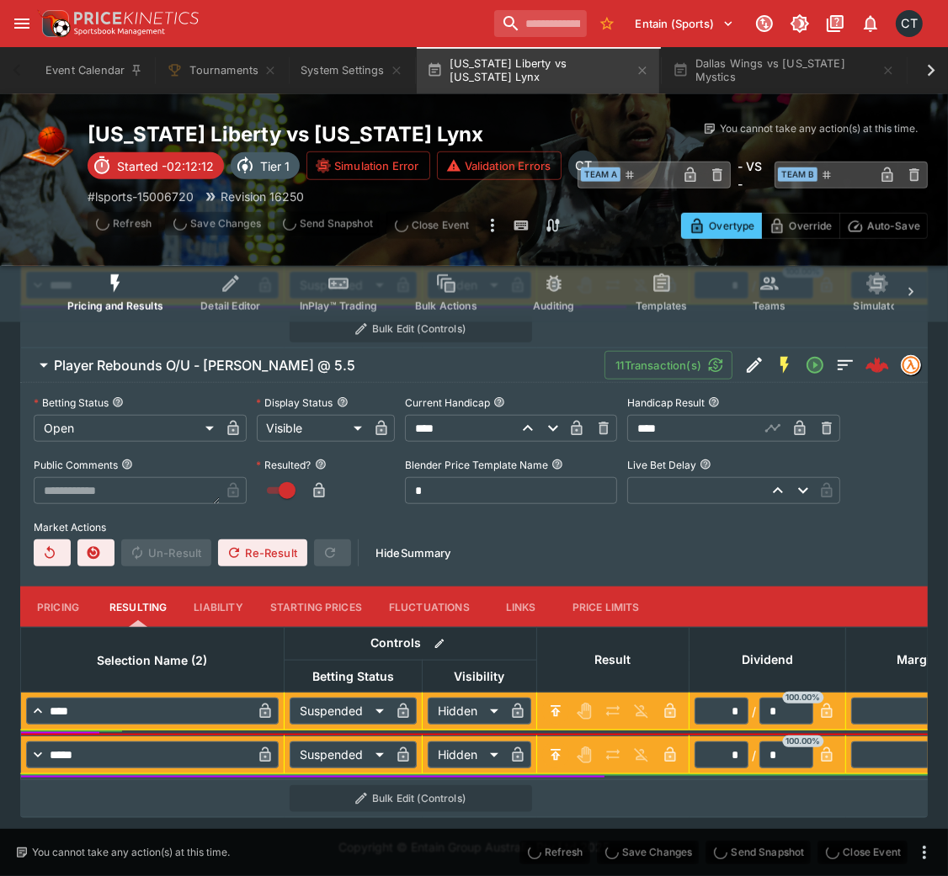
scroll to position [0, 0]
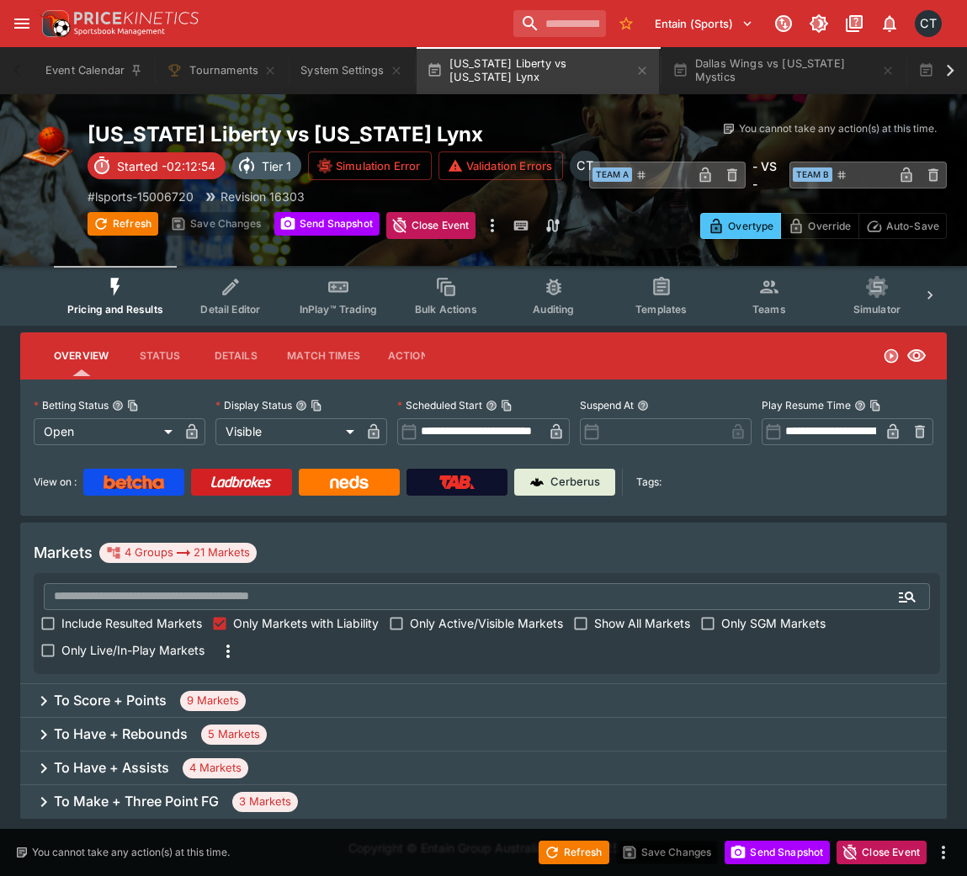
click at [151, 584] on h6 "To Score + Points" at bounding box center [110, 701] width 113 height 18
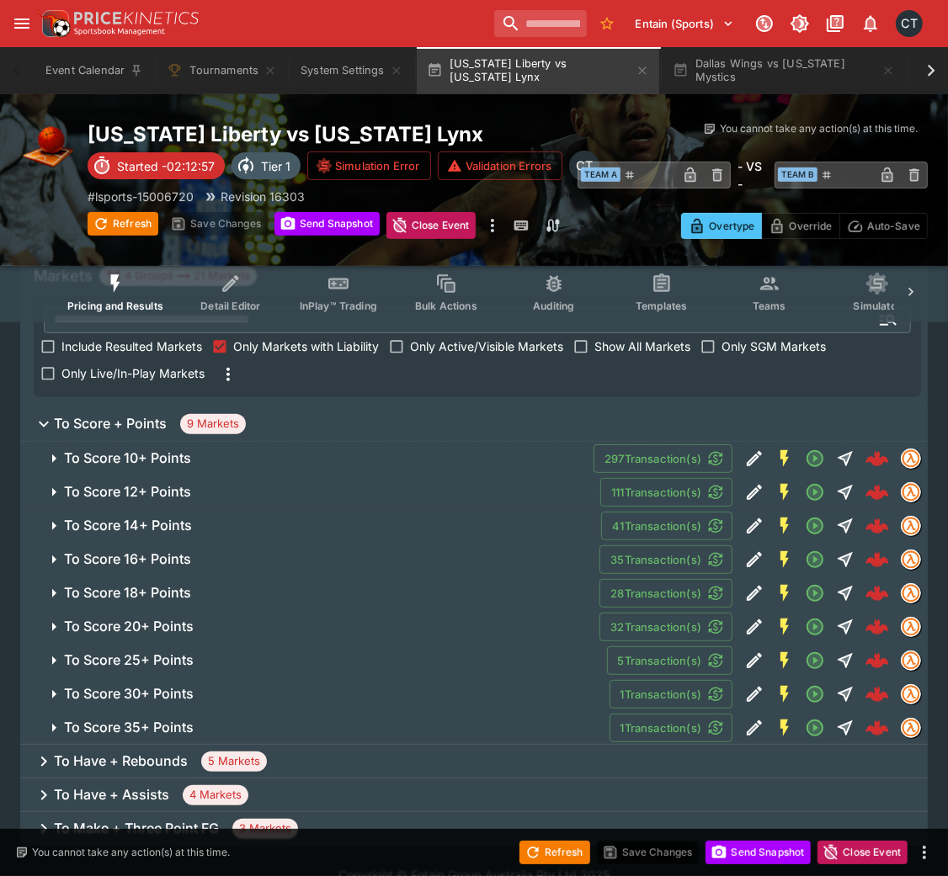
scroll to position [303, 0]
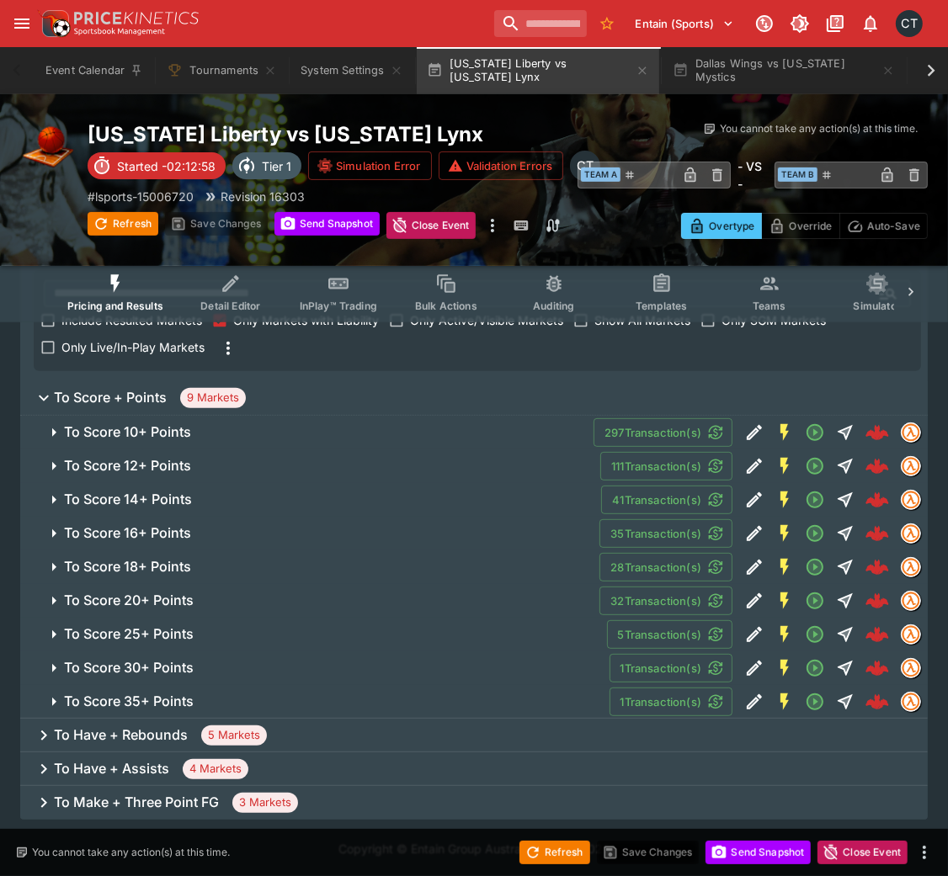
click at [295, 437] on span "To Score 10+ Points" at bounding box center [322, 432] width 516 height 18
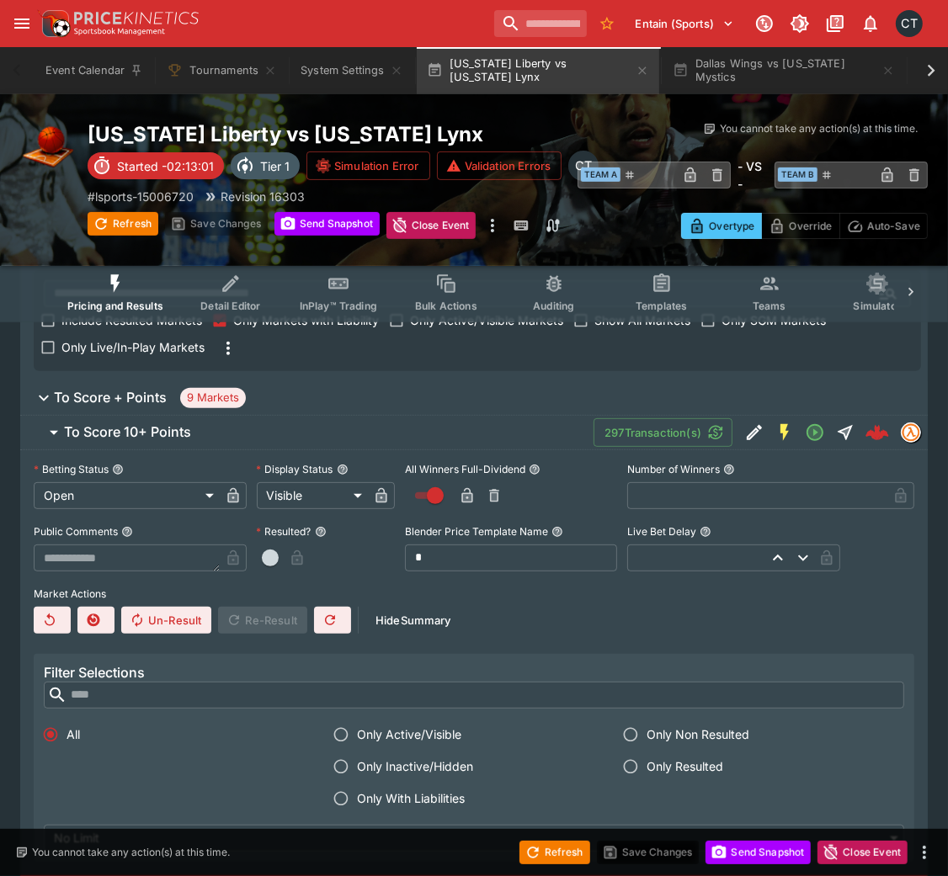
click at [396, 584] on span "Only With Liabilities" at bounding box center [411, 798] width 108 height 18
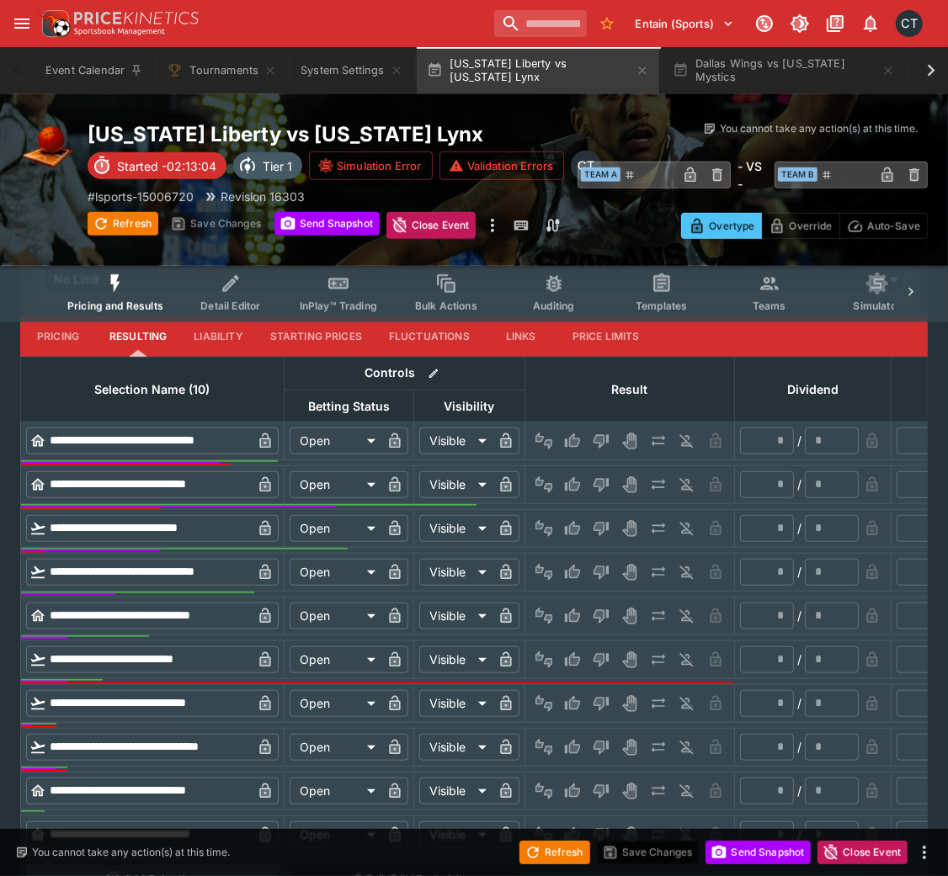
scroll to position [873, 0]
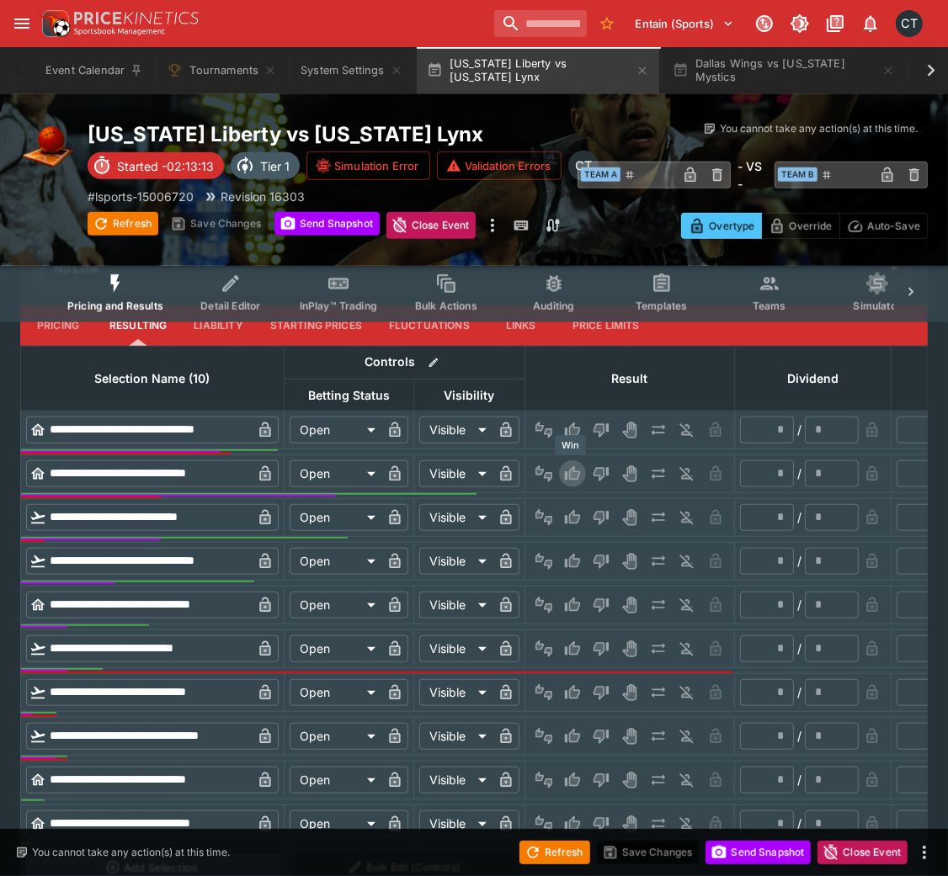
click at [576, 473] on icon "Win" at bounding box center [572, 473] width 15 height 14
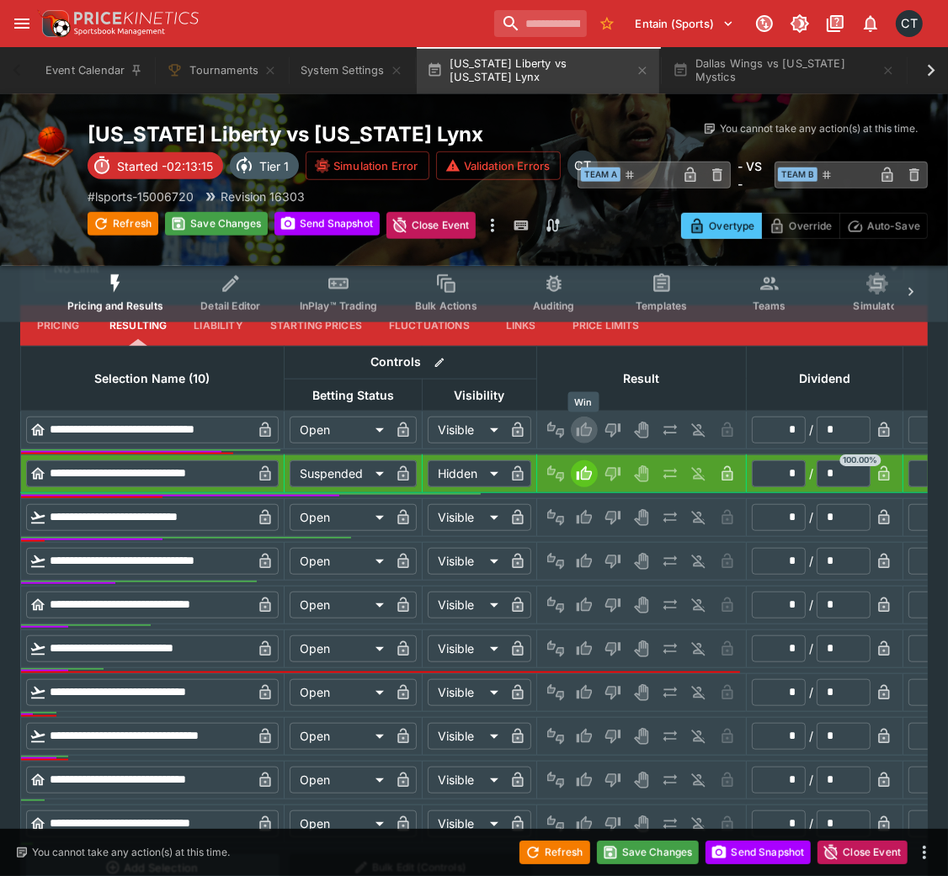
click at [576, 426] on icon "Win" at bounding box center [584, 430] width 17 height 17
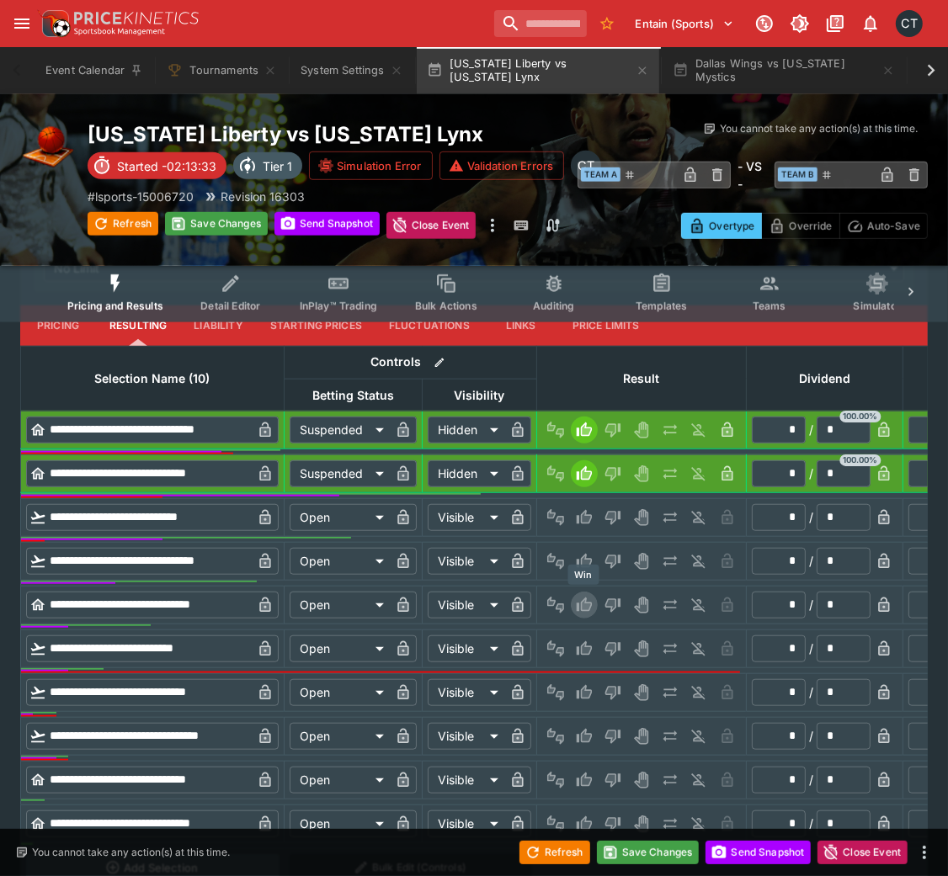
click at [581, 584] on icon "Win" at bounding box center [584, 605] width 17 height 17
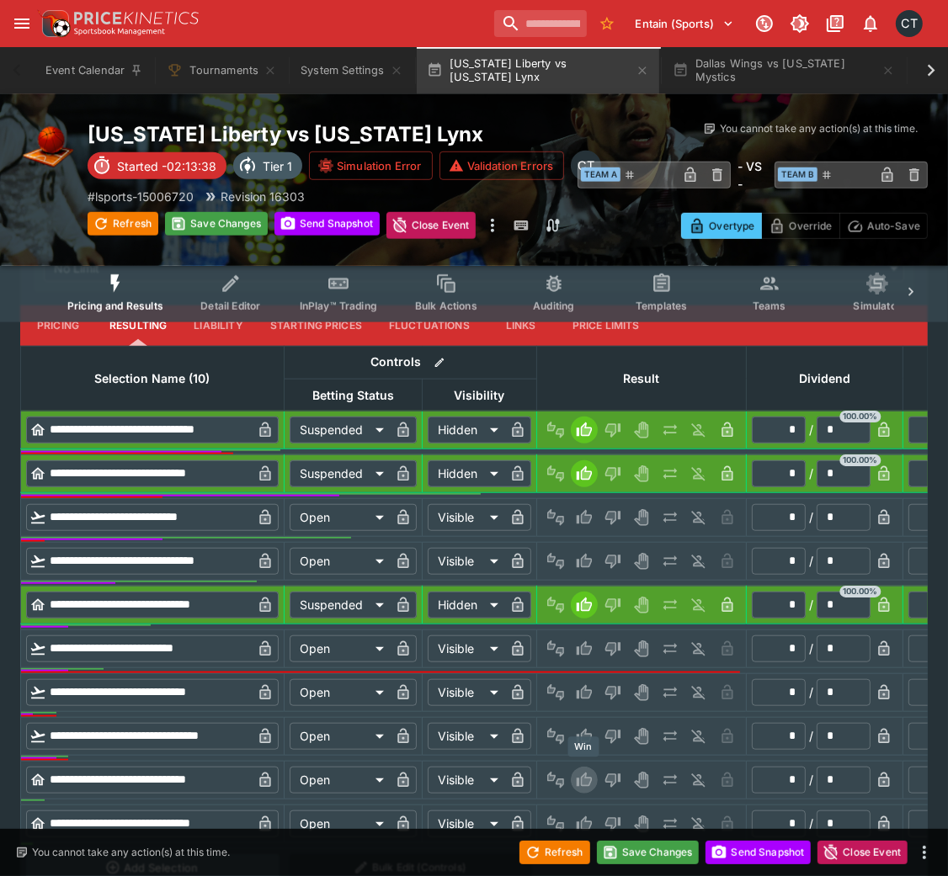
click at [584, 584] on icon "Win" at bounding box center [584, 780] width 17 height 17
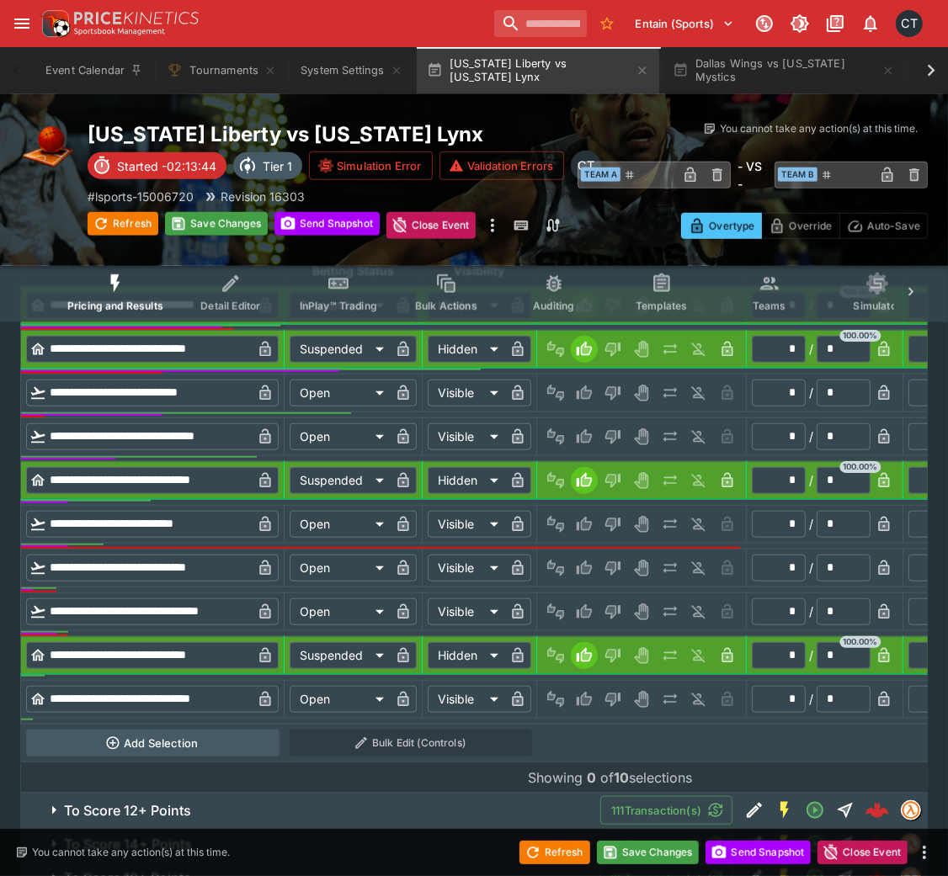
scroll to position [1000, 0]
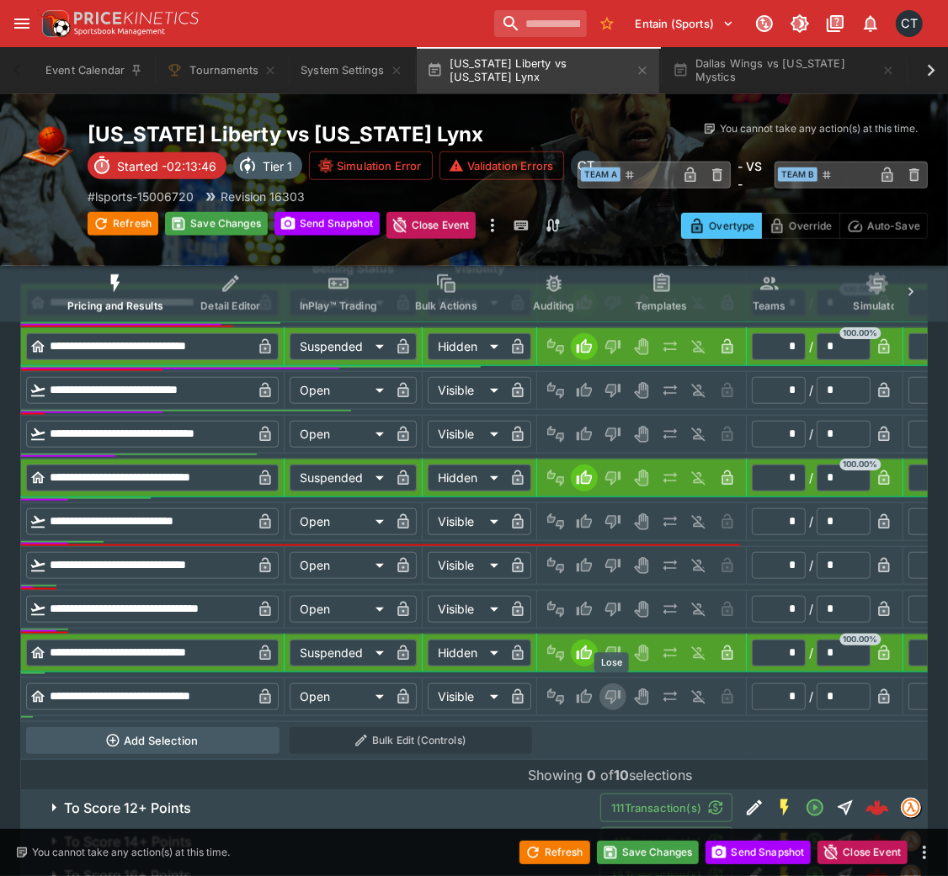
click at [604, 584] on icon "Lose" at bounding box center [612, 696] width 17 height 17
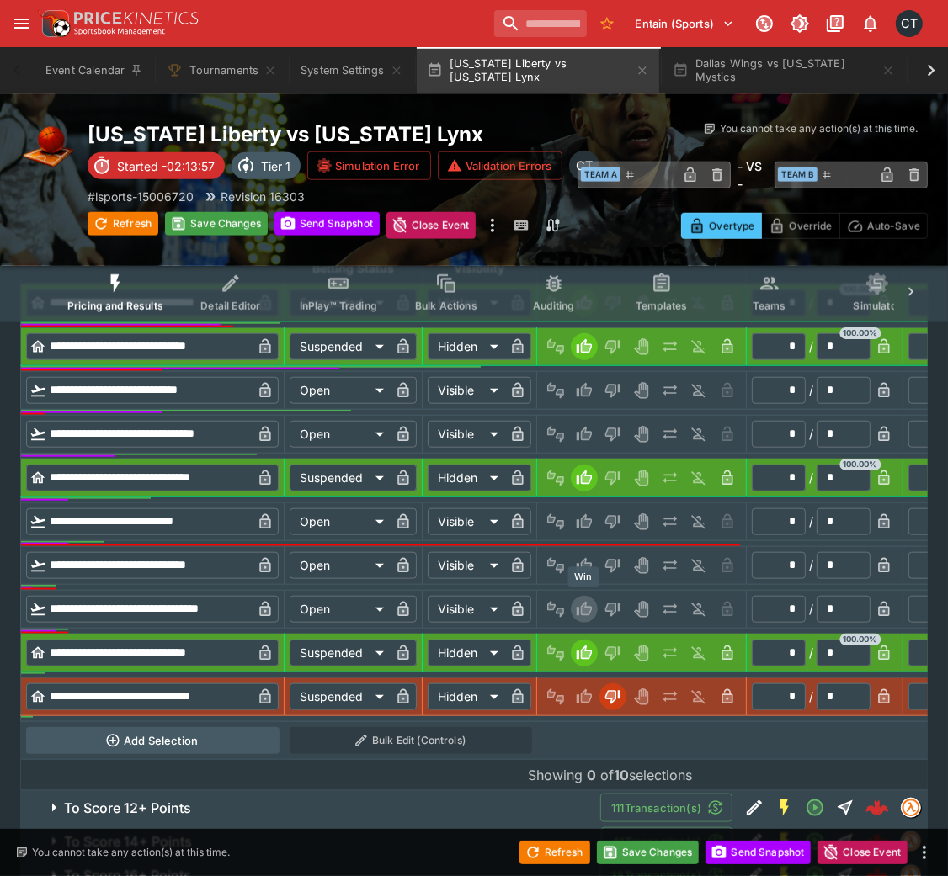
click at [576, 584] on icon "Win" at bounding box center [584, 609] width 17 height 17
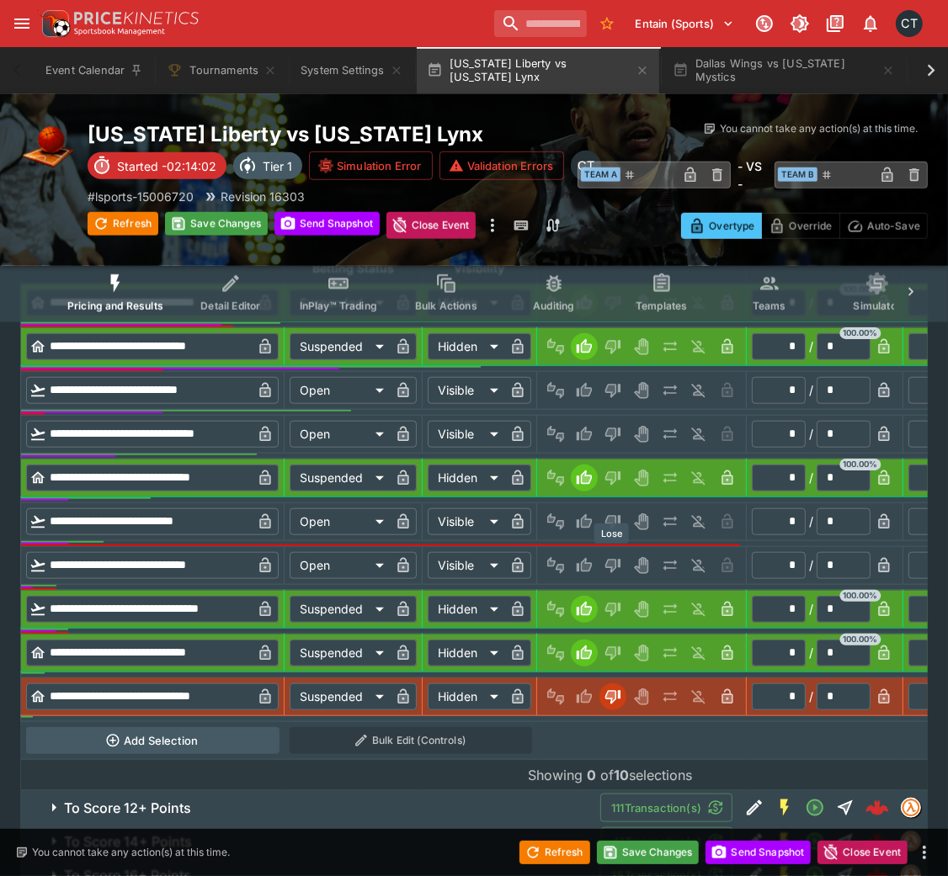
click at [617, 560] on icon "Lose" at bounding box center [612, 566] width 15 height 14
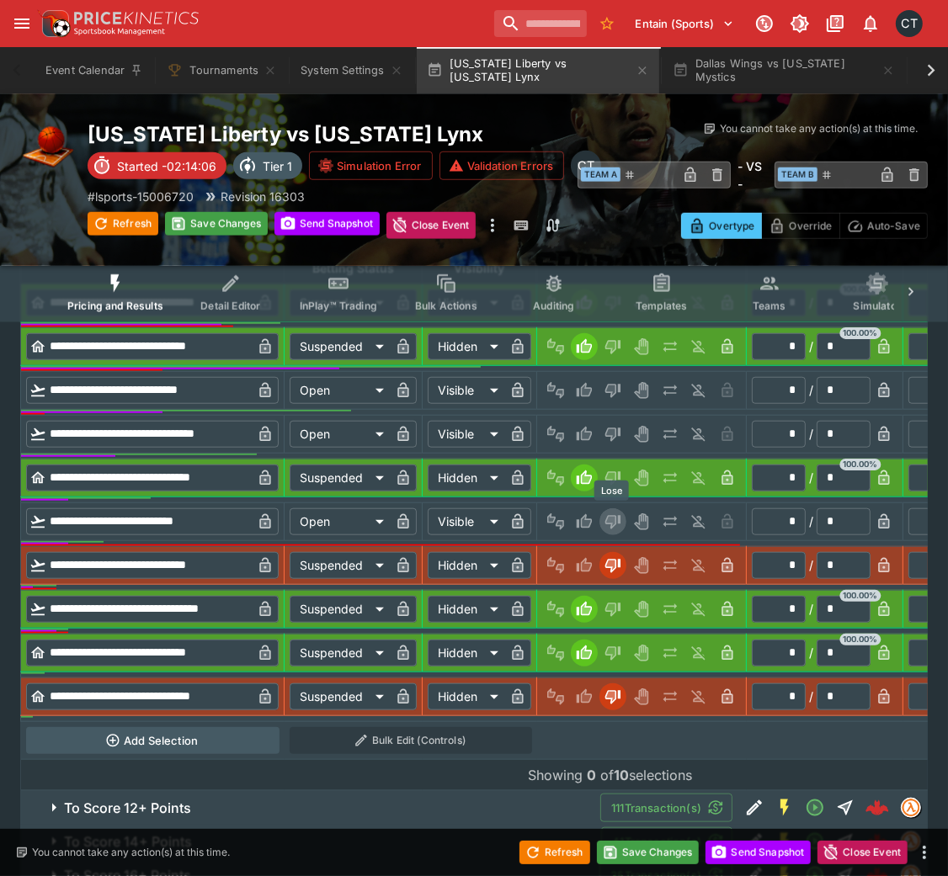
click at [617, 515] on icon "Lose" at bounding box center [612, 522] width 15 height 14
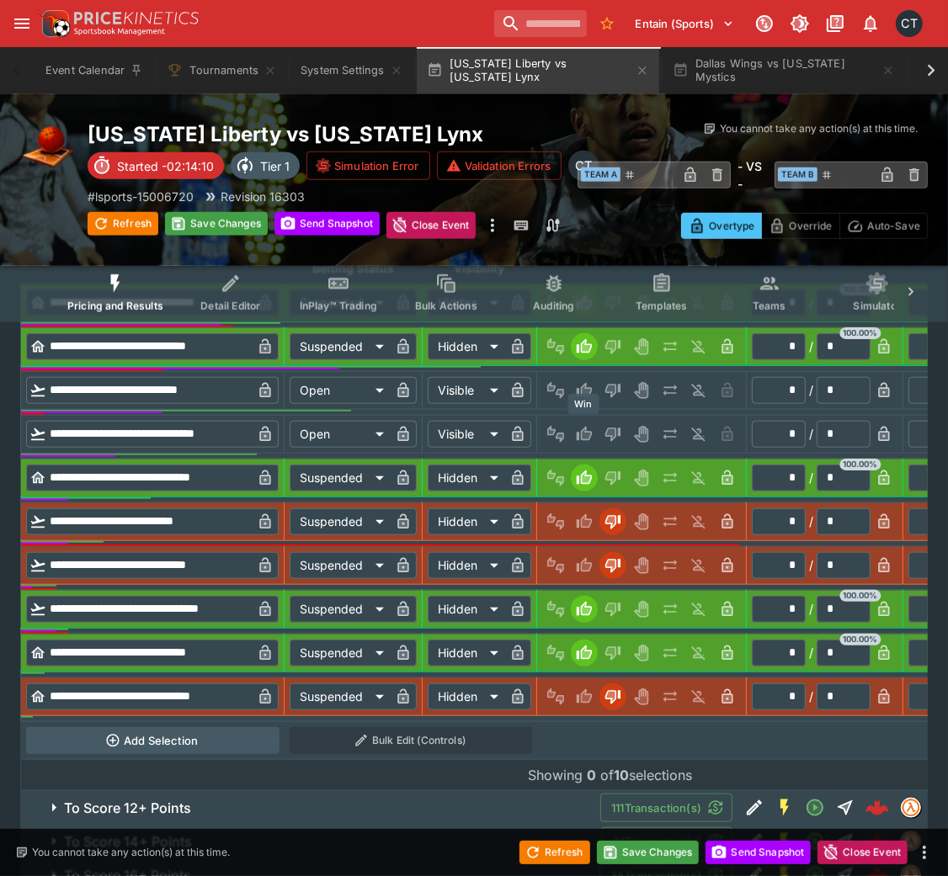
click at [582, 429] on icon "Win" at bounding box center [586, 434] width 8 height 10
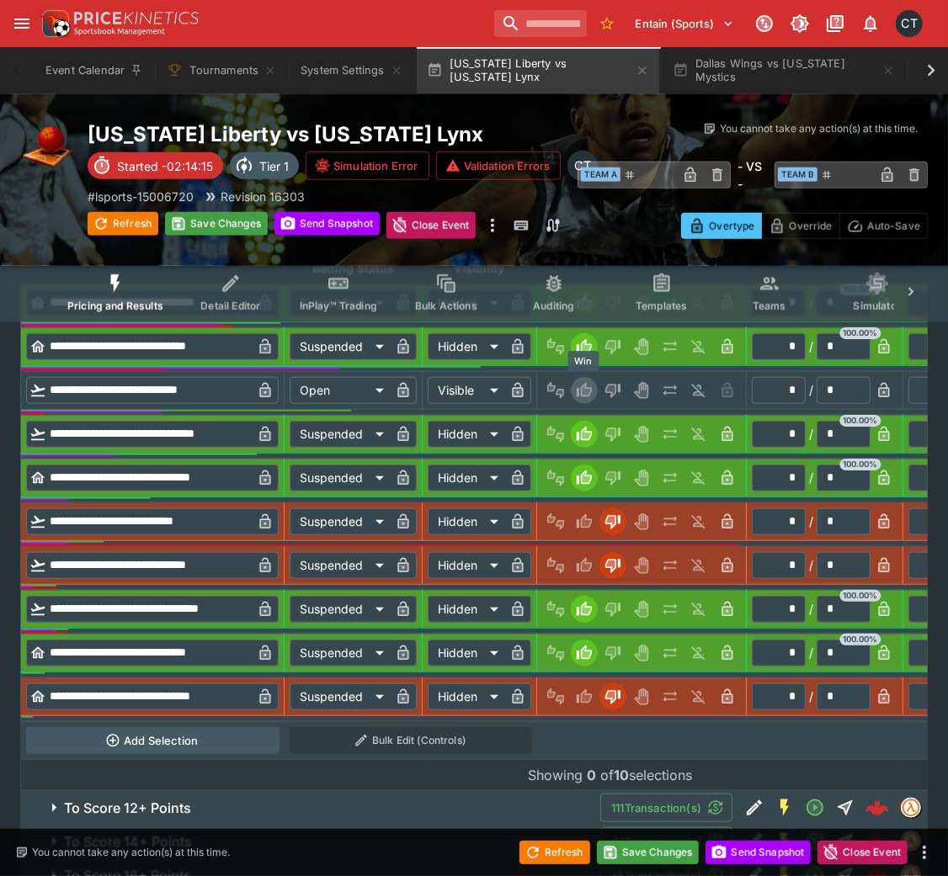
click at [579, 382] on icon "Win" at bounding box center [584, 390] width 17 height 17
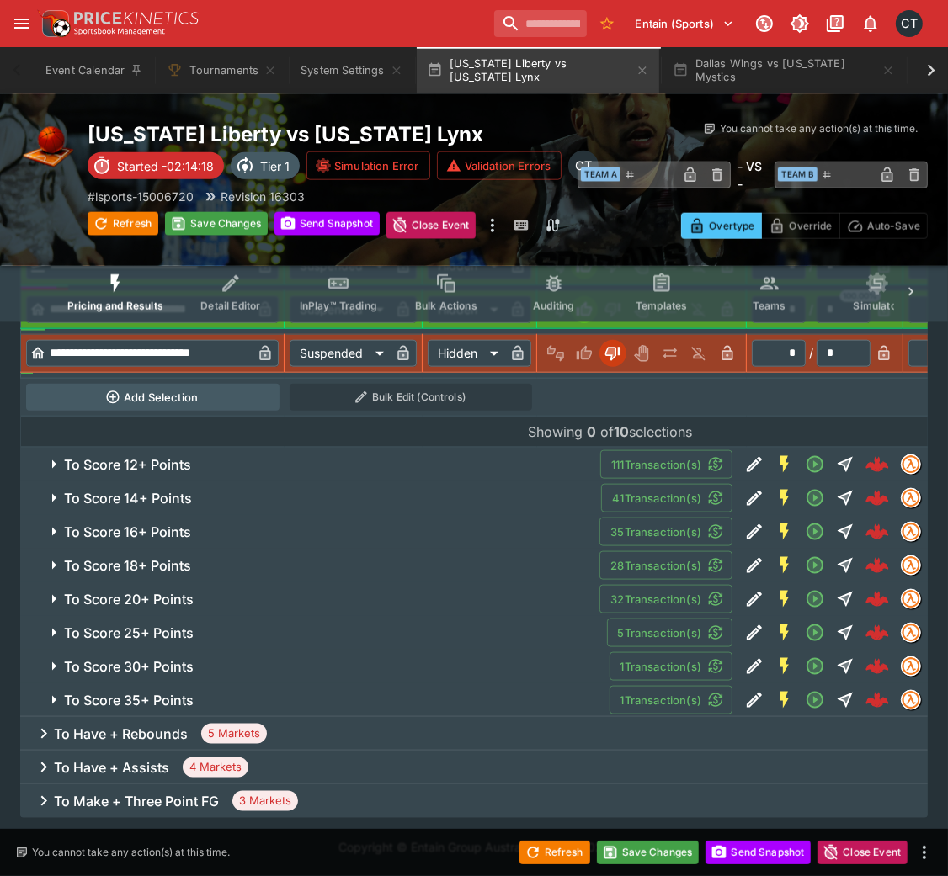
scroll to position [1352, 0]
click at [250, 449] on button "To Score 12+ Points" at bounding box center [310, 465] width 580 height 34
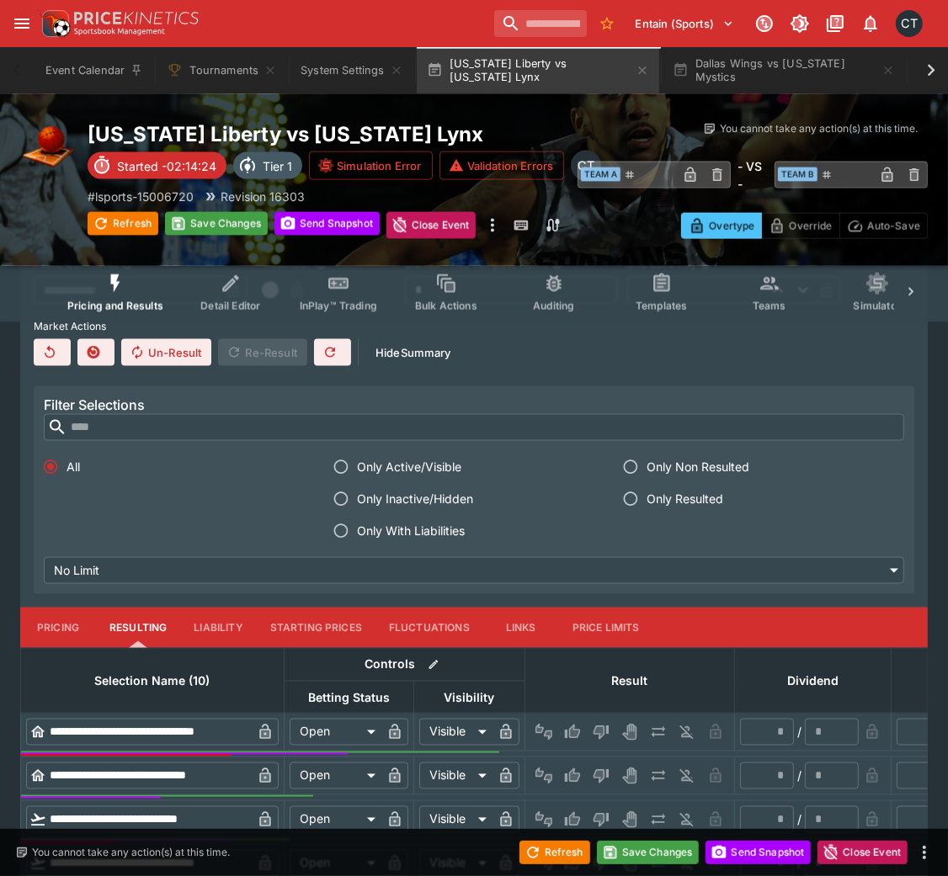
scroll to position [1675, 0]
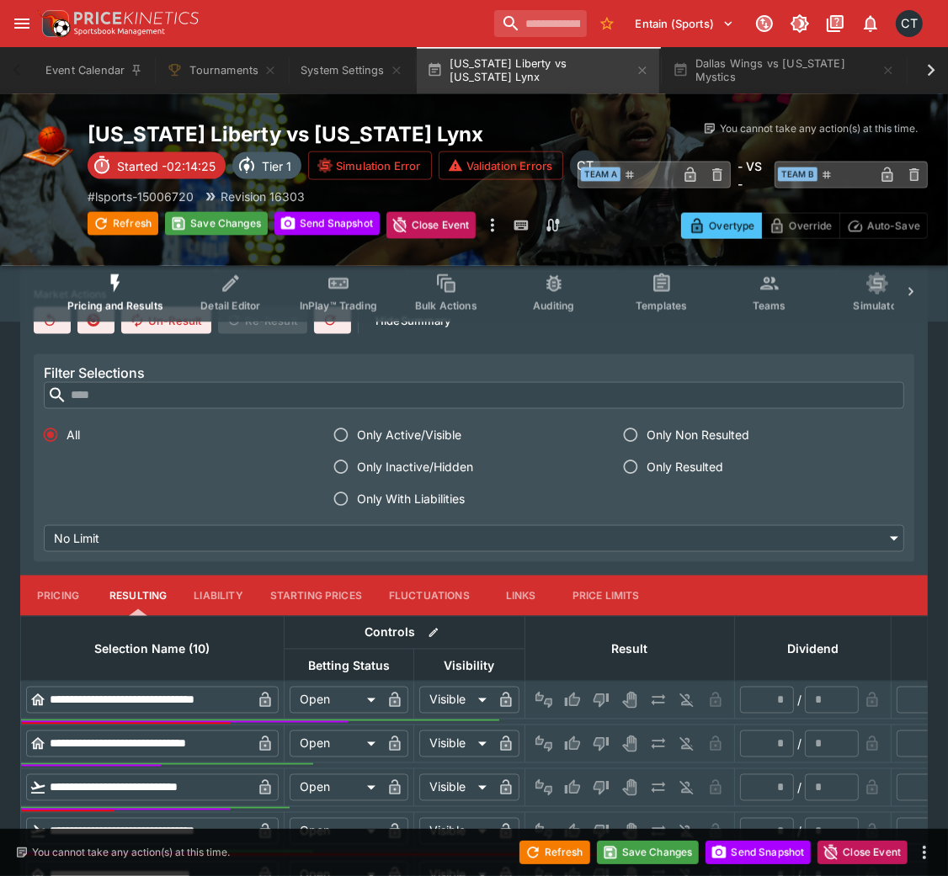
click at [444, 507] on span "Only With Liabilities" at bounding box center [411, 499] width 108 height 18
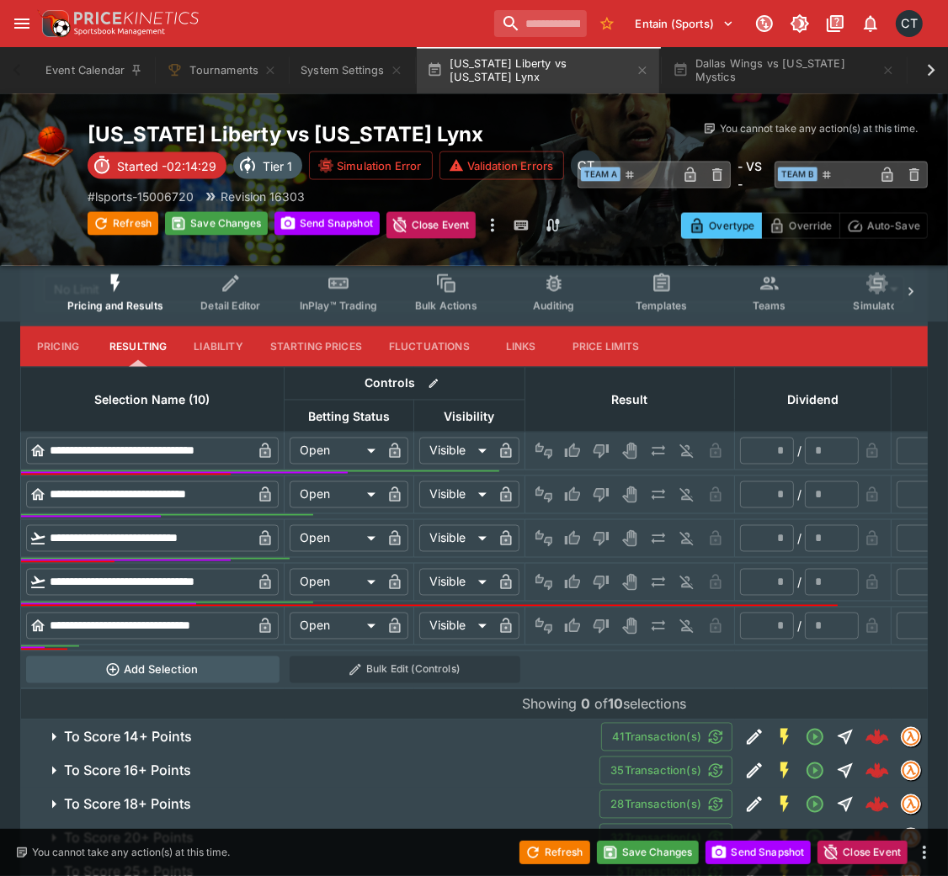
scroll to position [1950, 0]
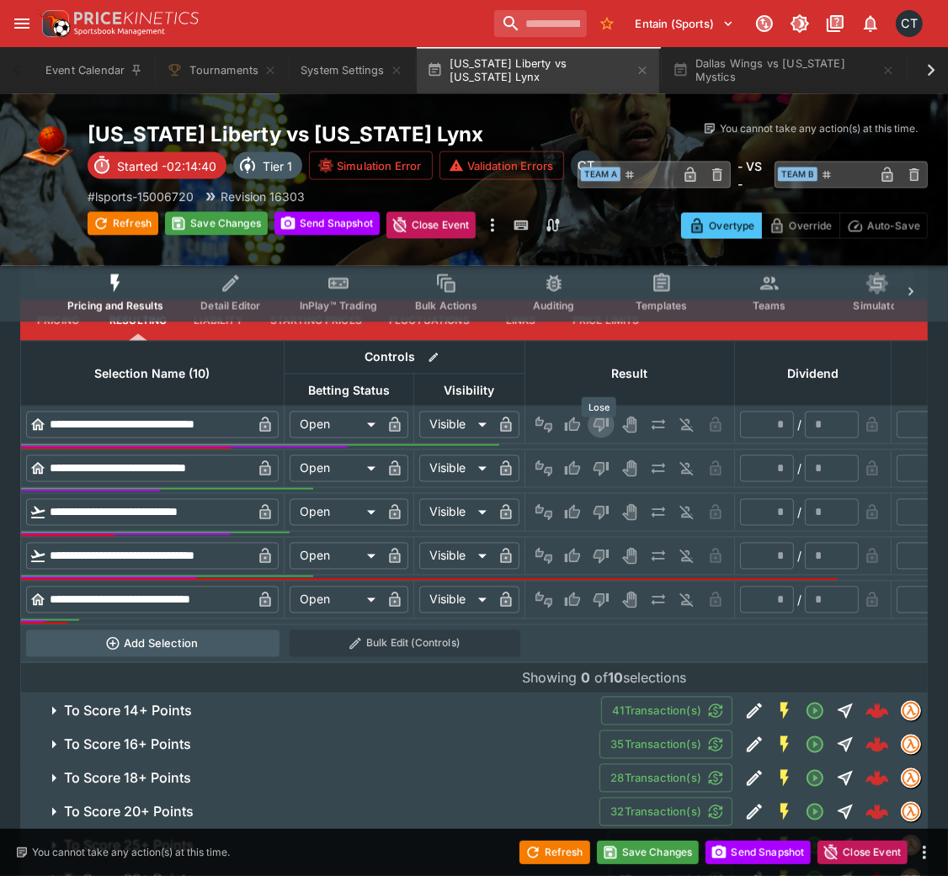
click at [604, 433] on icon "Lose" at bounding box center [600, 425] width 17 height 17
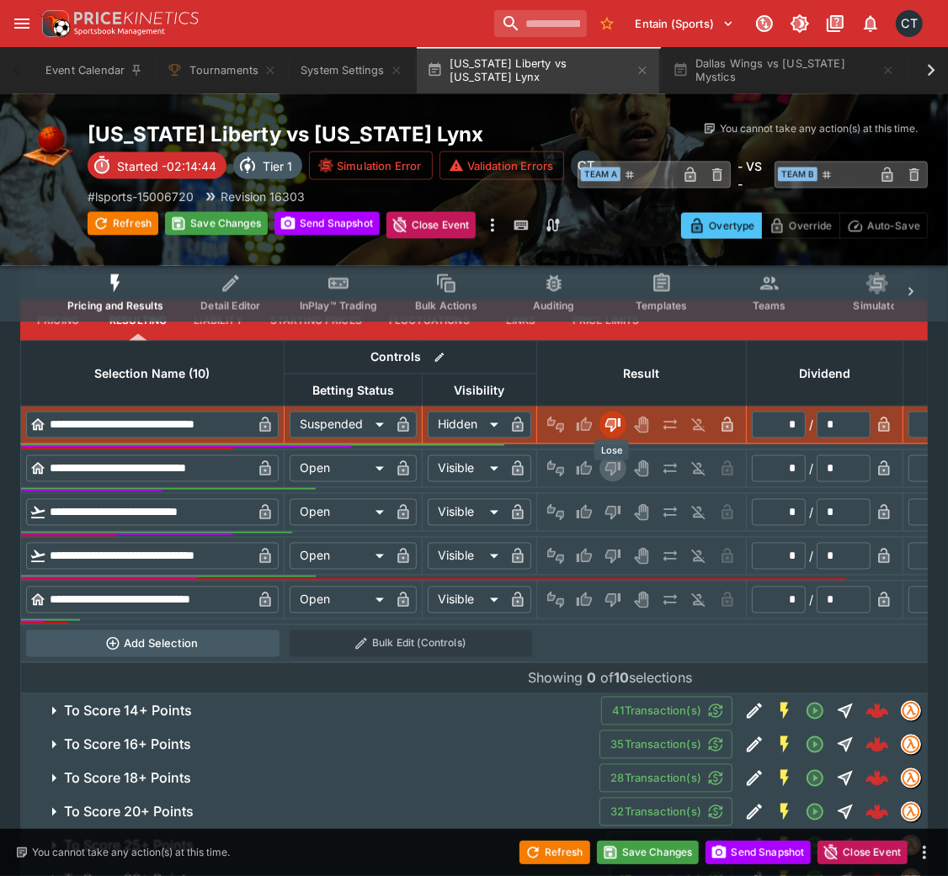
click at [621, 478] on button "Lose" at bounding box center [612, 468] width 27 height 27
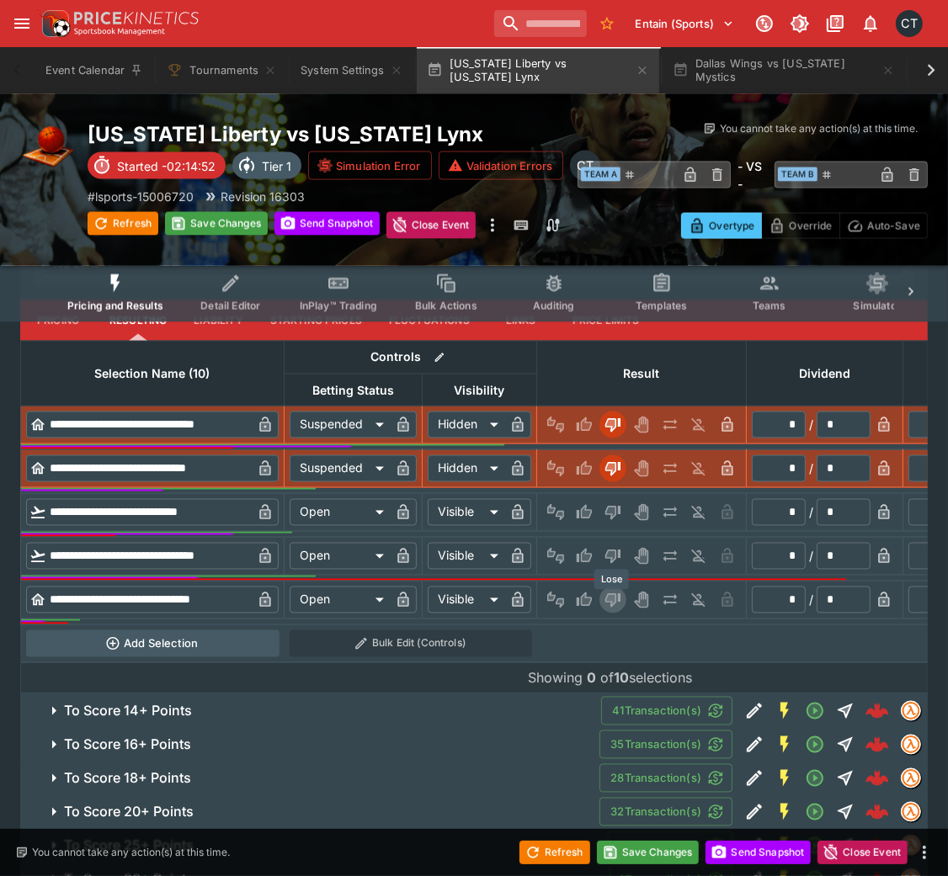
click at [611, 584] on icon "Lose" at bounding box center [612, 600] width 17 height 17
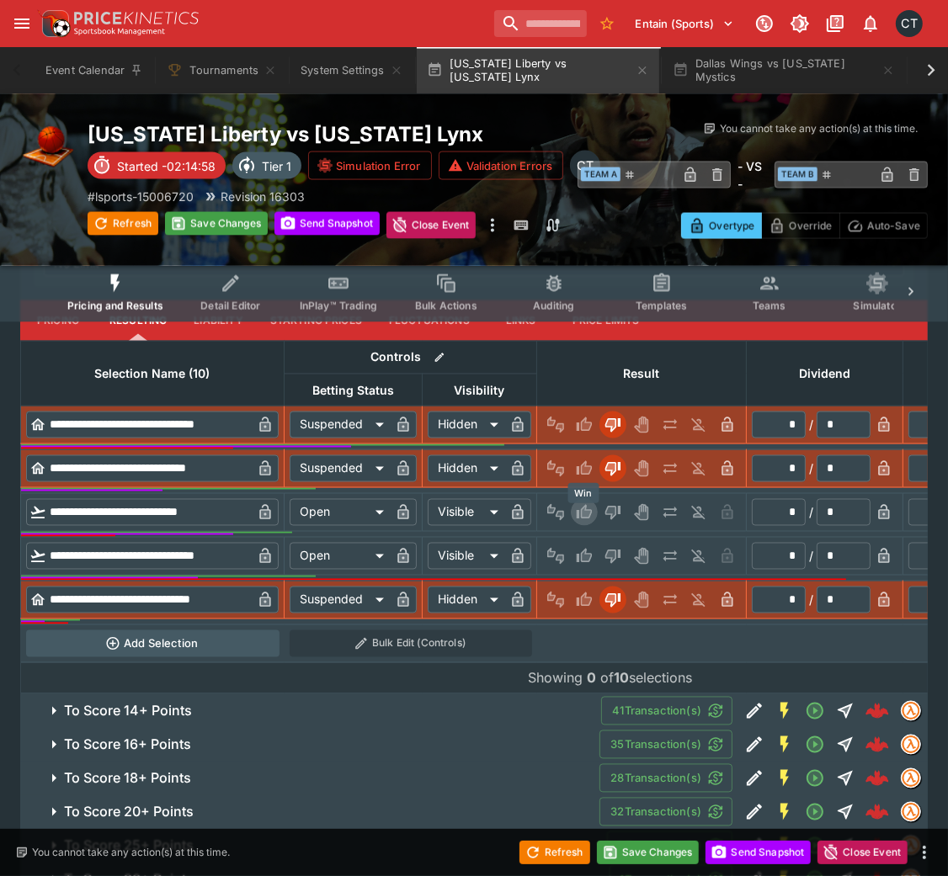
click at [589, 515] on icon "Win" at bounding box center [584, 512] width 15 height 14
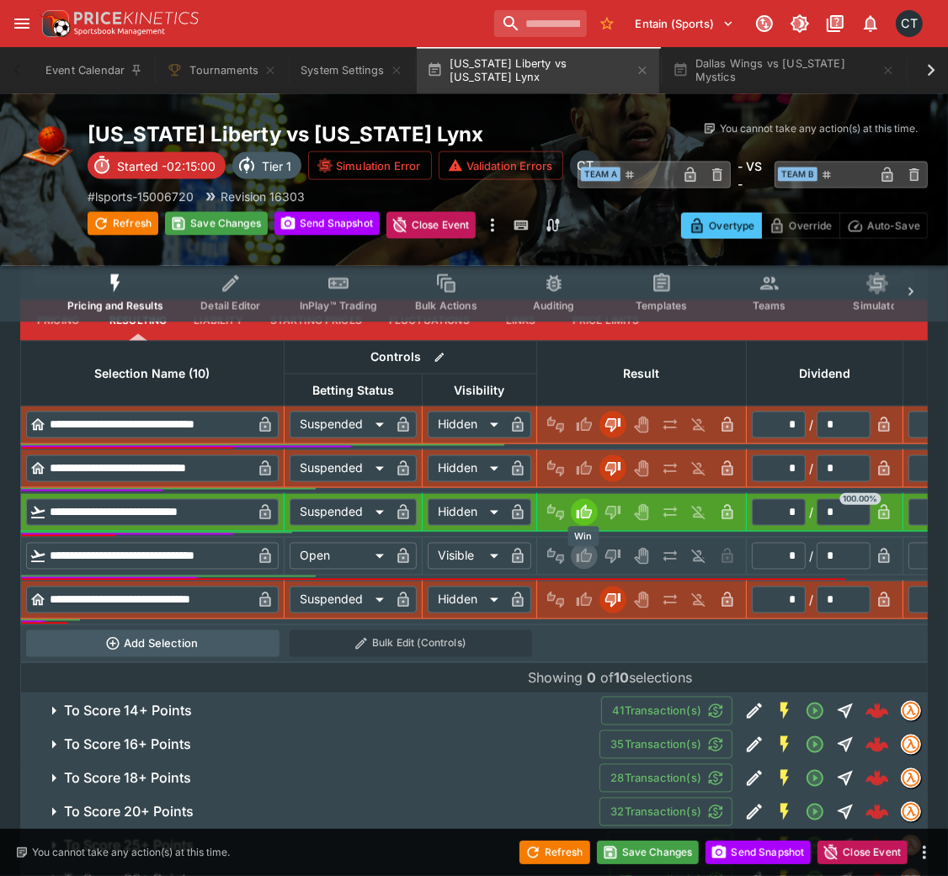
click at [579, 560] on icon "Win" at bounding box center [584, 556] width 15 height 14
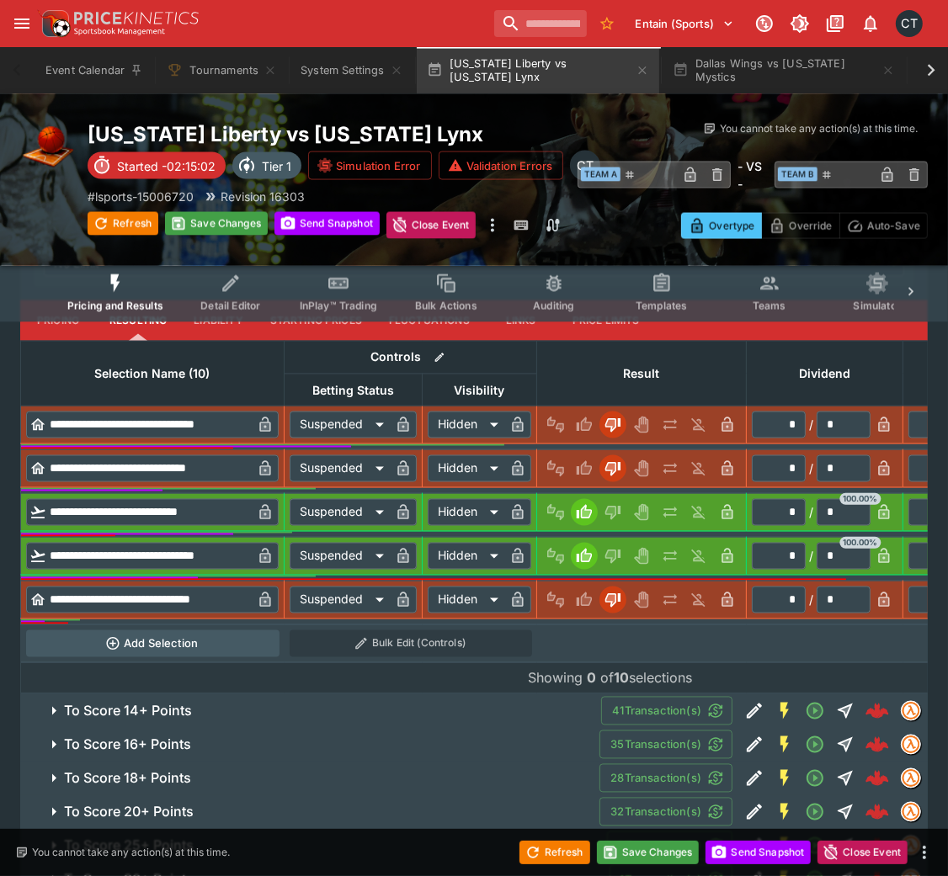
click at [264, 584] on span "To Score 14+ Points" at bounding box center [325, 712] width 523 height 18
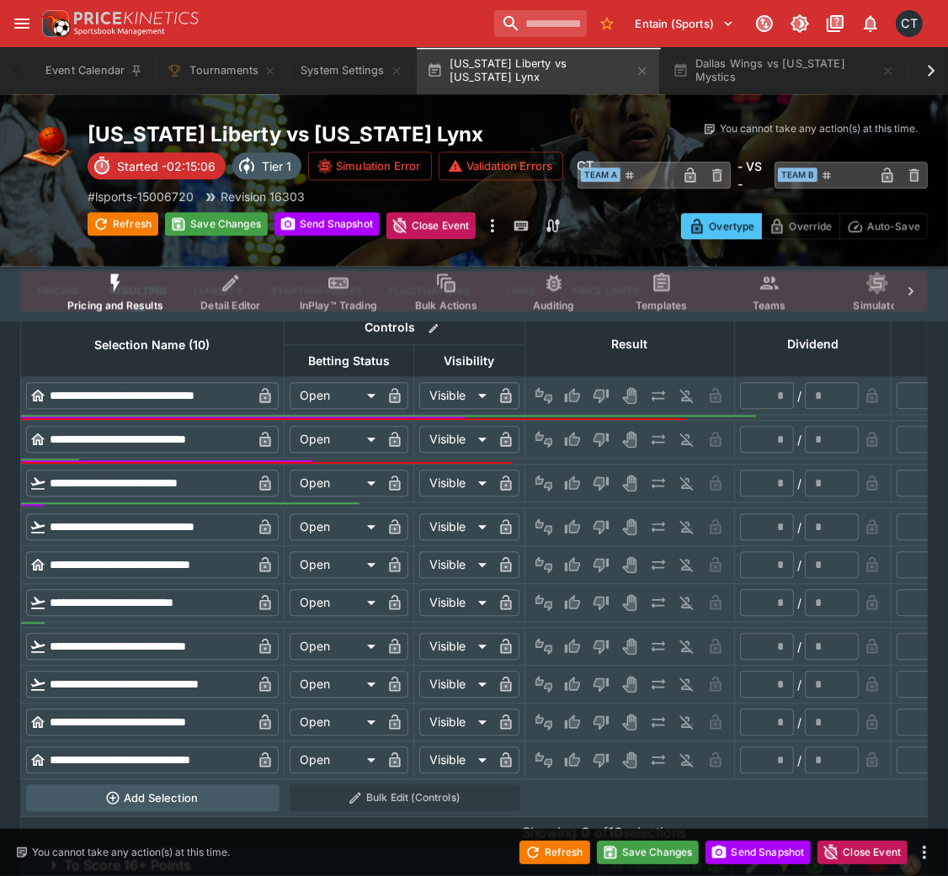
scroll to position [2793, 0]
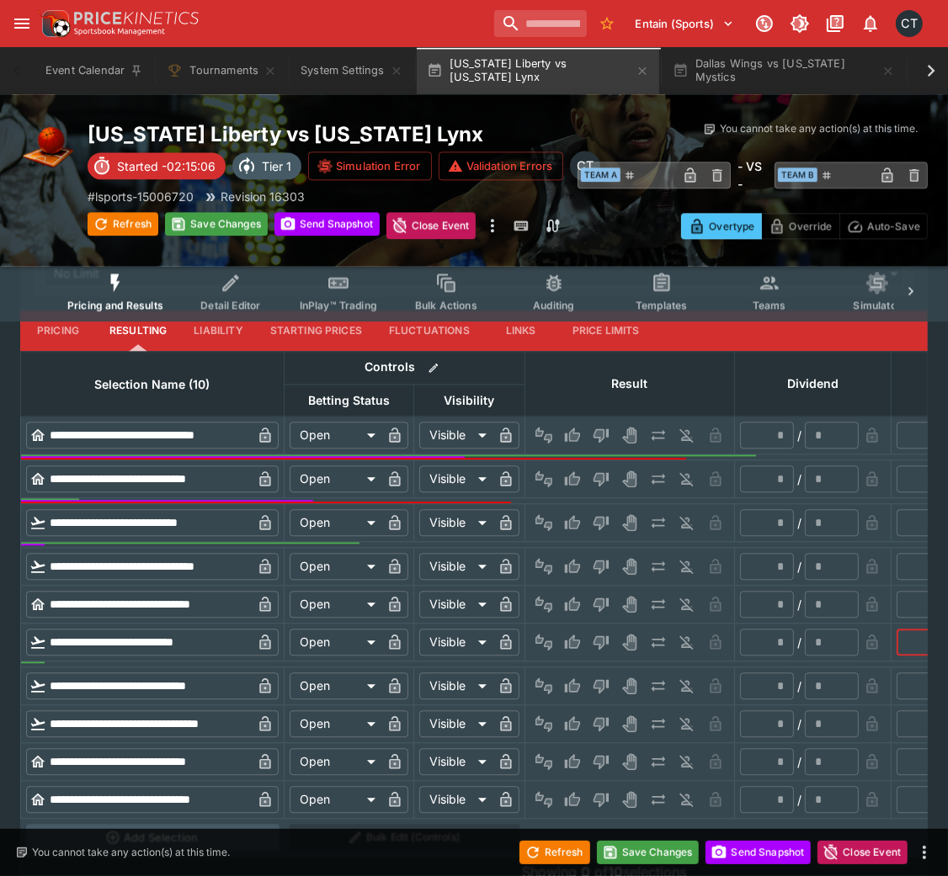
click at [922, 584] on input "text" at bounding box center [948, 642] width 105 height 27
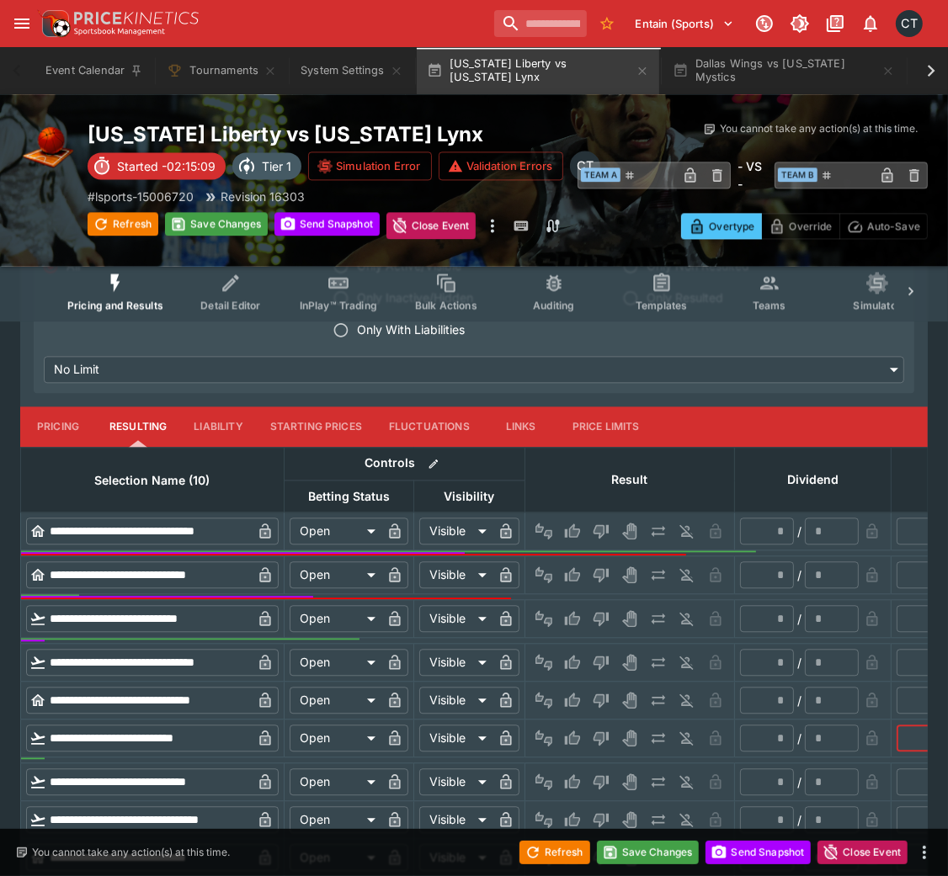
scroll to position [2663, 0]
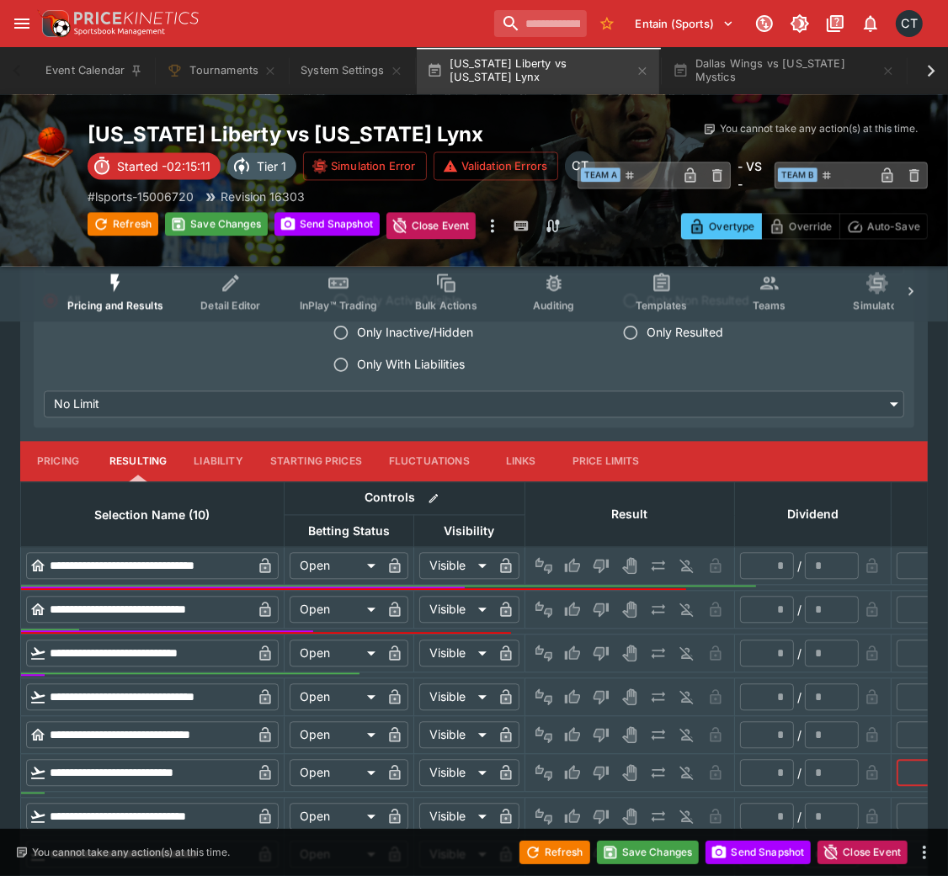
click at [375, 375] on label "Only With Liabilities" at bounding box center [463, 364] width 276 height 32
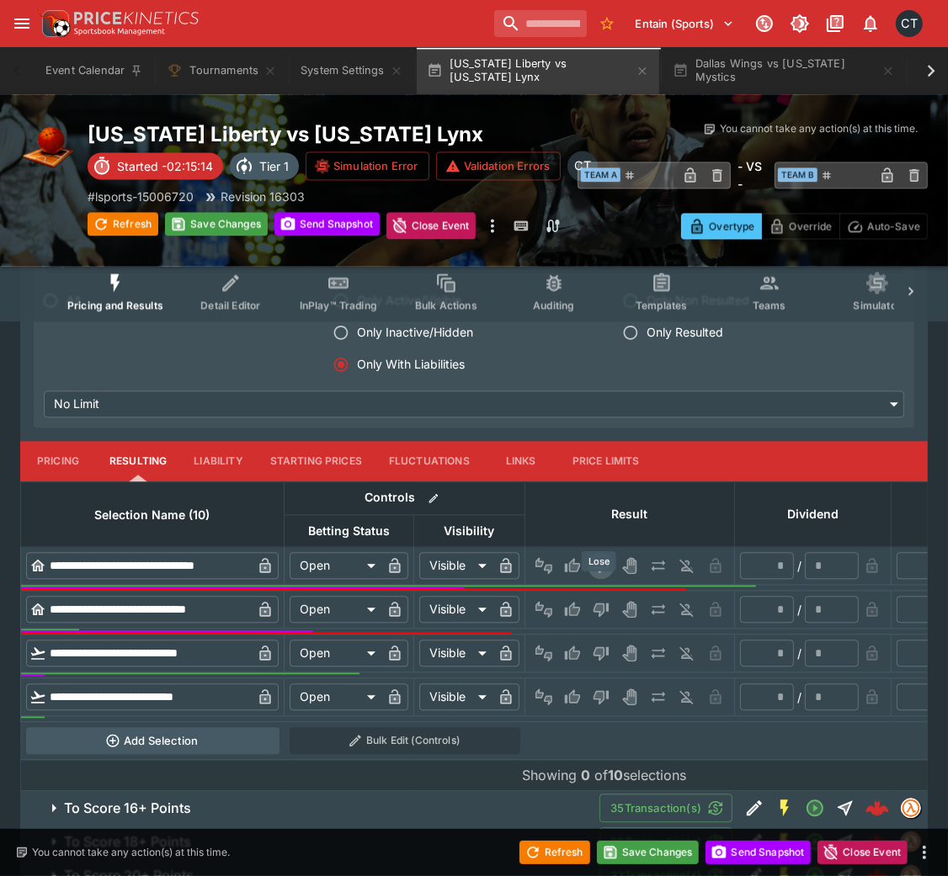
click at [600, 574] on icon "Lose" at bounding box center [600, 567] width 15 height 14
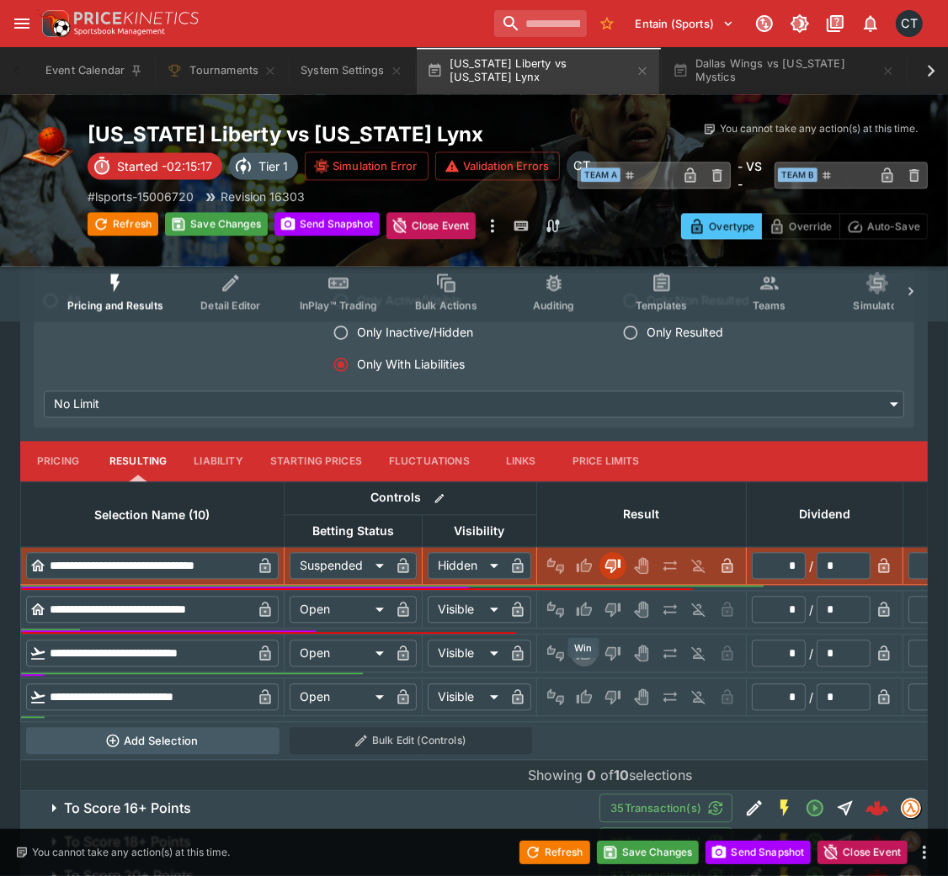
click at [572, 584] on button "Win" at bounding box center [584, 653] width 27 height 27
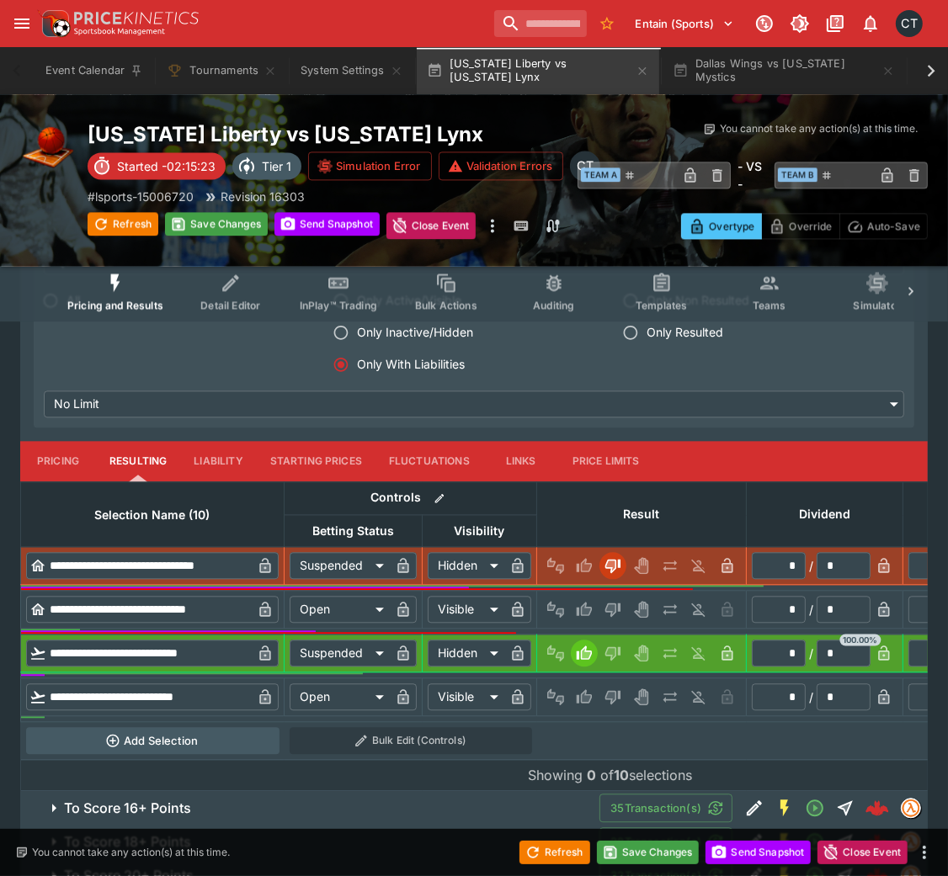
click at [625, 584] on div at bounding box center [641, 696] width 199 height 27
click at [619, 584] on icon "Lose" at bounding box center [612, 698] width 15 height 14
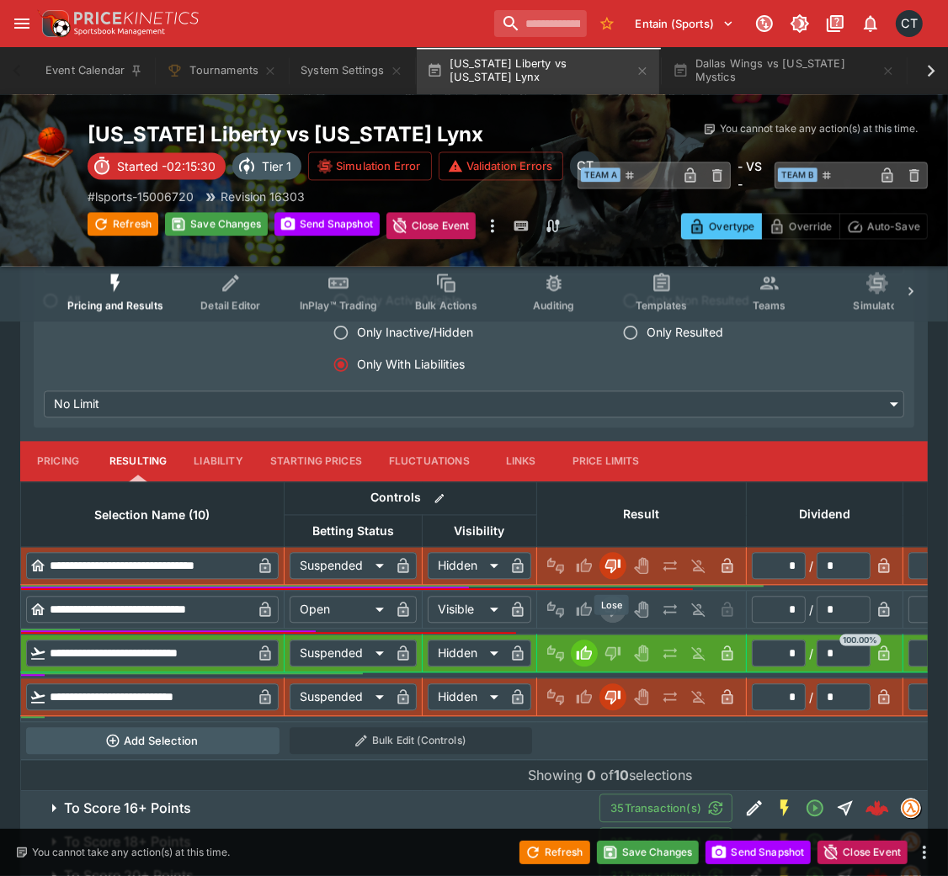
click at [623, 584] on button "Lose" at bounding box center [612, 609] width 27 height 27
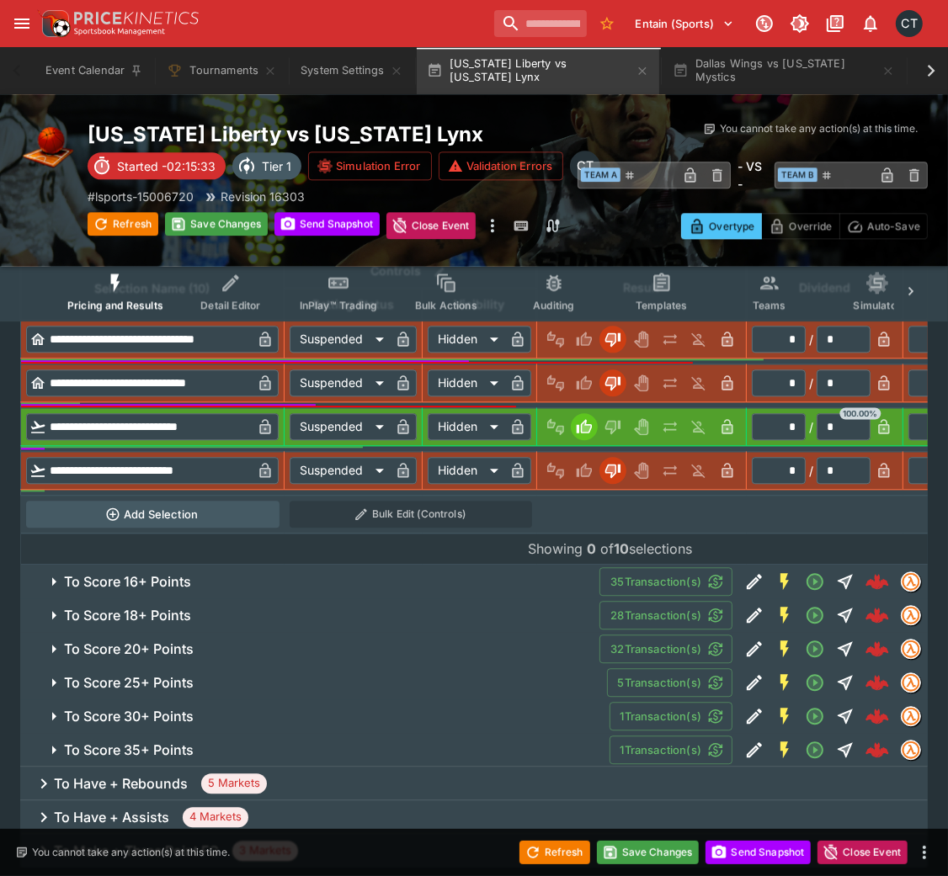
scroll to position [2973, 0]
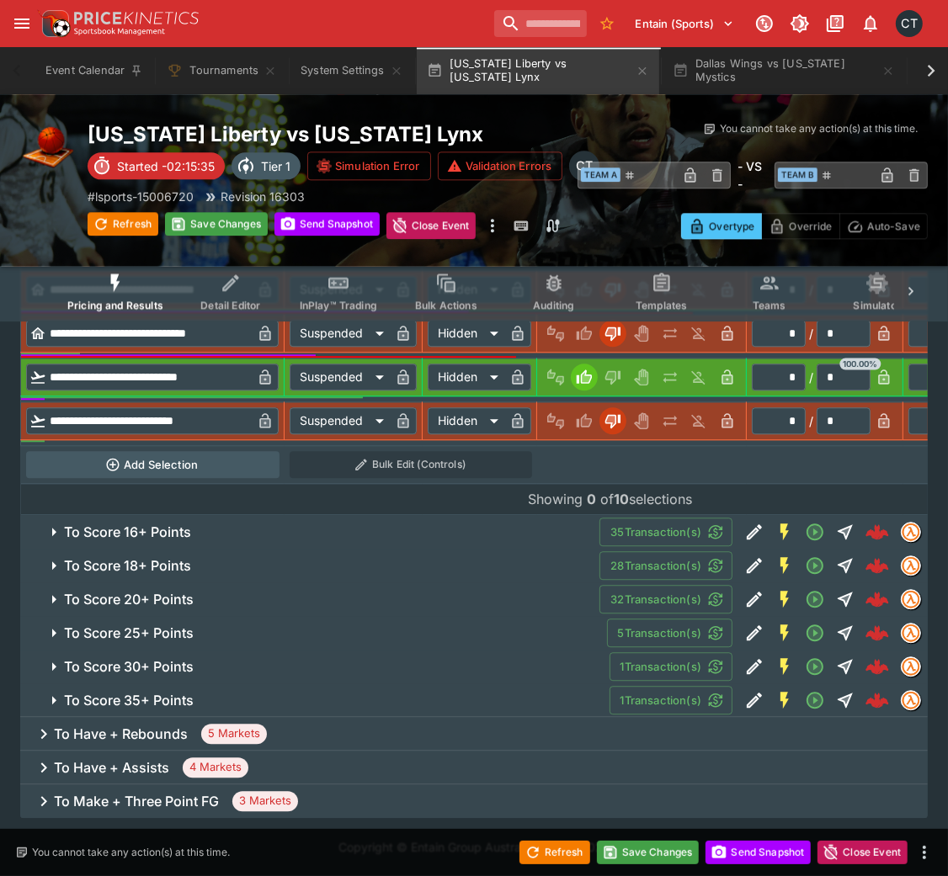
click at [125, 531] on h6 "To Score 16+ Points" at bounding box center [127, 532] width 127 height 18
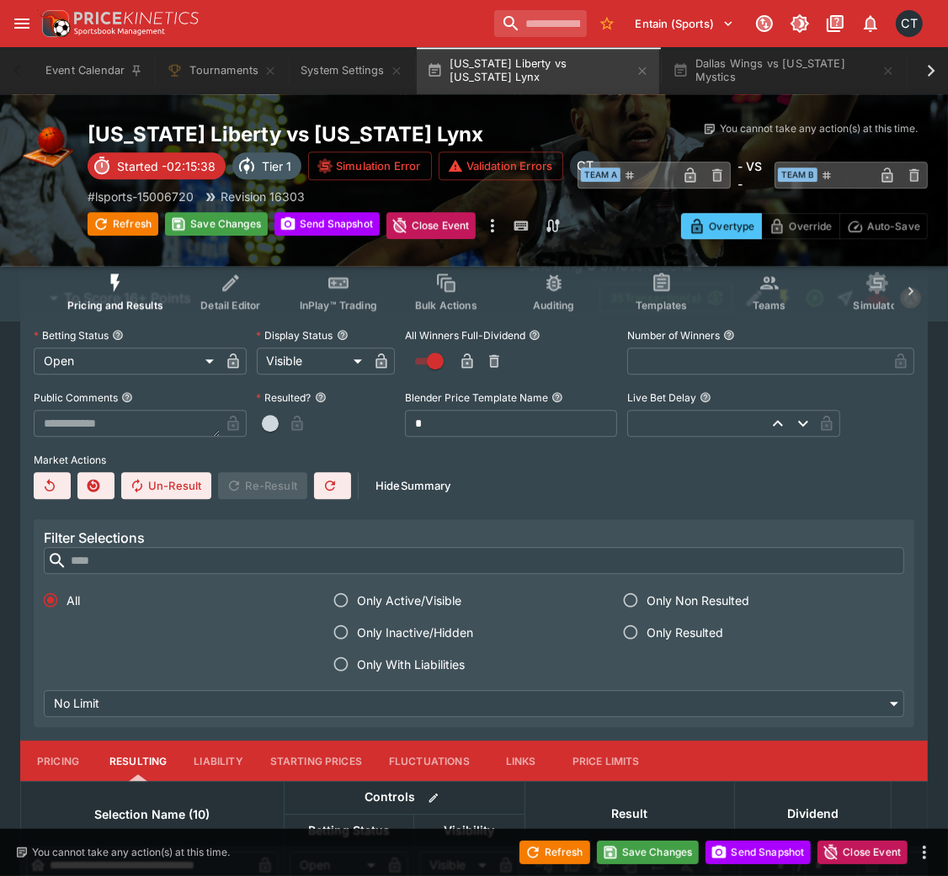
scroll to position [3279, 0]
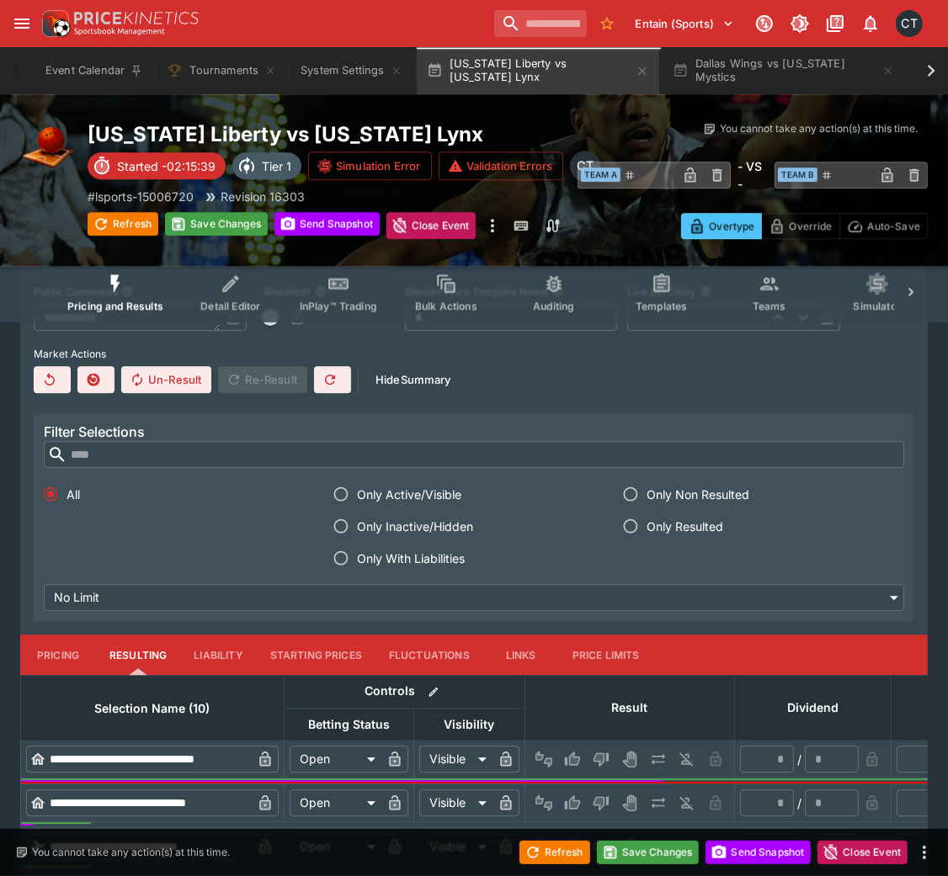
click at [405, 567] on span "Only With Liabilities" at bounding box center [411, 559] width 108 height 18
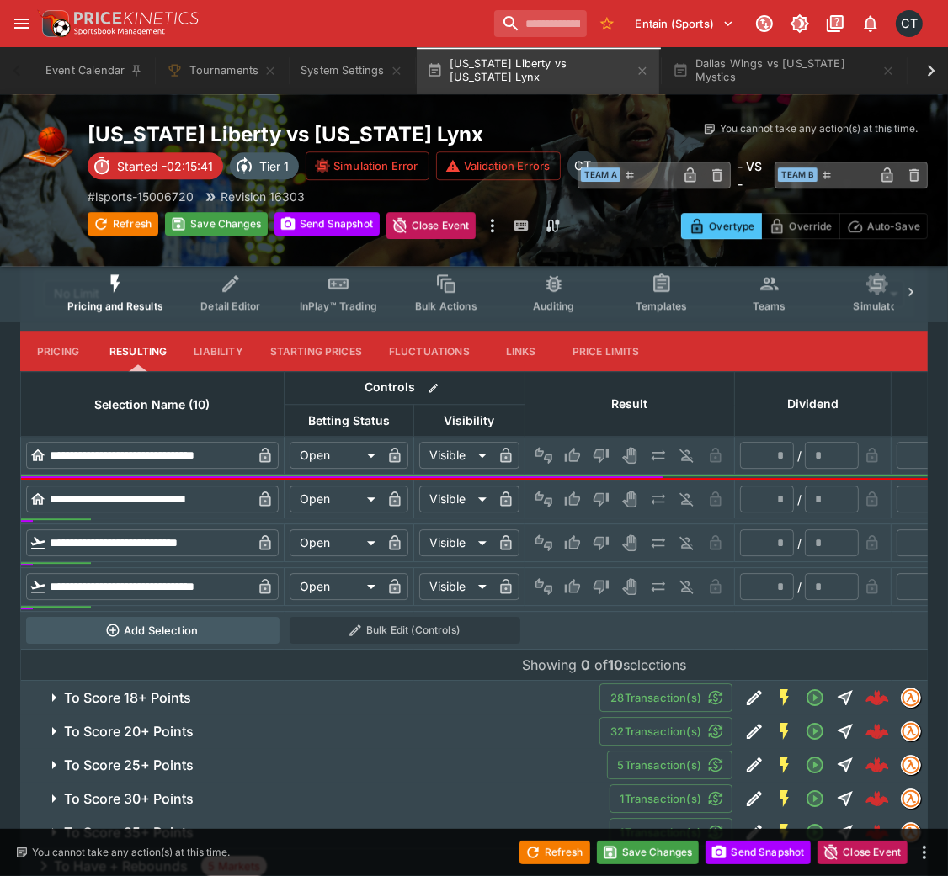
scroll to position [3600, 0]
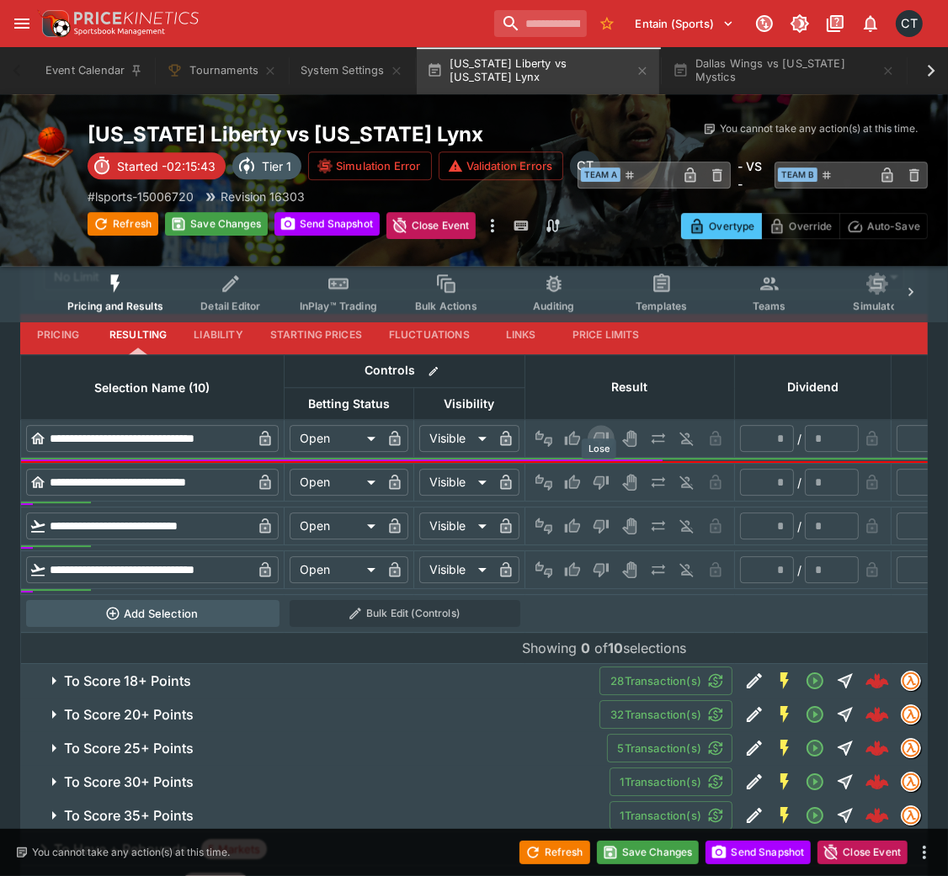
click at [608, 452] on button "Lose" at bounding box center [600, 438] width 27 height 27
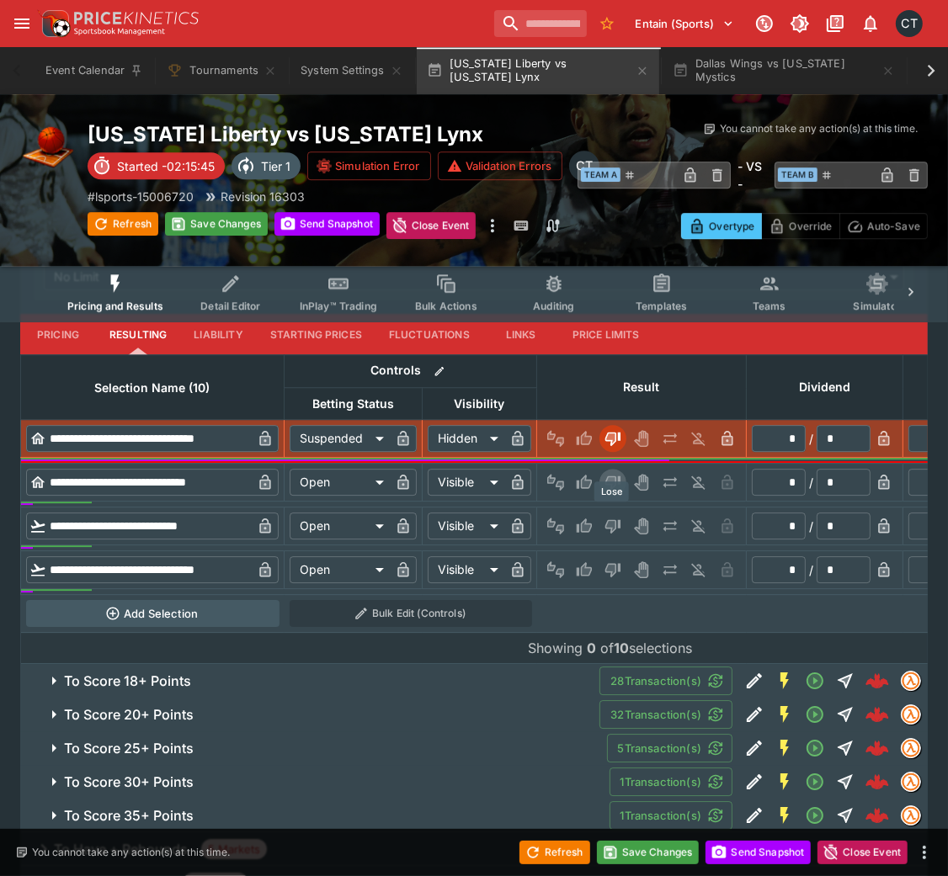
click at [605, 491] on icon "Lose" at bounding box center [612, 482] width 17 height 17
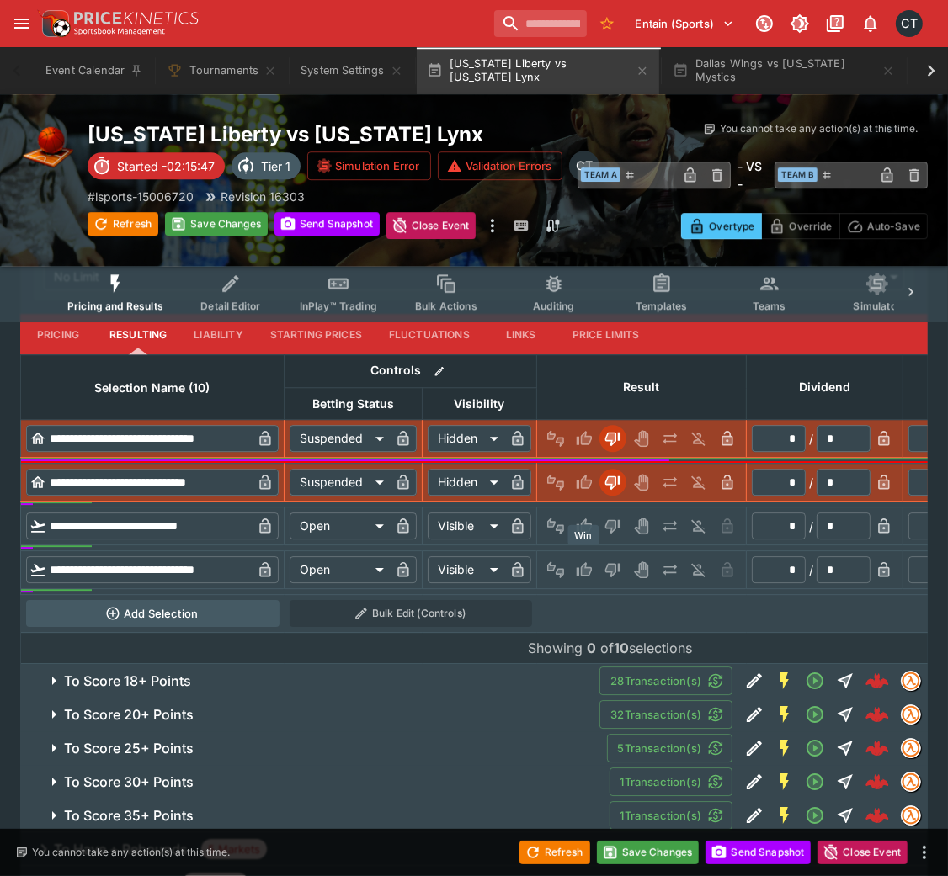
click at [580, 534] on icon "Win" at bounding box center [584, 526] width 17 height 17
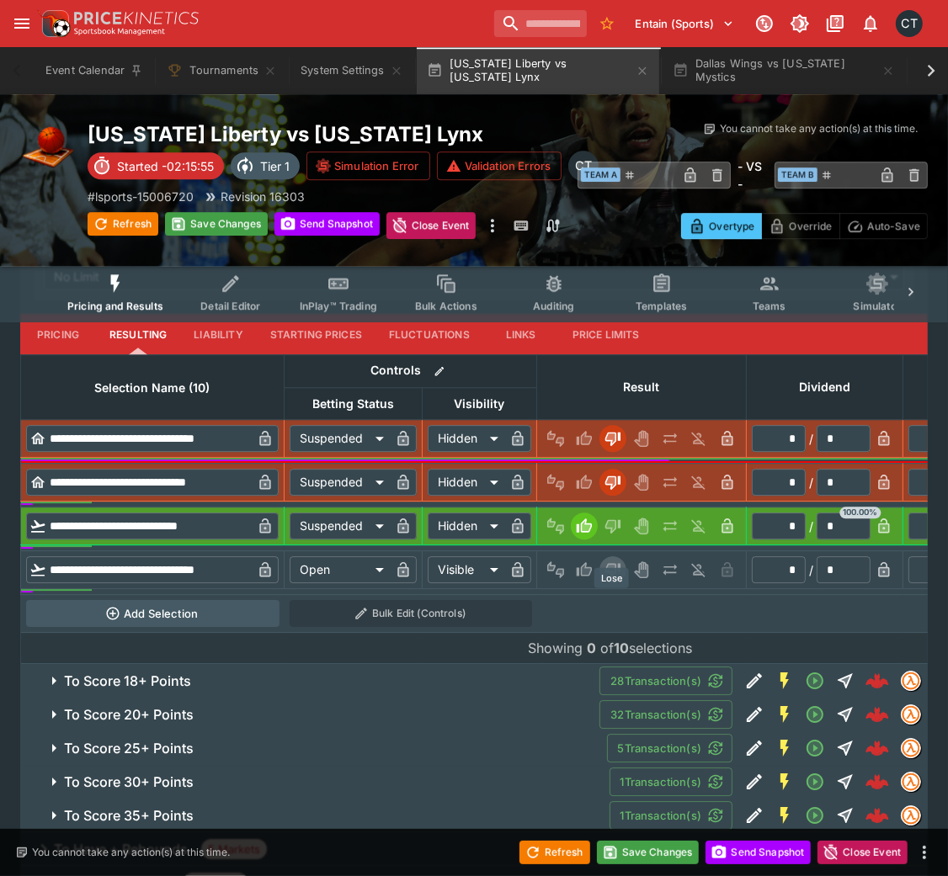
click at [608, 576] on icon "Lose" at bounding box center [611, 571] width 8 height 10
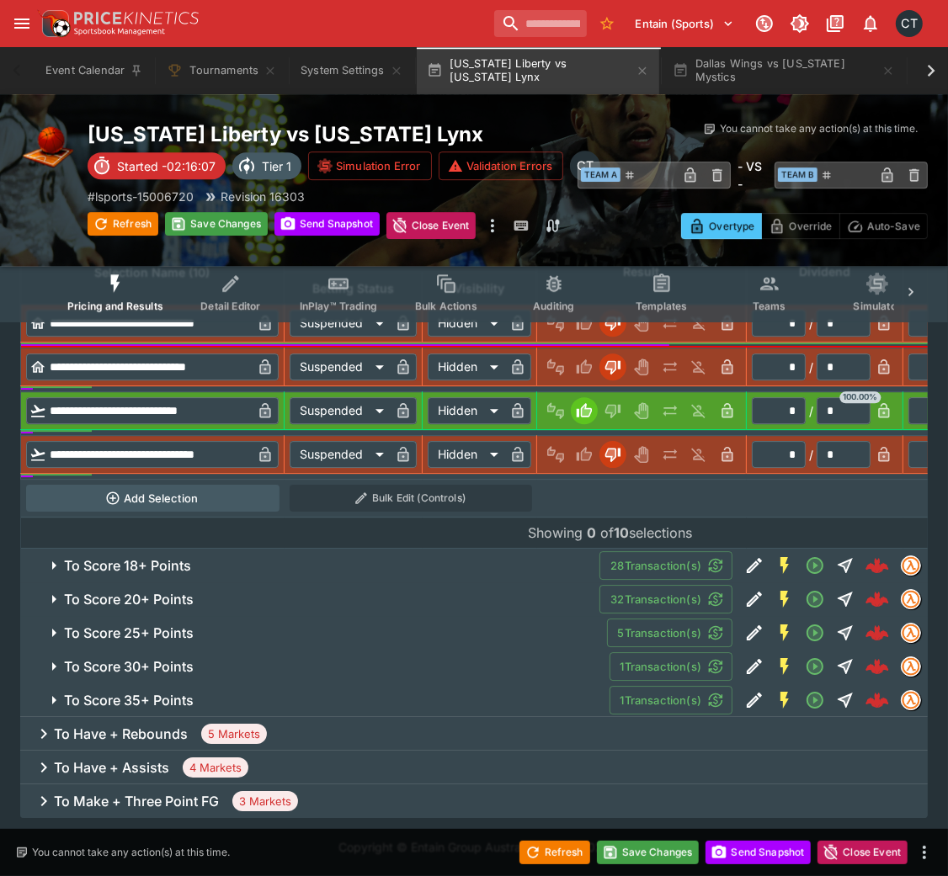
scroll to position [3765, 0]
click at [344, 552] on button "To Score 18+ Points" at bounding box center [309, 566] width 579 height 34
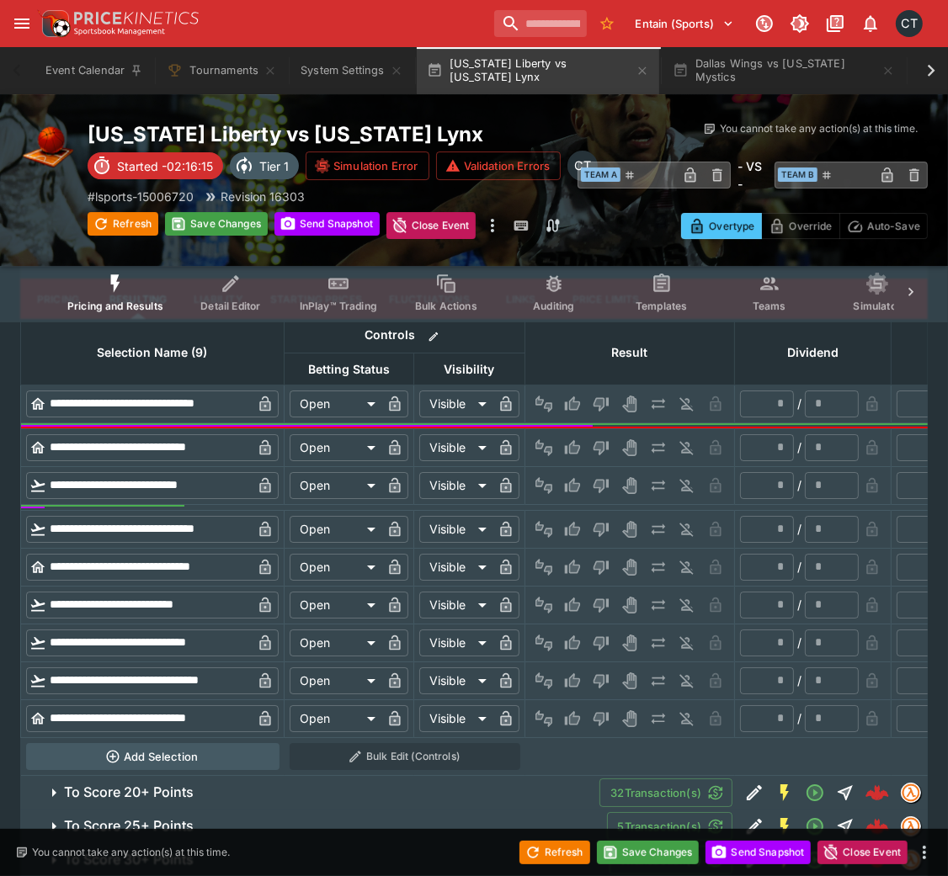
scroll to position [4232, 0]
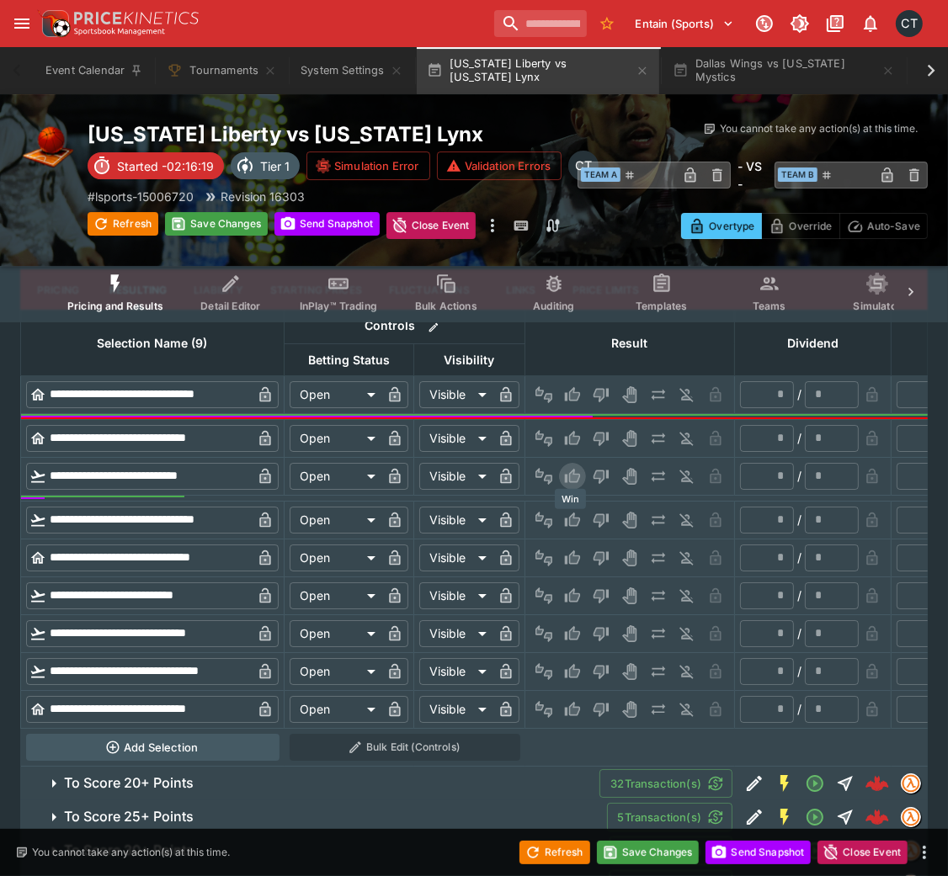
click at [578, 490] on button "Win" at bounding box center [572, 476] width 27 height 27
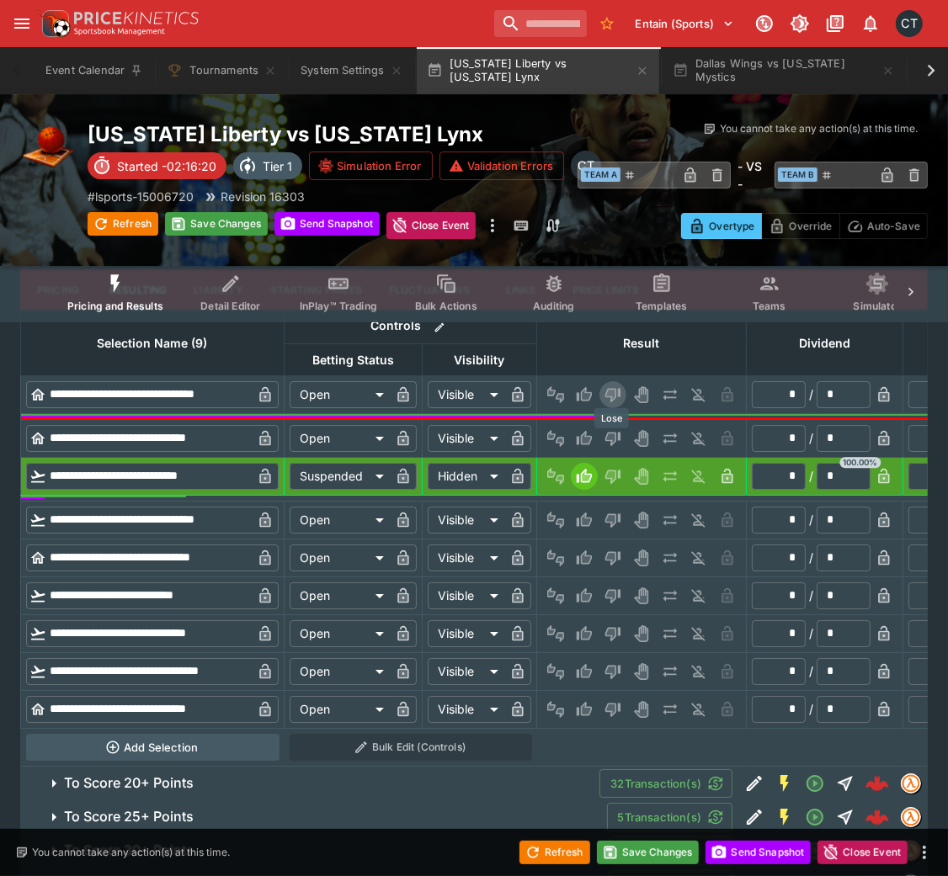
click at [604, 403] on icon "Lose" at bounding box center [612, 394] width 17 height 17
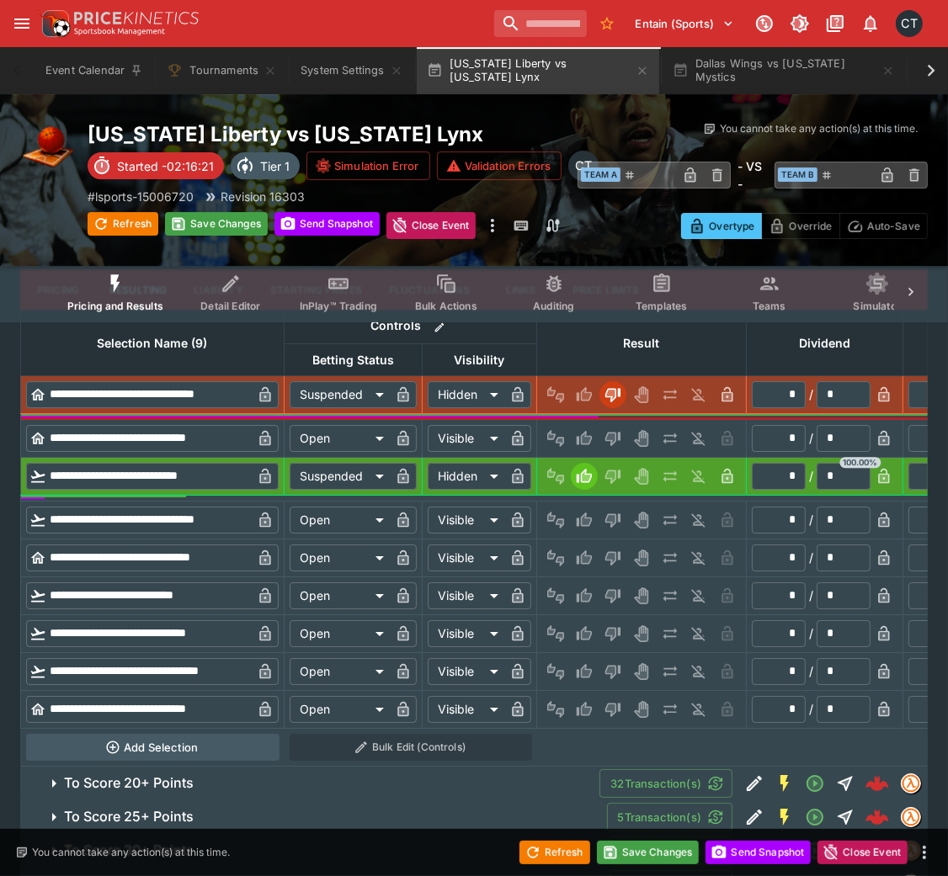
click at [604, 452] on div at bounding box center [641, 438] width 199 height 27
click at [608, 452] on button "Lose" at bounding box center [612, 438] width 27 height 27
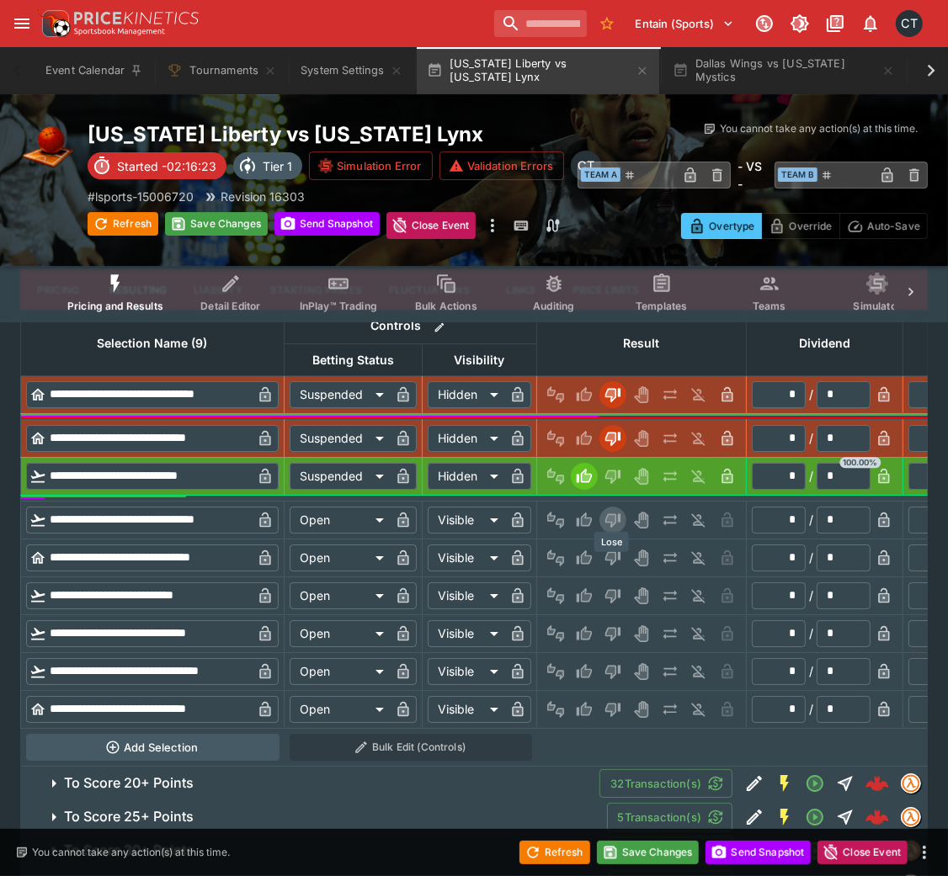
click at [609, 534] on button "Lose" at bounding box center [612, 520] width 27 height 27
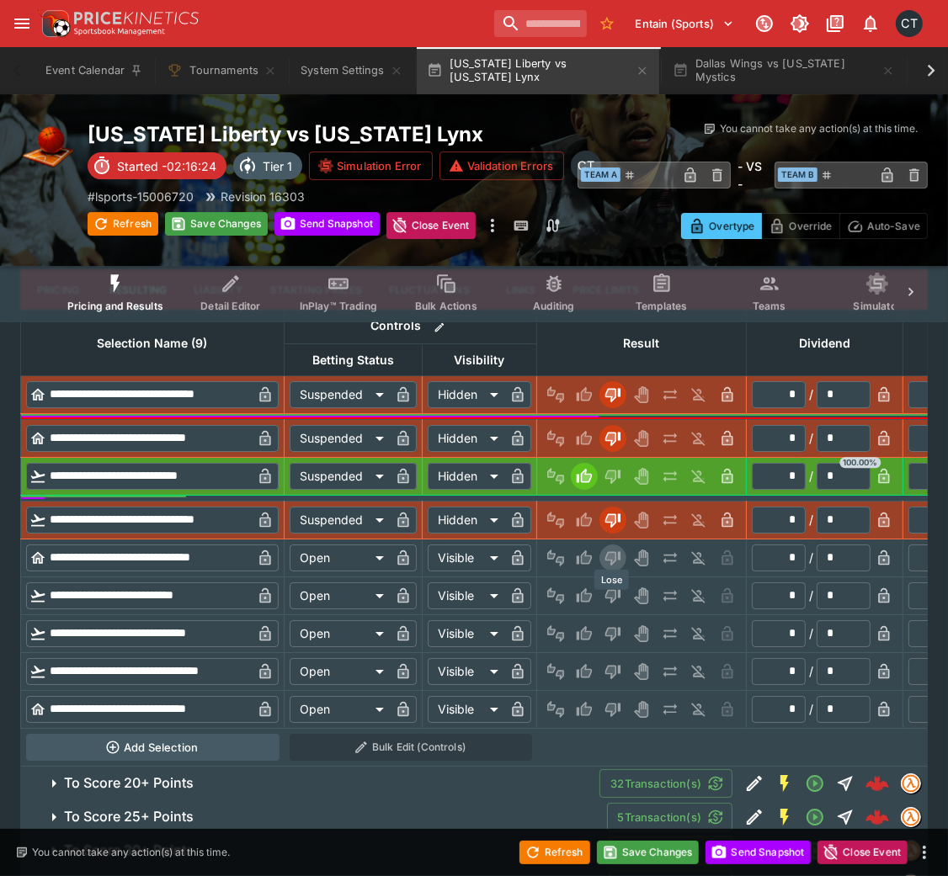
click at [615, 571] on button "Lose" at bounding box center [612, 558] width 27 height 27
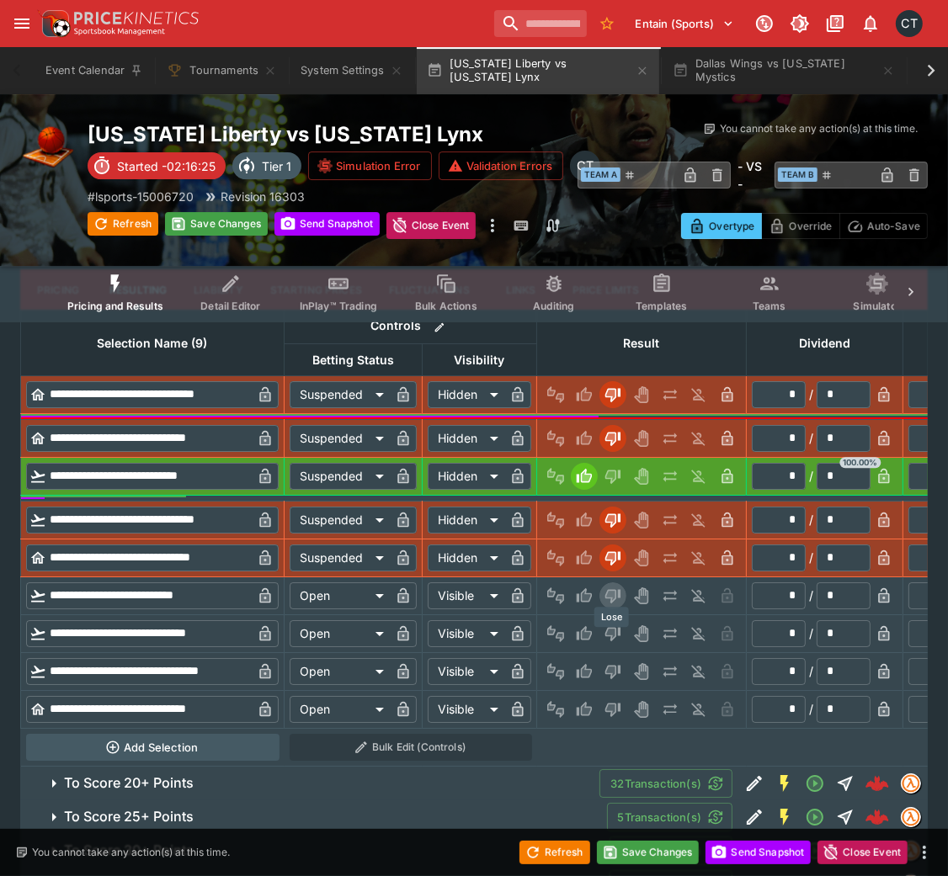
click at [615, 584] on icon "Lose" at bounding box center [612, 595] width 17 height 17
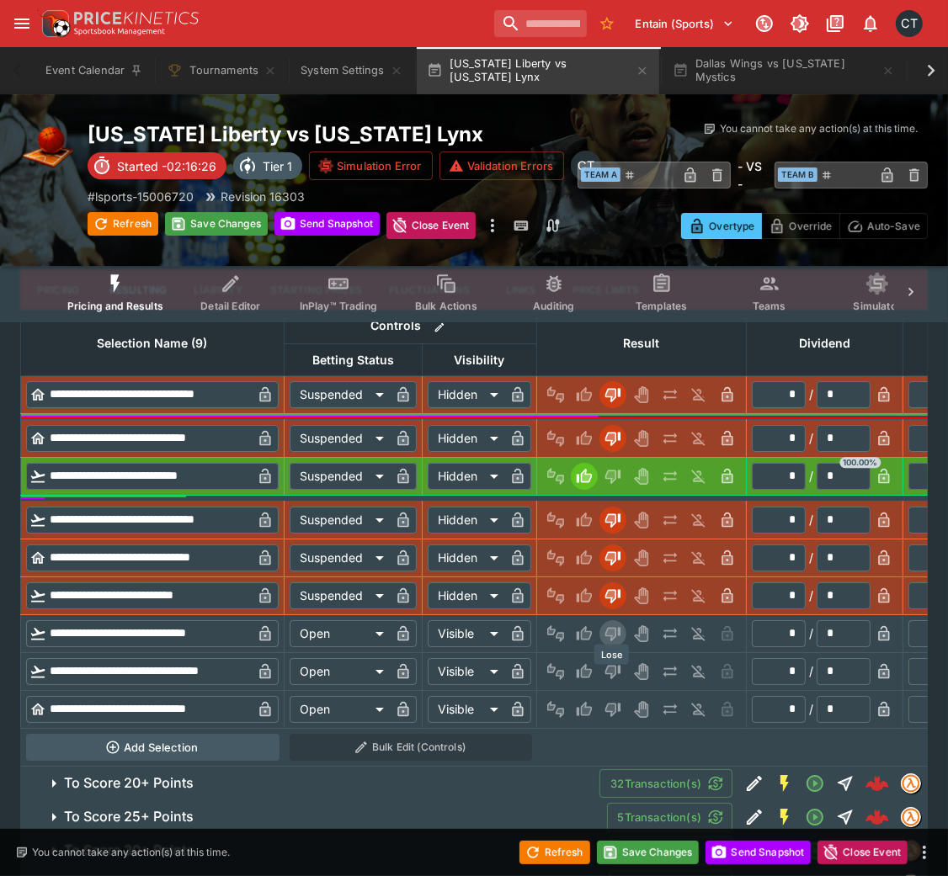
click at [615, 584] on icon "Lose" at bounding box center [612, 633] width 17 height 17
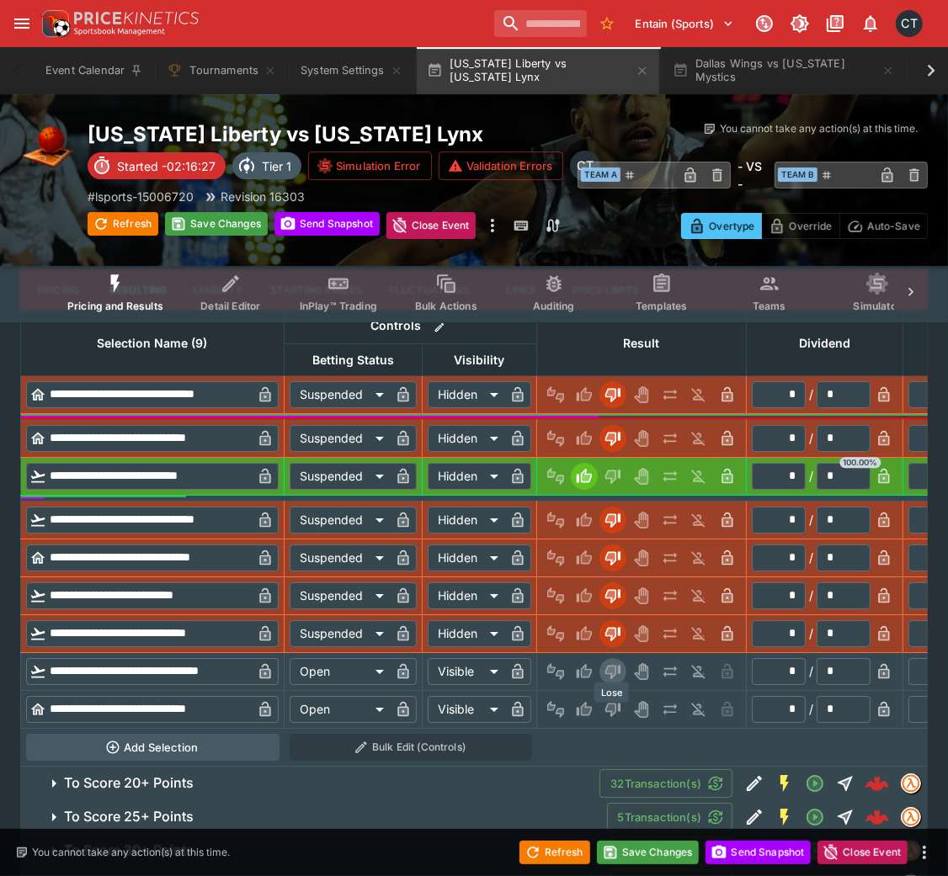
click at [615, 584] on icon "Lose" at bounding box center [612, 671] width 17 height 17
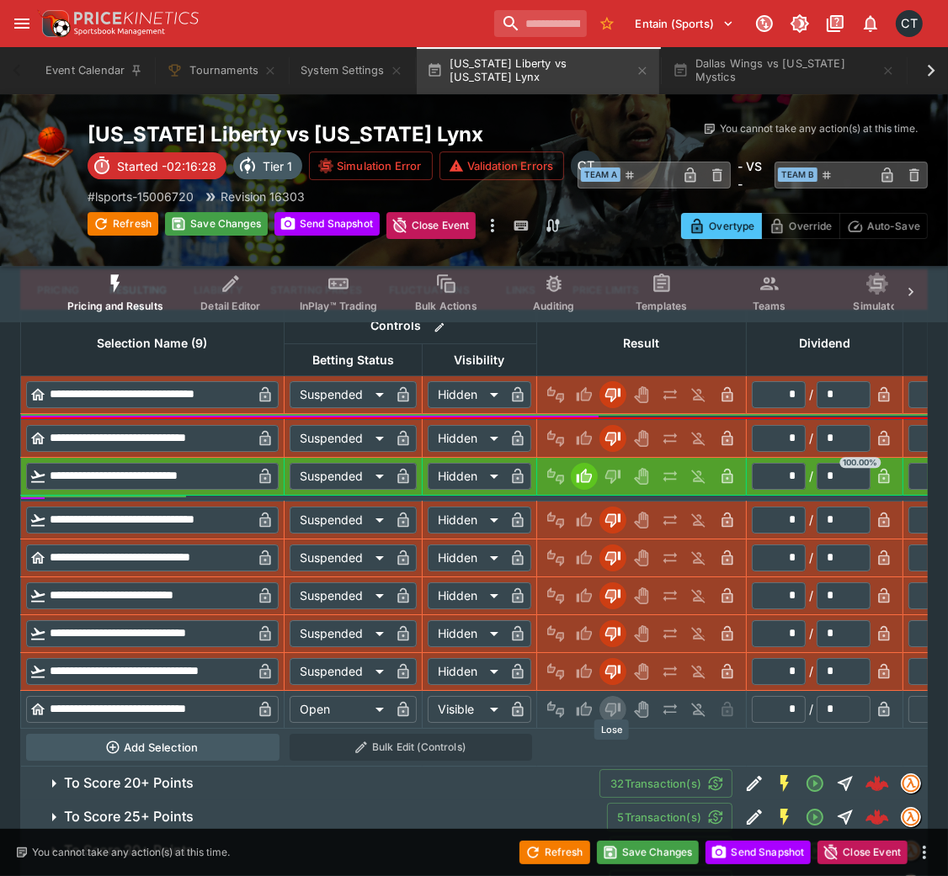
click at [614, 584] on icon "Lose" at bounding box center [612, 710] width 15 height 14
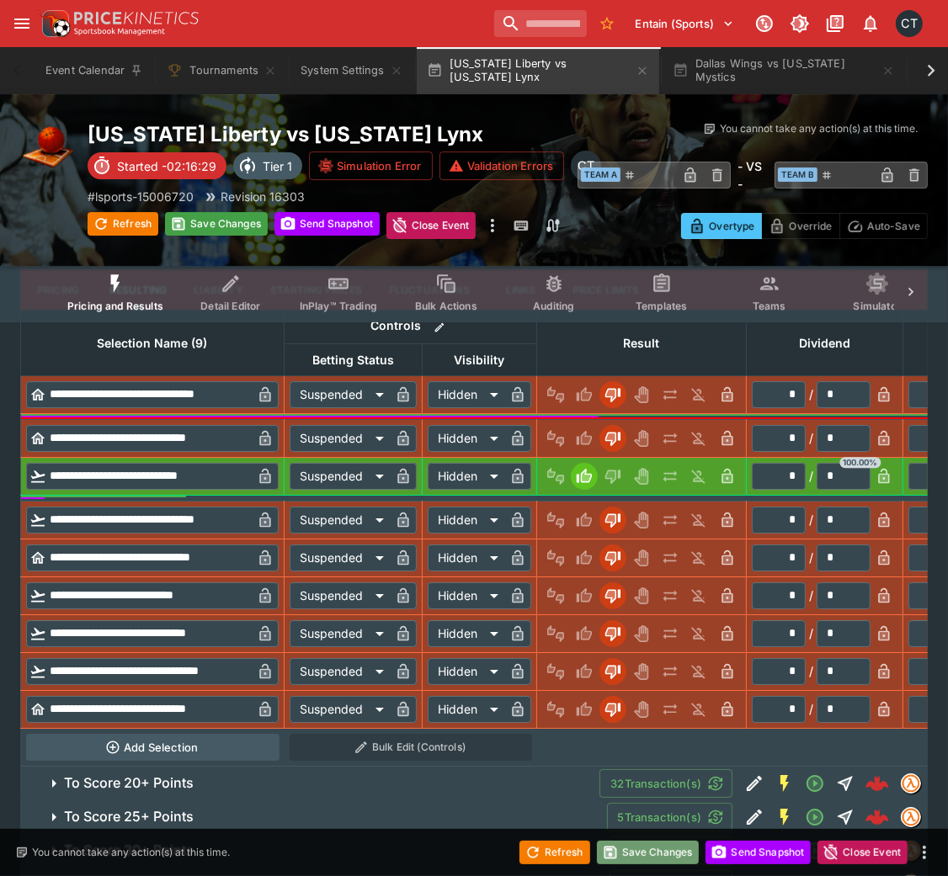
click at [632, 584] on button "Save Changes" at bounding box center [648, 853] width 103 height 24
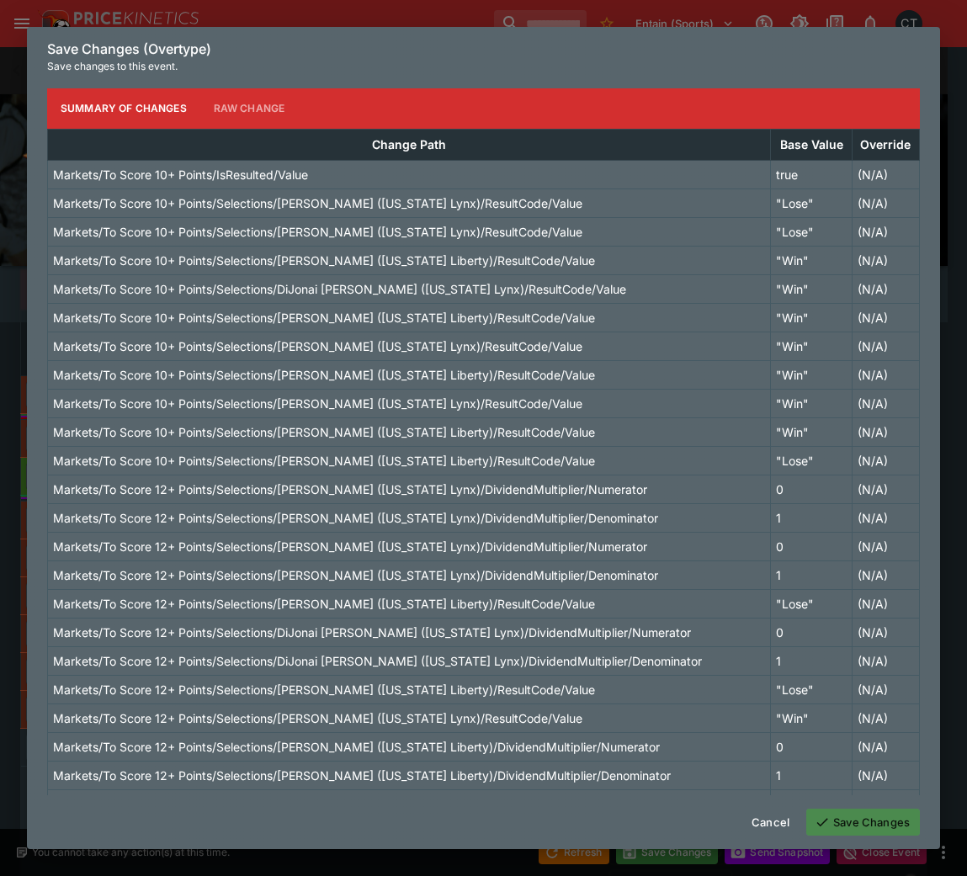
click at [854, 584] on button "Save Changes" at bounding box center [863, 822] width 114 height 27
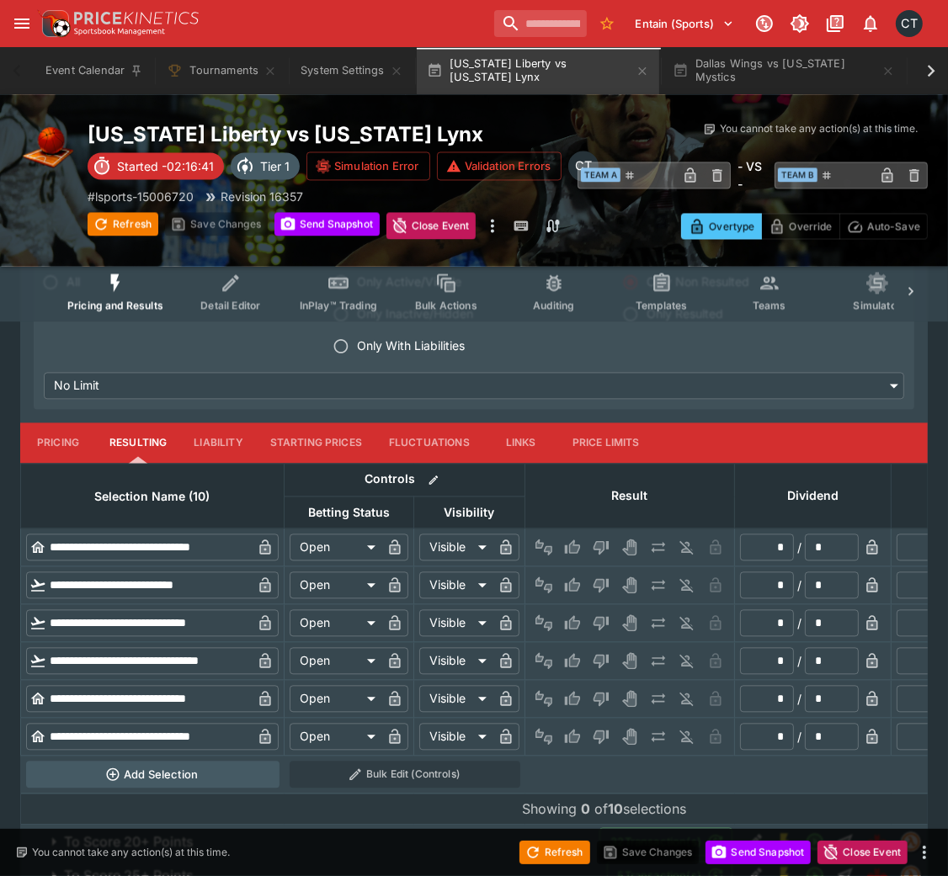
scroll to position [2511, 0]
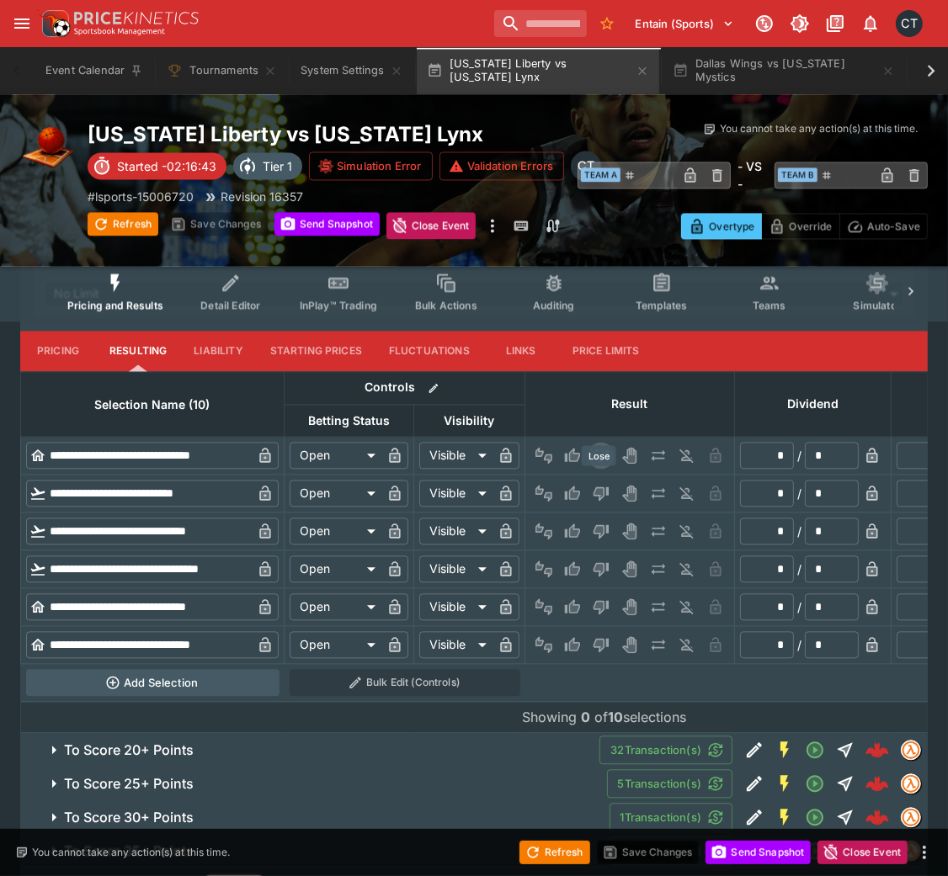
click at [598, 464] on icon "Lose" at bounding box center [600, 456] width 15 height 14
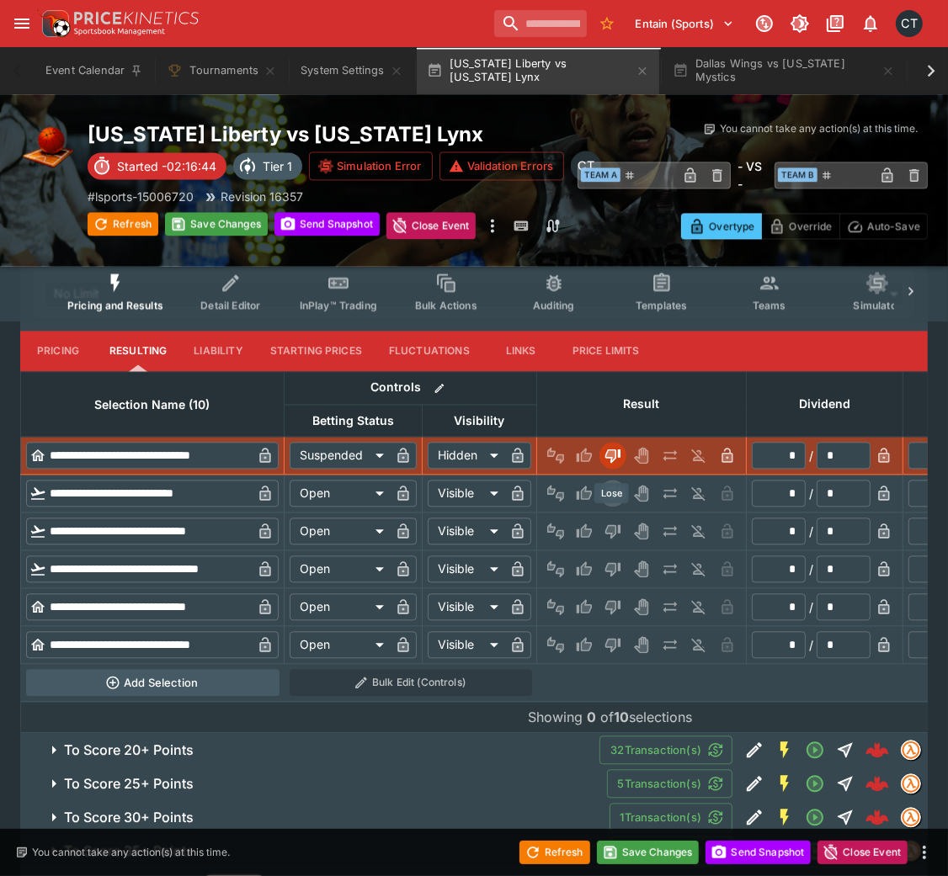
click at [602, 507] on button "Lose" at bounding box center [612, 493] width 27 height 27
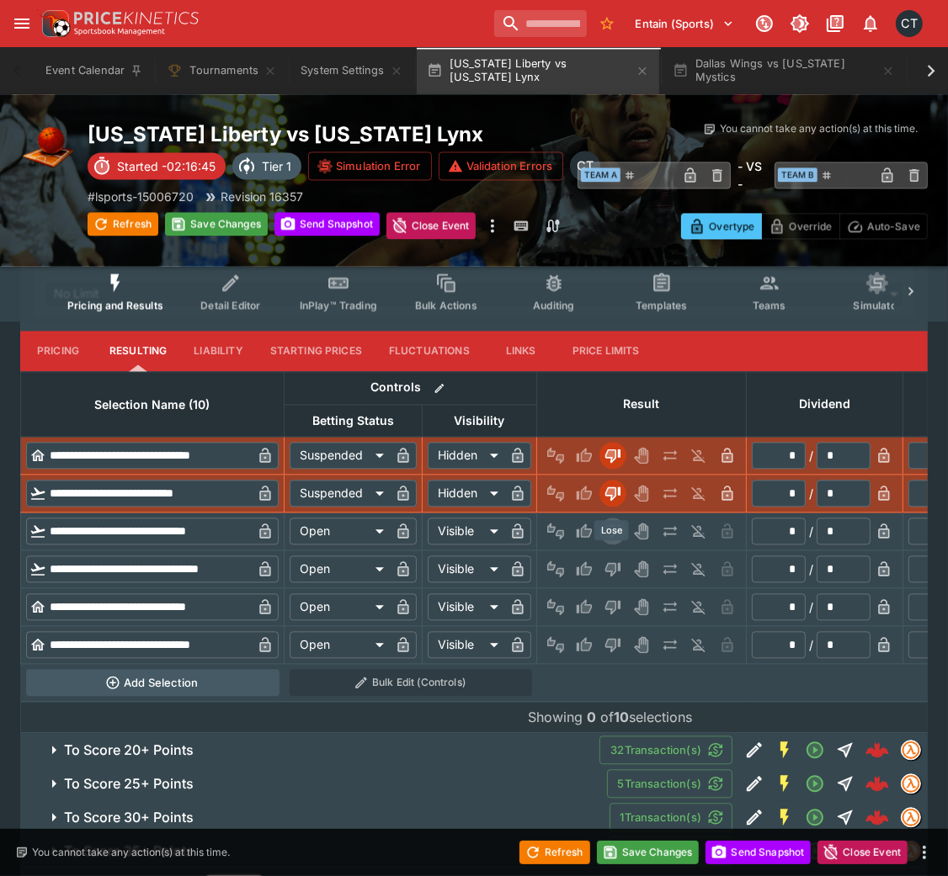
click at [604, 545] on button "Lose" at bounding box center [612, 531] width 27 height 27
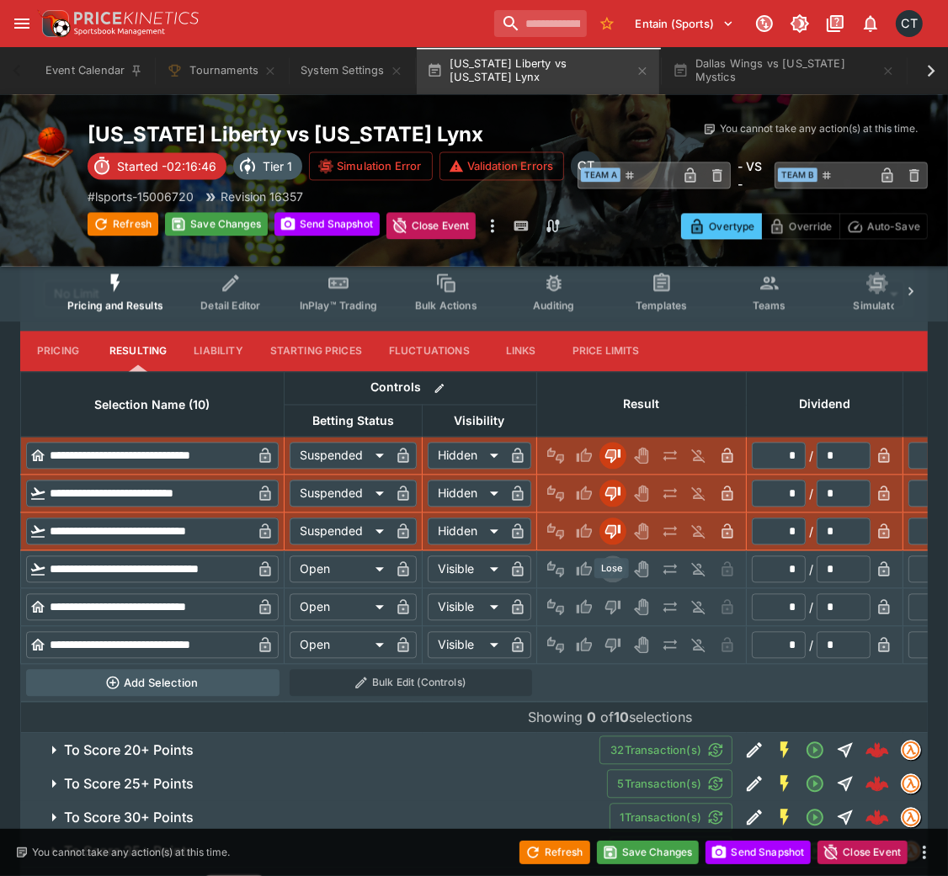
click at [606, 577] on icon "Lose" at bounding box center [612, 569] width 17 height 17
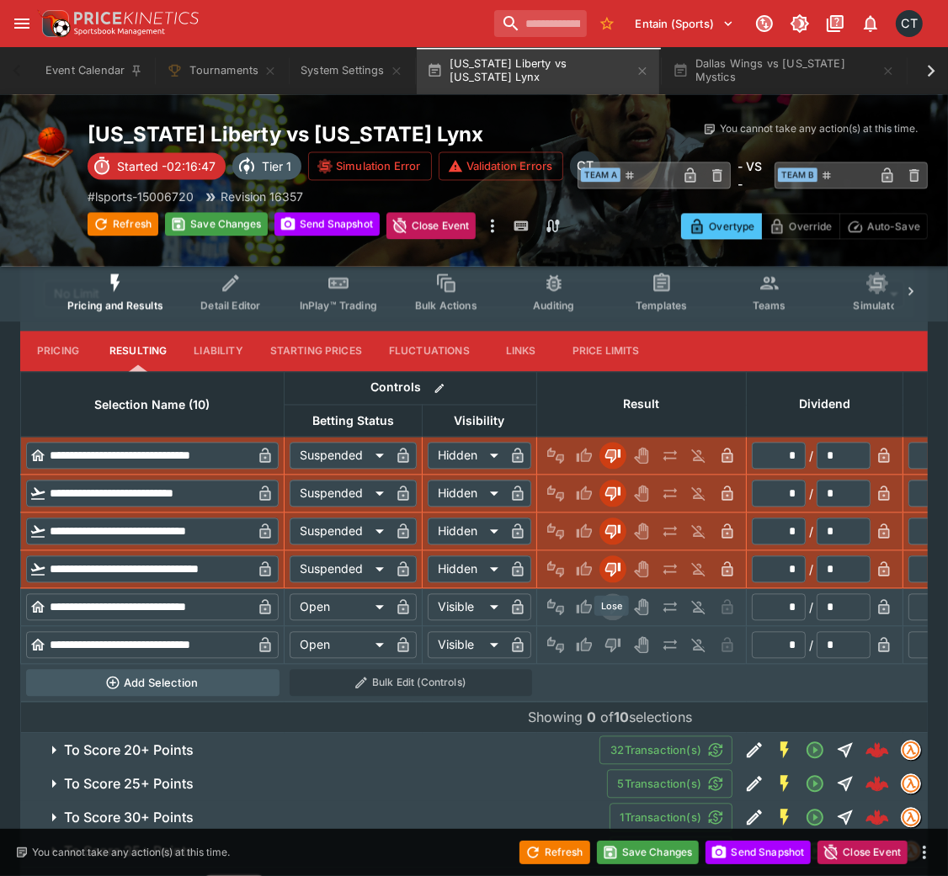
click at [605, 584] on icon "Lose" at bounding box center [612, 608] width 15 height 14
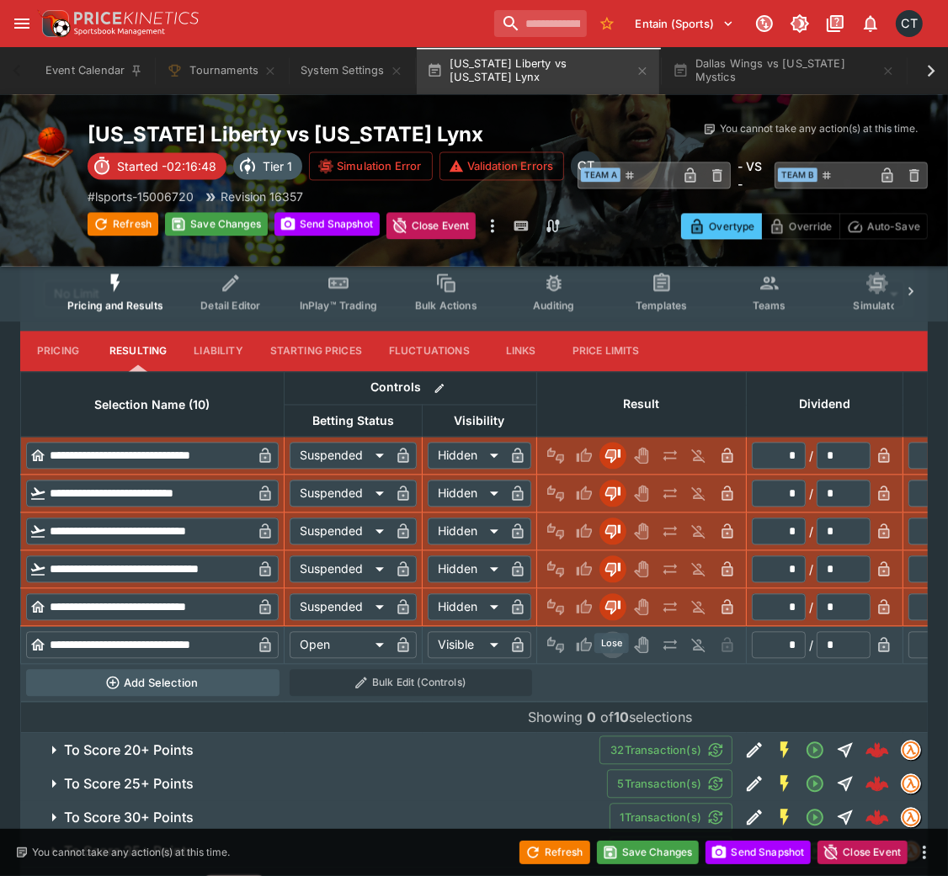
click at [617, 584] on button "Lose" at bounding box center [612, 644] width 27 height 27
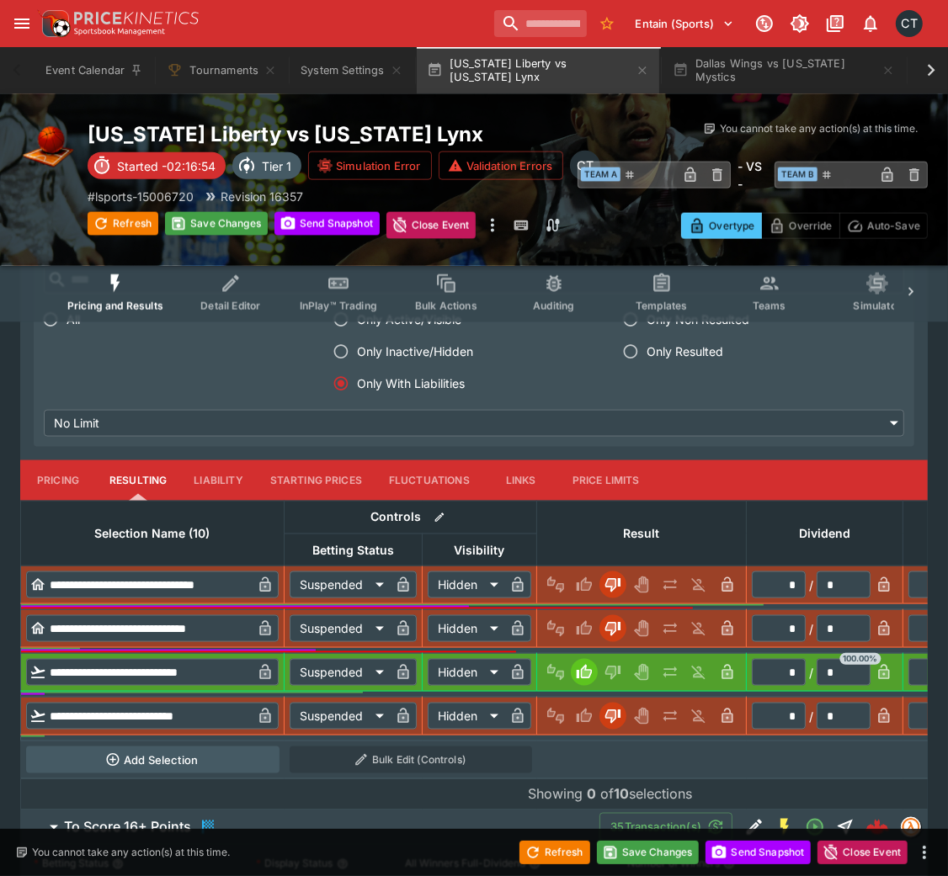
scroll to position [1569, 0]
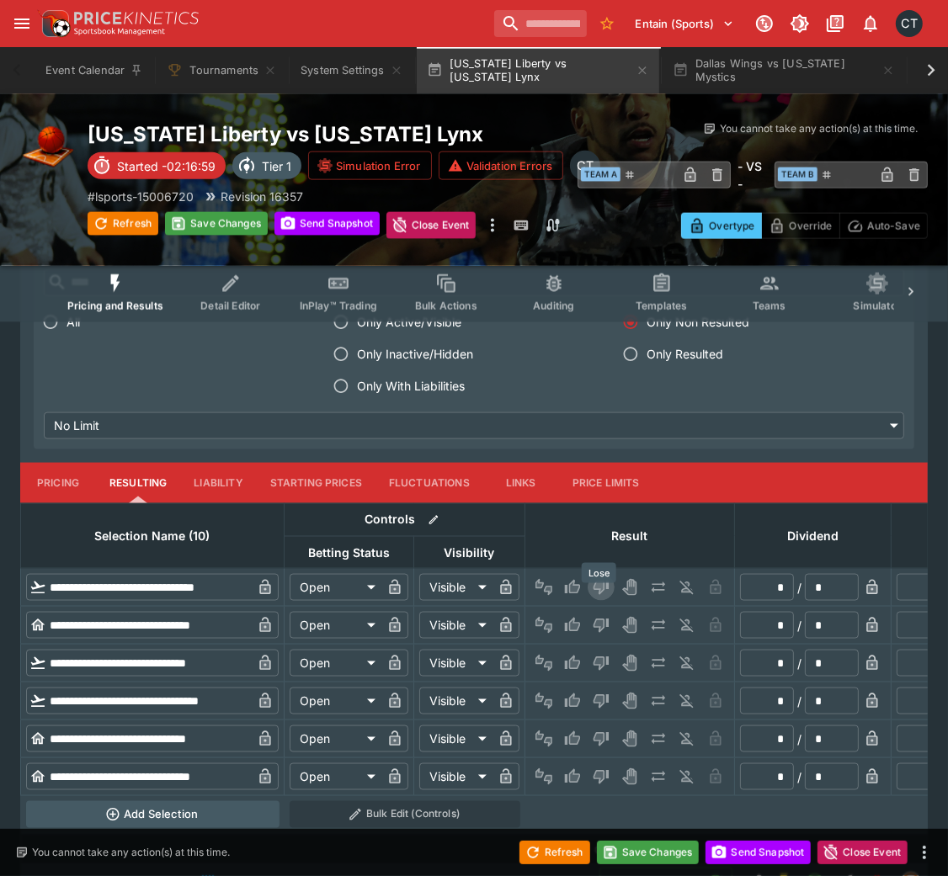
click at [594, 584] on icon "Lose" at bounding box center [600, 589] width 15 height 14
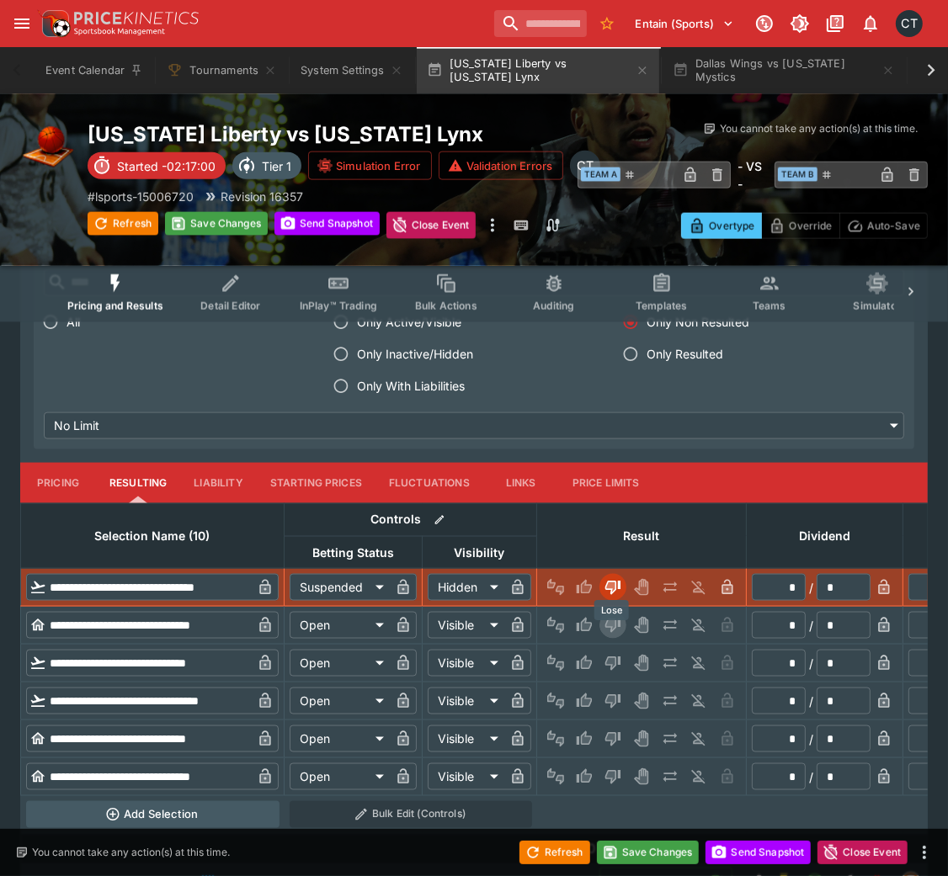
click at [604, 584] on icon "Lose" at bounding box center [612, 625] width 17 height 17
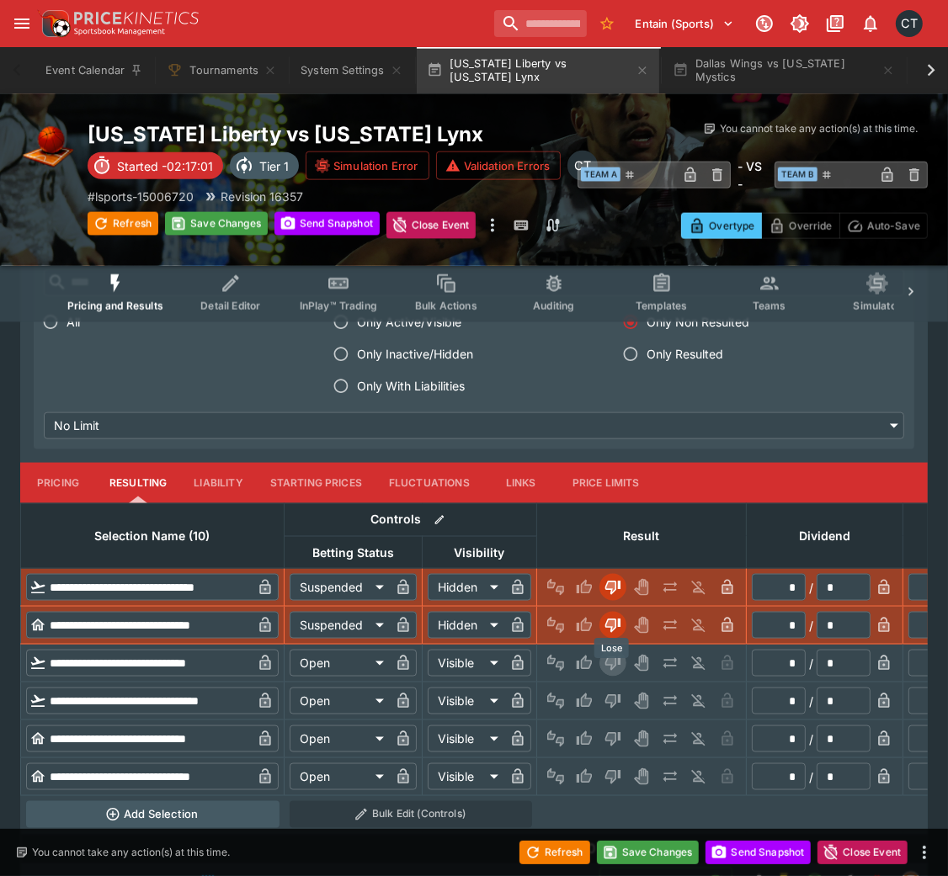
click at [611, 584] on icon "Lose" at bounding box center [612, 663] width 17 height 17
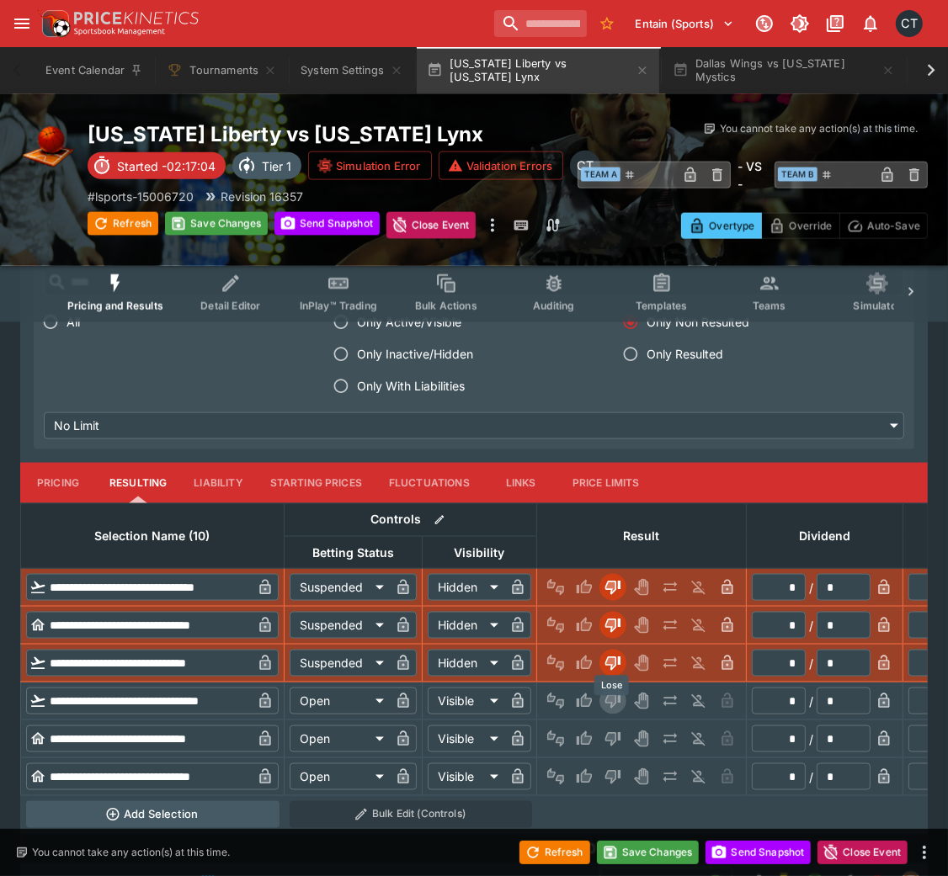
click at [604, 584] on icon "Lose" at bounding box center [612, 701] width 17 height 17
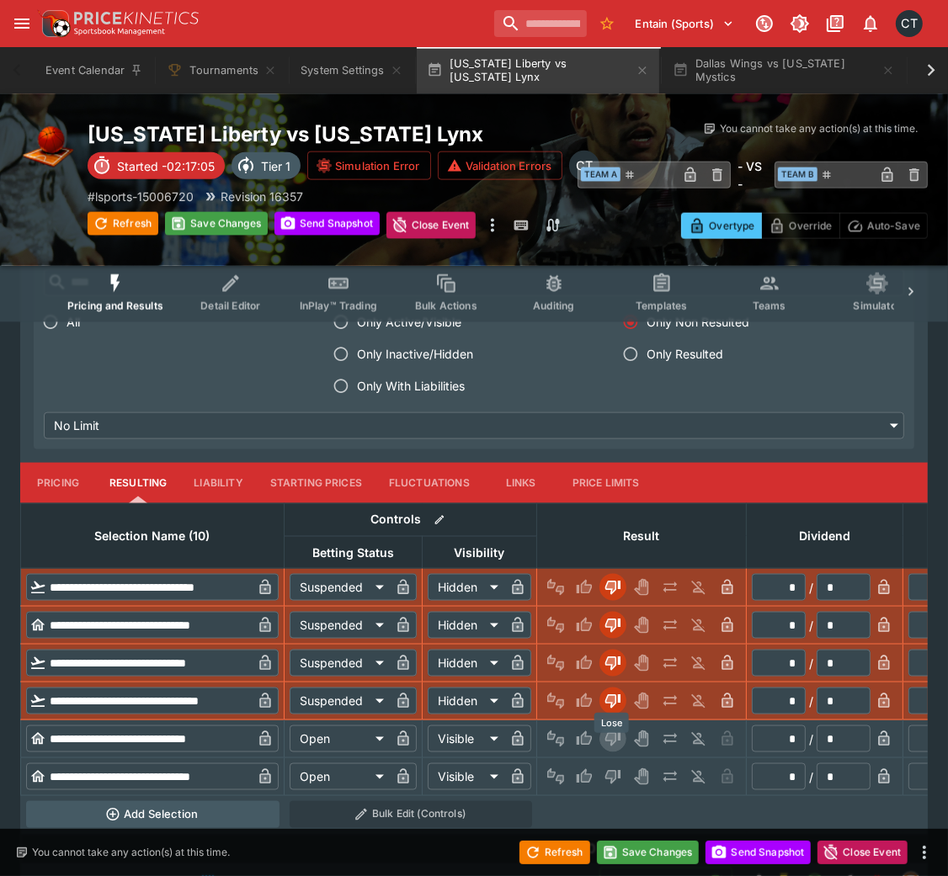
click at [604, 584] on icon "Lose" at bounding box center [612, 739] width 17 height 17
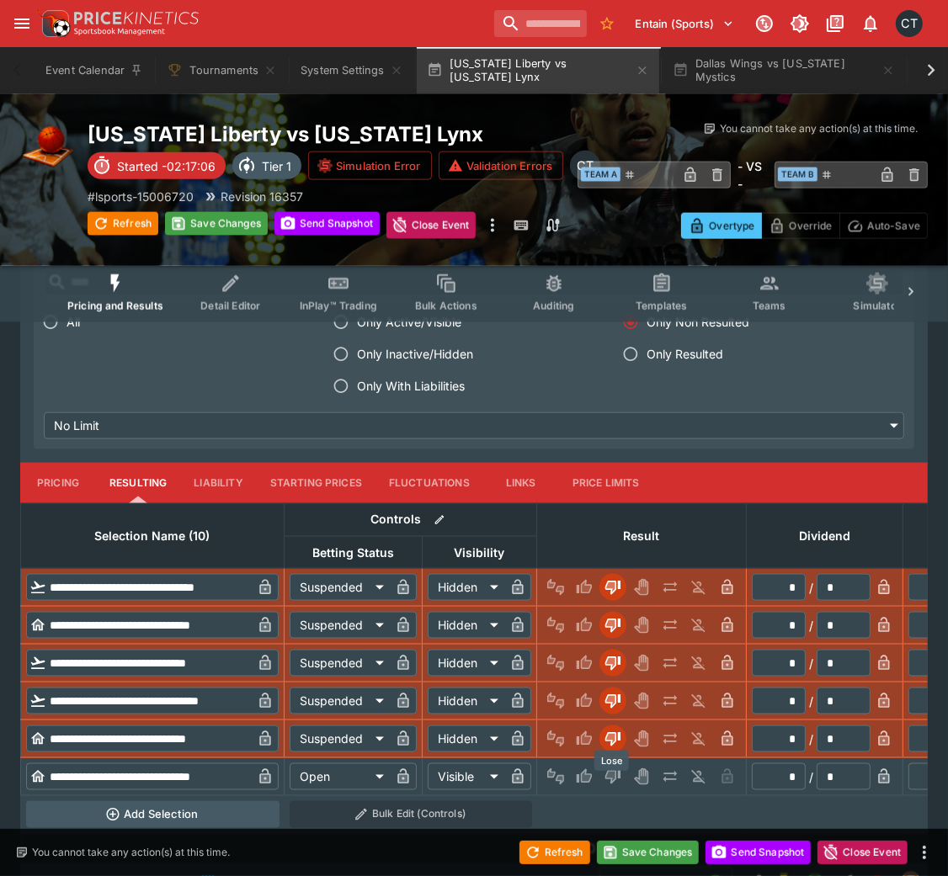
click at [607, 584] on icon "Lose" at bounding box center [611, 777] width 8 height 10
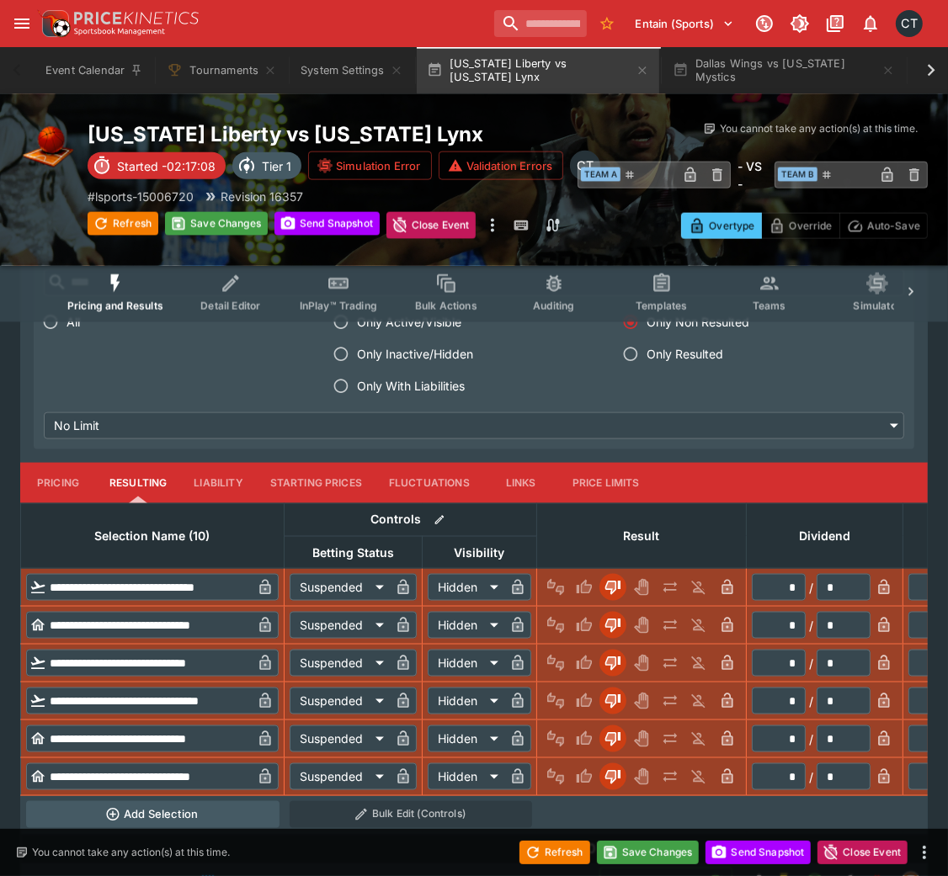
click at [631, 584] on div "Refresh Save Changes Send Snapshot Close Event" at bounding box center [474, 852] width 948 height 47
click at [639, 584] on button "Save Changes" at bounding box center [648, 853] width 103 height 24
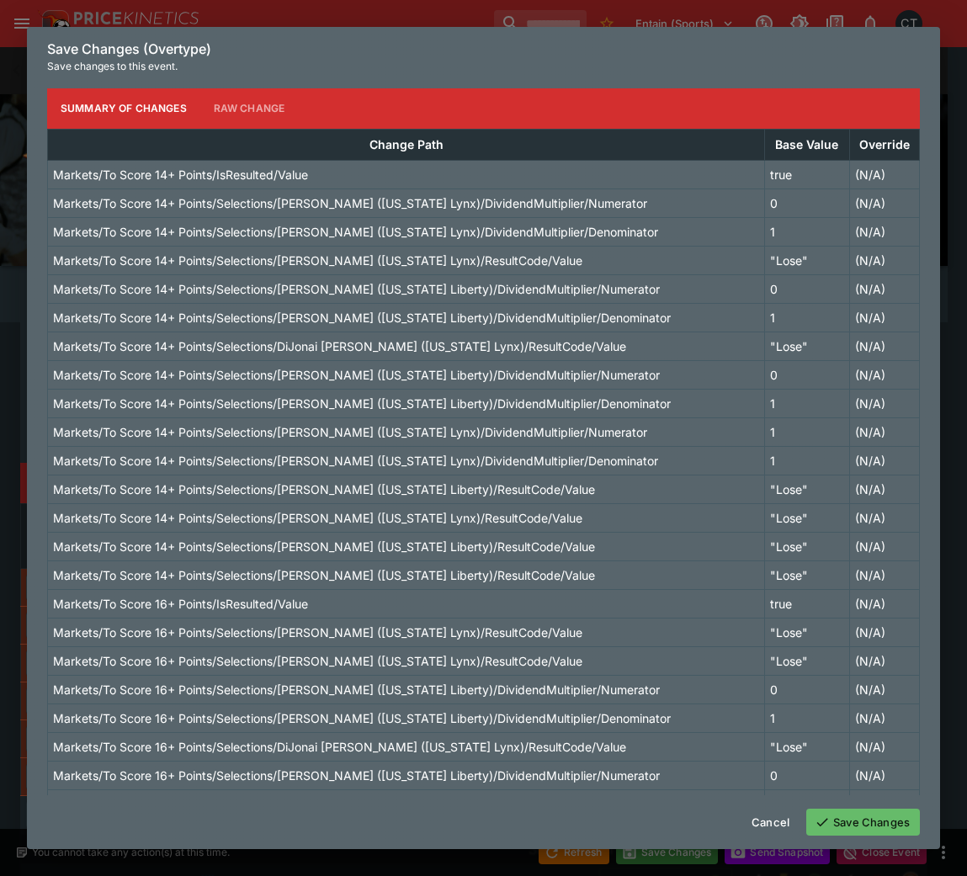
click at [852, 584] on button "Save Changes" at bounding box center [863, 822] width 114 height 27
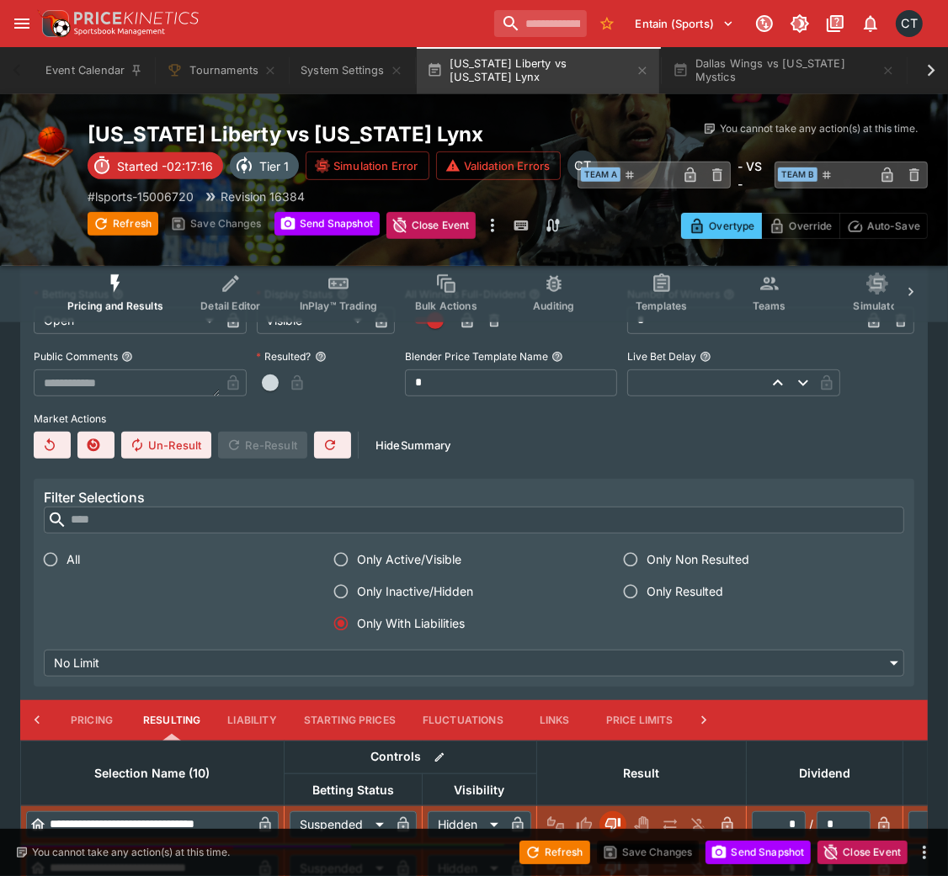
scroll to position [552, 0]
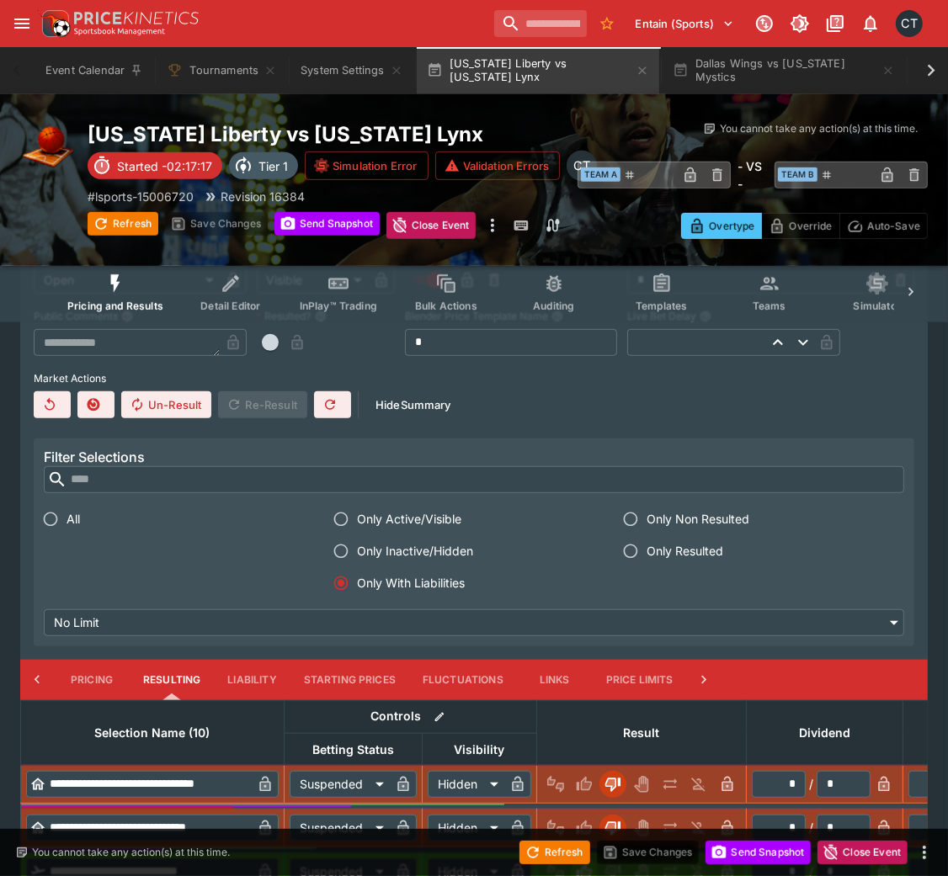
click at [651, 507] on label "Only Non Resulted" at bounding box center [752, 519] width 276 height 32
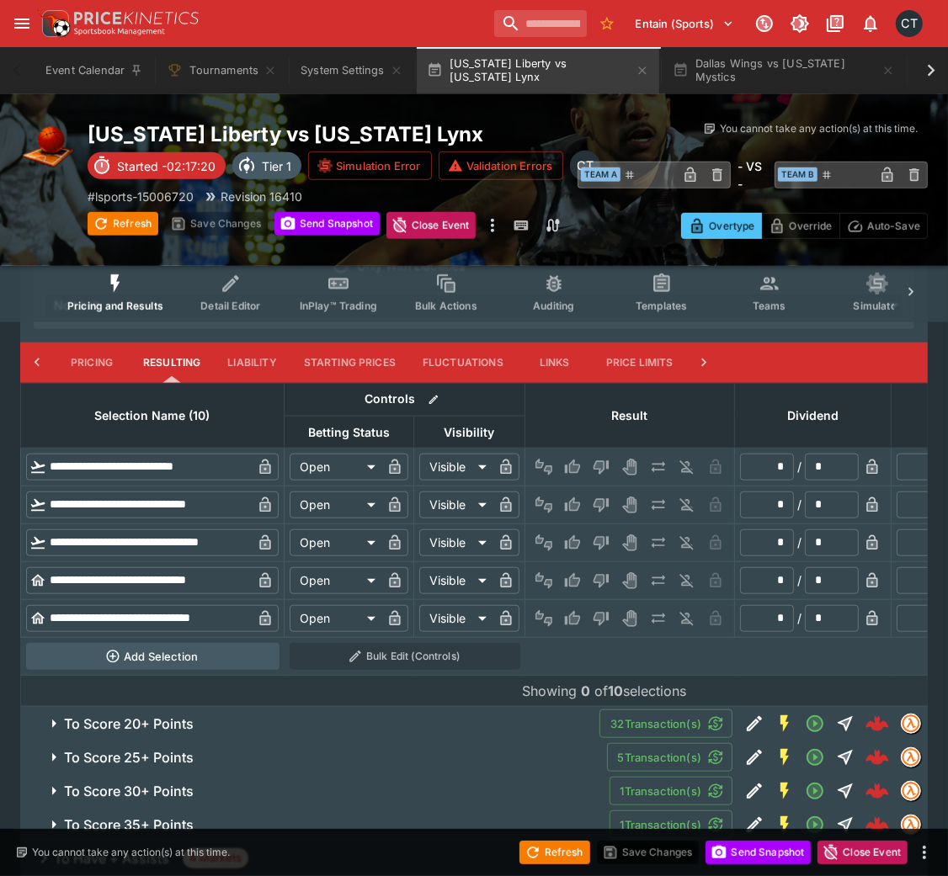
scroll to position [877, 0]
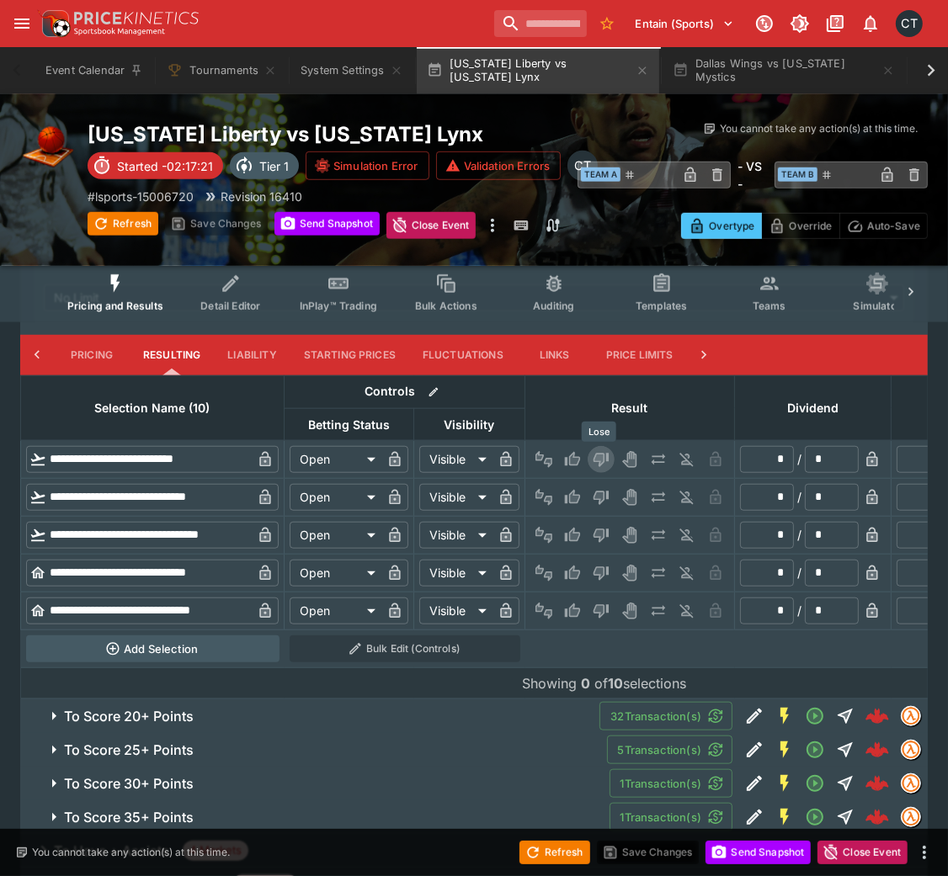
click at [599, 451] on icon "Lose" at bounding box center [600, 459] width 17 height 17
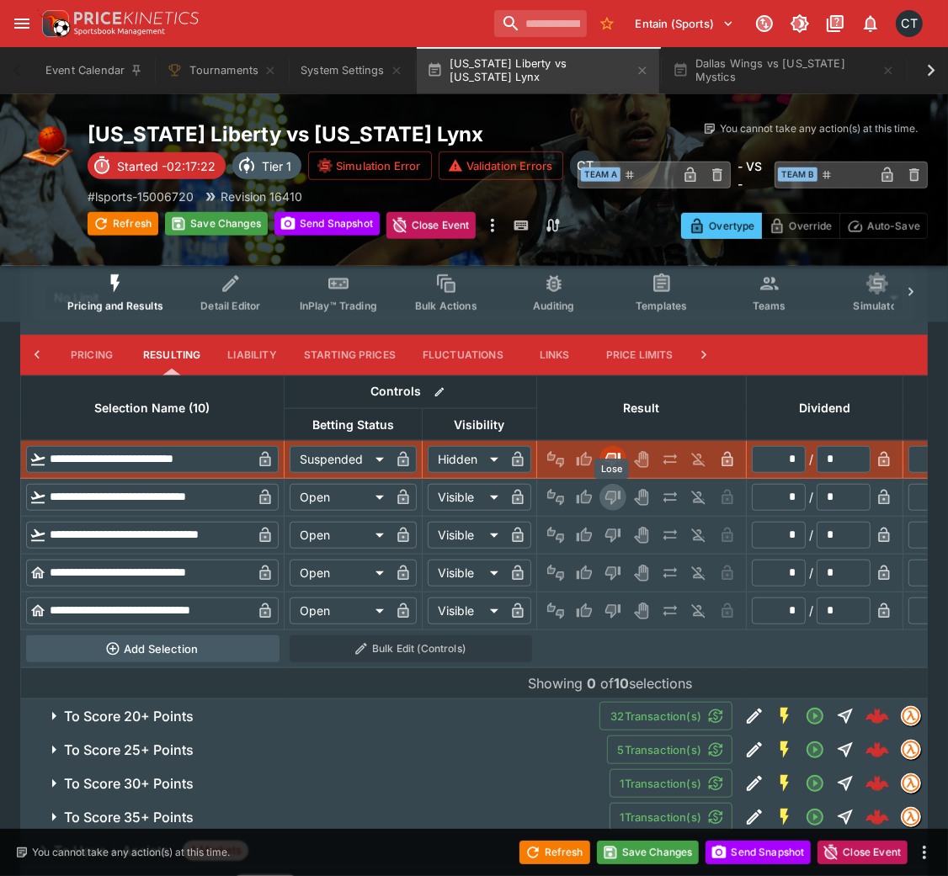
click at [599, 488] on button "Lose" at bounding box center [612, 497] width 27 height 27
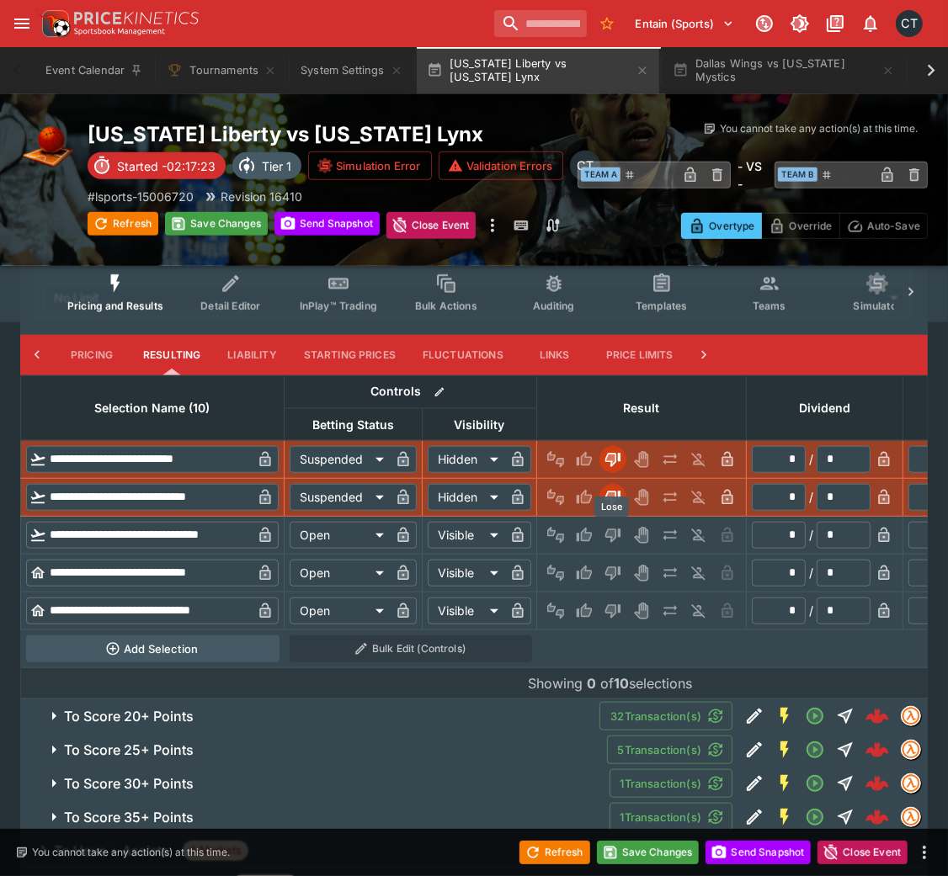
click at [603, 522] on button "Lose" at bounding box center [612, 535] width 27 height 27
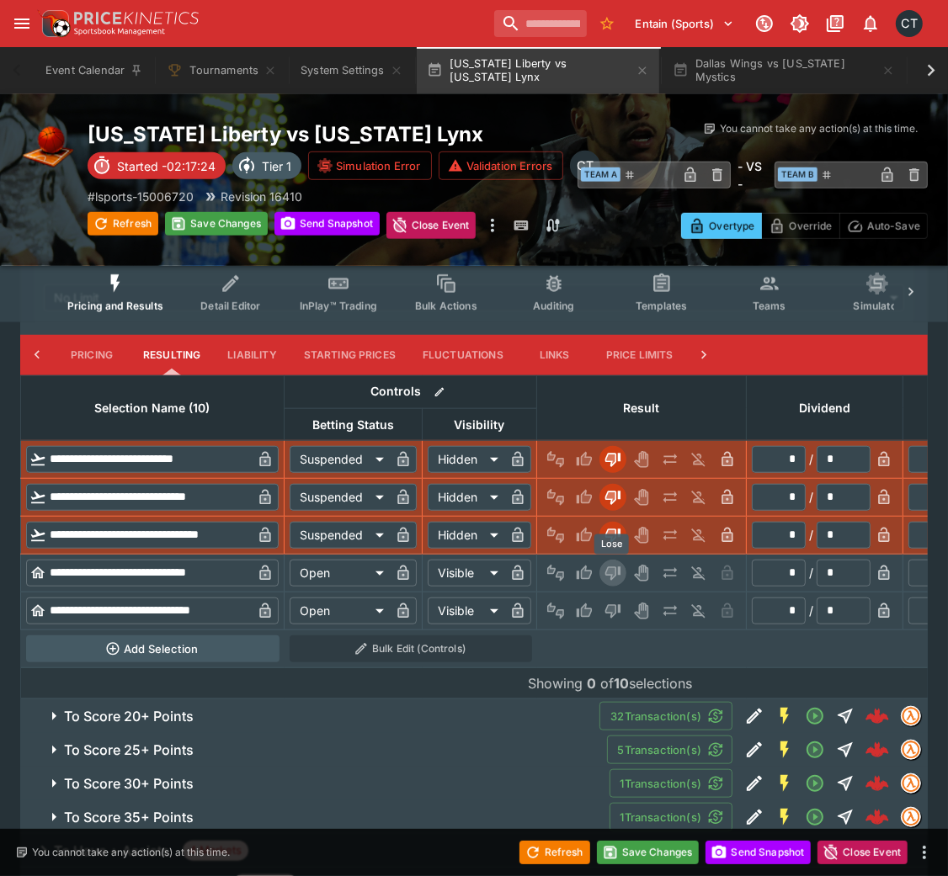
click at [619, 575] on icon "Lose" at bounding box center [612, 573] width 17 height 17
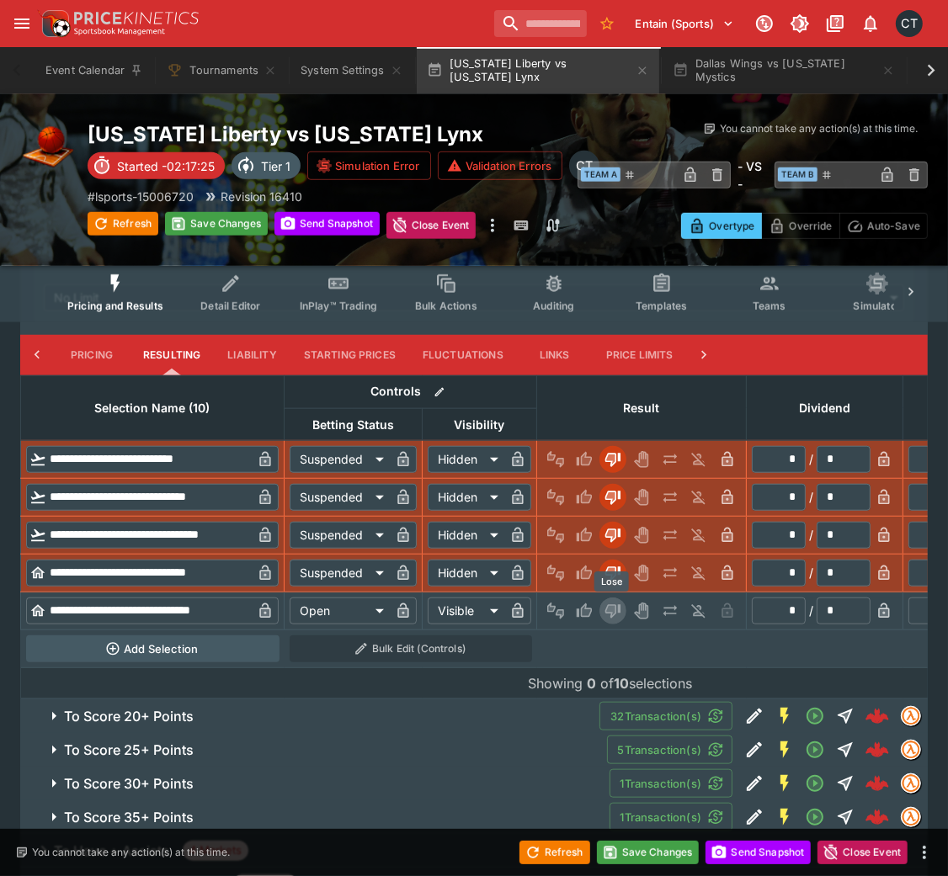
click at [615, 584] on icon "Lose" at bounding box center [612, 611] width 17 height 17
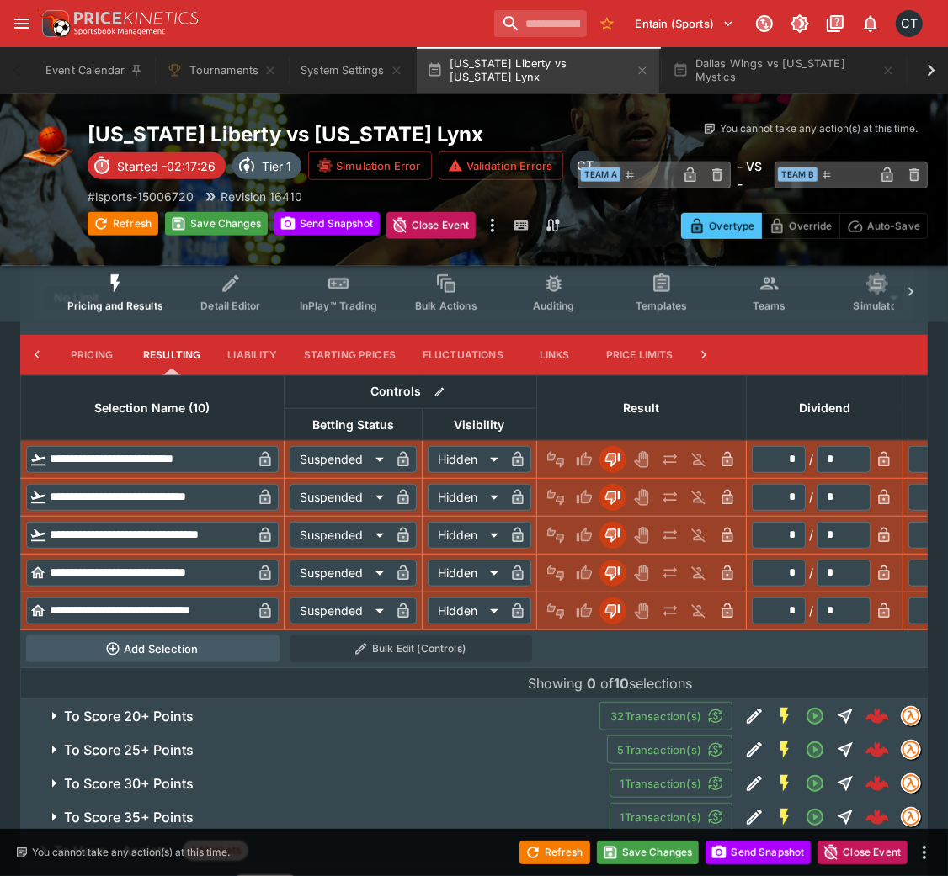
click at [430, 584] on span "To Score 20+ Points" at bounding box center [325, 717] width 522 height 18
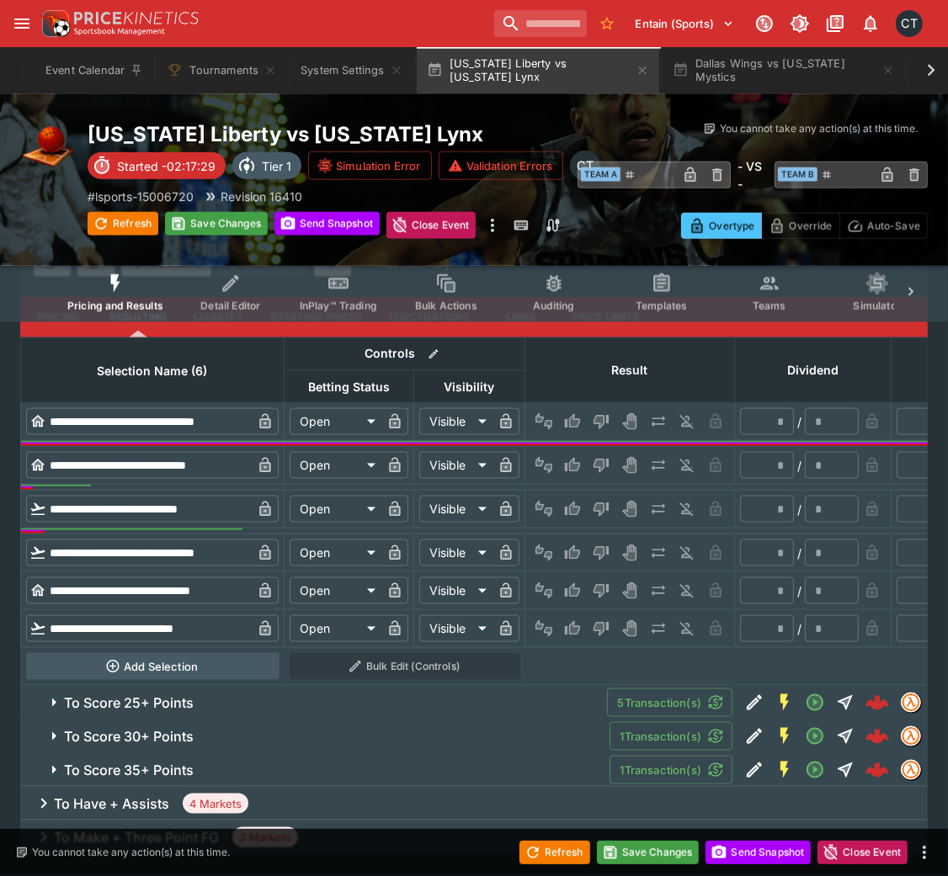
scroll to position [1522, 0]
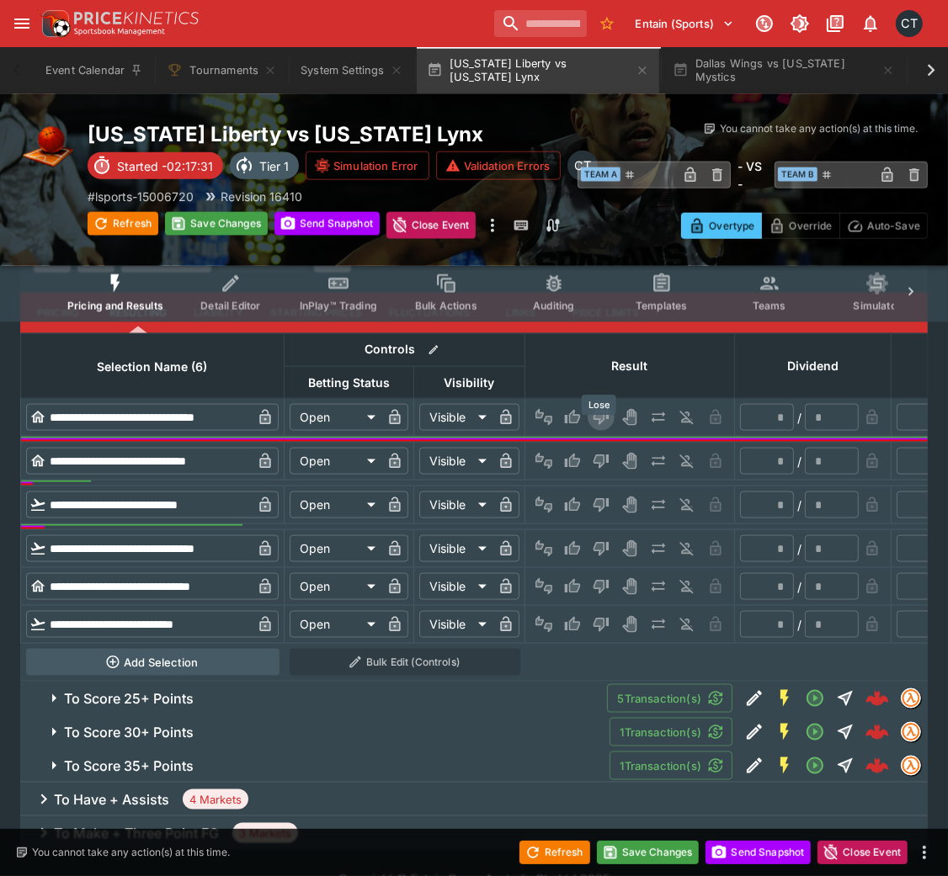
click at [595, 418] on button "Lose" at bounding box center [600, 417] width 27 height 27
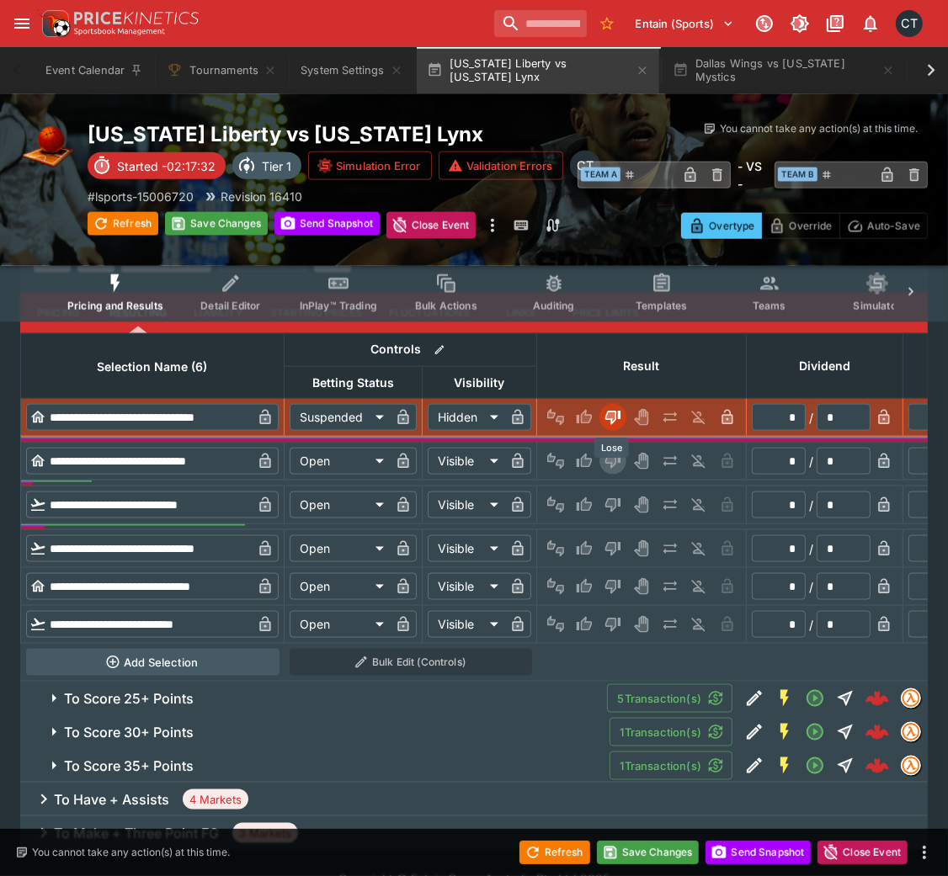
click at [615, 470] on icon "Lose" at bounding box center [612, 461] width 17 height 17
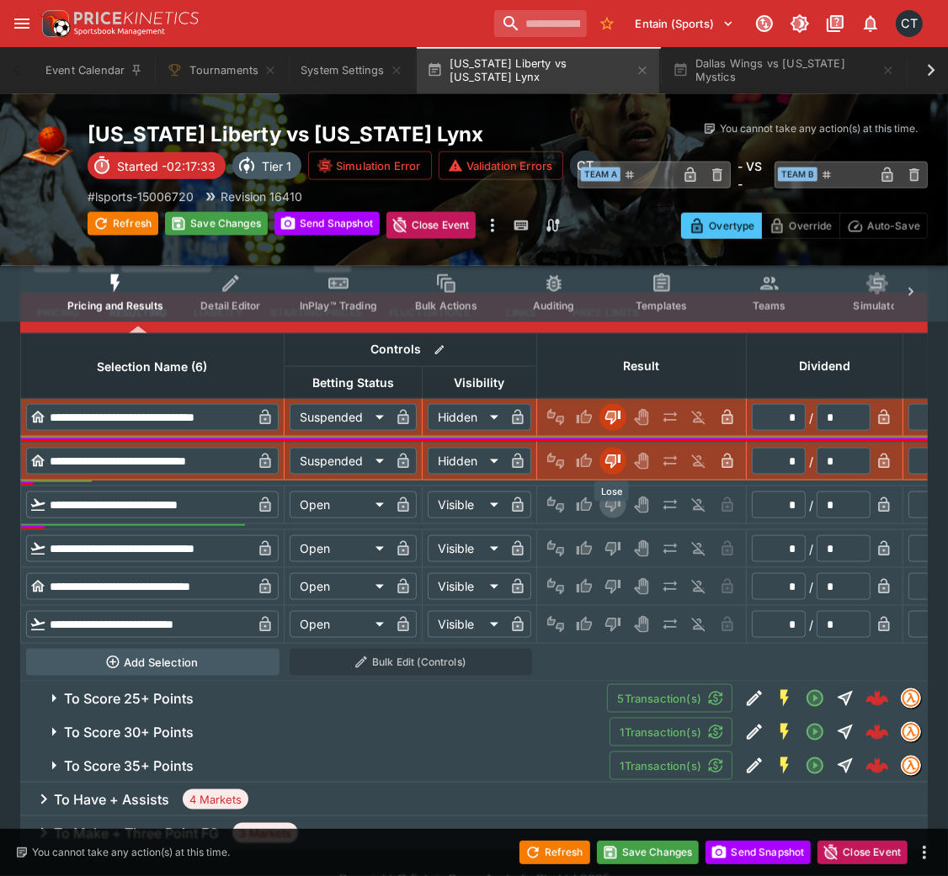
click at [612, 505] on button "Lose" at bounding box center [612, 505] width 27 height 27
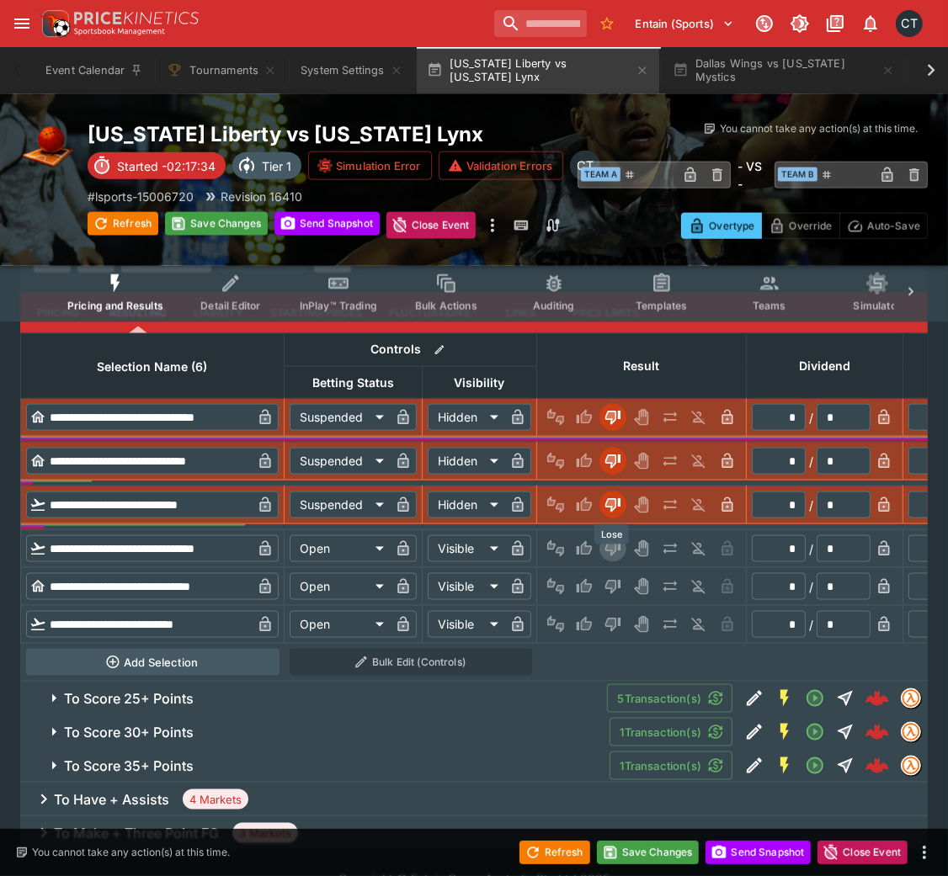
click at [614, 557] on icon "Lose" at bounding box center [612, 548] width 17 height 17
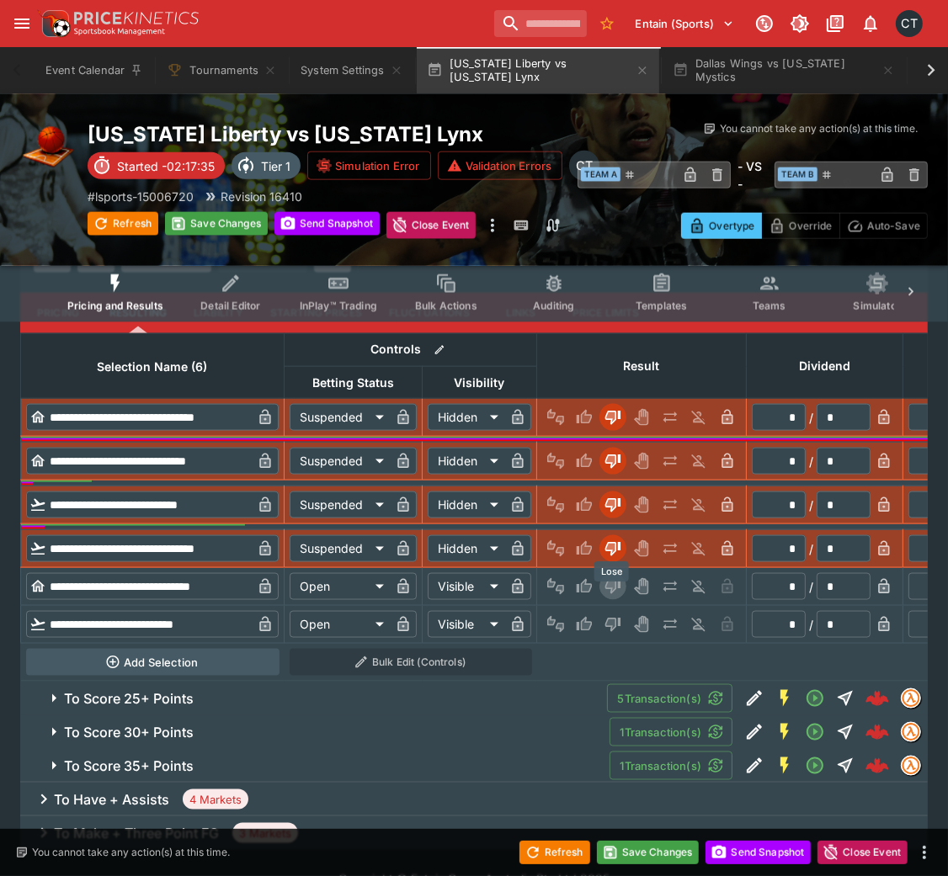
click at [617, 584] on icon "Lose" at bounding box center [612, 586] width 17 height 17
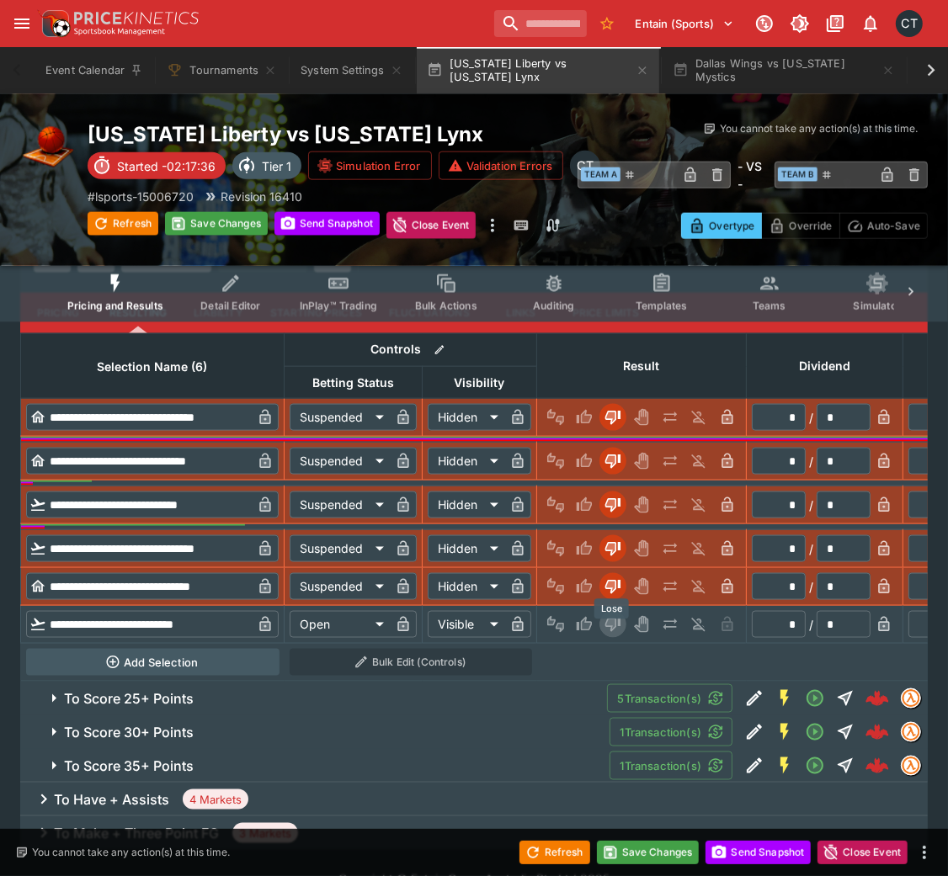
click at [615, 584] on icon "Lose" at bounding box center [612, 624] width 17 height 17
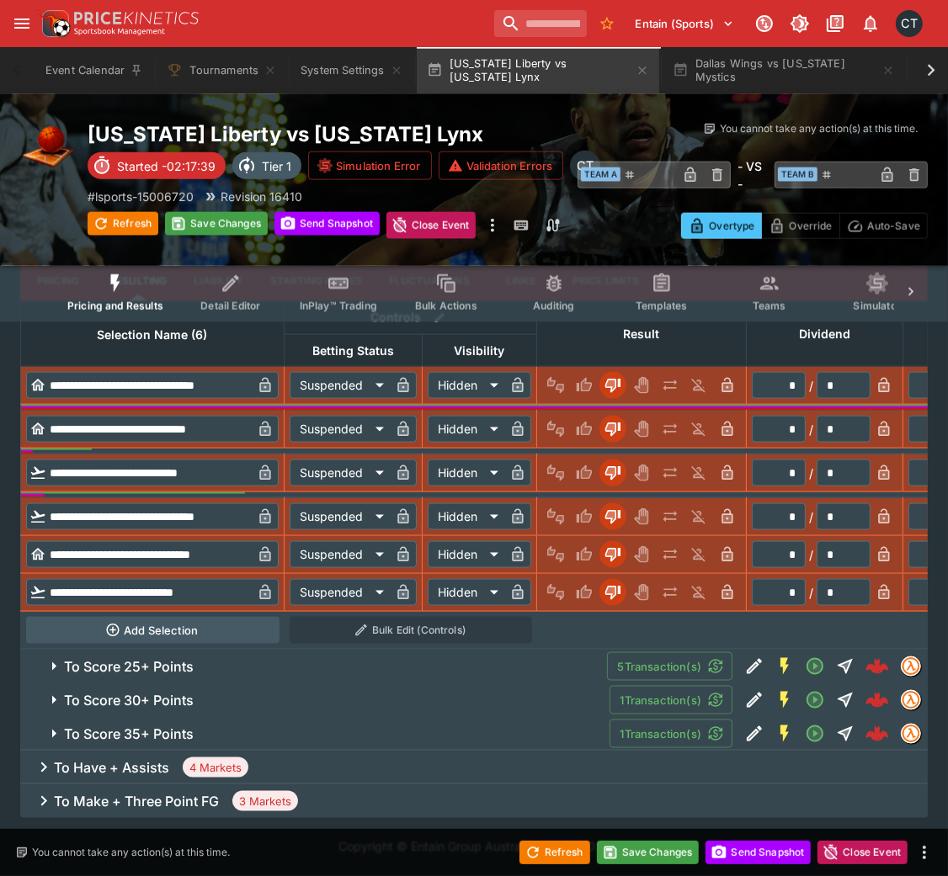
scroll to position [1581, 0]
click at [539, 584] on span "To Score 25+ Points" at bounding box center [328, 667] width 529 height 18
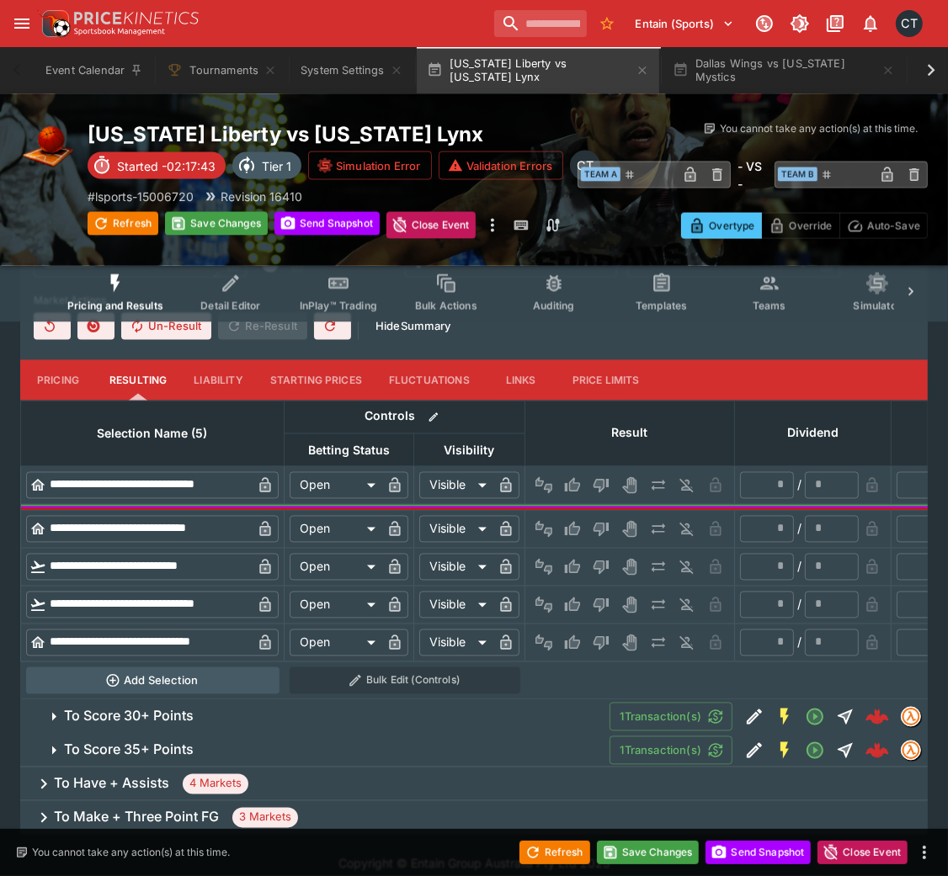
scroll to position [2107, 0]
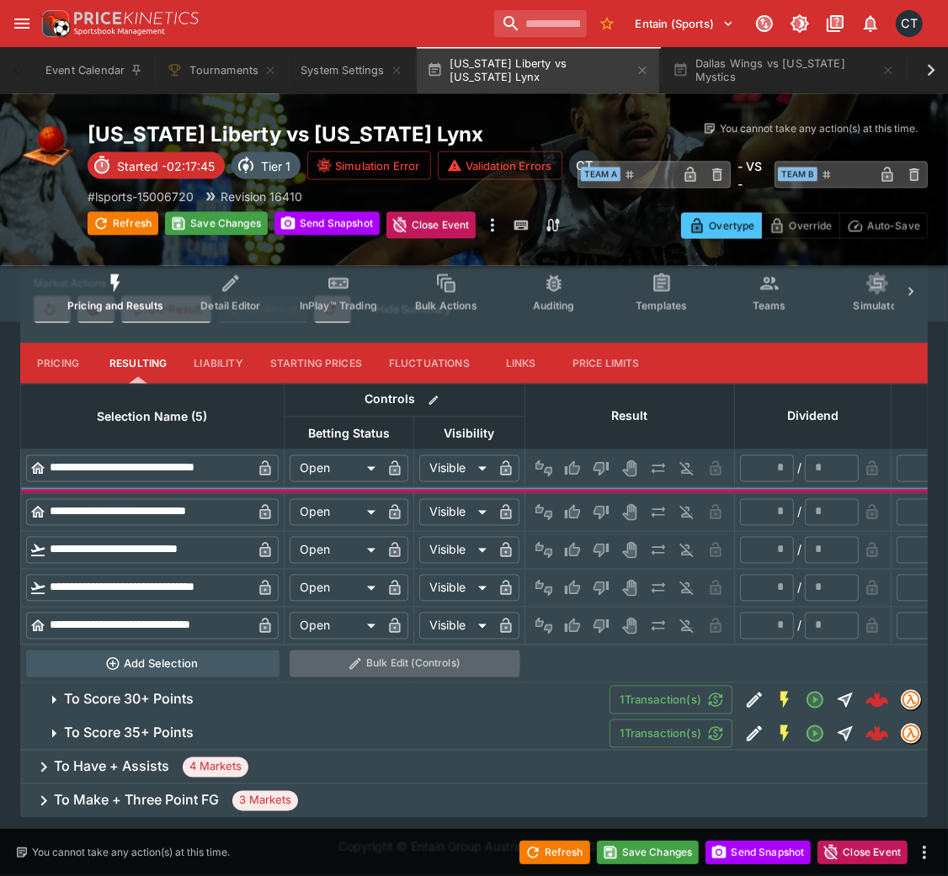
click at [397, 584] on button "Bulk Edit (Controls)" at bounding box center [405, 664] width 231 height 27
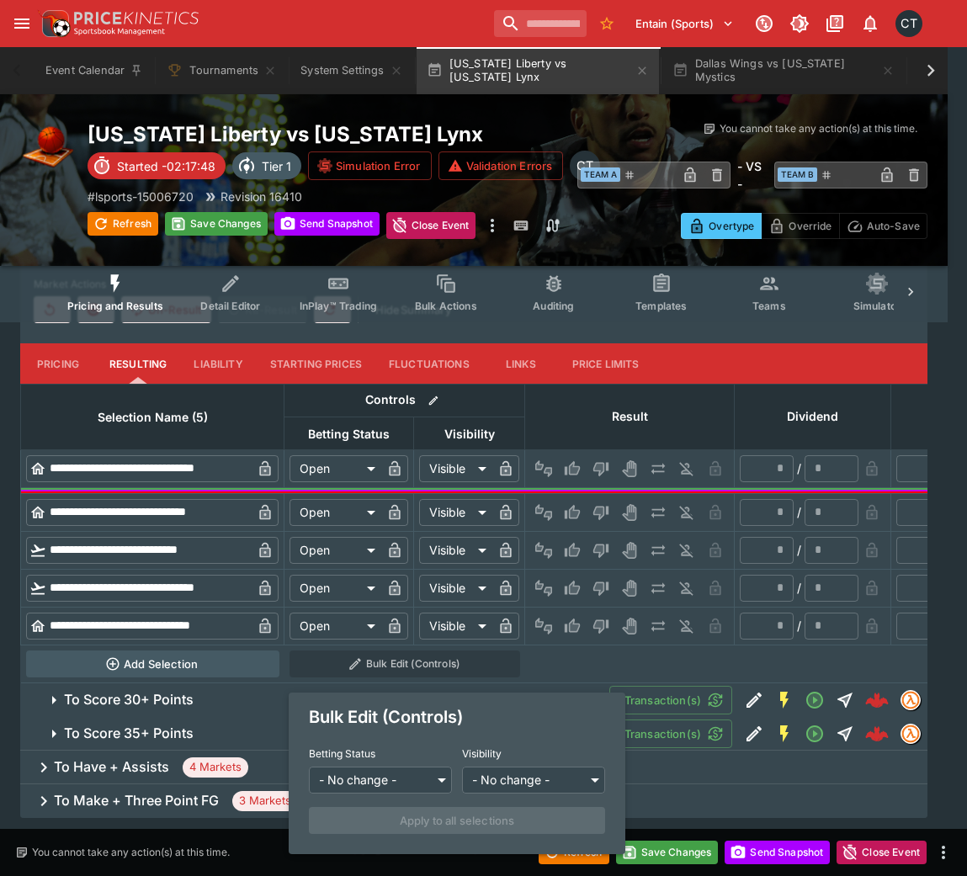
click at [602, 466] on div at bounding box center [483, 438] width 967 height 876
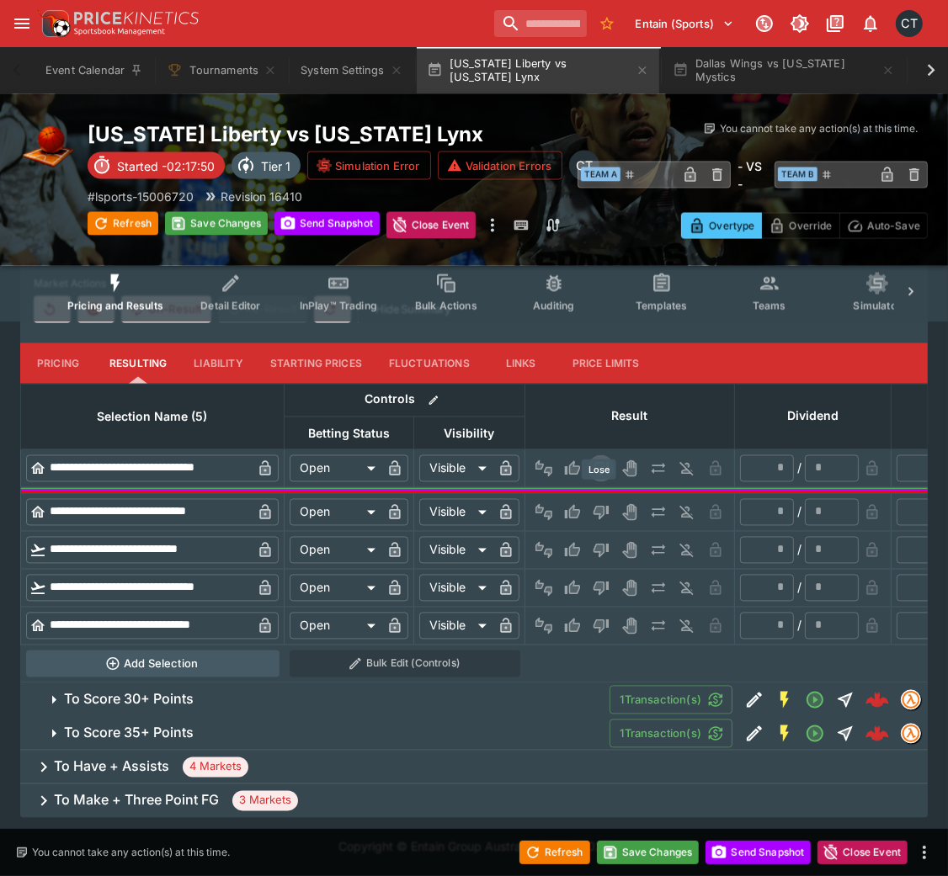
click at [597, 476] on icon "Lose" at bounding box center [600, 469] width 15 height 14
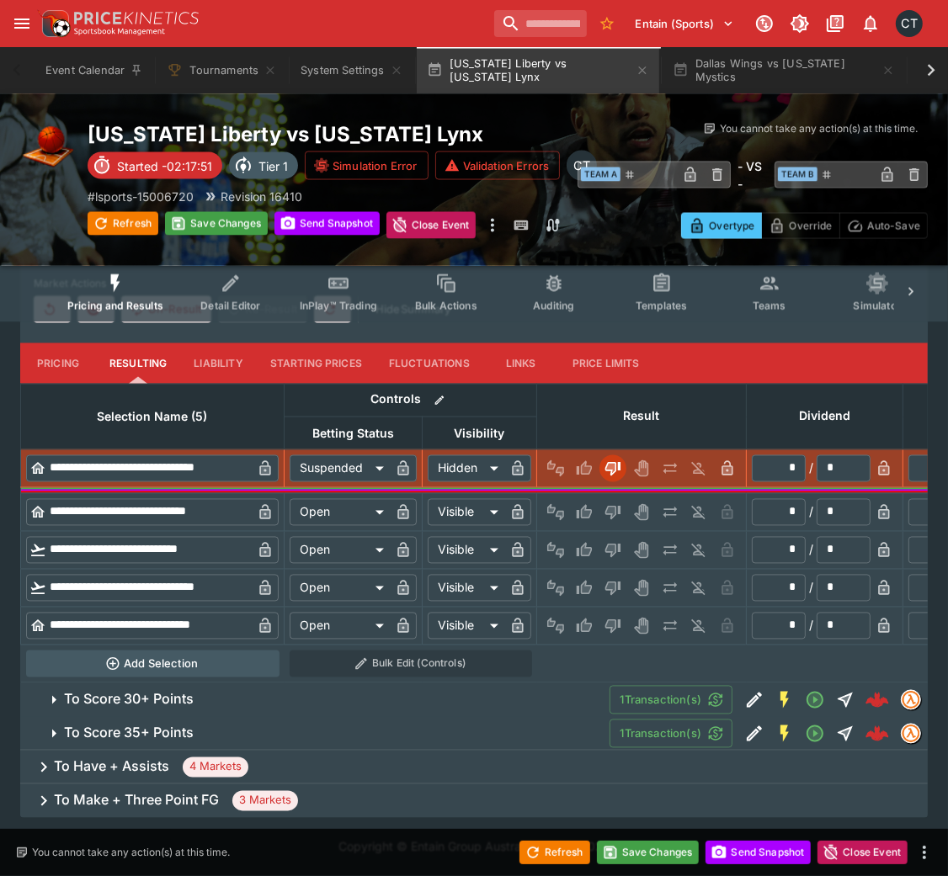
drag, startPoint x: 597, startPoint y: 538, endPoint x: 608, endPoint y: 529, distance: 13.8
click at [608, 526] on div at bounding box center [641, 512] width 199 height 27
click at [608, 518] on icon "Lose" at bounding box center [611, 512] width 8 height 10
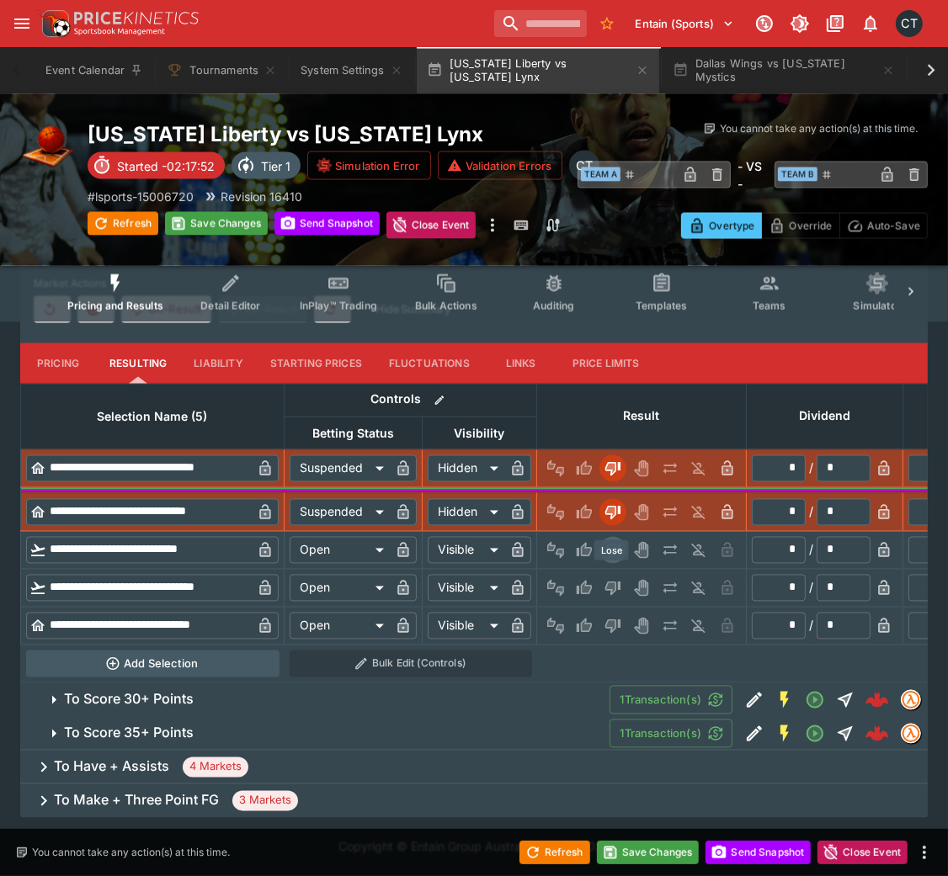
click at [611, 558] on icon "Lose" at bounding box center [612, 550] width 17 height 17
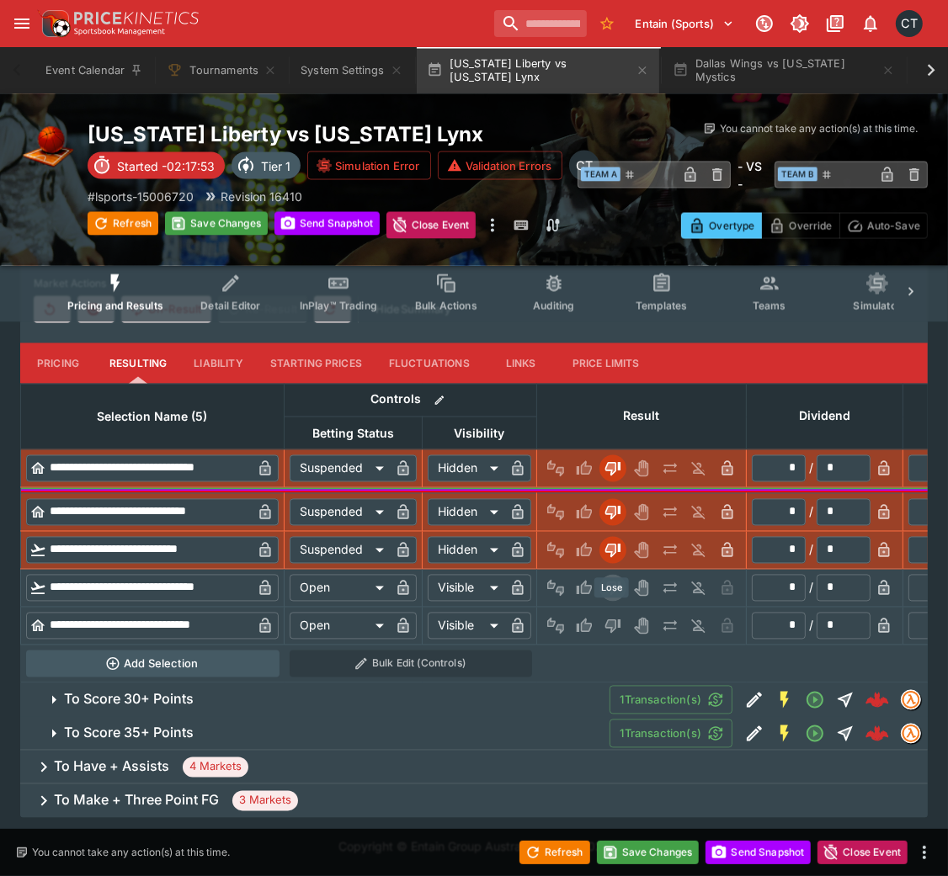
click at [612, 584] on button "Lose" at bounding box center [612, 588] width 27 height 27
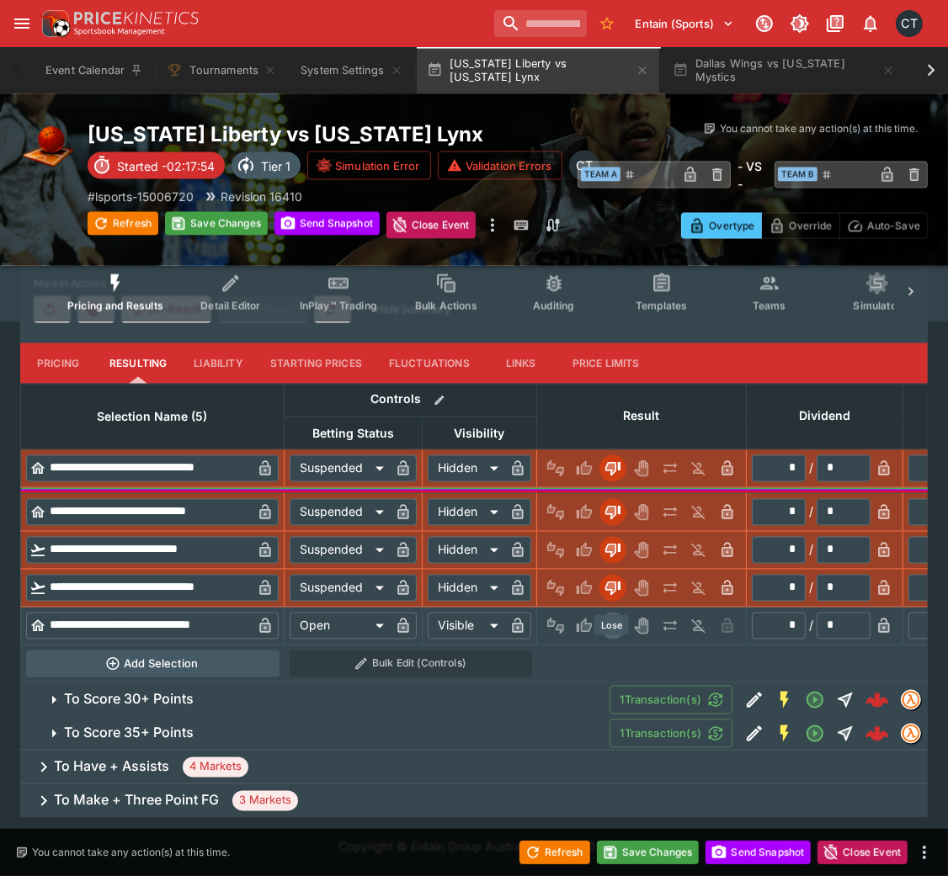
click at [615, 584] on icon "Lose" at bounding box center [612, 626] width 17 height 17
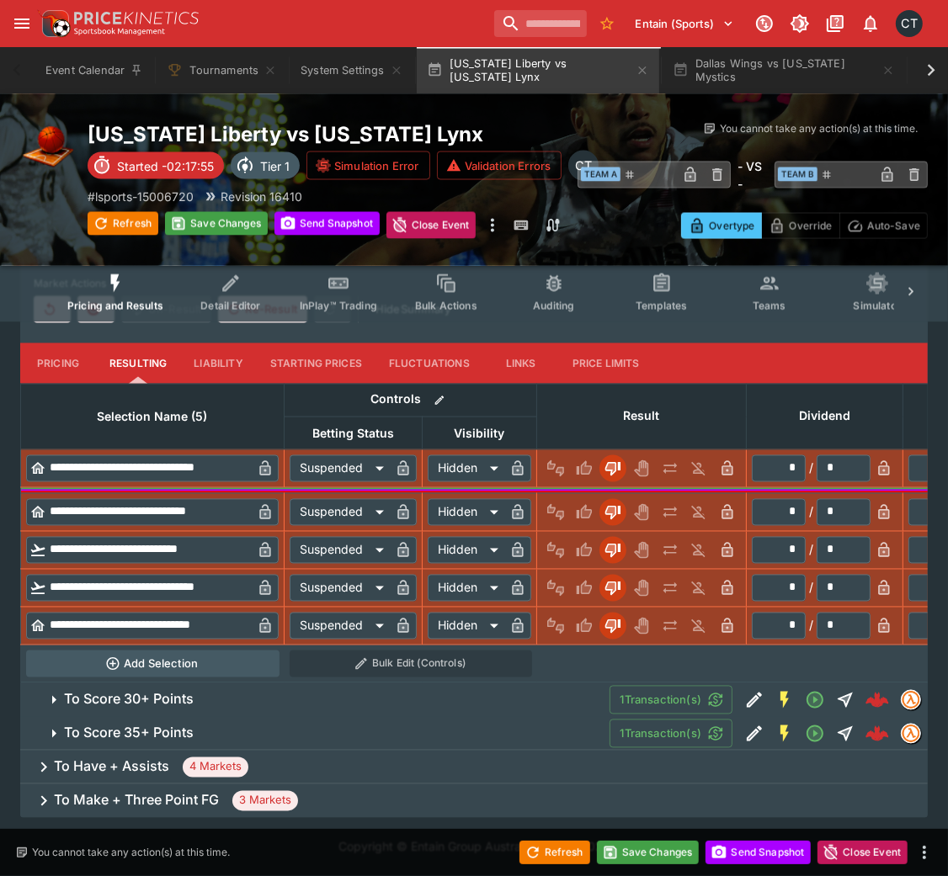
click at [475, 584] on span "To Score 30+ Points" at bounding box center [330, 700] width 532 height 18
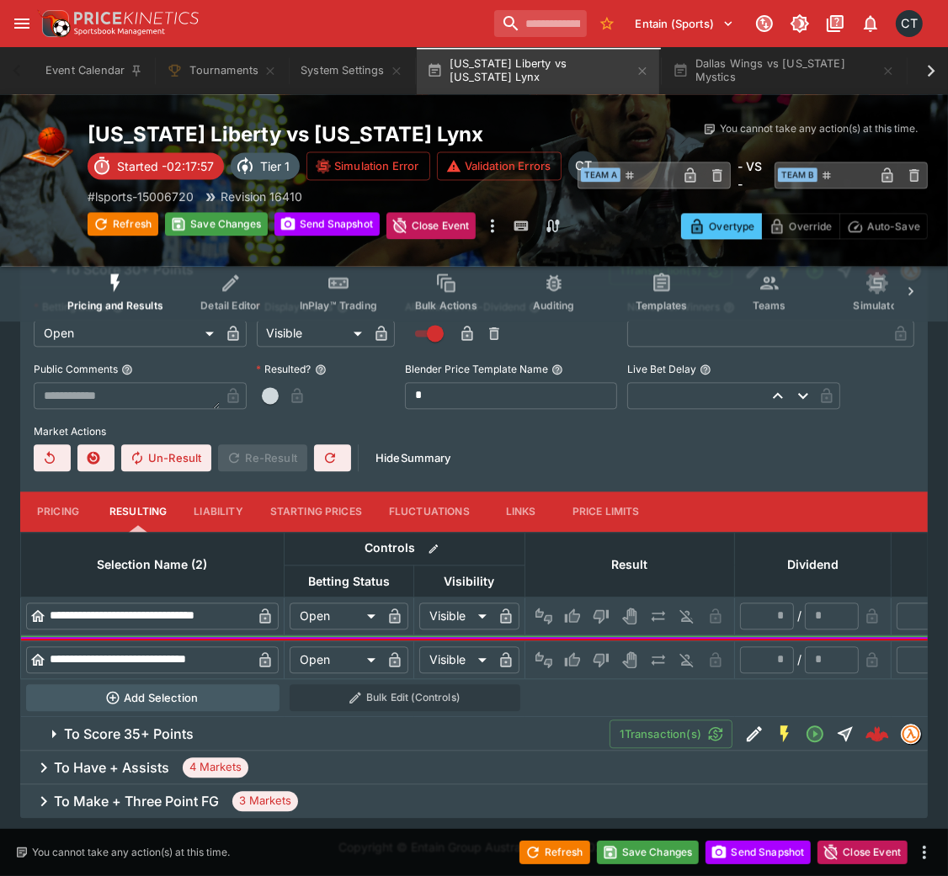
scroll to position [2587, 0]
click at [612, 584] on div at bounding box center [629, 616] width 199 height 27
click at [598, 584] on icon "Lose" at bounding box center [600, 616] width 15 height 14
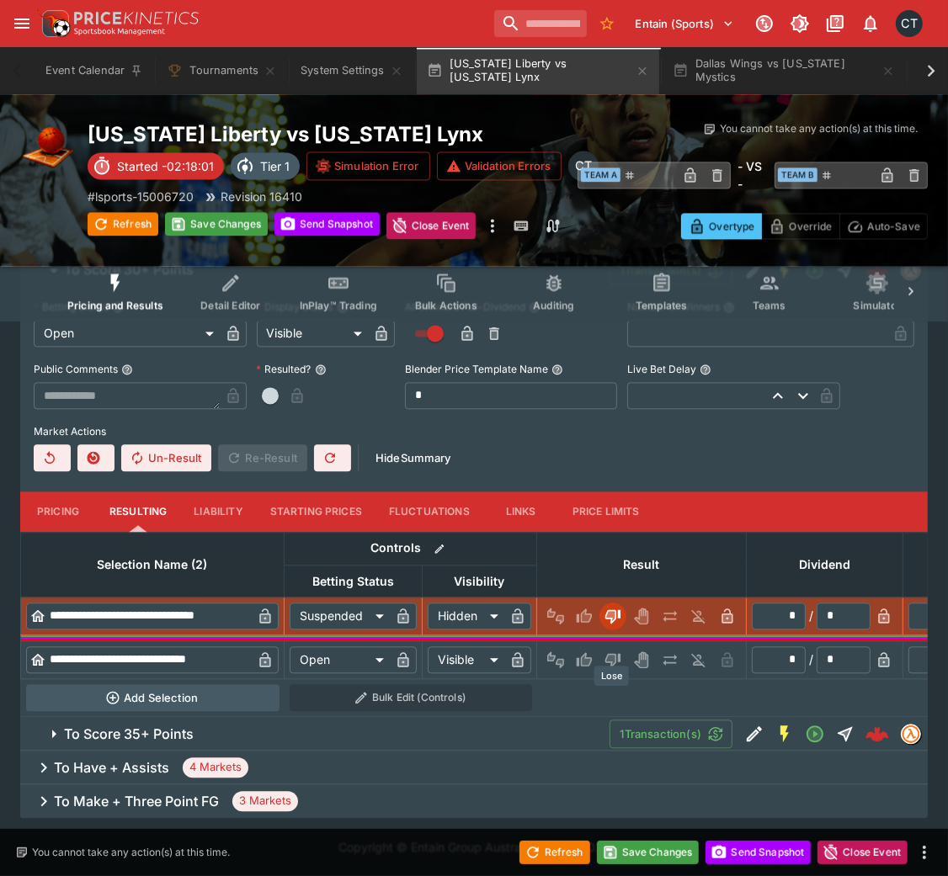
click at [604, 584] on icon "Lose" at bounding box center [612, 659] width 17 height 17
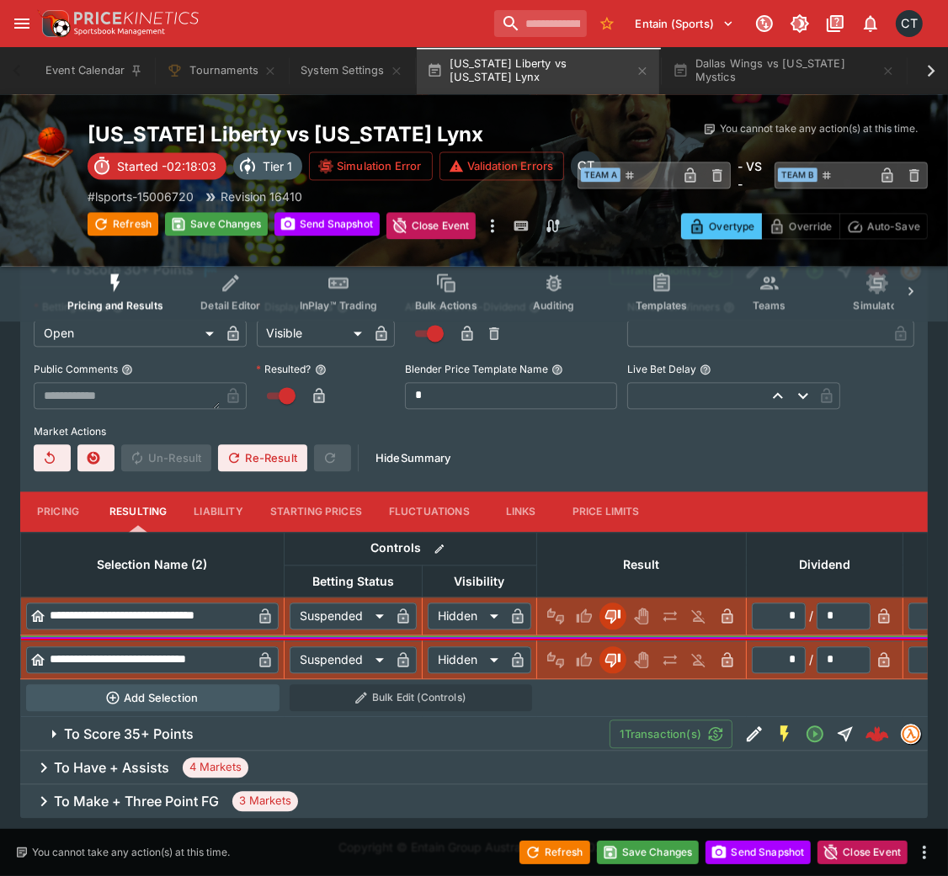
click at [483, 584] on span "To Score 35+ Points" at bounding box center [330, 734] width 532 height 18
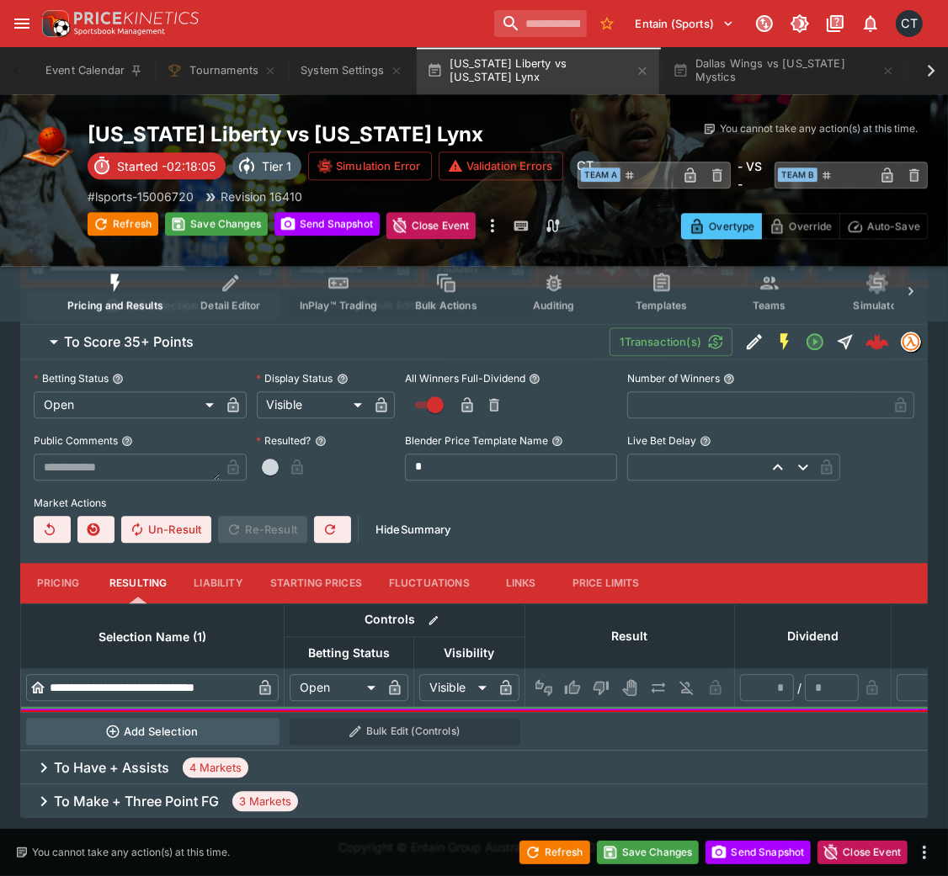
scroll to position [2996, 0]
click at [608, 584] on button "Lose" at bounding box center [600, 687] width 27 height 27
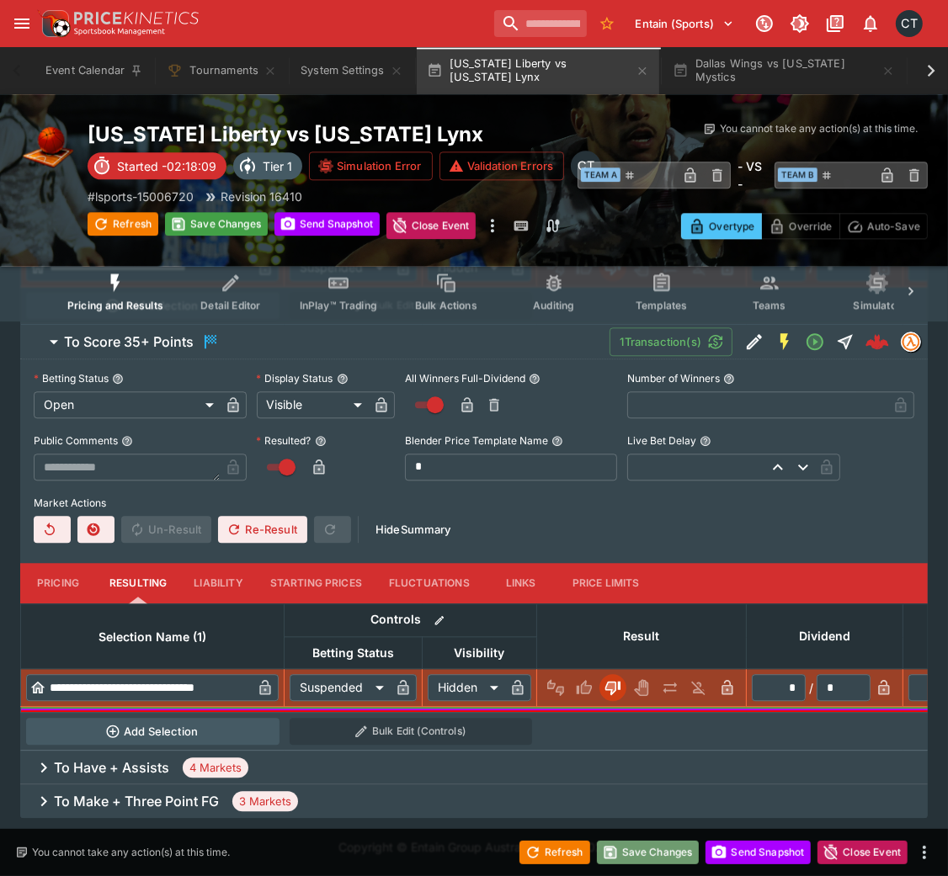
click at [624, 584] on button "Save Changes" at bounding box center [648, 853] width 103 height 24
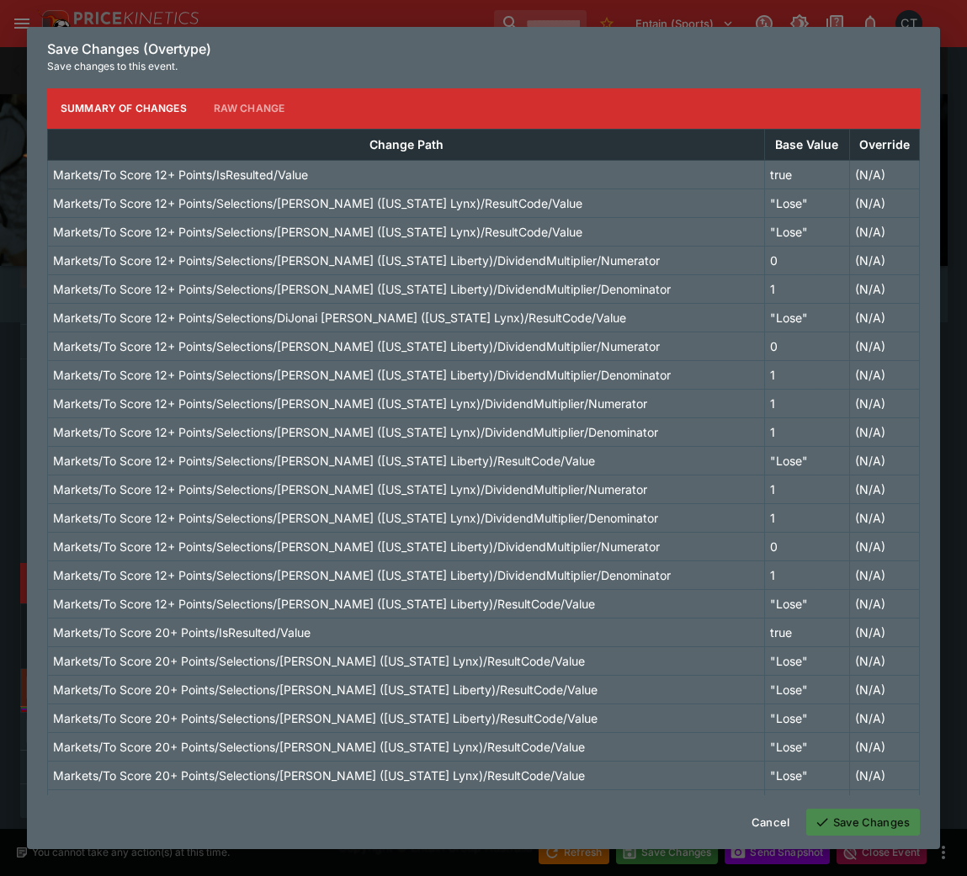
click at [840, 584] on button "Save Changes" at bounding box center [863, 822] width 114 height 27
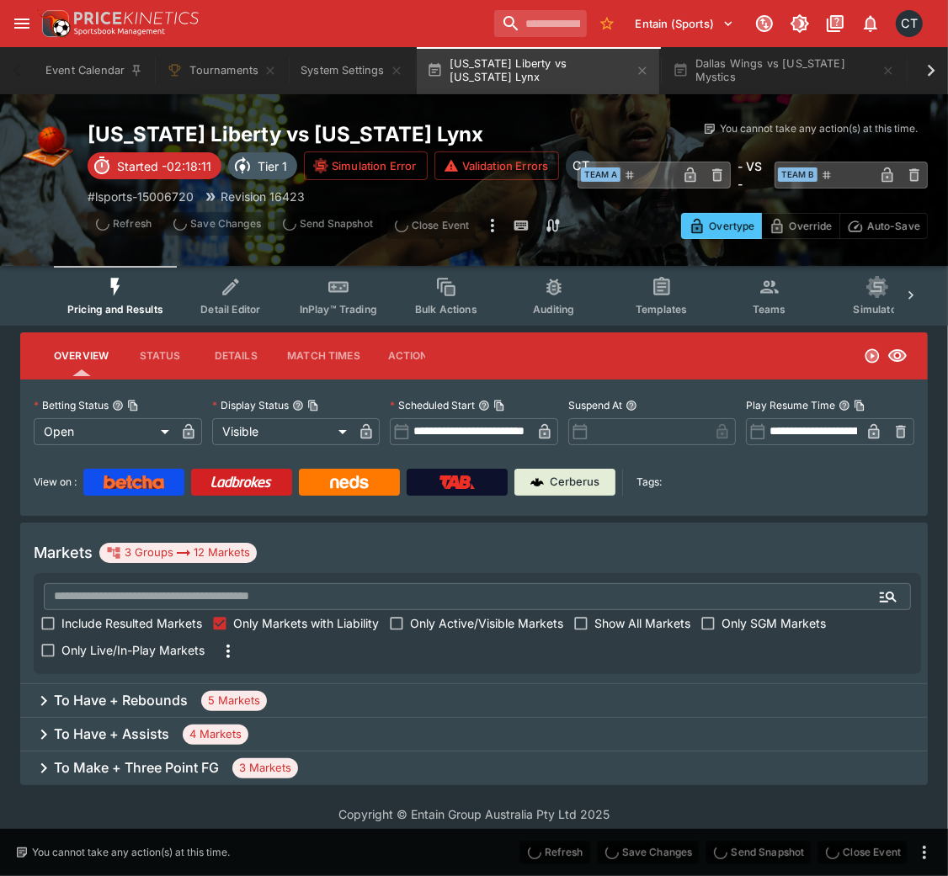
scroll to position [0, 0]
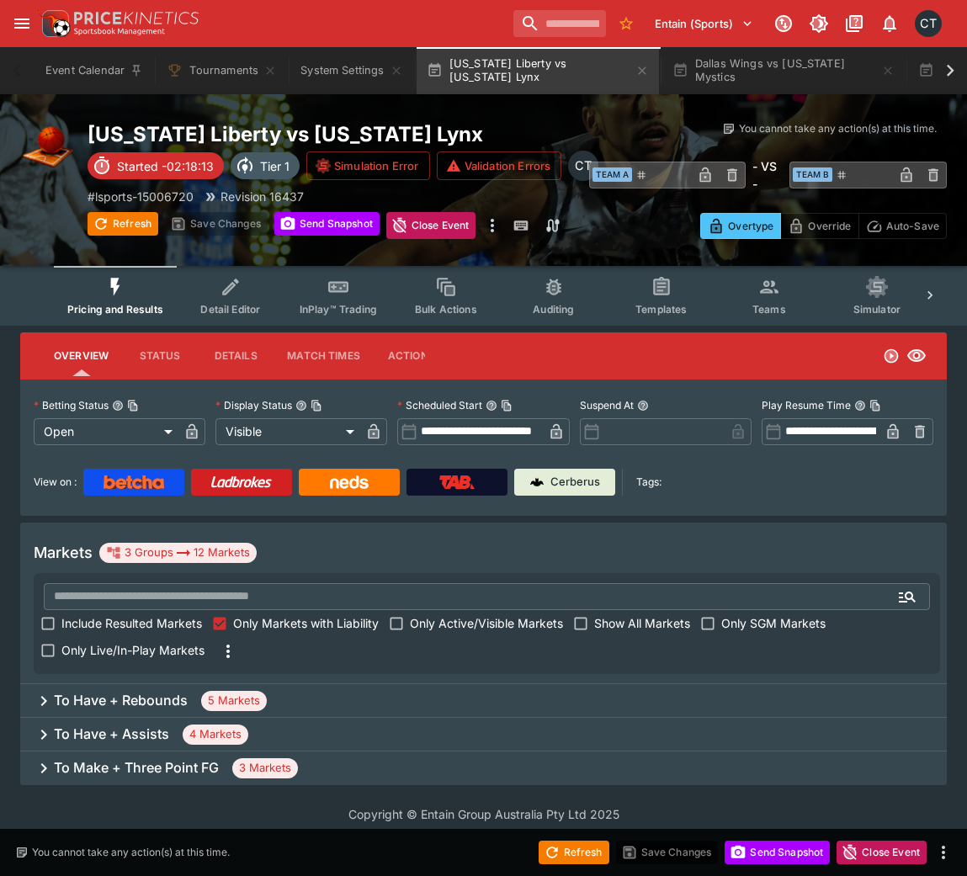
click at [190, 584] on div "To Have + Rebounds 5 Markets" at bounding box center [483, 701] width 927 height 34
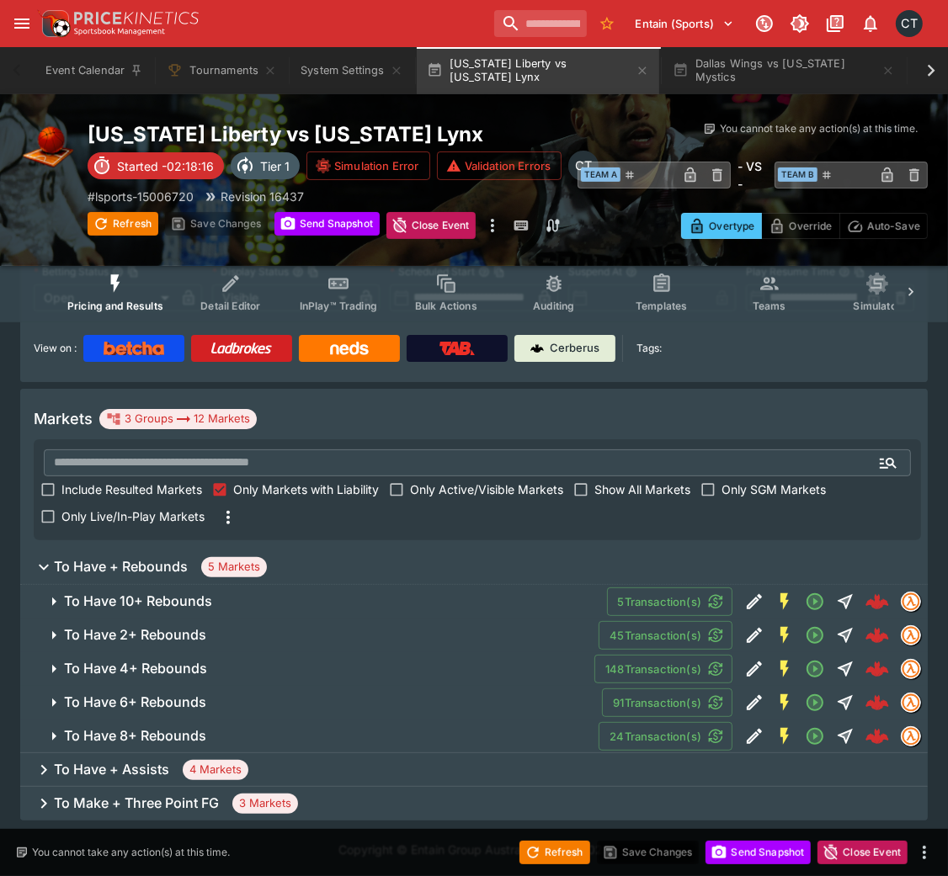
scroll to position [135, 0]
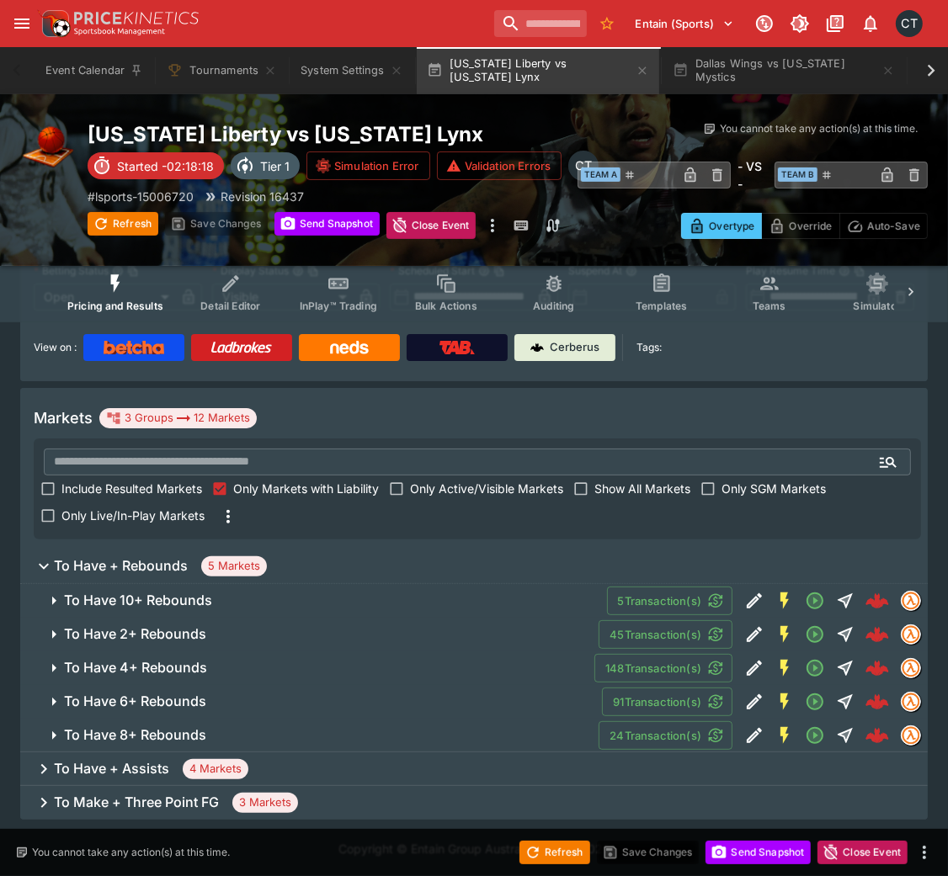
click at [254, 584] on span "To Have 2+ Rebounds" at bounding box center [324, 634] width 521 height 18
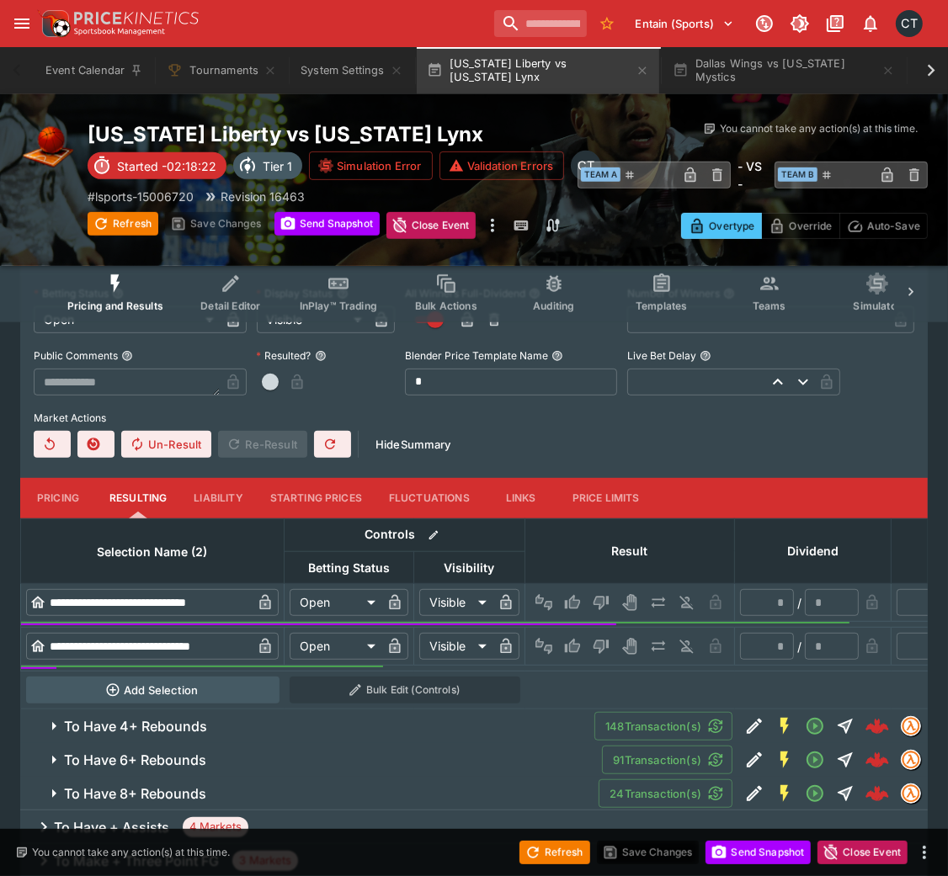
scroll to position [554, 0]
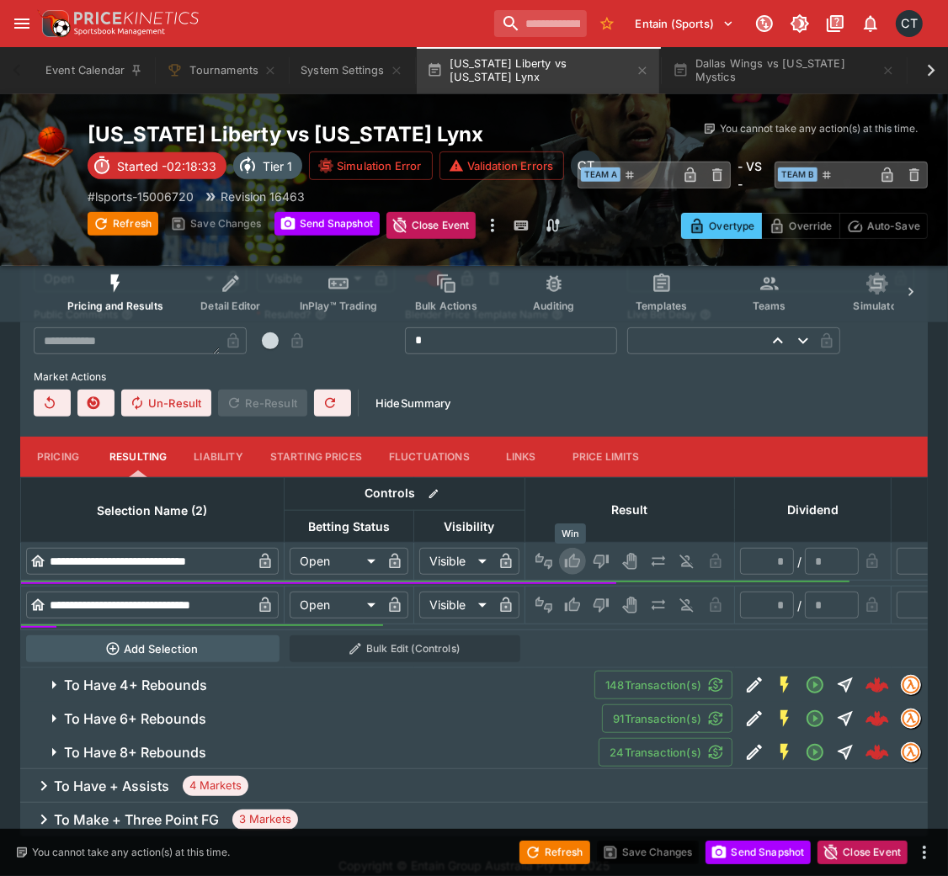
click at [559, 552] on button "Win" at bounding box center [572, 561] width 27 height 27
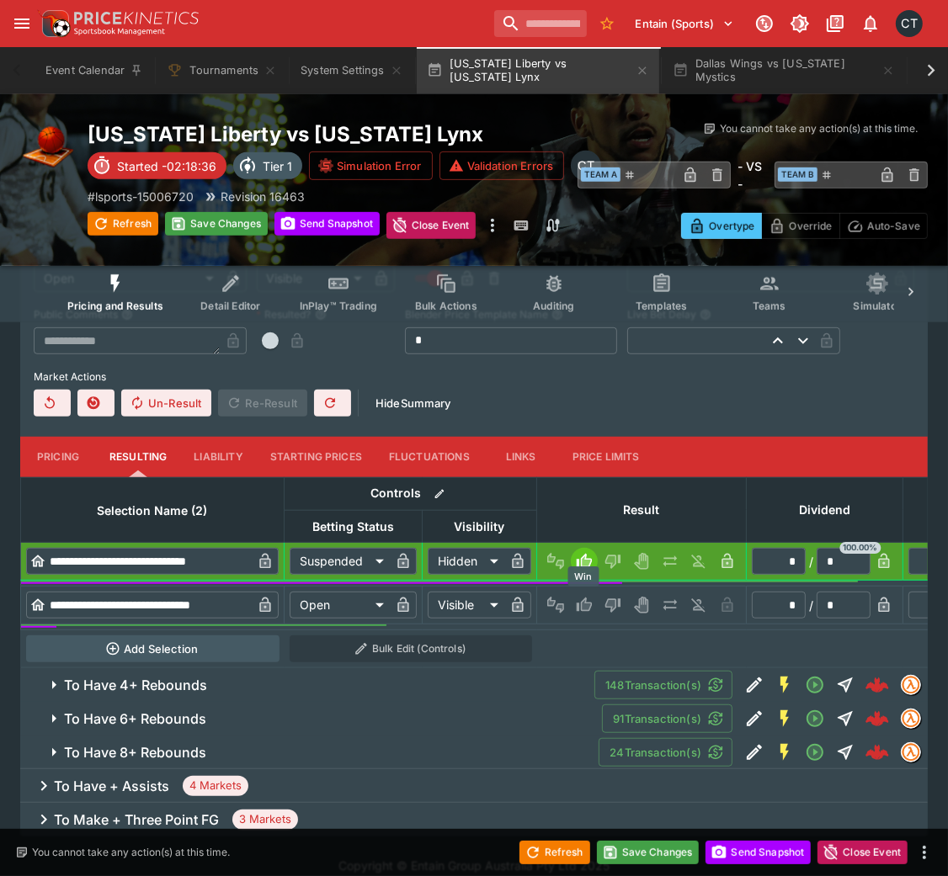
click at [582, 584] on icon "Win" at bounding box center [586, 605] width 8 height 10
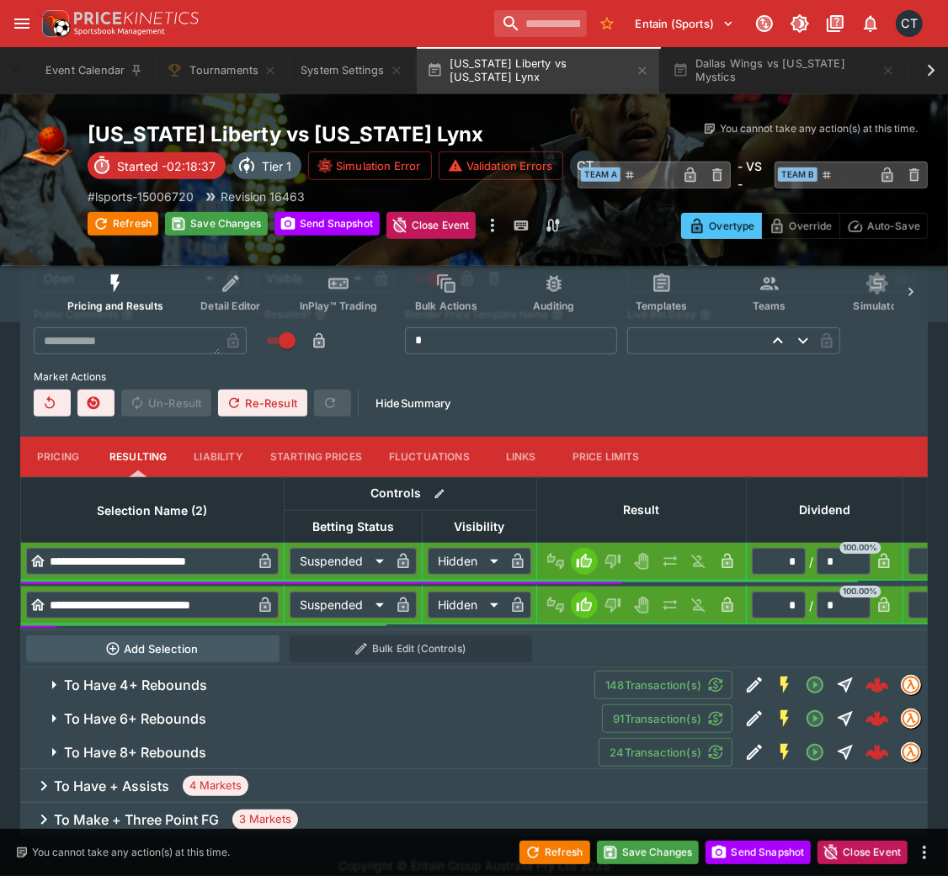
click at [380, 584] on span "To Have 4+ Rebounds" at bounding box center [322, 686] width 517 height 18
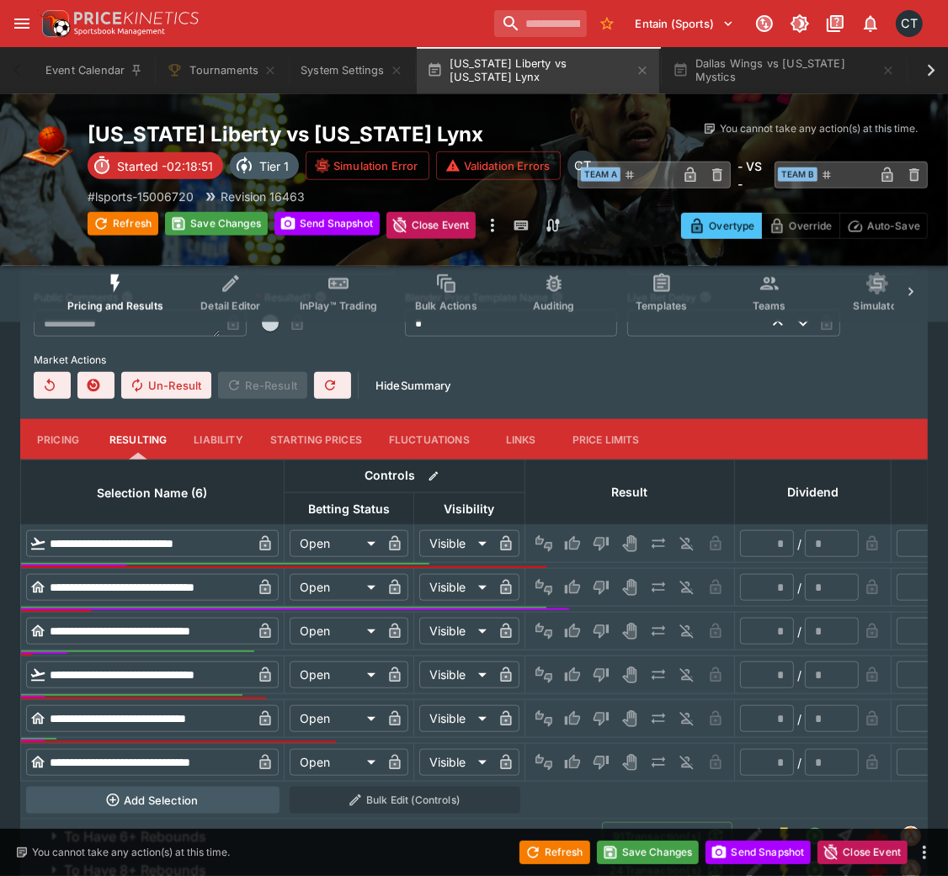
scroll to position [1044, 0]
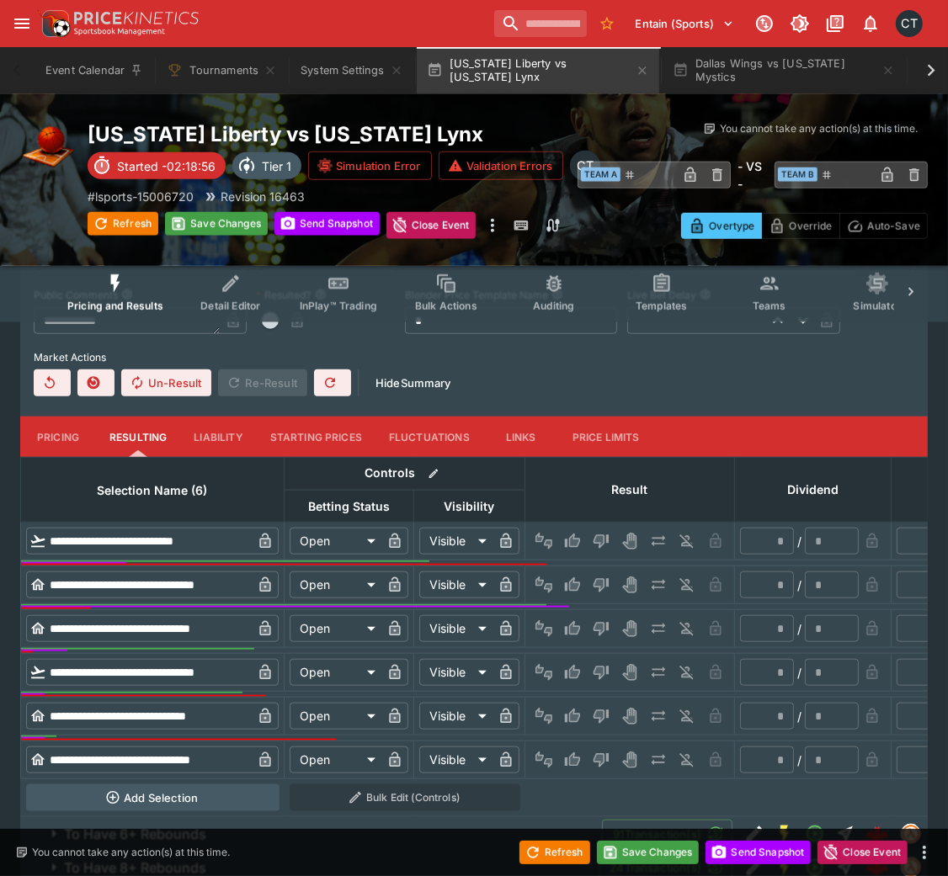
click at [613, 584] on div at bounding box center [629, 584] width 199 height 27
click at [607, 584] on button "Lose" at bounding box center [600, 584] width 27 height 27
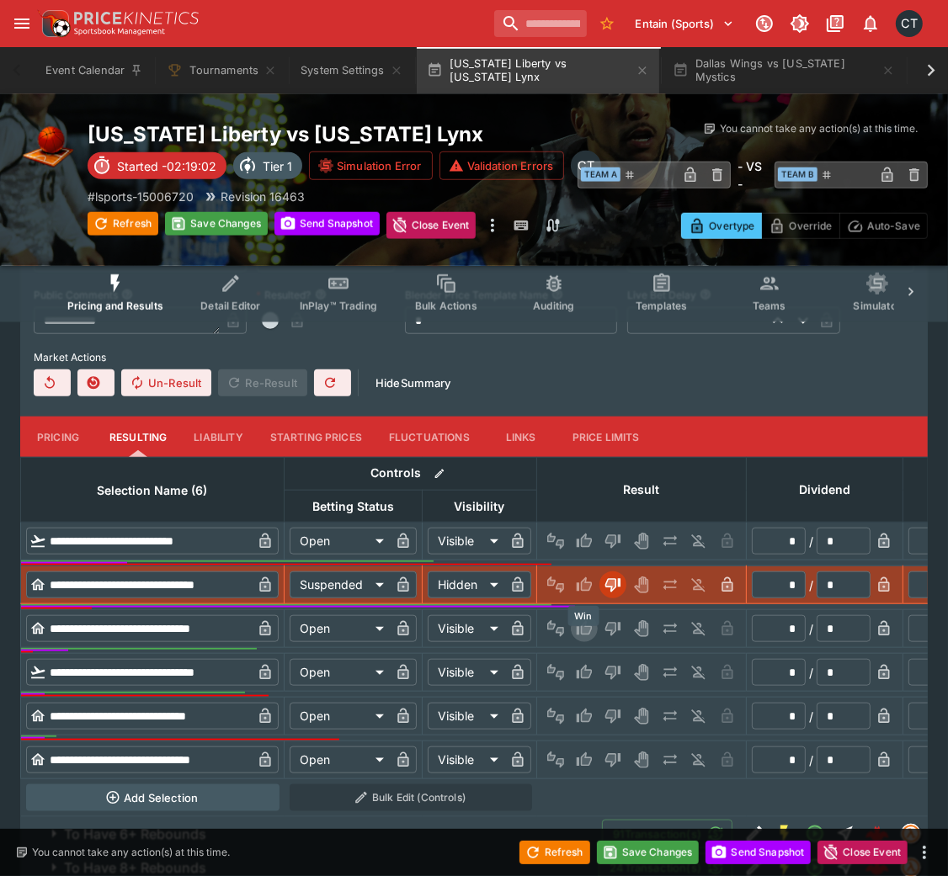
click at [592, 584] on button "Win" at bounding box center [584, 628] width 27 height 27
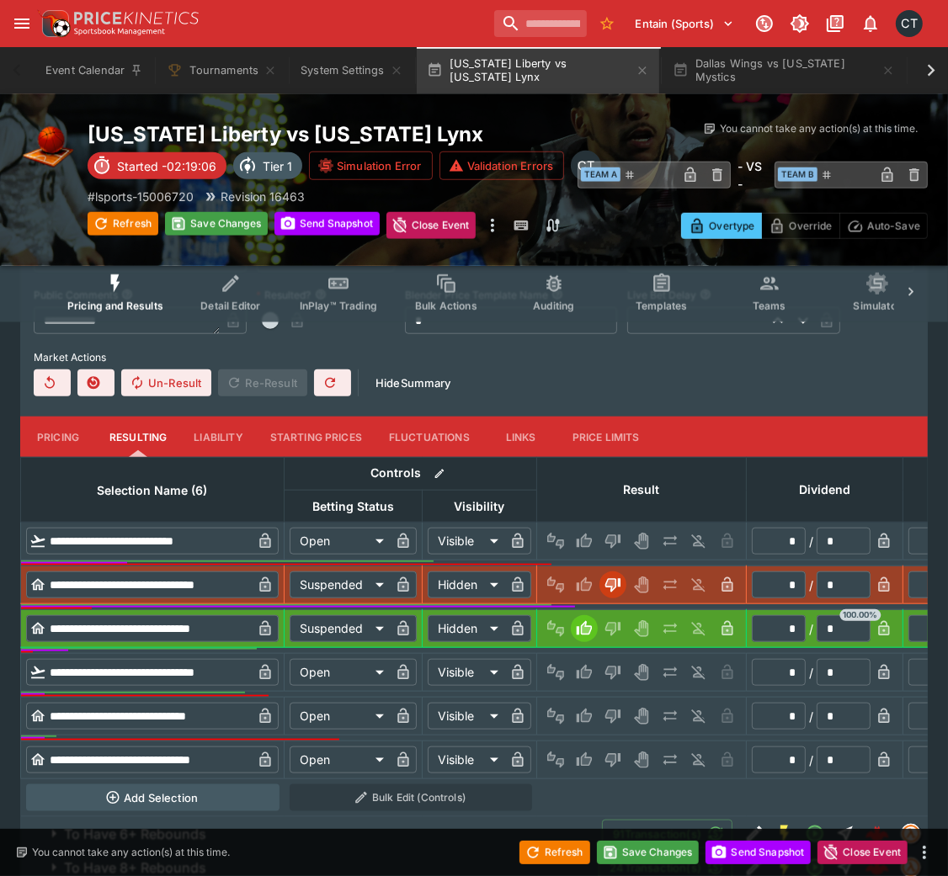
click at [595, 584] on div at bounding box center [641, 716] width 199 height 27
click at [587, 584] on icon "Win" at bounding box center [586, 716] width 8 height 10
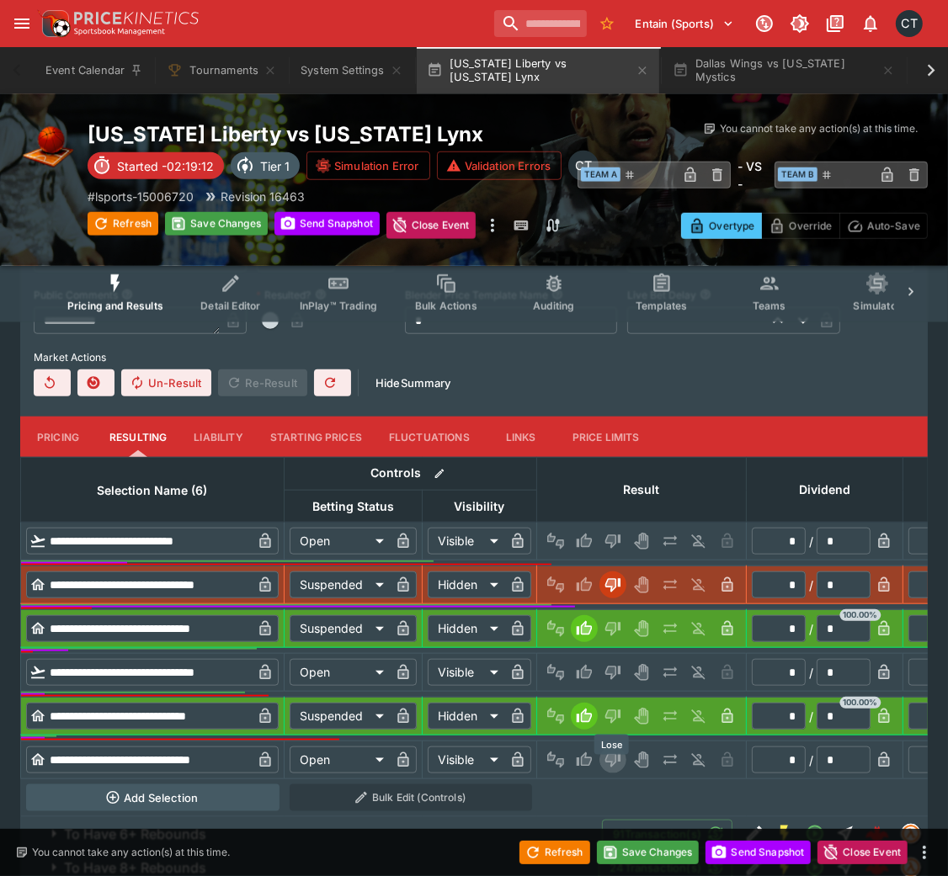
click at [620, 584] on button "Lose" at bounding box center [612, 760] width 27 height 27
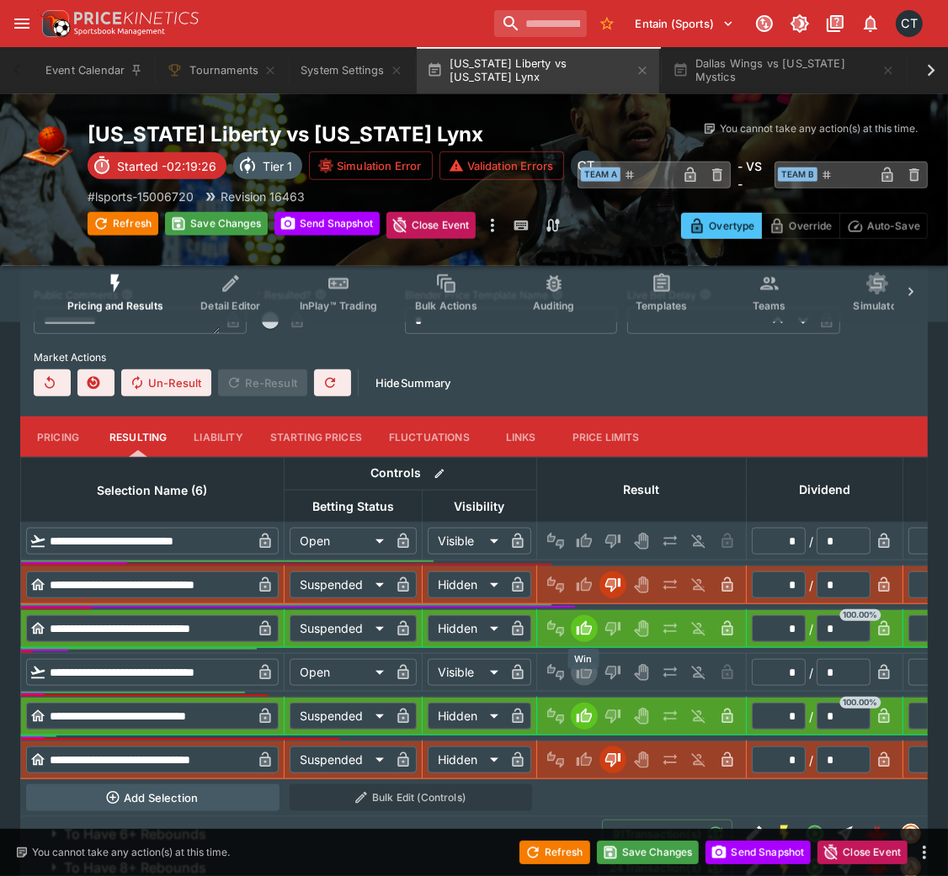
click at [582, 584] on icon "Win" at bounding box center [586, 672] width 8 height 10
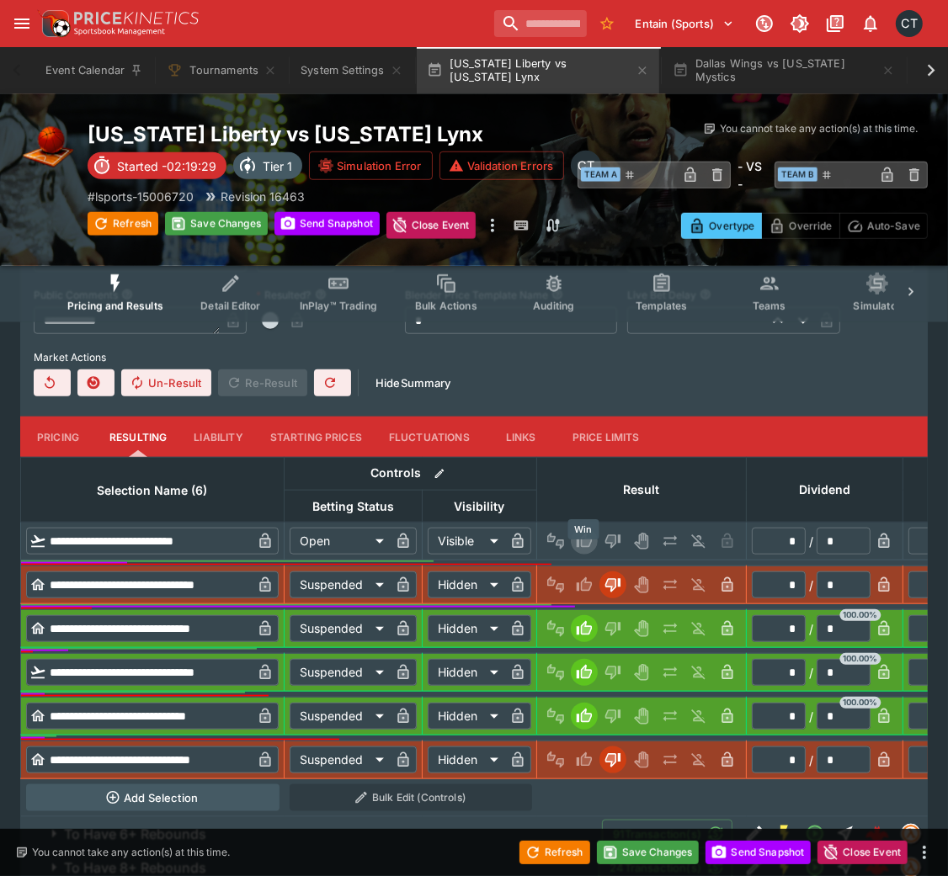
click at [587, 548] on icon "Win" at bounding box center [584, 541] width 15 height 14
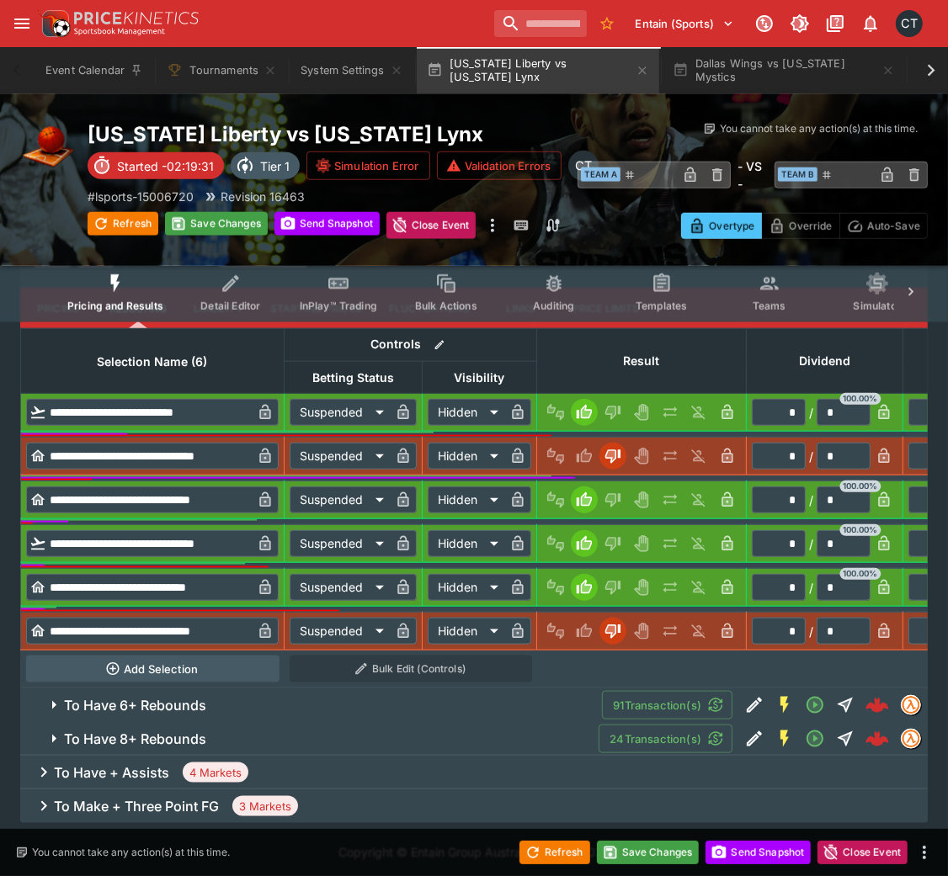
scroll to position [1206, 0]
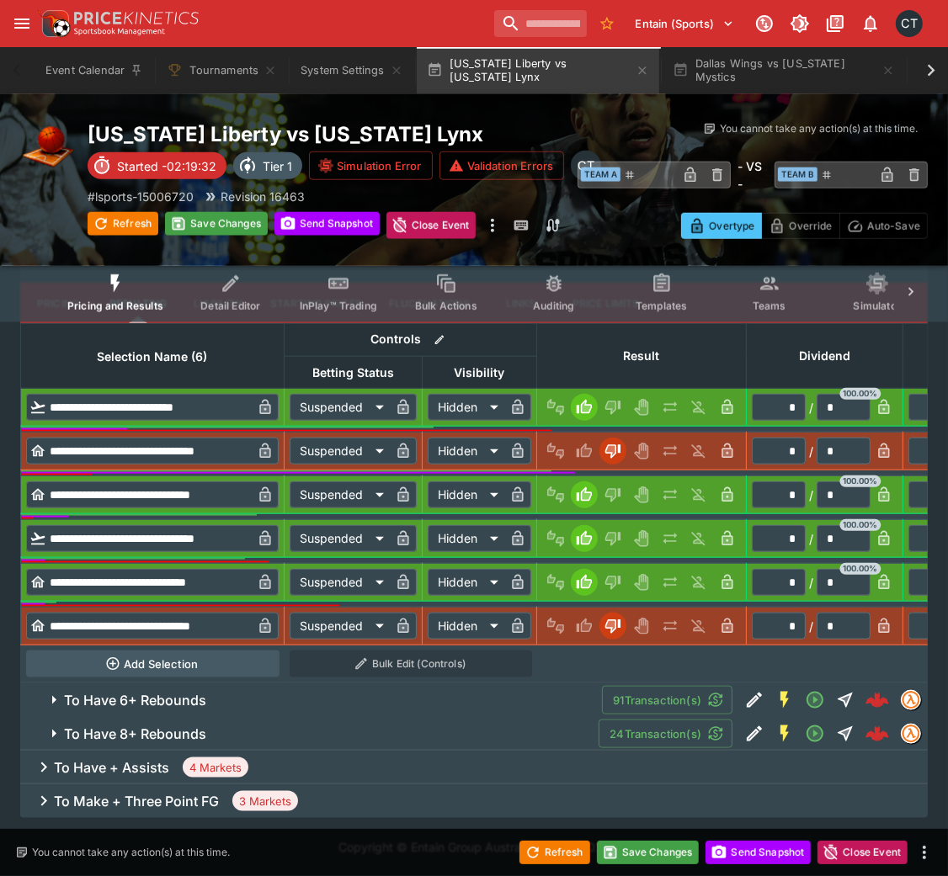
click at [349, 584] on button "To Have 6+ Rebounds" at bounding box center [311, 700] width 582 height 34
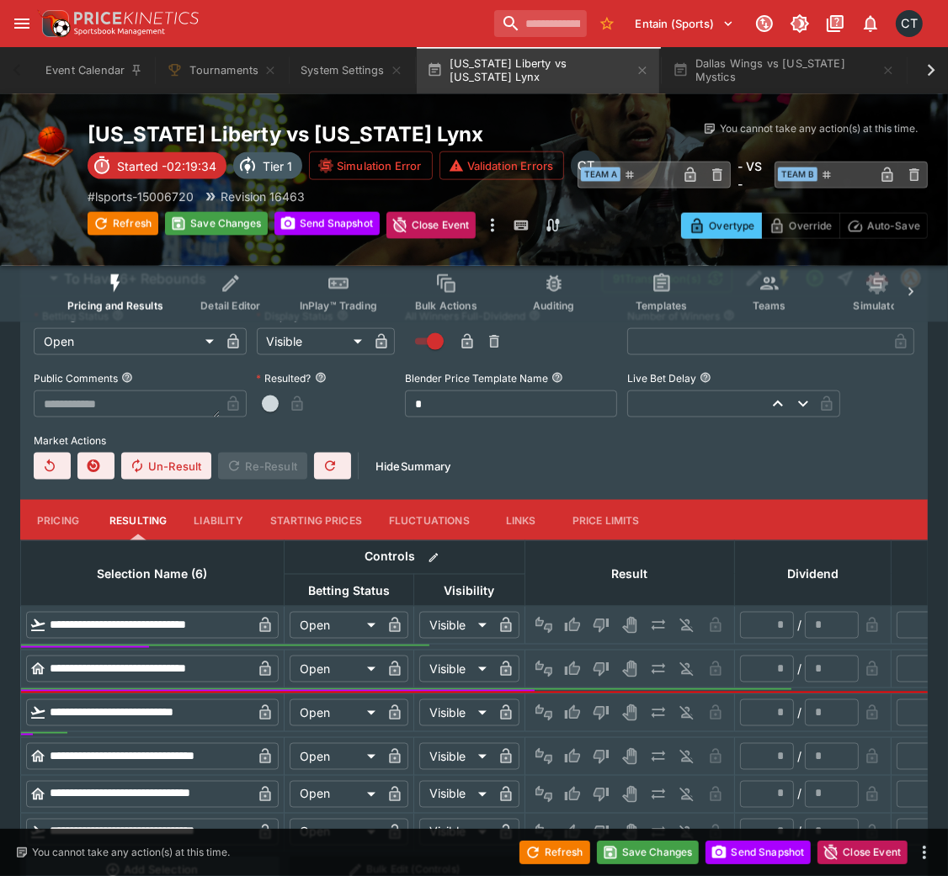
scroll to position [1686, 0]
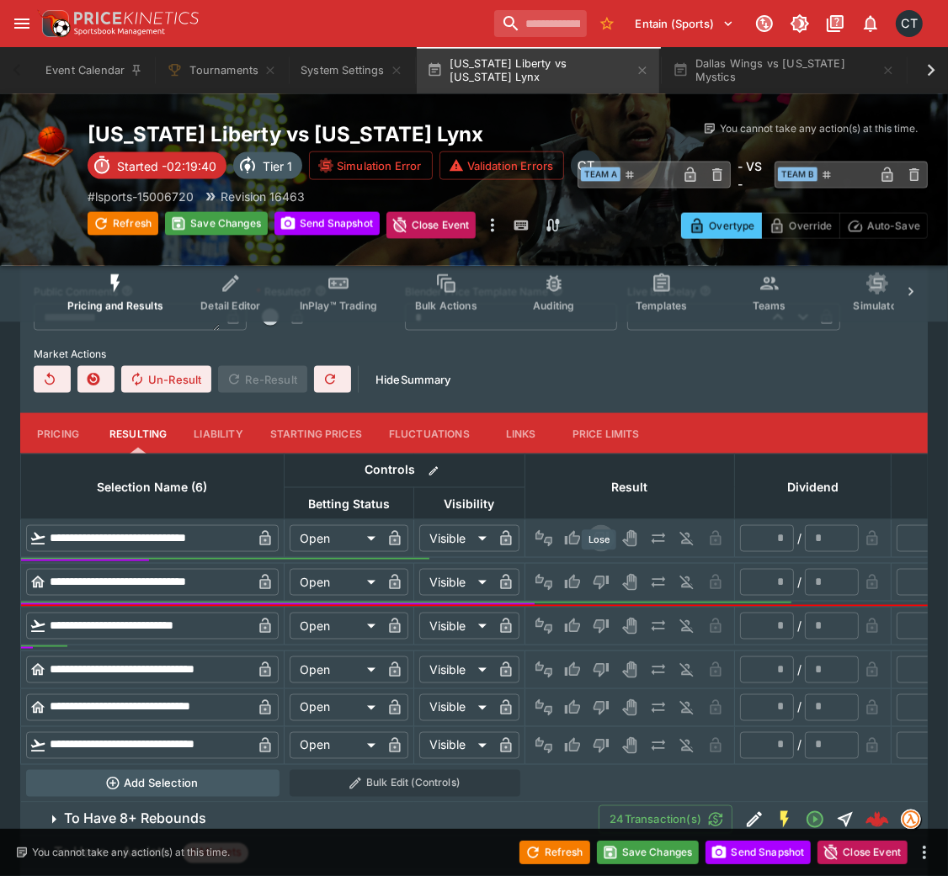
click at [603, 546] on icon "Lose" at bounding box center [600, 539] width 15 height 14
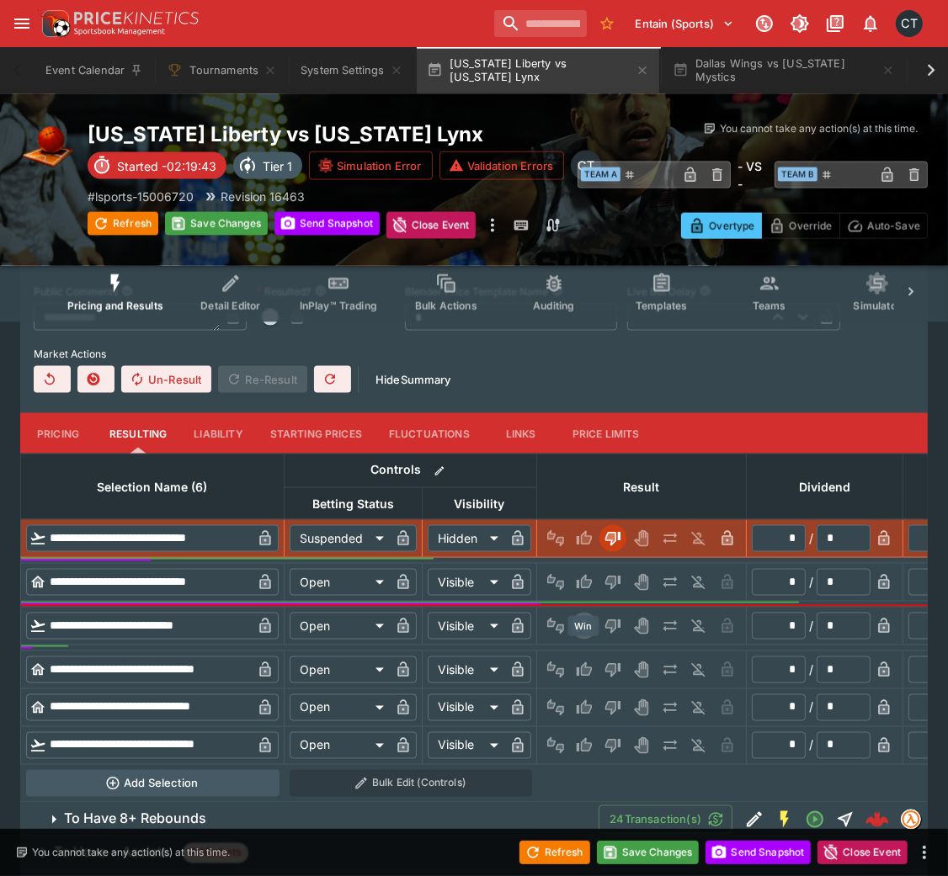
click at [584, 584] on icon "Win" at bounding box center [584, 626] width 15 height 14
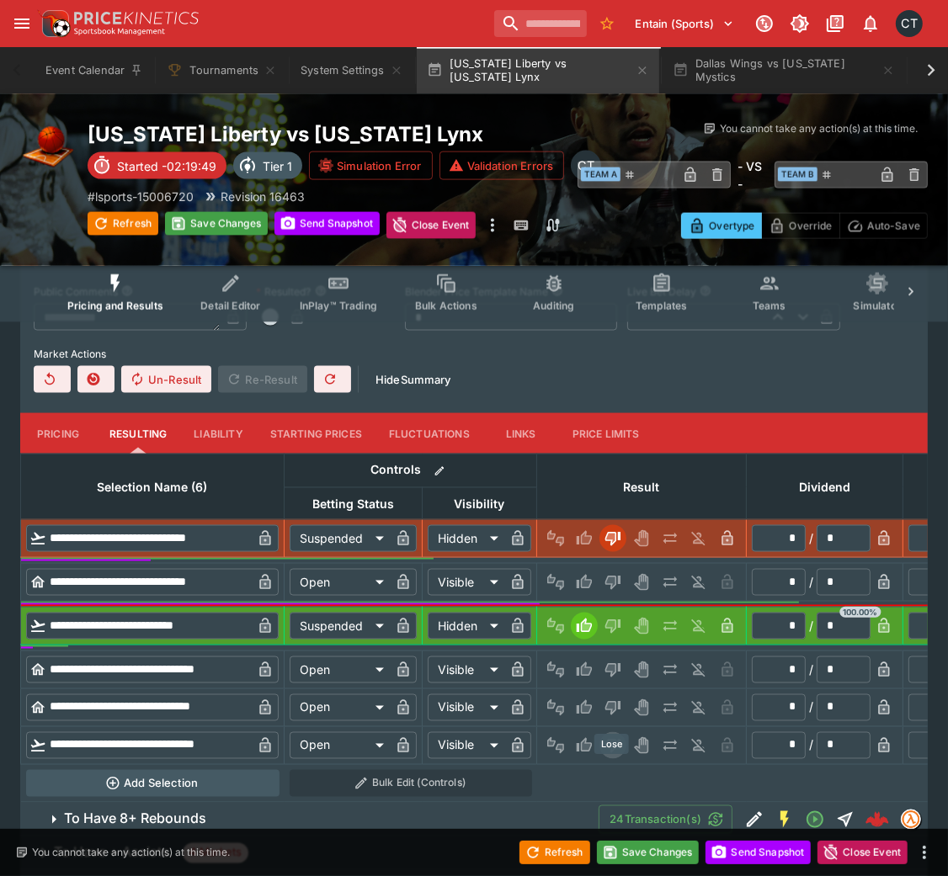
click at [614, 584] on icon "Lose" at bounding box center [612, 746] width 15 height 14
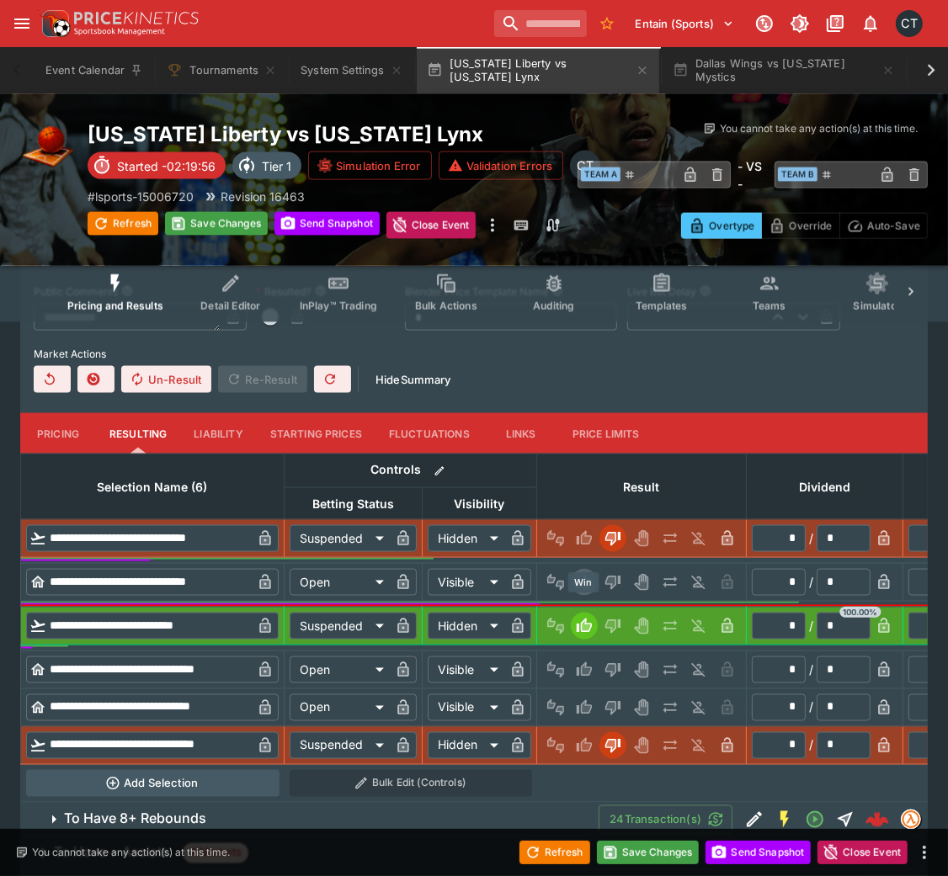
click at [589, 584] on icon "Win" at bounding box center [584, 582] width 15 height 14
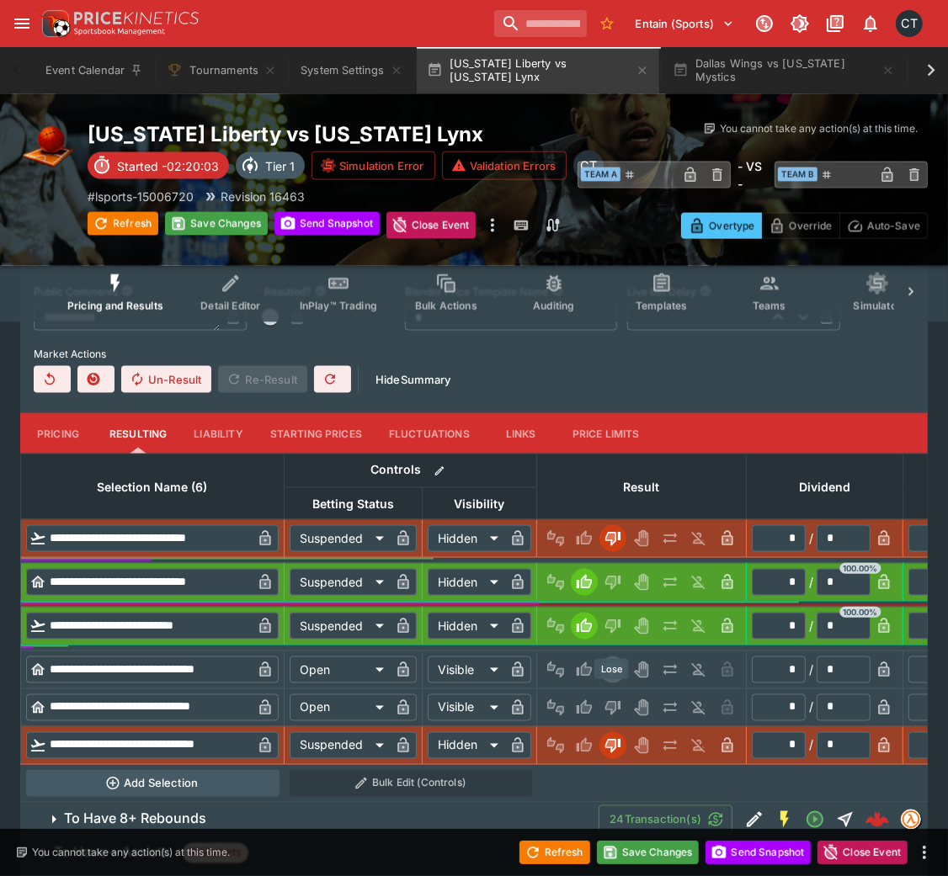
click at [608, 584] on icon "Lose" at bounding box center [611, 670] width 8 height 10
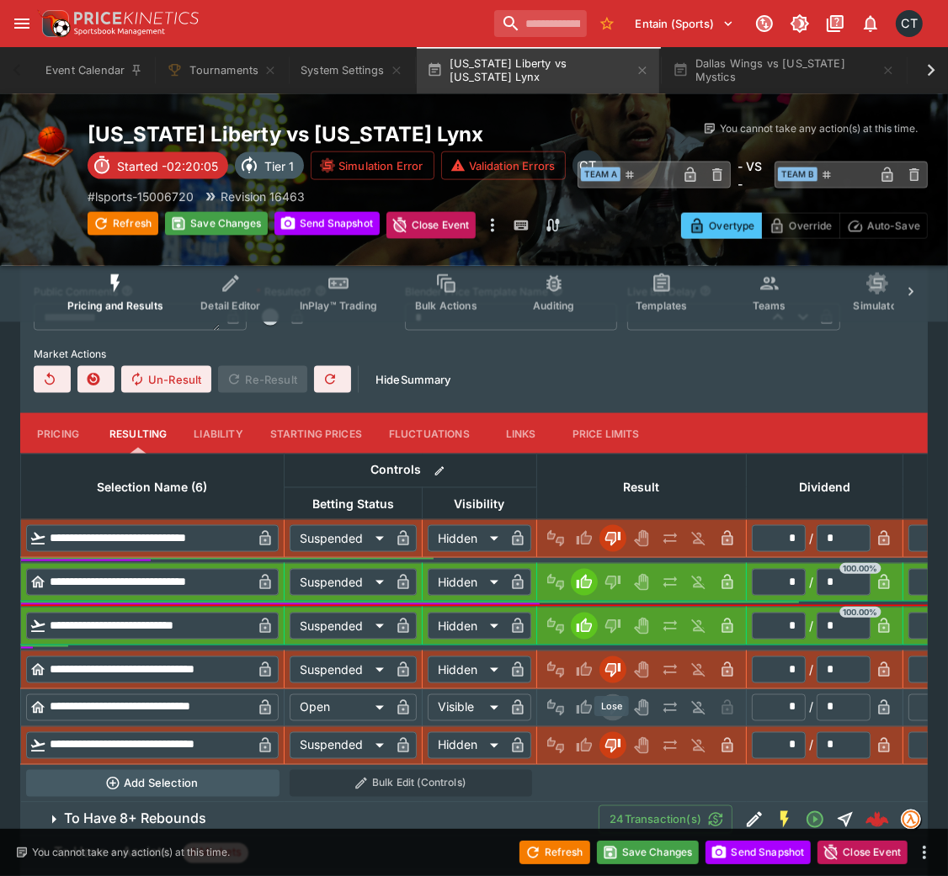
click at [619, 584] on icon "Lose" at bounding box center [612, 707] width 17 height 17
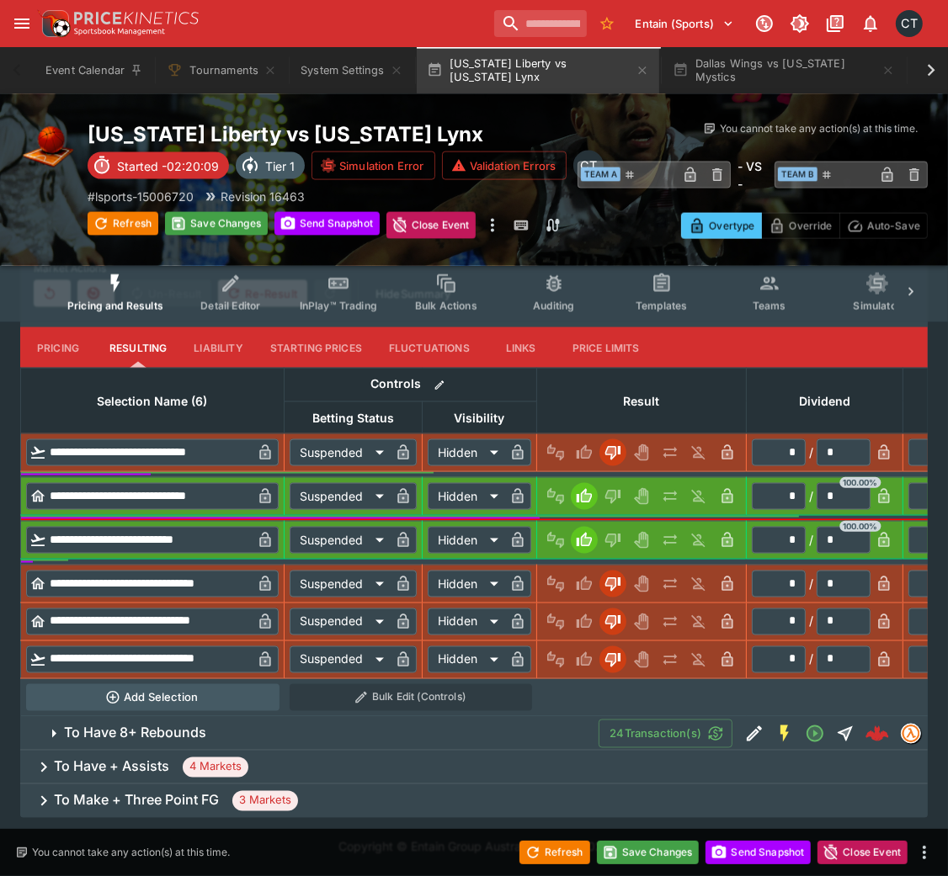
scroll to position [1814, 0]
click at [545, 584] on span "To Have 8+ Rebounds" at bounding box center [324, 734] width 521 height 18
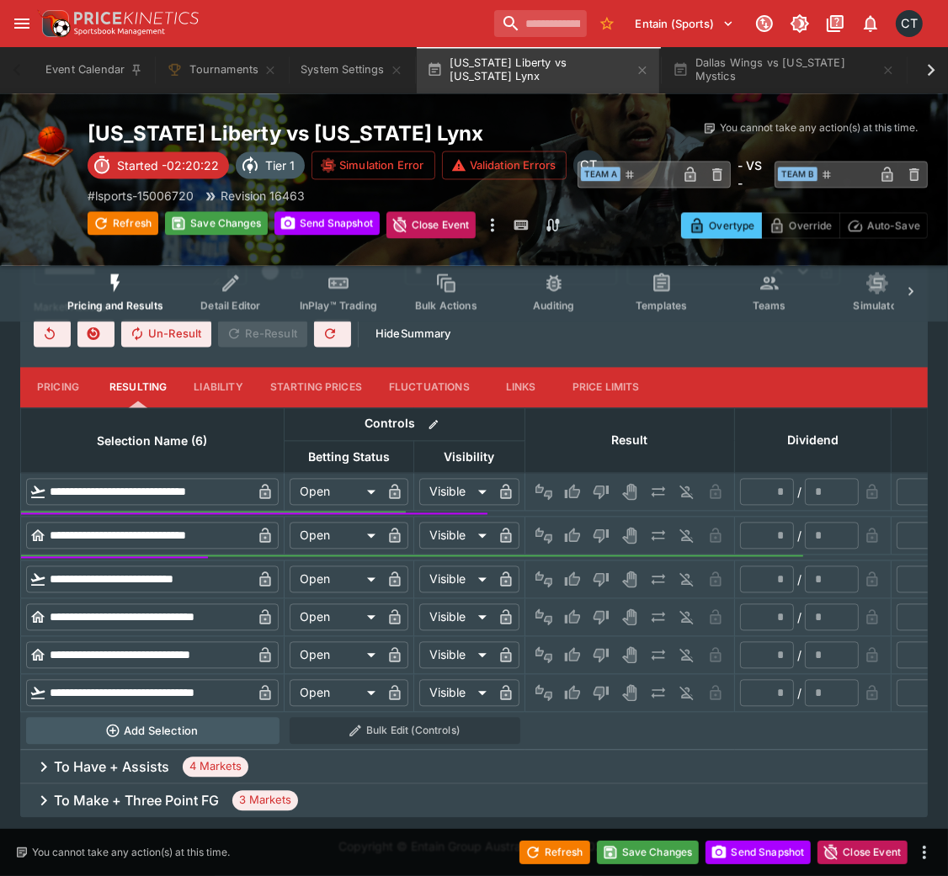
scroll to position [2397, 0]
click at [569, 576] on icon "Win" at bounding box center [572, 579] width 15 height 14
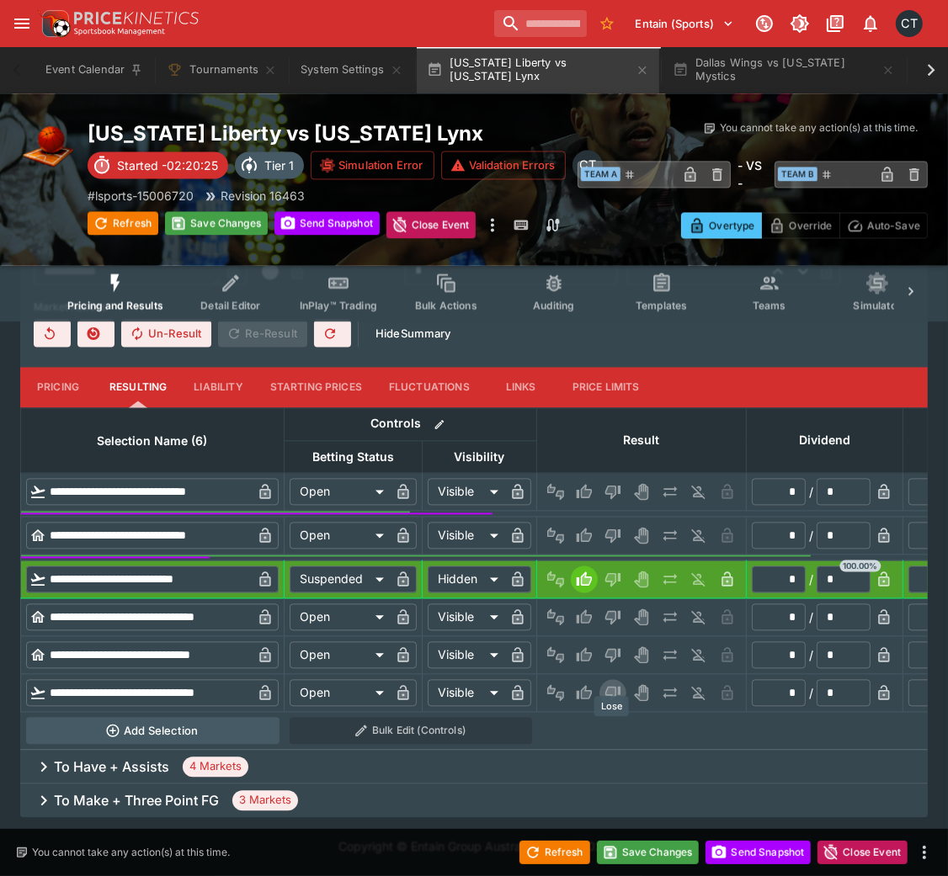
click at [612, 584] on icon "Lose" at bounding box center [612, 693] width 17 height 17
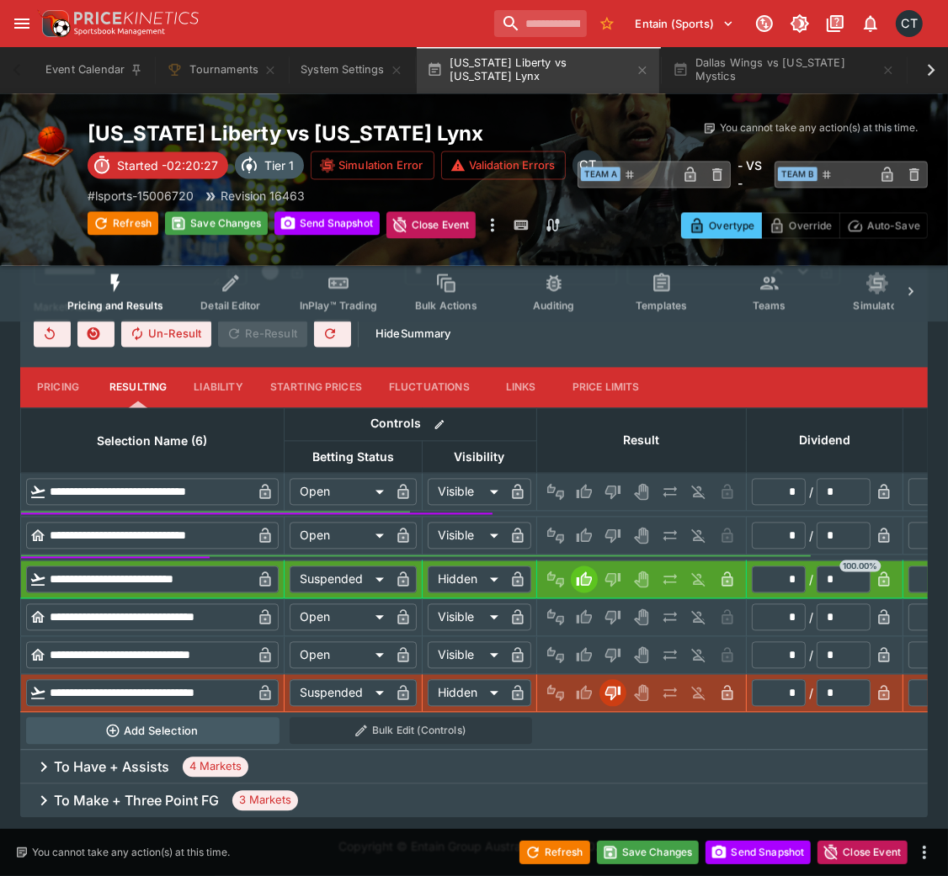
click at [621, 584] on div at bounding box center [641, 655] width 199 height 27
click at [619, 584] on button "Lose" at bounding box center [612, 617] width 27 height 27
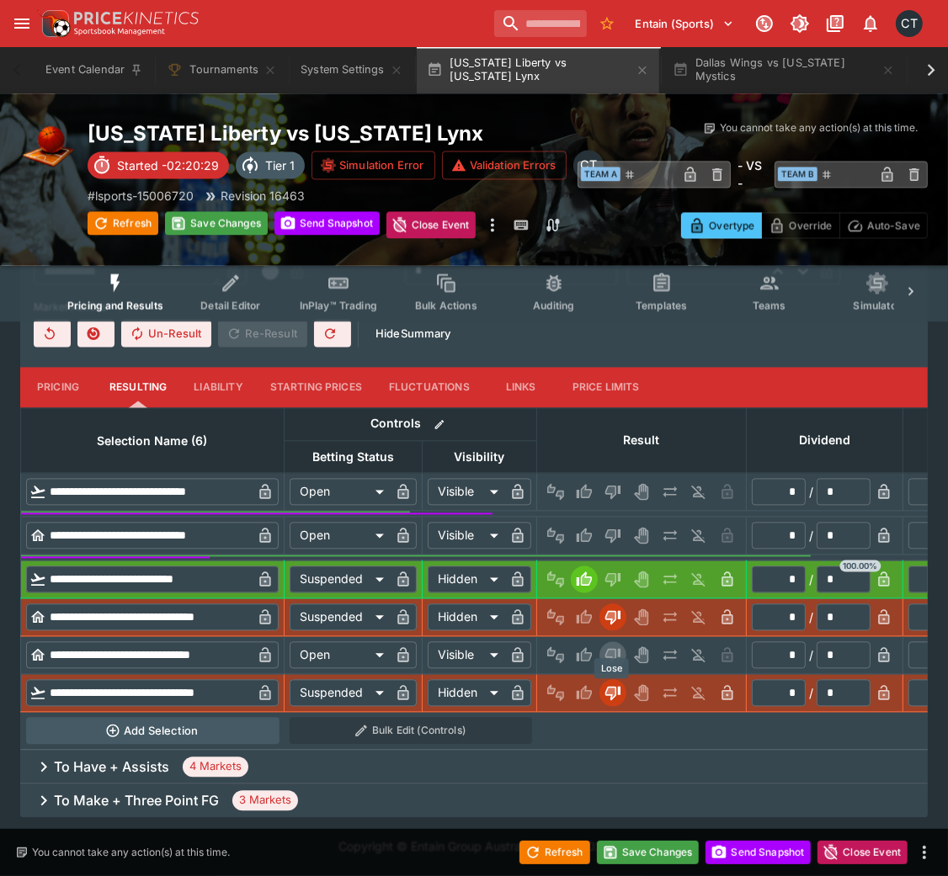
click at [605, 584] on icon "Lose" at bounding box center [612, 655] width 17 height 17
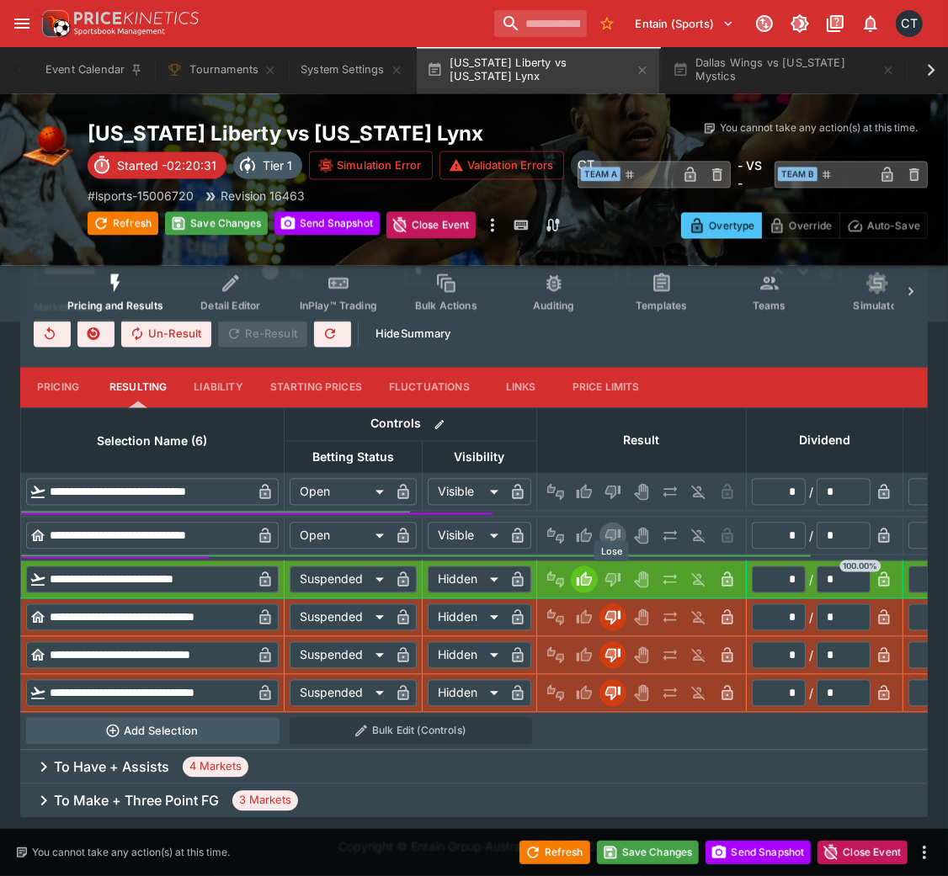
click at [602, 540] on button "Lose" at bounding box center [612, 536] width 27 height 27
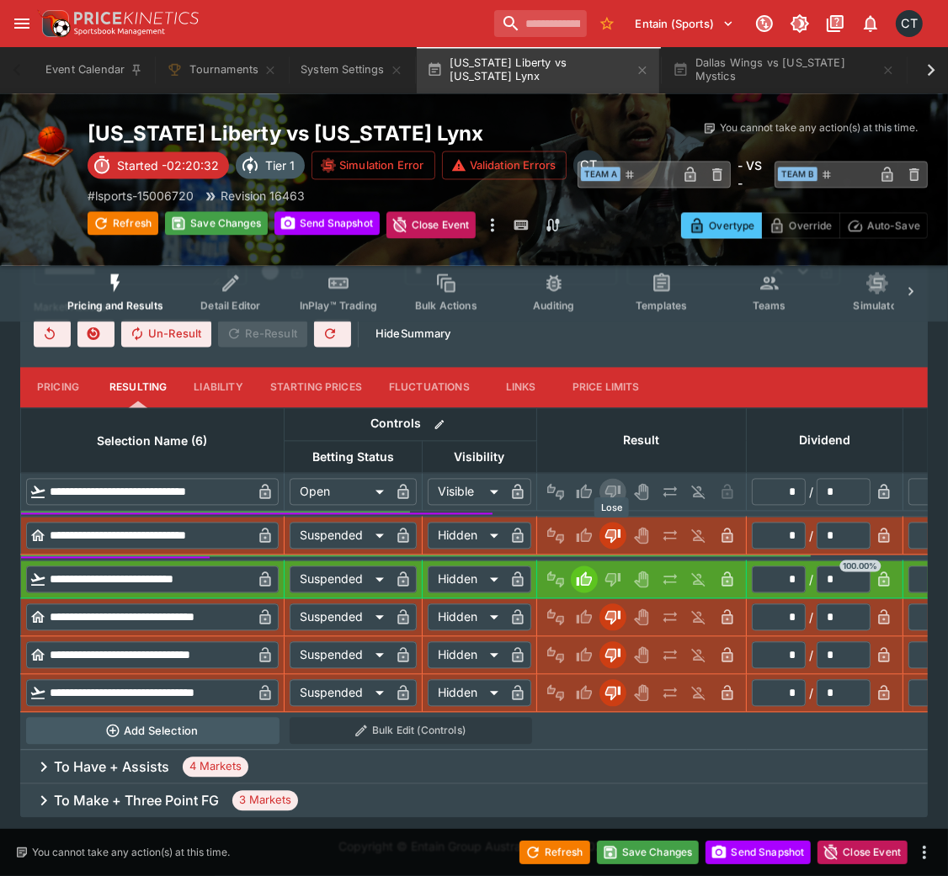
click at [612, 492] on icon "Lose" at bounding box center [611, 492] width 8 height 10
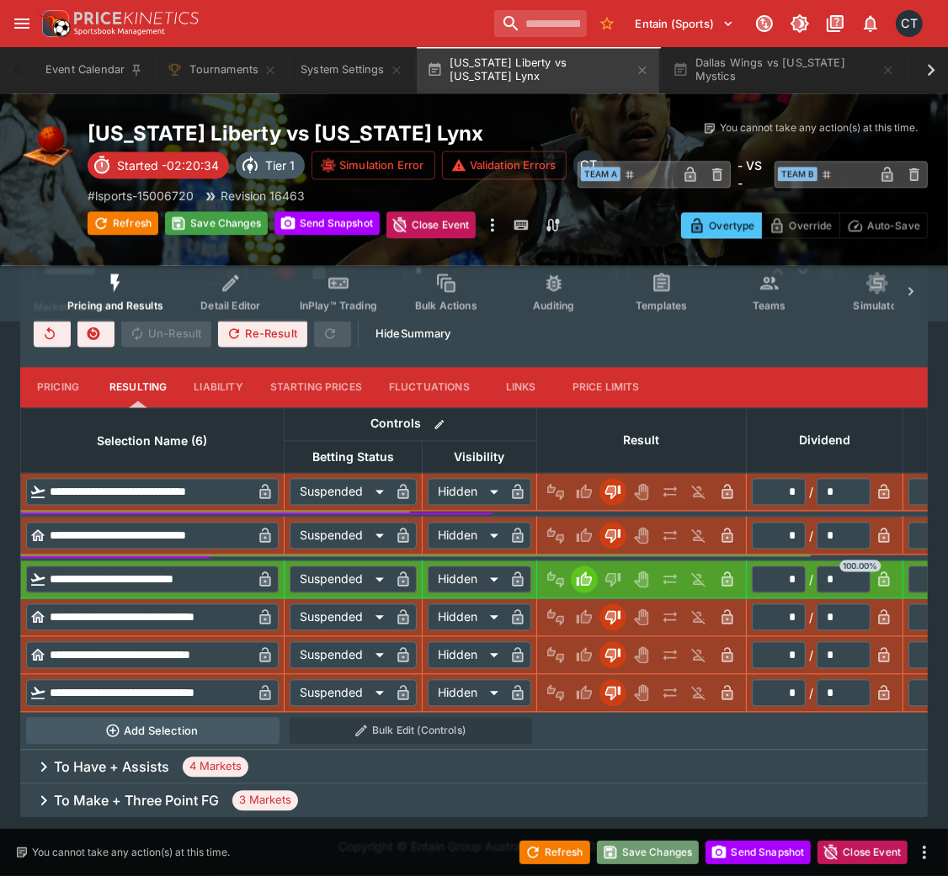
click at [642, 584] on button "Save Changes" at bounding box center [648, 853] width 103 height 24
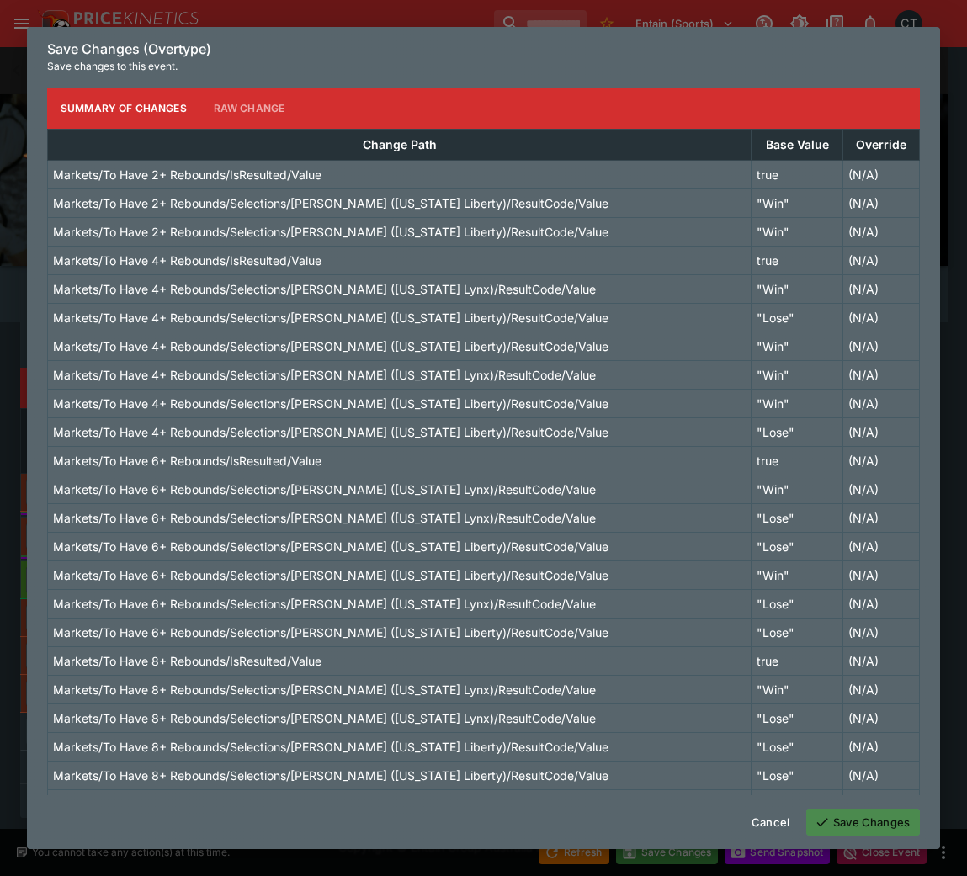
click at [837, 584] on button "Save Changes" at bounding box center [863, 822] width 114 height 27
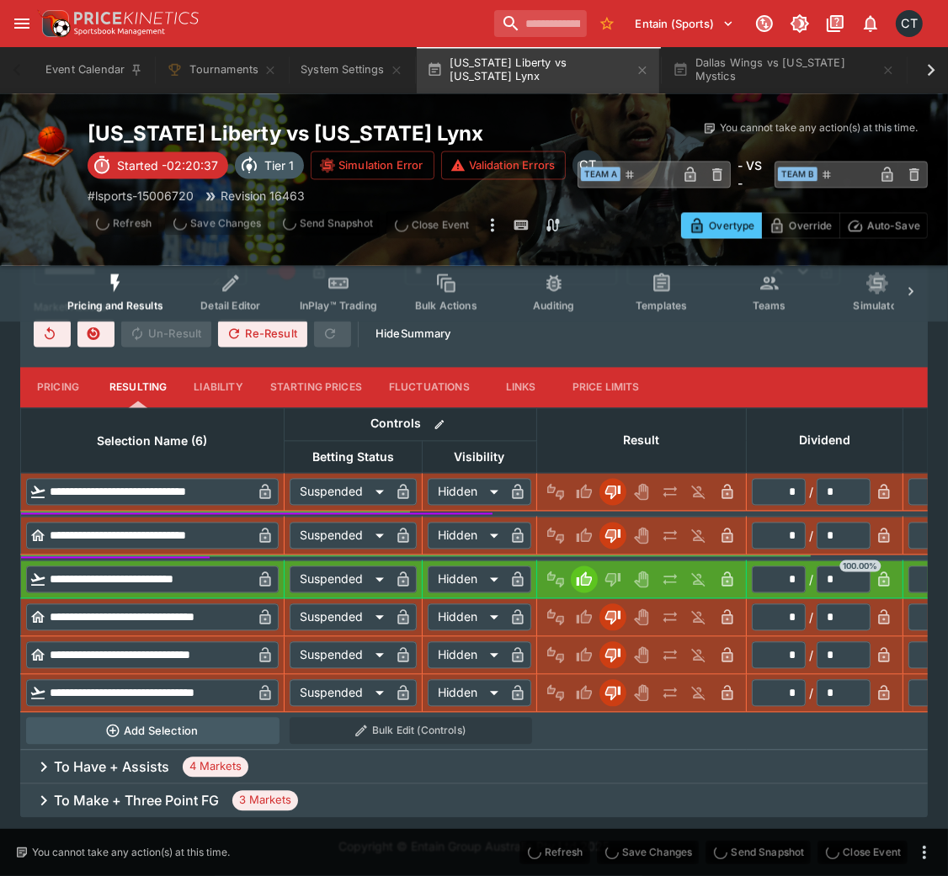
scroll to position [0, 0]
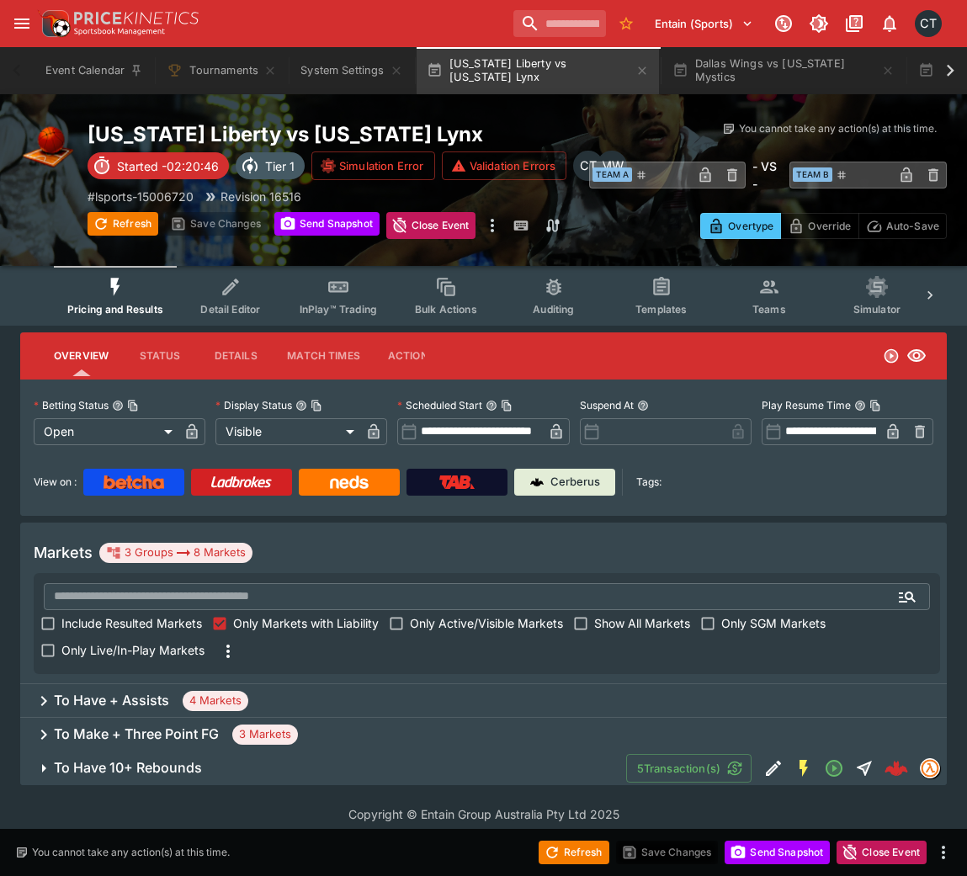
click at [108, 584] on h6 "To Have + Assists" at bounding box center [111, 701] width 115 height 18
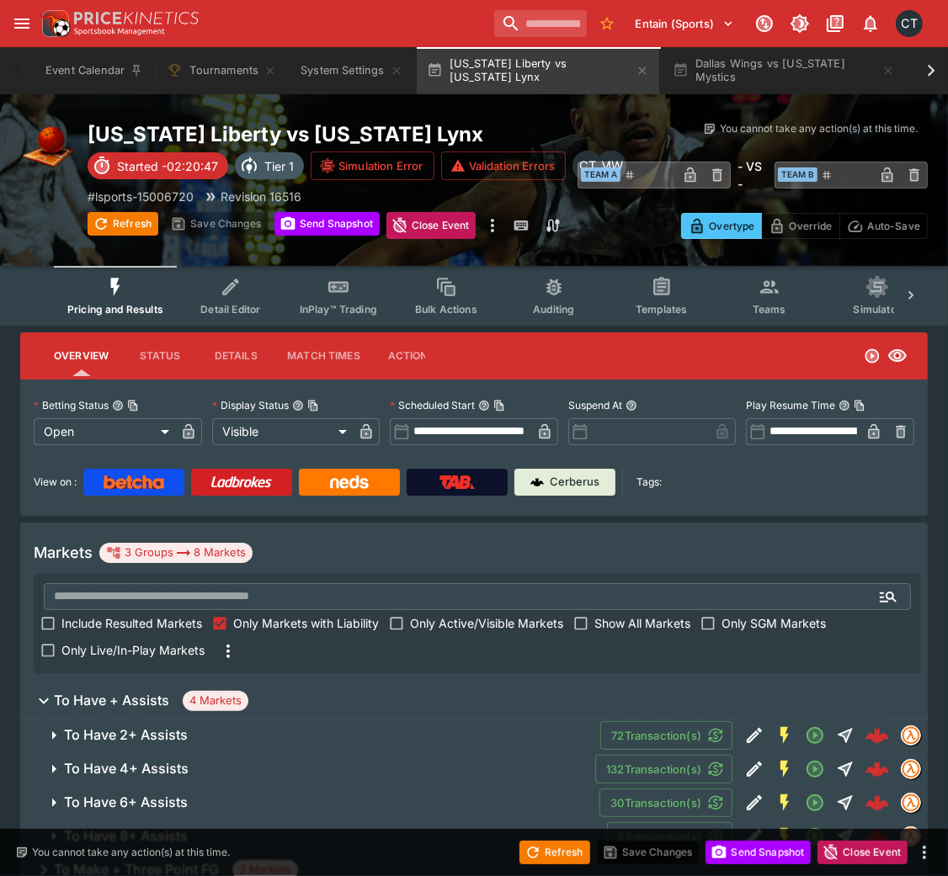
click at [152, 584] on button "To Have 2+ Assists" at bounding box center [310, 736] width 580 height 34
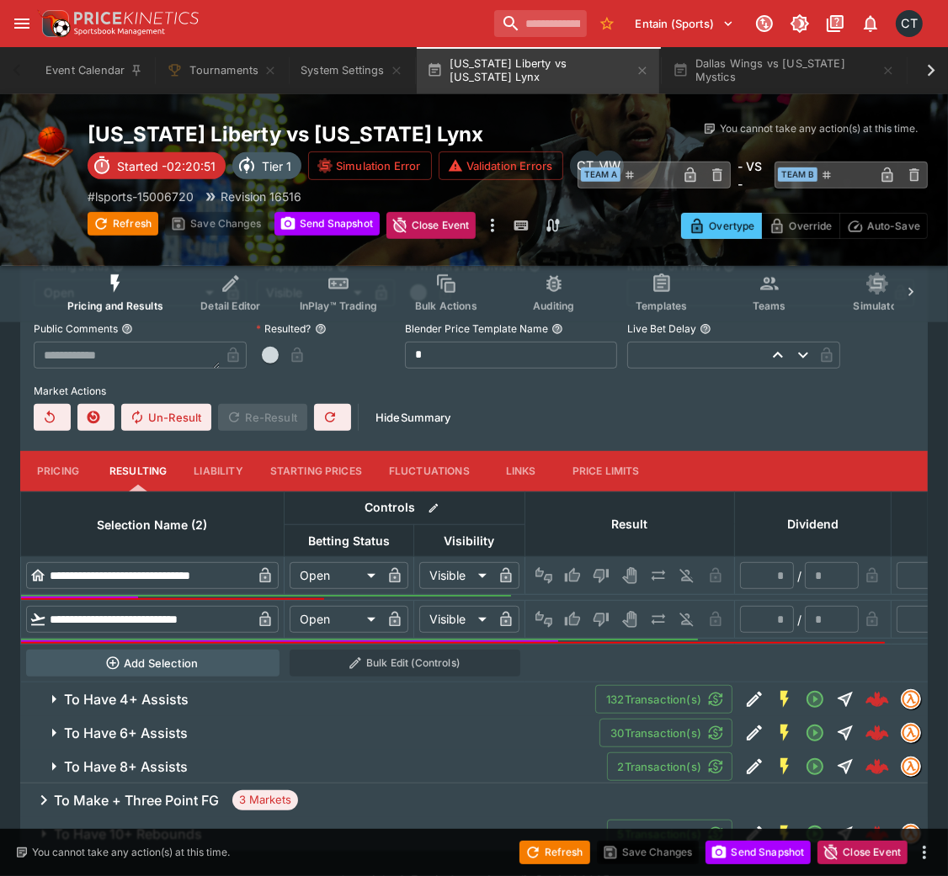
scroll to position [520, 0]
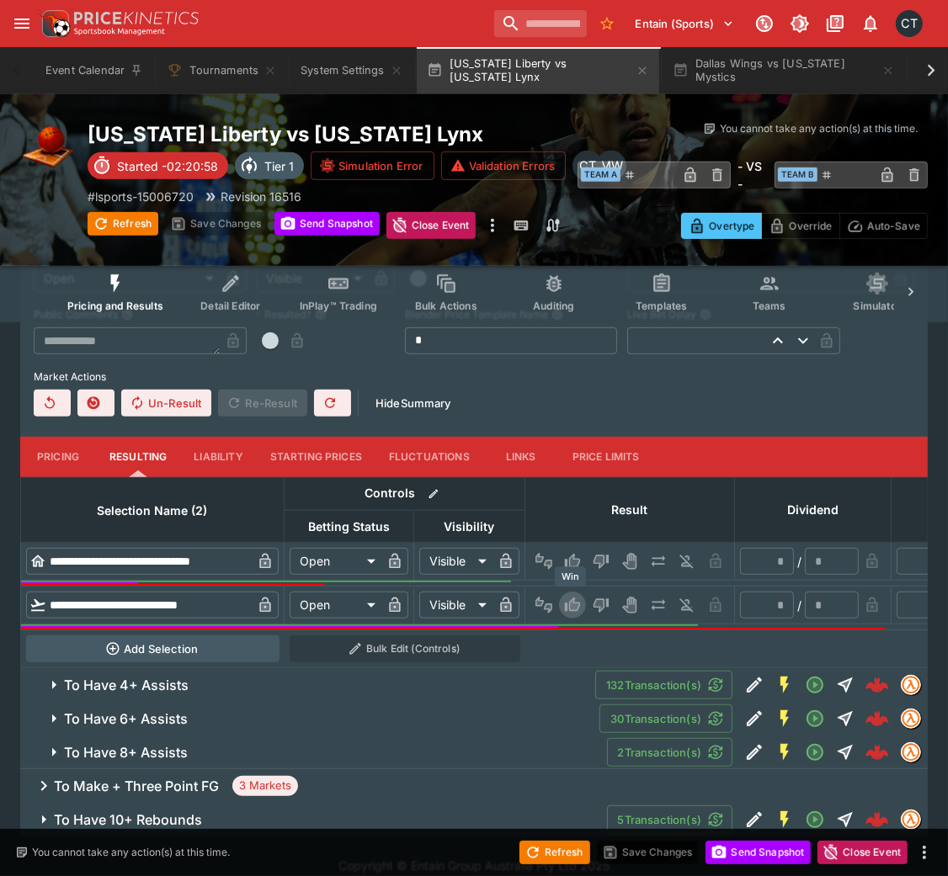
click at [577, 584] on icon "Win" at bounding box center [572, 605] width 15 height 14
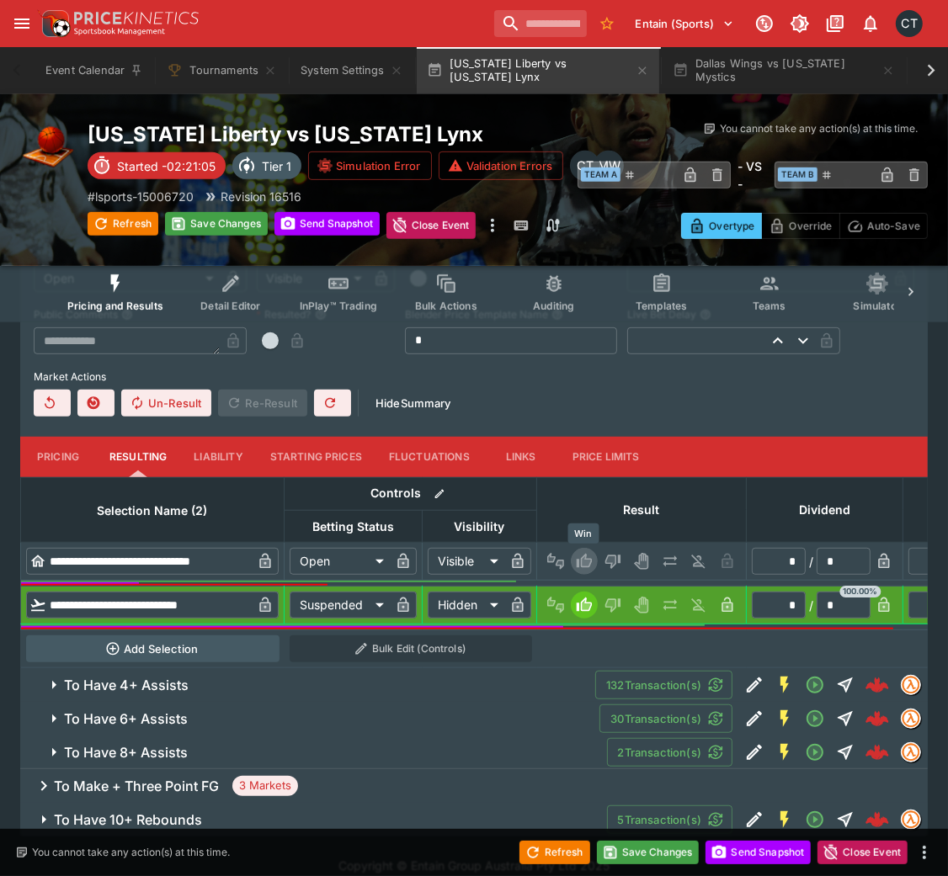
click at [571, 555] on button "Win" at bounding box center [584, 561] width 27 height 27
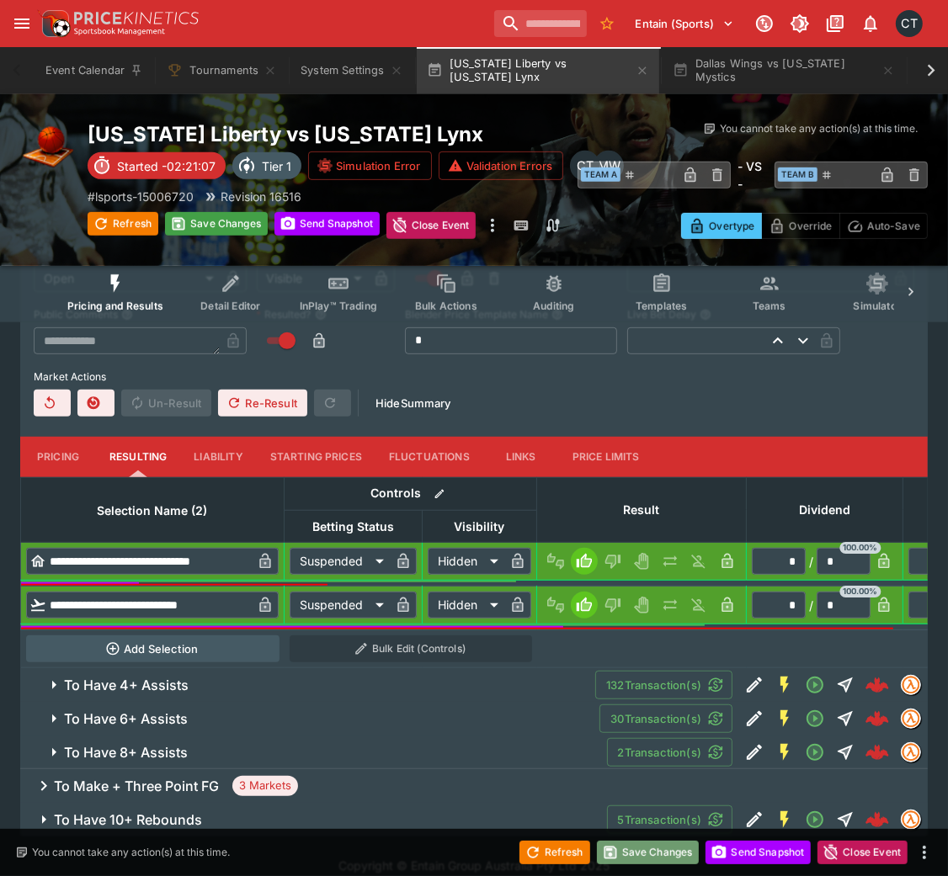
click at [641, 584] on button "Save Changes" at bounding box center [648, 853] width 103 height 24
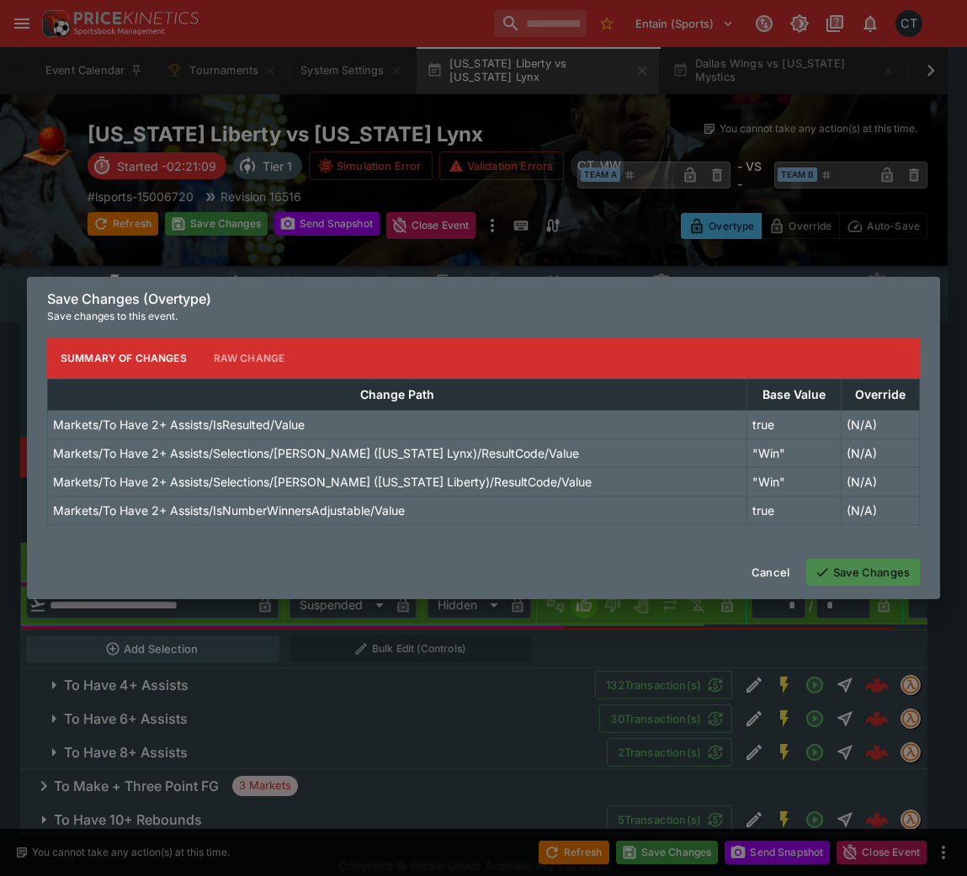
click at [837, 571] on button "Save Changes" at bounding box center [863, 572] width 114 height 27
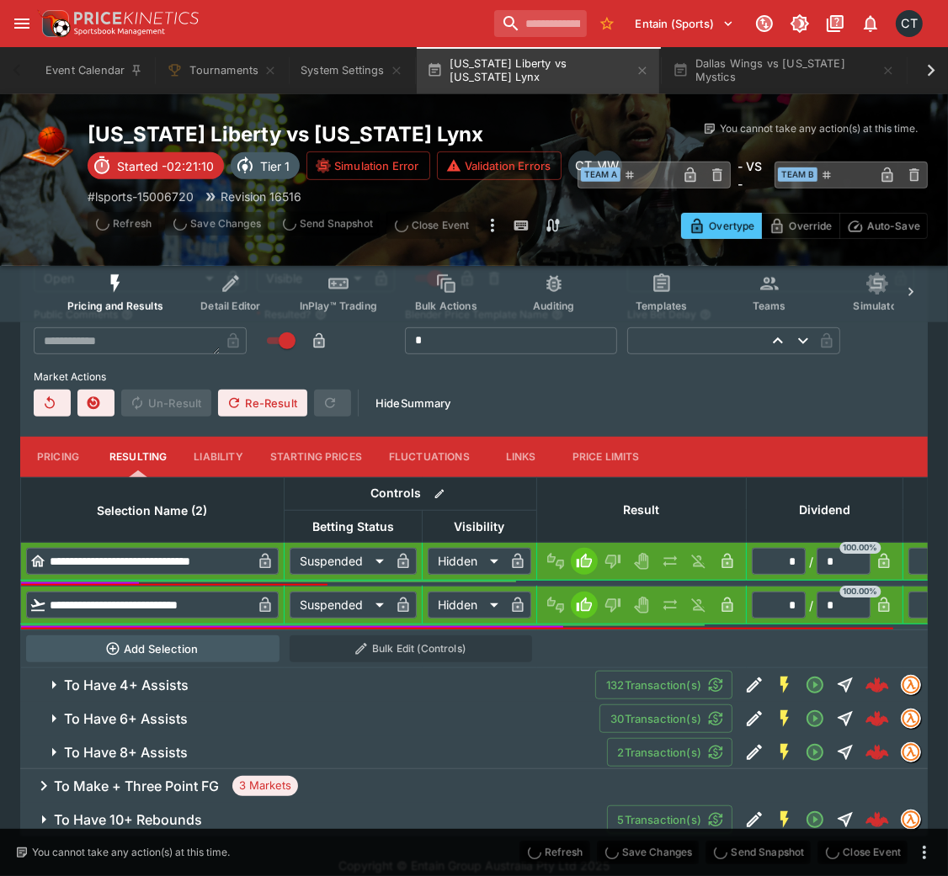
scroll to position [67, 0]
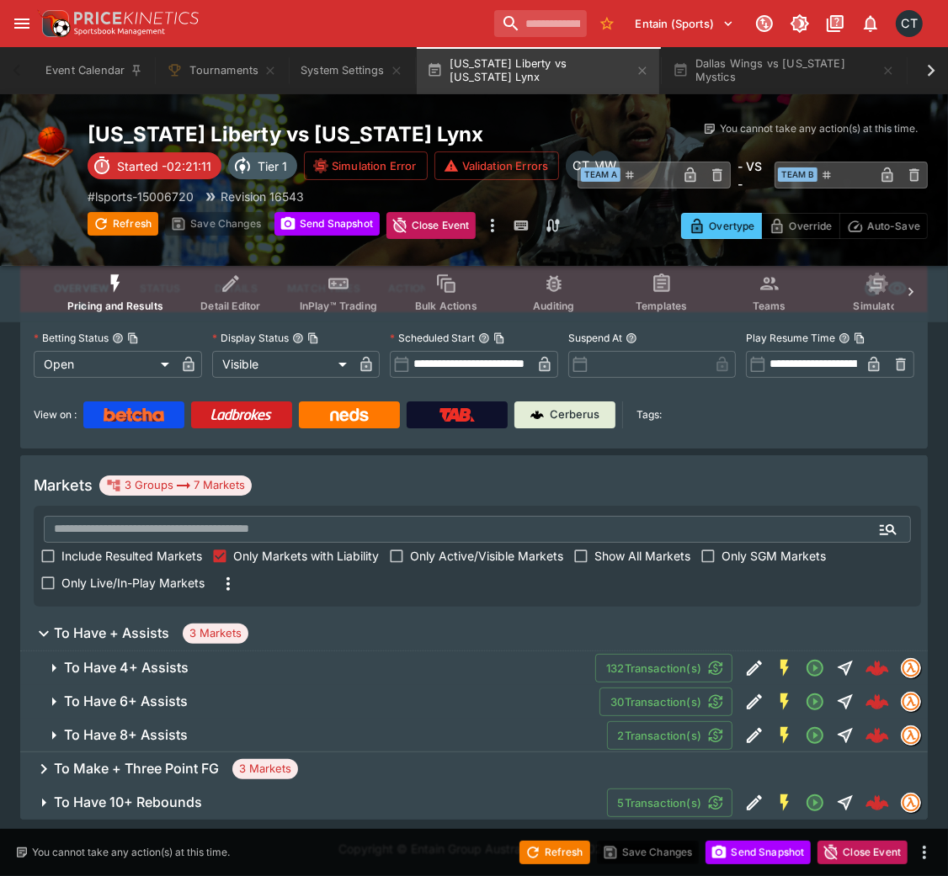
click at [104, 584] on button "To Have 4+ Assists" at bounding box center [307, 668] width 575 height 34
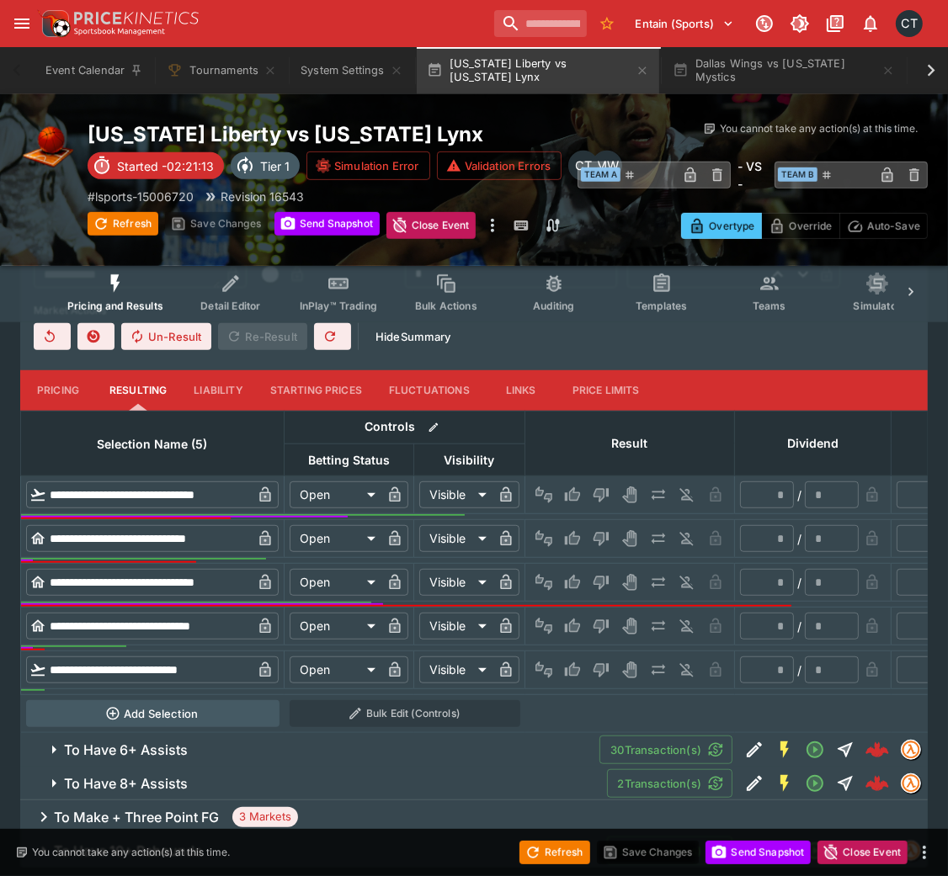
scroll to position [599, 0]
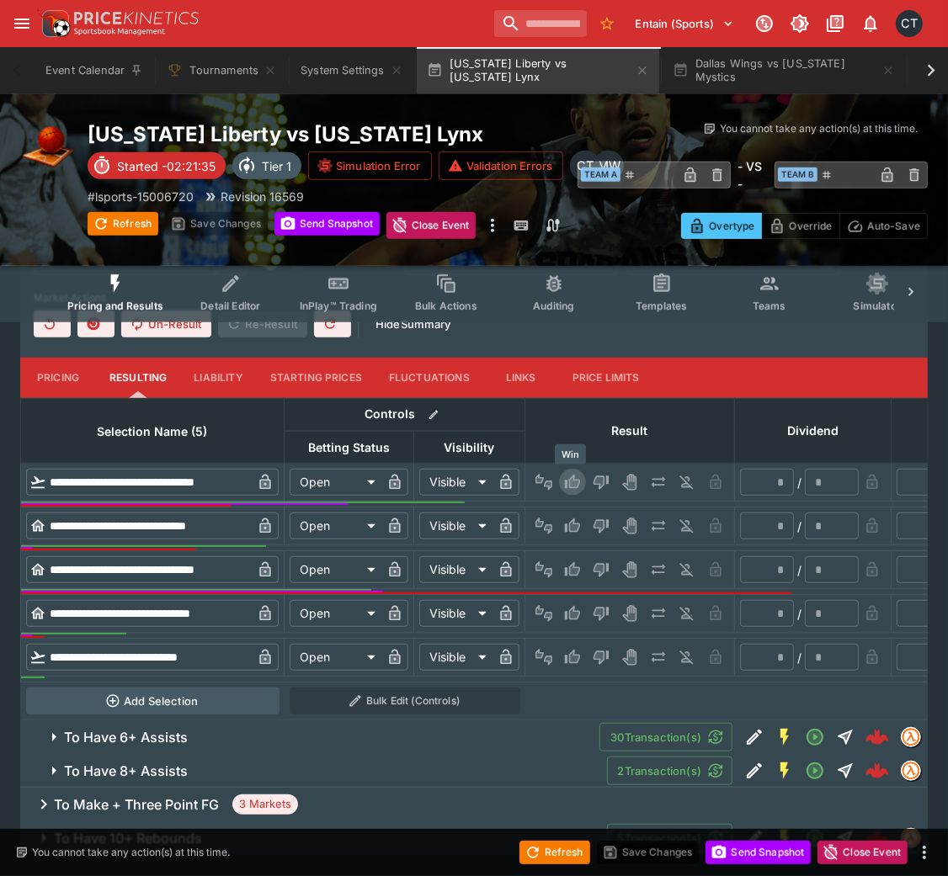
click at [572, 476] on icon "Win" at bounding box center [572, 482] width 17 height 17
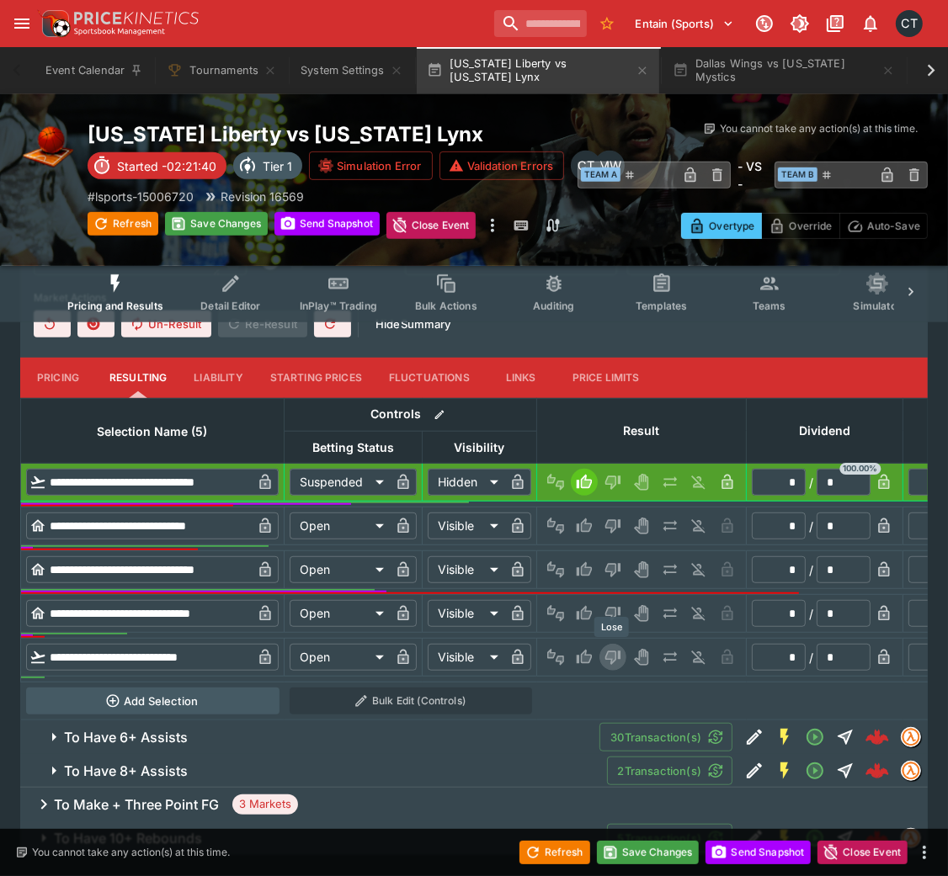
click at [614, 584] on icon "Lose" at bounding box center [612, 658] width 15 height 14
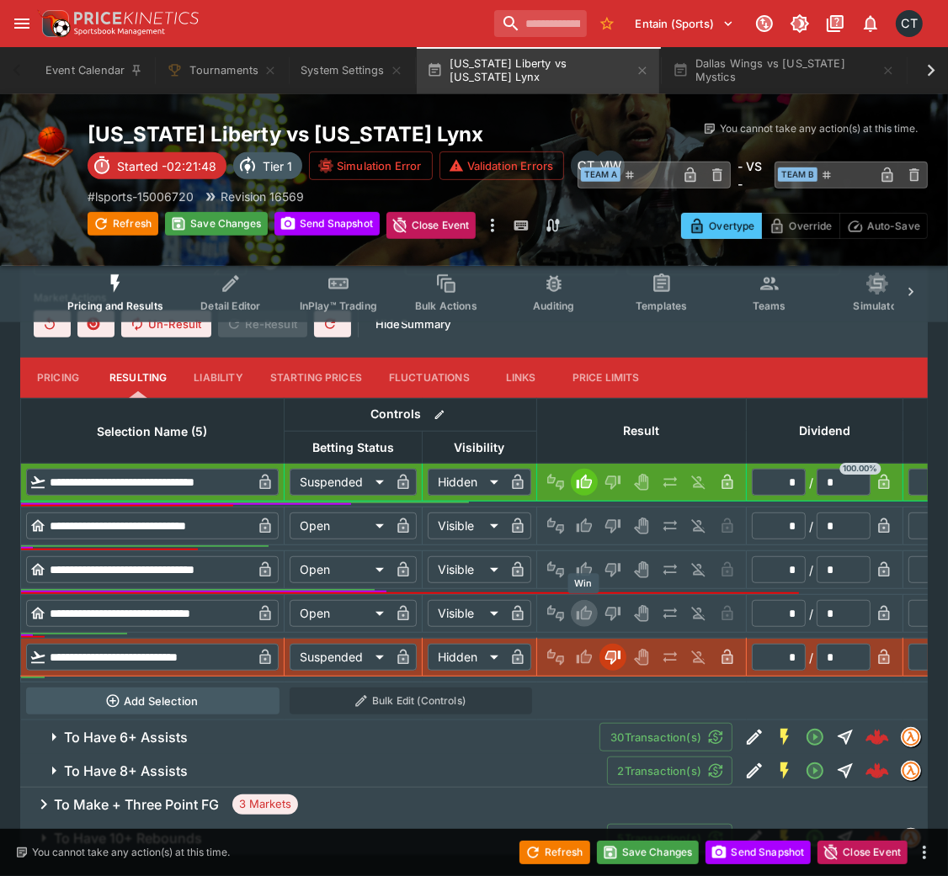
click at [592, 584] on button "Win" at bounding box center [584, 613] width 27 height 27
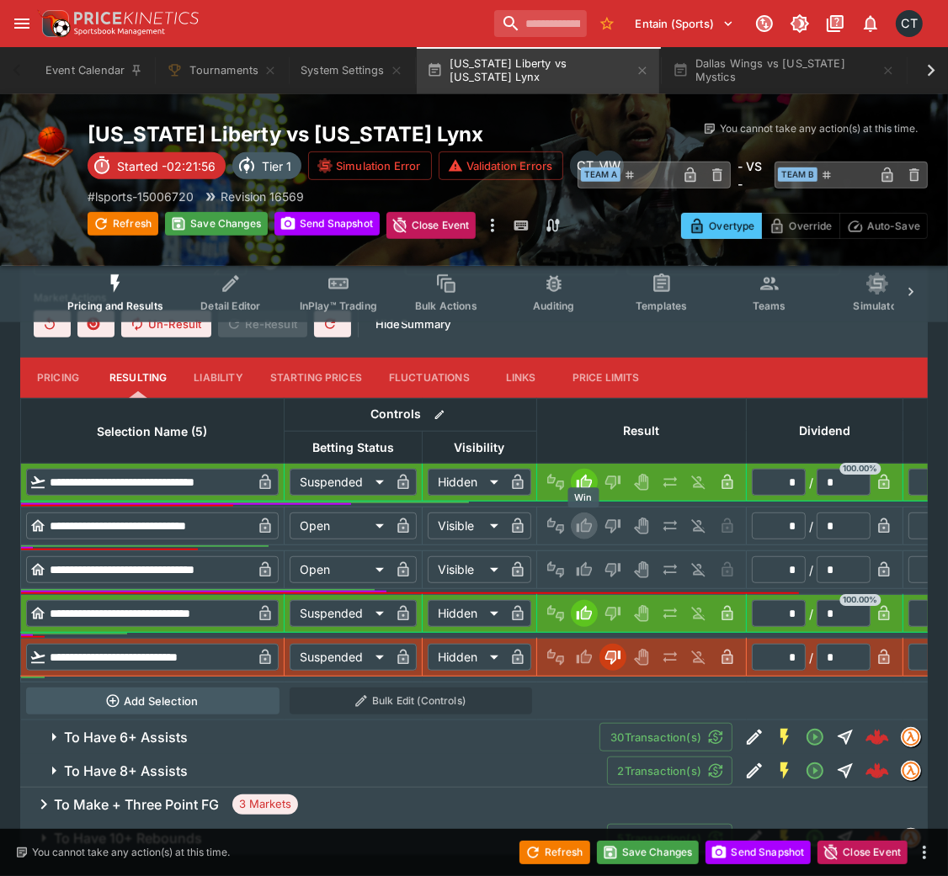
click at [576, 519] on icon "Win" at bounding box center [584, 526] width 17 height 17
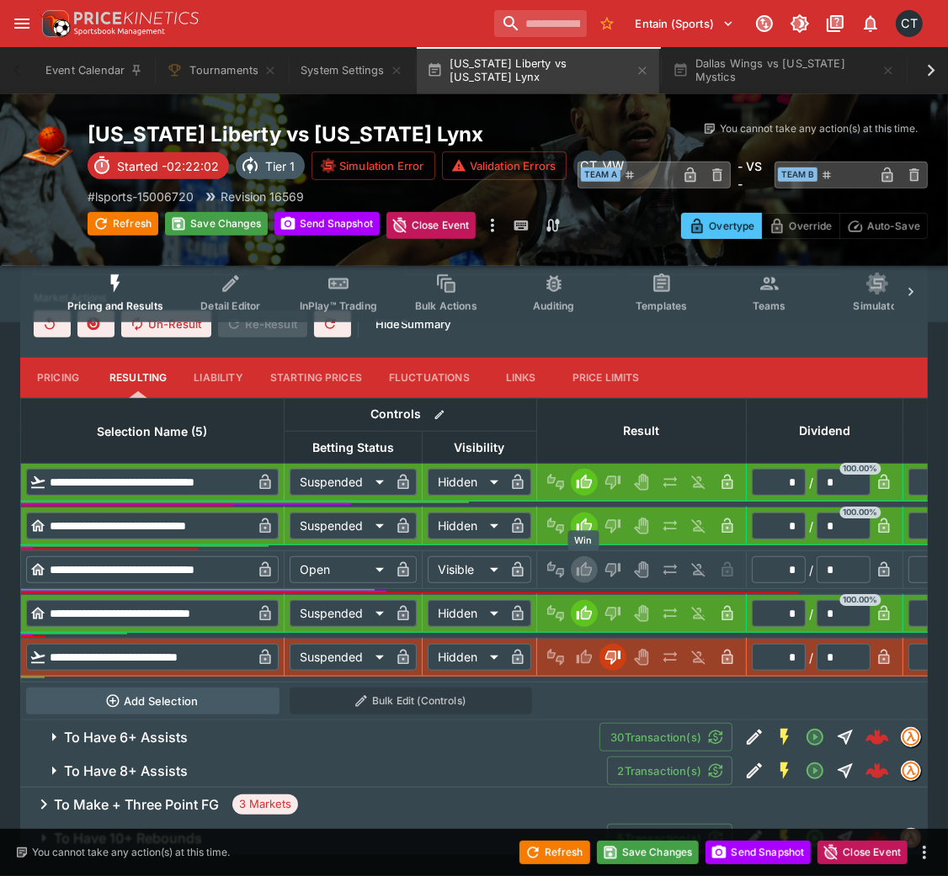
click at [586, 569] on icon "Win" at bounding box center [586, 570] width 8 height 10
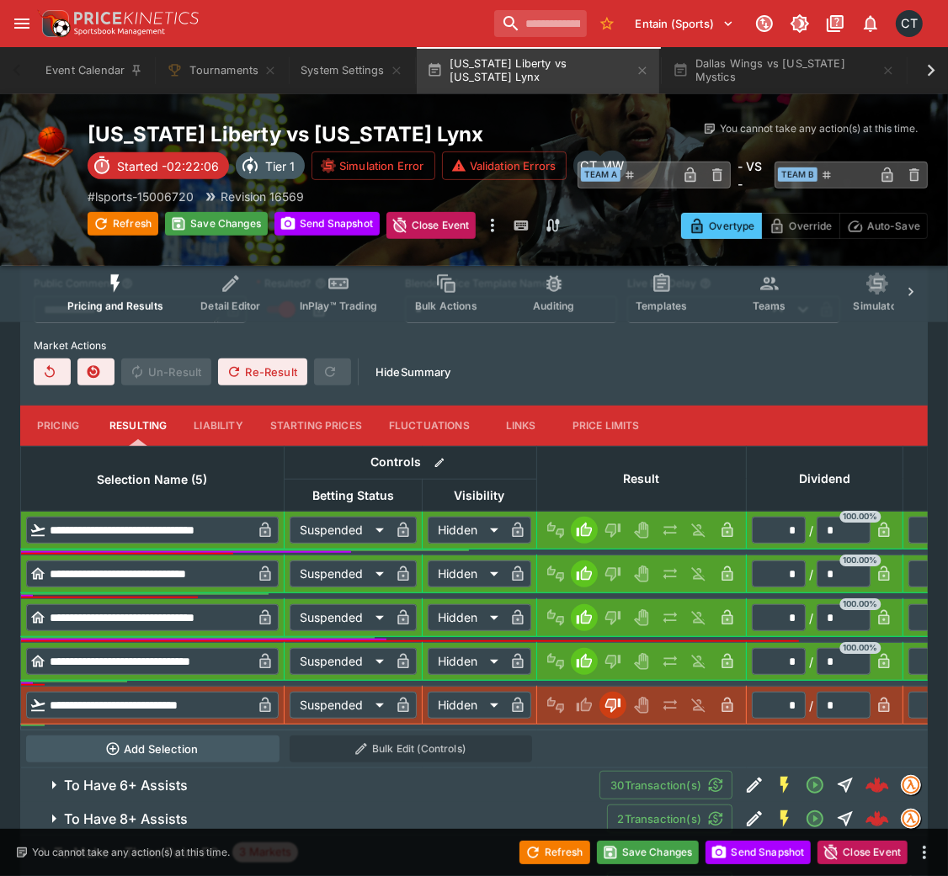
scroll to position [649, 0]
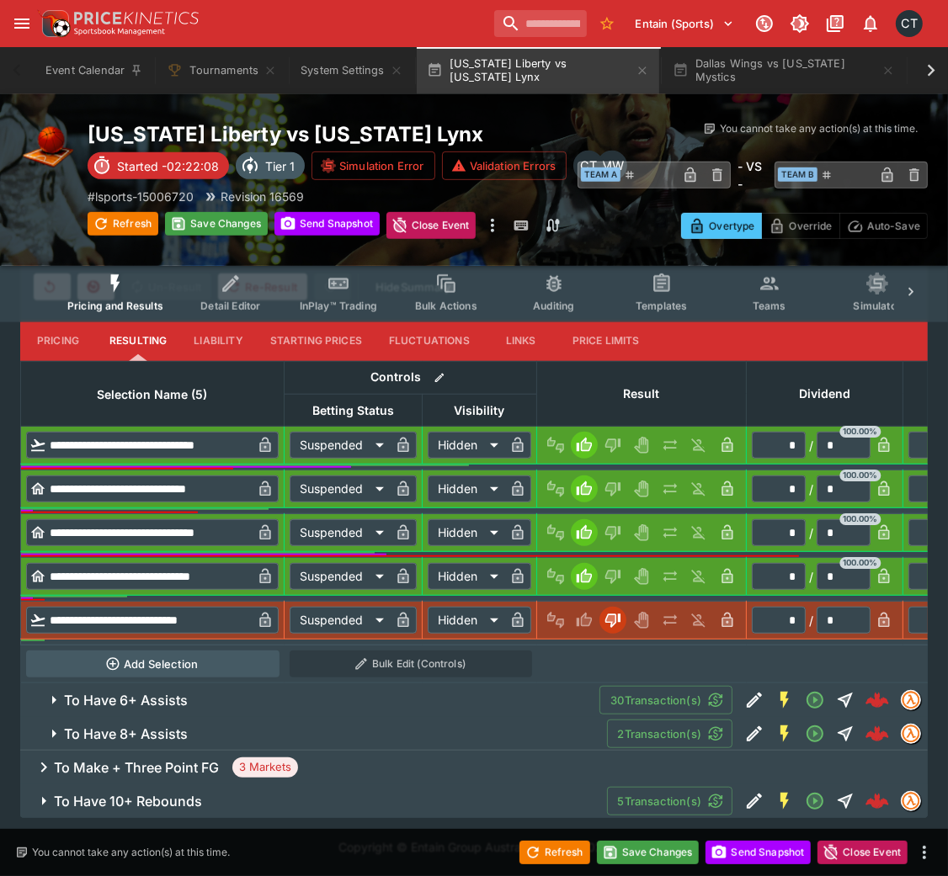
click at [347, 584] on span "To Have 6+ Assists" at bounding box center [325, 701] width 522 height 18
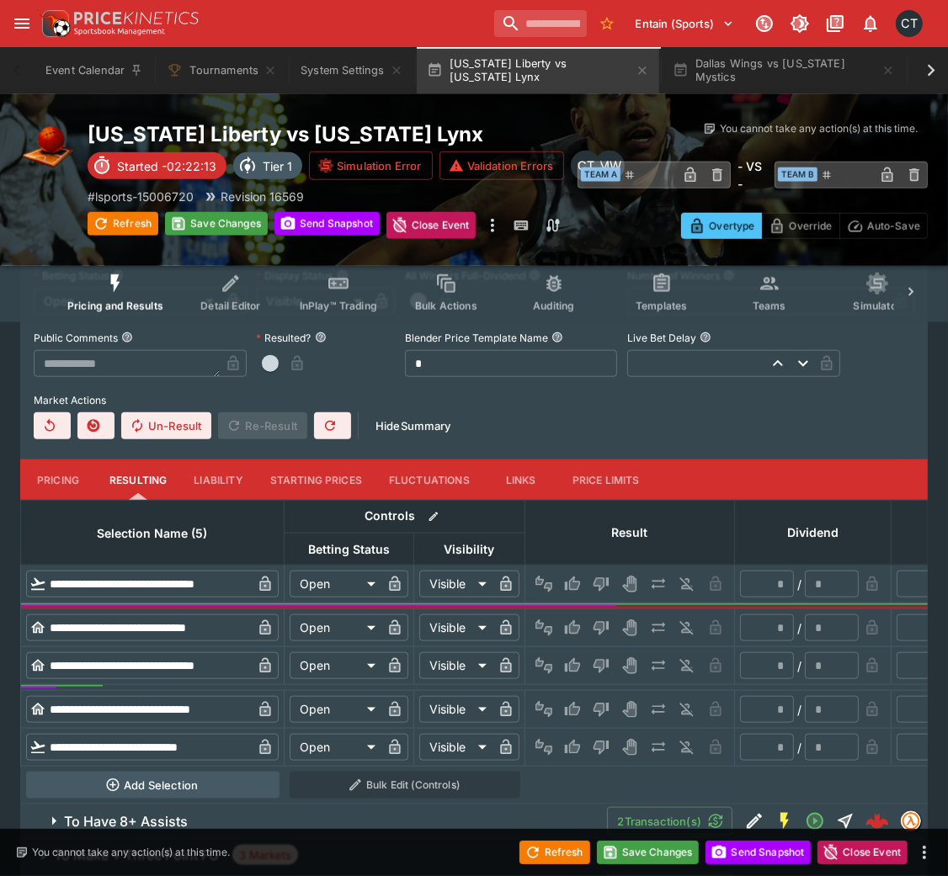
scroll to position [1214, 0]
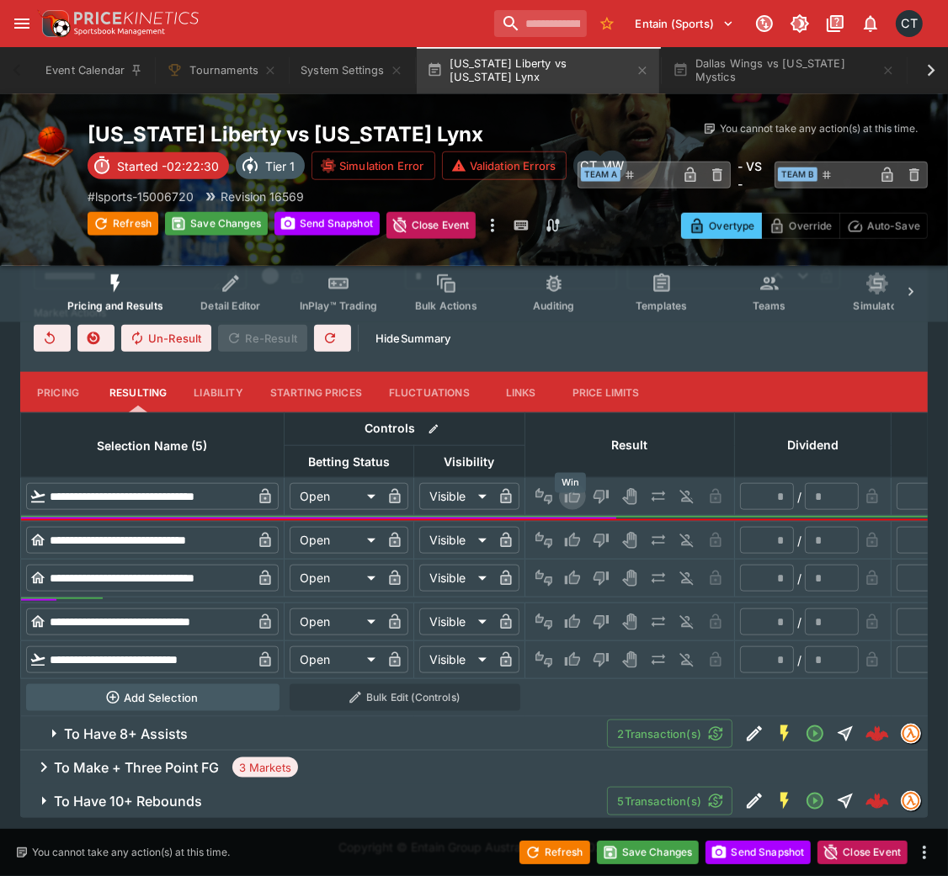
click at [565, 489] on icon "Win" at bounding box center [572, 496] width 15 height 14
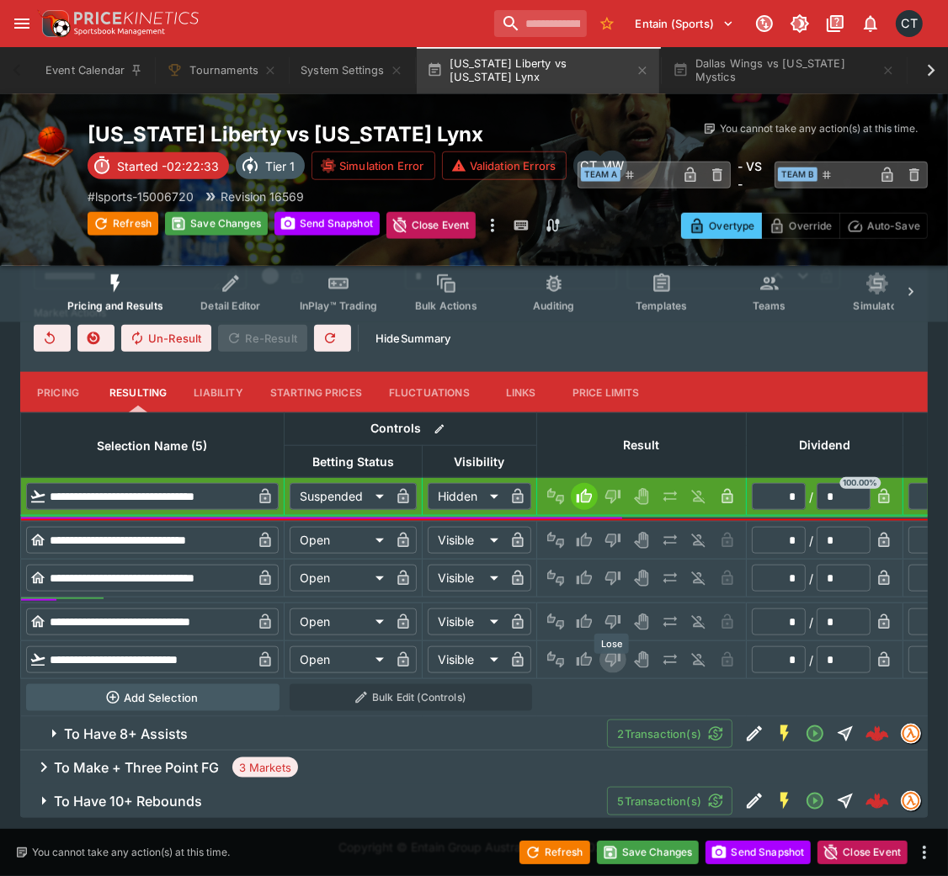
click at [615, 584] on icon "Lose" at bounding box center [612, 659] width 17 height 17
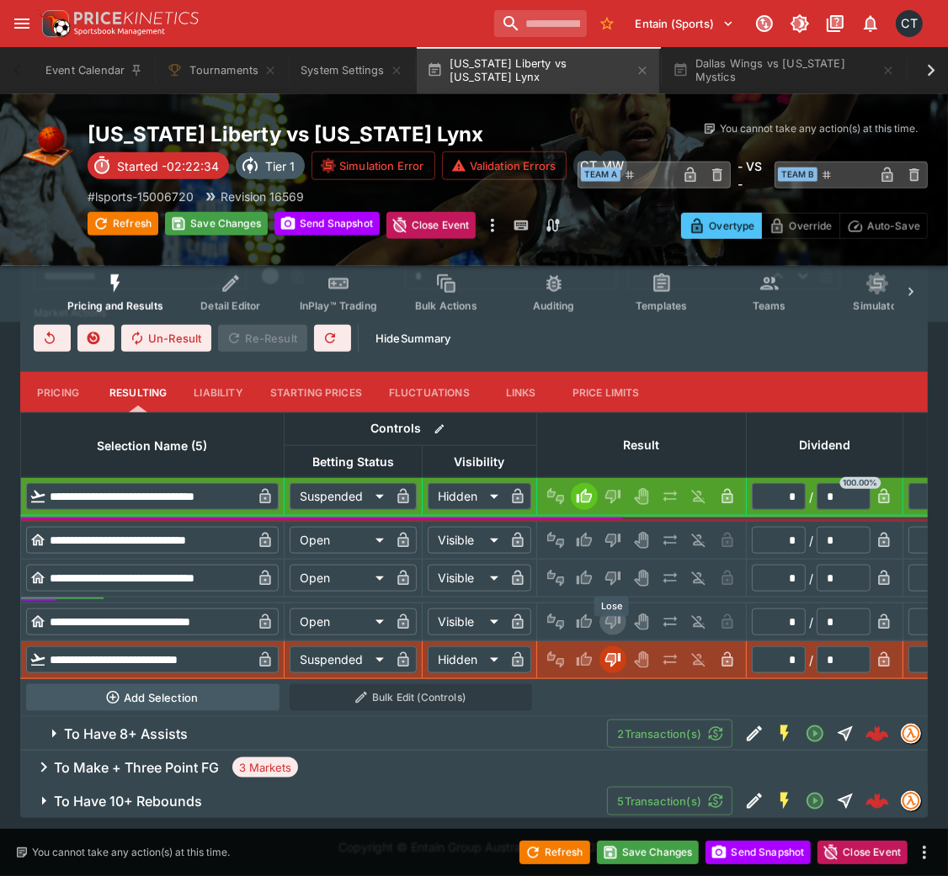
click at [618, 584] on icon "Lose" at bounding box center [612, 622] width 17 height 17
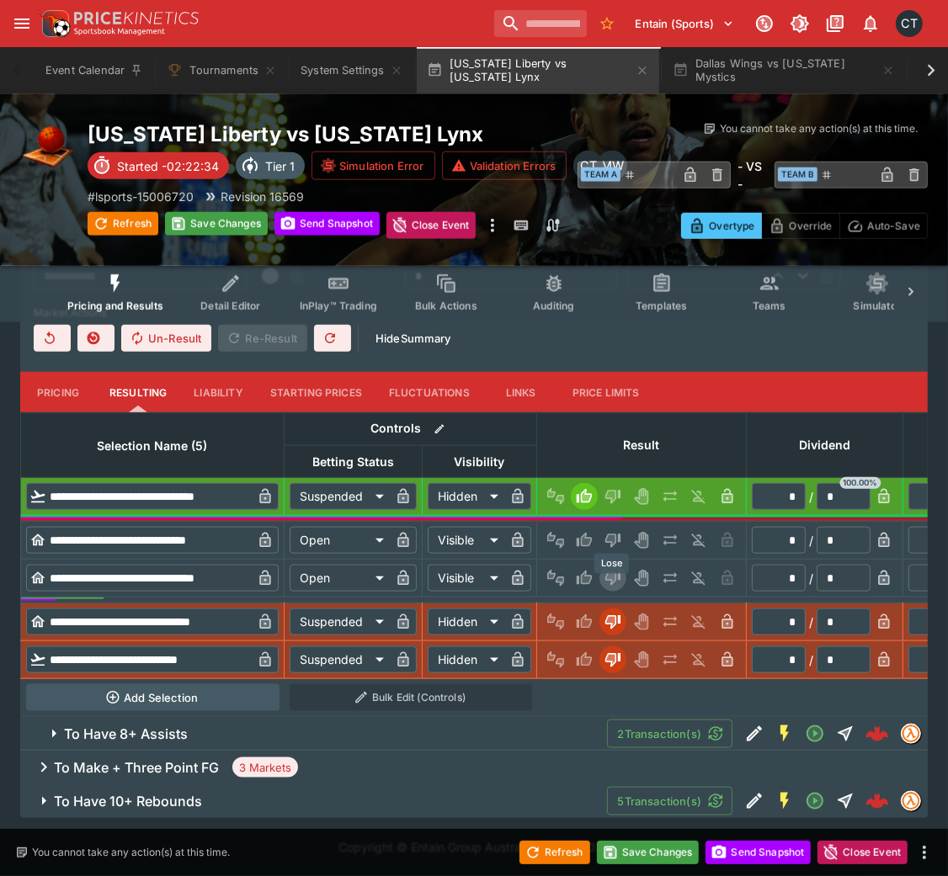
click at [618, 565] on button "Lose" at bounding box center [612, 578] width 27 height 27
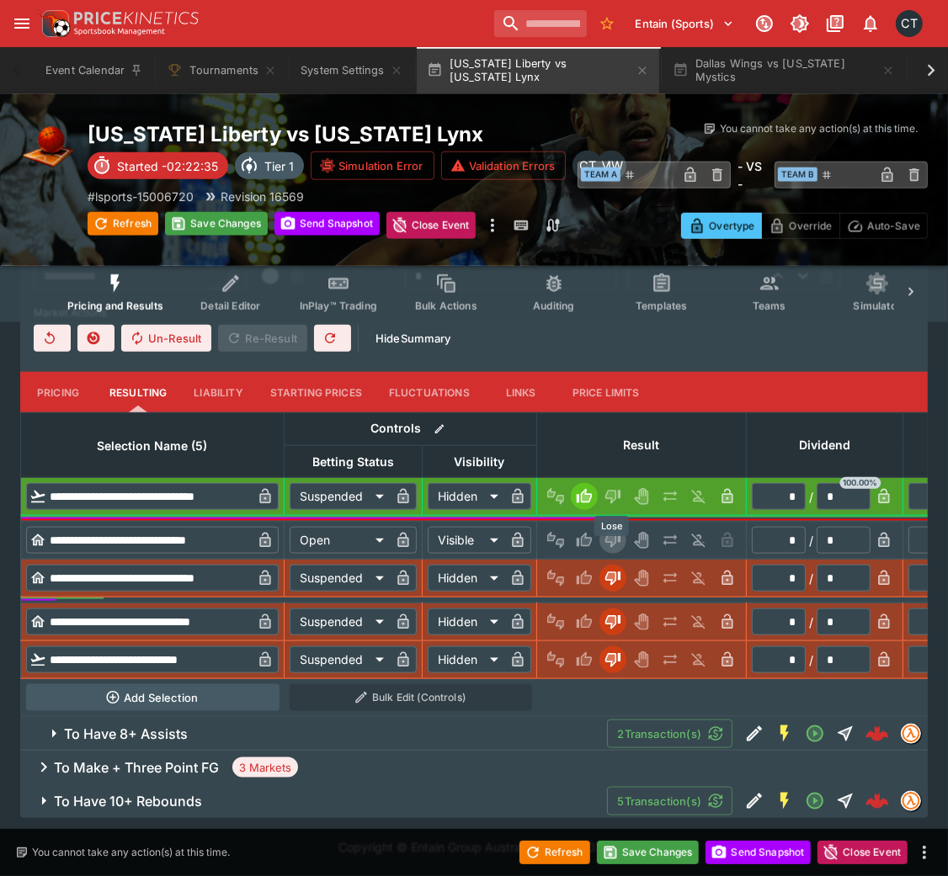
click at [620, 527] on button "Lose" at bounding box center [612, 540] width 27 height 27
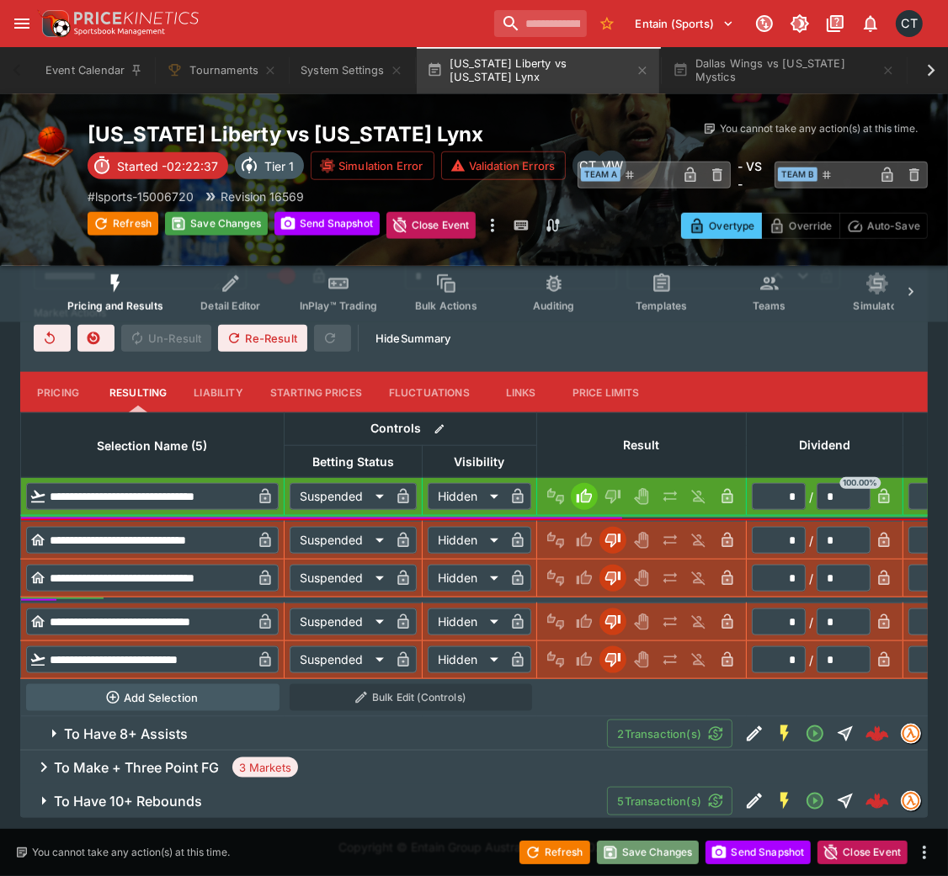
click at [651, 584] on button "Save Changes" at bounding box center [648, 853] width 103 height 24
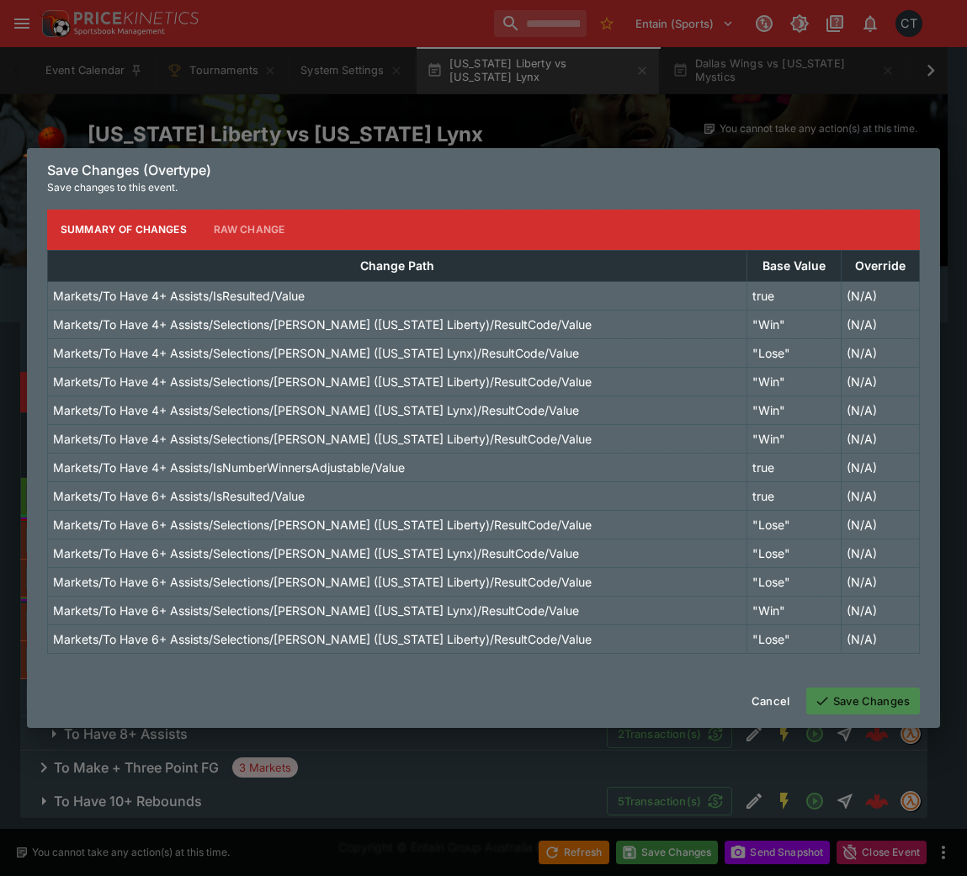
click at [835, 584] on button "Save Changes" at bounding box center [863, 701] width 114 height 27
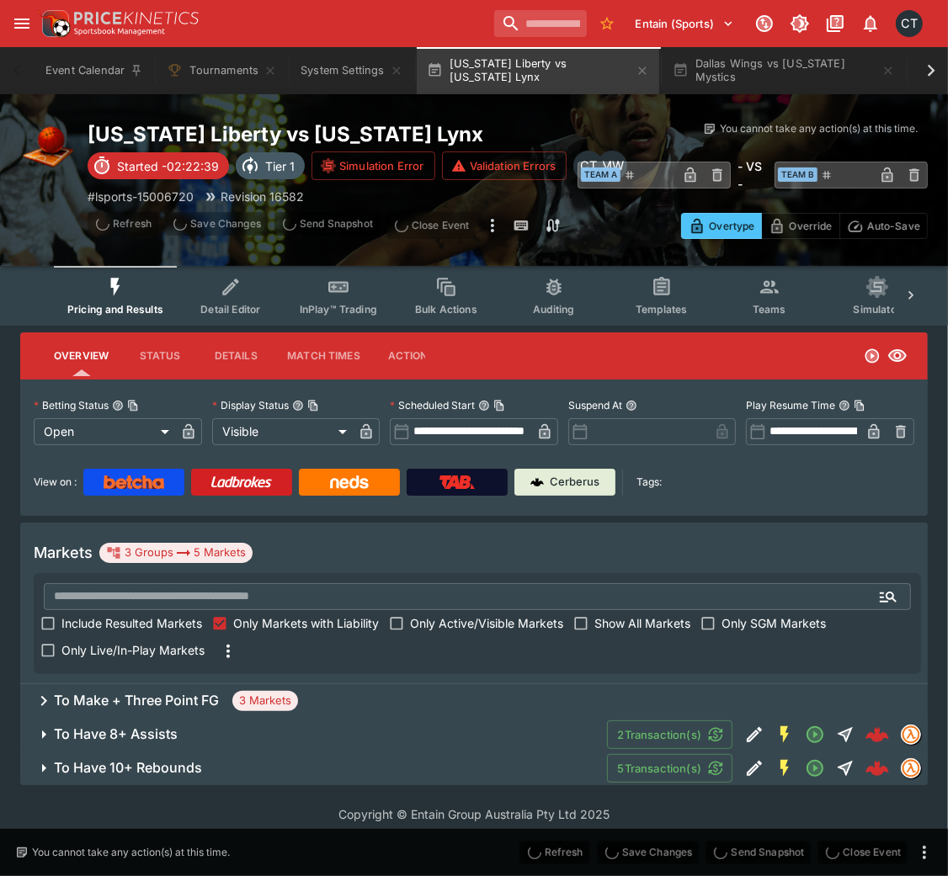
scroll to position [0, 0]
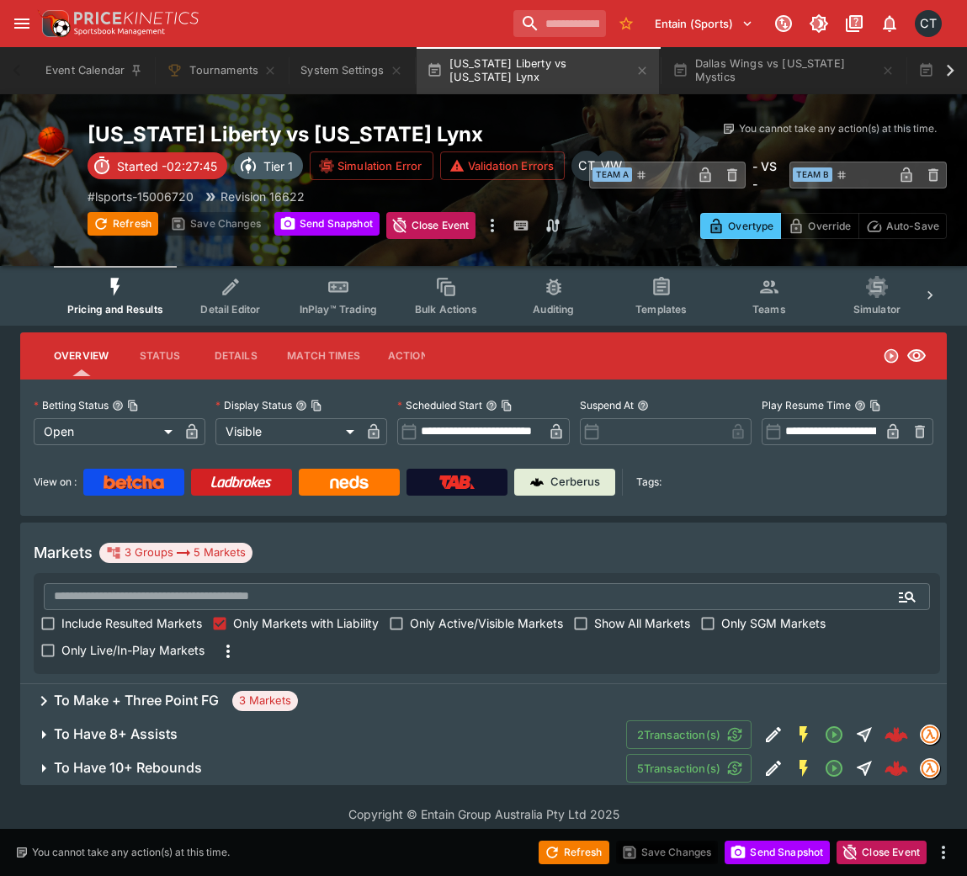
click at [145, 584] on h6 "To Have 8+ Assists" at bounding box center [116, 734] width 124 height 18
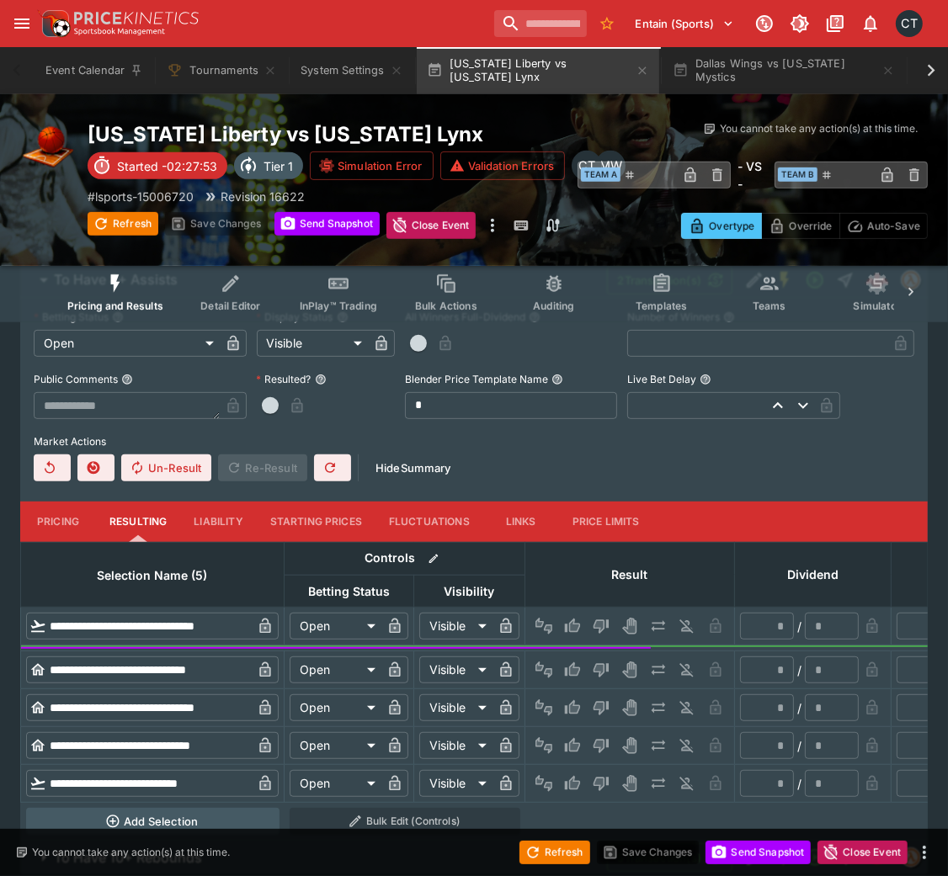
scroll to position [525, 0]
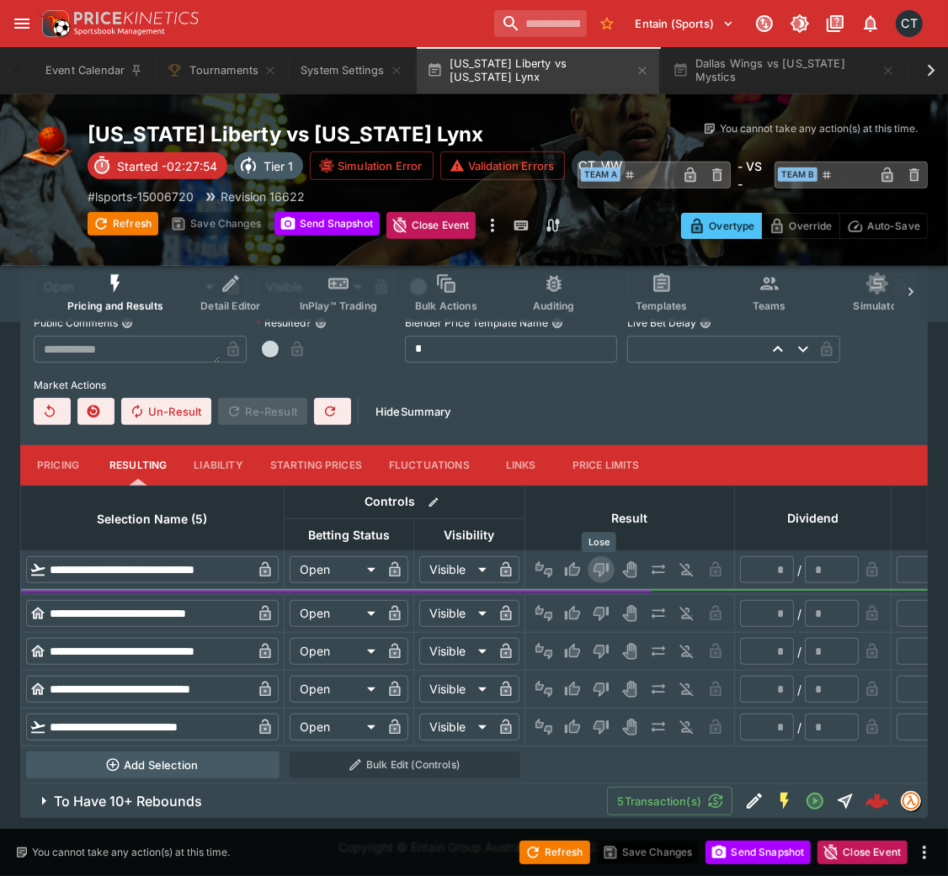
click at [609, 558] on button "Lose" at bounding box center [600, 569] width 27 height 27
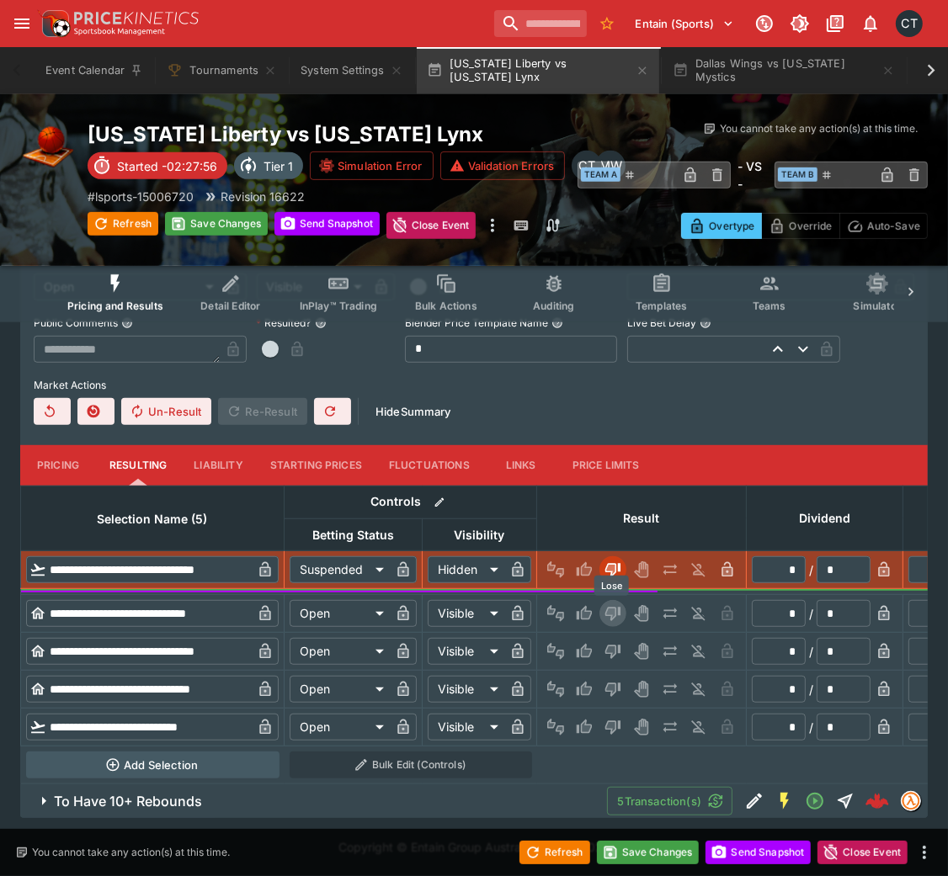
click at [606, 584] on icon "Lose" at bounding box center [612, 613] width 17 height 17
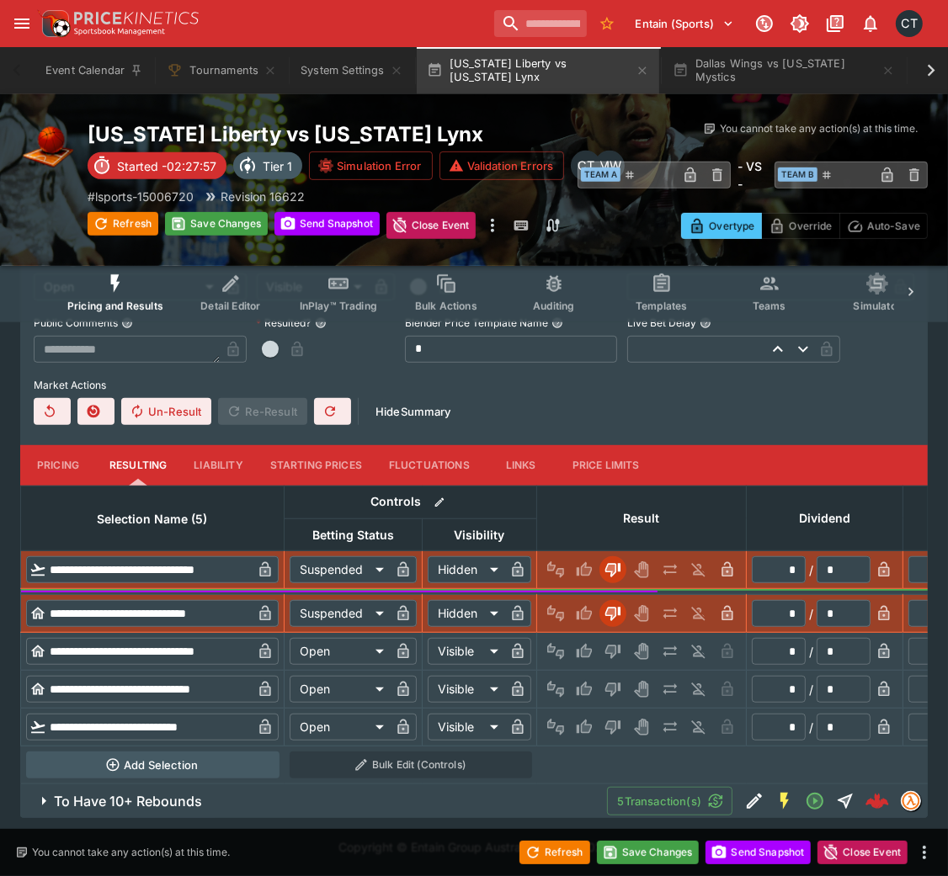
click at [614, 584] on td at bounding box center [642, 652] width 210 height 38
click at [616, 584] on button "Lose" at bounding box center [612, 651] width 27 height 27
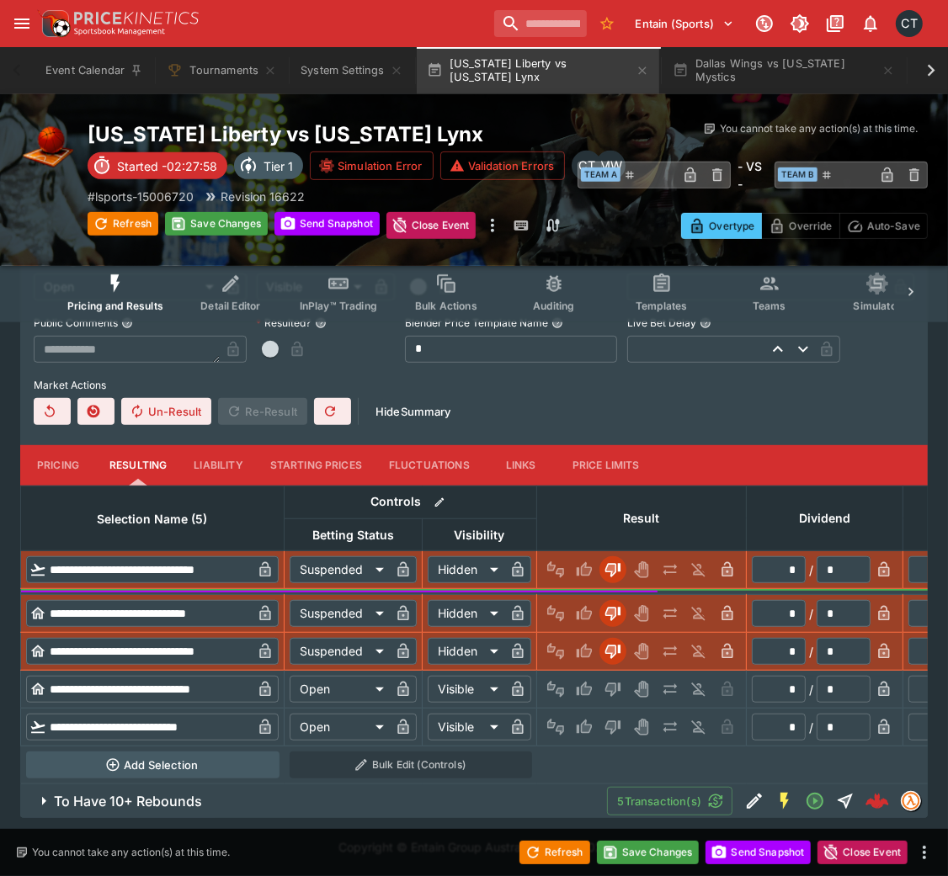
click at [623, 584] on div at bounding box center [641, 689] width 199 height 27
click at [618, 584] on icon "Lose" at bounding box center [612, 689] width 17 height 17
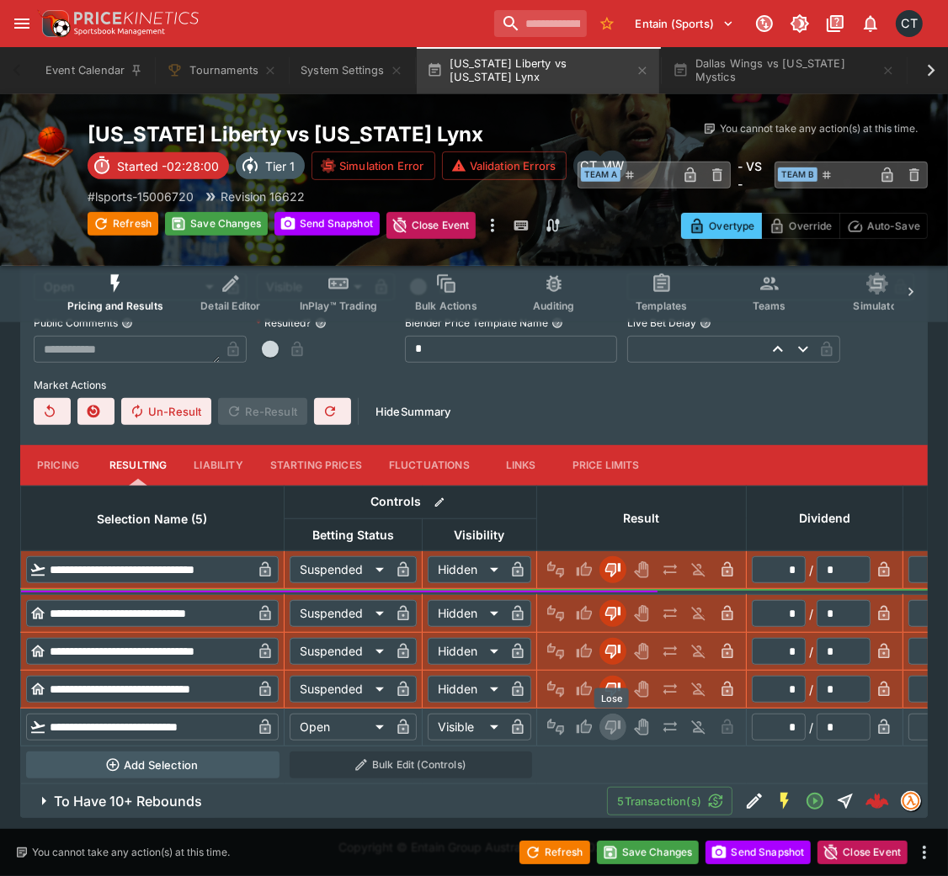
click at [618, 584] on icon "Lose" at bounding box center [612, 727] width 17 height 17
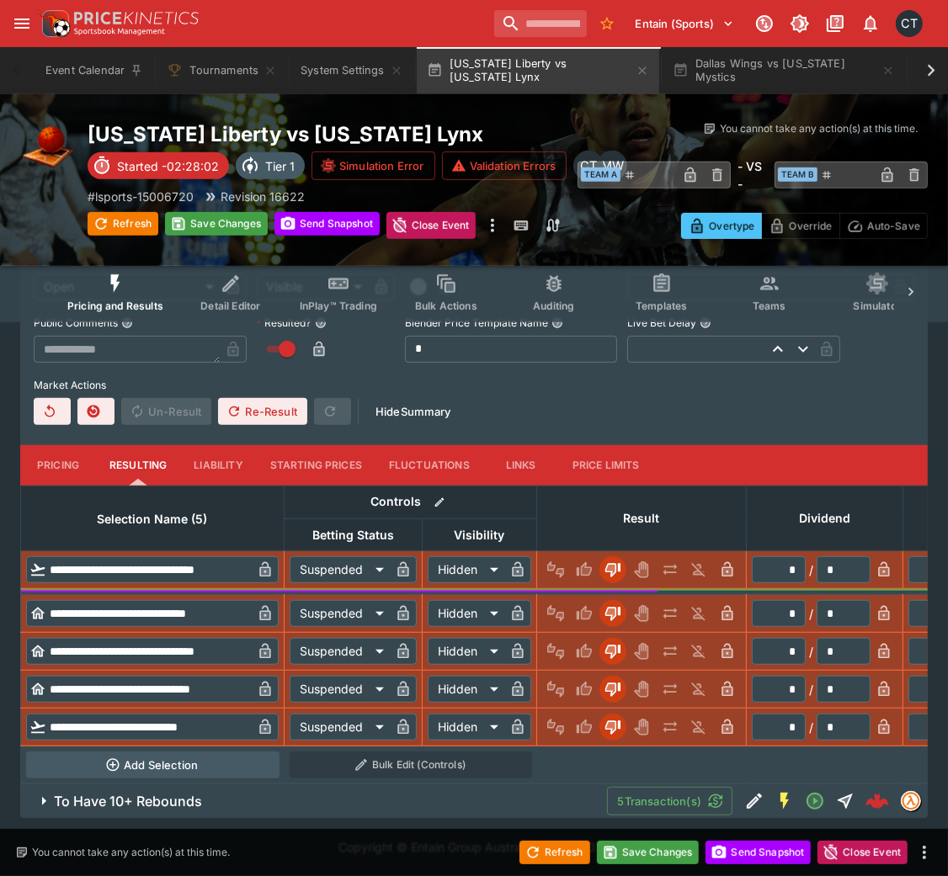
click at [468, 584] on span "To Have 10+ Rebounds" at bounding box center [323, 802] width 539 height 18
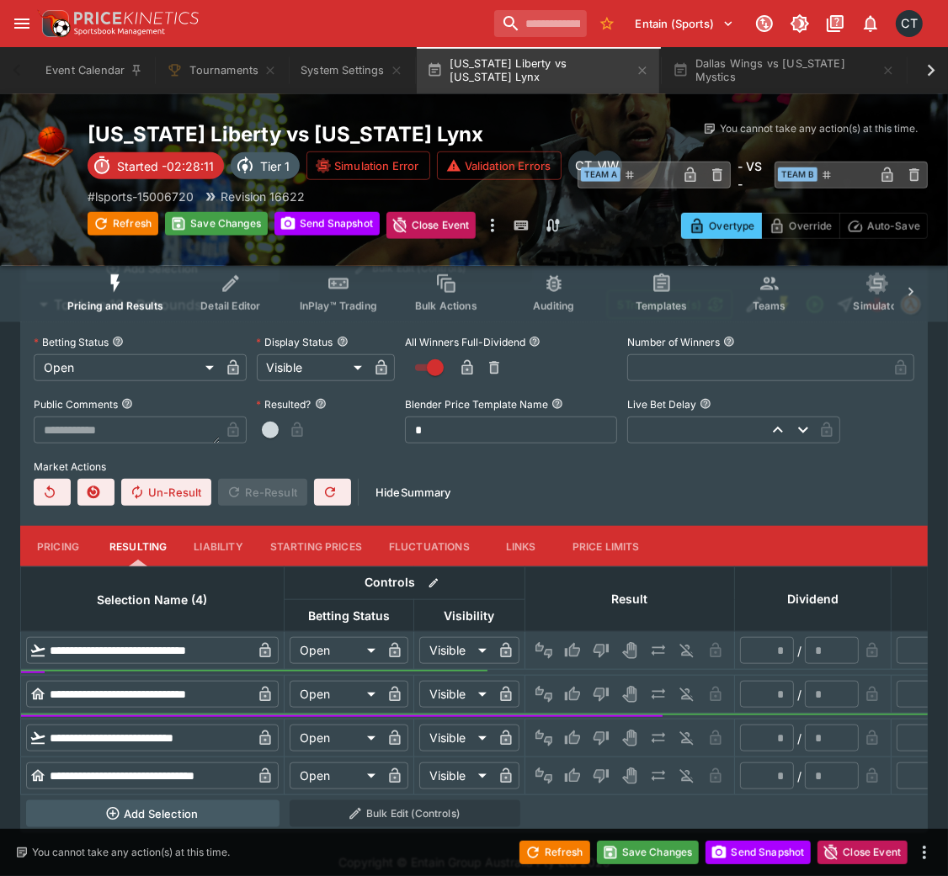
scroll to position [1028, 0]
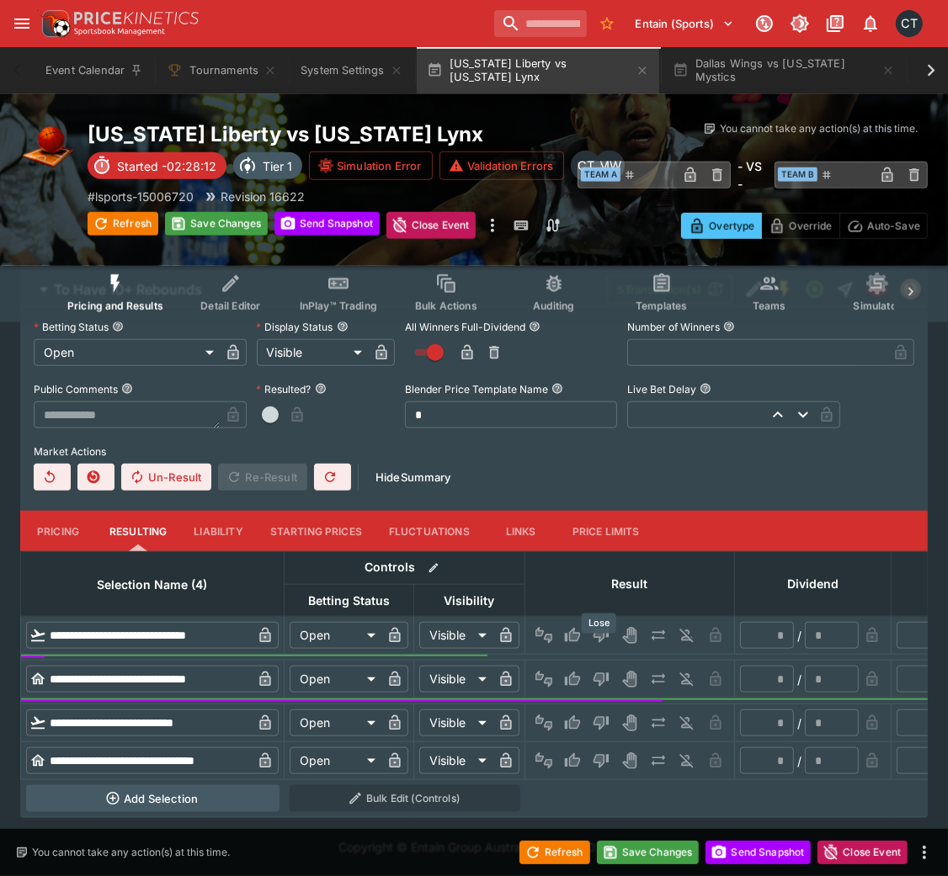
click at [596, 584] on button "Lose" at bounding box center [600, 635] width 27 height 27
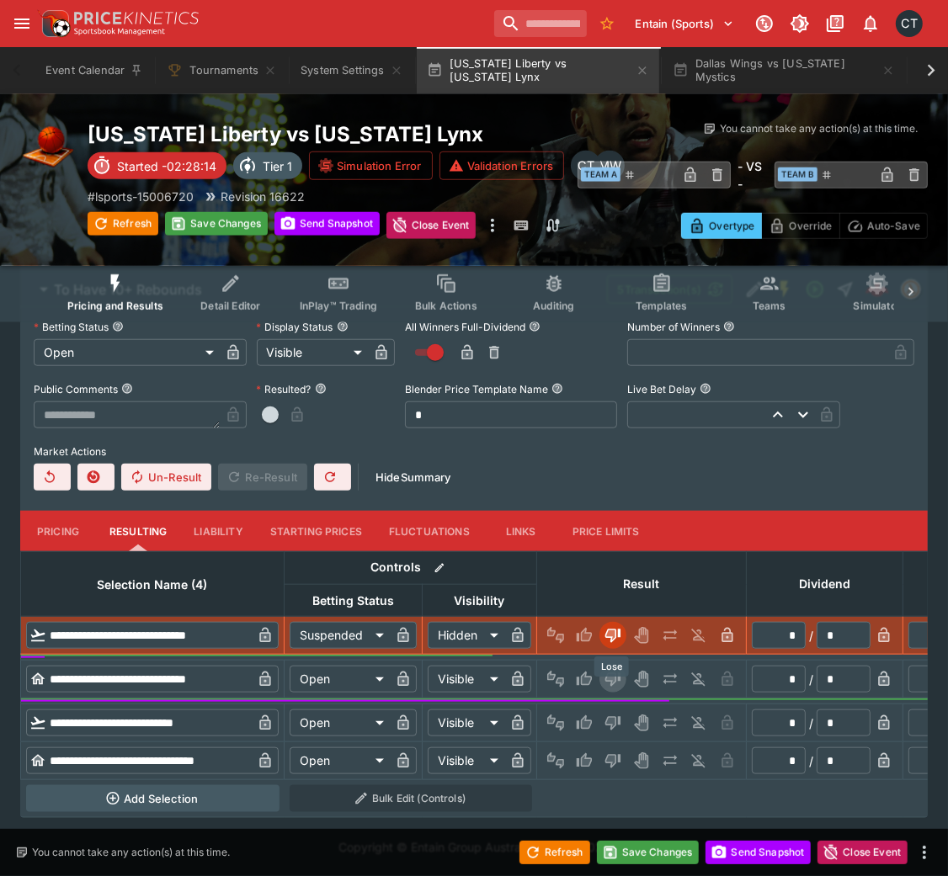
click at [614, 584] on icon "Lose" at bounding box center [612, 680] width 15 height 14
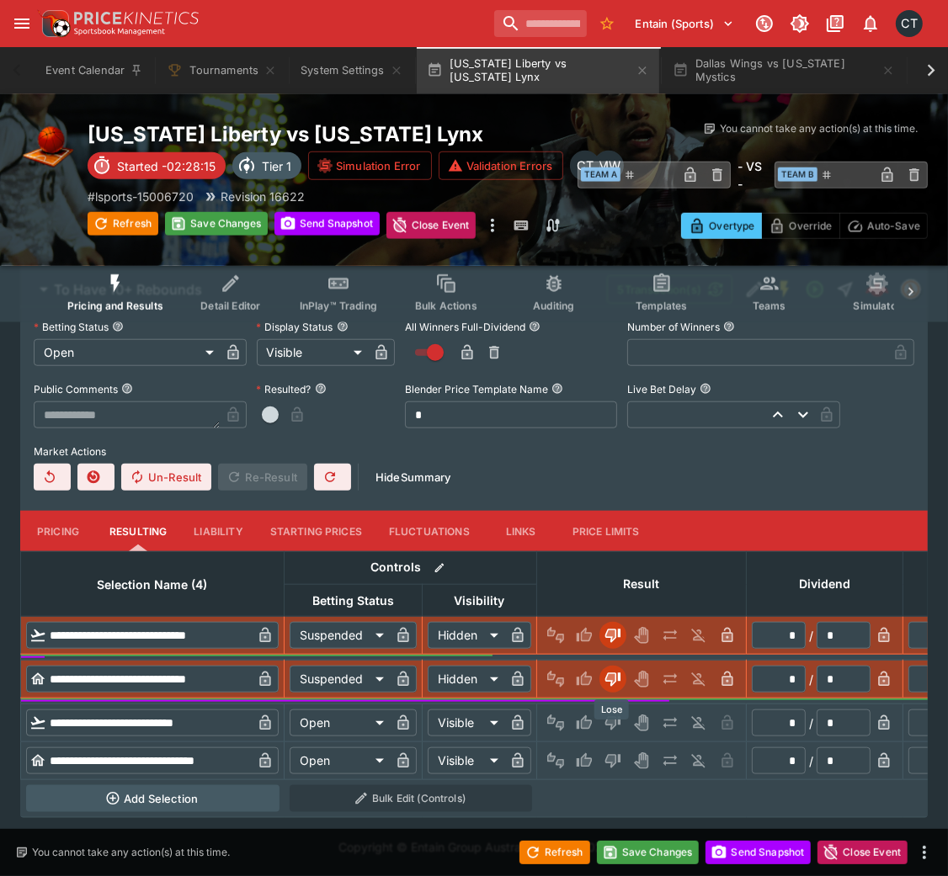
click at [616, 584] on button "Lose" at bounding box center [612, 722] width 27 height 27
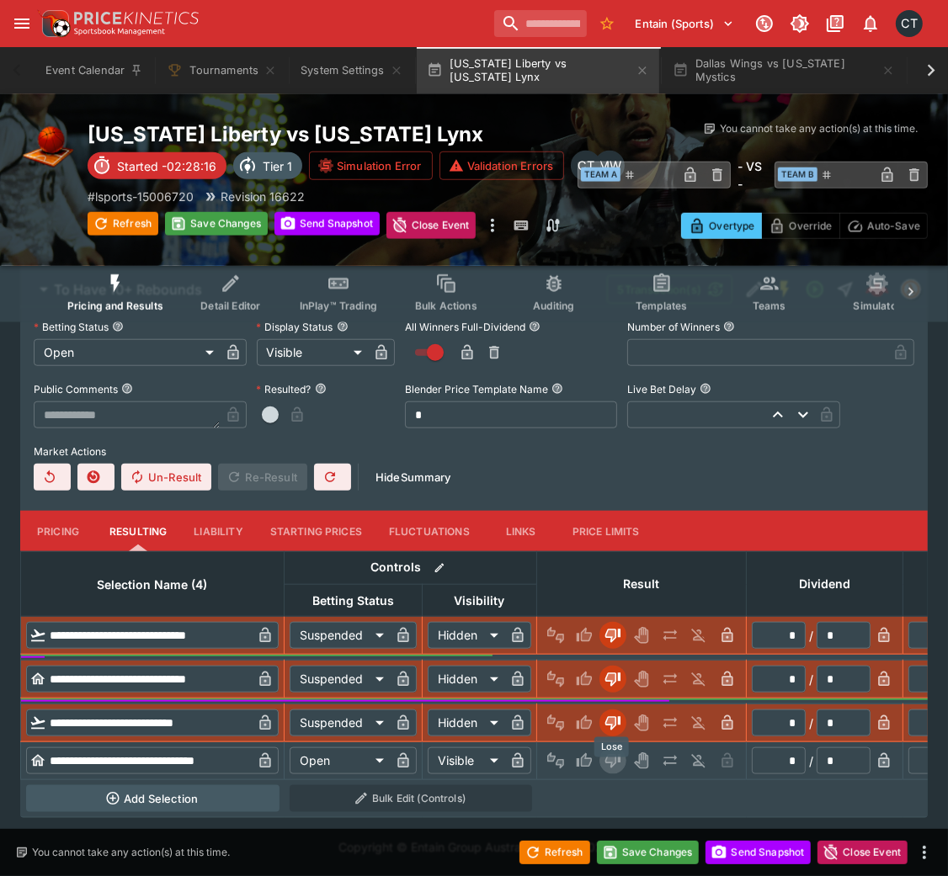
click at [620, 584] on button "Lose" at bounding box center [612, 760] width 27 height 27
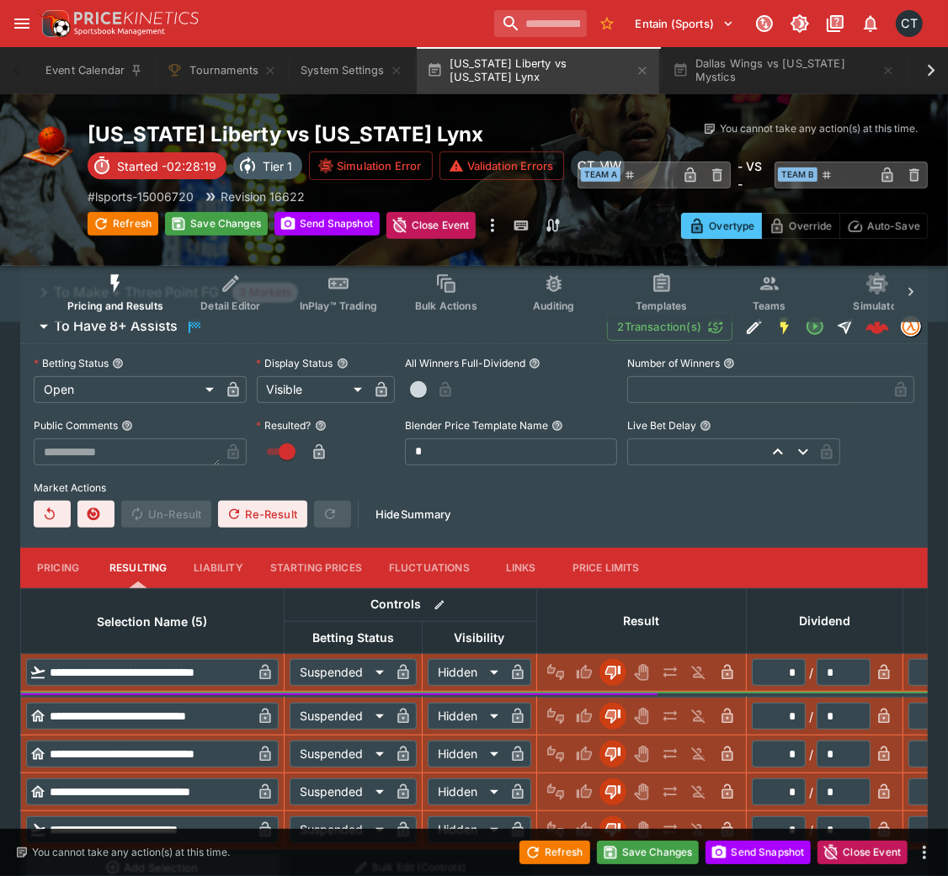
scroll to position [391, 0]
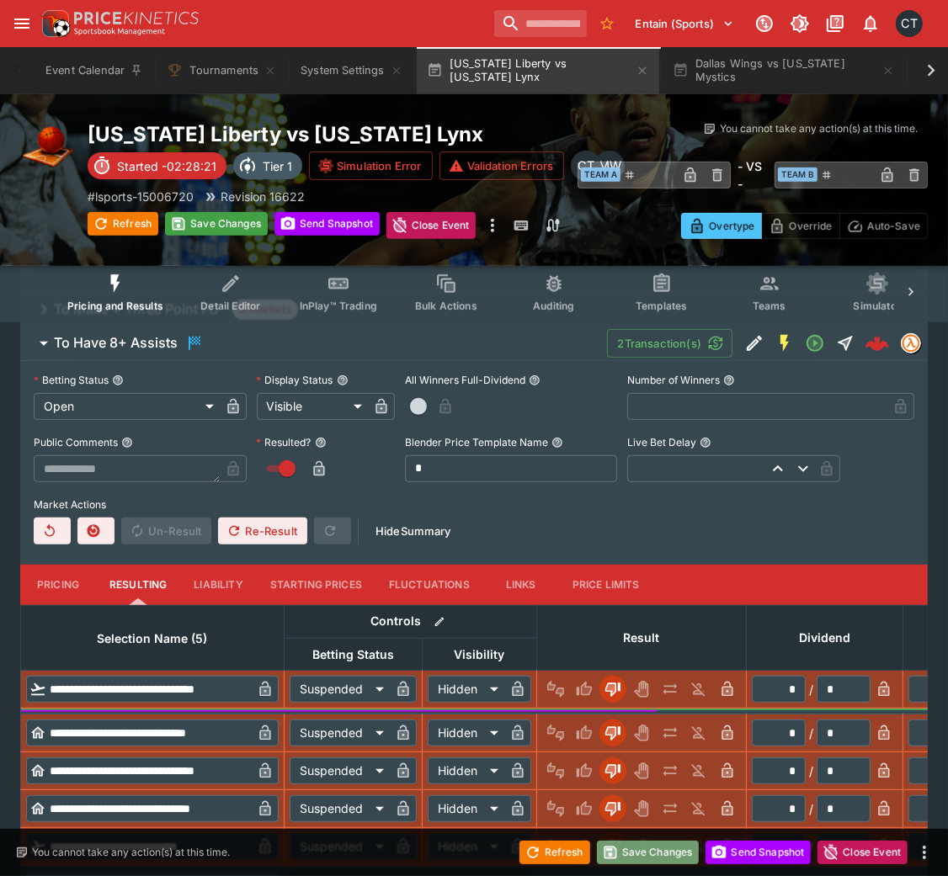
click at [632, 584] on button "Save Changes" at bounding box center [648, 853] width 103 height 24
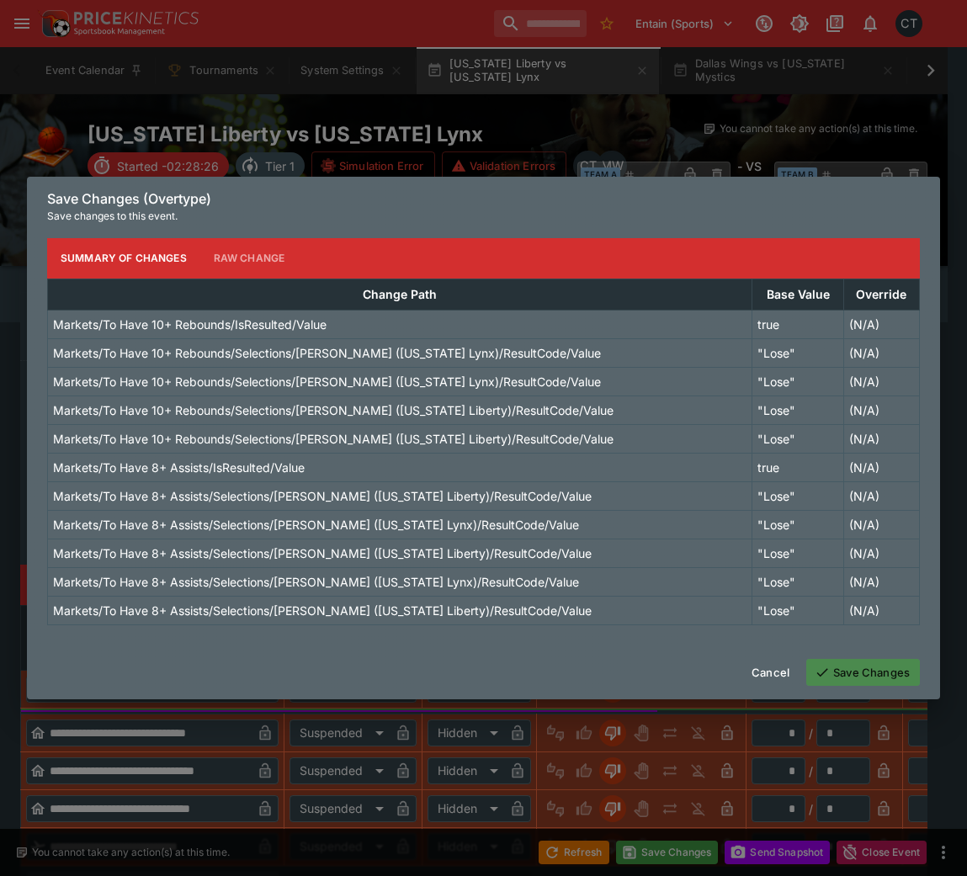
click at [867, 584] on button "Save Changes" at bounding box center [863, 672] width 114 height 27
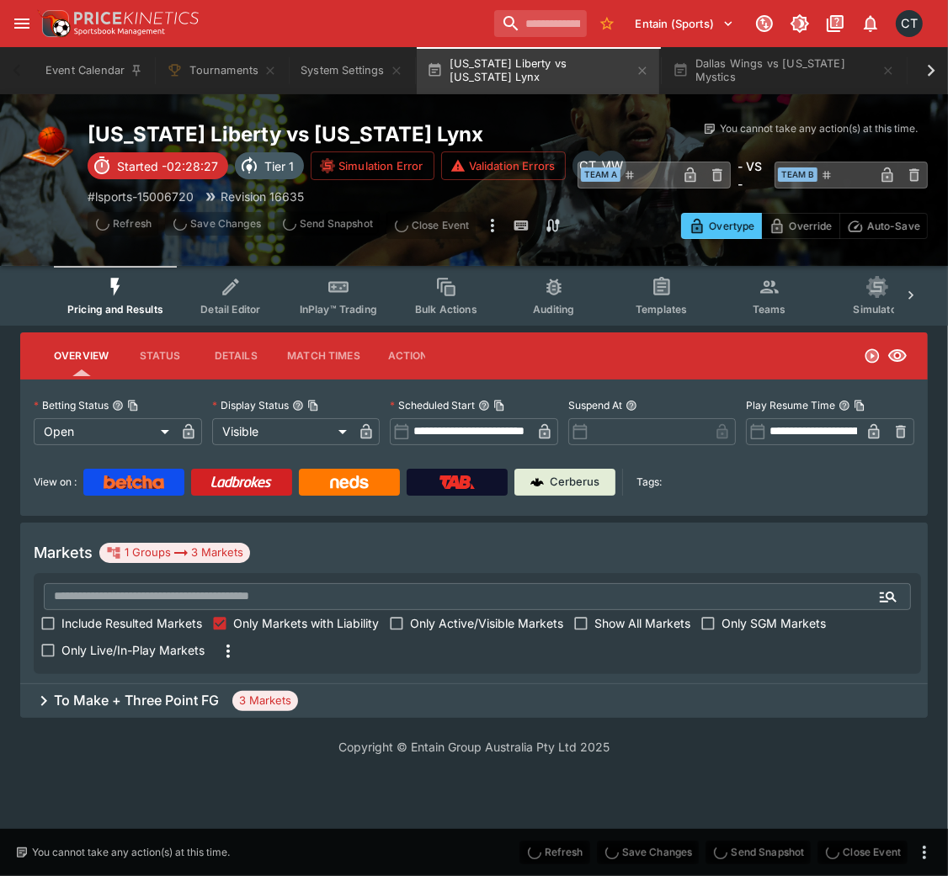
scroll to position [0, 0]
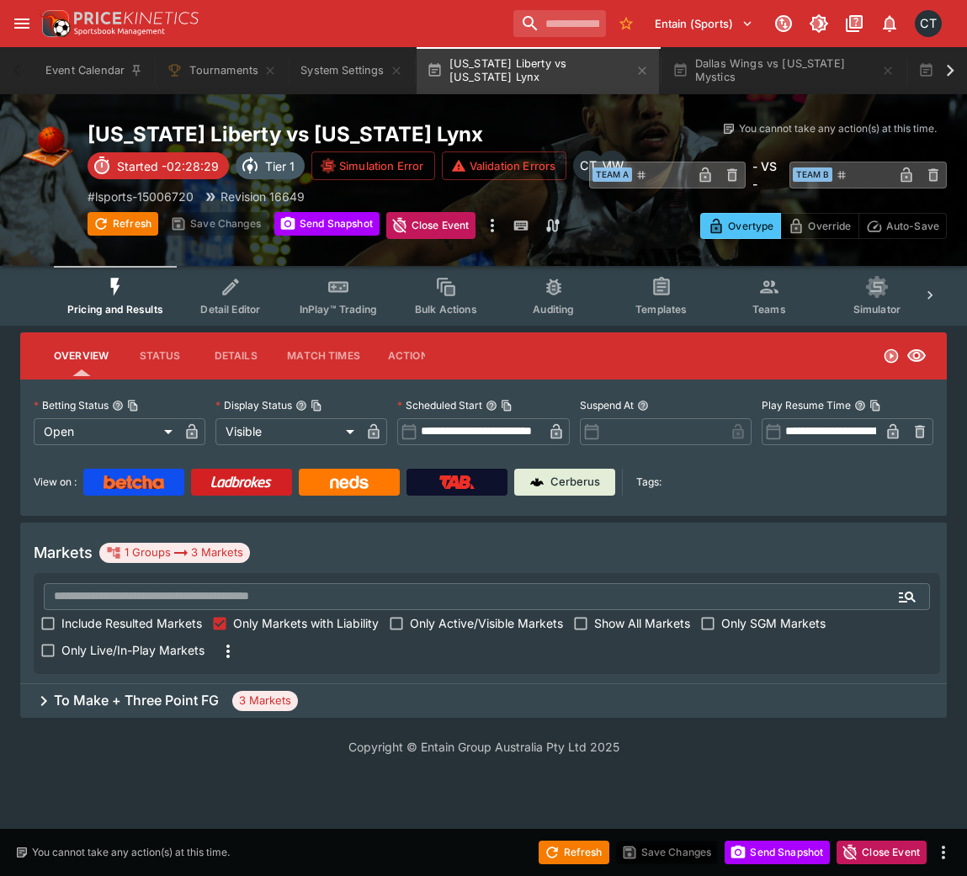
click at [174, 584] on h6 "To Make + Three Point FG" at bounding box center [136, 701] width 165 height 18
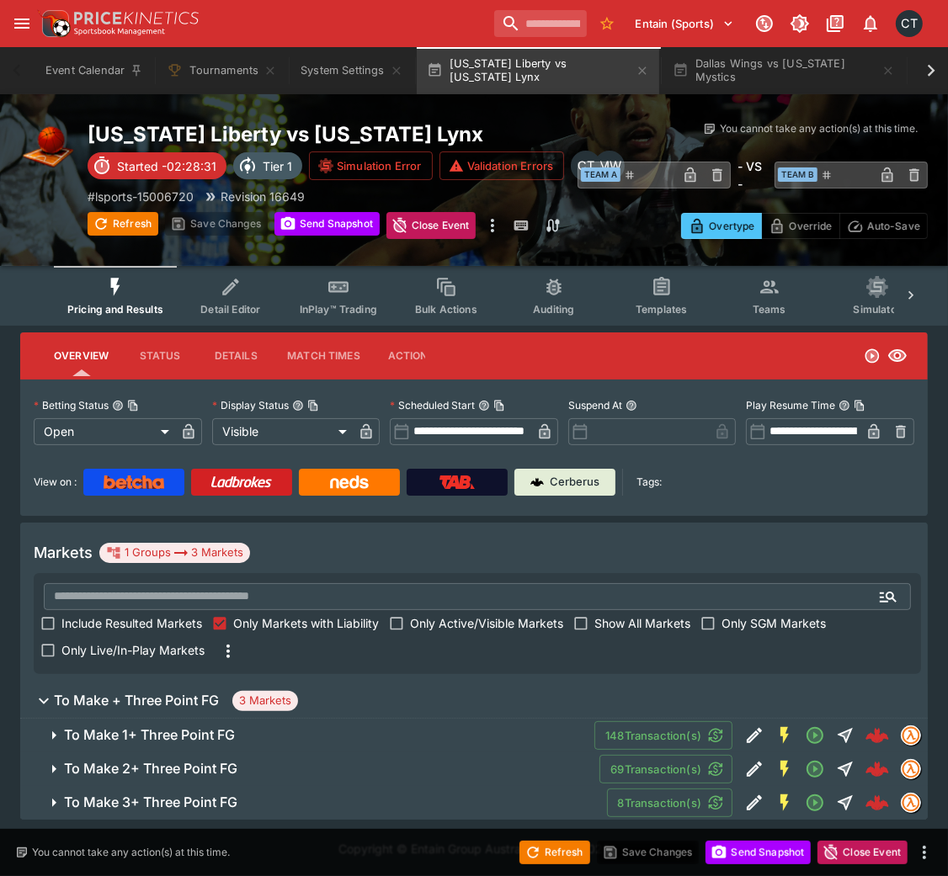
click at [187, 584] on h6 "To Make 1+ Three Point FG" at bounding box center [149, 735] width 171 height 18
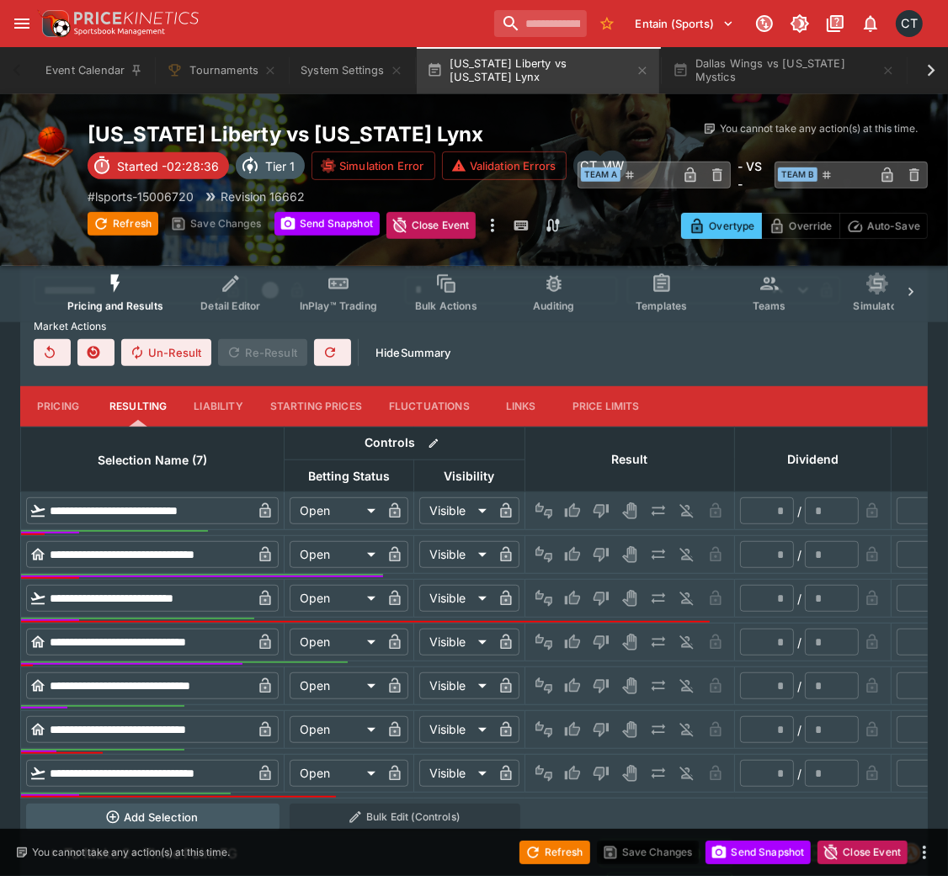
scroll to position [622, 0]
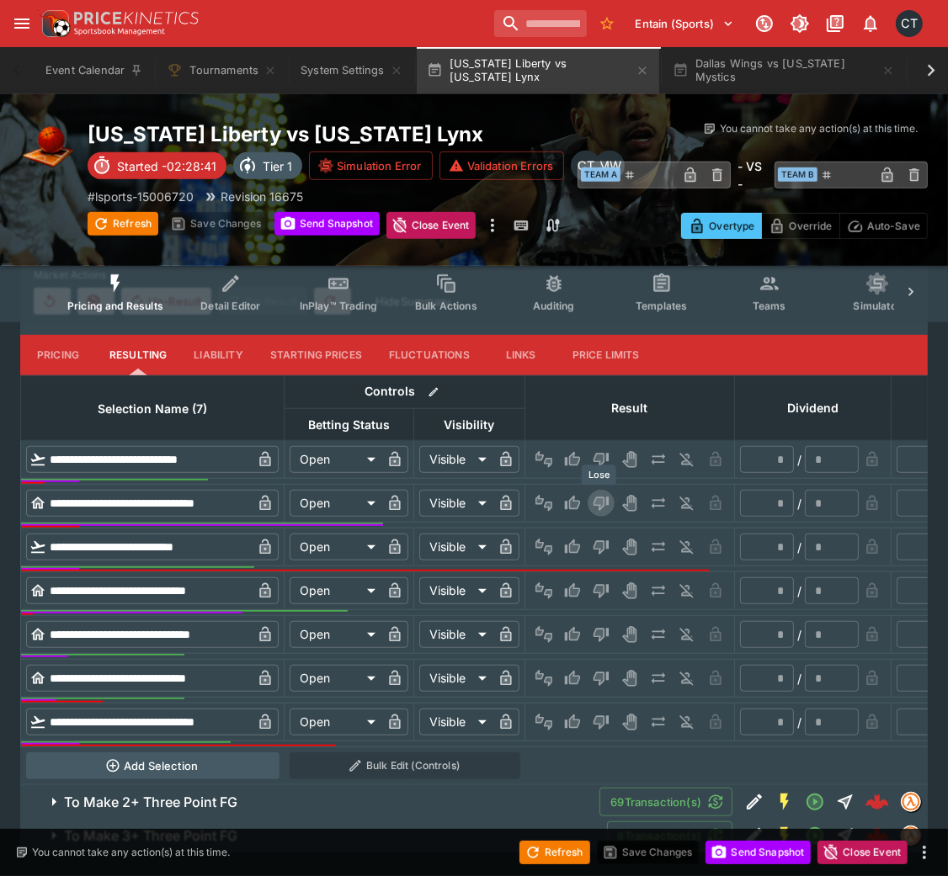
click at [609, 493] on button "Lose" at bounding box center [600, 503] width 27 height 27
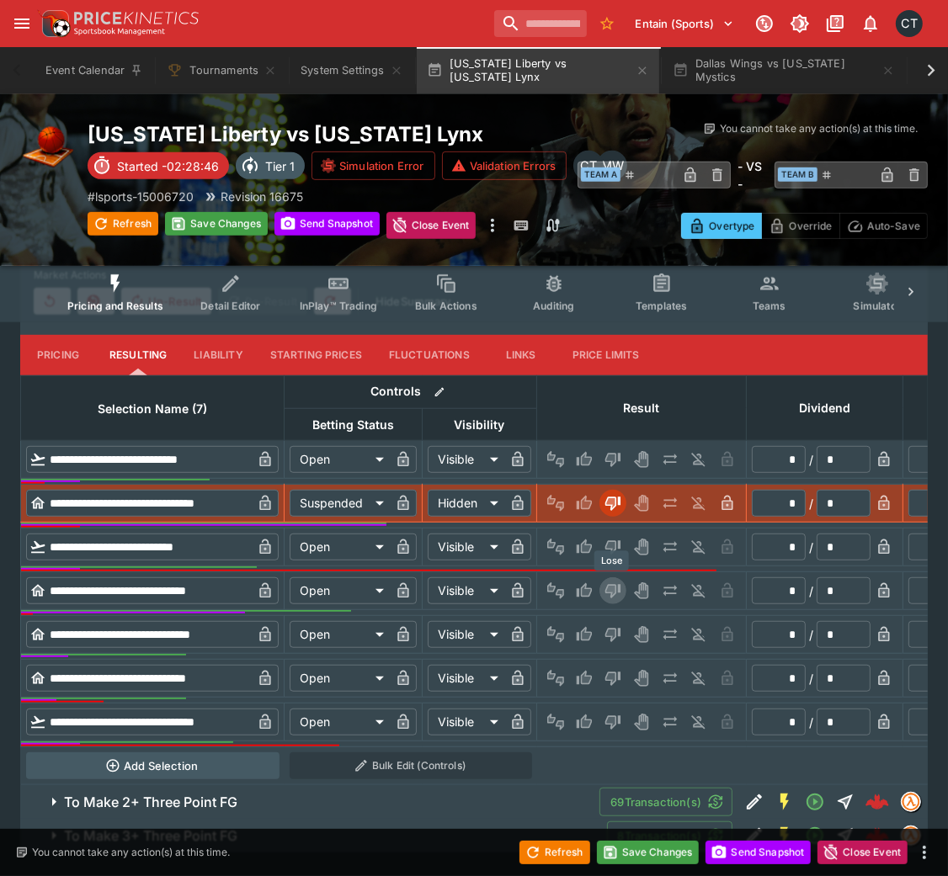
click at [609, 577] on button "Lose" at bounding box center [612, 590] width 27 height 27
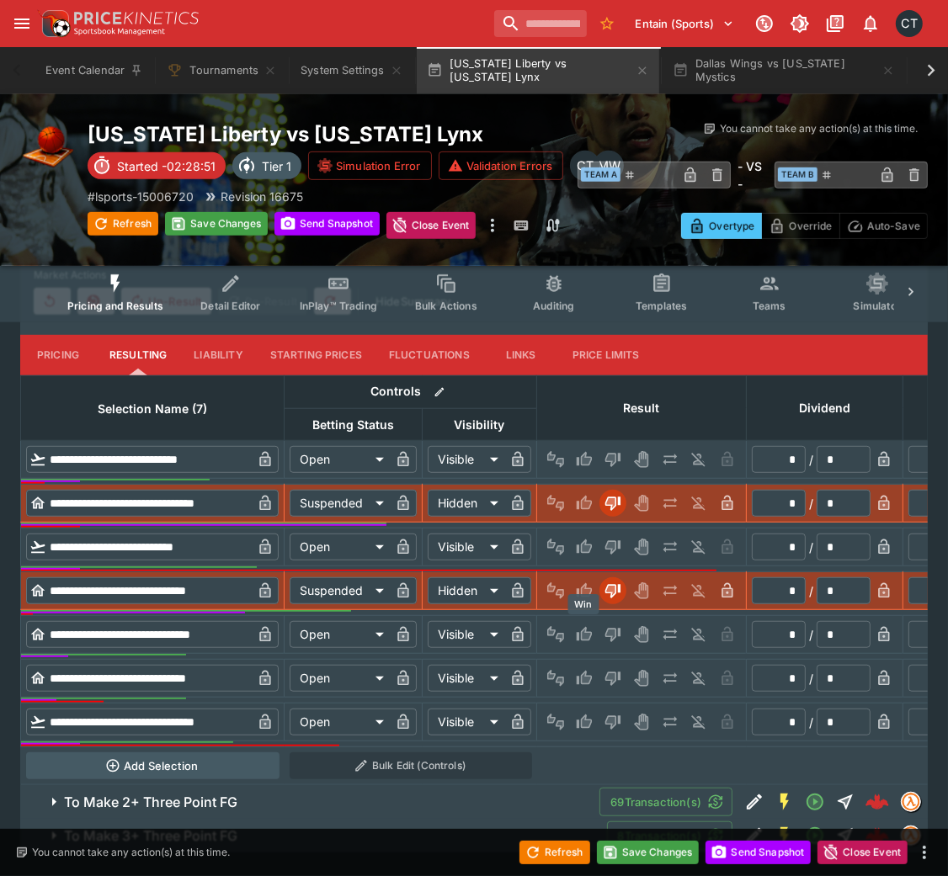
click at [585, 584] on icon "Win" at bounding box center [586, 635] width 8 height 10
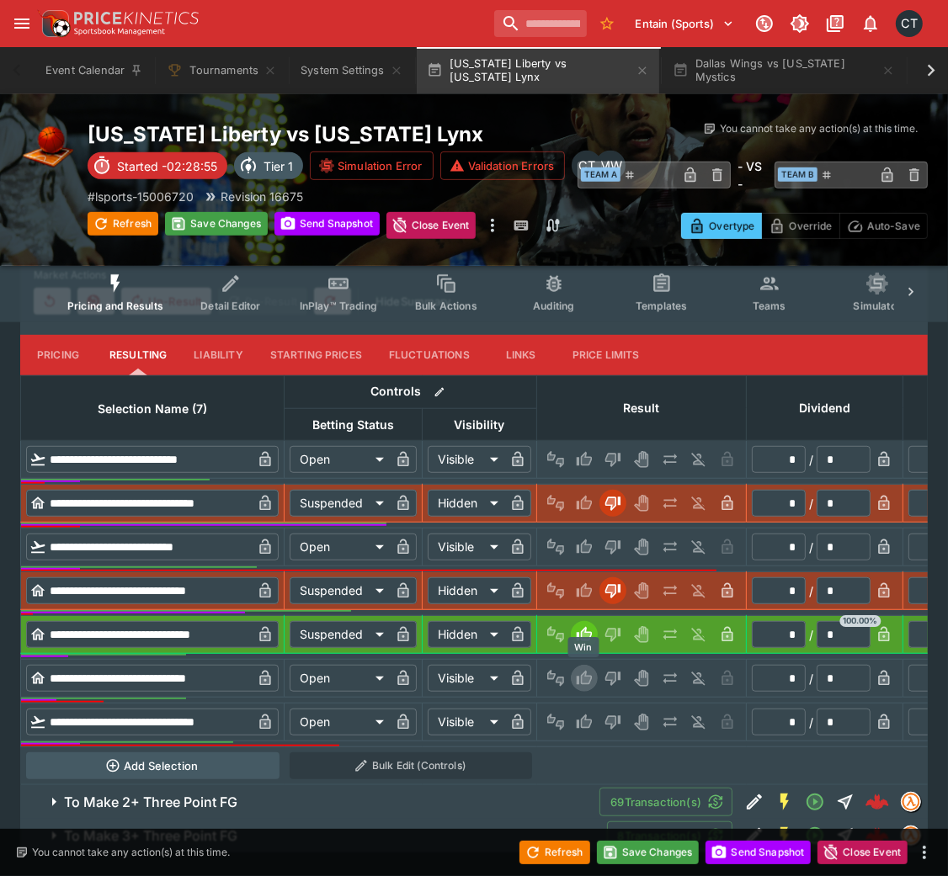
click at [582, 584] on icon "Win" at bounding box center [586, 678] width 8 height 10
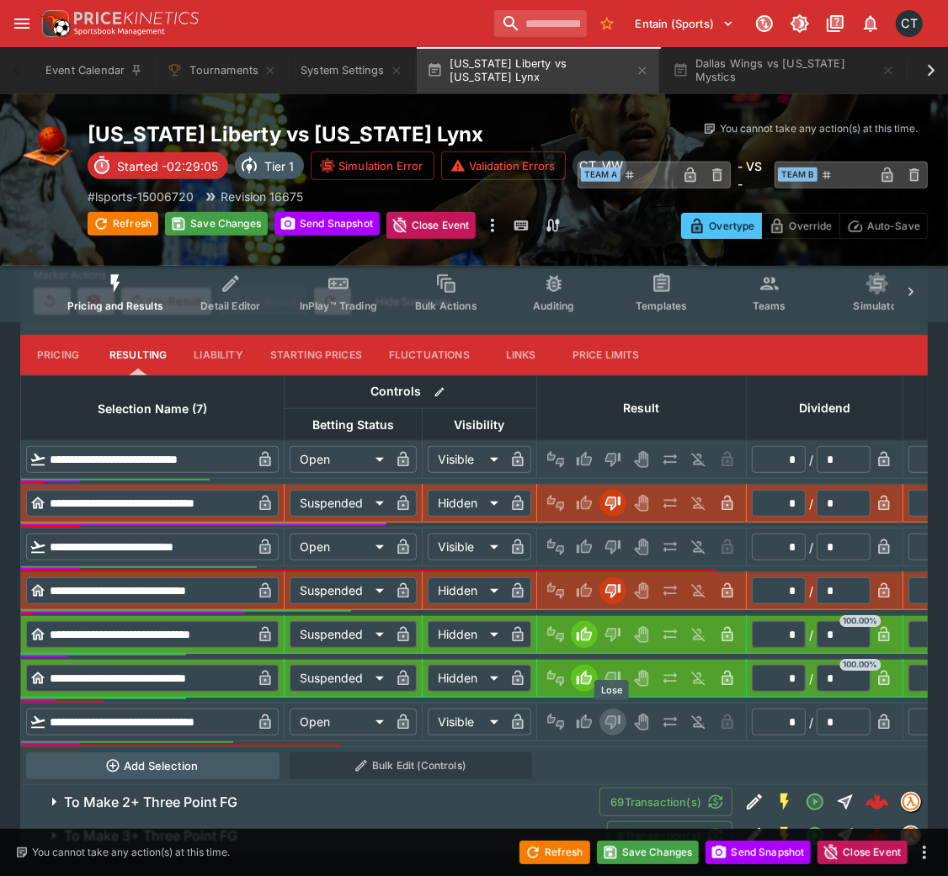
click at [610, 584] on icon "Lose" at bounding box center [611, 722] width 8 height 10
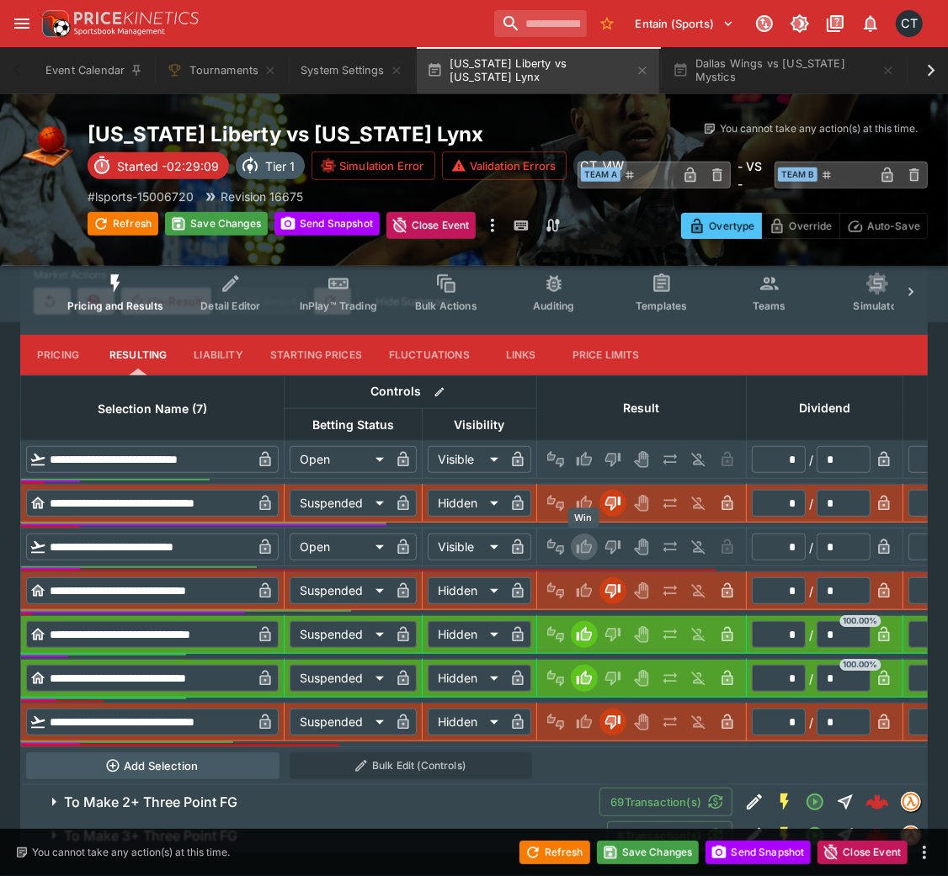
click at [584, 540] on icon "Win" at bounding box center [584, 546] width 15 height 14
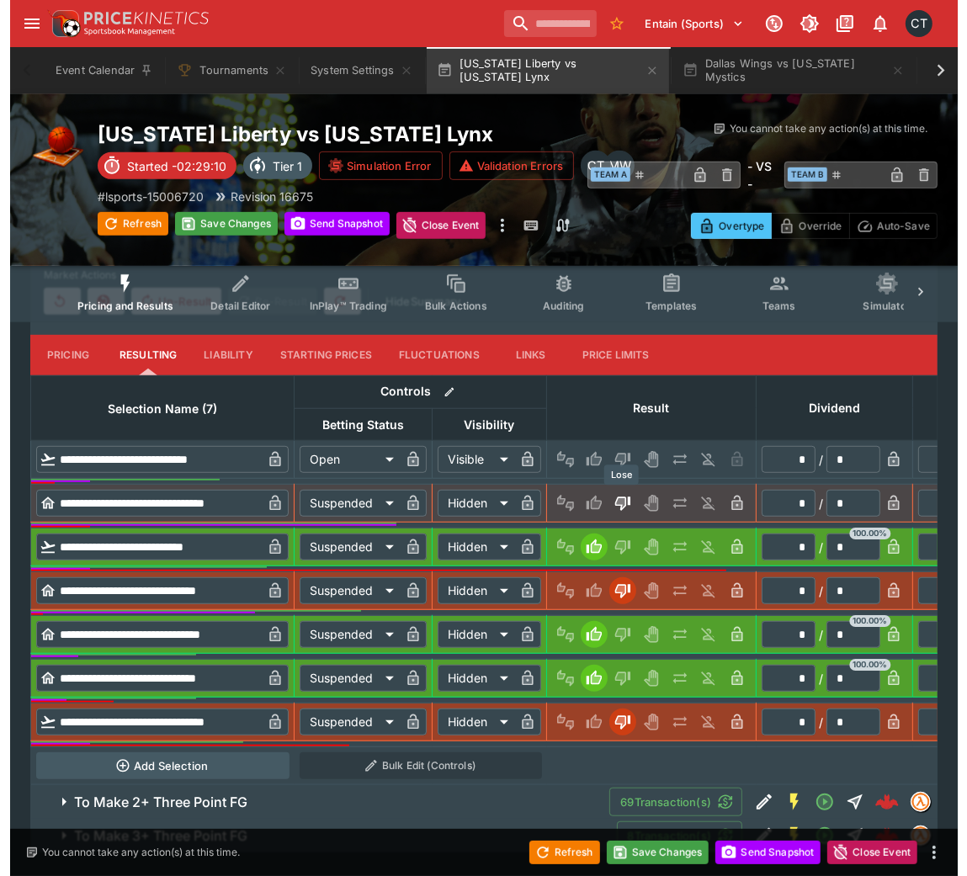
scroll to position [0, 0]
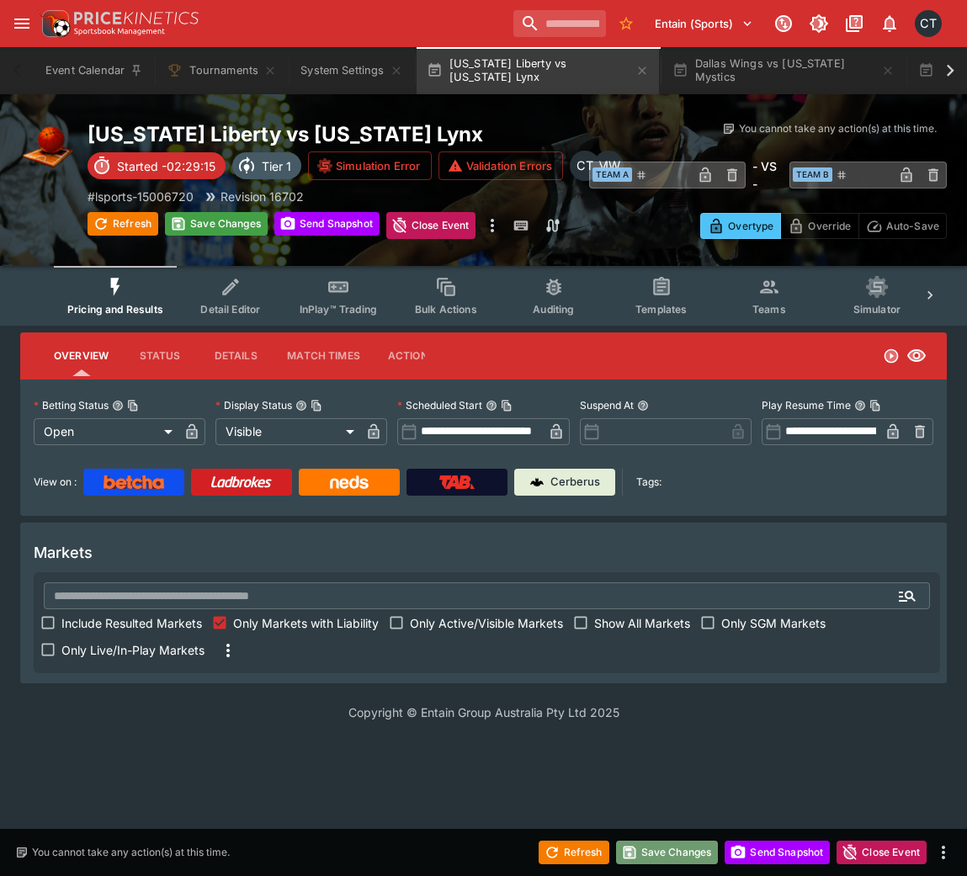
click at [658, 584] on button "Save Changes" at bounding box center [667, 853] width 103 height 24
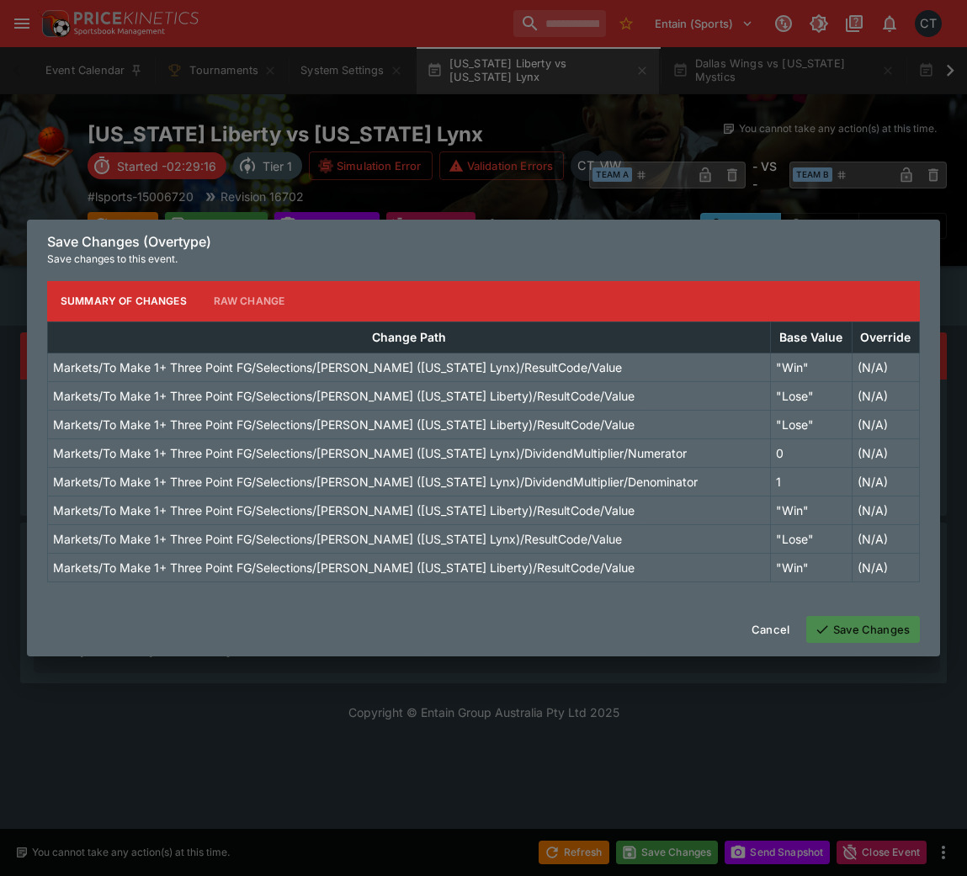
click at [848, 584] on button "Save Changes" at bounding box center [863, 629] width 114 height 27
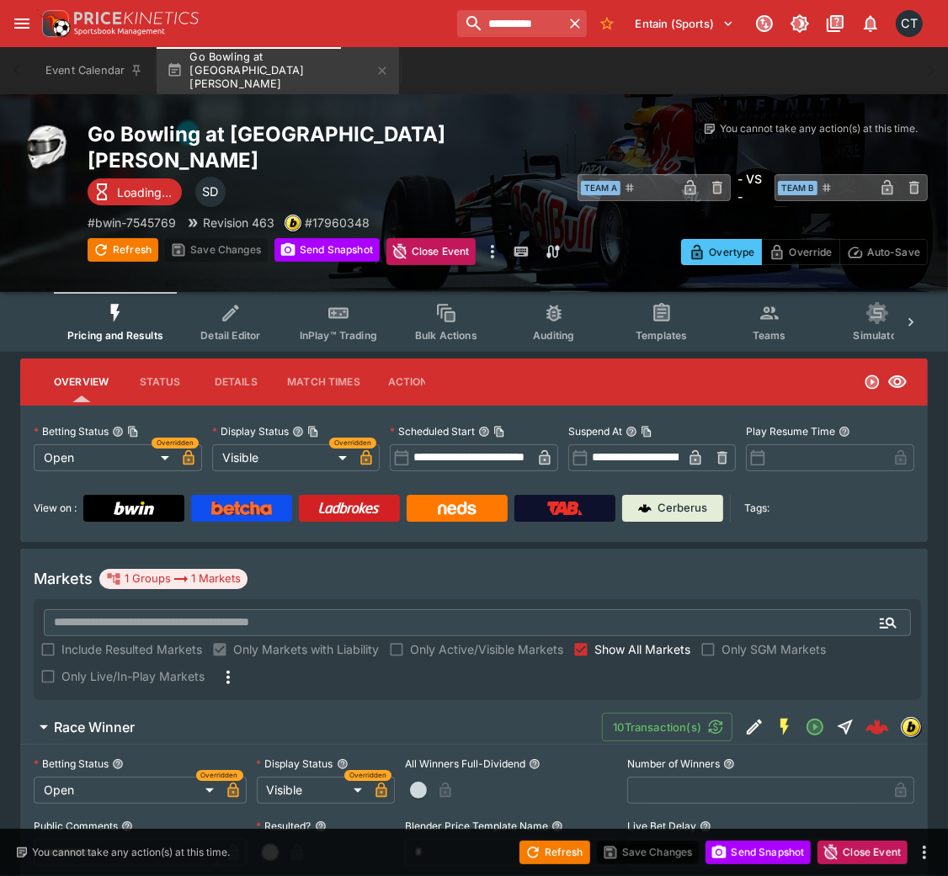
drag, startPoint x: 0, startPoint y: 0, endPoint x: 269, endPoint y: 34, distance: 271.4
click at [269, 34] on div "**********" at bounding box center [482, 23] width 890 height 37
paste input "****"
type input "**********"
click at [480, 30] on input "**********" at bounding box center [510, 23] width 106 height 27
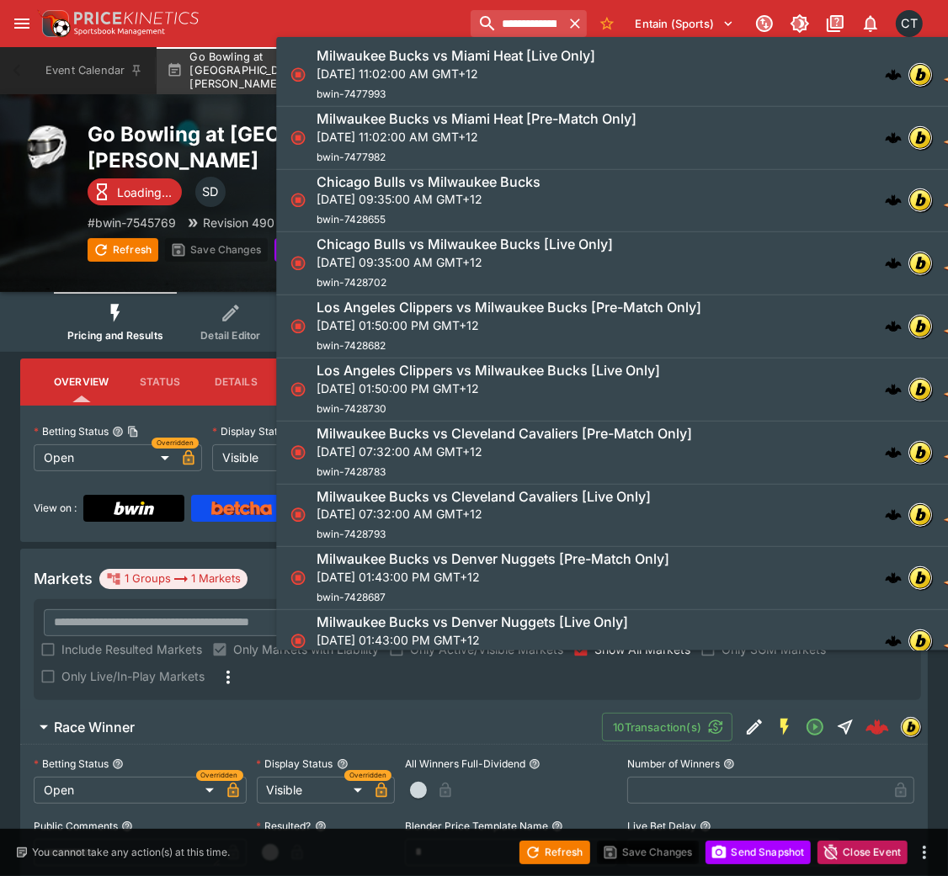
click at [172, 20] on img at bounding box center [136, 18] width 125 height 13
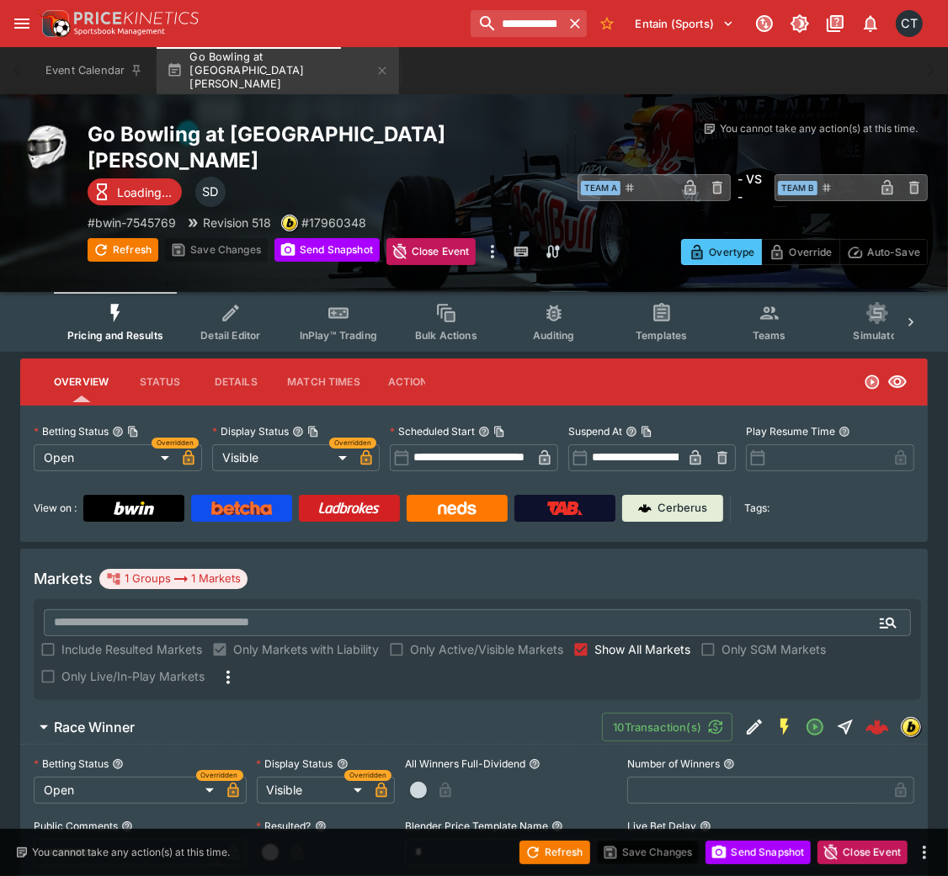
type input "**********"
